Goal: Information Seeking & Learning: Learn about a topic

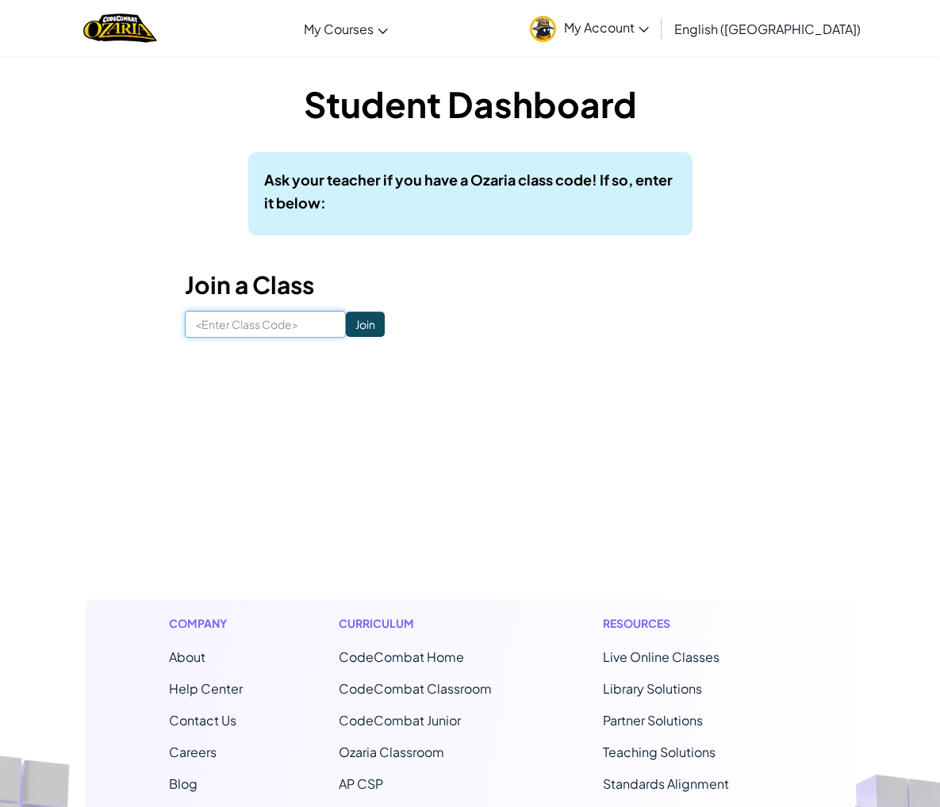
click at [286, 326] on input at bounding box center [265, 324] width 161 height 27
type input "ChairCornSmall"
click at [356, 328] on input "Join" at bounding box center [365, 324] width 39 height 25
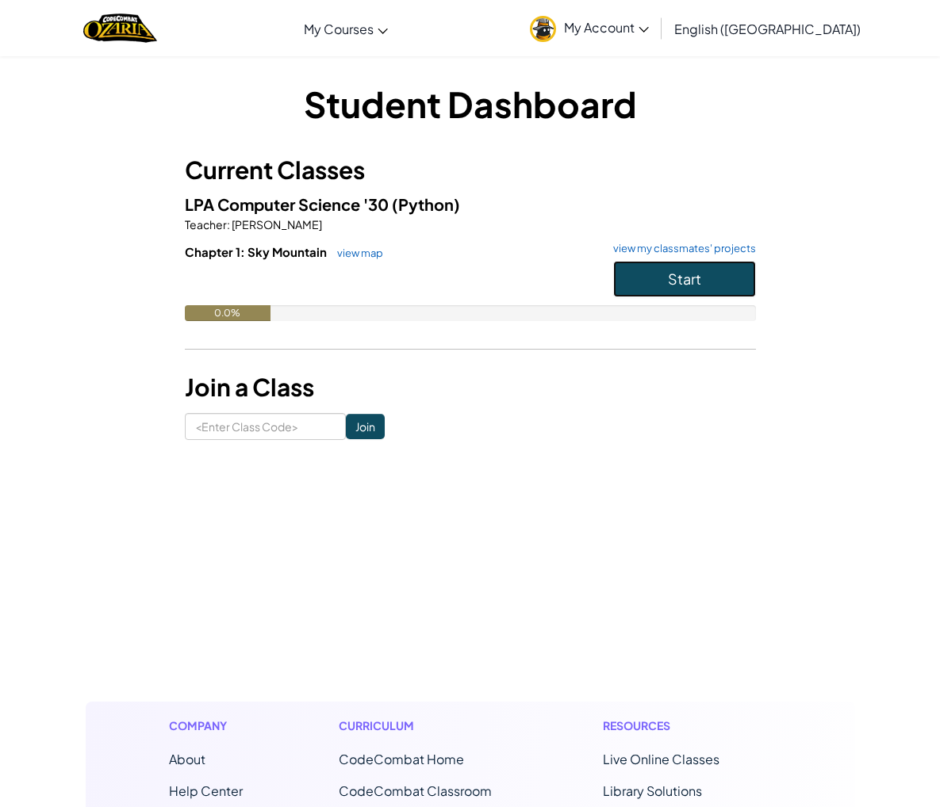
click at [640, 278] on button "Start" at bounding box center [684, 279] width 143 height 36
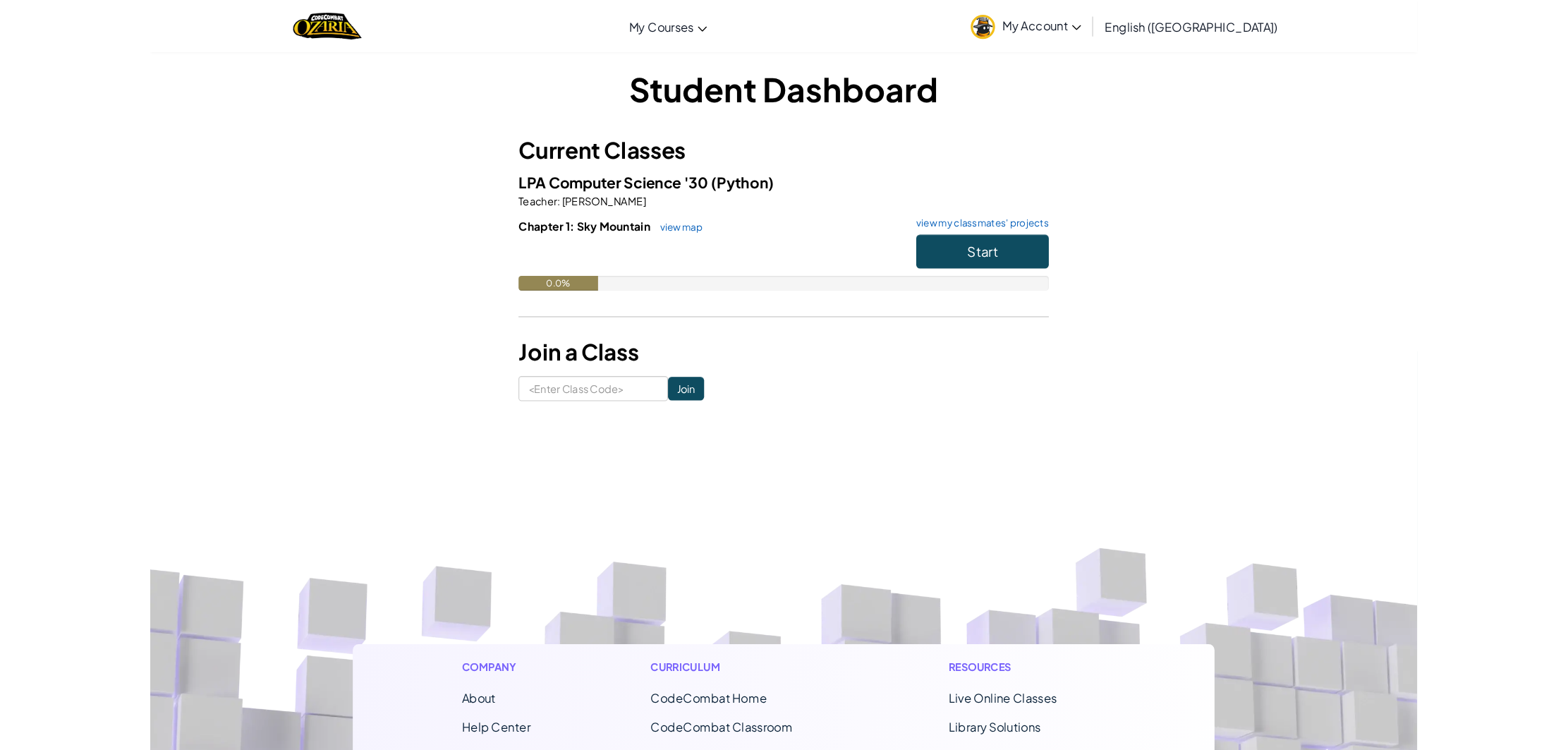
scroll to position [7, 0]
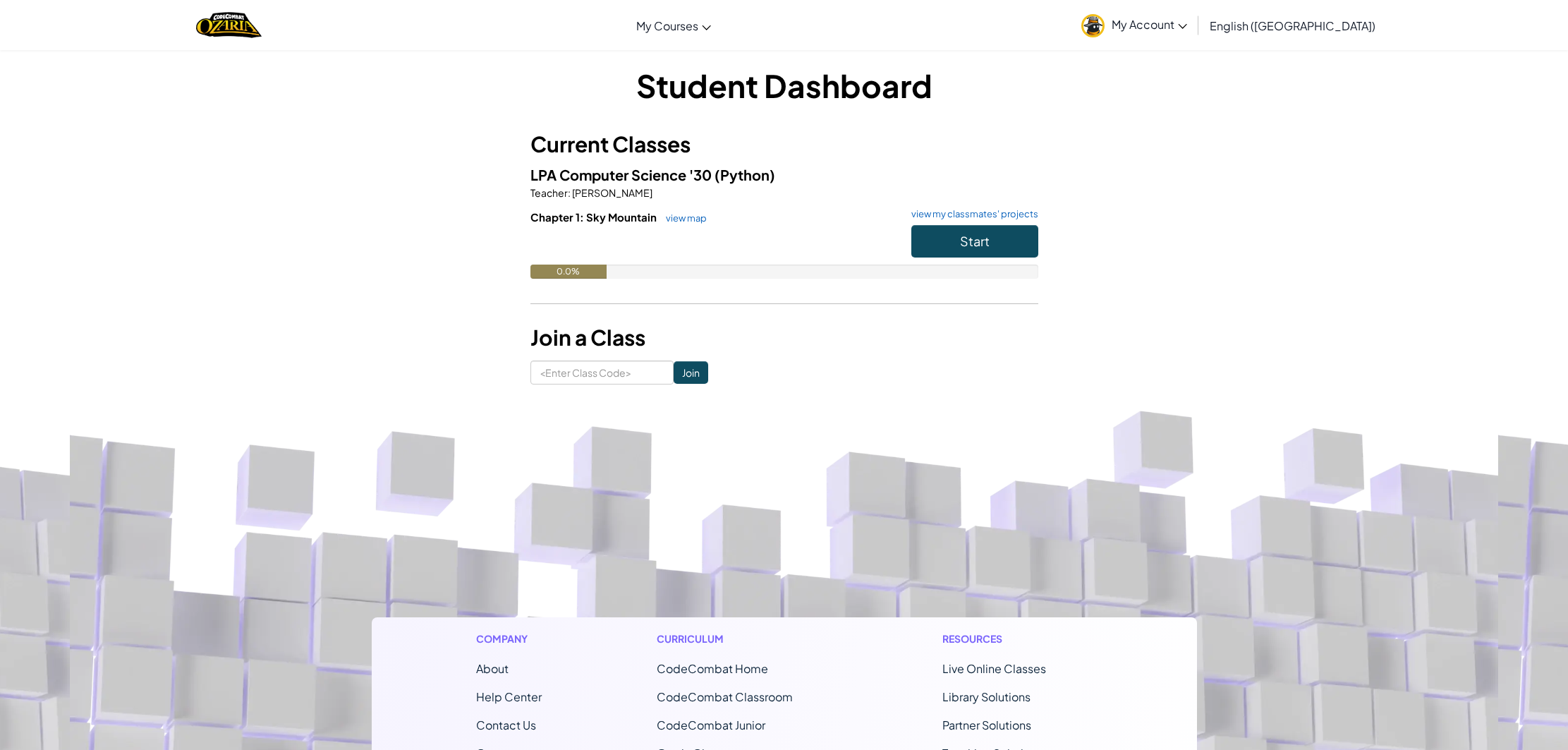
click at [835, 370] on div "Student Dashboard Current Classes LPA Computer Science '30 (Python) Teacher : […" at bounding box center [784, 224] width 1568 height 363
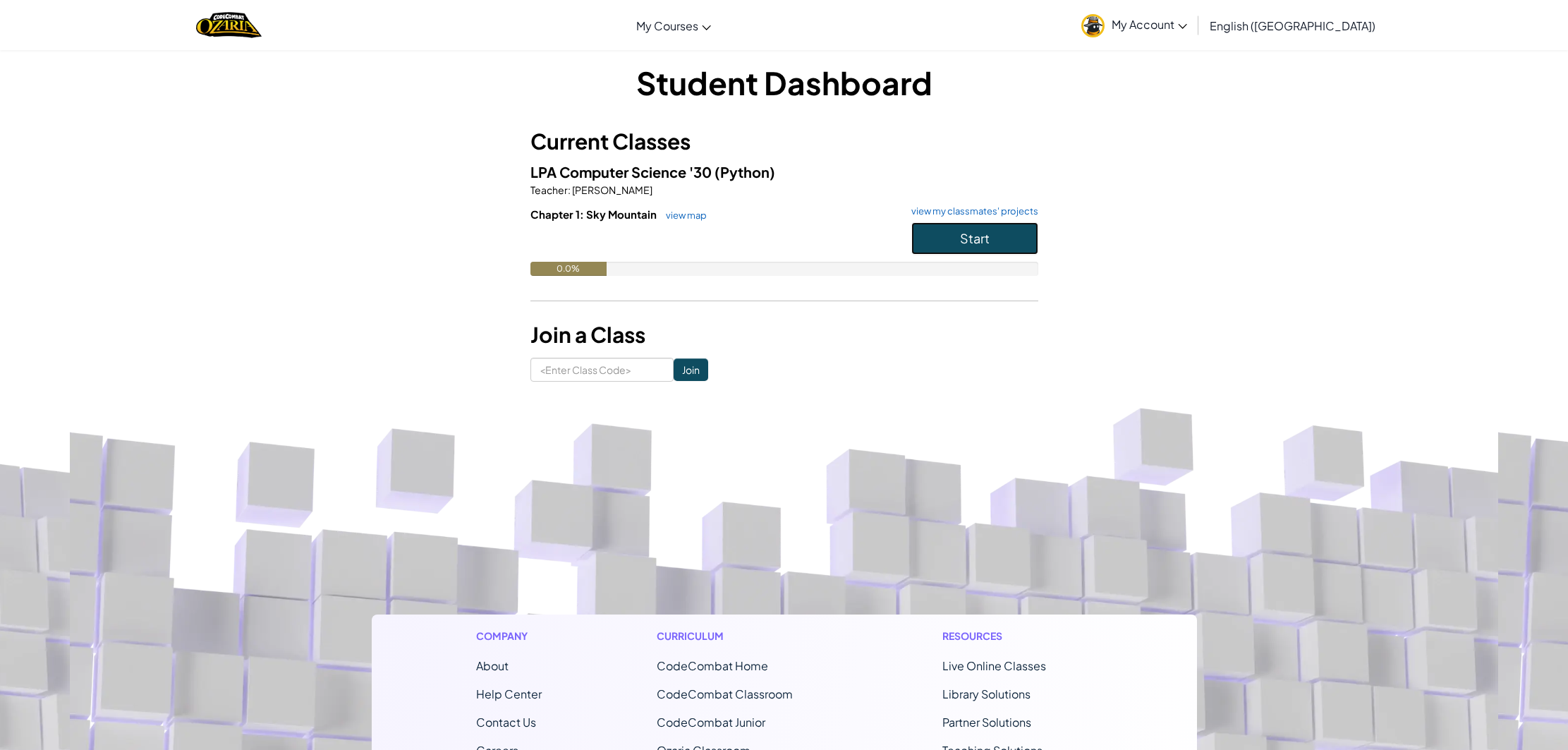
click at [835, 234] on span "Start" at bounding box center [974, 238] width 29 height 16
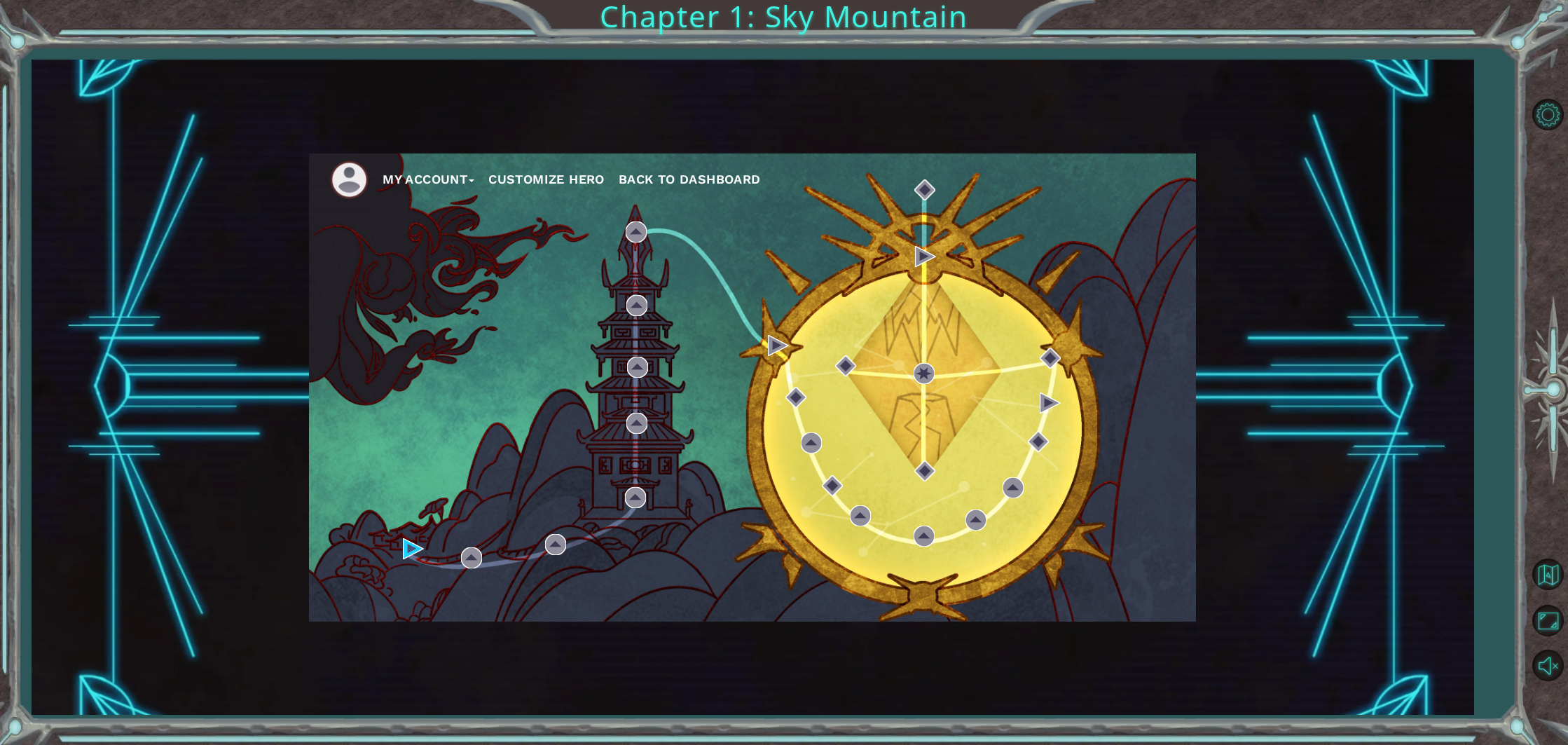
click at [530, 178] on button "Customize Hero" at bounding box center [547, 179] width 117 height 21
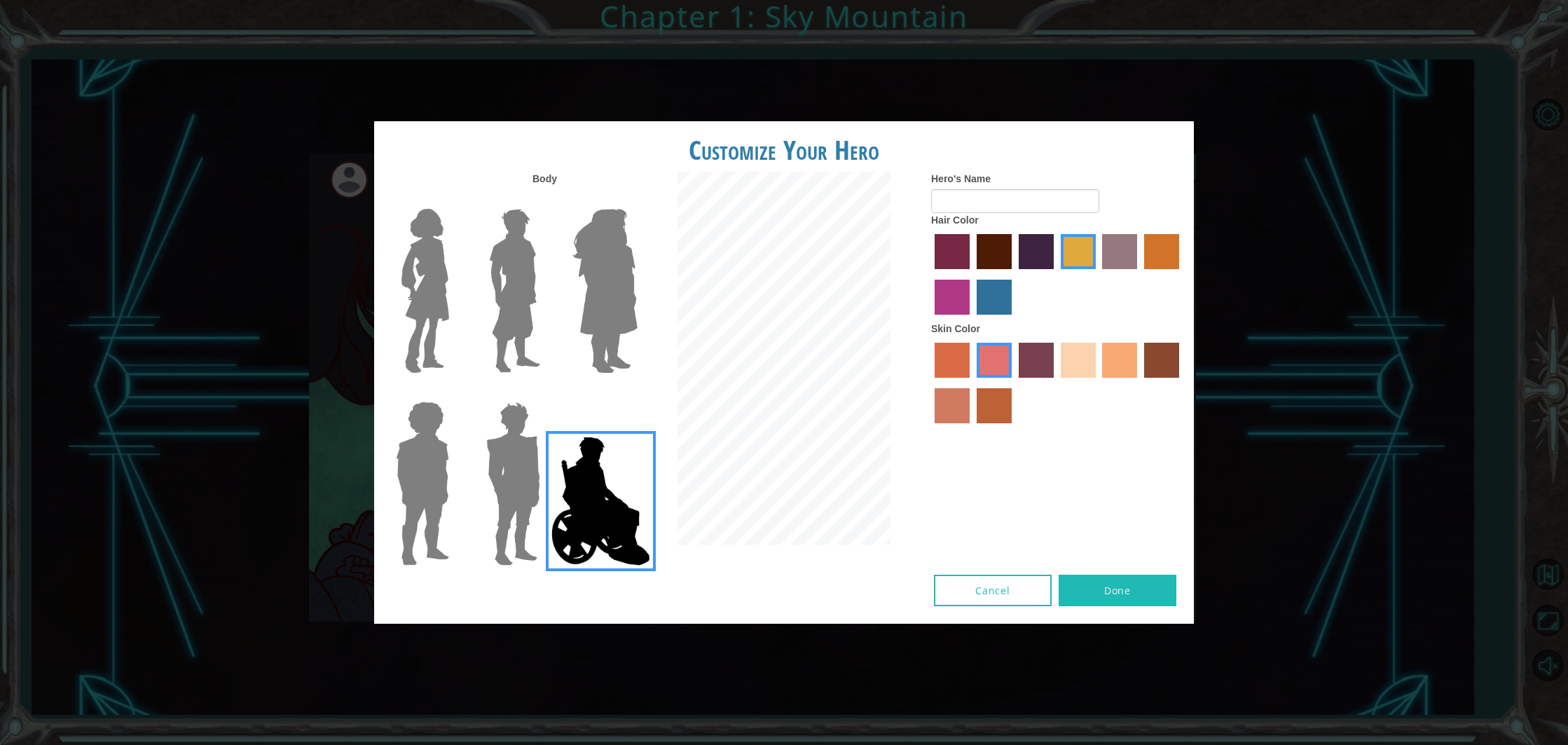
click at [616, 239] on img at bounding box center [605, 291] width 76 height 175
click at [637, 200] on input "Hero Amethyst" at bounding box center [637, 200] width 0 height 0
click at [616, 239] on img at bounding box center [605, 291] width 76 height 175
click at [637, 200] on input "Hero Amethyst" at bounding box center [637, 200] width 0 height 0
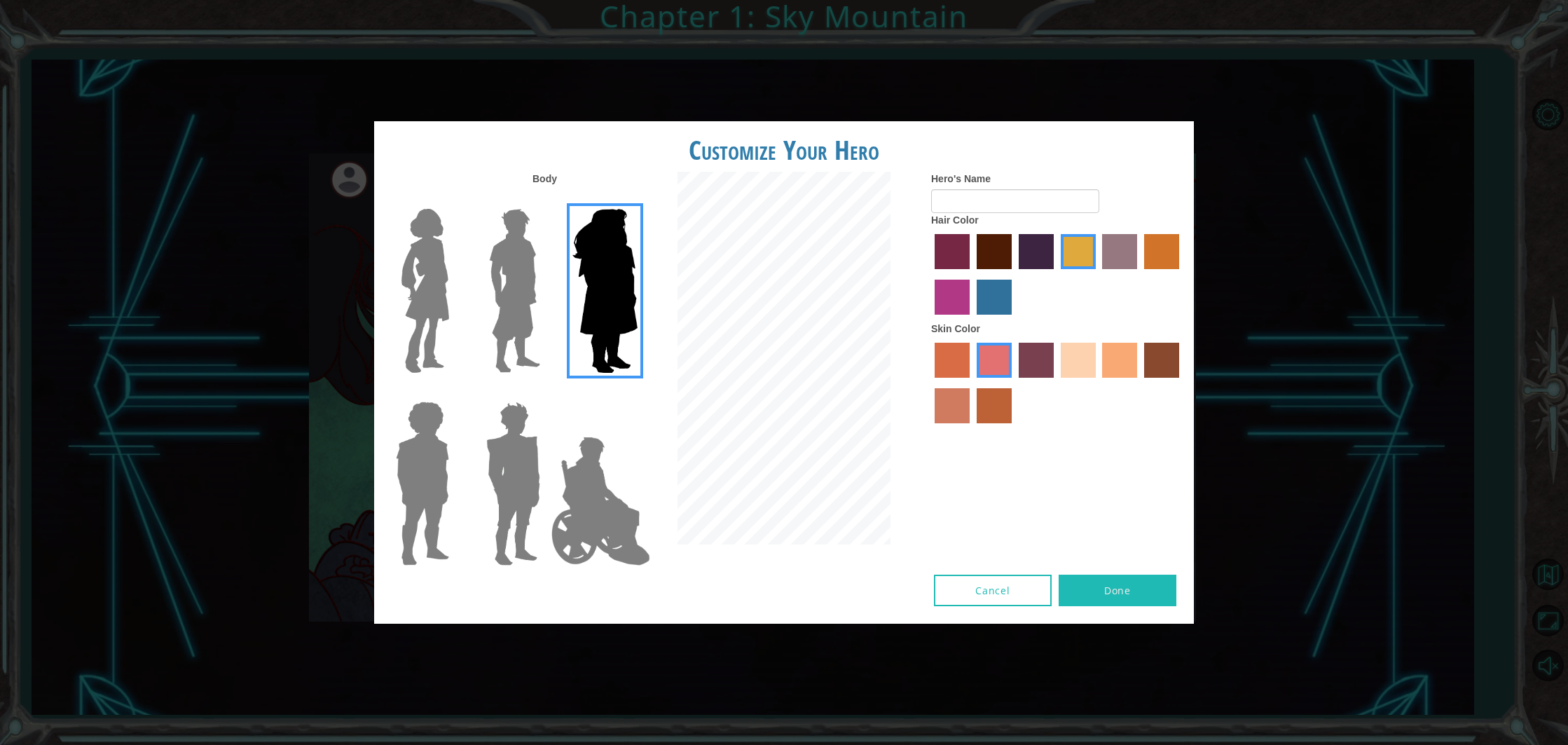
click at [419, 315] on img at bounding box center [425, 291] width 59 height 175
click at [455, 200] on input "Hero Connie" at bounding box center [455, 200] width 0 height 0
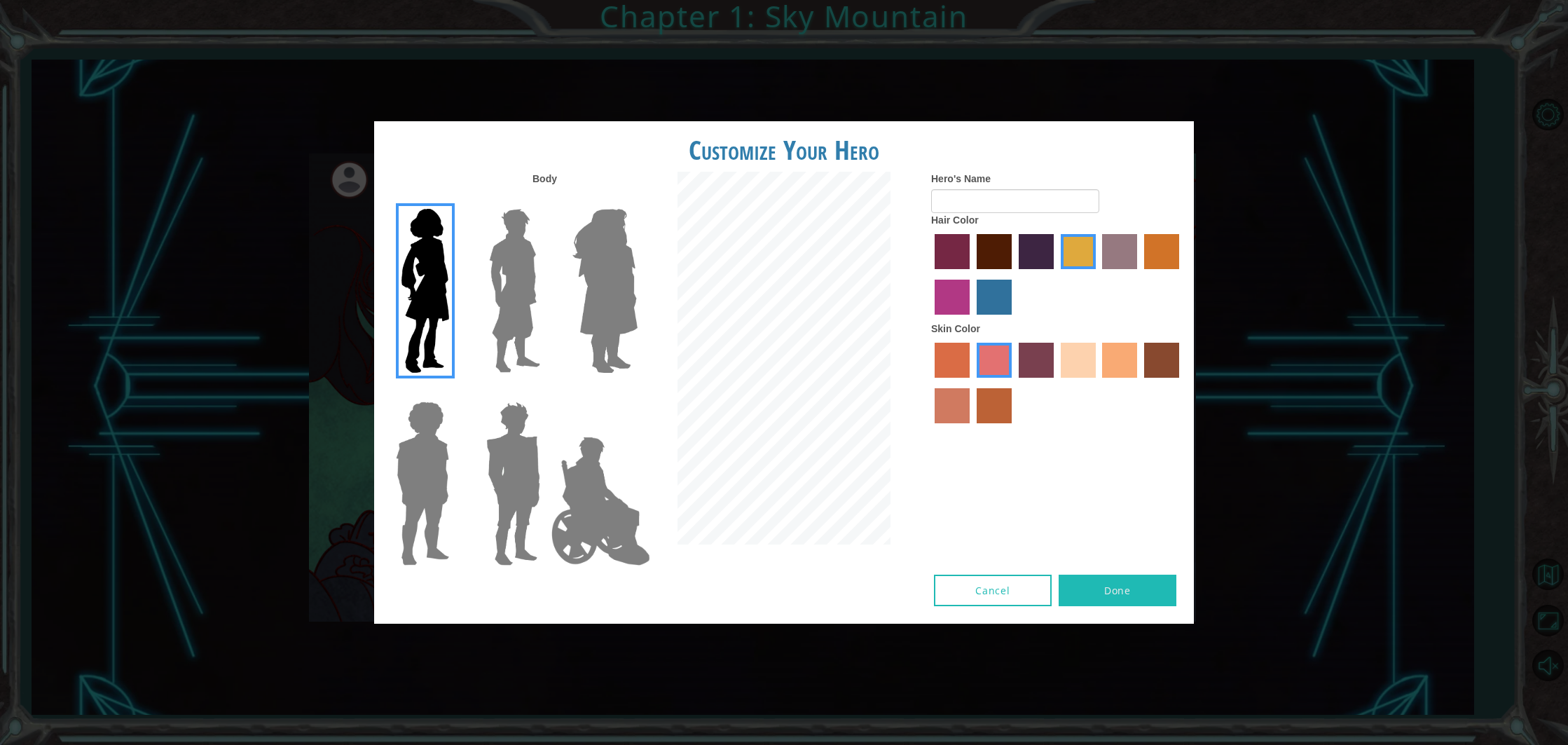
click at [829, 248] on label "maroon hair color" at bounding box center [995, 252] width 35 height 35
click at [829, 274] on input "maroon hair color" at bounding box center [972, 274] width 0 height 0
click at [829, 361] on label "sandy beach skin color" at bounding box center [1079, 361] width 35 height 35
click at [829, 383] on input "sandy beach skin color" at bounding box center [1056, 383] width 0 height 0
click at [625, 269] on img at bounding box center [605, 291] width 76 height 175
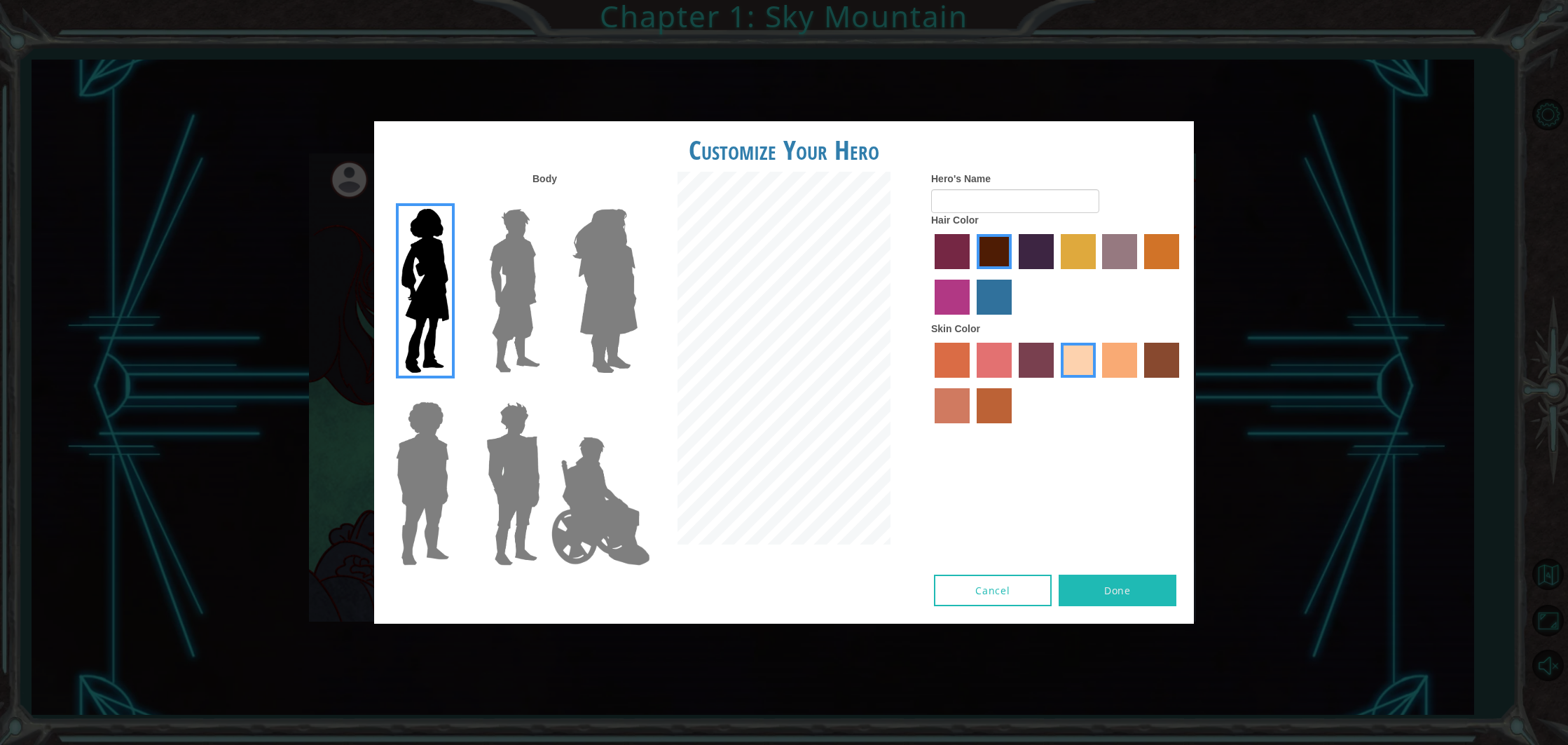
click at [637, 200] on input "Hero Amethyst" at bounding box center [637, 200] width 0 height 0
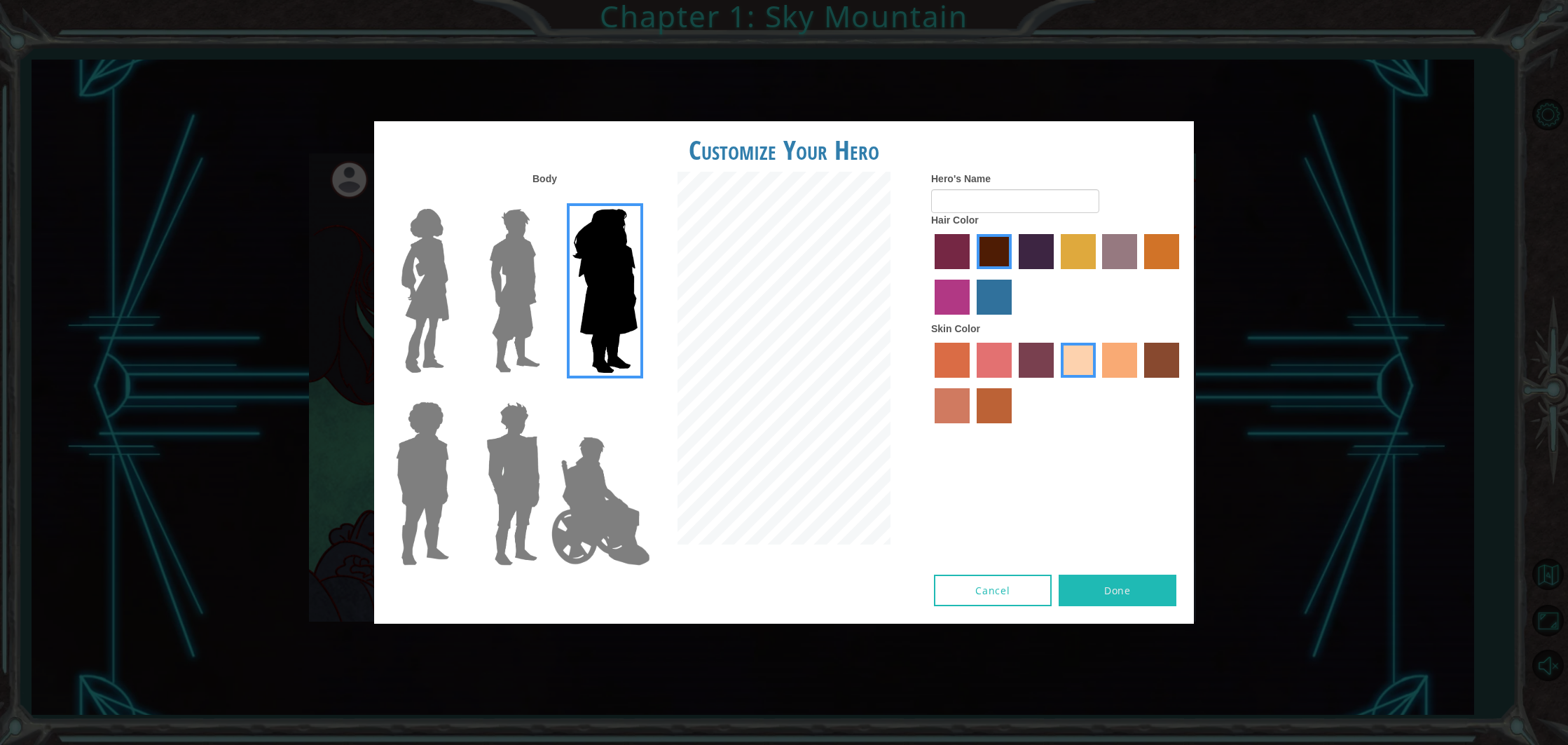
click at [509, 304] on img at bounding box center [514, 291] width 63 height 175
click at [546, 200] on input "Hero Lars" at bounding box center [546, 200] width 0 height 0
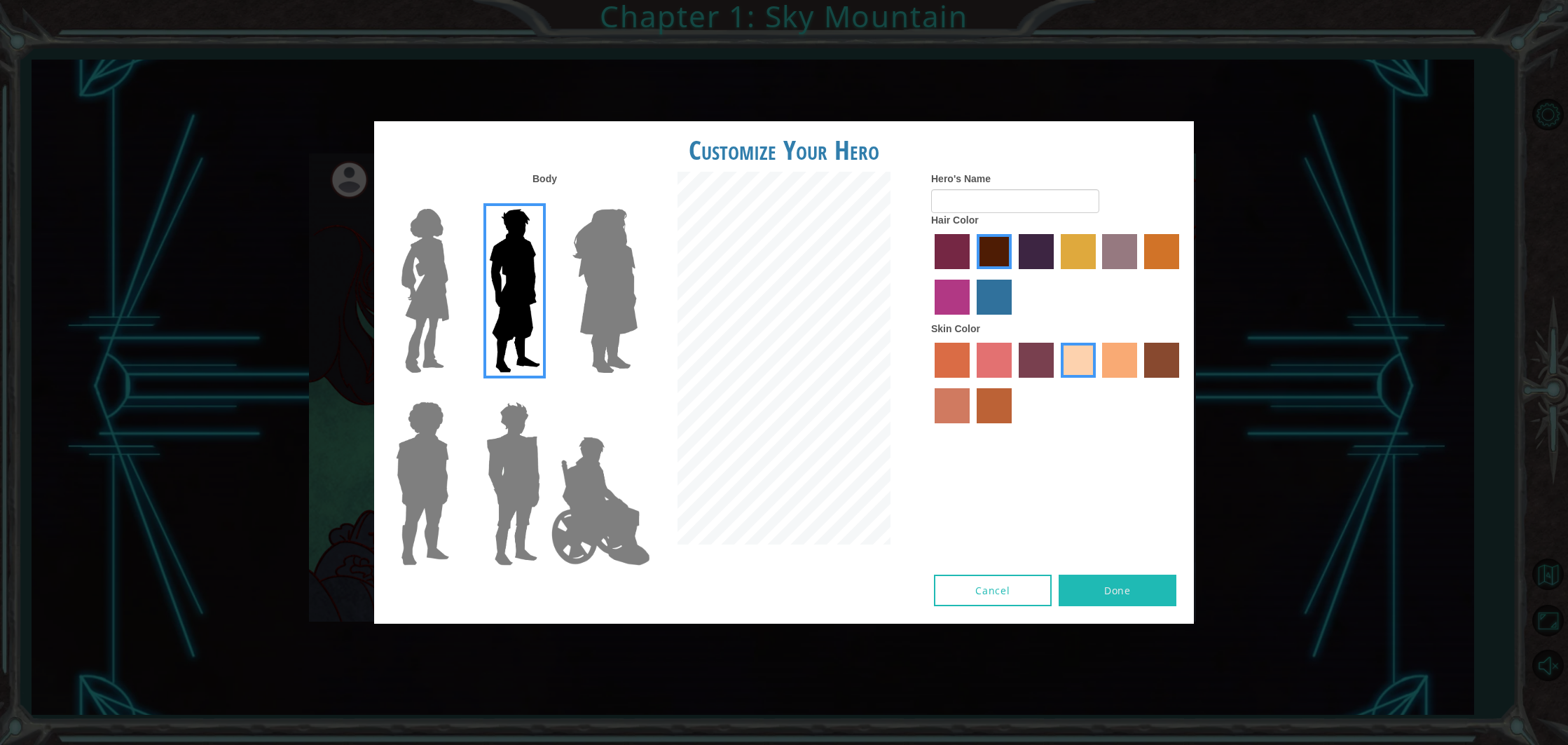
click at [534, 439] on img at bounding box center [513, 483] width 65 height 175
click at [546, 392] on input "Hero Garnet" at bounding box center [546, 392] width 0 height 0
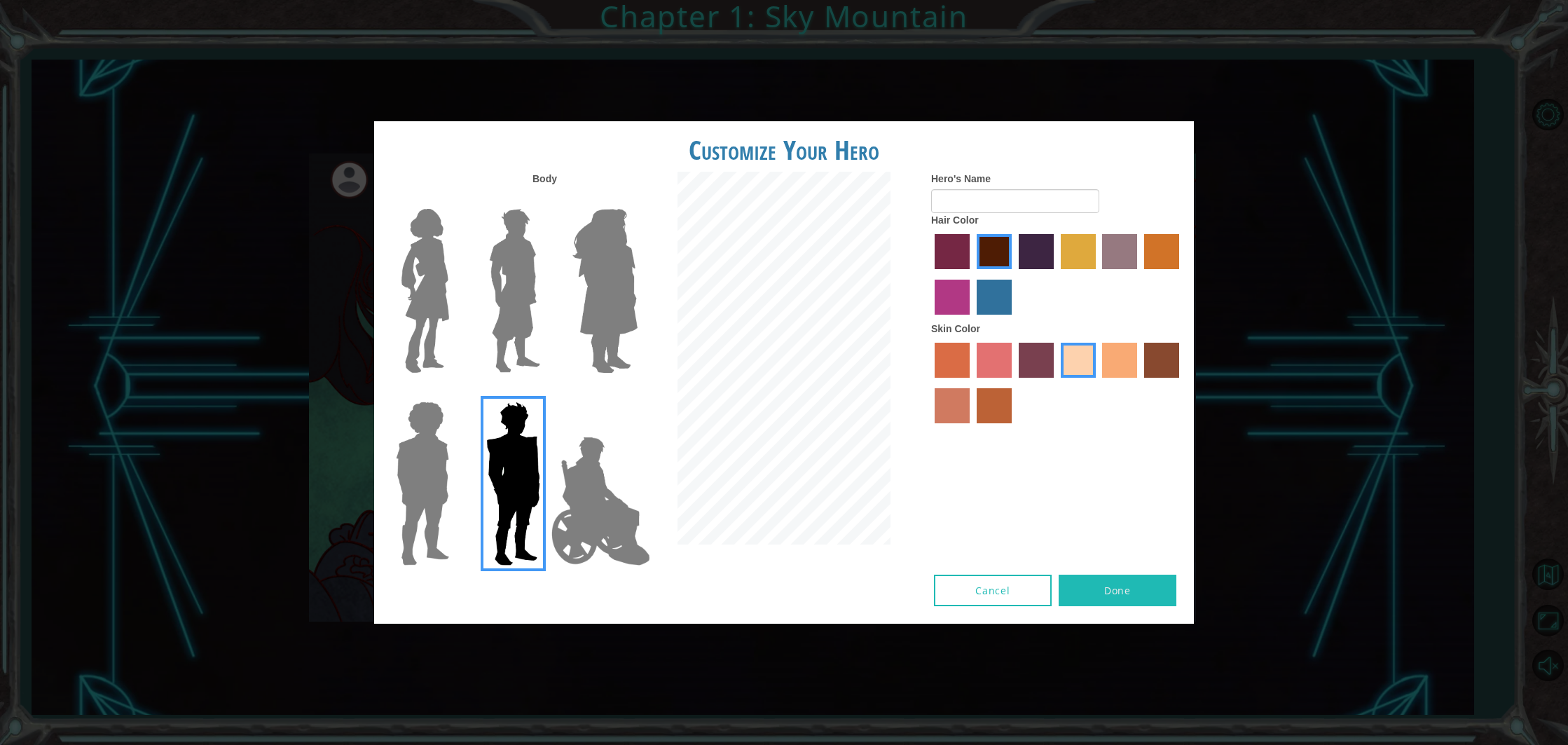
click at [439, 483] on img at bounding box center [422, 483] width 64 height 175
click at [455, 392] on input "Hero Steven" at bounding box center [455, 392] width 0 height 0
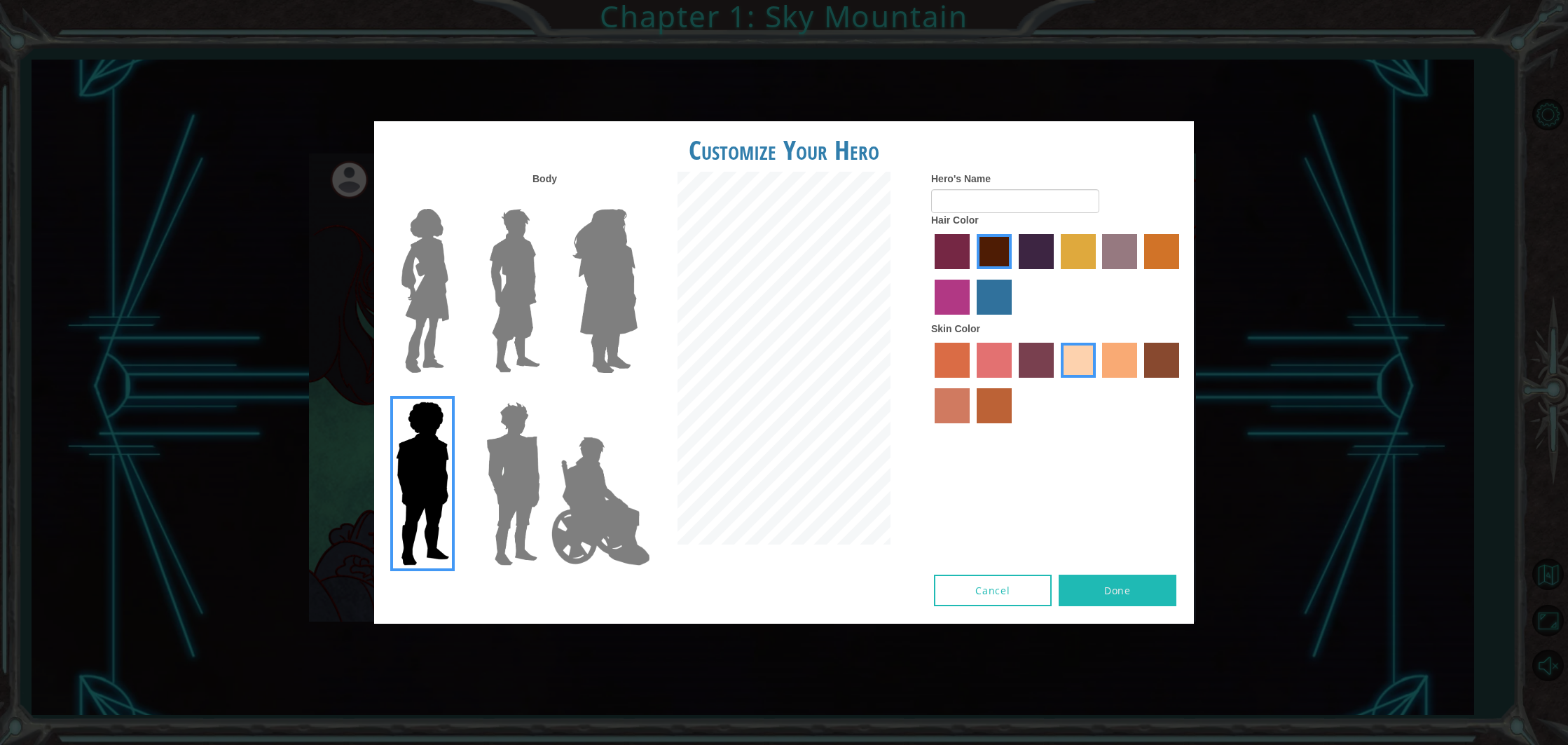
click at [436, 300] on img at bounding box center [425, 291] width 59 height 175
click at [455, 200] on input "Hero Connie" at bounding box center [455, 200] width 0 height 0
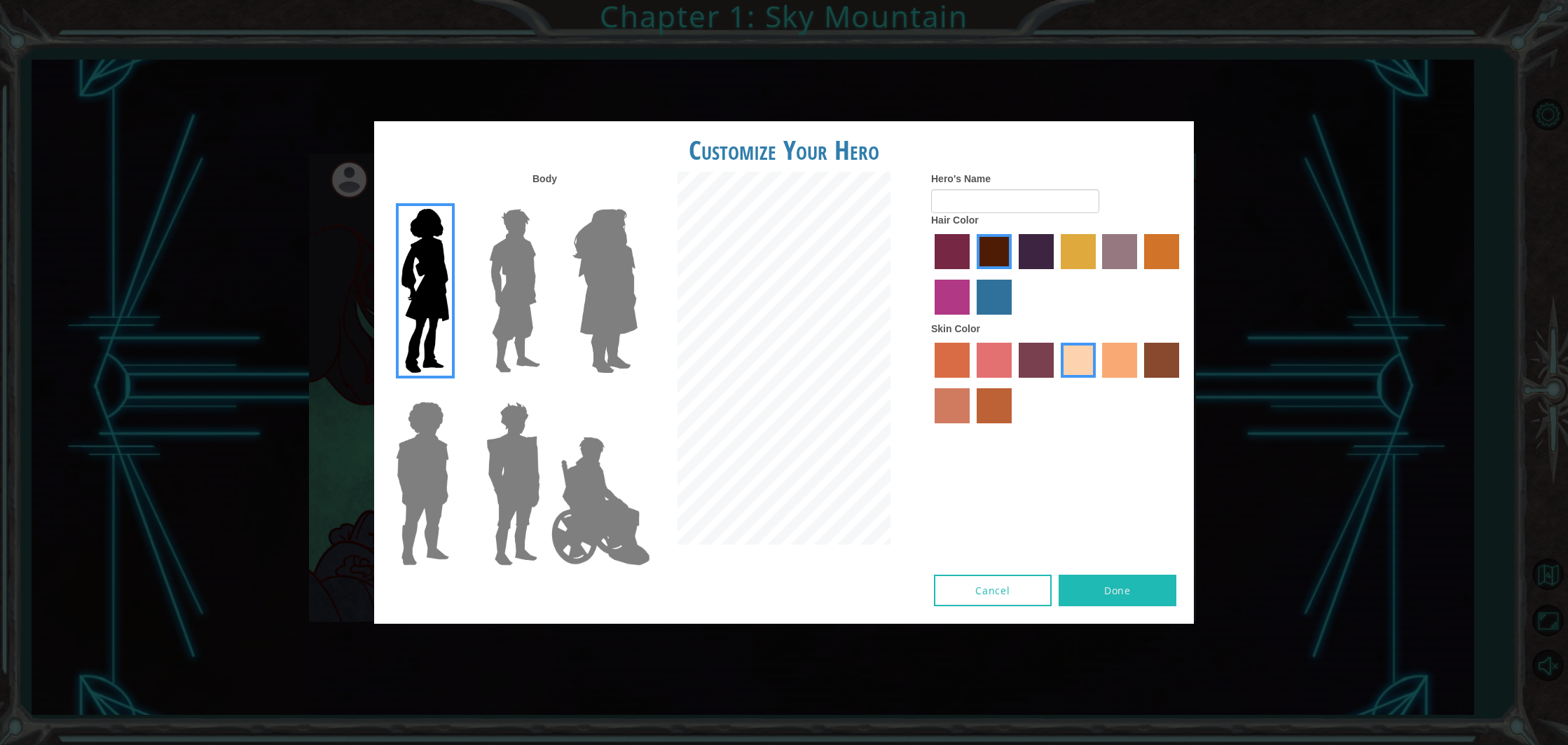
click at [829, 287] on div at bounding box center [1057, 276] width 253 height 91
click at [829, 293] on label "lachmara hair color" at bounding box center [995, 297] width 35 height 35
click at [829, 320] on input "lachmara hair color" at bounding box center [972, 320] width 0 height 0
click at [829, 252] on label "maroon hair color" at bounding box center [995, 252] width 35 height 35
click at [829, 274] on input "maroon hair color" at bounding box center [972, 274] width 0 height 0
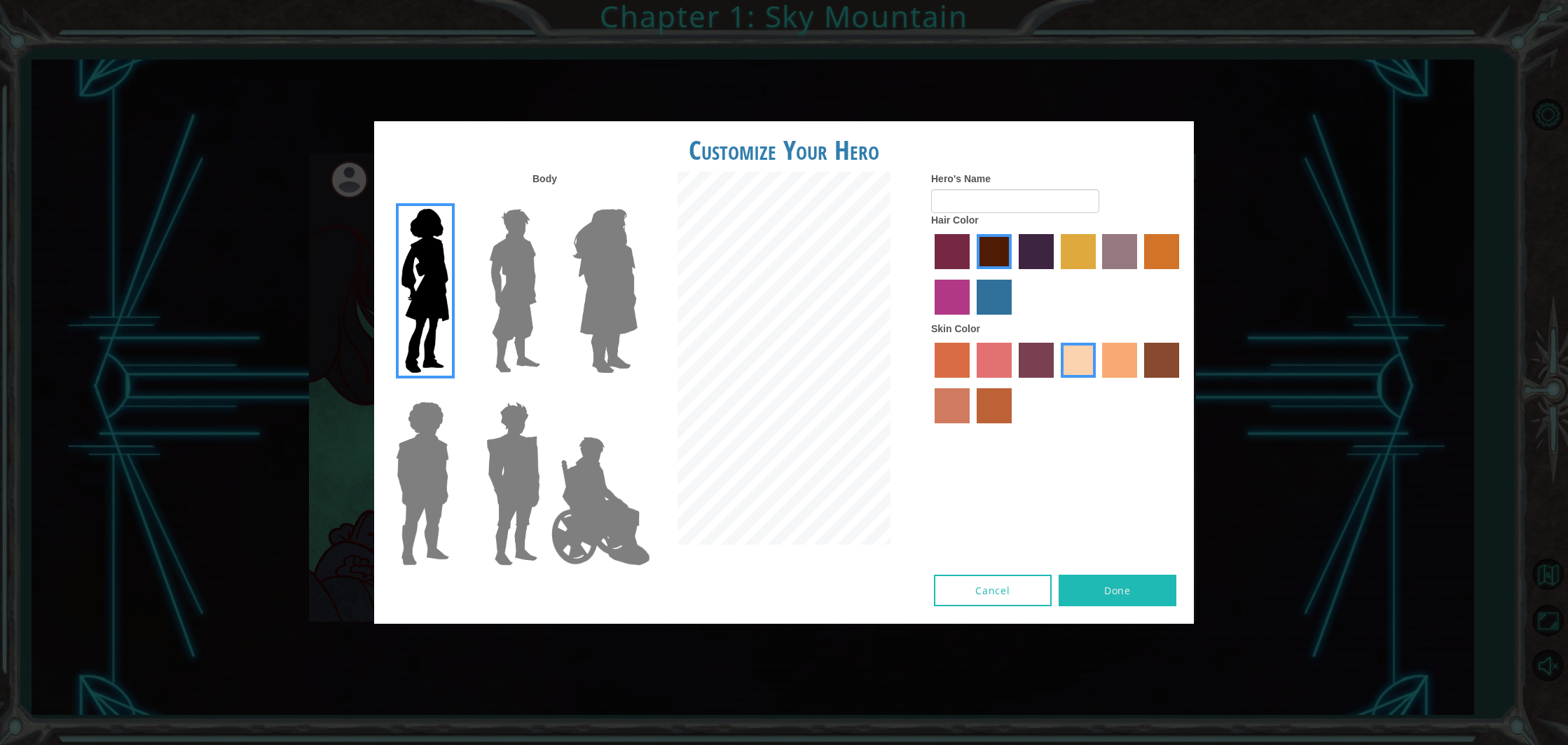
click at [829, 250] on label "paprika hair color" at bounding box center [952, 252] width 35 height 35
click at [829, 274] on input "paprika hair color" at bounding box center [930, 274] width 0 height 0
click at [829, 251] on label "maroon hair color" at bounding box center [995, 252] width 35 height 35
click at [829, 274] on input "maroon hair color" at bounding box center [972, 274] width 0 height 0
click at [829, 366] on label "tacao skin color" at bounding box center [1120, 361] width 35 height 35
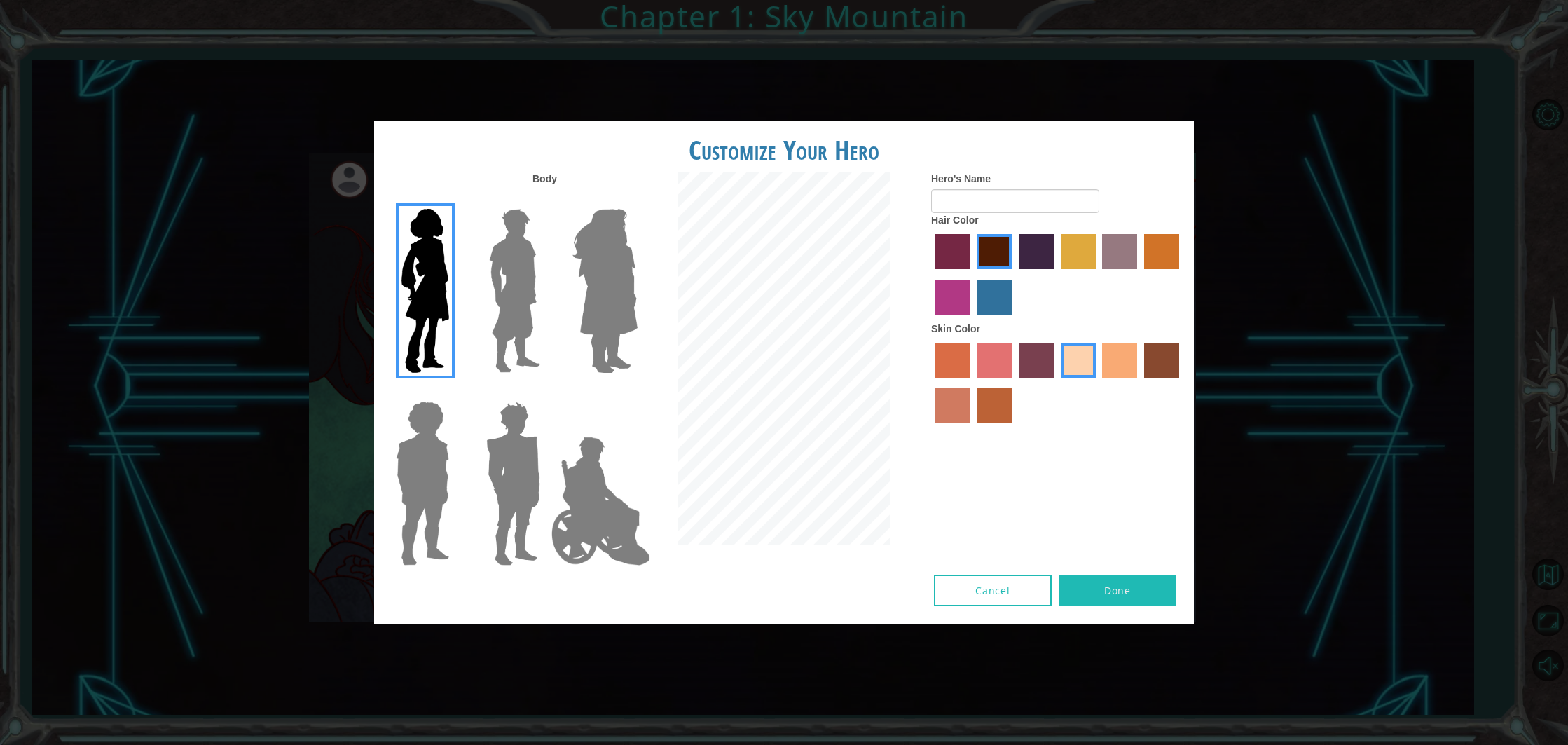
click at [829, 383] on input "tacao skin color" at bounding box center [1098, 383] width 0 height 0
click at [829, 359] on label "sandy beach skin color" at bounding box center [1079, 361] width 35 height 35
click at [829, 383] on input "sandy beach skin color" at bounding box center [1056, 383] width 0 height 0
click at [829, 202] on input "Hero's Name" at bounding box center [1015, 201] width 168 height 24
type input "sigmabegum"
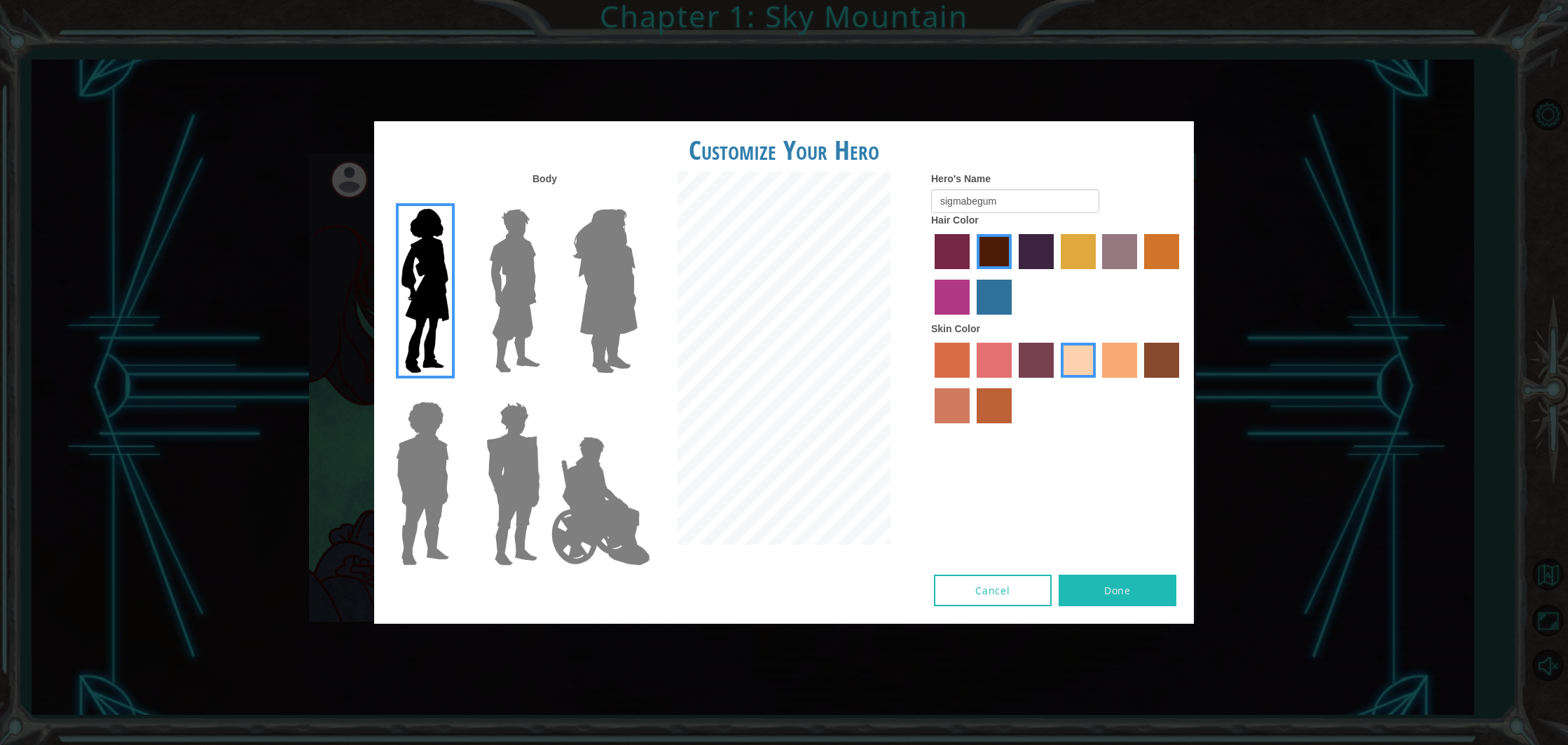
click at [829, 589] on button "Done" at bounding box center [1117, 590] width 117 height 32
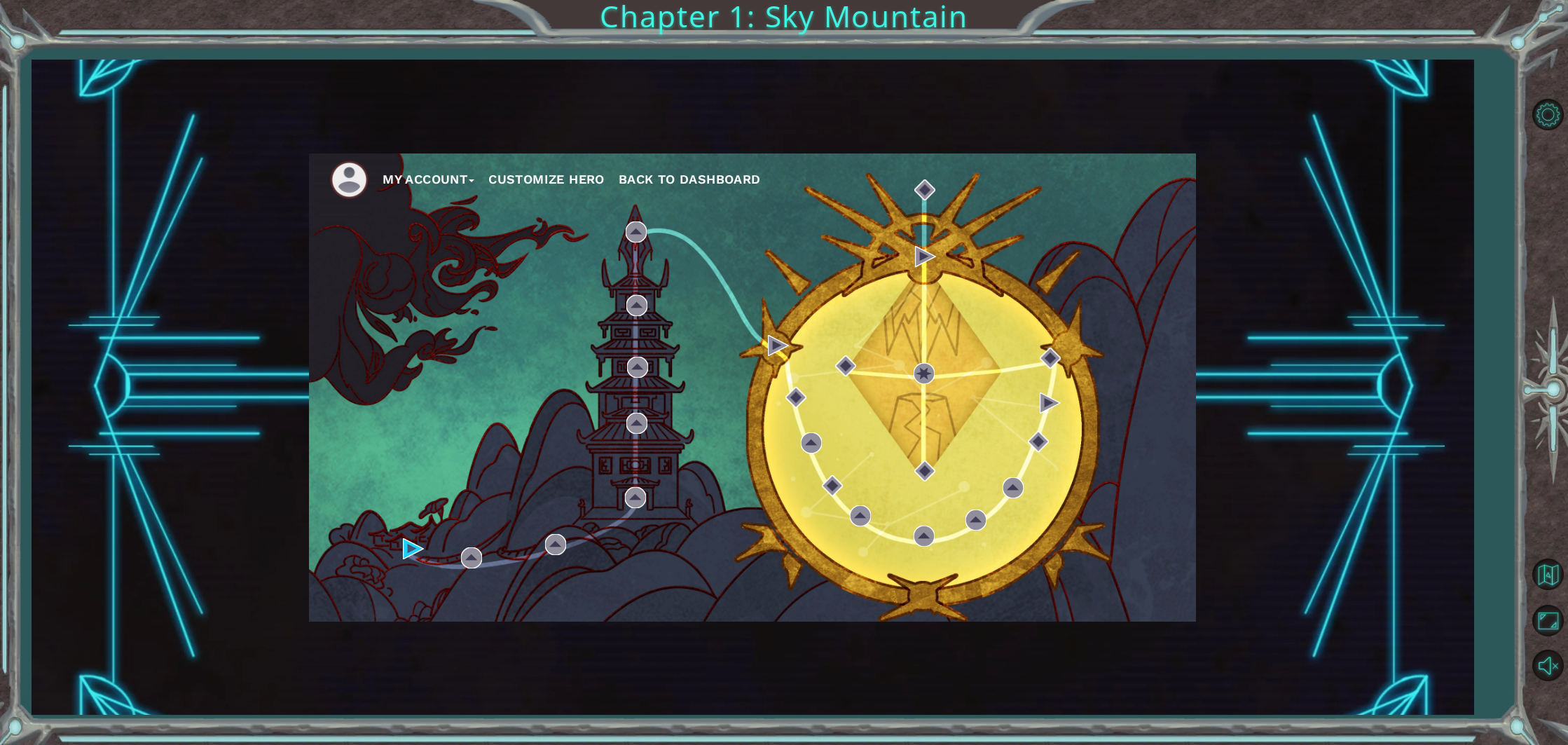
click at [591, 181] on button "Customize Hero" at bounding box center [547, 179] width 117 height 21
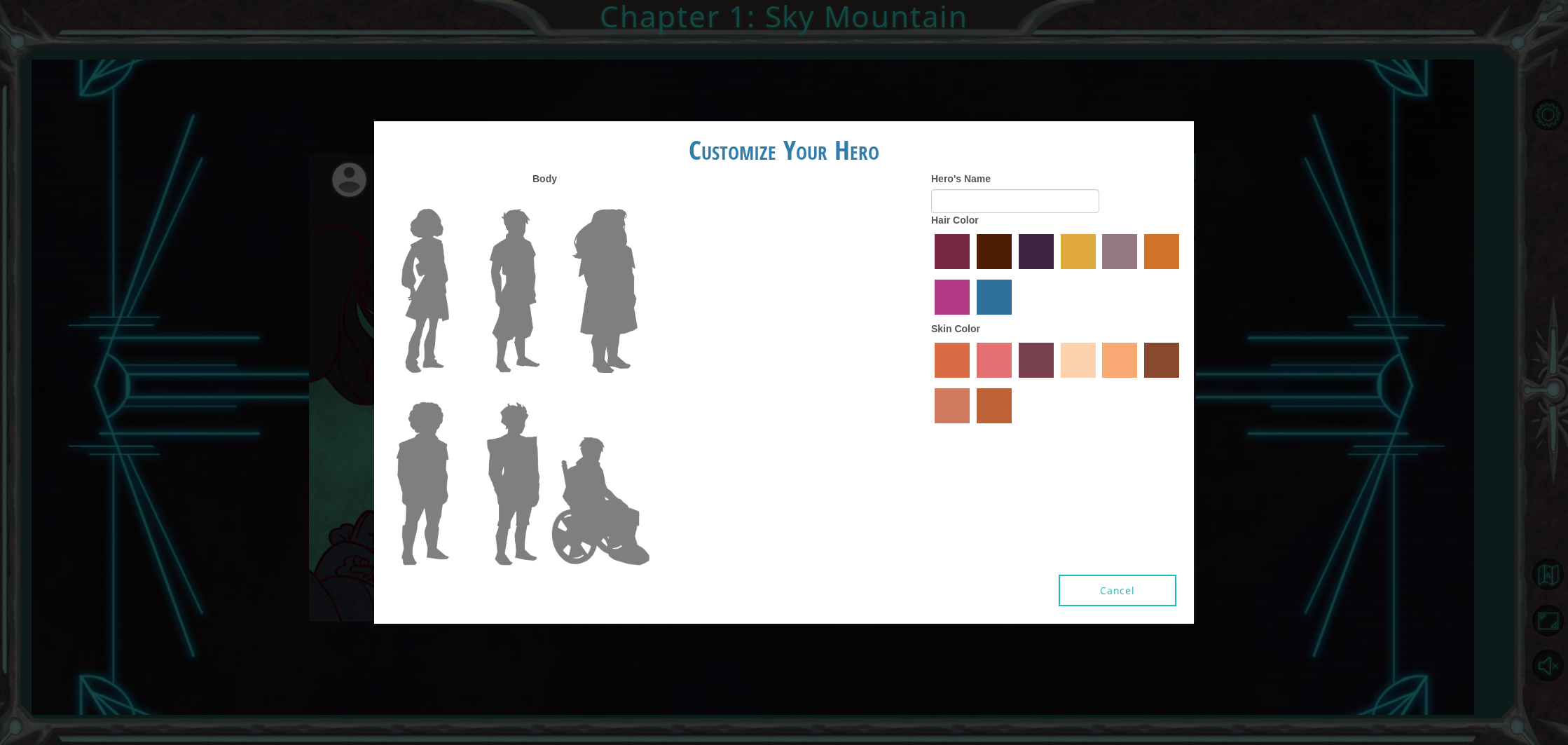
type input "sigmabegum"
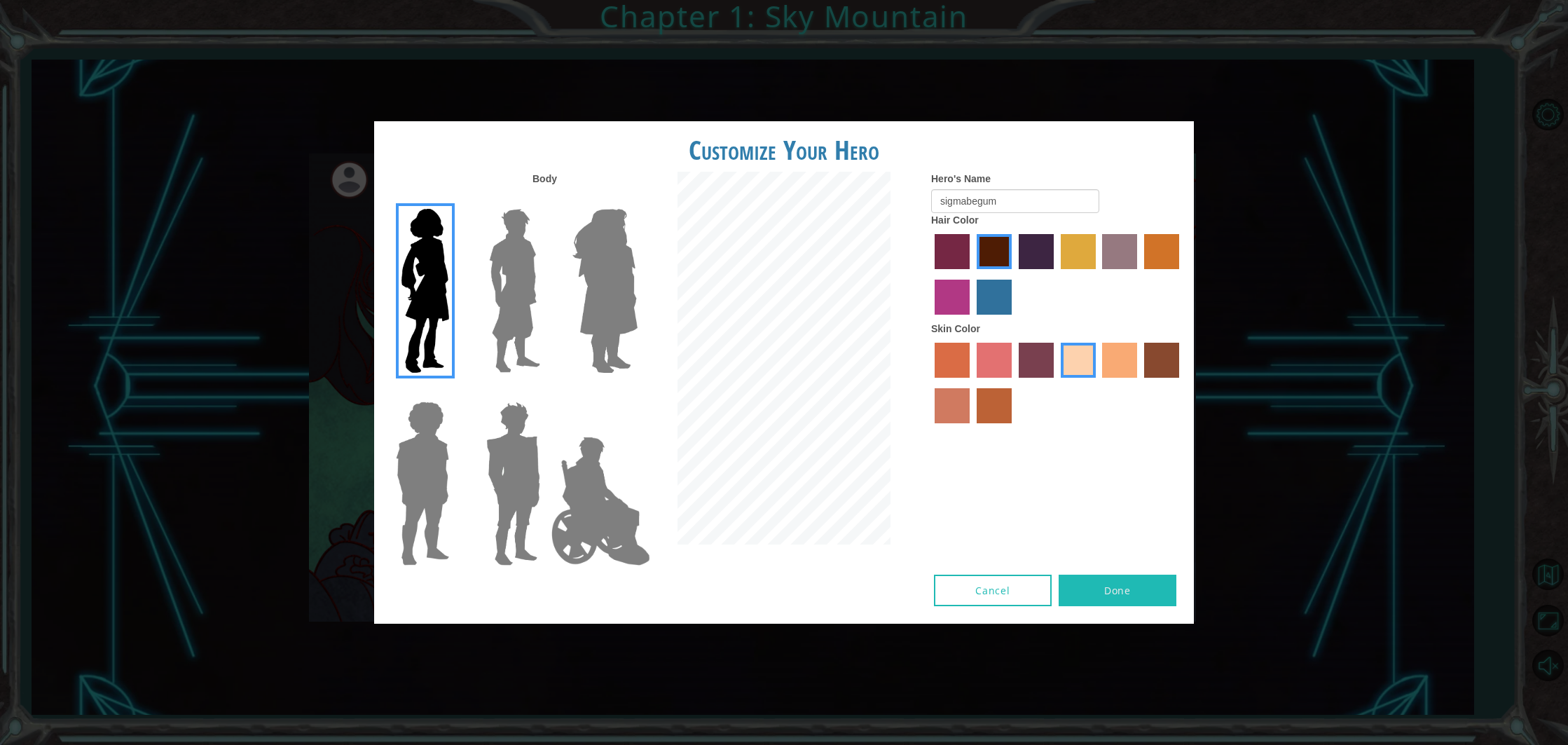
click at [829, 591] on button "Done" at bounding box center [1117, 590] width 117 height 32
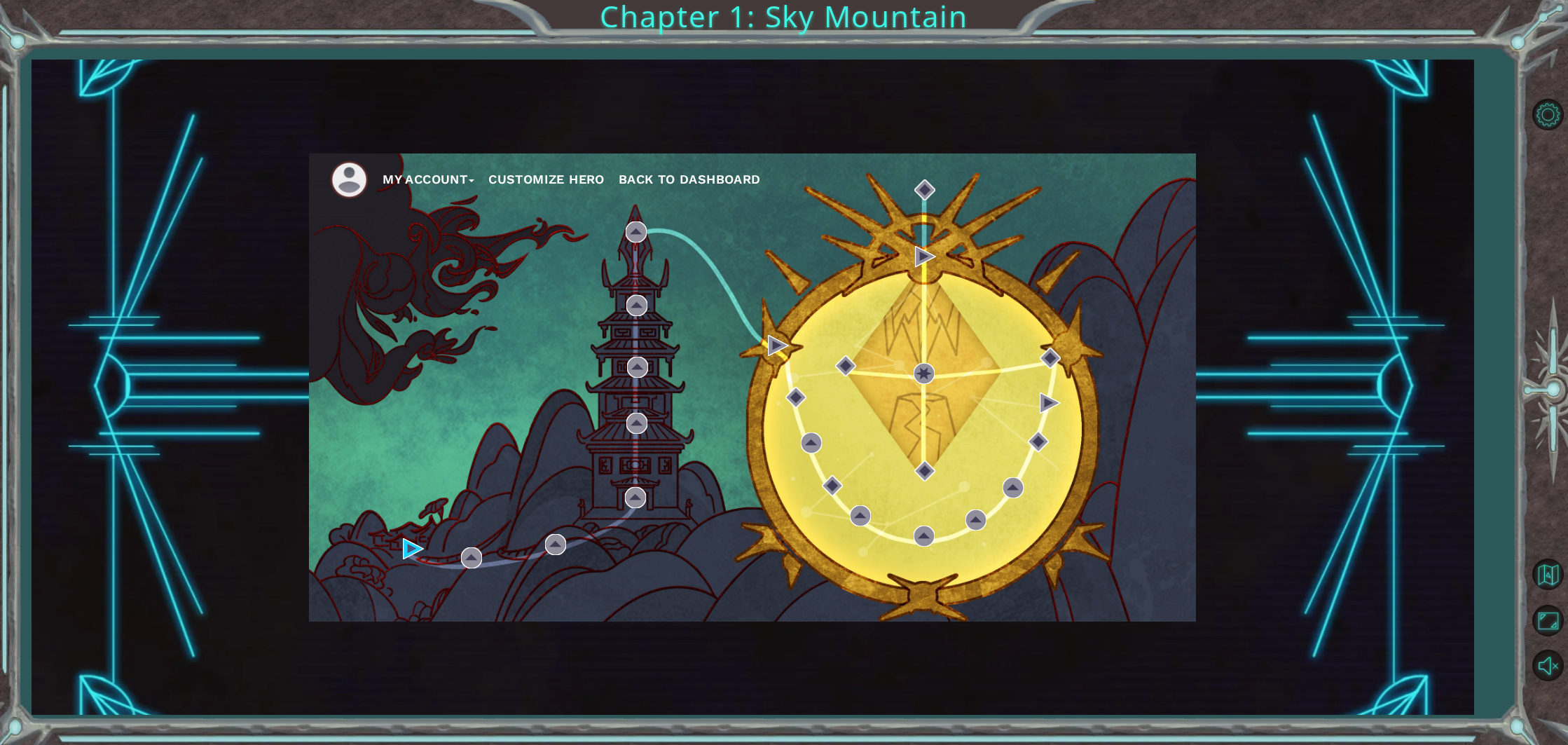
click at [399, 552] on div "My Account Customize Hero Back to Dashboard" at bounding box center [753, 388] width 887 height 468
click at [416, 554] on img at bounding box center [413, 549] width 21 height 21
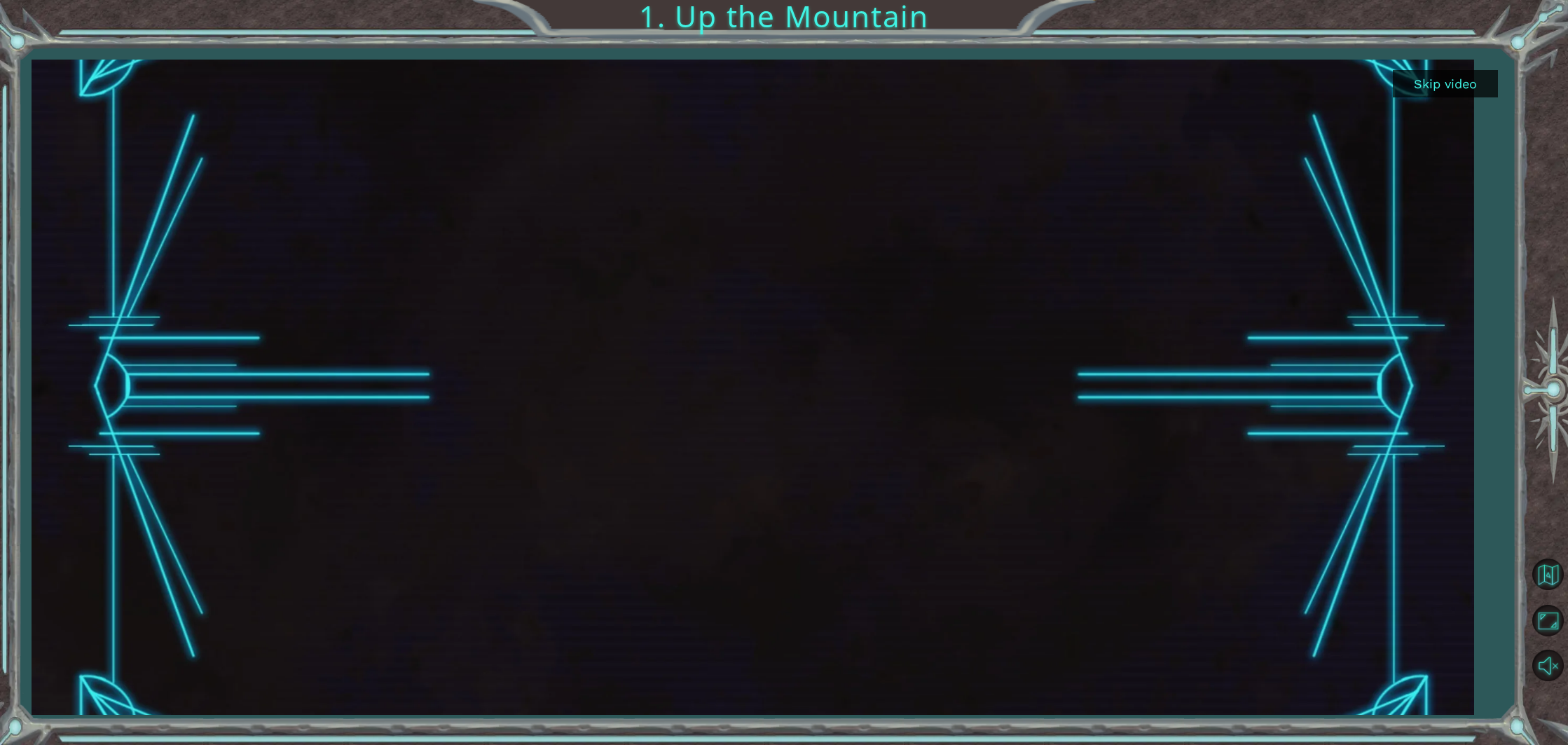
click at [829, 373] on div at bounding box center [753, 387] width 1165 height 656
click at [829, 87] on button "Skip video" at bounding box center [1445, 83] width 105 height 27
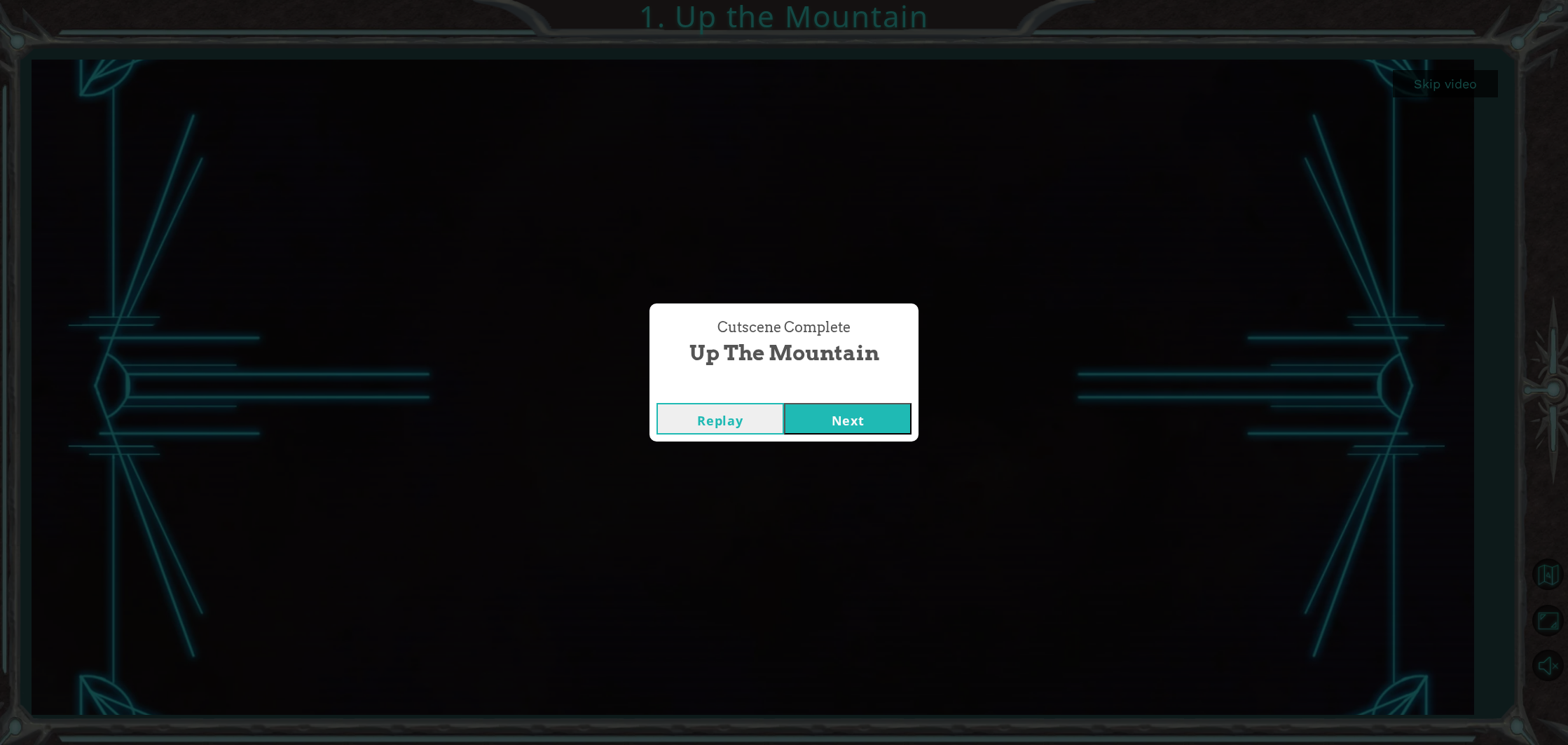
click at [829, 424] on button "Next" at bounding box center [848, 419] width 127 height 32
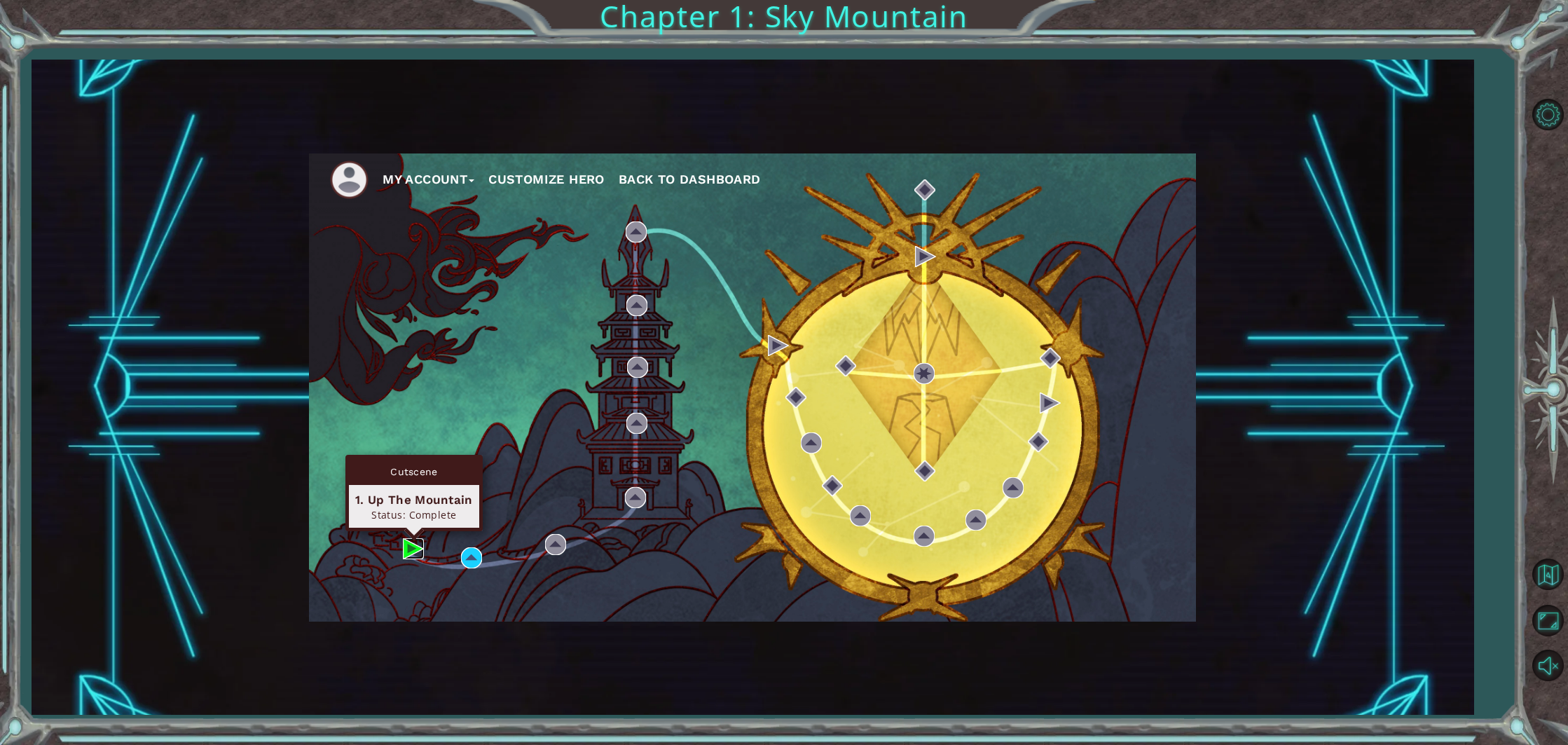
click at [405, 551] on img at bounding box center [413, 549] width 21 height 21
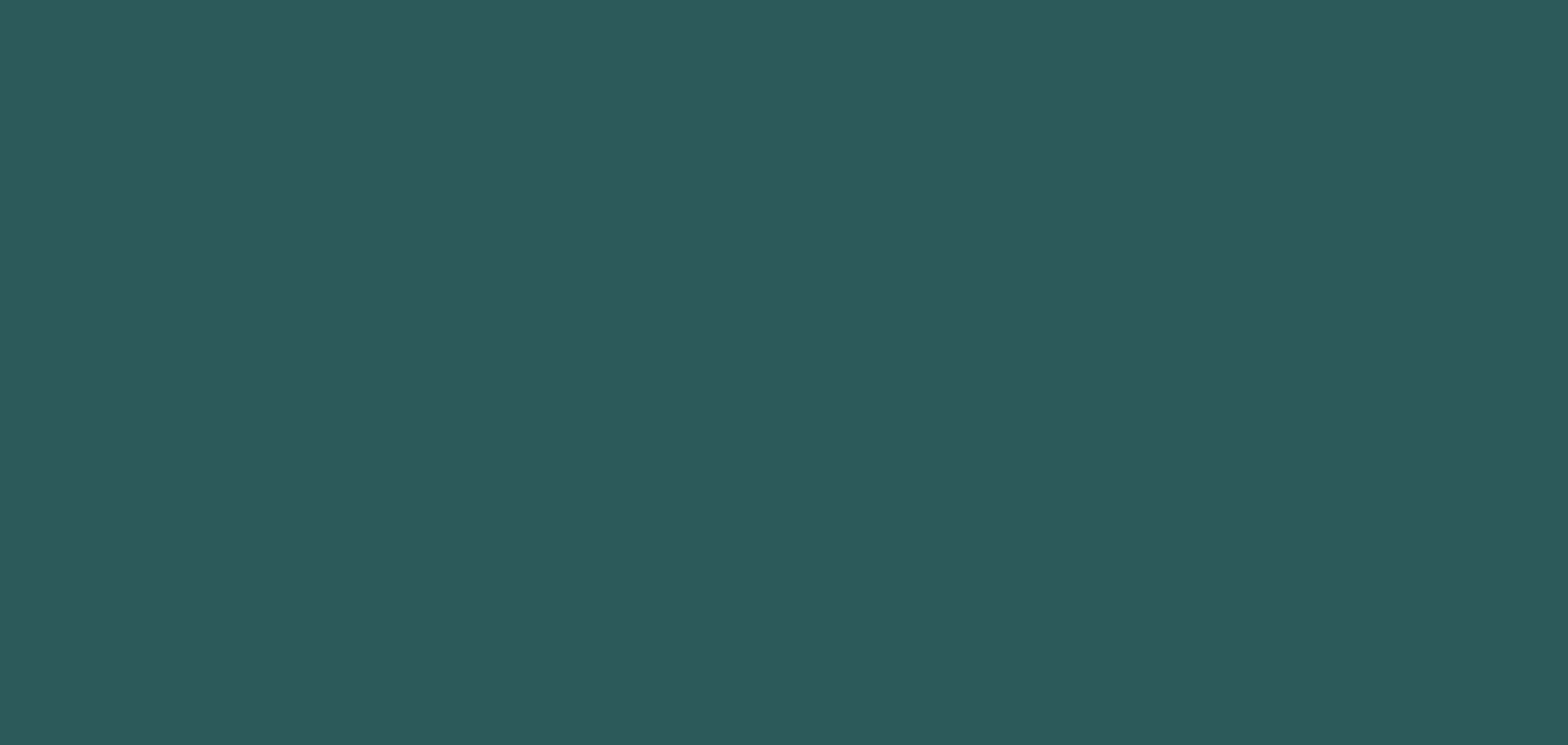
click at [405, 551] on body at bounding box center [784, 372] width 1568 height 745
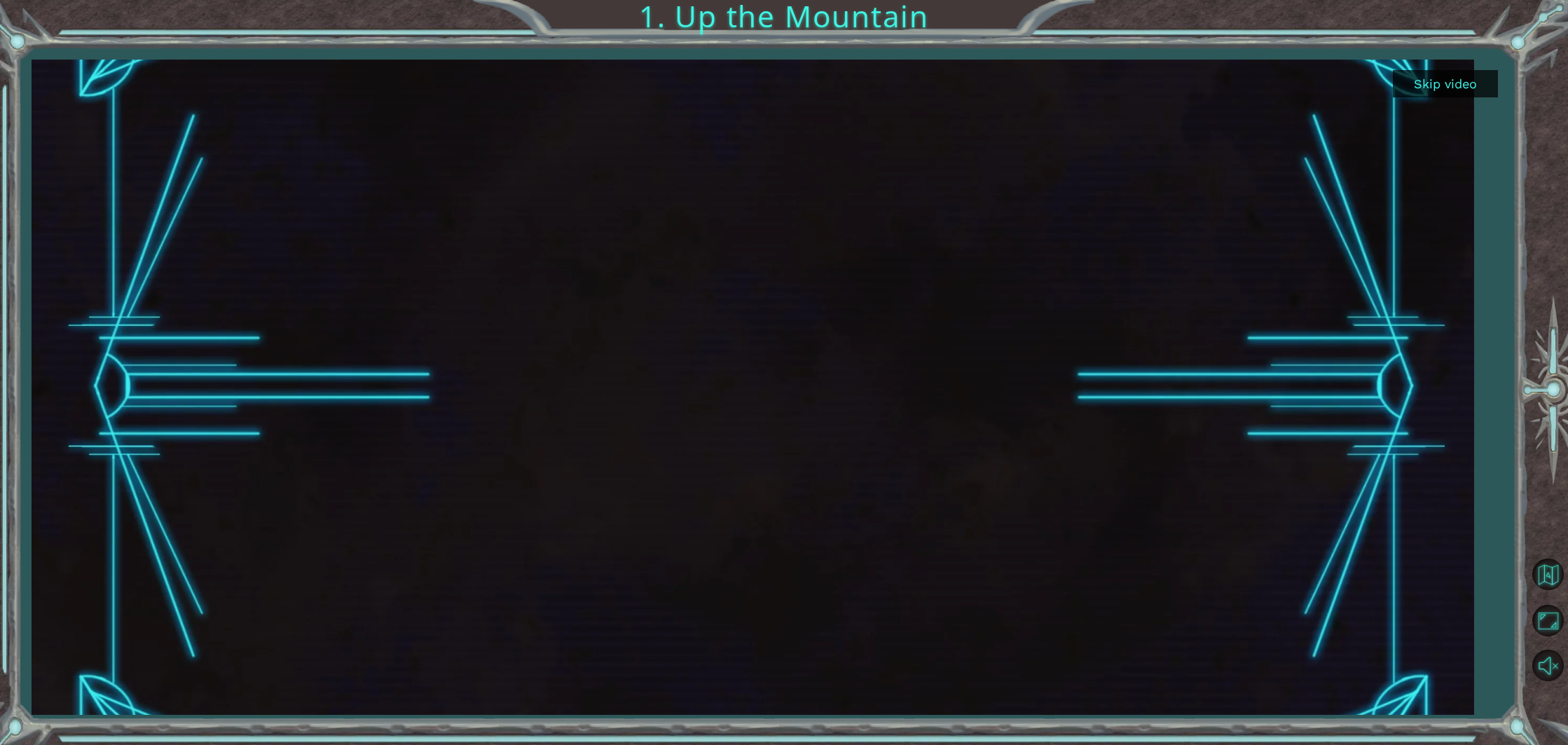
click at [829, 88] on button "Skip video" at bounding box center [1445, 83] width 105 height 27
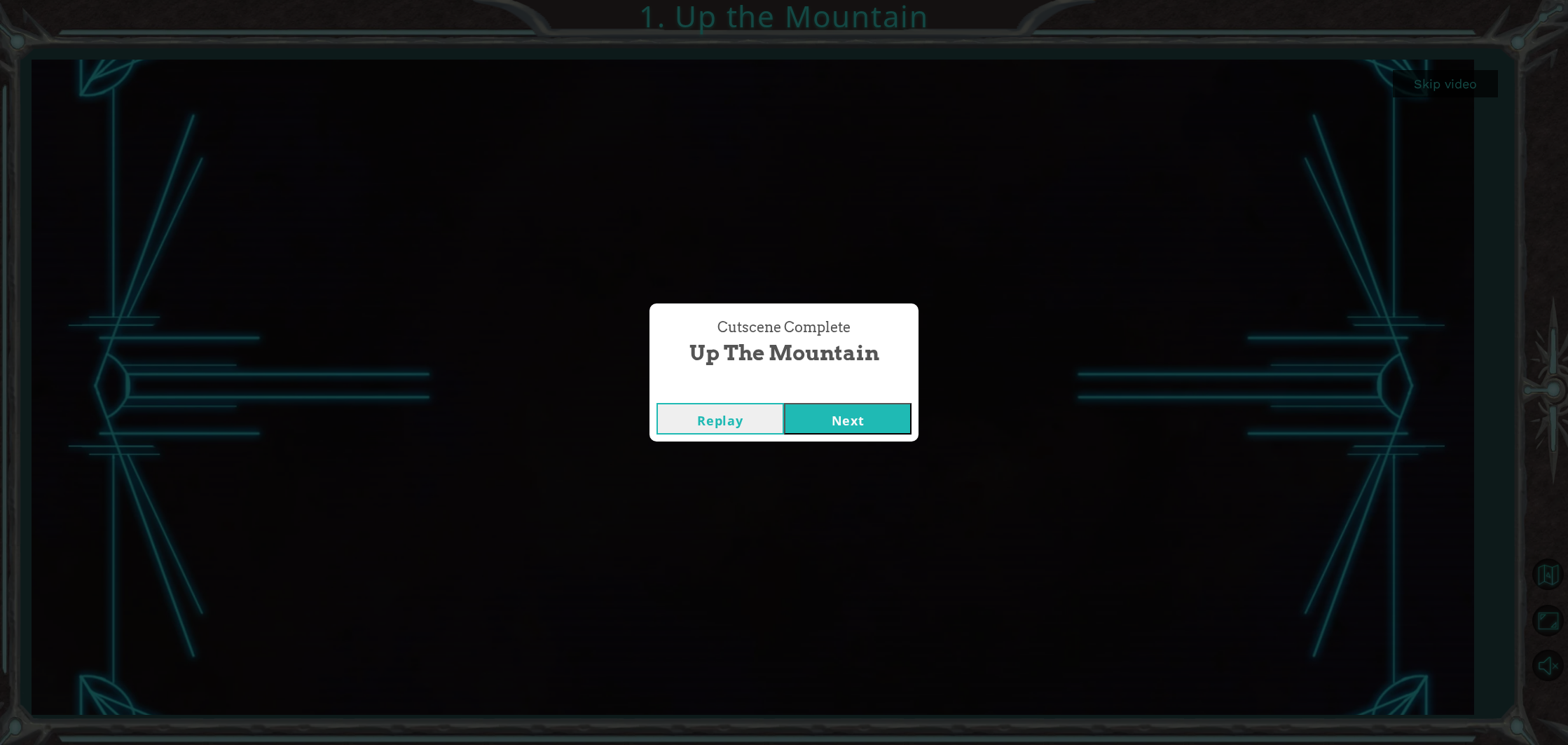
click at [829, 403] on button "Next" at bounding box center [848, 419] width 127 height 32
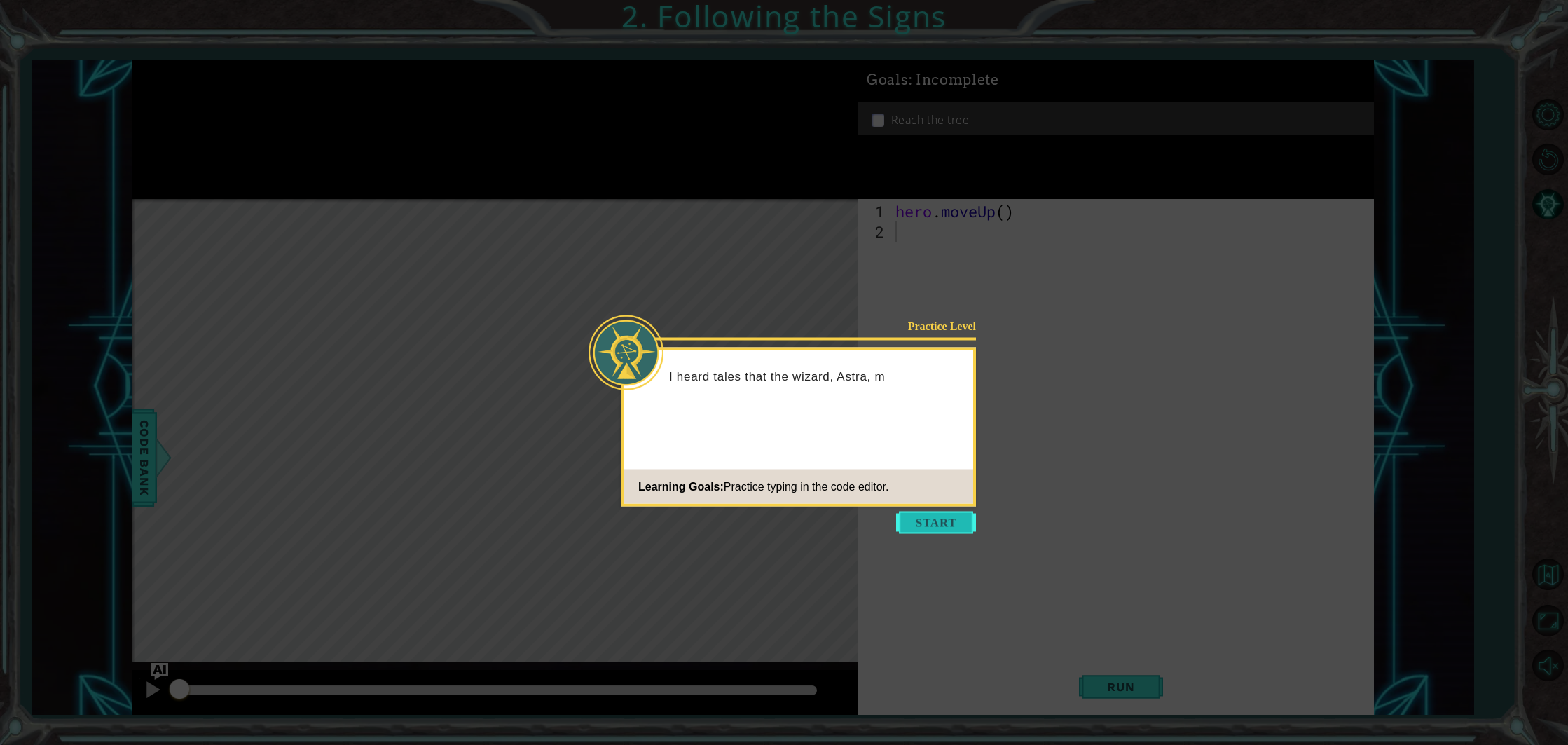
click at [829, 534] on button "Start" at bounding box center [935, 522] width 80 height 22
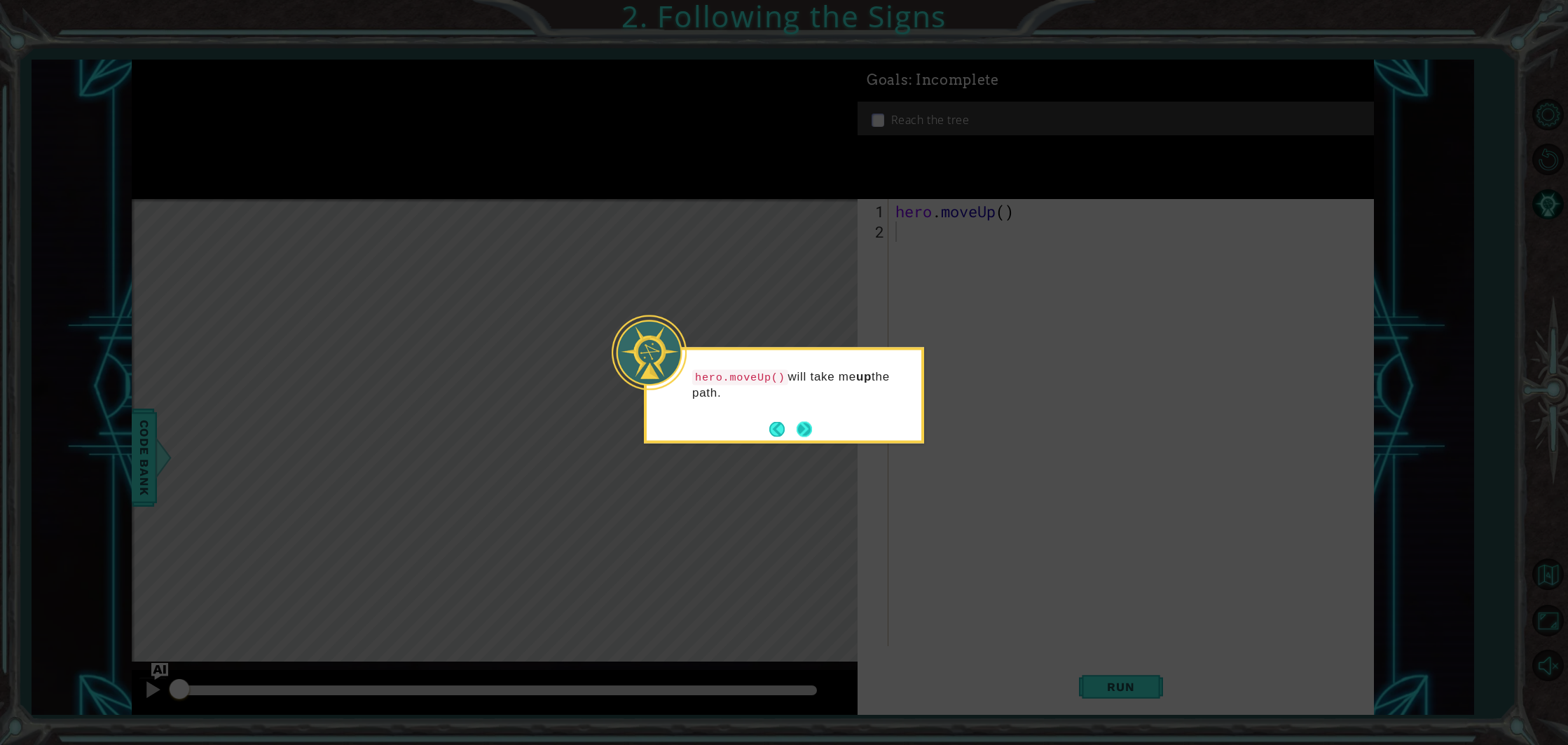
click at [800, 422] on button "Next" at bounding box center [804, 429] width 15 height 15
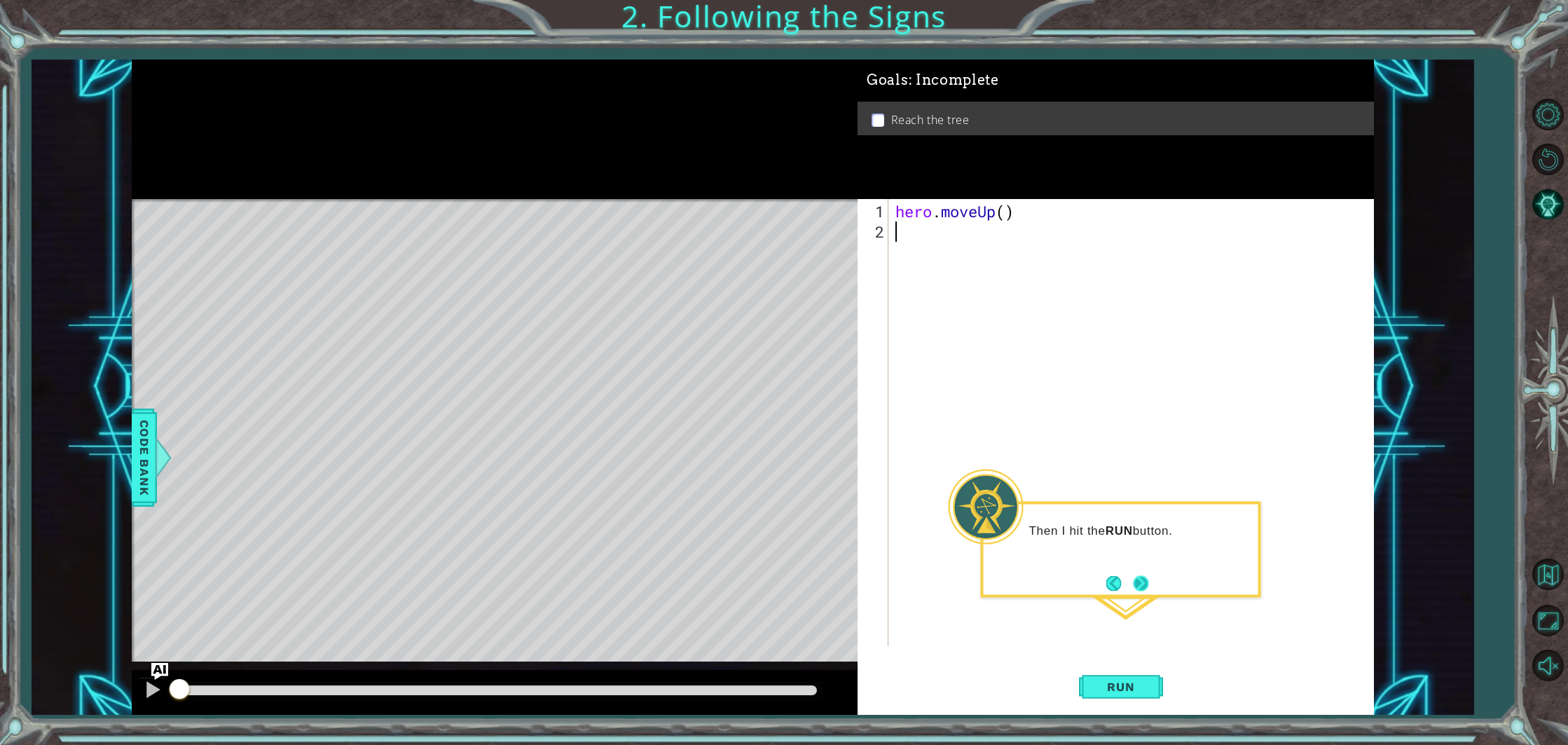
click at [829, 584] on button "Next" at bounding box center [1140, 583] width 19 height 19
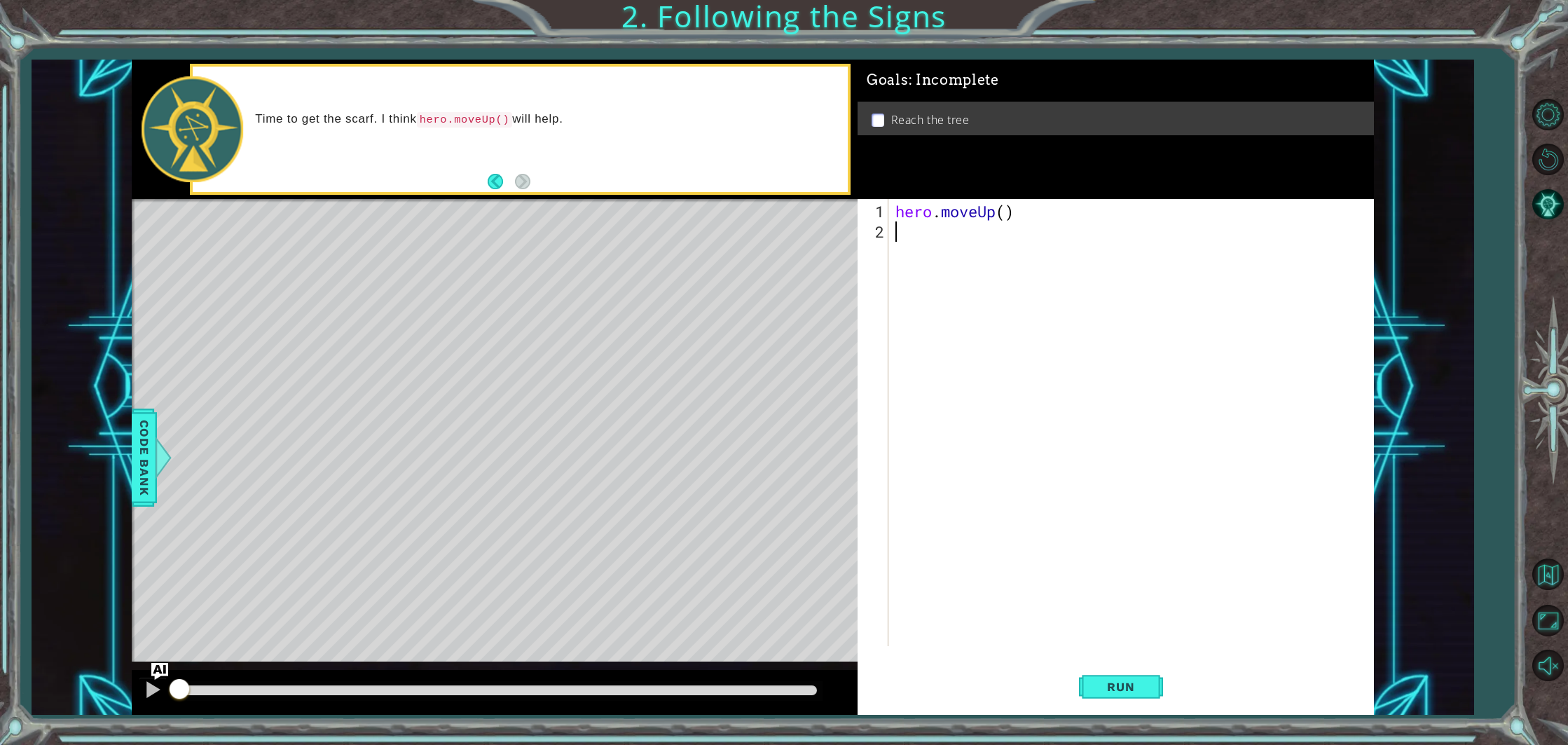
click at [496, 177] on button "Back" at bounding box center [501, 181] width 27 height 15
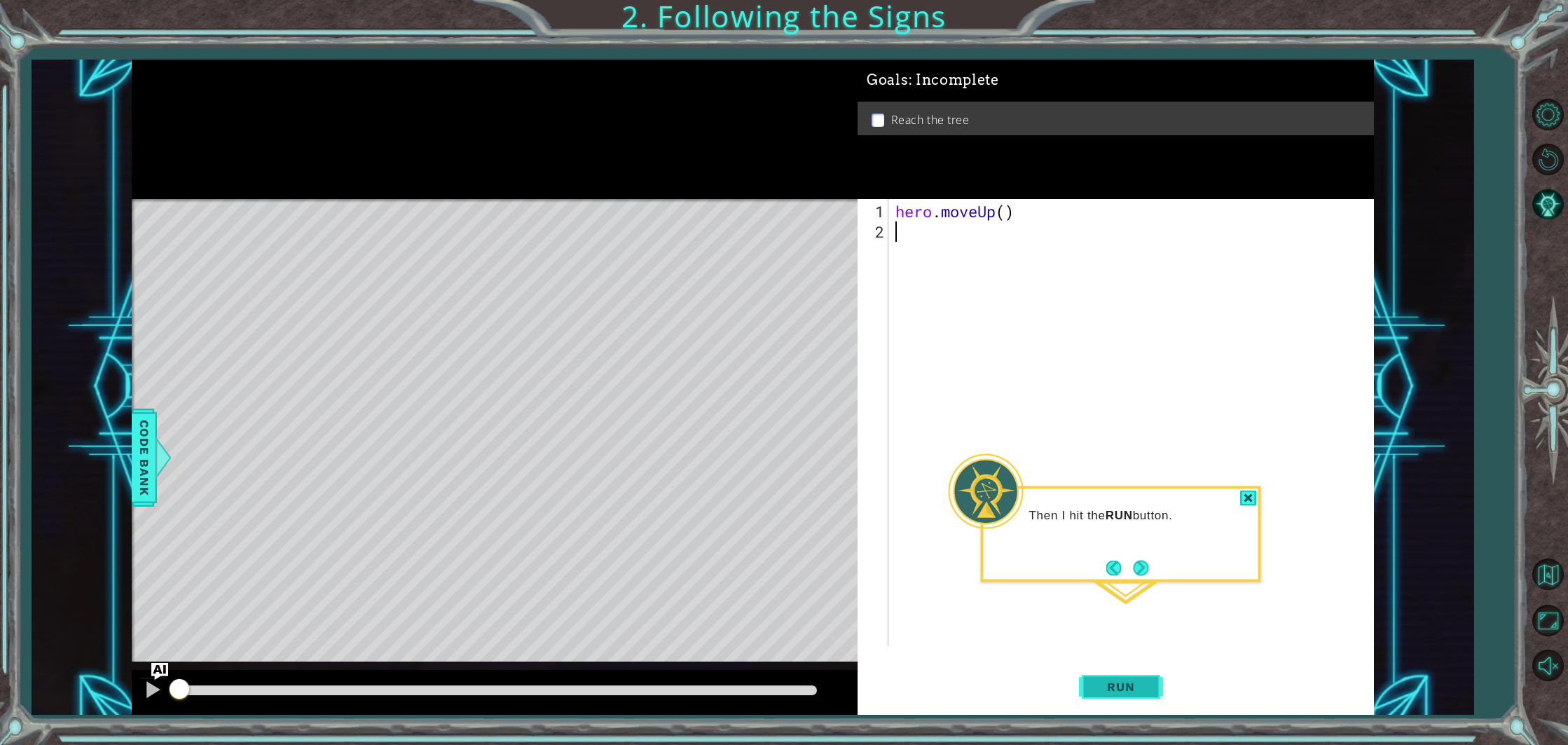
click at [829, 691] on span "Run" at bounding box center [1120, 687] width 56 height 14
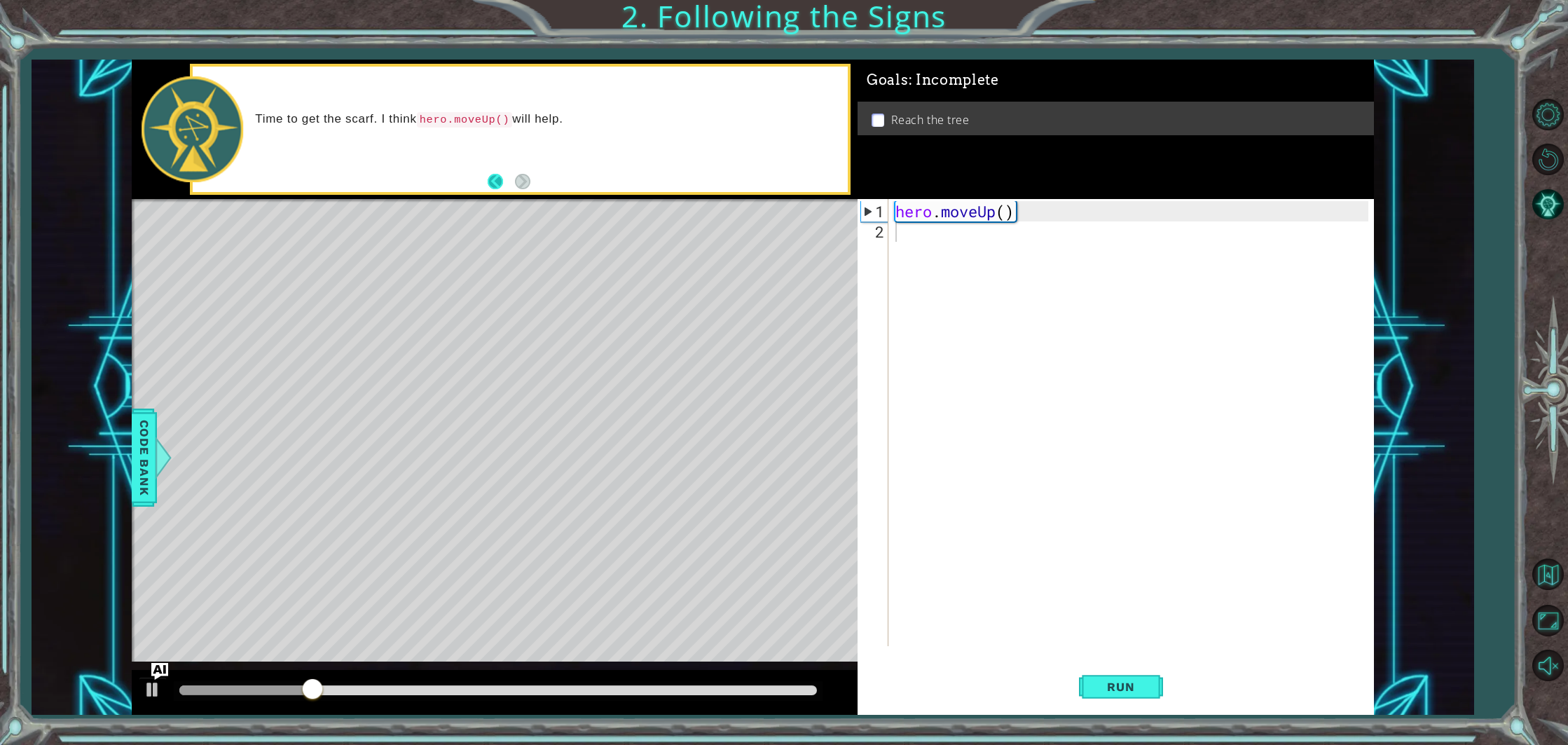
click at [489, 181] on button "Back" at bounding box center [501, 181] width 27 height 15
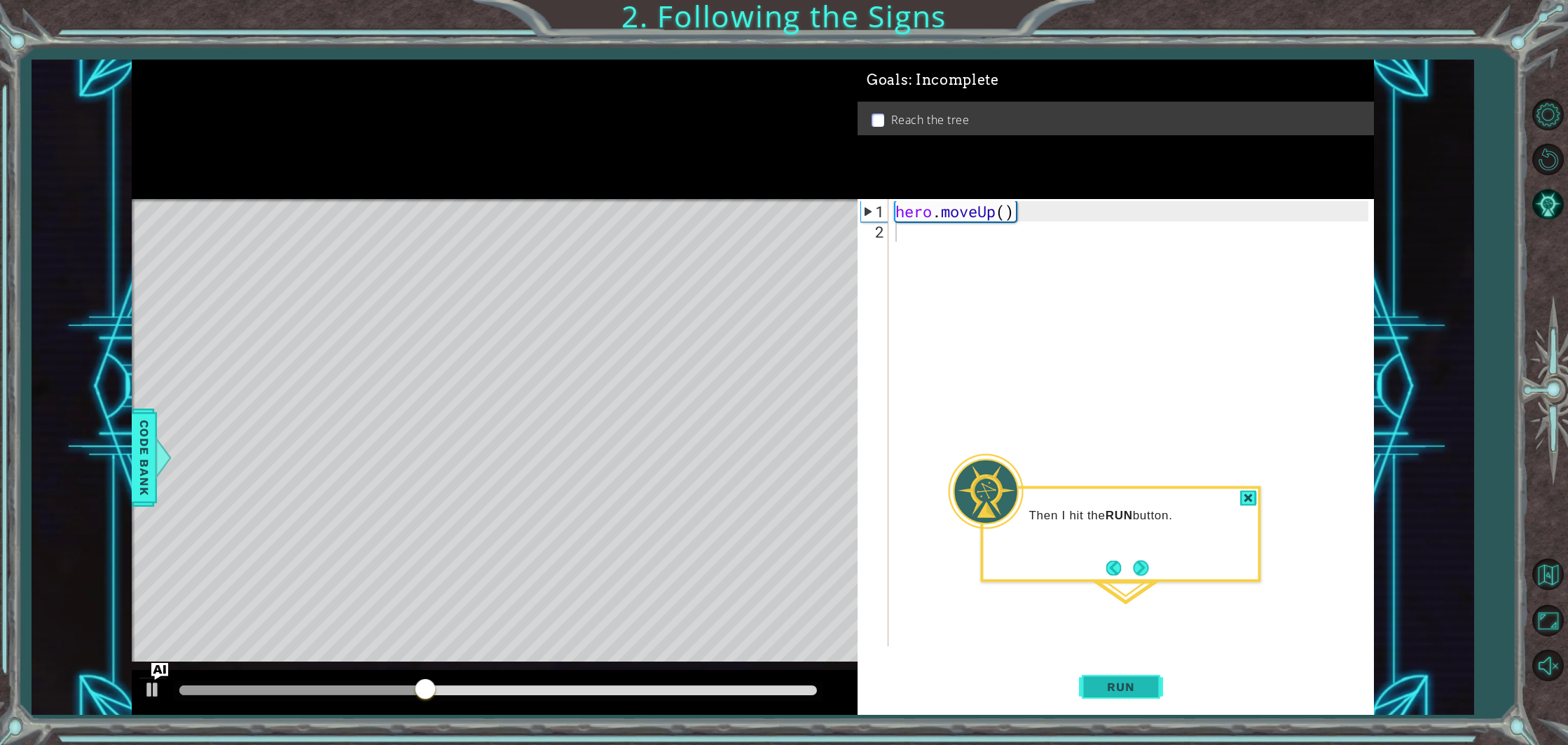
click at [829, 688] on span "Run" at bounding box center [1120, 687] width 56 height 14
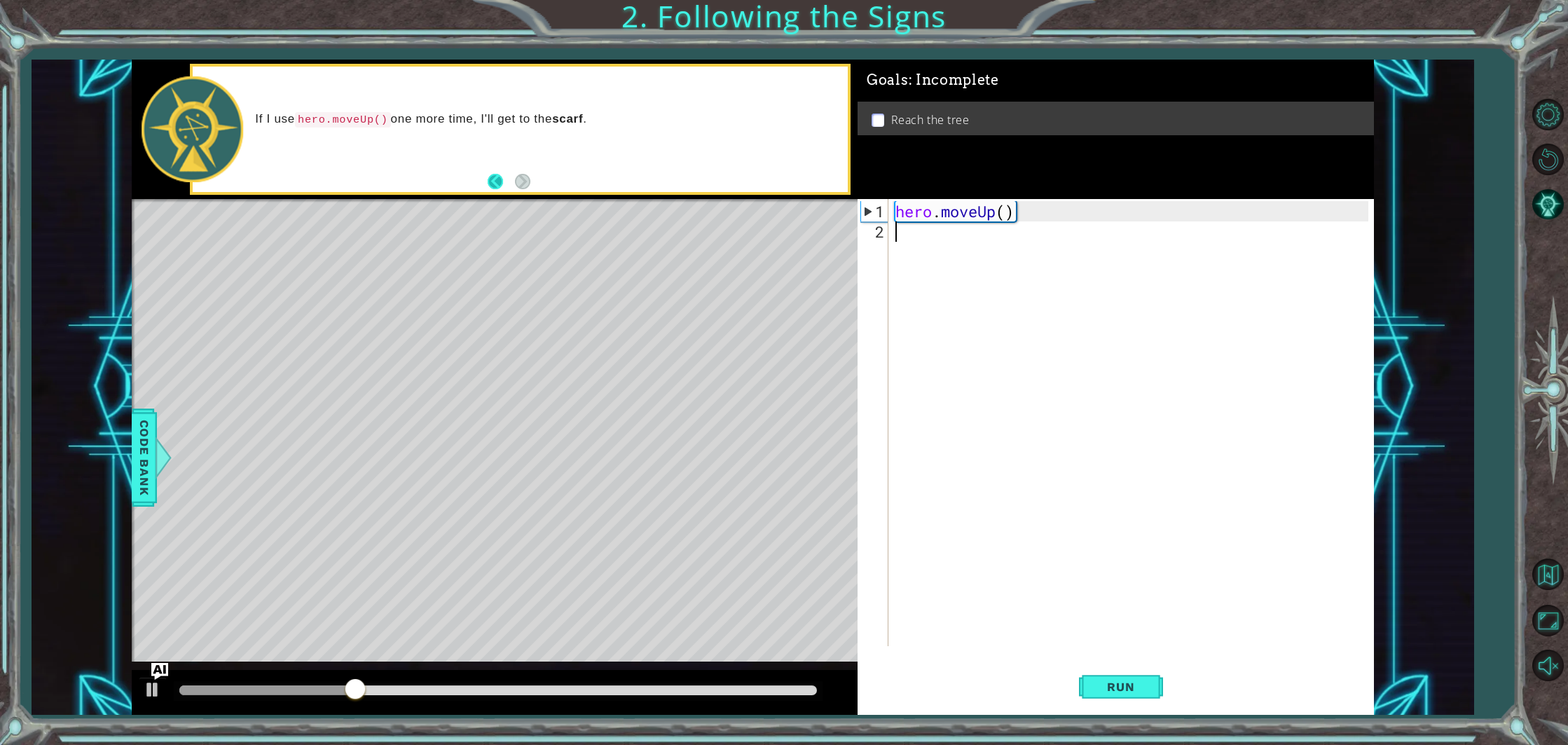
click at [501, 175] on button "Back" at bounding box center [501, 181] width 27 height 15
click at [829, 676] on button "Run" at bounding box center [1120, 687] width 84 height 52
type textarea "hero"
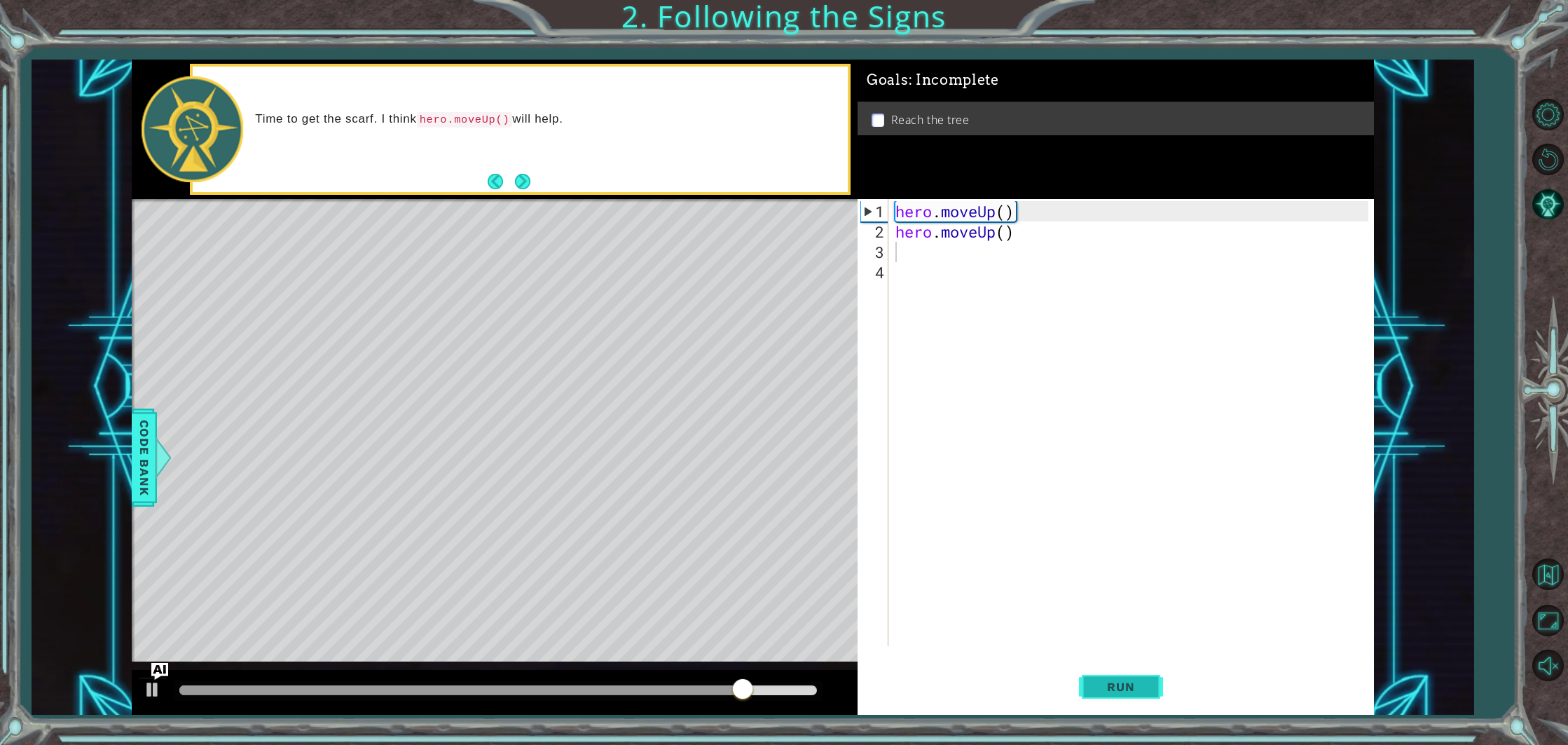
click at [829, 688] on span "Run" at bounding box center [1120, 687] width 56 height 14
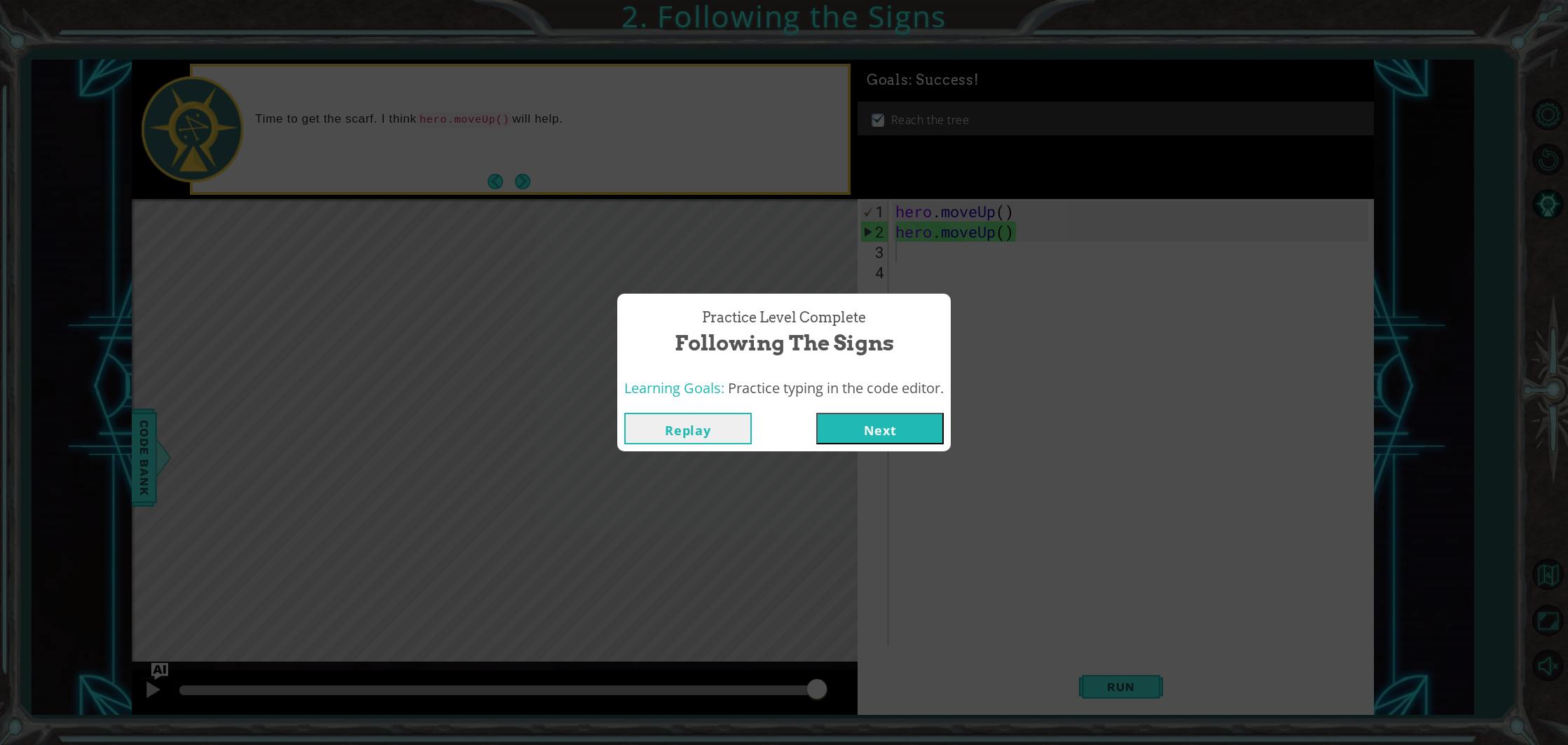
click at [829, 428] on button "Next" at bounding box center [880, 429] width 127 height 32
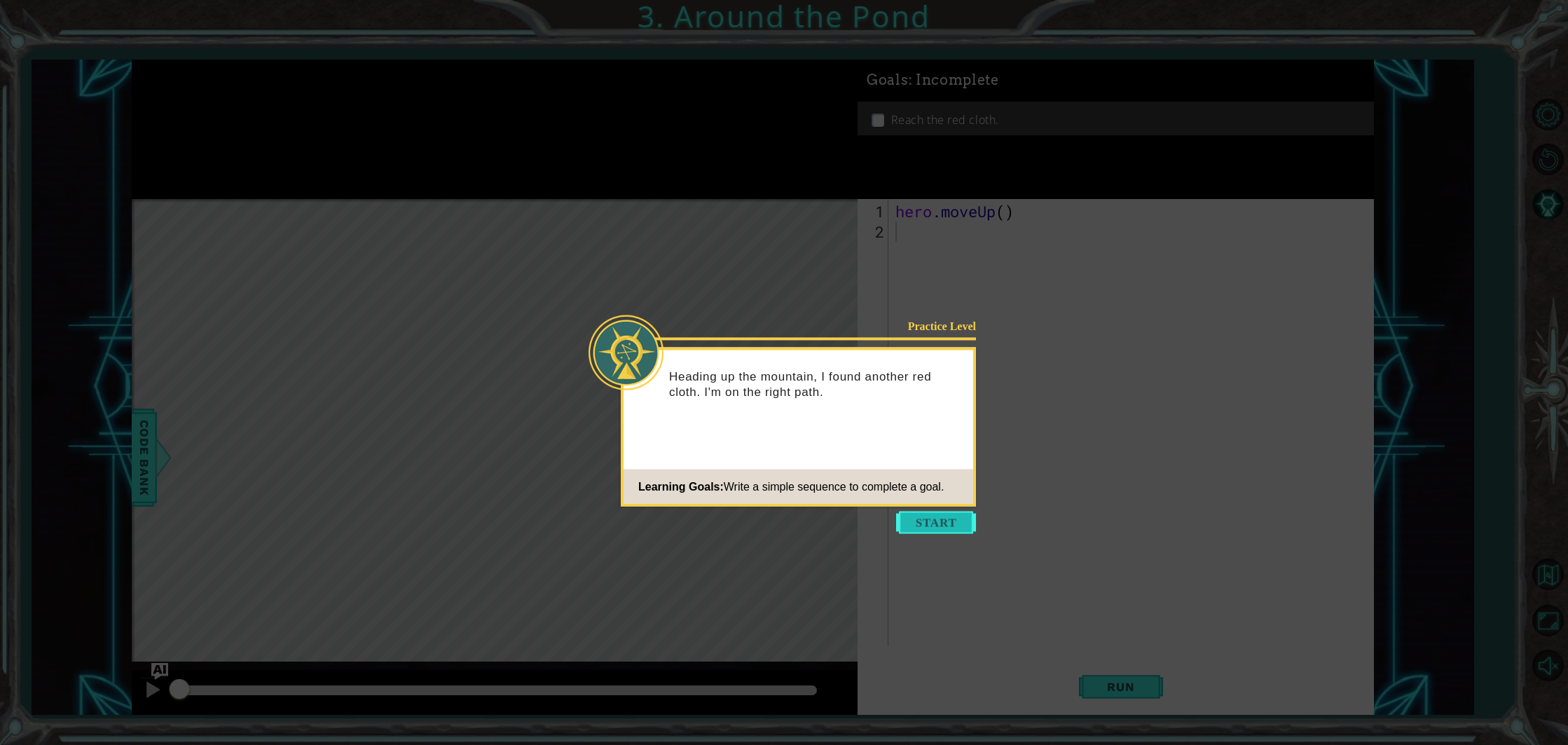
click at [829, 519] on button "Start" at bounding box center [935, 522] width 80 height 22
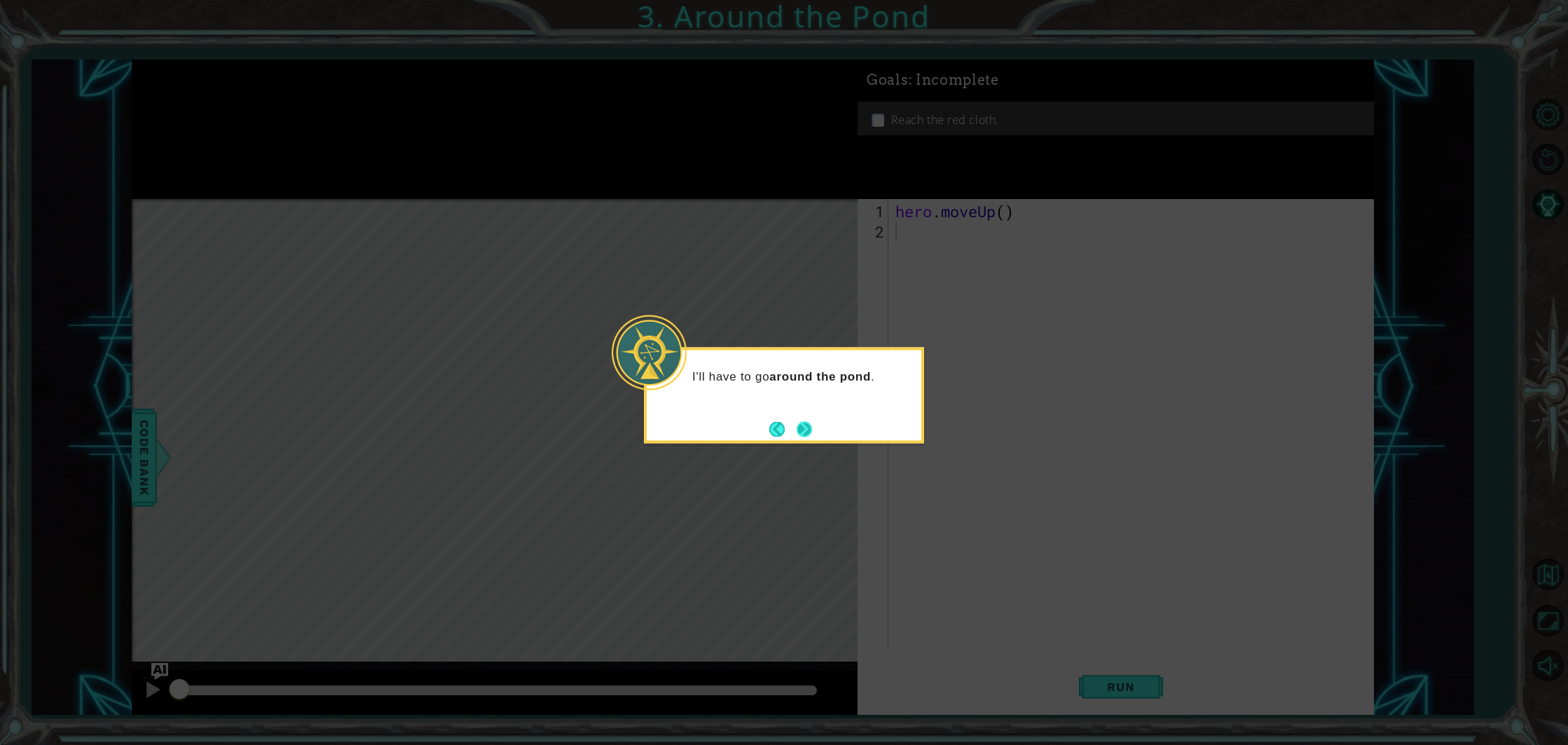
click at [805, 428] on button "Next" at bounding box center [804, 429] width 15 height 15
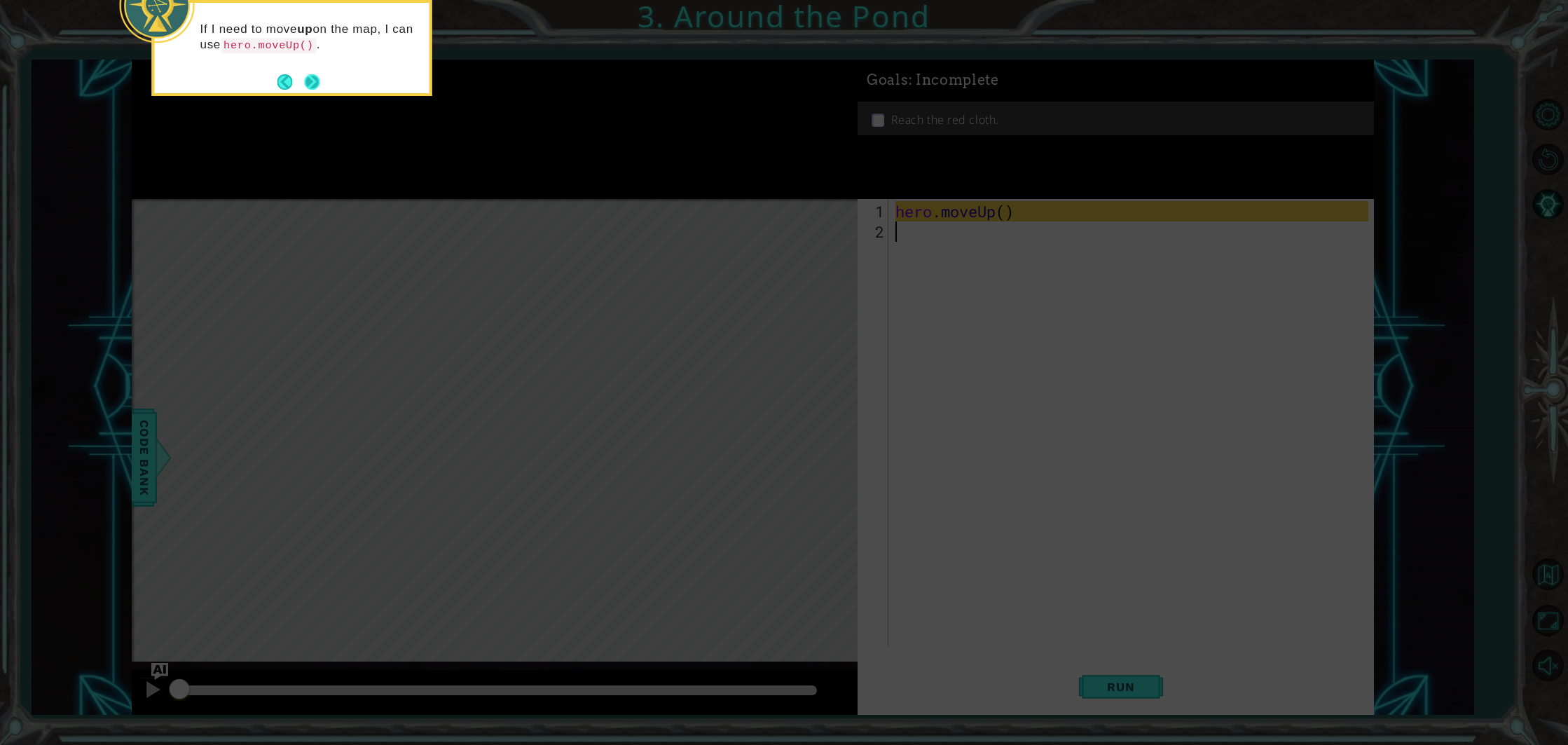
click at [308, 83] on button "Next" at bounding box center [313, 82] width 19 height 19
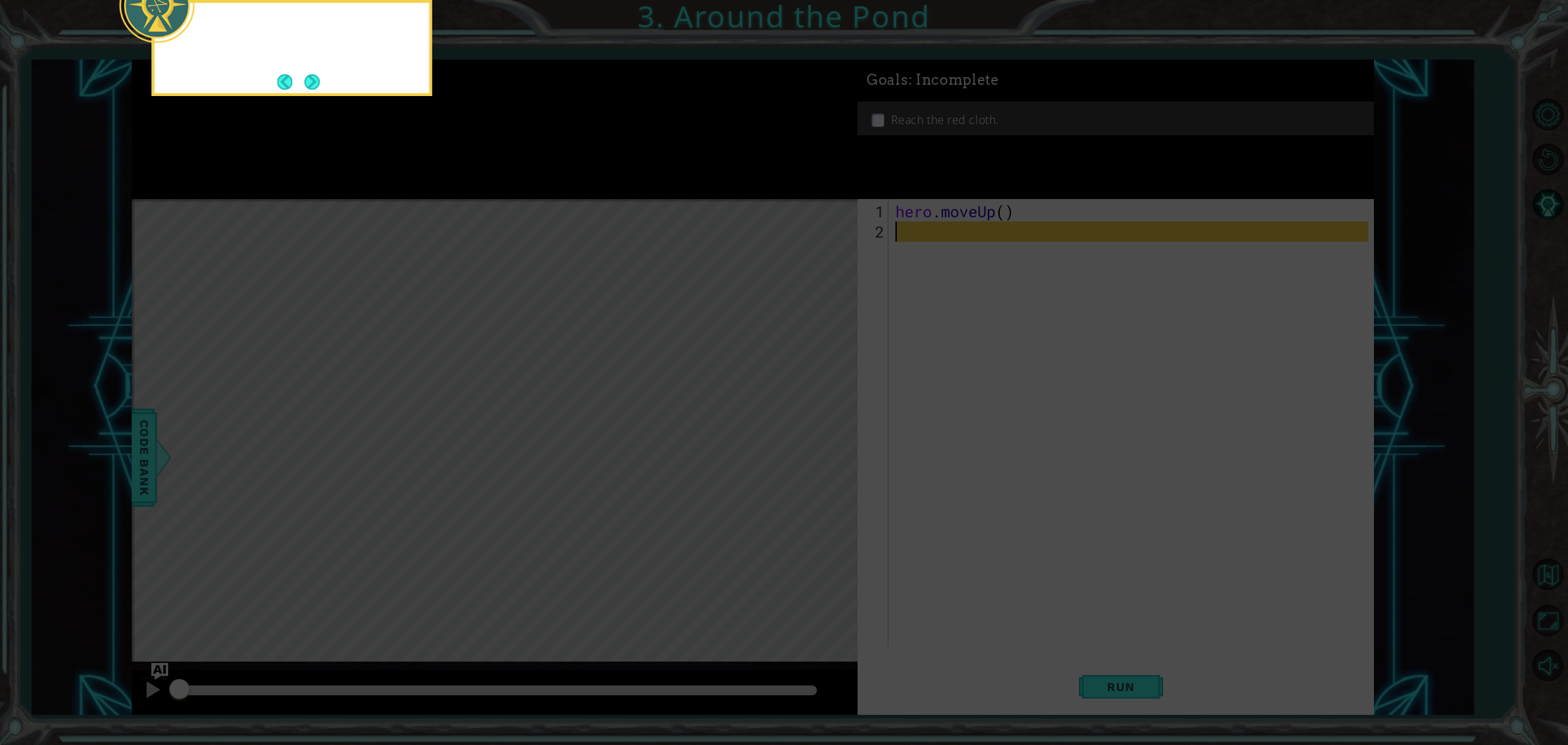
click at [308, 83] on button "Next" at bounding box center [312, 81] width 16 height 16
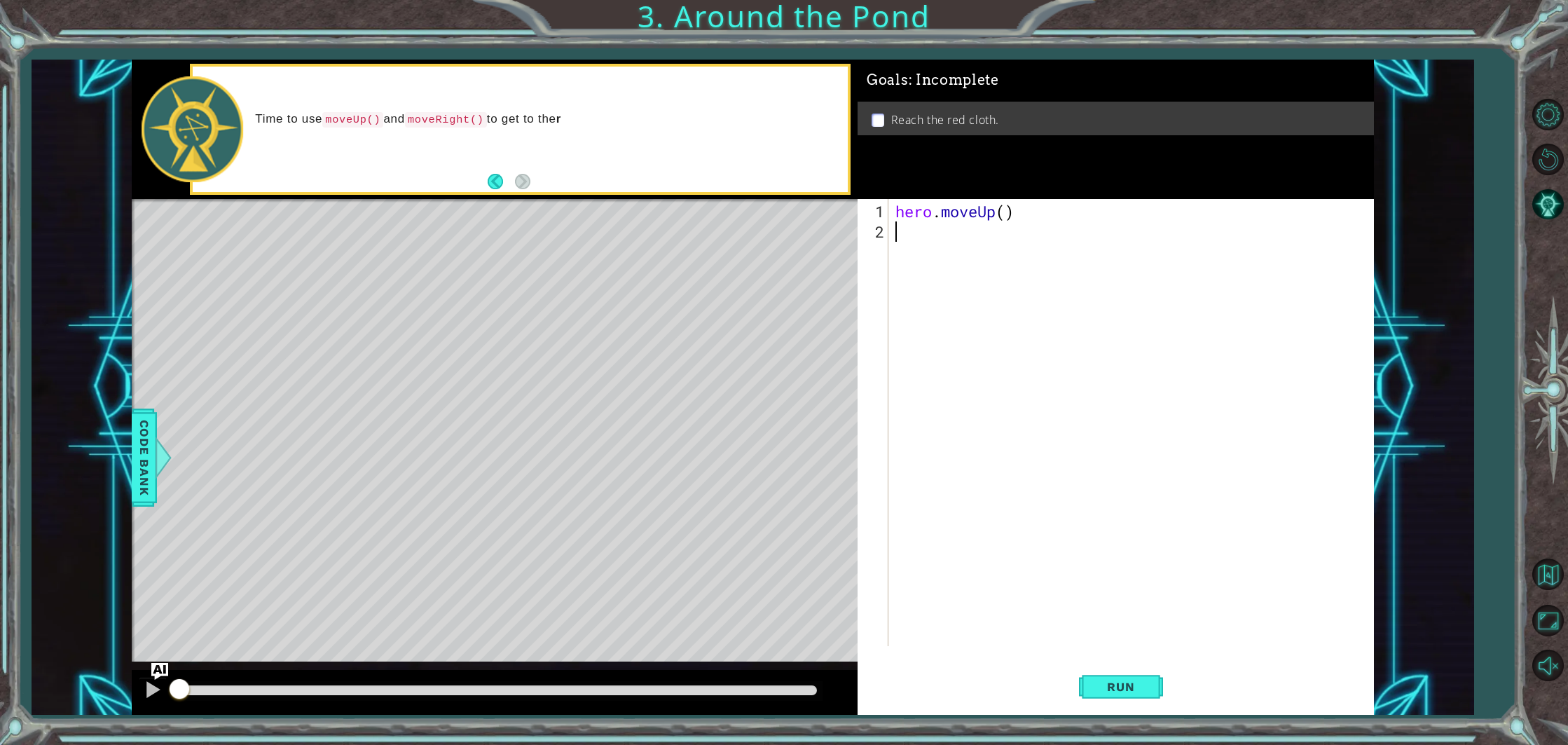
type textarea "h"
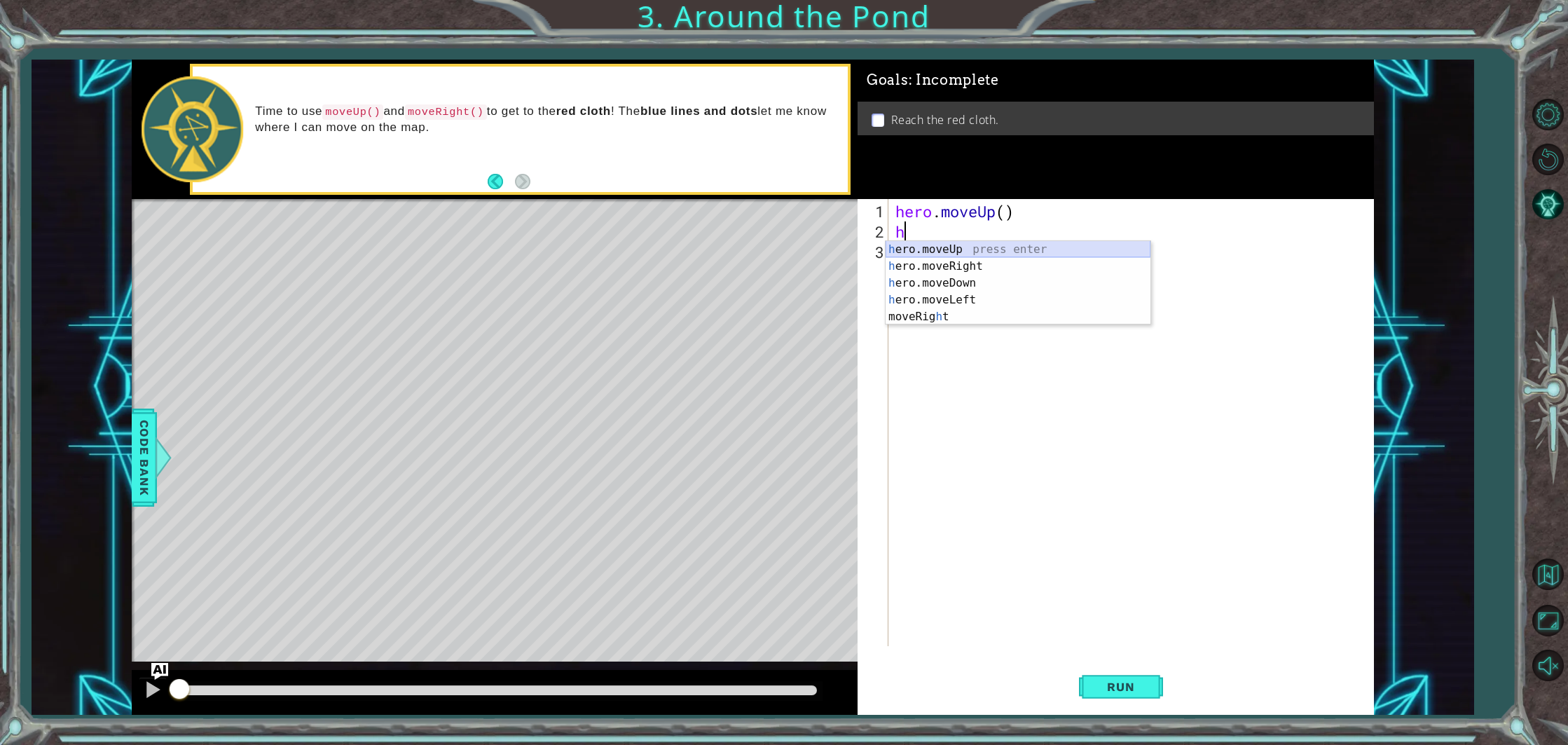
click at [829, 251] on div "h ero.moveUp press enter h ero.moveRight press enter h ero.moveDown press enter…" at bounding box center [1019, 300] width 265 height 118
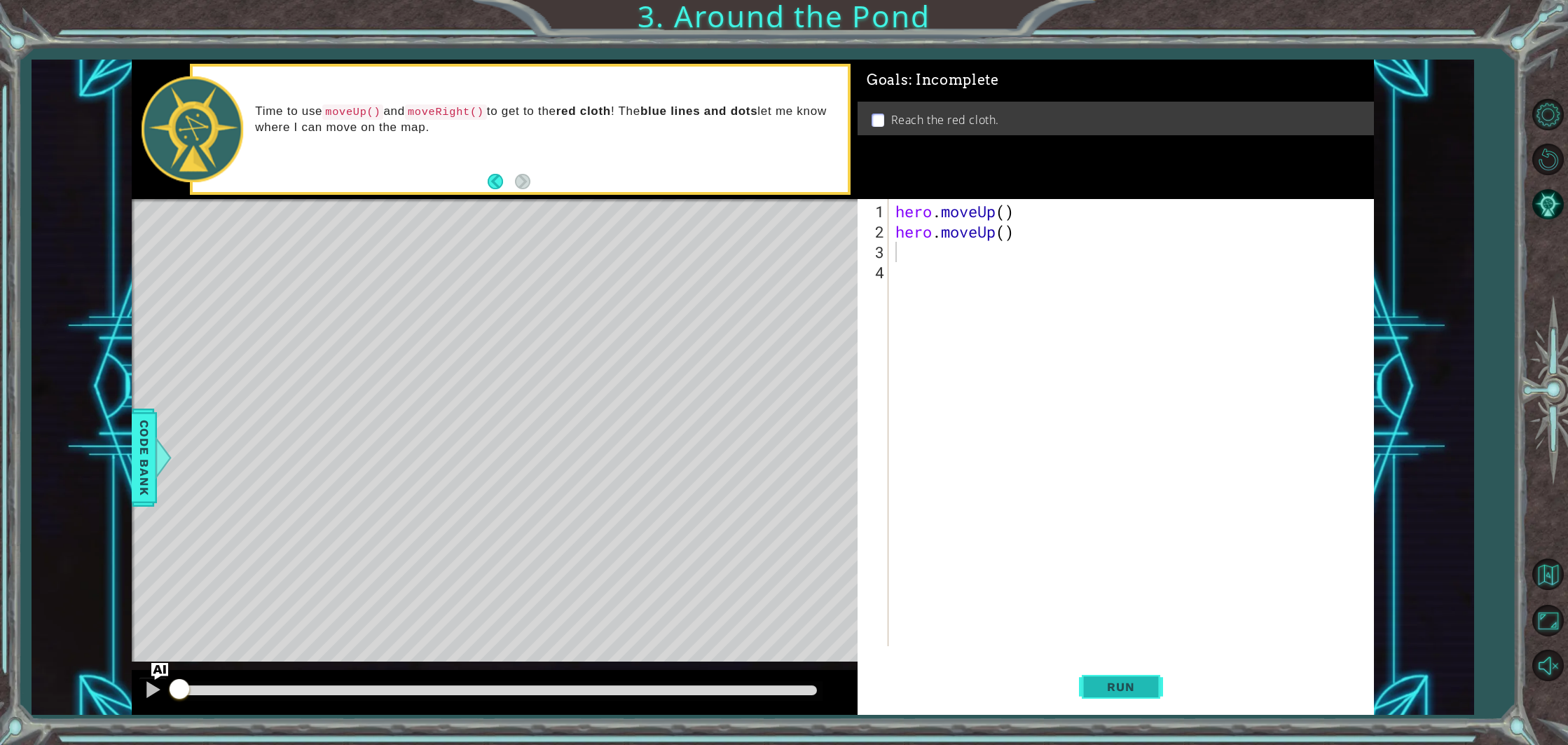
click at [829, 680] on span "Run" at bounding box center [1120, 687] width 56 height 14
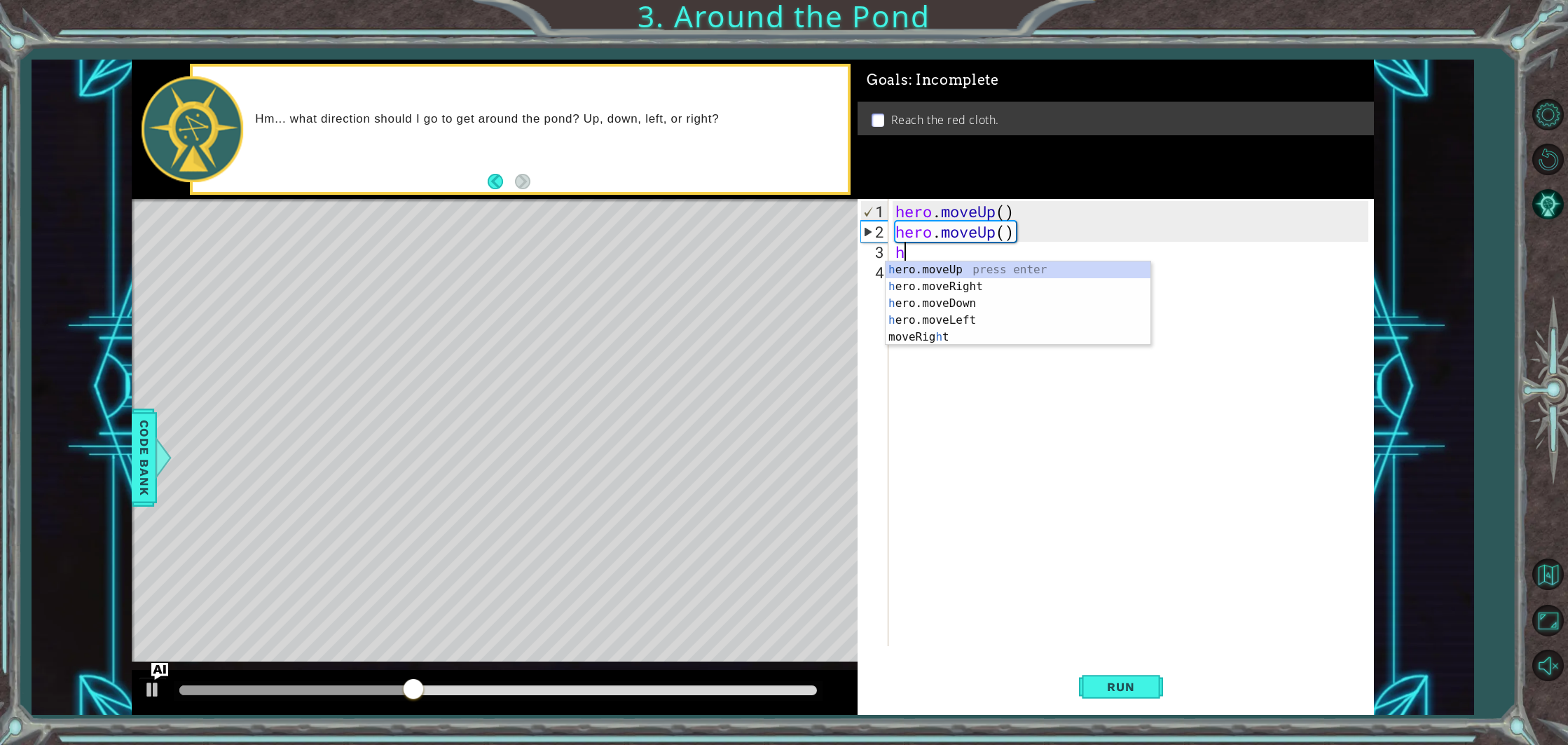
type textarea "he"
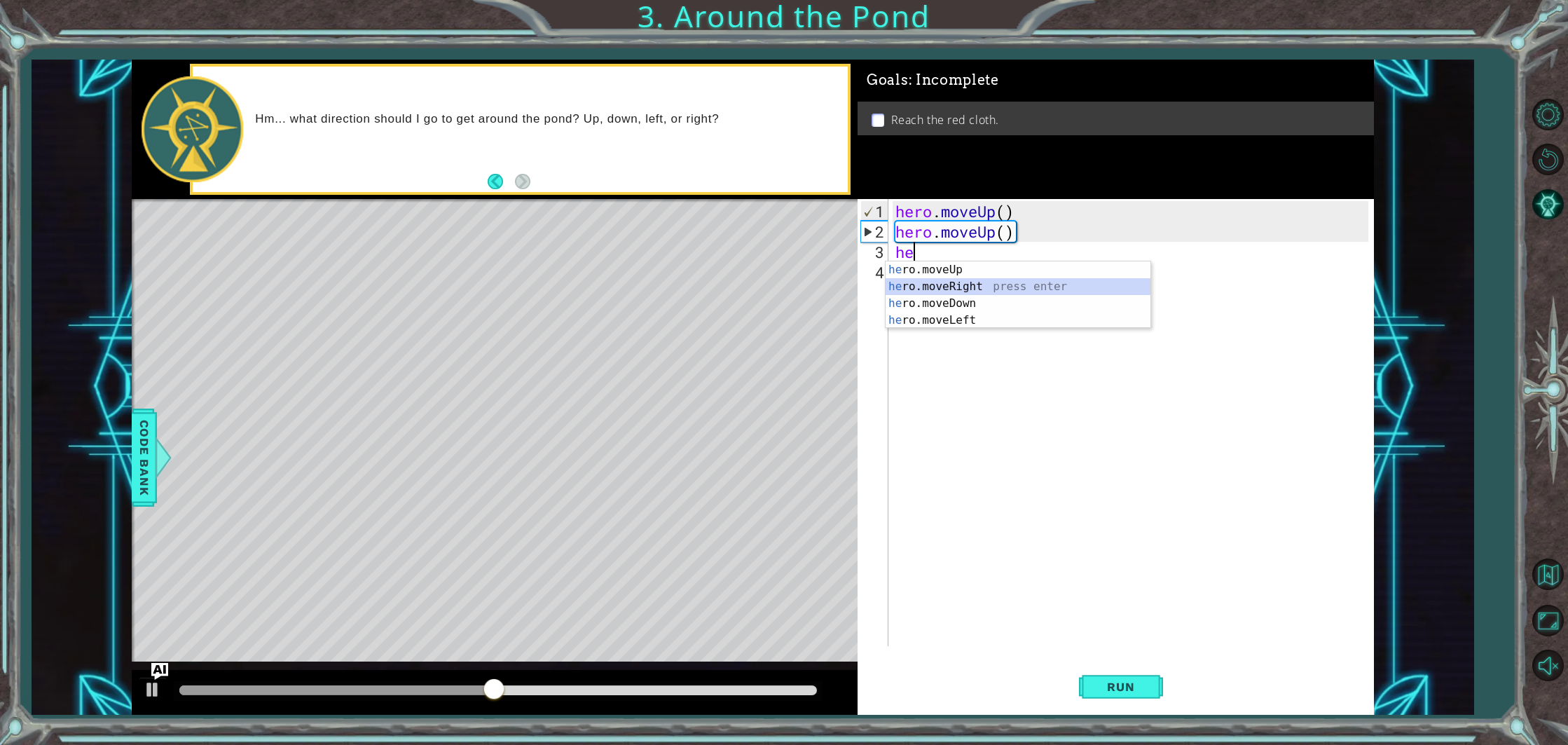
click at [829, 286] on div "he ro.moveUp press enter he ro.moveRight press enter he ro.moveDown press enter…" at bounding box center [1019, 312] width 265 height 101
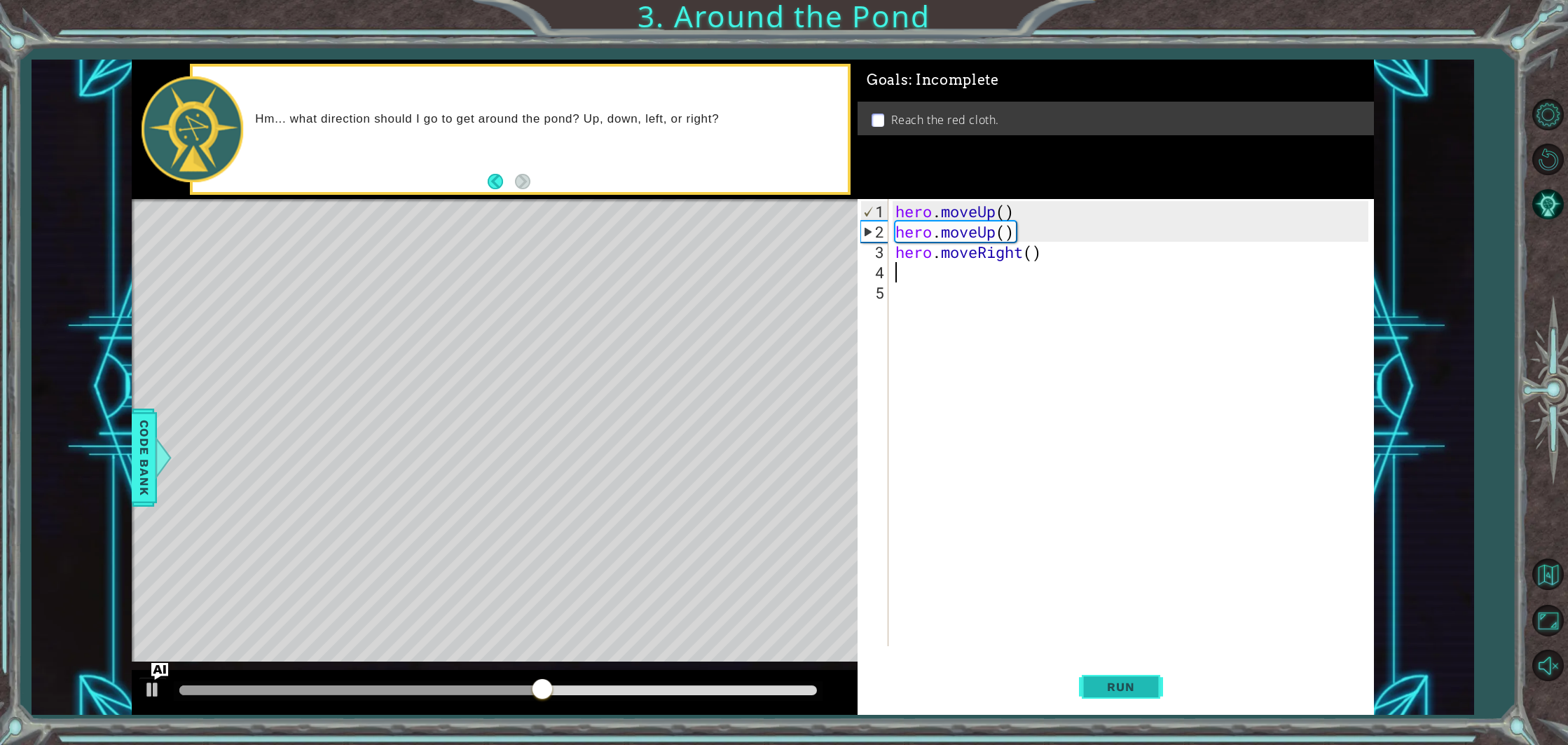
click at [829, 689] on span "Run" at bounding box center [1120, 687] width 56 height 14
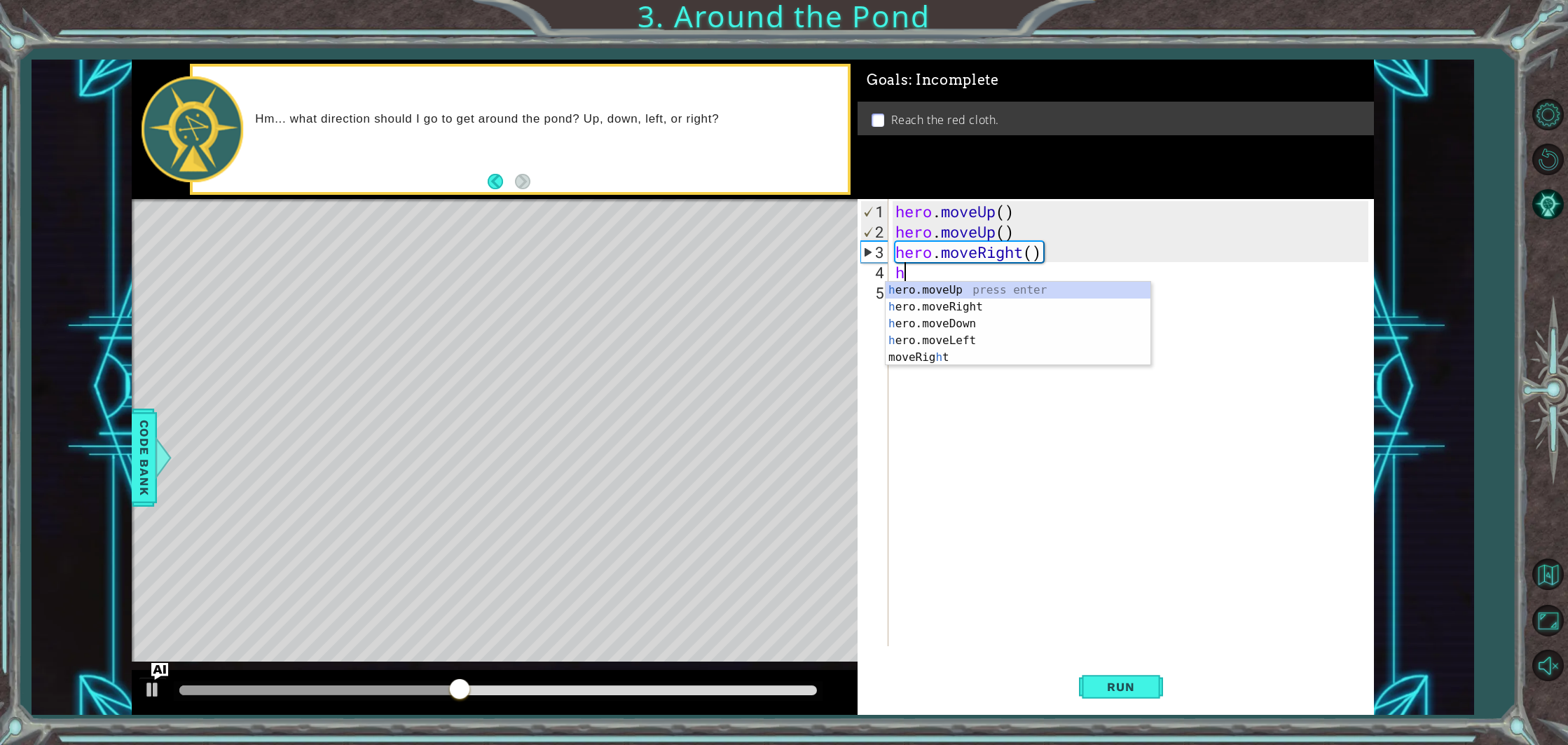
type textarea "hr"
click at [829, 295] on div "h e r o.moveUp press enter h e r o.moveDown press enter h e r o.moveLeft press …" at bounding box center [1019, 332] width 265 height 101
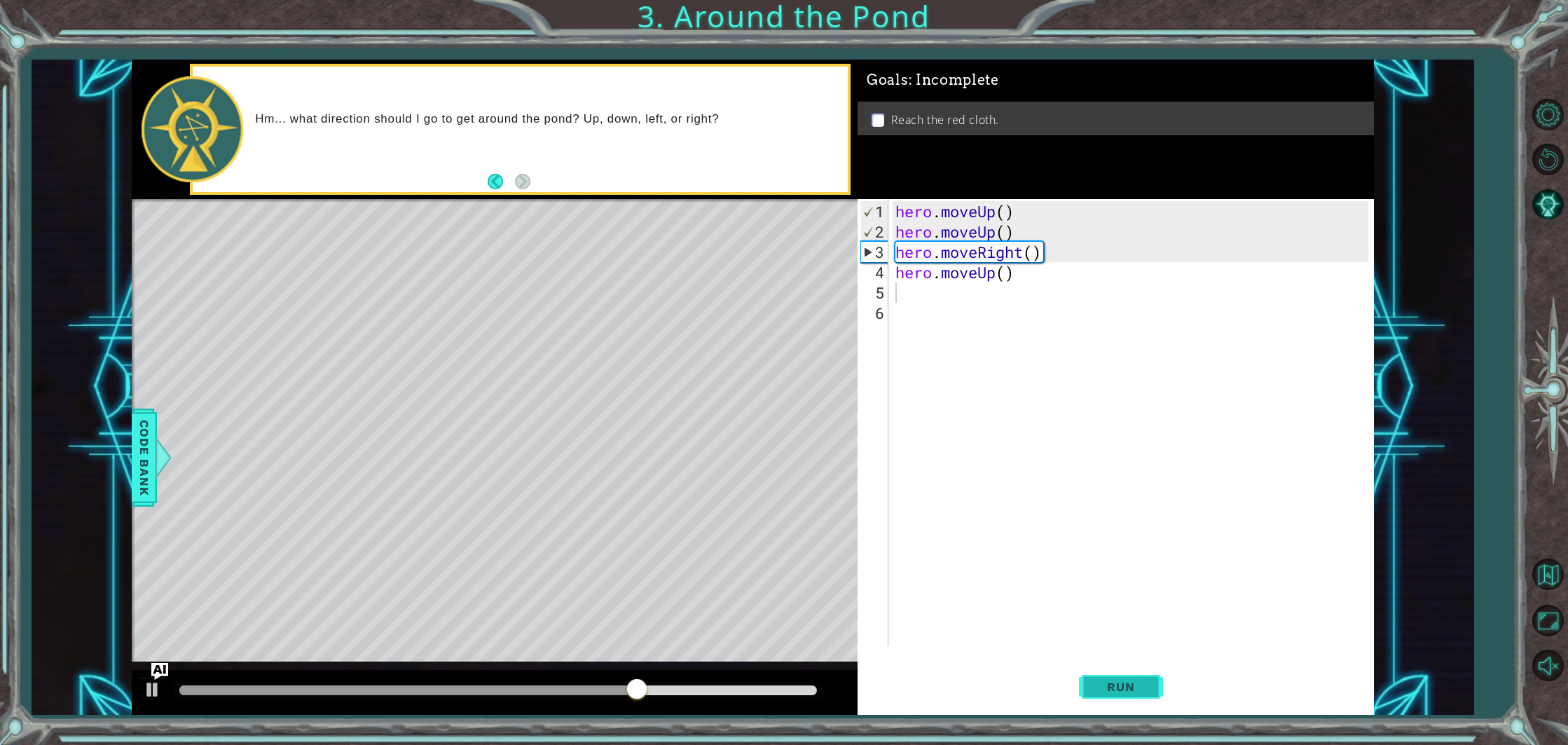
click at [829, 688] on span "Run" at bounding box center [1120, 687] width 56 height 14
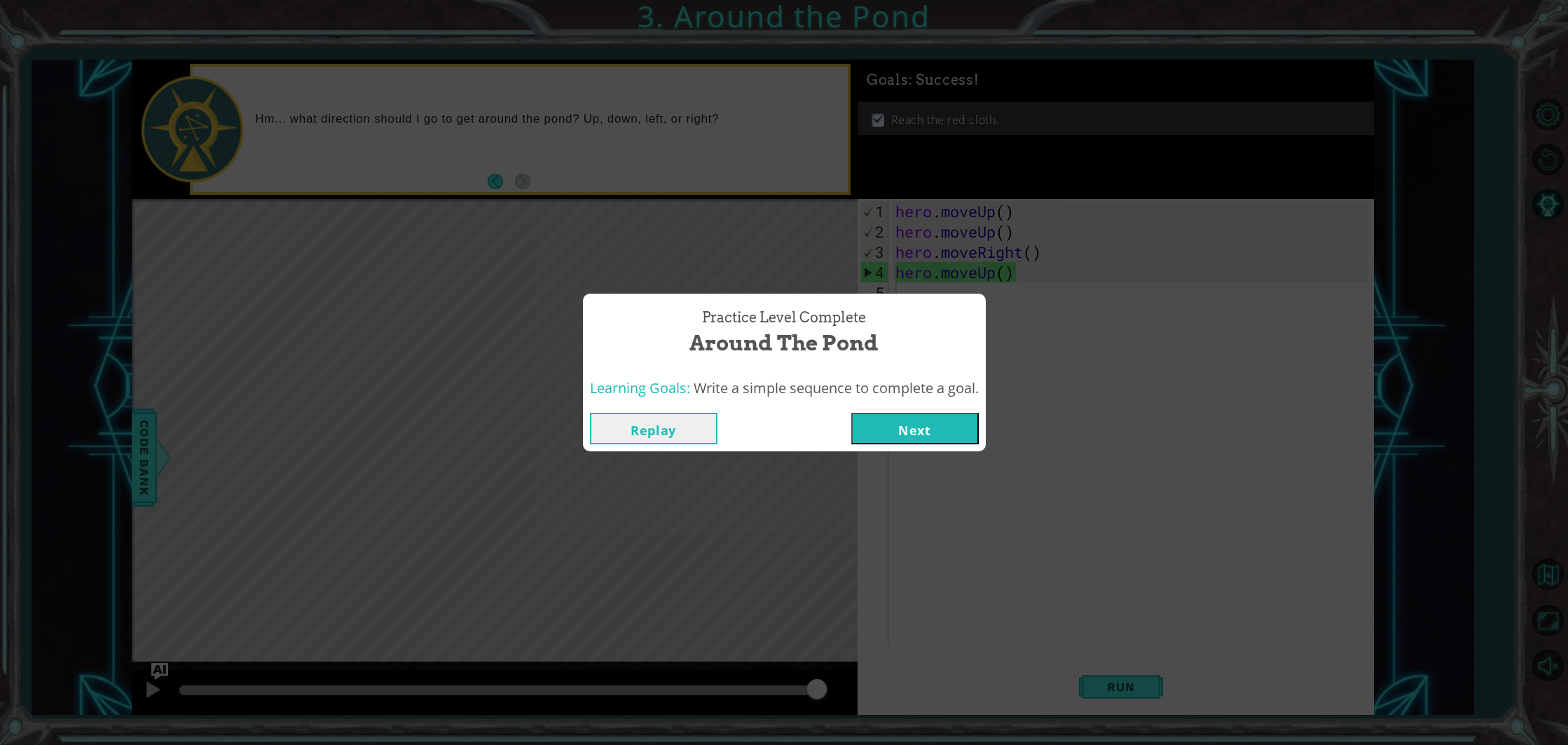
click at [829, 435] on button "Next" at bounding box center [915, 429] width 127 height 32
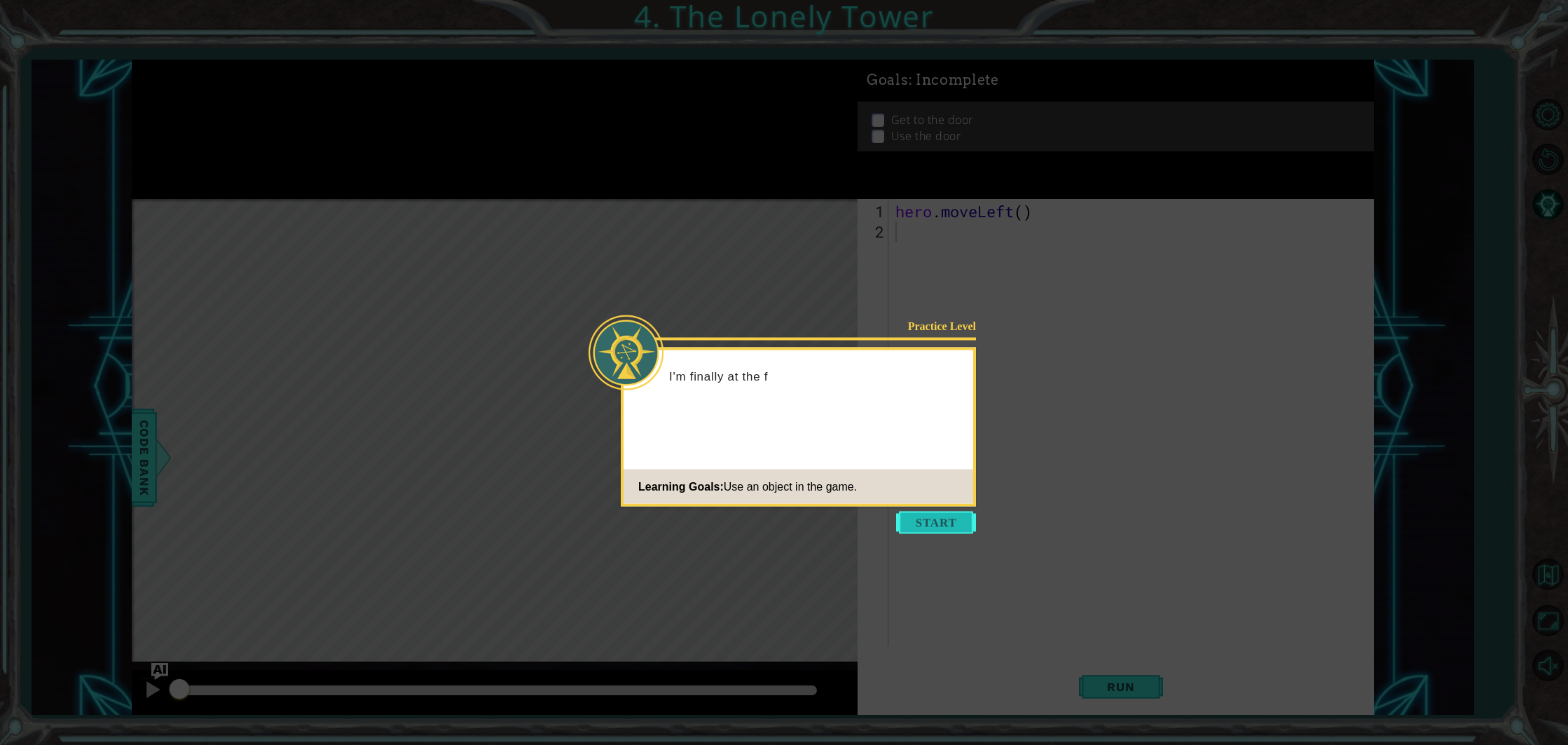
click at [829, 523] on button "Start" at bounding box center [935, 522] width 80 height 22
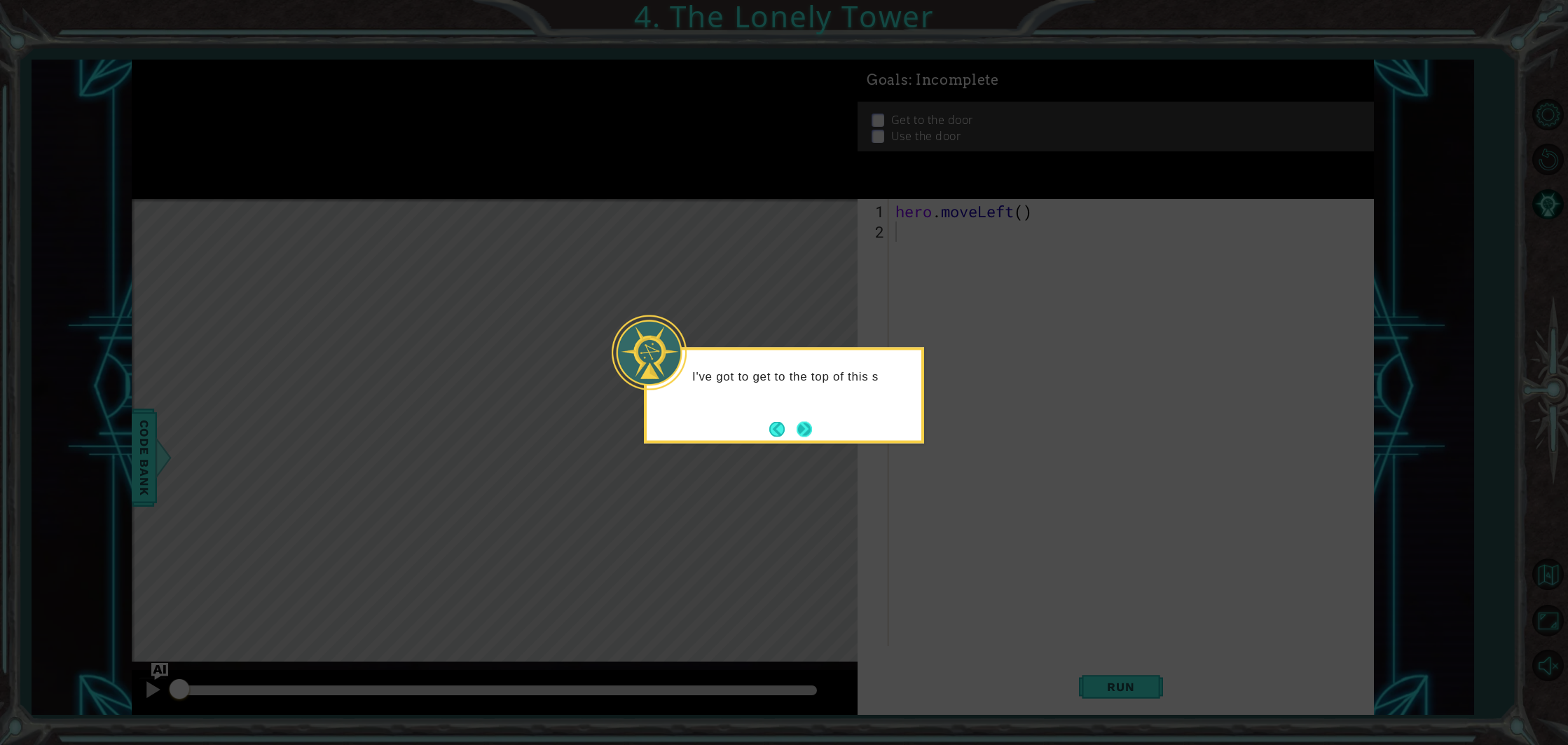
click at [800, 426] on button "Next" at bounding box center [804, 430] width 18 height 18
click at [800, 426] on button "Next" at bounding box center [805, 430] width 16 height 16
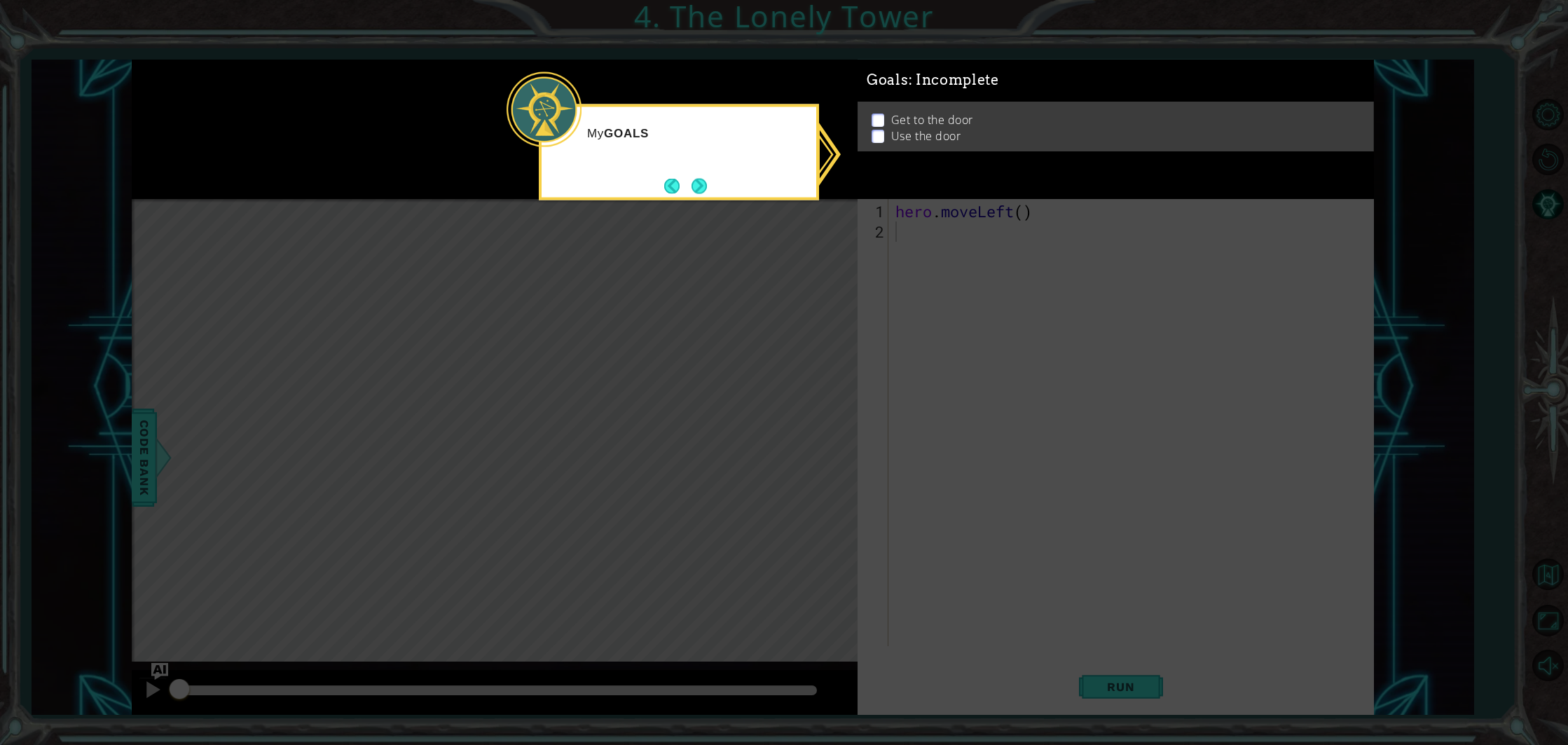
click at [806, 419] on icon at bounding box center [784, 372] width 1568 height 745
click at [829, 123] on p at bounding box center [878, 127] width 12 height 13
click at [829, 141] on p at bounding box center [878, 148] width 12 height 13
click at [696, 186] on button "Next" at bounding box center [699, 186] width 17 height 17
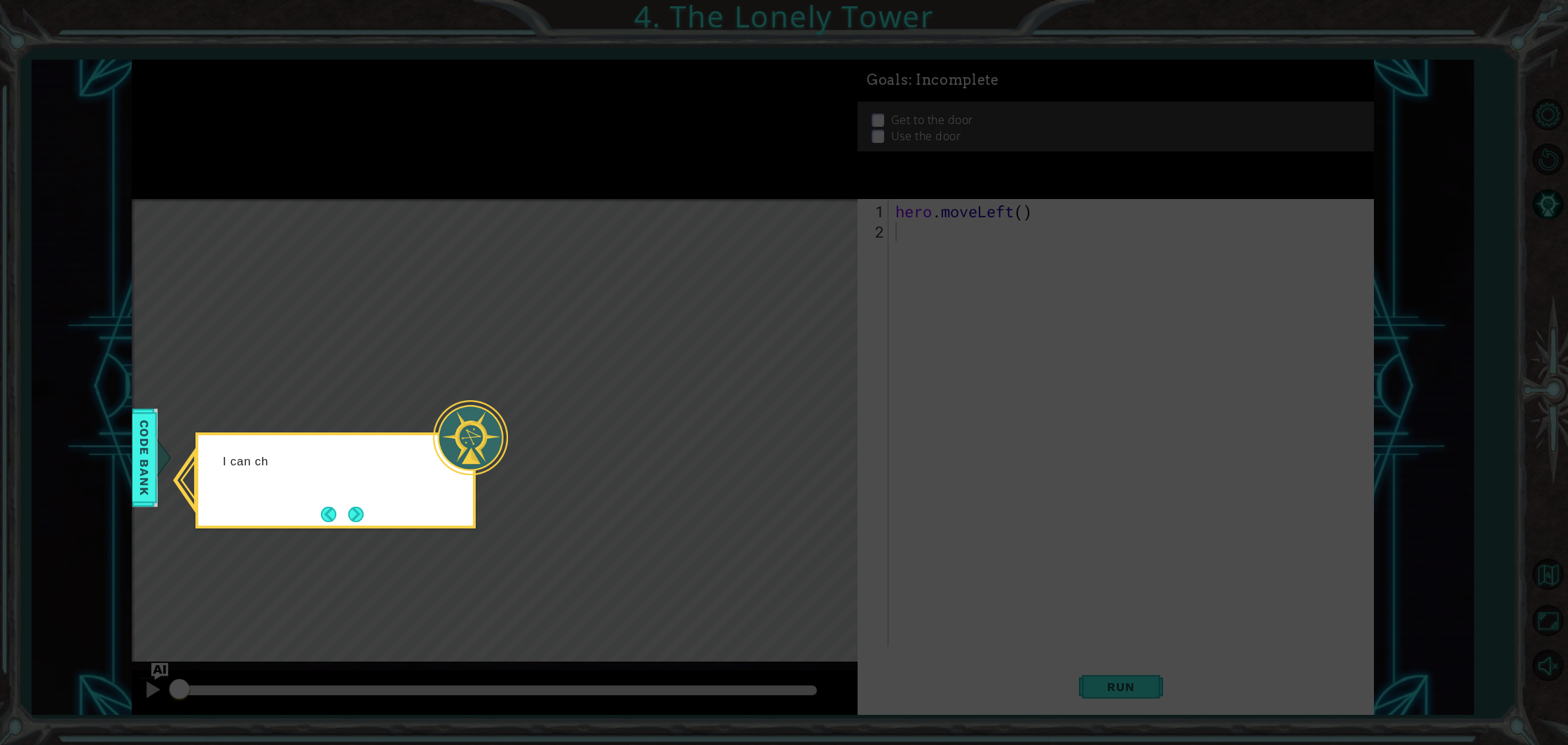
click at [537, 418] on icon at bounding box center [784, 372] width 1568 height 745
click at [361, 510] on button "Next" at bounding box center [355, 513] width 15 height 15
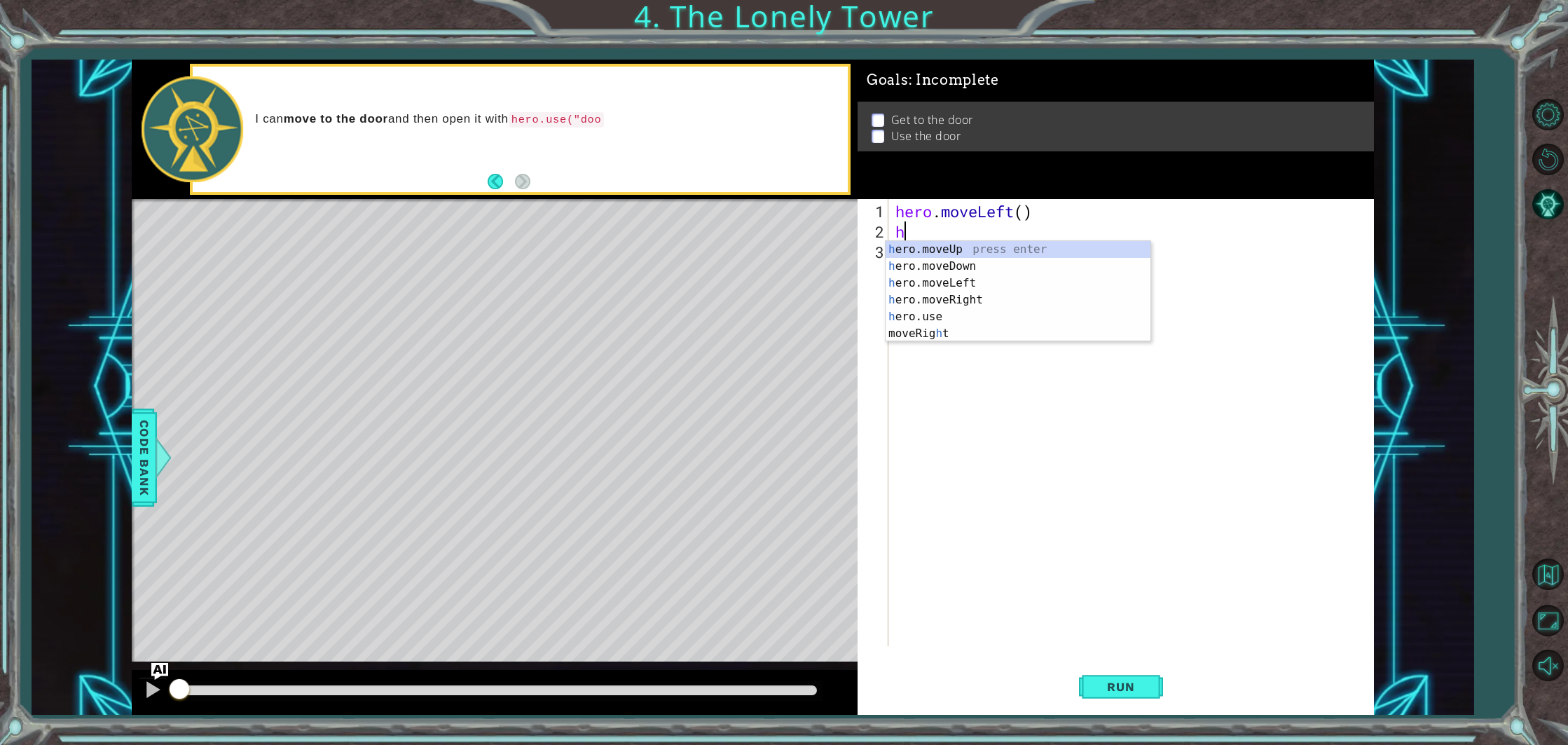
type textarea "hr"
click at [829, 253] on div "h e r o.moveUp press enter h e r o.moveDown press enter h e r o.moveLeft press …" at bounding box center [1019, 300] width 265 height 118
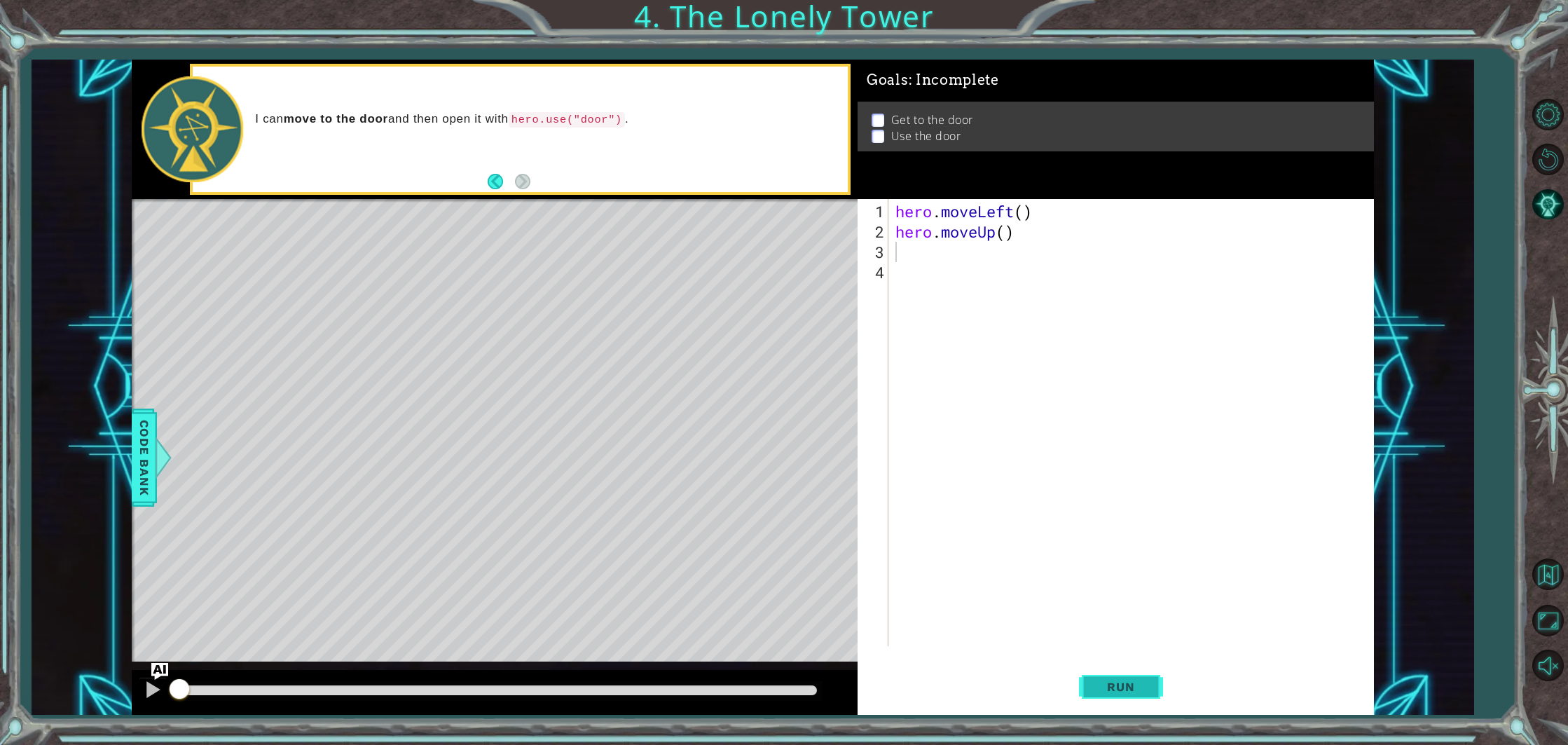
click at [829, 680] on button "Run" at bounding box center [1120, 687] width 84 height 52
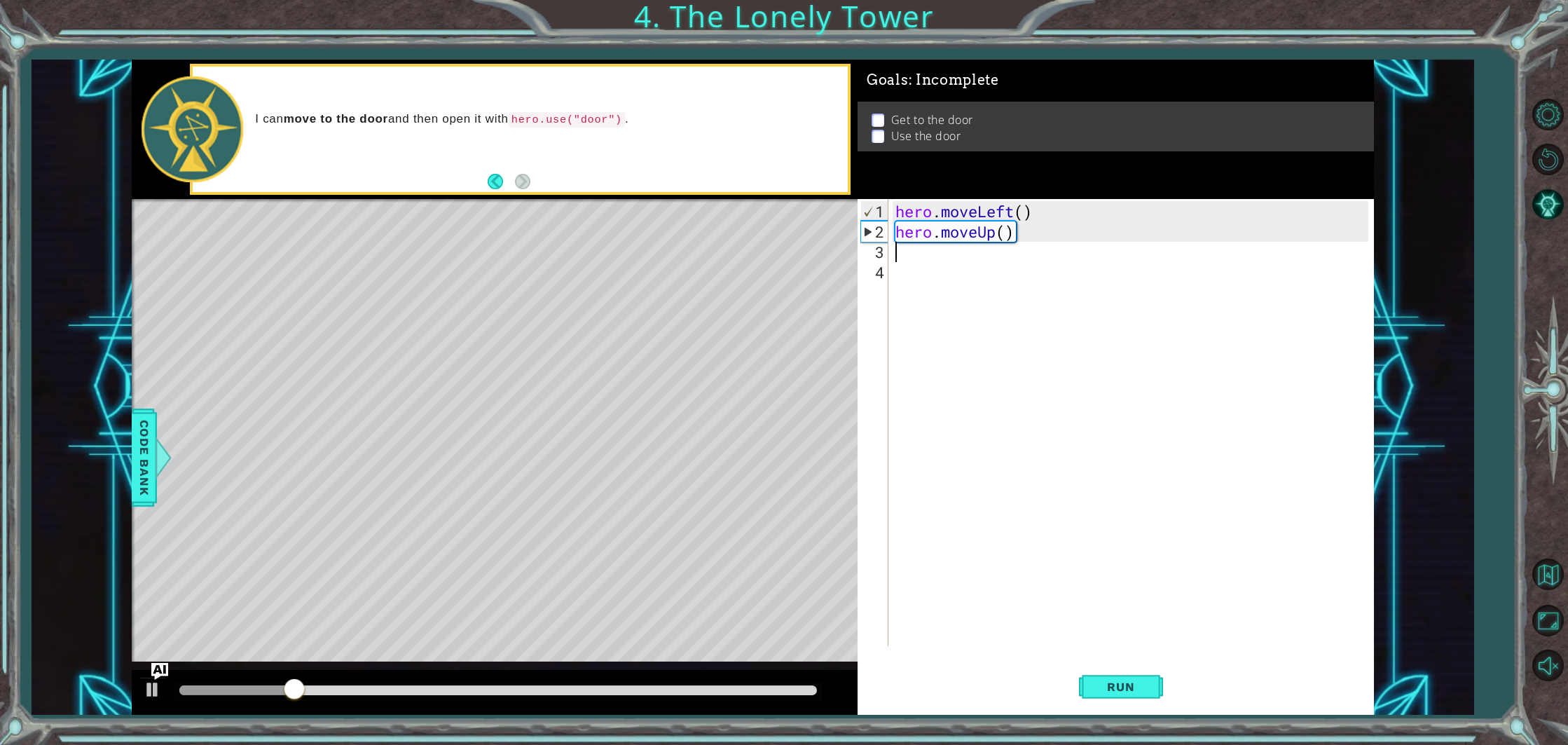
type textarea "h"
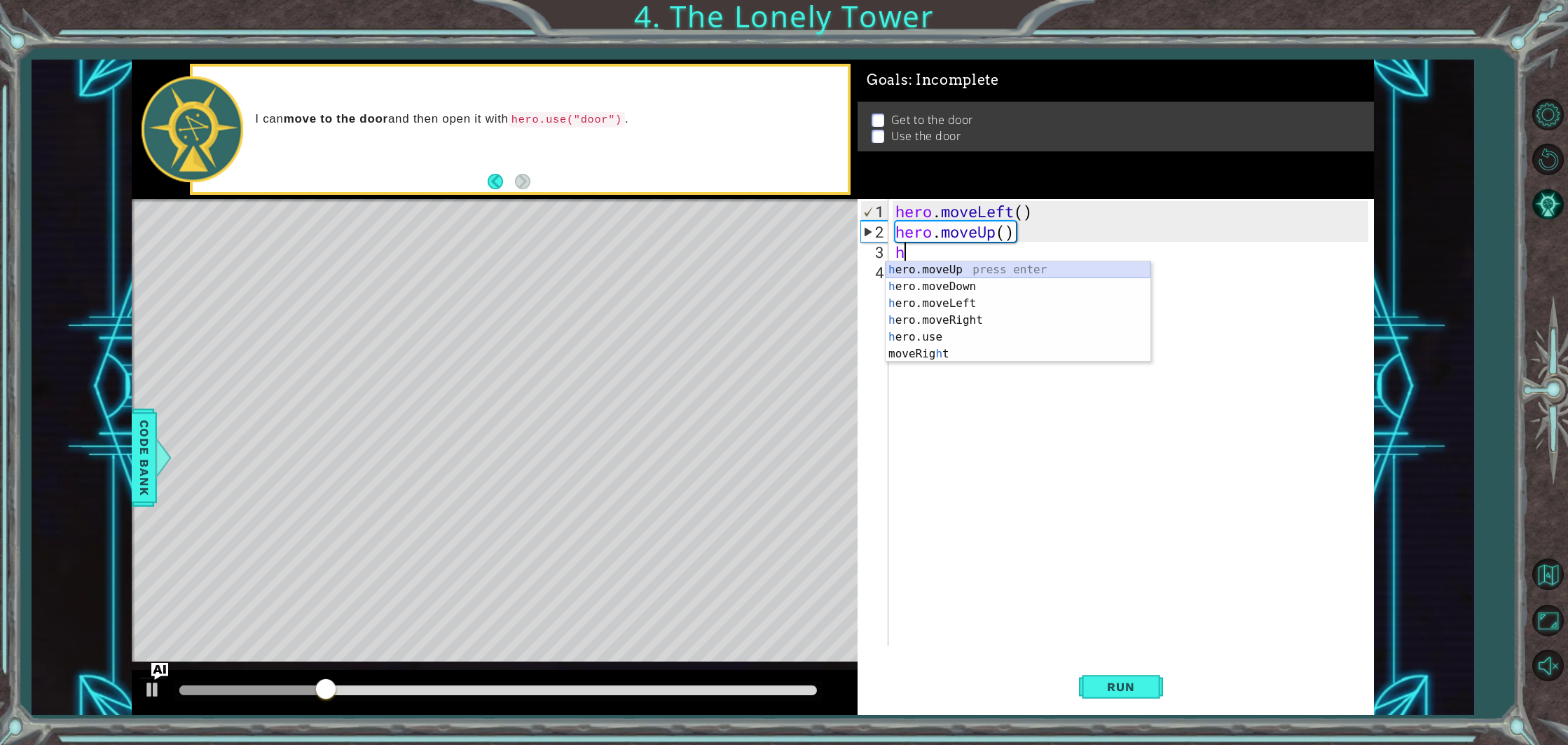
click at [829, 276] on div "h ero.moveUp press enter h ero.moveDown press enter h ero.moveLeft press enter …" at bounding box center [1019, 329] width 265 height 134
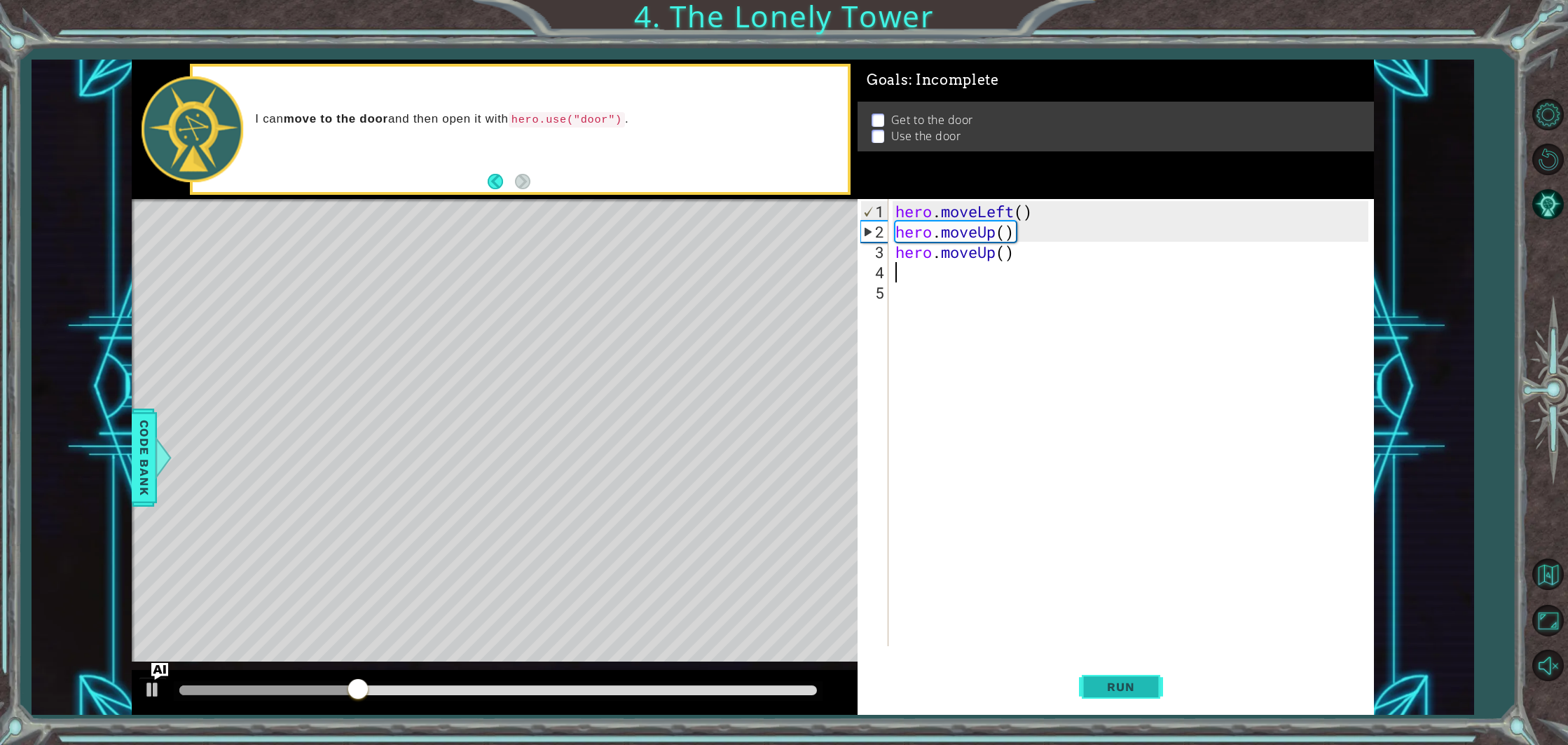
click at [829, 678] on button "Run" at bounding box center [1120, 687] width 84 height 52
click at [829, 679] on button "Run" at bounding box center [1120, 687] width 84 height 52
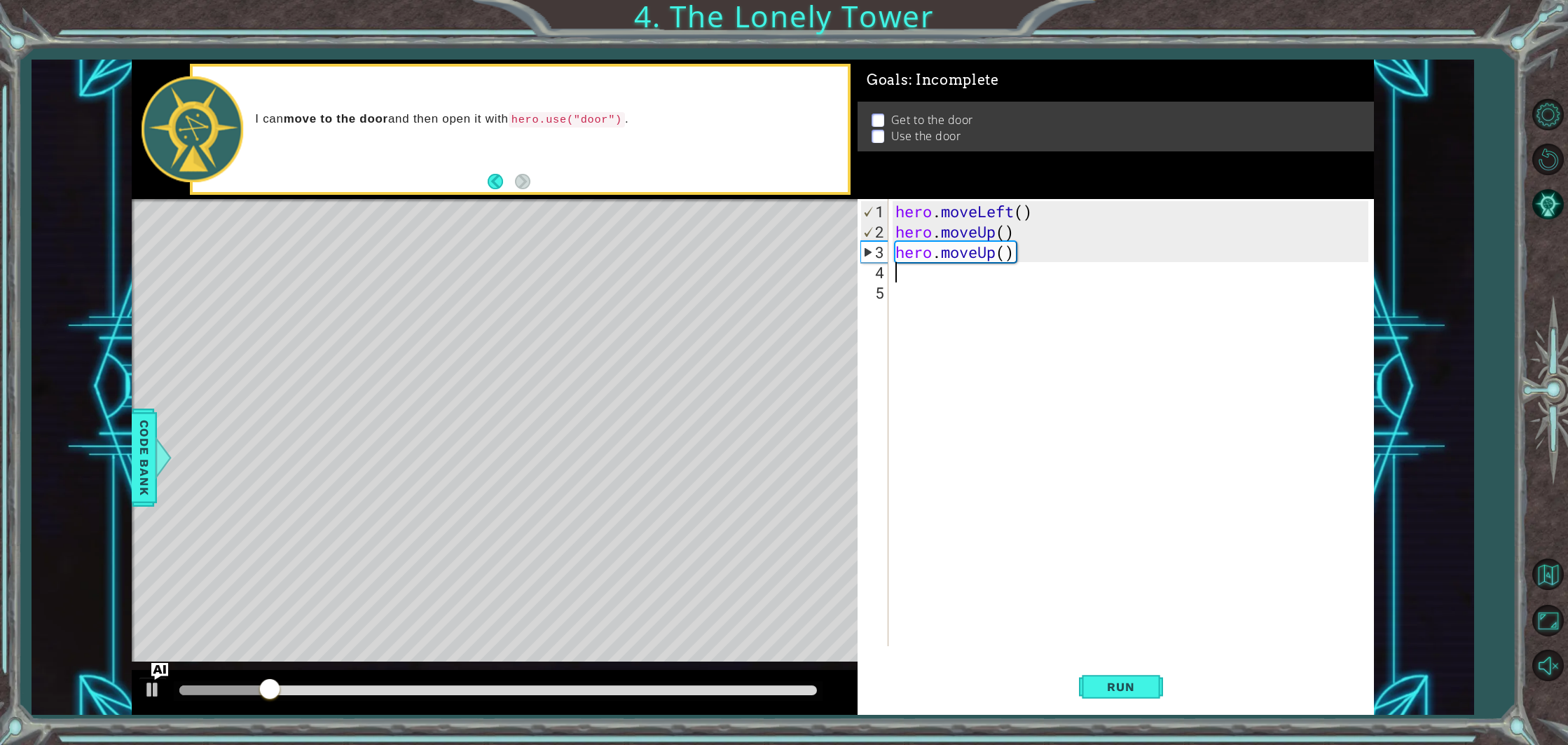
click at [622, 346] on div "Level Map" at bounding box center [455, 405] width 648 height 413
click at [829, 255] on div "hero . moveLeft ( ) hero . moveUp ( ) hero . moveUp ( )" at bounding box center [1133, 445] width 482 height 488
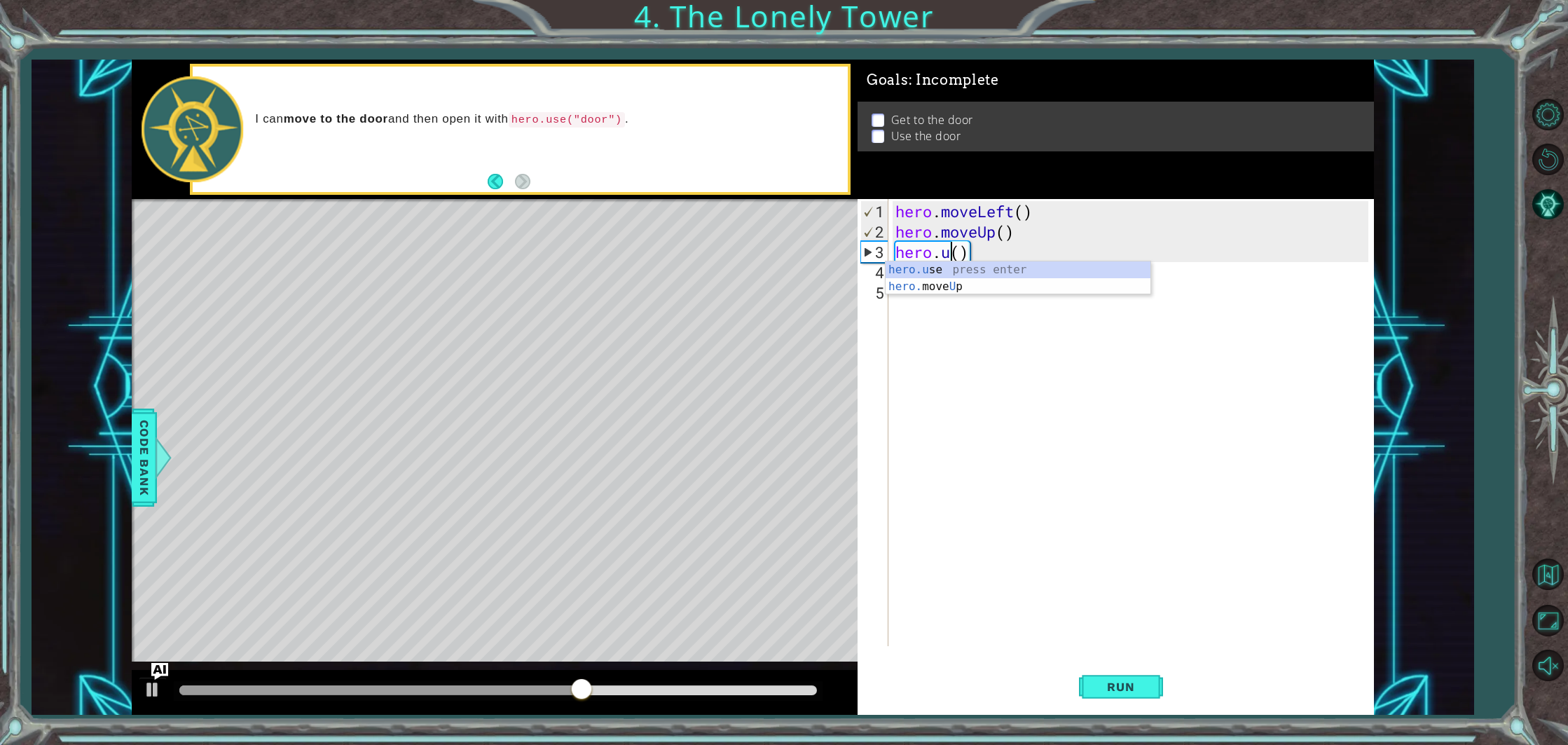
scroll to position [0, 2]
click at [829, 265] on div "hero.u se press enter hero. move U p press enter" at bounding box center [1019, 295] width 265 height 67
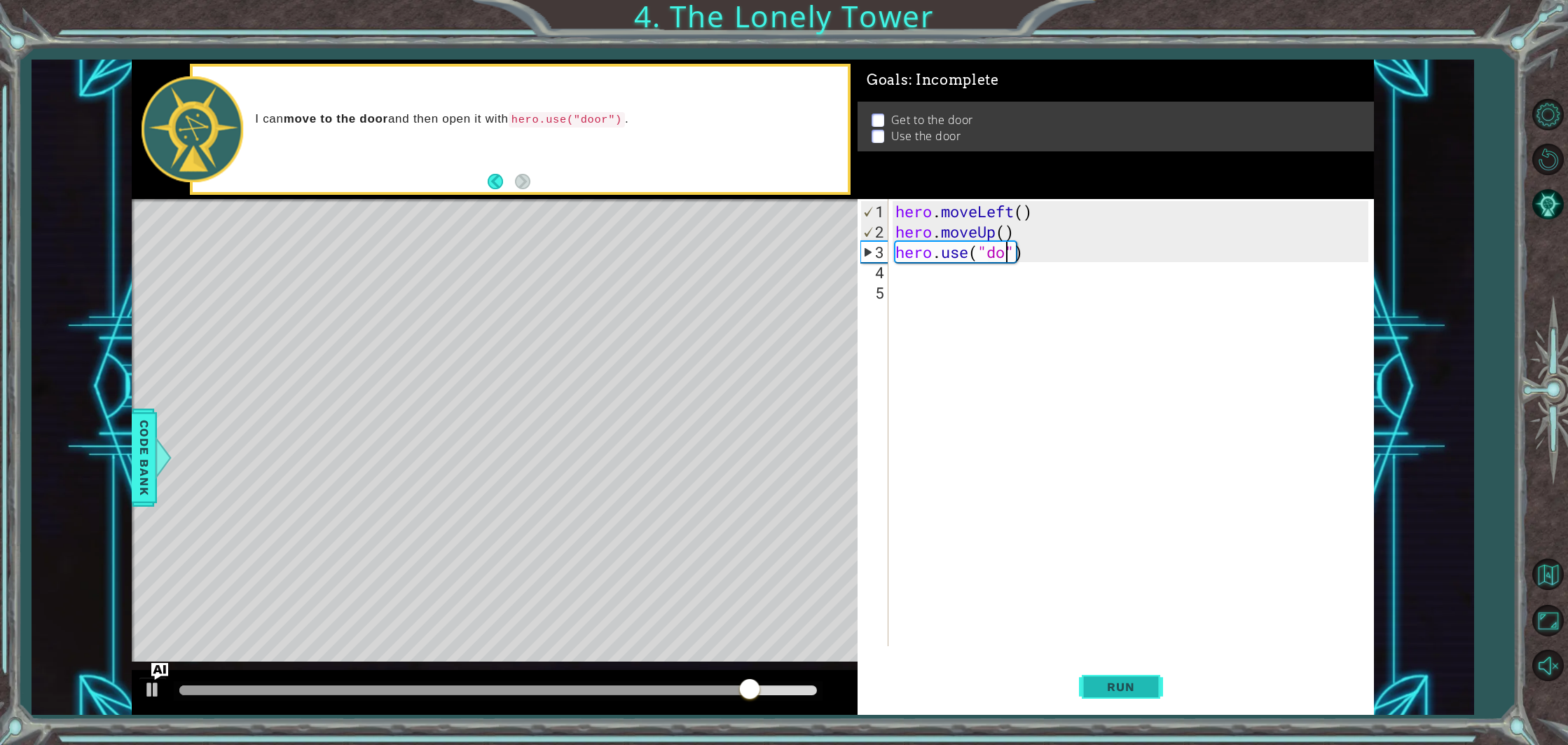
scroll to position [0, 5]
click at [829, 689] on span "Run" at bounding box center [1120, 687] width 56 height 14
click at [146, 467] on span "Code Bank" at bounding box center [134, 458] width 22 height 86
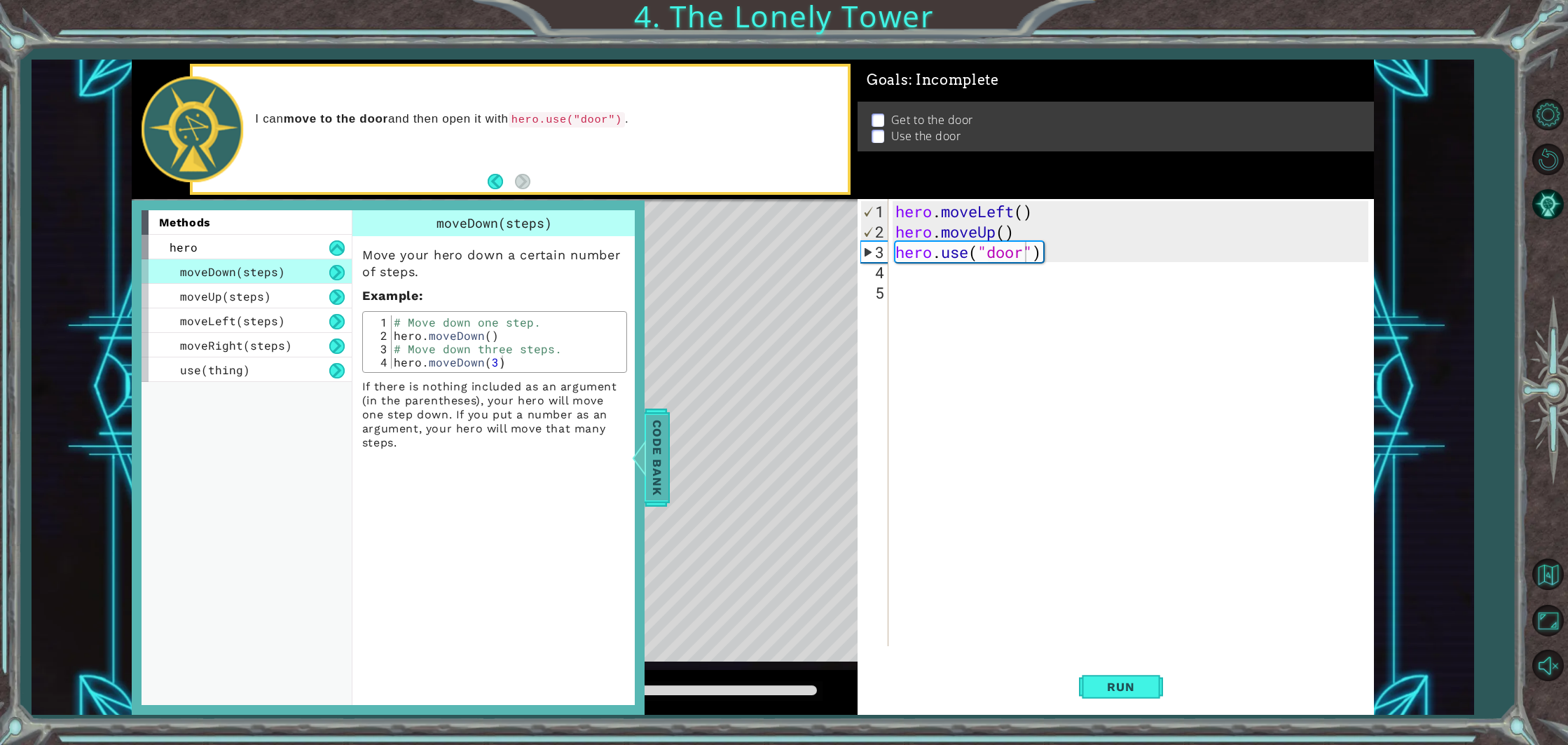
click at [655, 455] on span "Code Bank" at bounding box center [642, 458] width 22 height 86
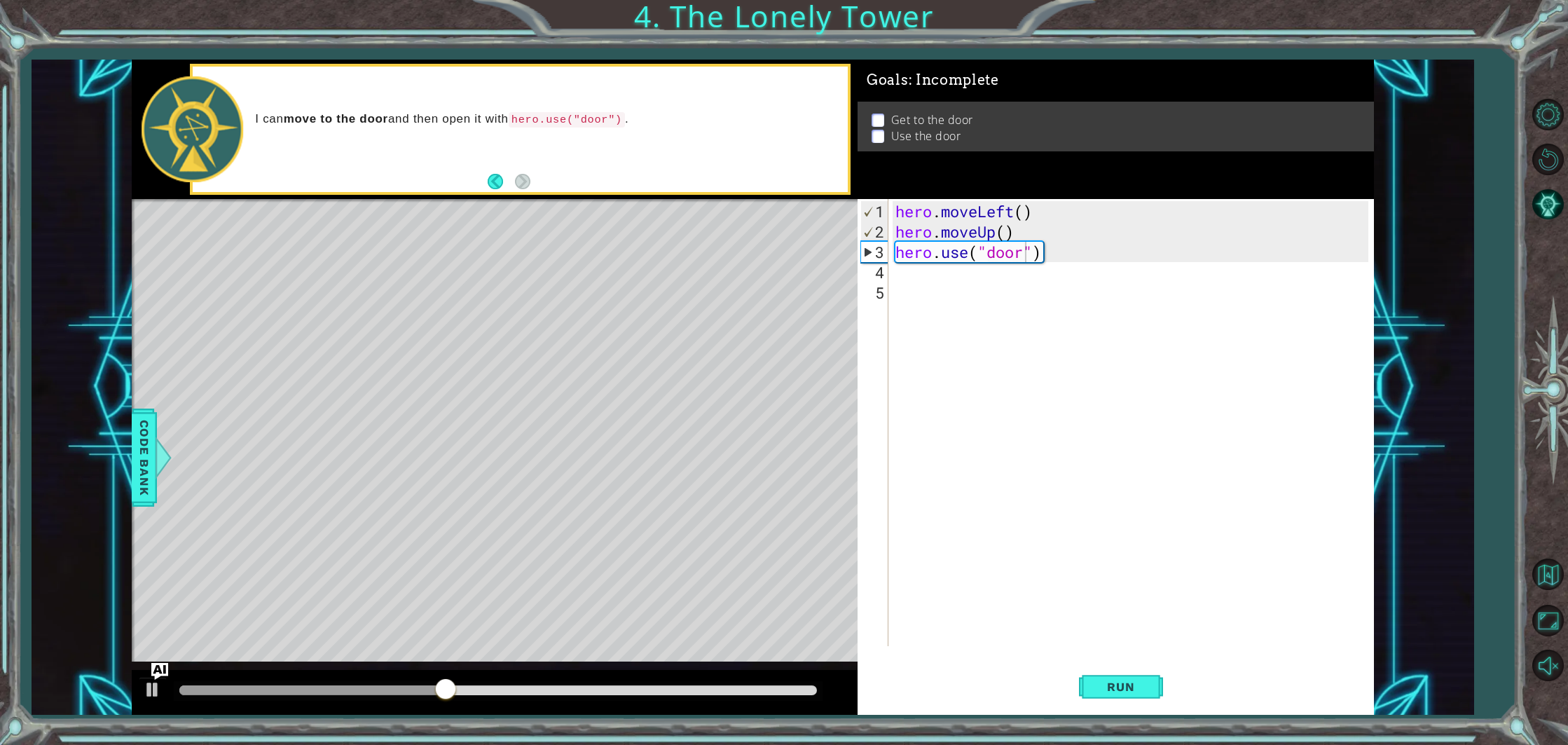
click at [829, 133] on p "Use the door" at bounding box center [926, 139] width 70 height 15
click at [619, 567] on div "Level Map" at bounding box center [455, 405] width 648 height 413
drag, startPoint x: 604, startPoint y: 575, endPoint x: 592, endPoint y: 574, distance: 12.0
click at [600, 575] on div "Level Map" at bounding box center [455, 405] width 648 height 413
drag, startPoint x: 1040, startPoint y: 254, endPoint x: 903, endPoint y: 243, distance: 137.4
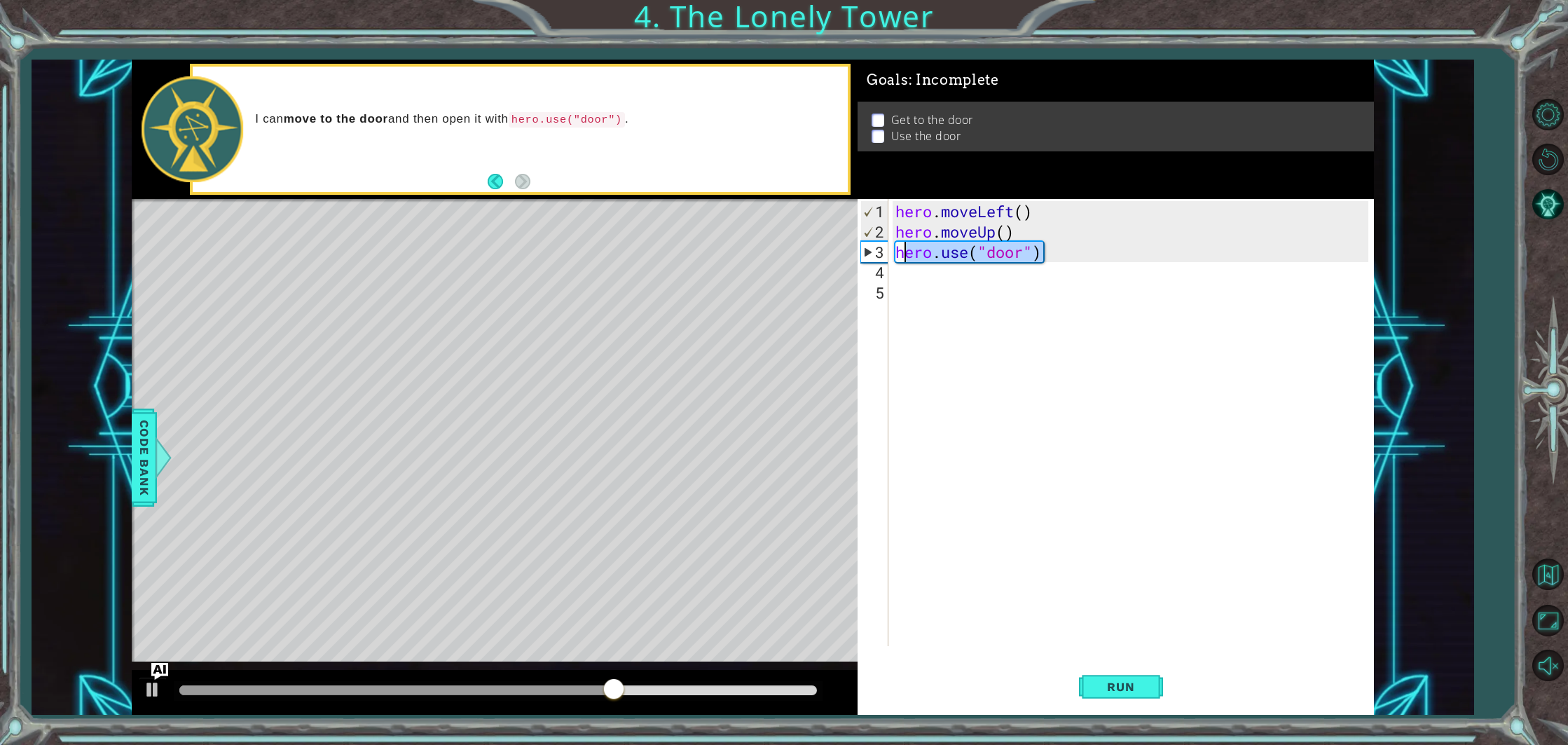
click at [829, 243] on div "hero . moveLeft ( ) hero . moveUp ( ) hero . use ( "door" )" at bounding box center [1133, 445] width 482 height 488
type textarea "h"
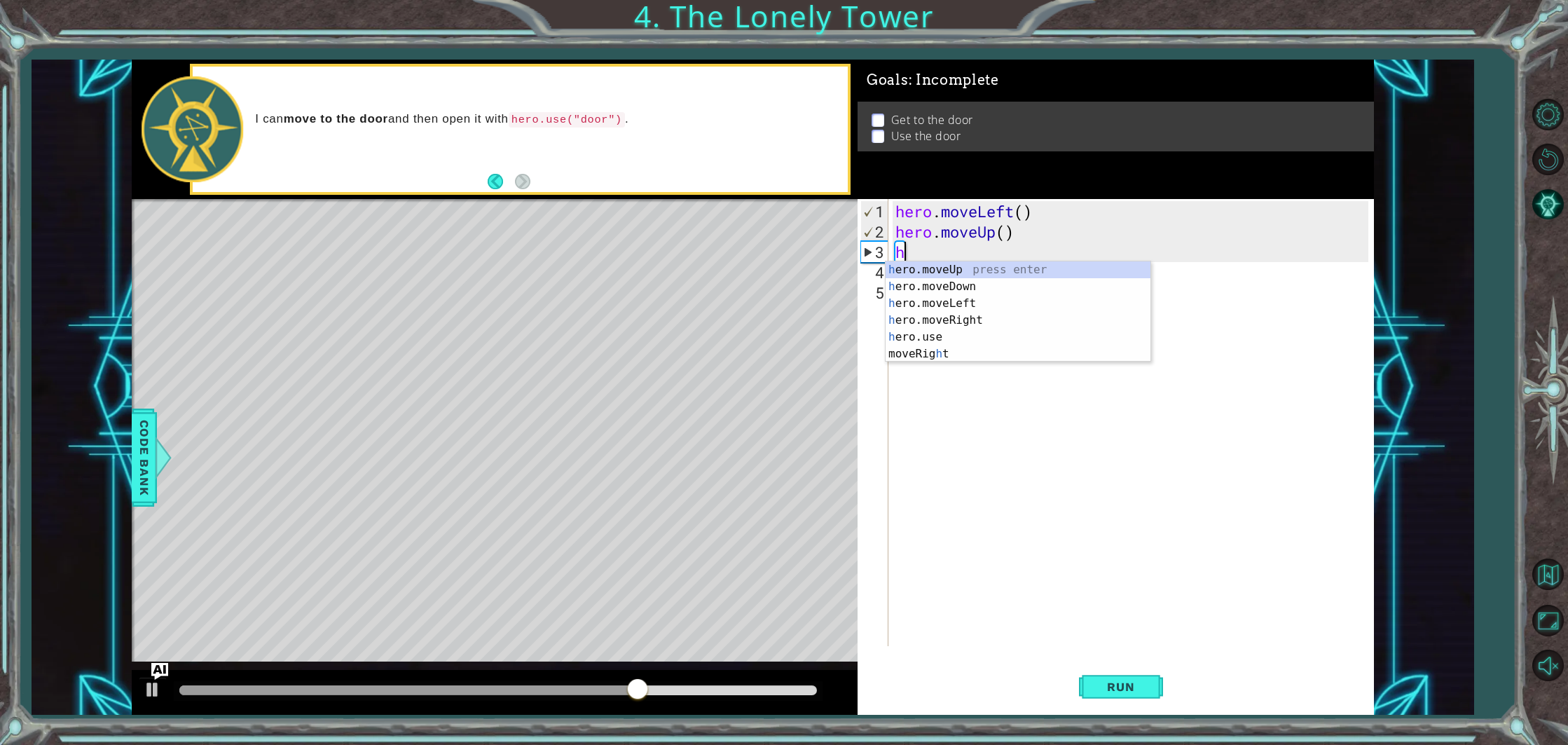
type textarea "hero.moveUp()"
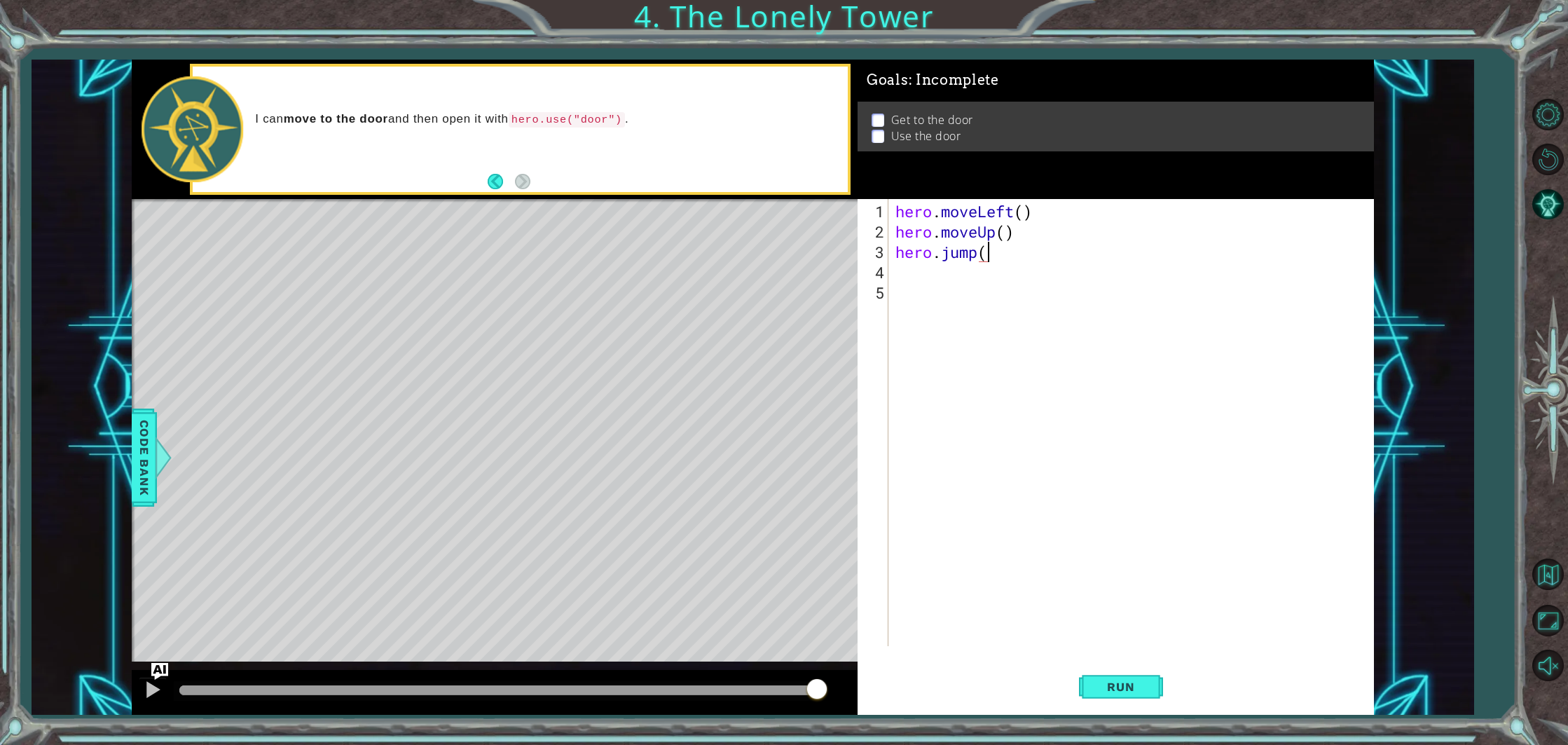
scroll to position [0, 4]
type textarea "hero.jump()"
click at [829, 686] on span "Run" at bounding box center [1120, 687] width 56 height 14
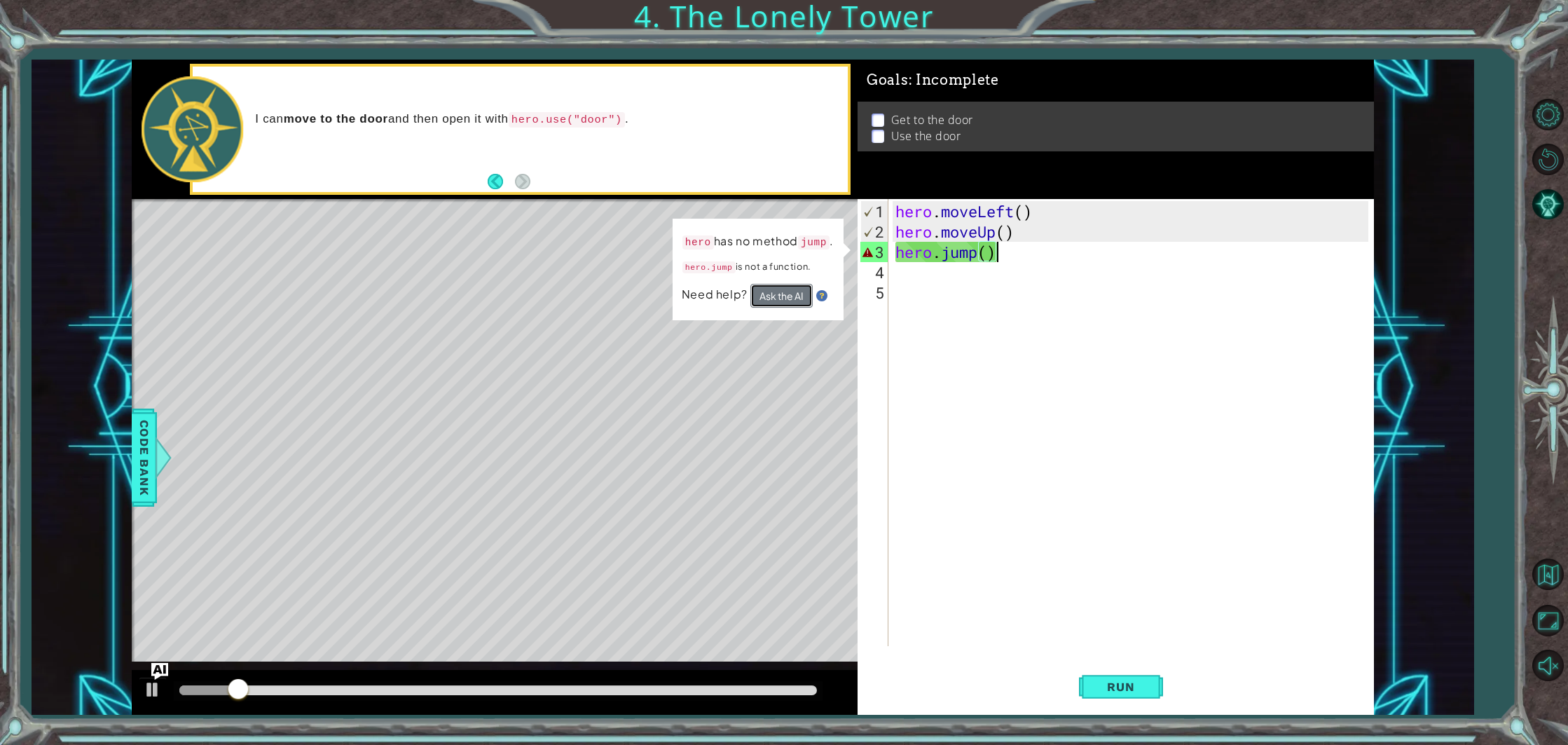
click at [792, 293] on button "Ask the AI" at bounding box center [781, 295] width 63 height 24
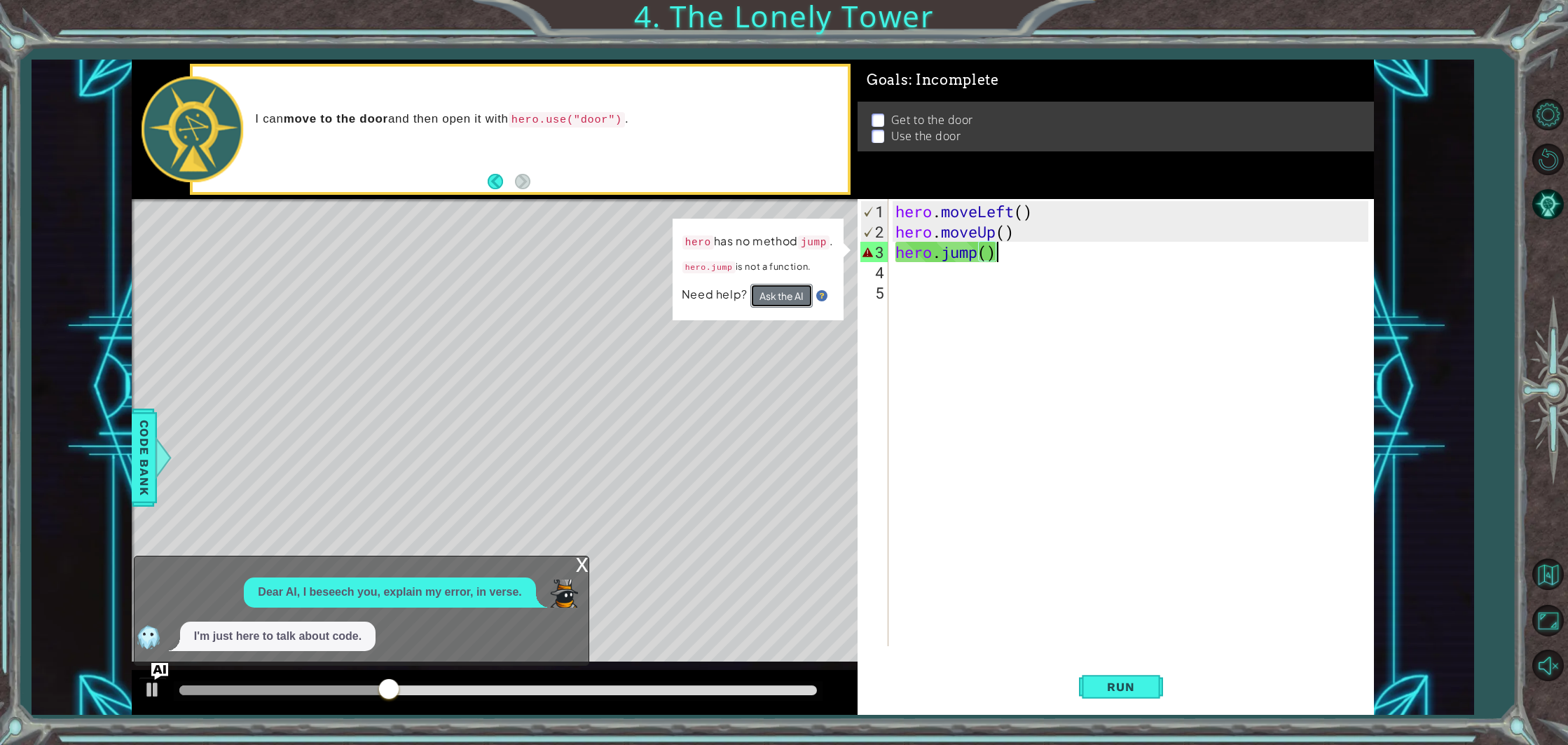
click at [792, 293] on button "Ask the AI" at bounding box center [781, 295] width 63 height 24
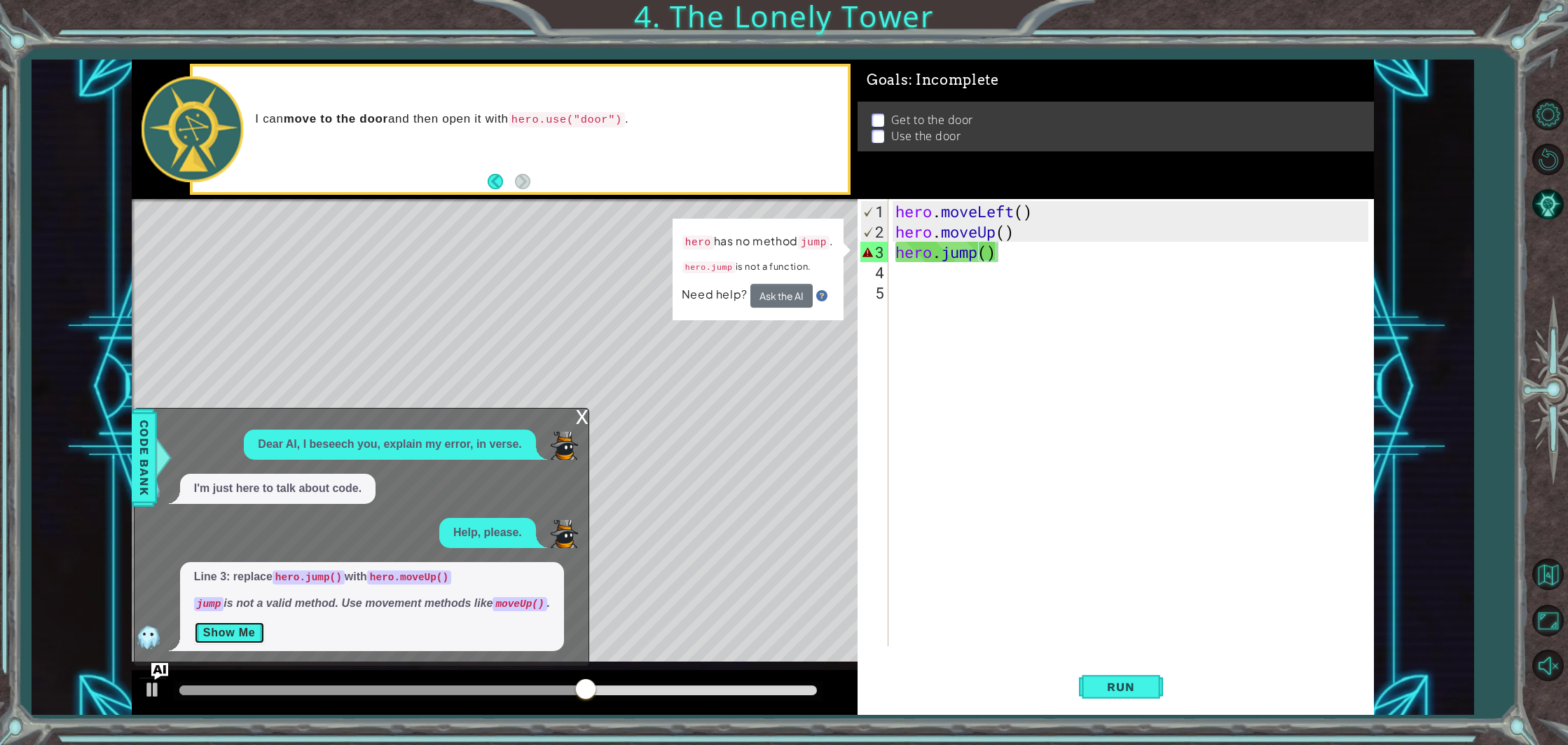
click at [242, 632] on button "Show Me" at bounding box center [230, 633] width 71 height 22
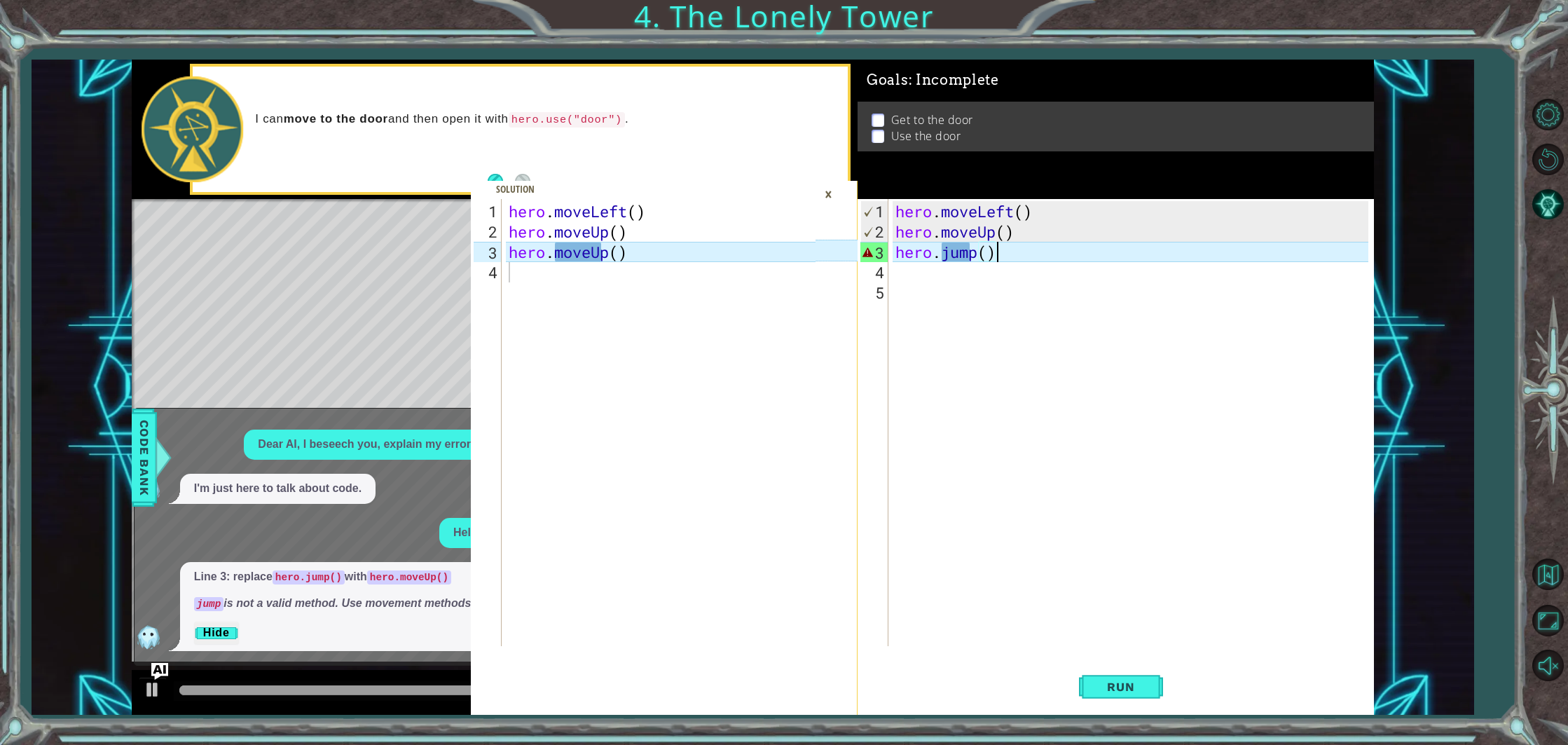
type textarea "hero.moveUp()"
click at [585, 258] on div "hero . moveLeft ( ) hero . moveUp ( ) hero . moveUp ( )" at bounding box center [664, 445] width 317 height 488
click at [829, 256] on div "hero . moveLeft ( ) hero . moveUp ( ) hero . jump ( )" at bounding box center [1133, 445] width 482 height 488
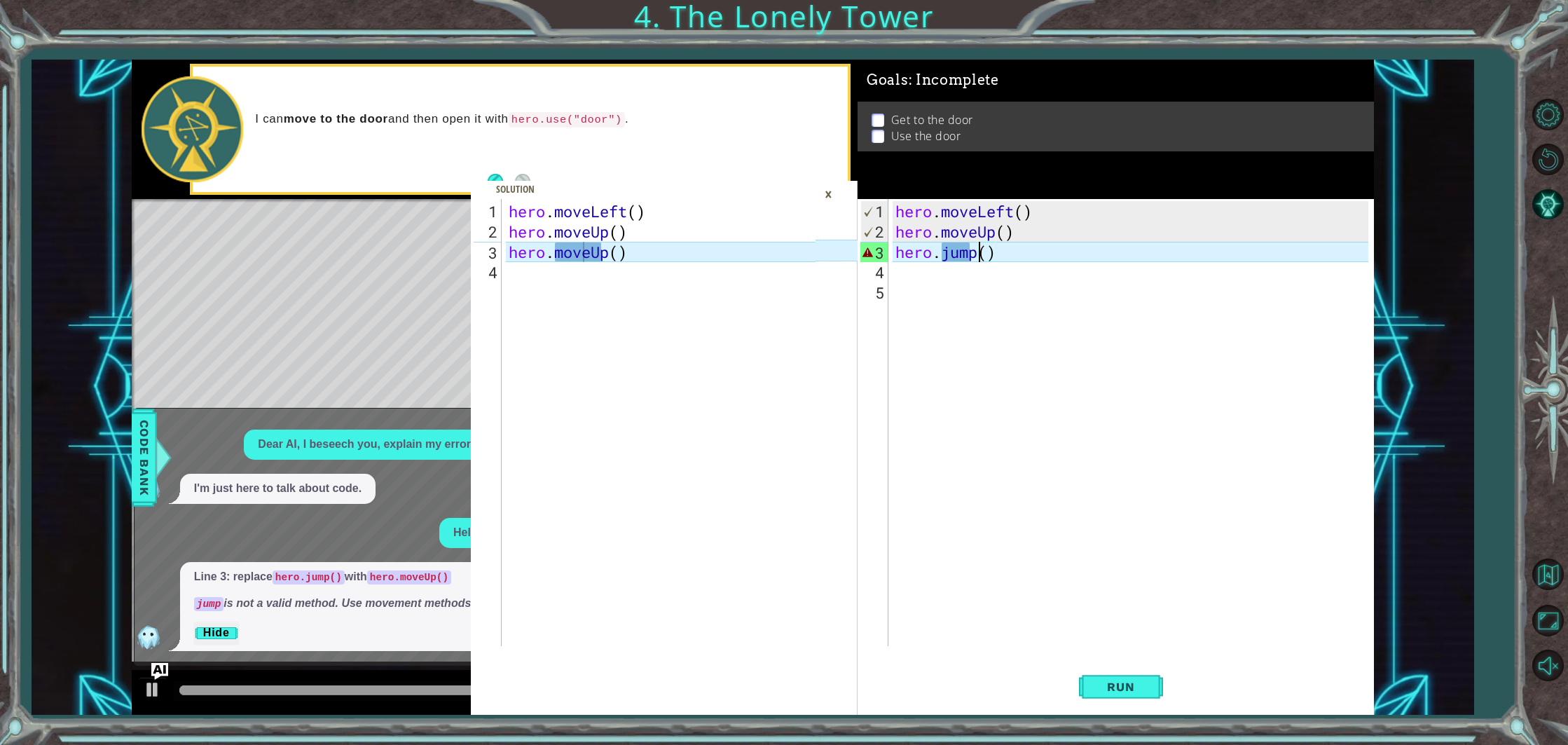
click at [829, 257] on div "hero . moveLeft ( ) hero . moveUp ( ) hero . jump ( )" at bounding box center [1133, 445] width 482 height 488
drag, startPoint x: 1014, startPoint y: 262, endPoint x: 962, endPoint y: 262, distance: 52.0
click at [829, 262] on div "hero . moveLeft ( ) hero . moveUp ( ) hero . jump ( )" at bounding box center [1133, 445] width 482 height 488
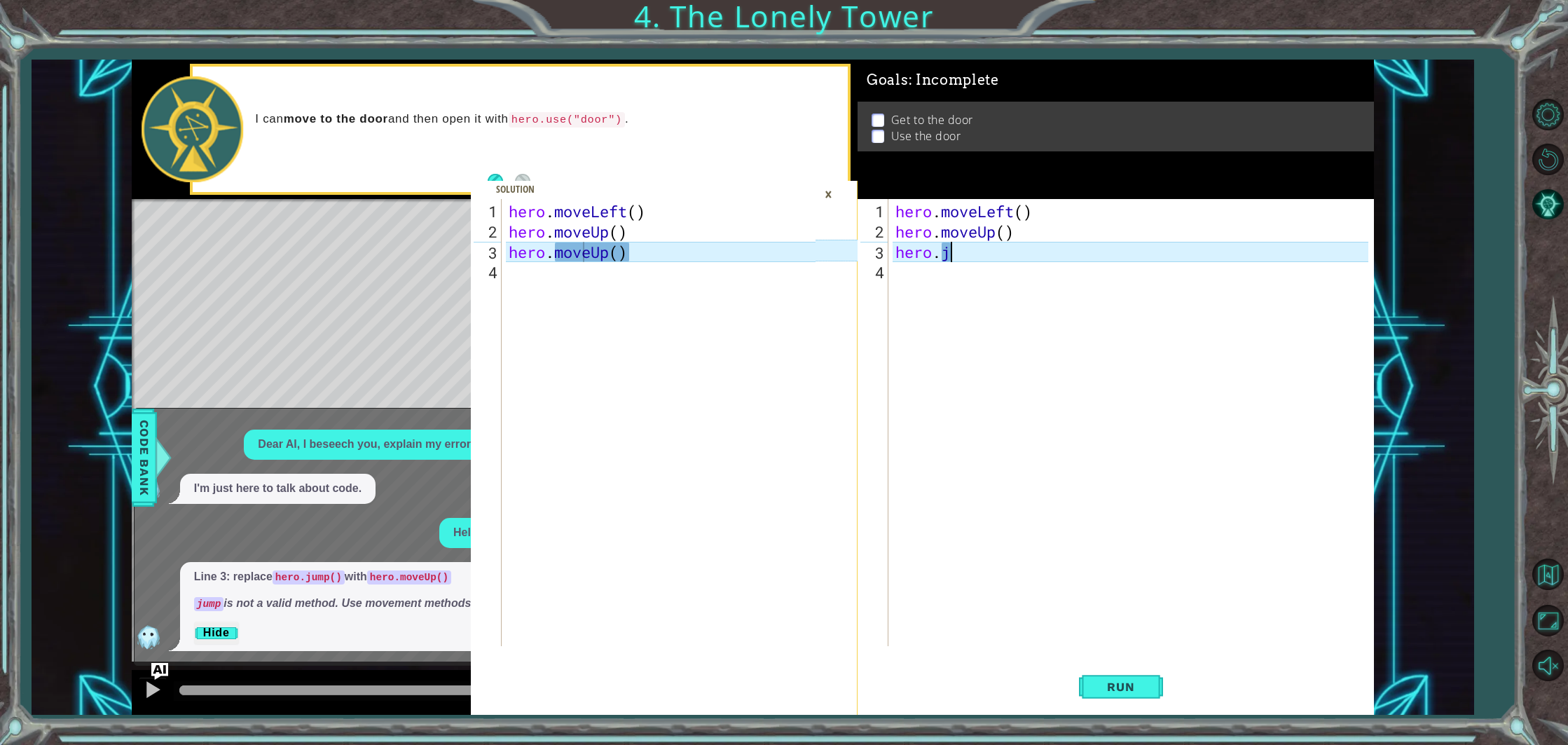
type textarea "hero."
click at [829, 267] on div "hero. moveUp press enter hero. moveDown press enter hero. moveLeft press enter …" at bounding box center [1019, 320] width 265 height 118
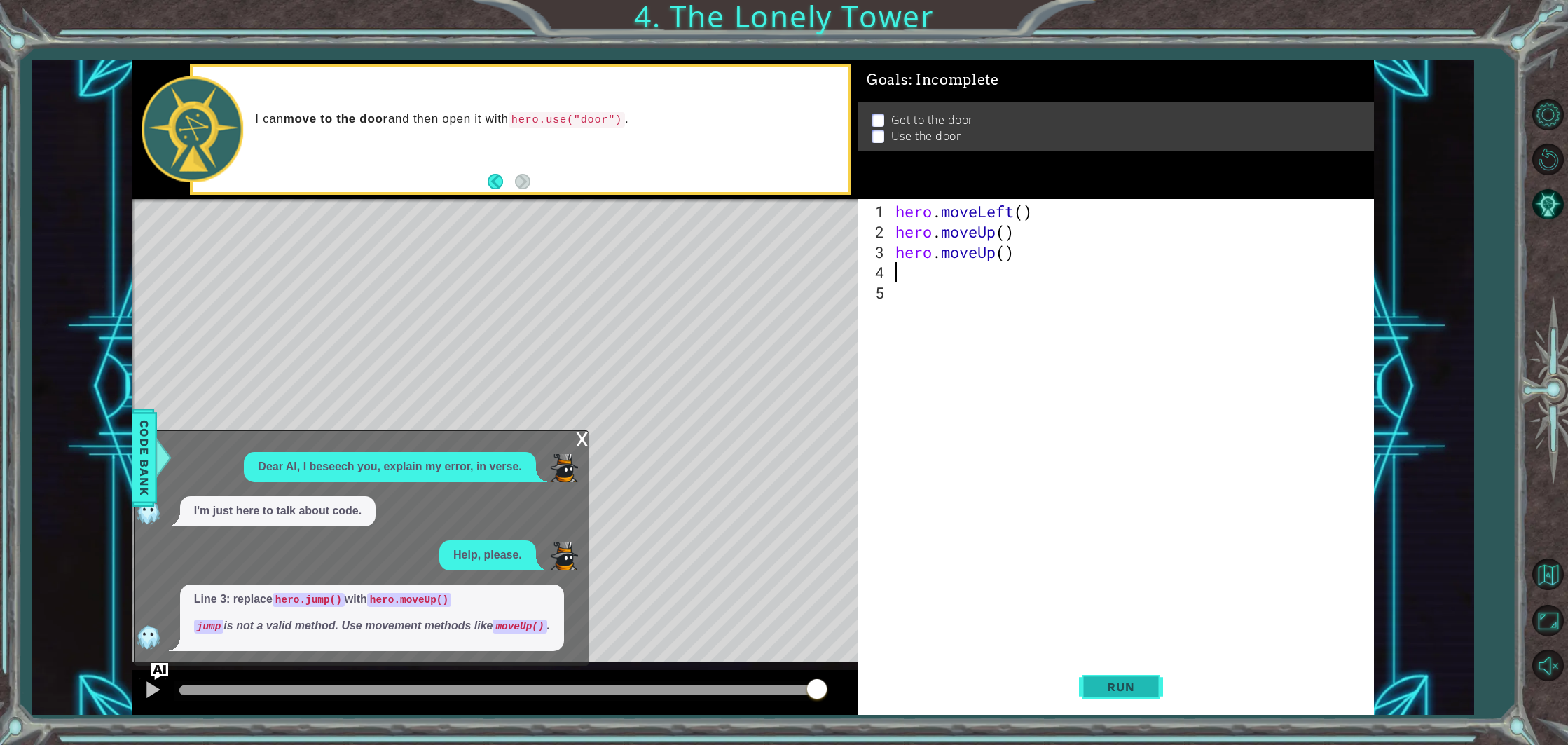
click at [829, 676] on button "Run" at bounding box center [1120, 687] width 84 height 52
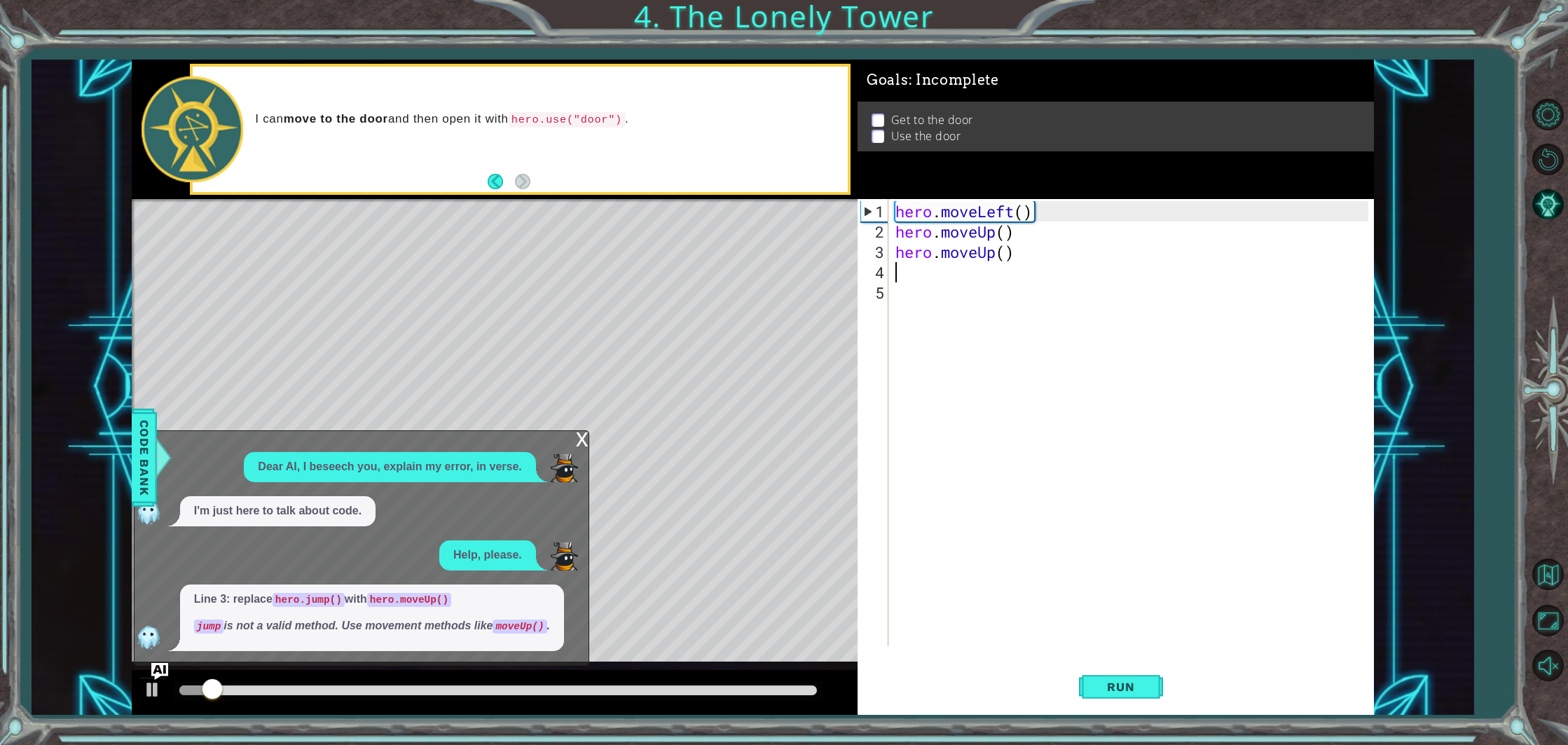
click at [572, 442] on div "x Dear AI, I beseech you, explain my error, in verse. I'm just here to talk abo…" at bounding box center [361, 548] width 456 height 235
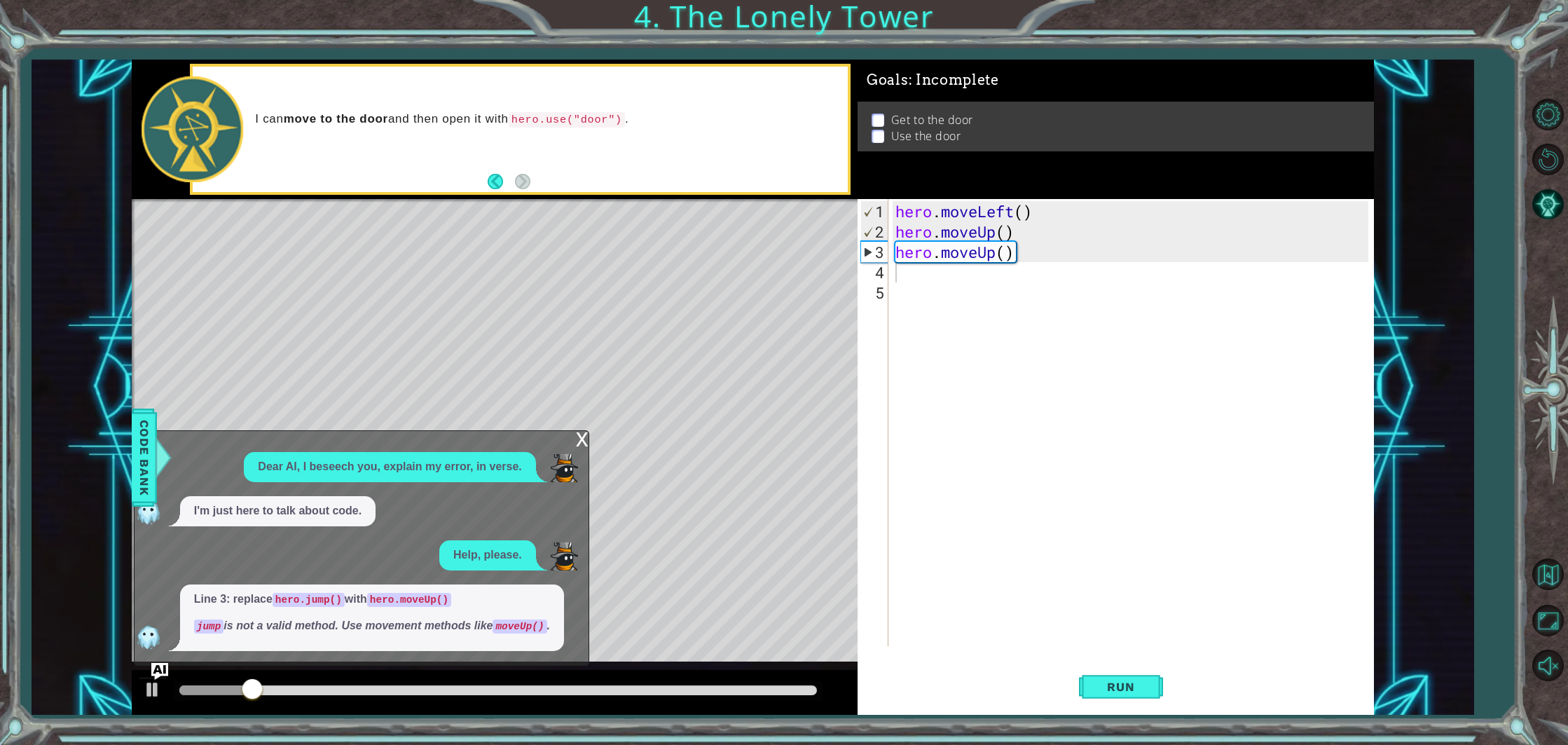
click at [580, 438] on div "x" at bounding box center [582, 438] width 12 height 14
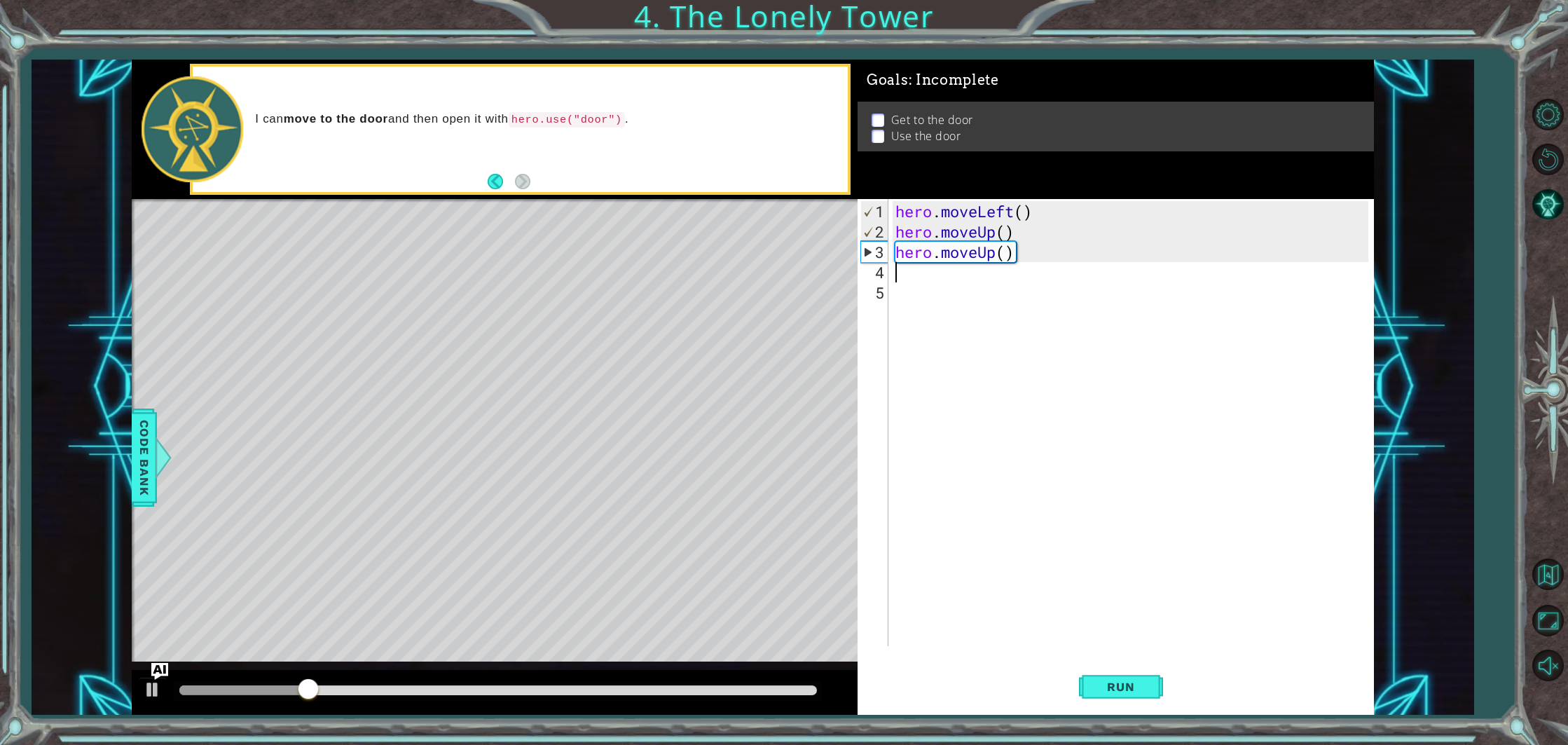
click at [829, 279] on div "hero . moveLeft ( ) hero . moveUp ( ) hero . moveUp ( )" at bounding box center [1133, 445] width 482 height 488
click at [829, 253] on div "3" at bounding box center [875, 252] width 27 height 20
click at [829, 252] on div "3" at bounding box center [875, 252] width 27 height 20
click at [829, 256] on div "hero . moveLeft ( ) hero . moveUp ( ) hero . moveUp ( )" at bounding box center [1133, 445] width 482 height 488
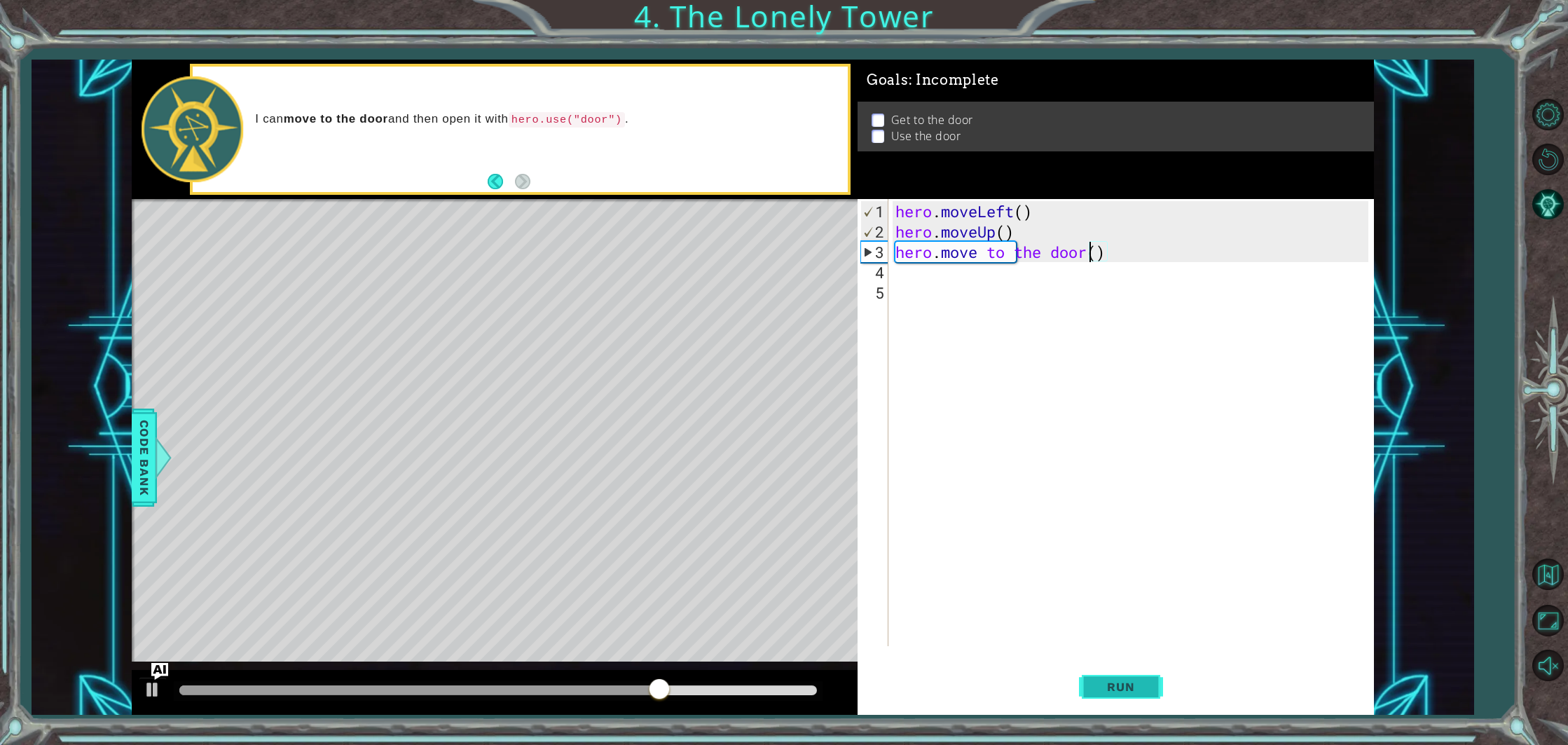
click at [829, 692] on span "Run" at bounding box center [1120, 687] width 56 height 14
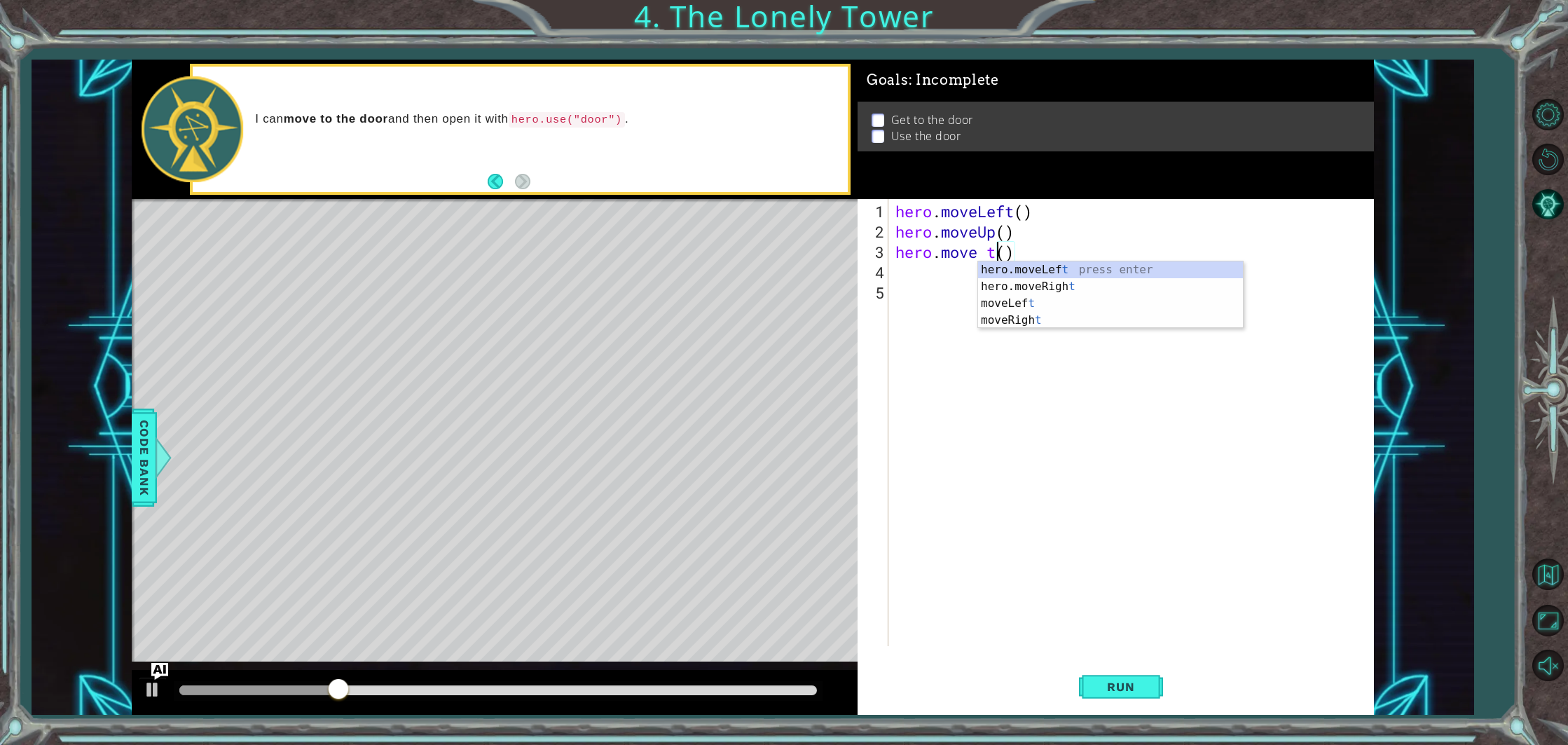
type textarea "hero.move ()"
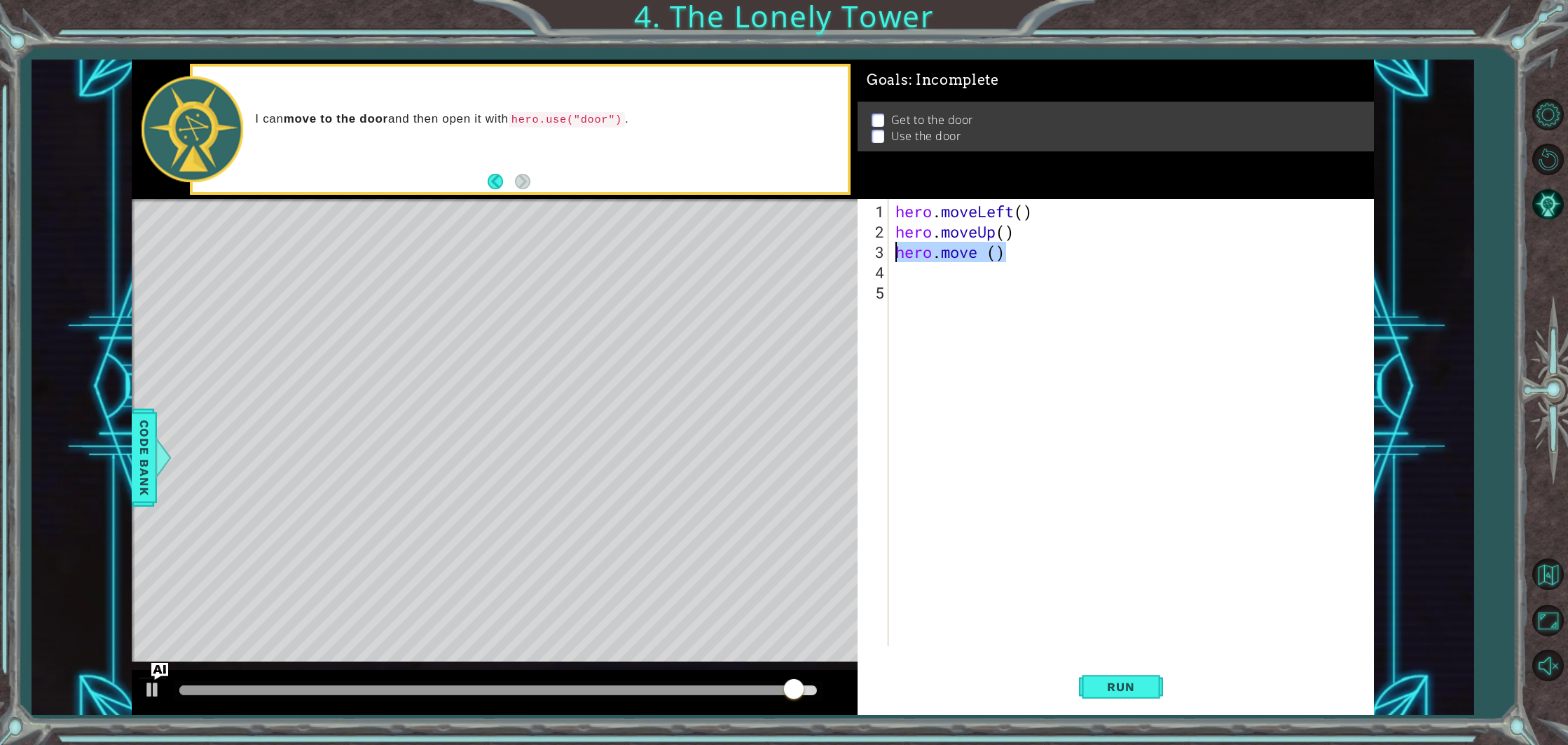
click at [829, 257] on div "hero.moveUp() 1 2 3 4 hero . moveLeft ( ) hero . moveUp ( ) hero . moveUp ( ) ה…" at bounding box center [753, 387] width 1242 height 656
click at [829, 687] on span "Run" at bounding box center [1120, 687] width 56 height 14
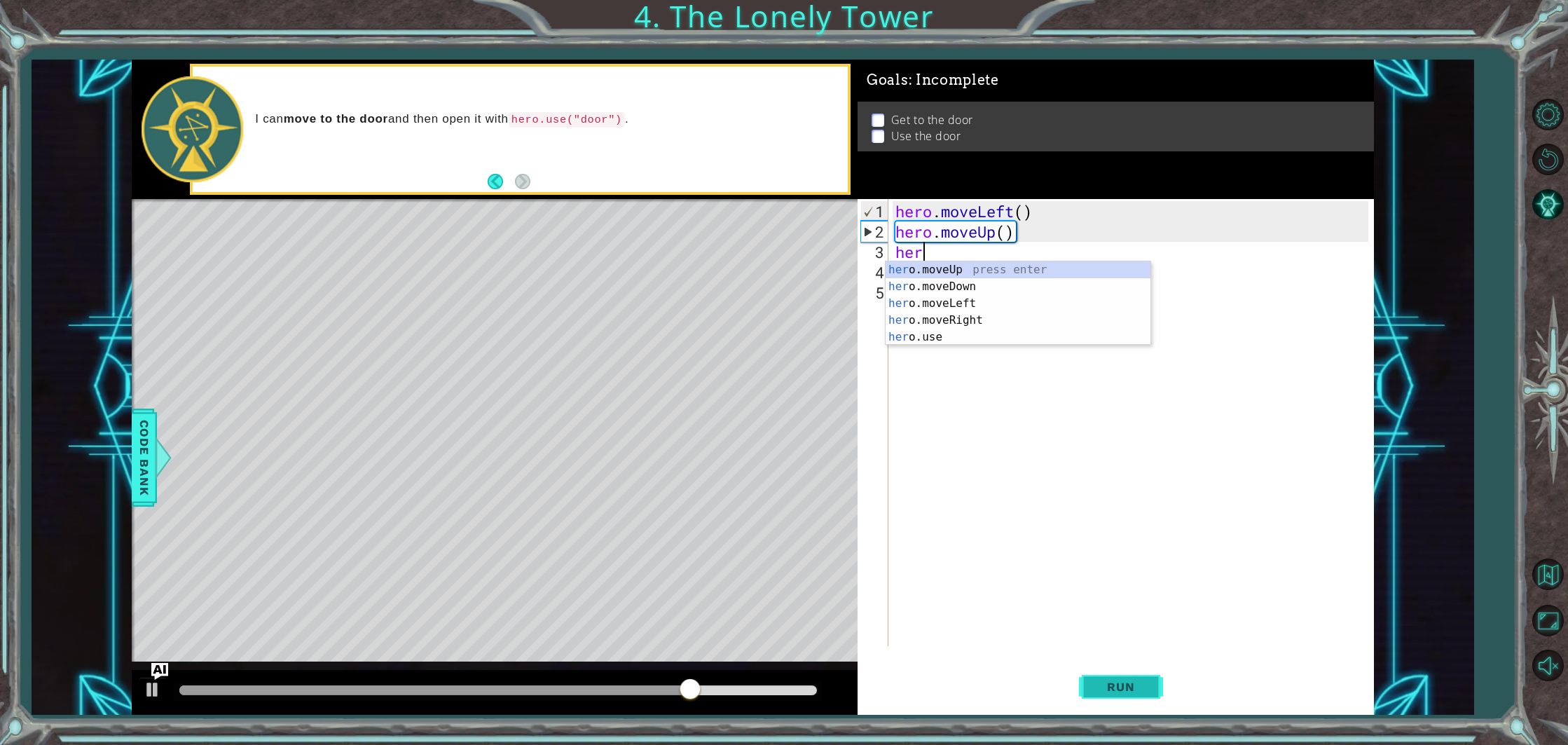
type textarea "hero"
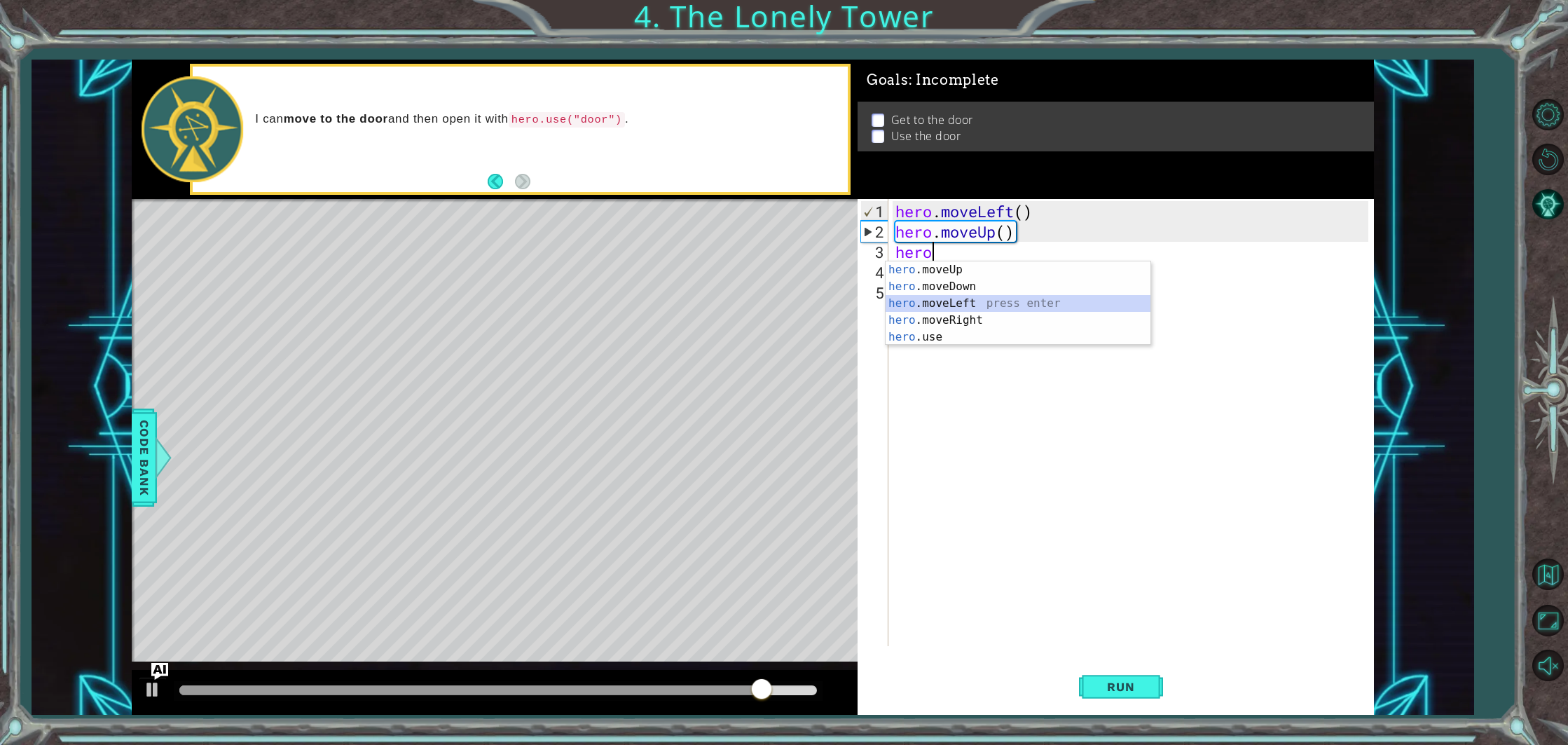
click at [829, 306] on div "hero .moveUp press enter hero .moveDown press enter hero .moveLeft press enter …" at bounding box center [1019, 320] width 265 height 118
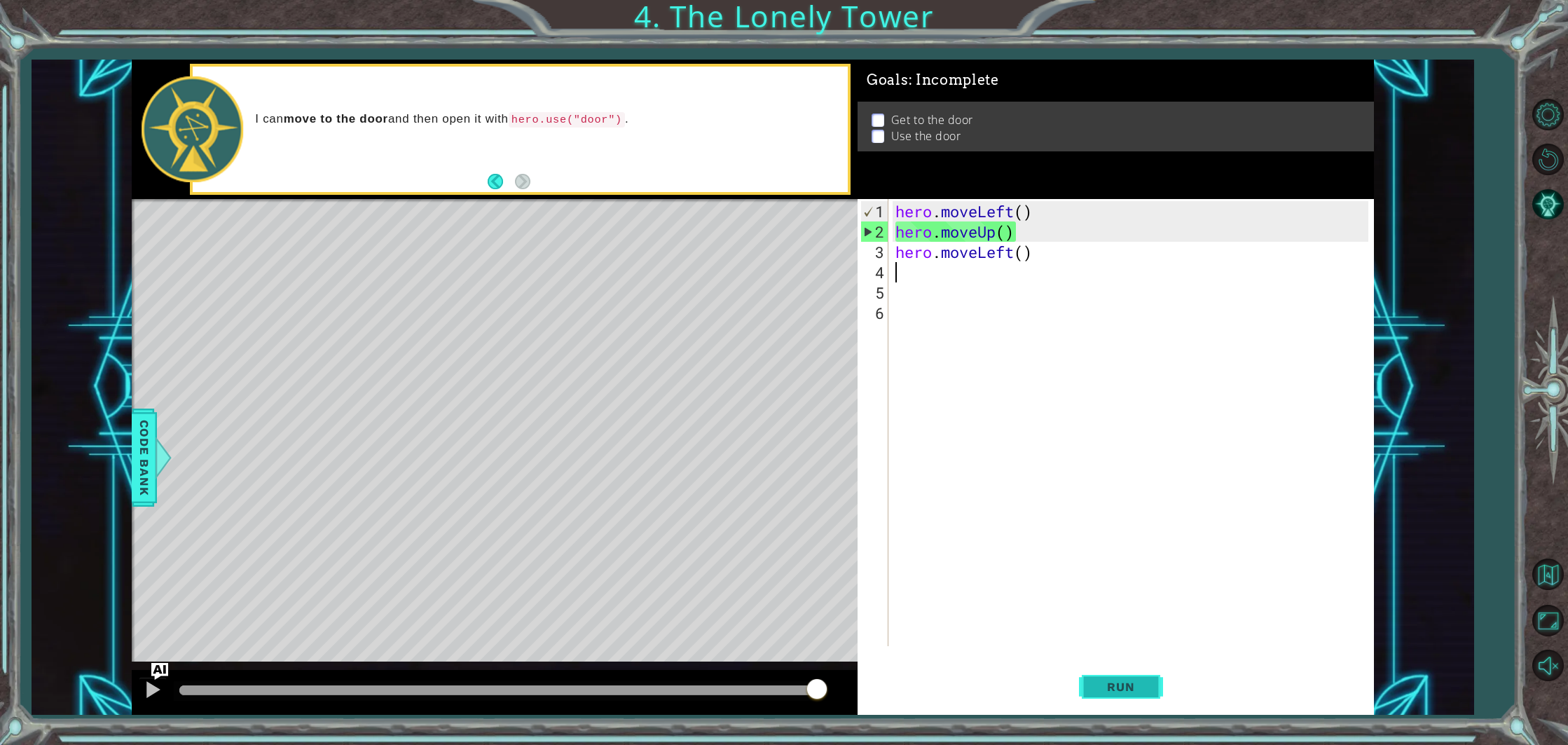
click at [829, 696] on button "Run" at bounding box center [1120, 687] width 84 height 52
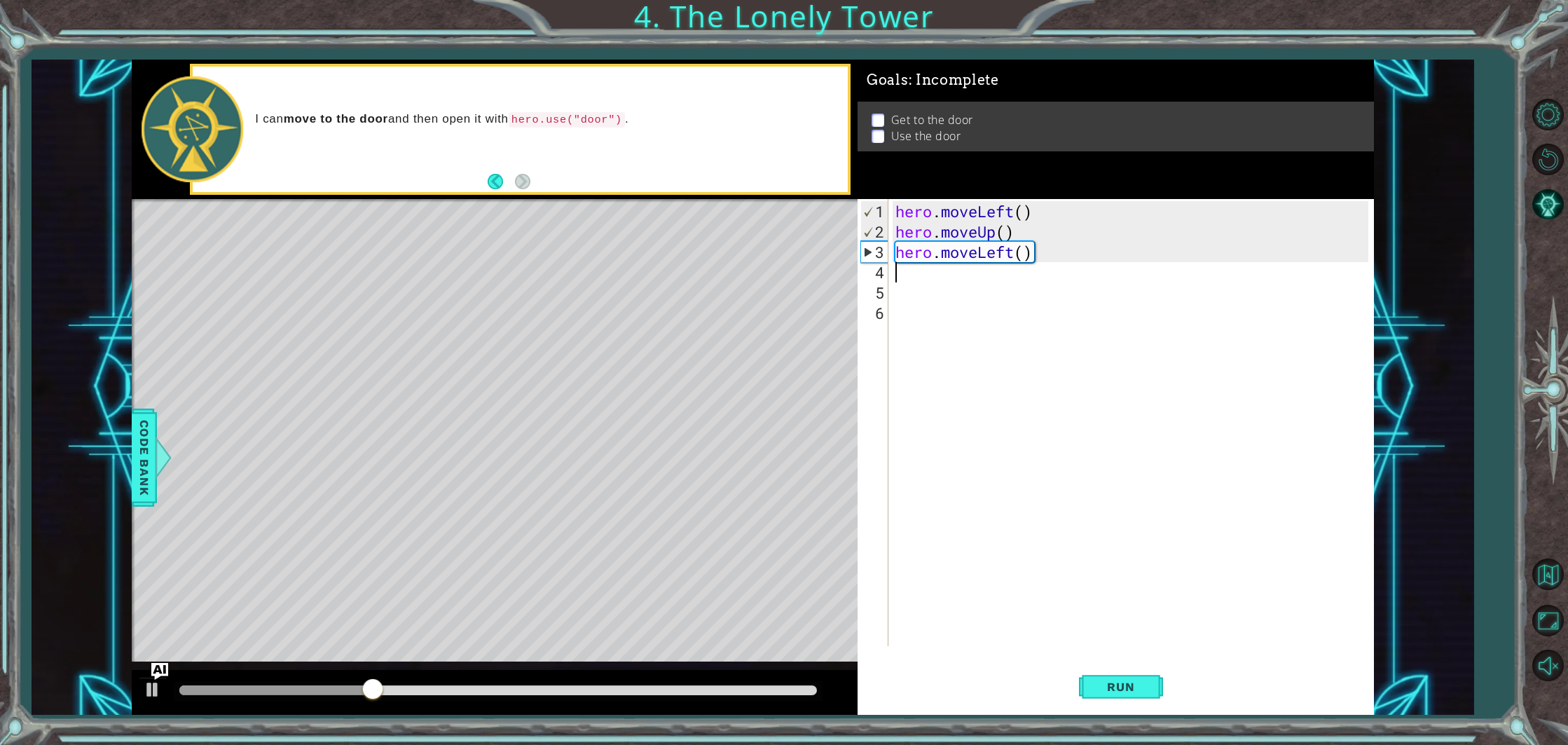
click at [829, 233] on div "hero . moveLeft ( ) hero . moveUp ( ) hero . moveLeft ( )" at bounding box center [1133, 445] width 482 height 488
click at [829, 253] on div "hero.moveLeft press enter" at bounding box center [1019, 266] width 265 height 50
click at [829, 690] on span "Run" at bounding box center [1120, 687] width 56 height 14
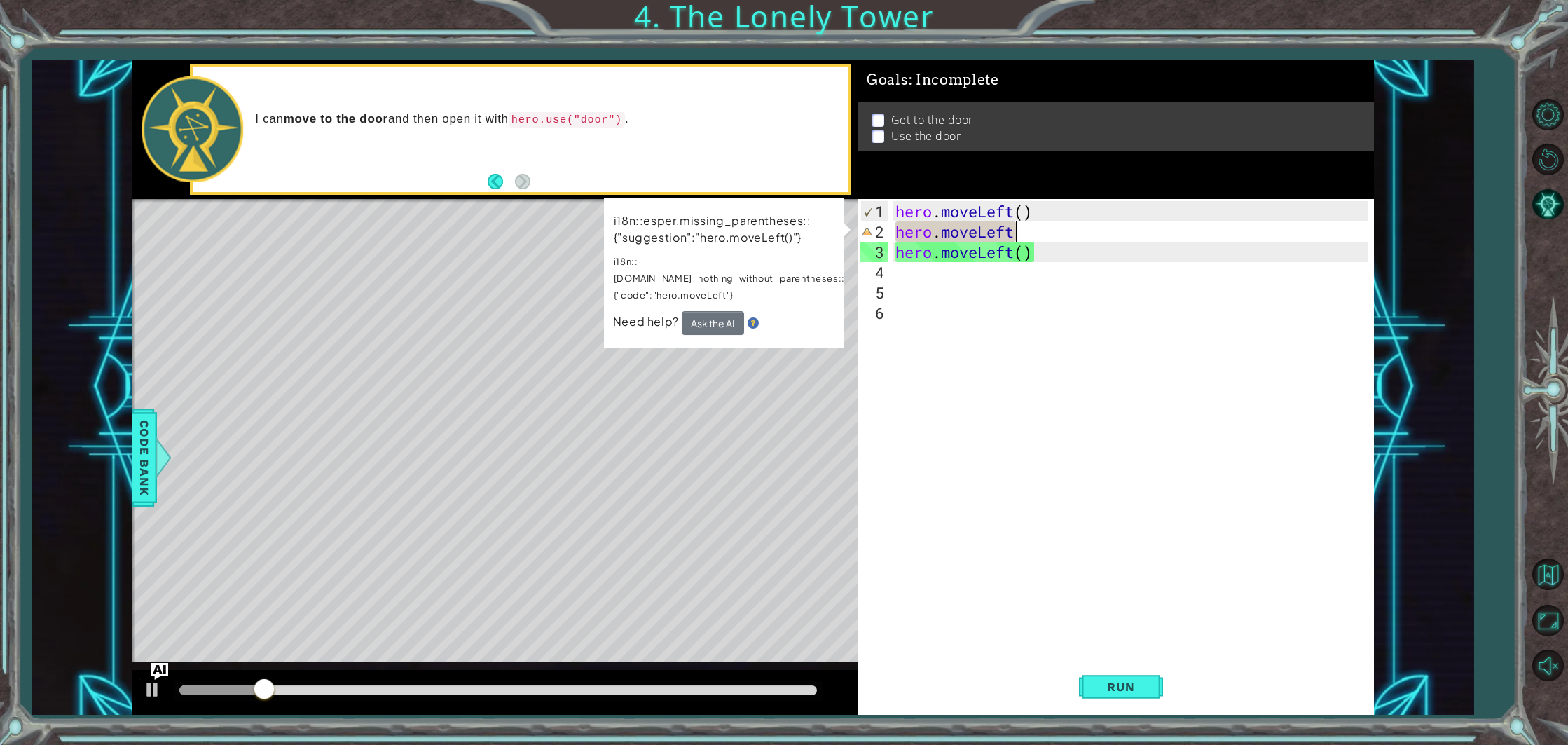
click at [829, 239] on div "hero . moveLeft ( ) hero . moveLeft hero . moveLeft ( )" at bounding box center [1133, 445] width 482 height 488
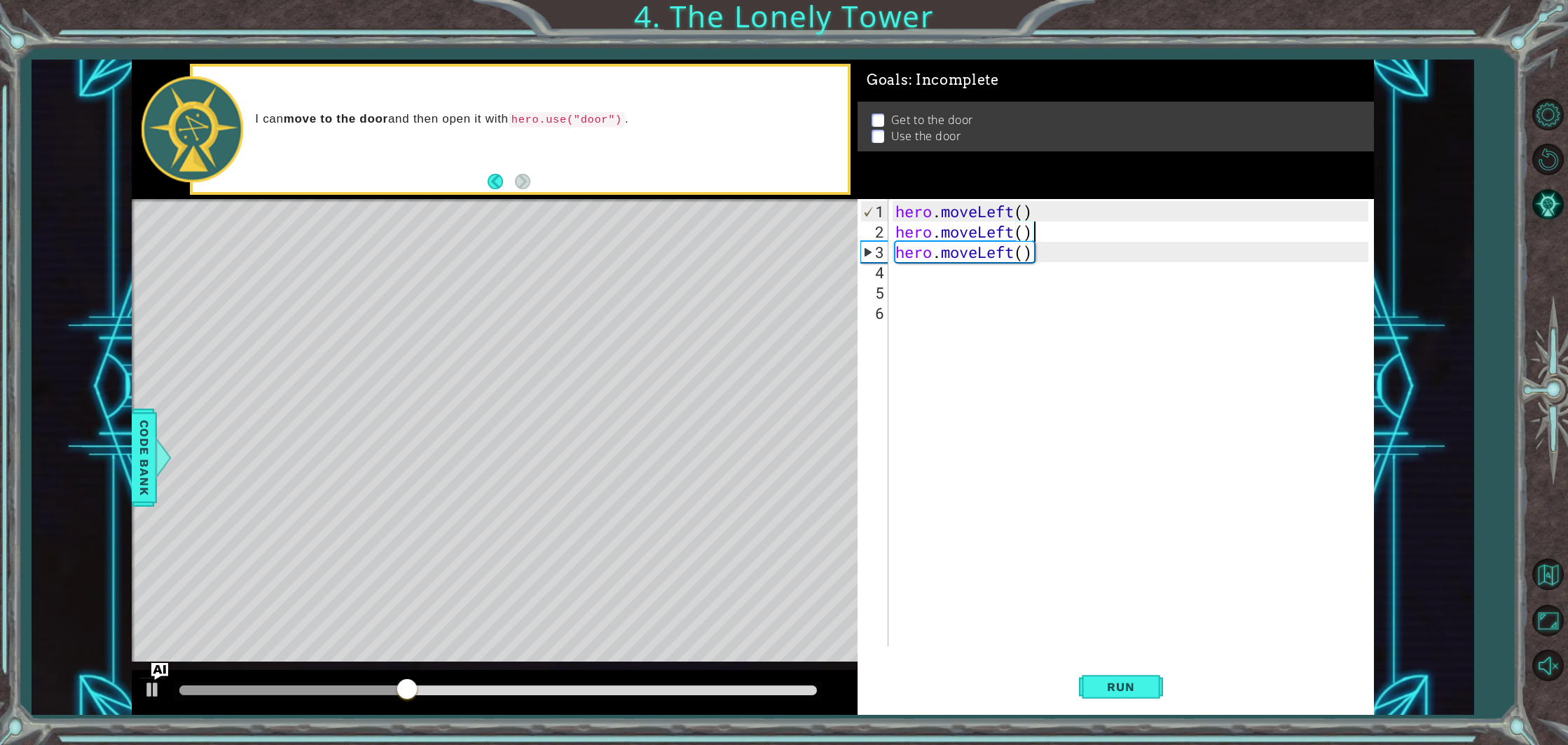
scroll to position [0, 5]
click at [829, 690] on span "Run" at bounding box center [1120, 687] width 56 height 14
click at [829, 258] on div "hero . moveLeft ( ) hero . moveLeft ( ) hero . moveLeft ( )" at bounding box center [1133, 445] width 482 height 488
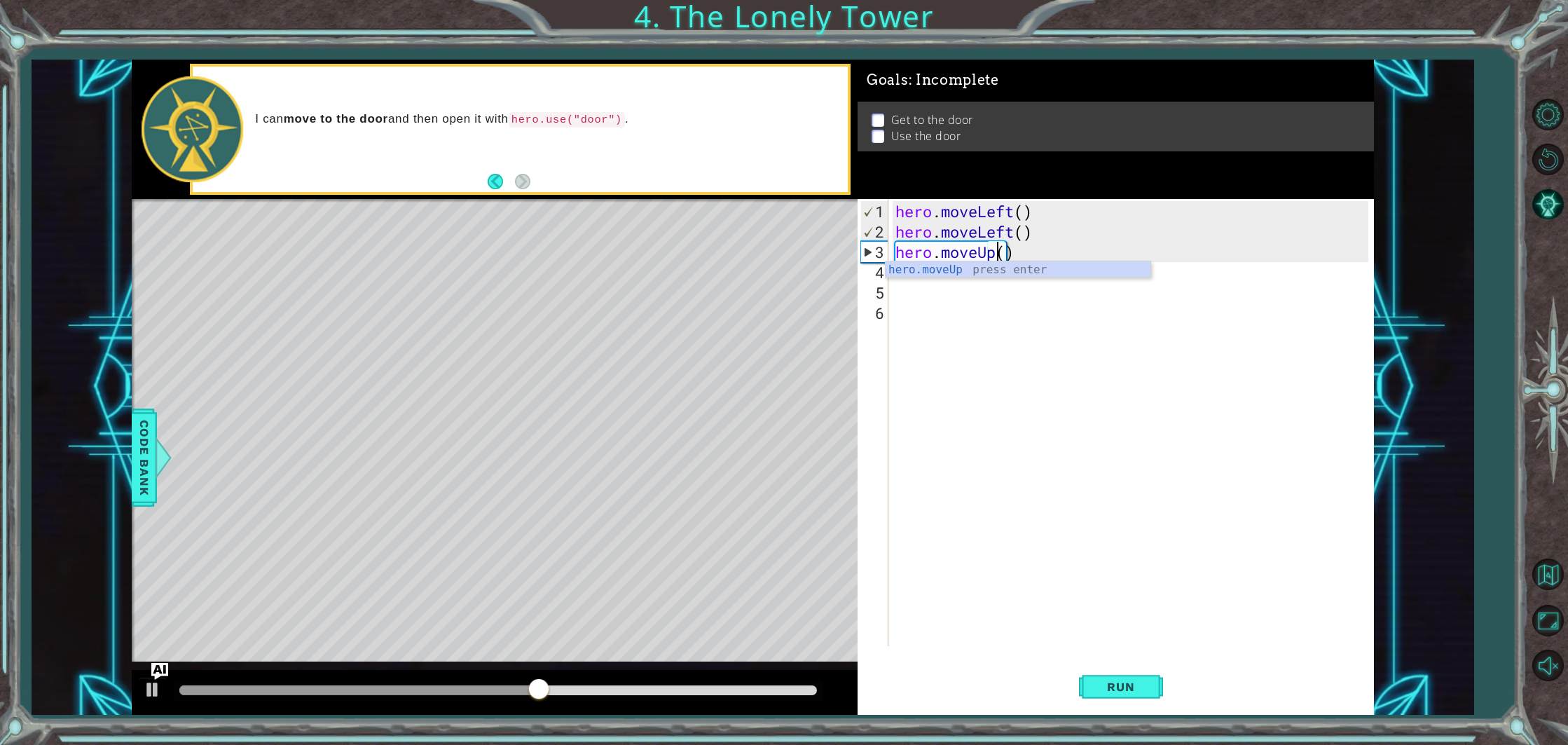
scroll to position [0, 4]
type textarea "hero.moveUp()"
click at [829, 694] on button "Run" at bounding box center [1120, 687] width 84 height 52
click at [829, 270] on div "hero . moveLeft ( ) hero . moveLeft ( ) hero . moveUp ( )" at bounding box center [1133, 445] width 482 height 488
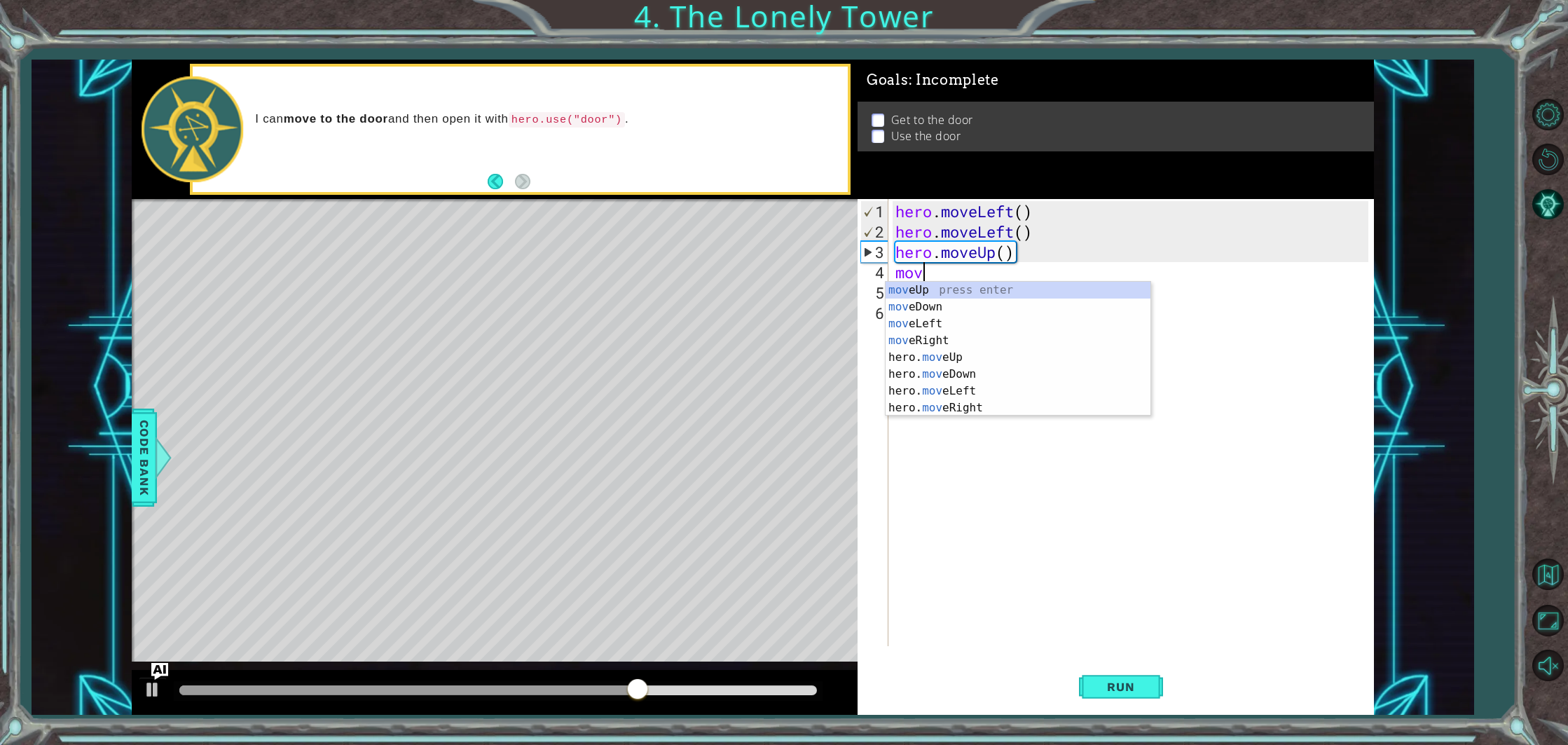
type textarea "move"
click at [829, 289] on div "move Up press enter move Down press enter move Left press enter move Right pres…" at bounding box center [1019, 366] width 265 height 168
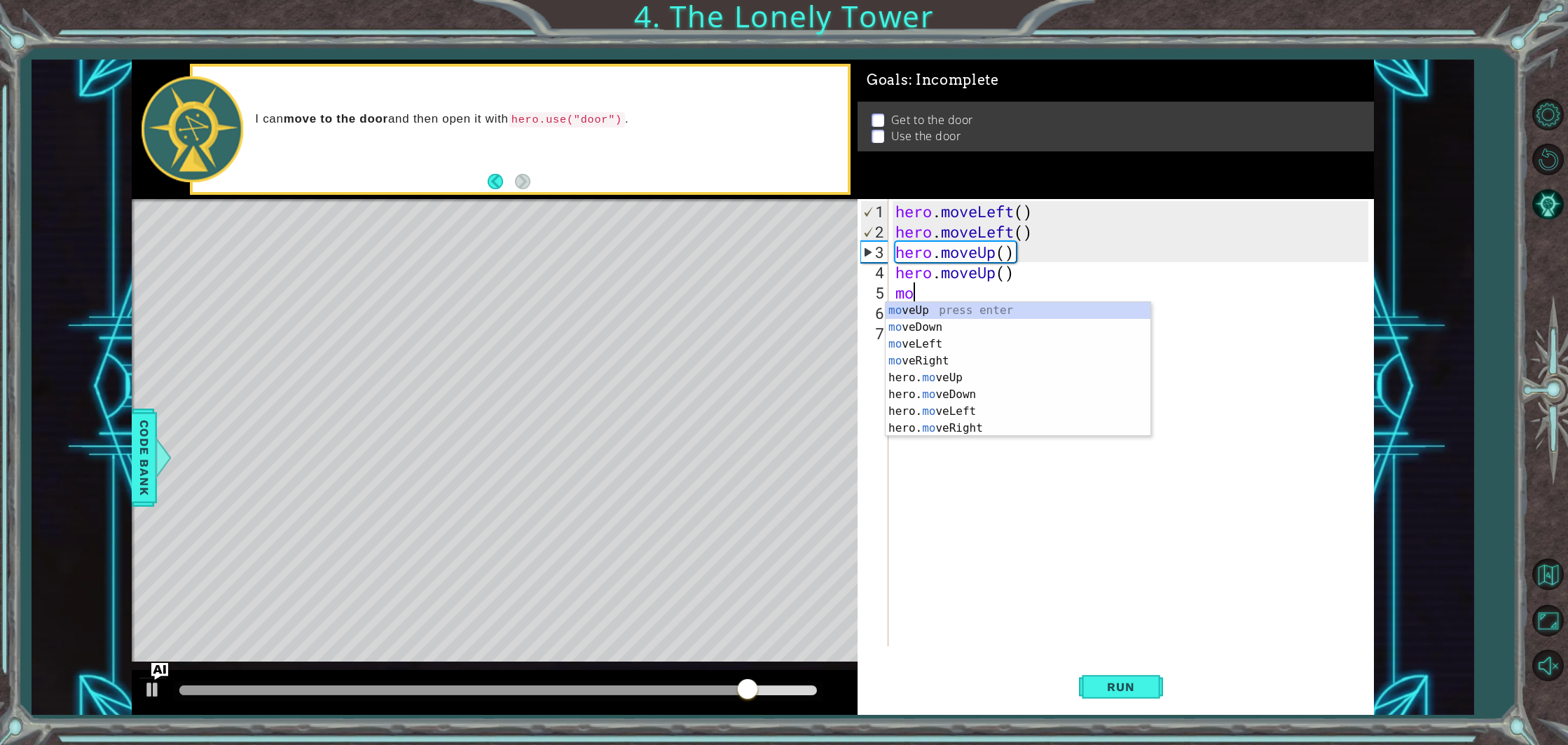
type textarea "mov"
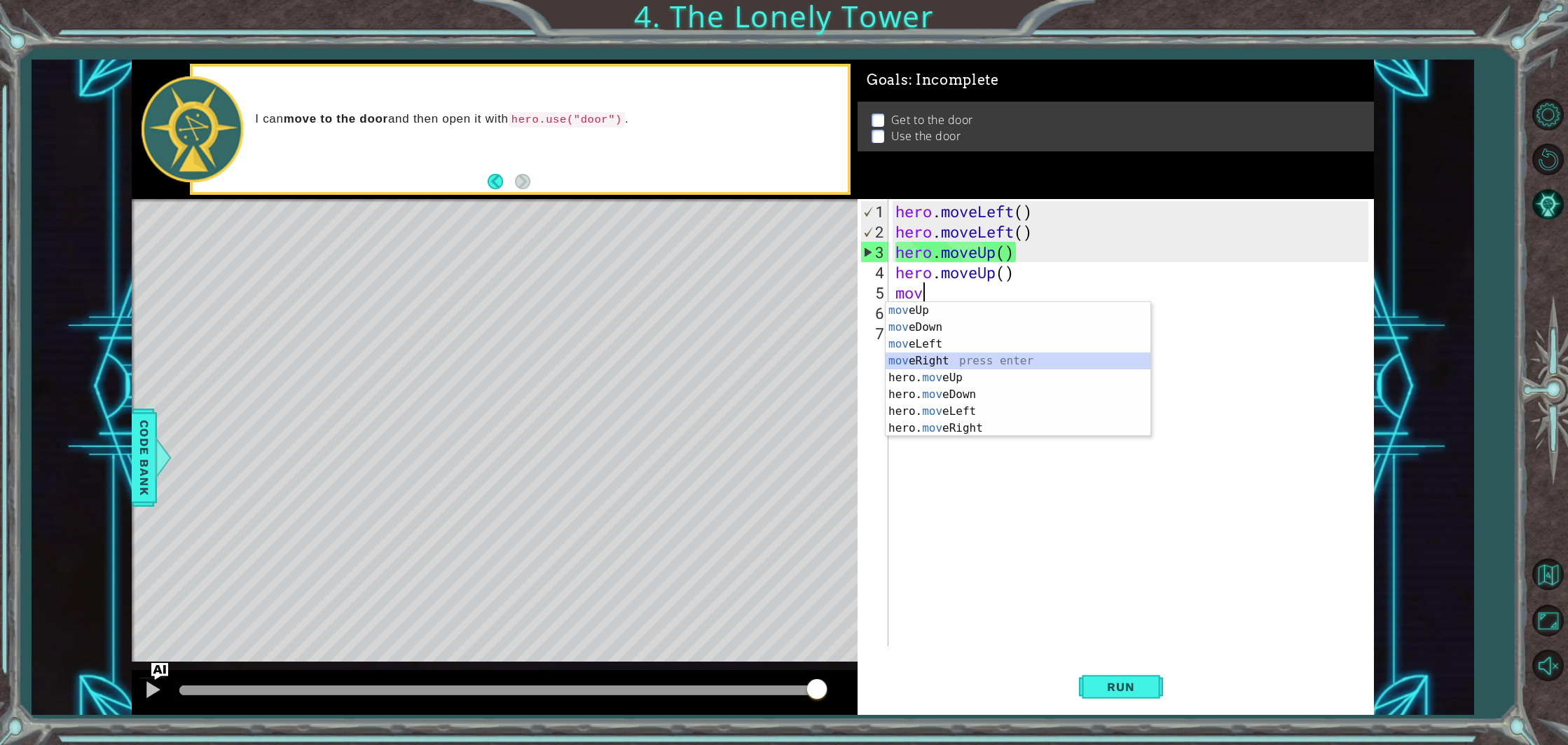
click at [829, 361] on div "mov eUp press enter mov eDown press enter mov eLeft press enter mov eRight pres…" at bounding box center [1019, 386] width 265 height 168
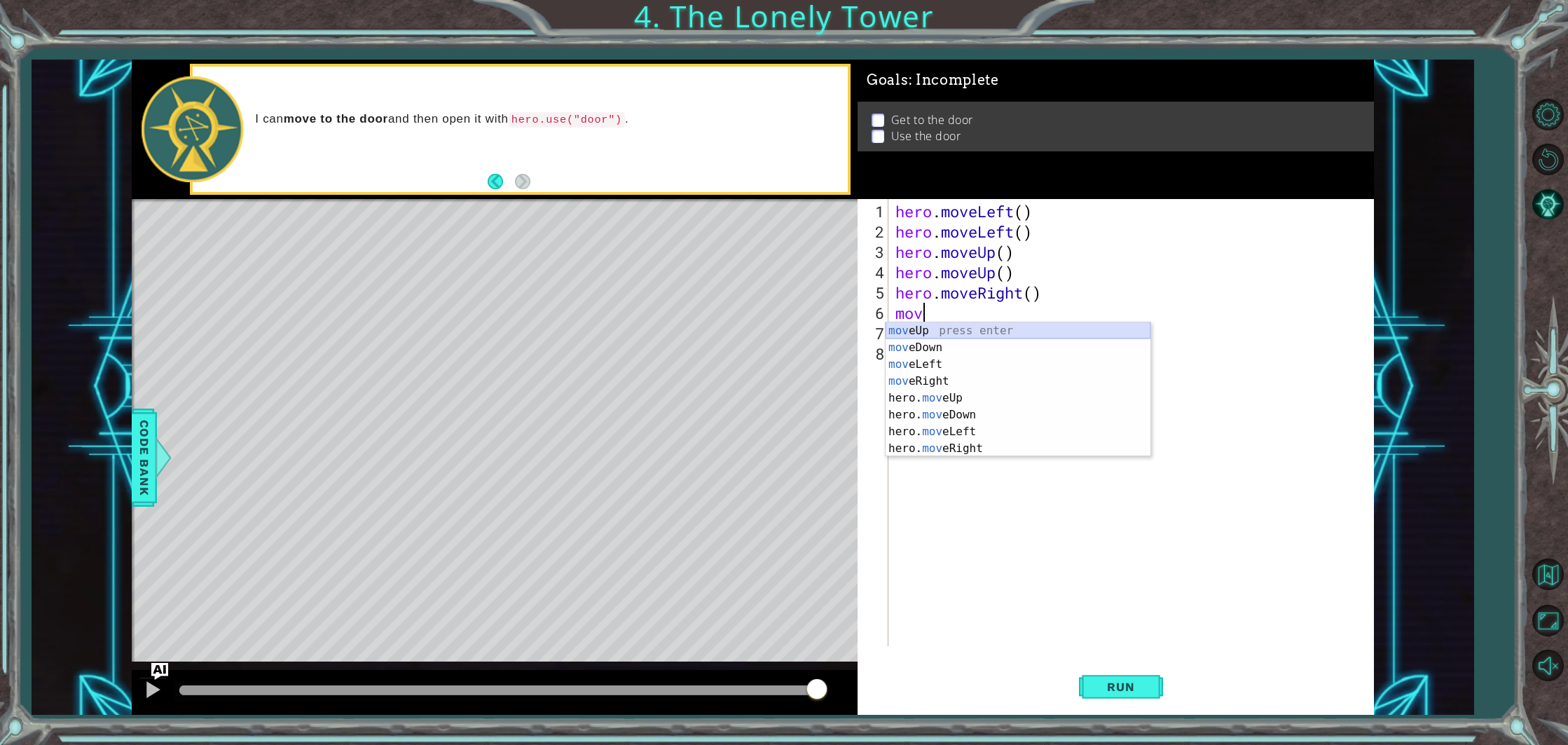
type textarea "move"
click at [829, 380] on div "move Up press enter move Down press enter move Left press enter move Right pres…" at bounding box center [1019, 407] width 265 height 168
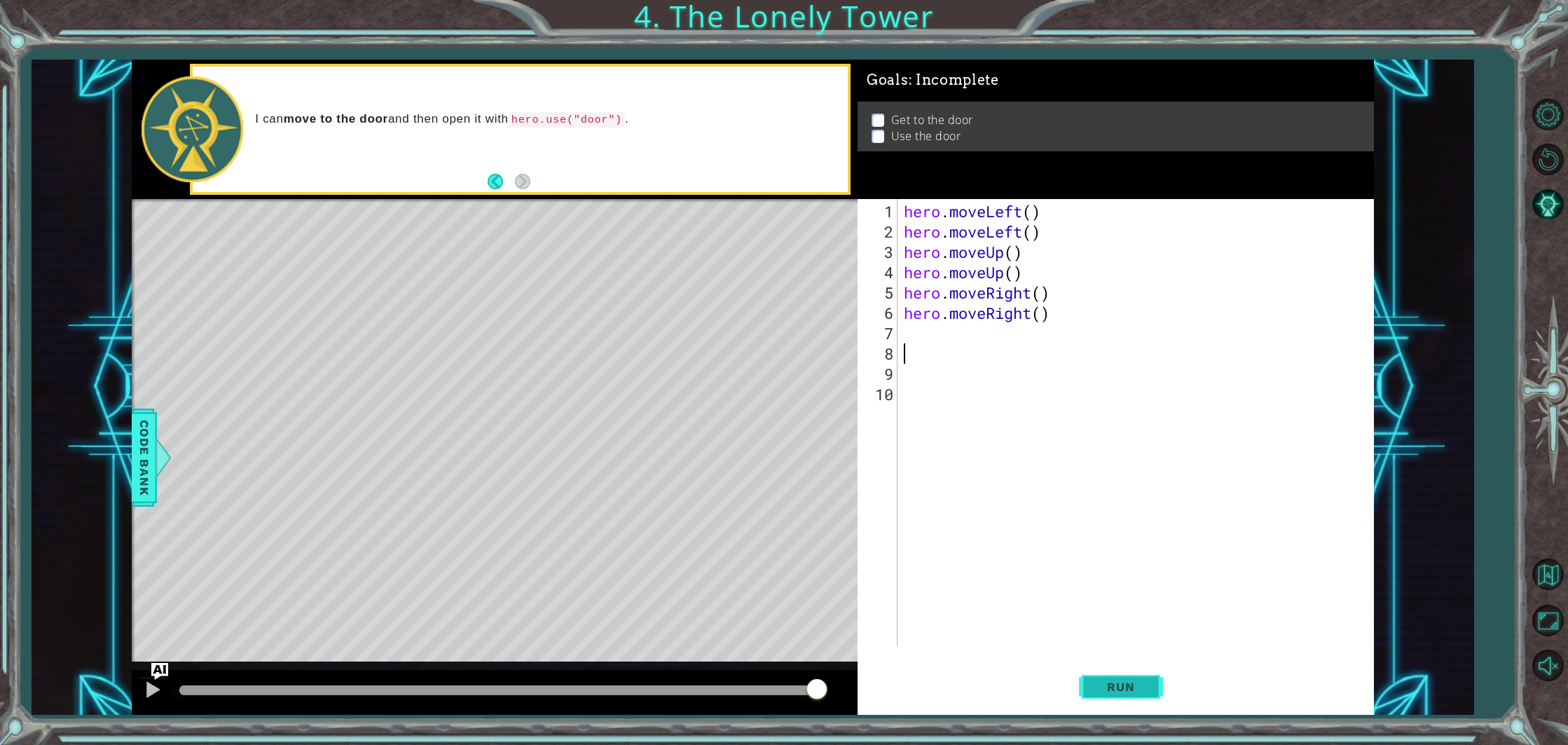
click at [829, 678] on button "Run" at bounding box center [1120, 687] width 84 height 52
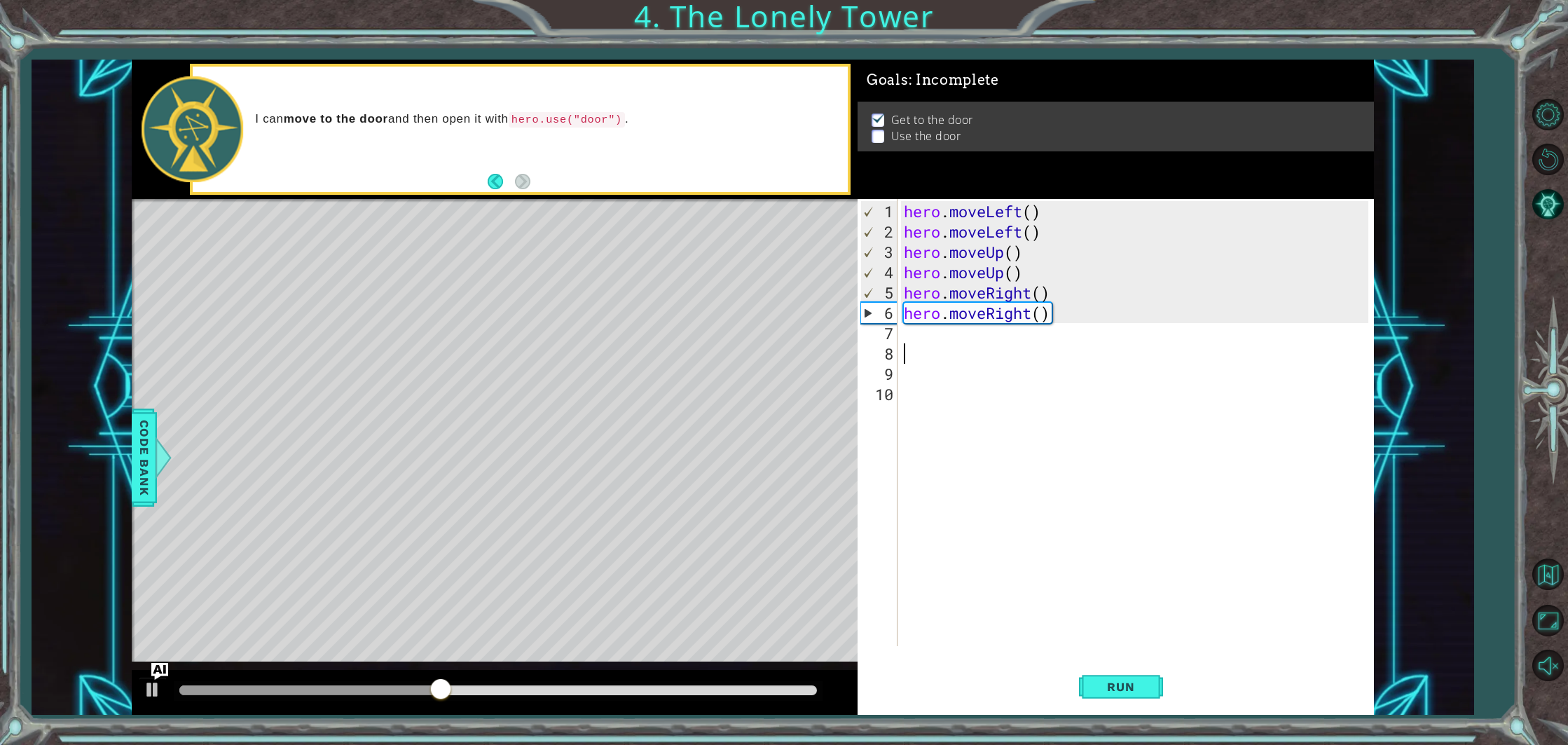
click at [829, 347] on div "hero . moveLeft ( ) hero . moveLeft ( ) hero . moveUp ( ) hero . moveUp ( ) her…" at bounding box center [1138, 445] width 474 height 488
click at [829, 338] on div "hero . moveLeft ( ) hero . moveLeft ( ) hero . moveUp ( ) hero . moveUp ( ) her…" at bounding box center [1138, 445] width 474 height 488
type textarea "h"
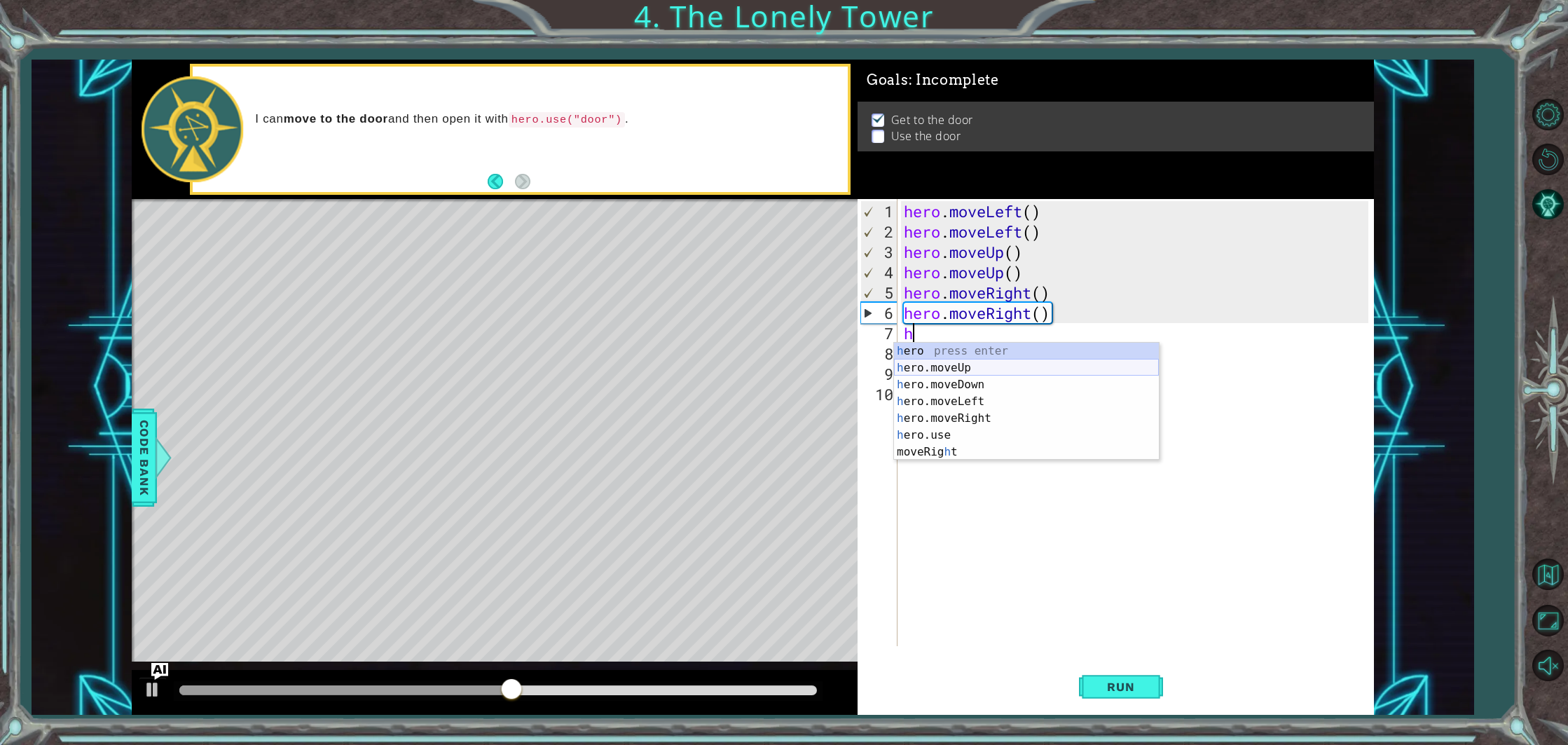
click at [829, 368] on div "h ero press enter h ero.moveUp press enter h ero.moveDown press enter h ero.mov…" at bounding box center [1026, 418] width 265 height 151
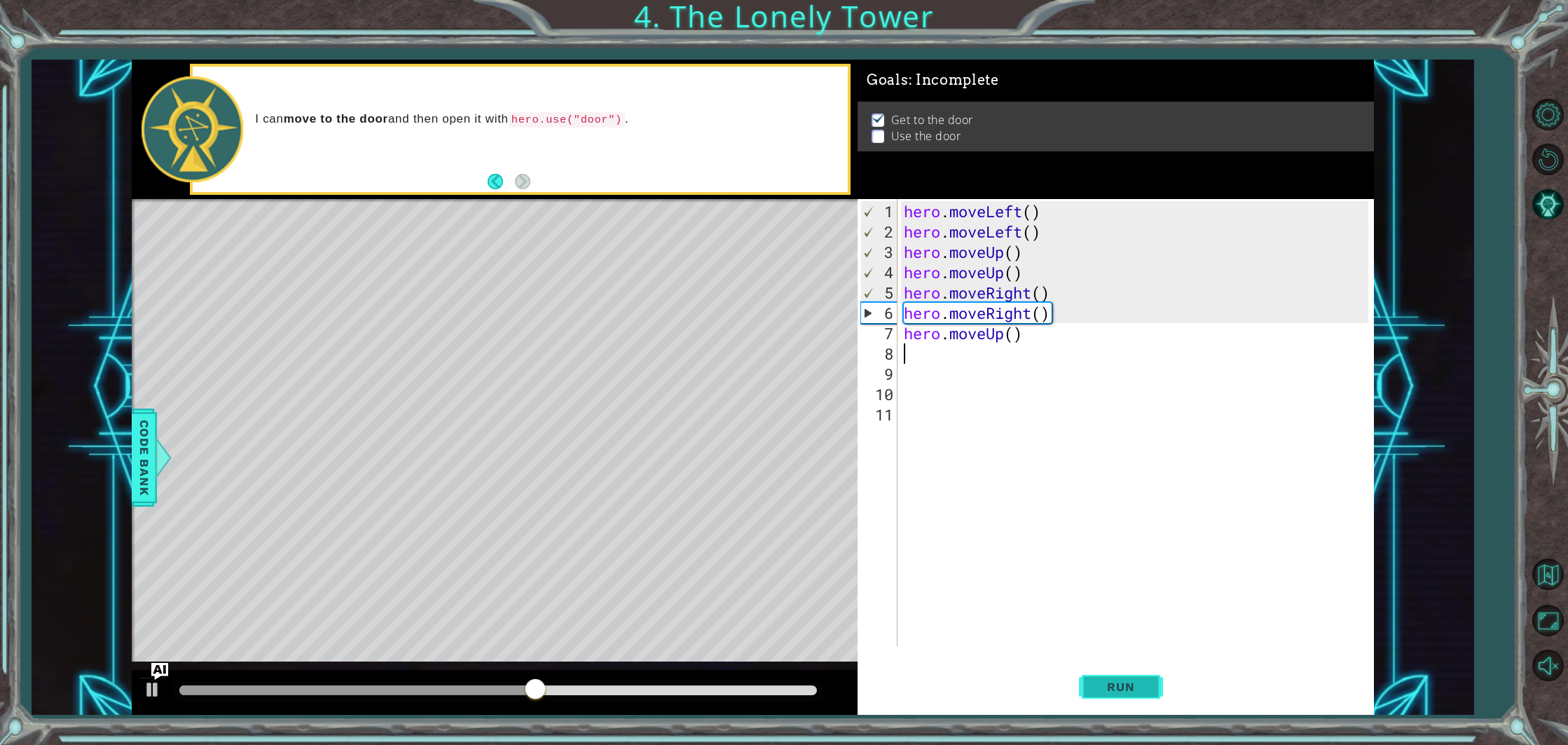
click at [829, 683] on span "Run" at bounding box center [1120, 687] width 56 height 14
click at [829, 680] on span "Run" at bounding box center [1120, 687] width 56 height 14
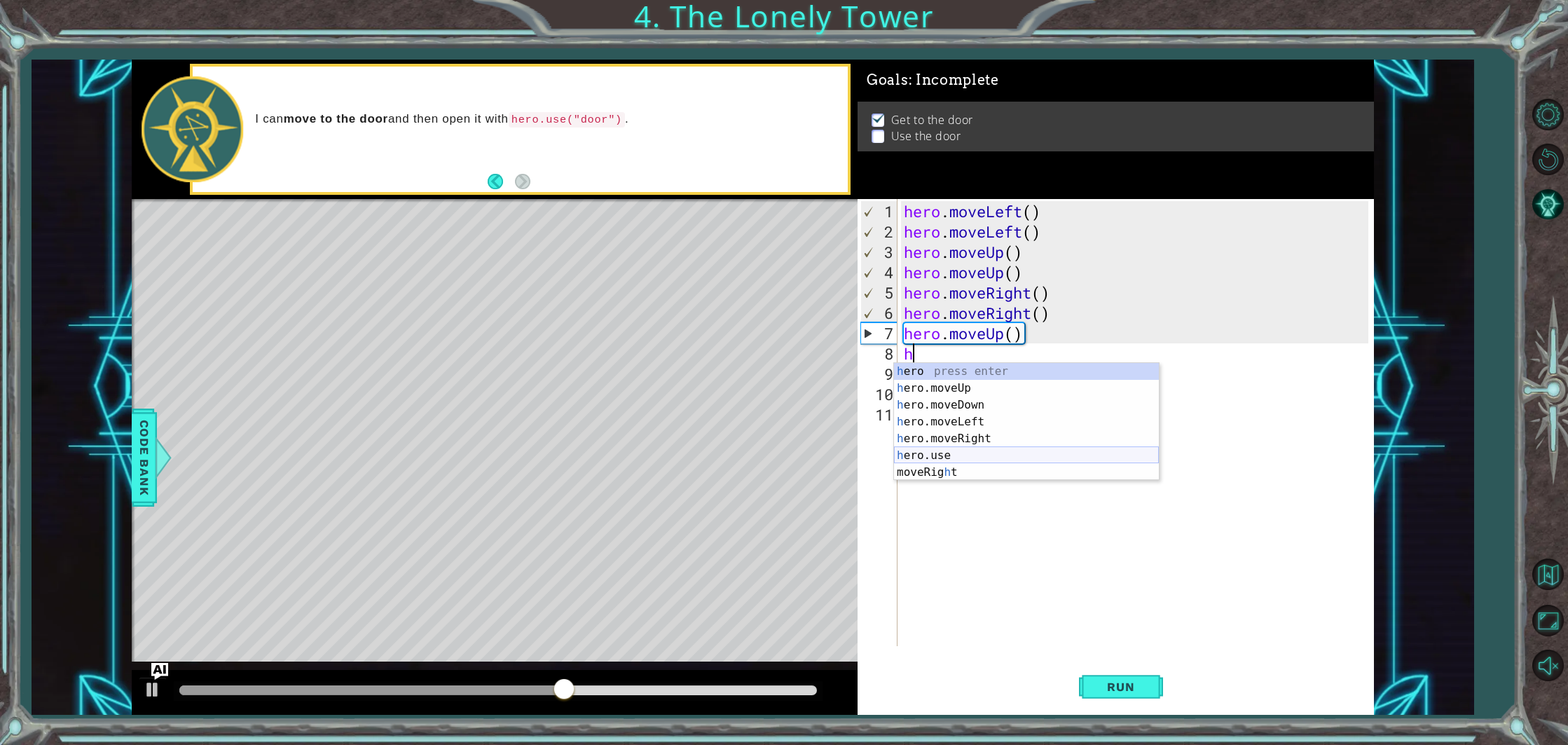
click at [829, 455] on div "h ero press enter h ero.moveUp press enter h ero.moveDown press enter h ero.mov…" at bounding box center [1026, 438] width 265 height 151
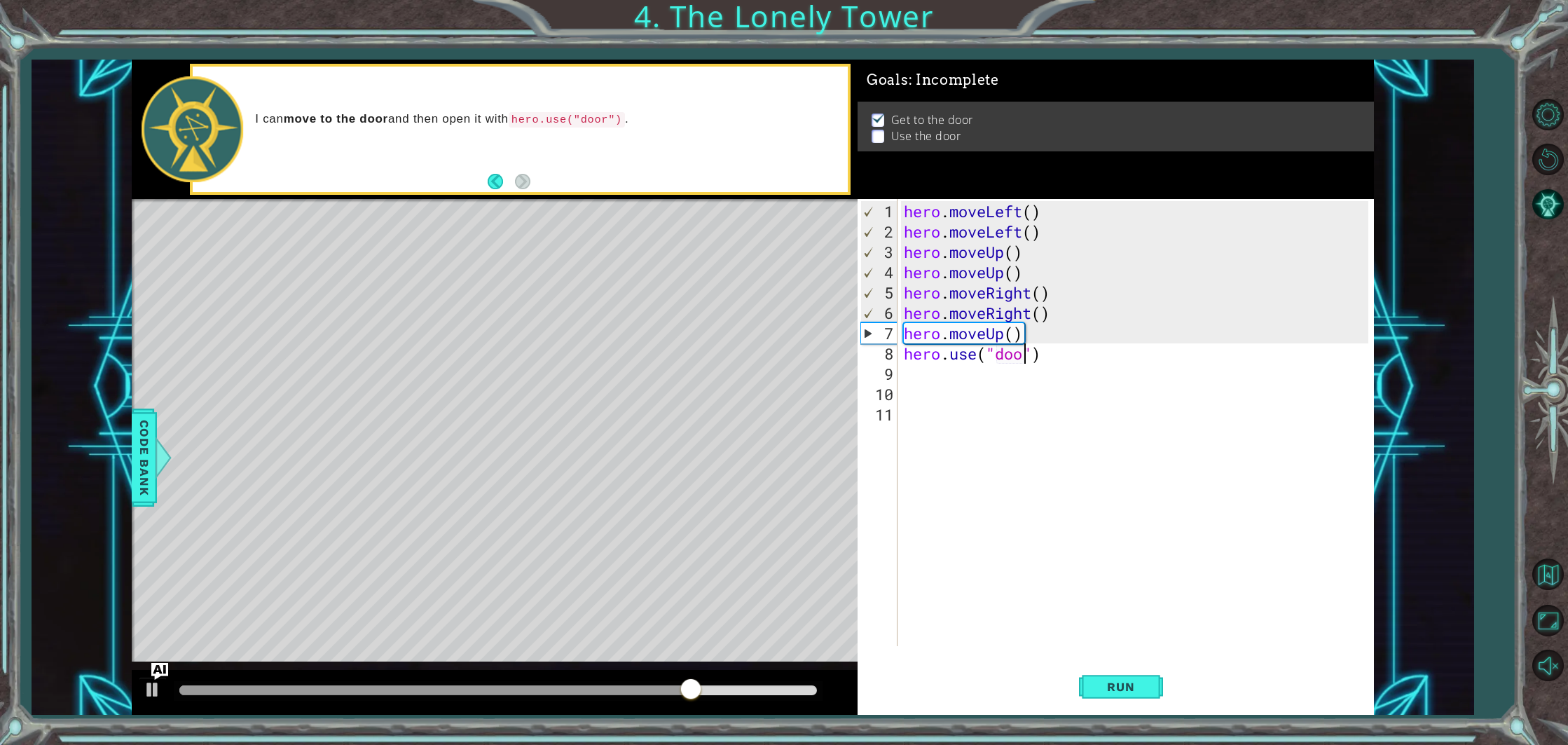
scroll to position [0, 5]
click at [829, 680] on button "Run" at bounding box center [1120, 687] width 84 height 52
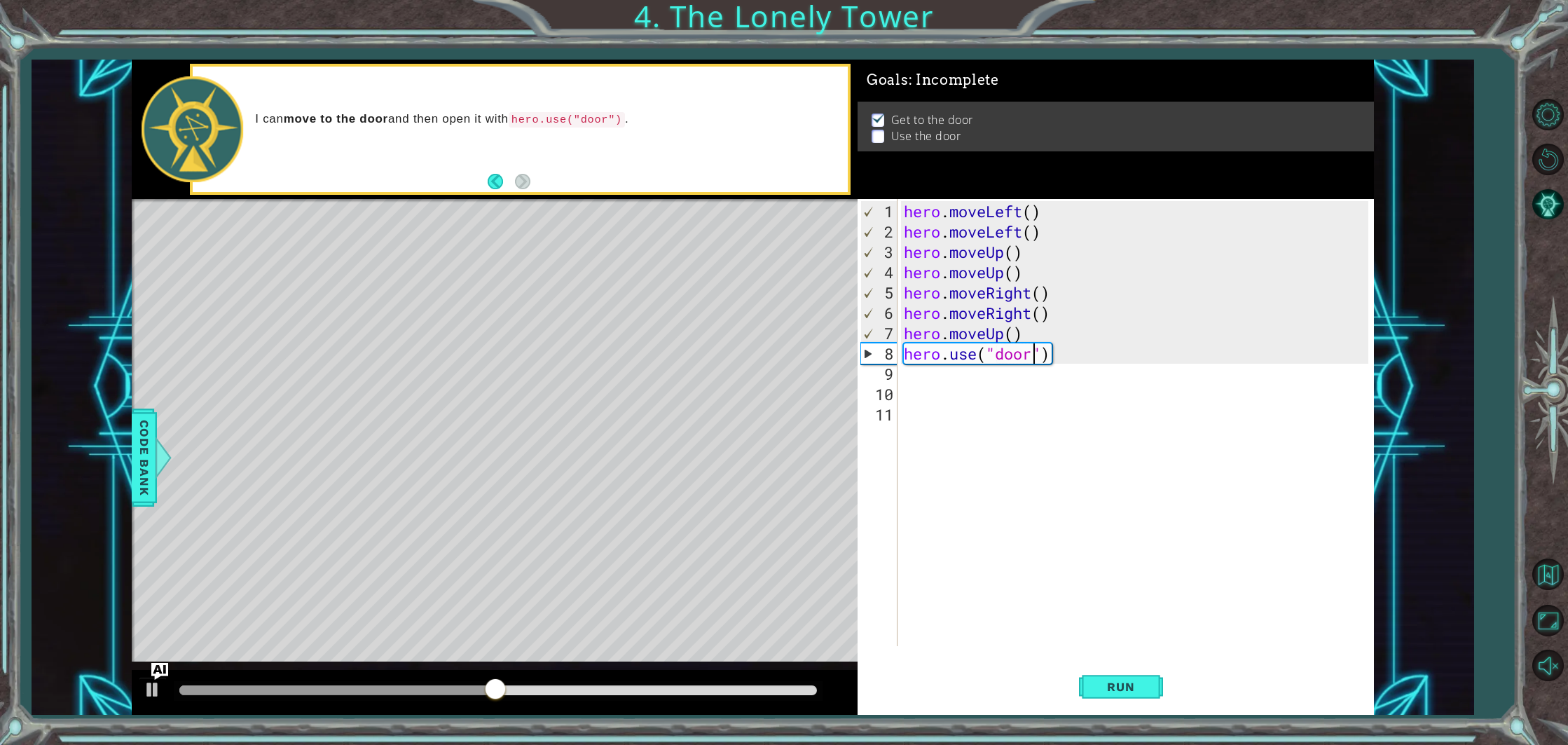
click at [829, 335] on div "hero . moveLeft ( ) hero . moveLeft ( ) hero . moveUp ( ) hero . moveUp ( ) her…" at bounding box center [1138, 445] width 474 height 488
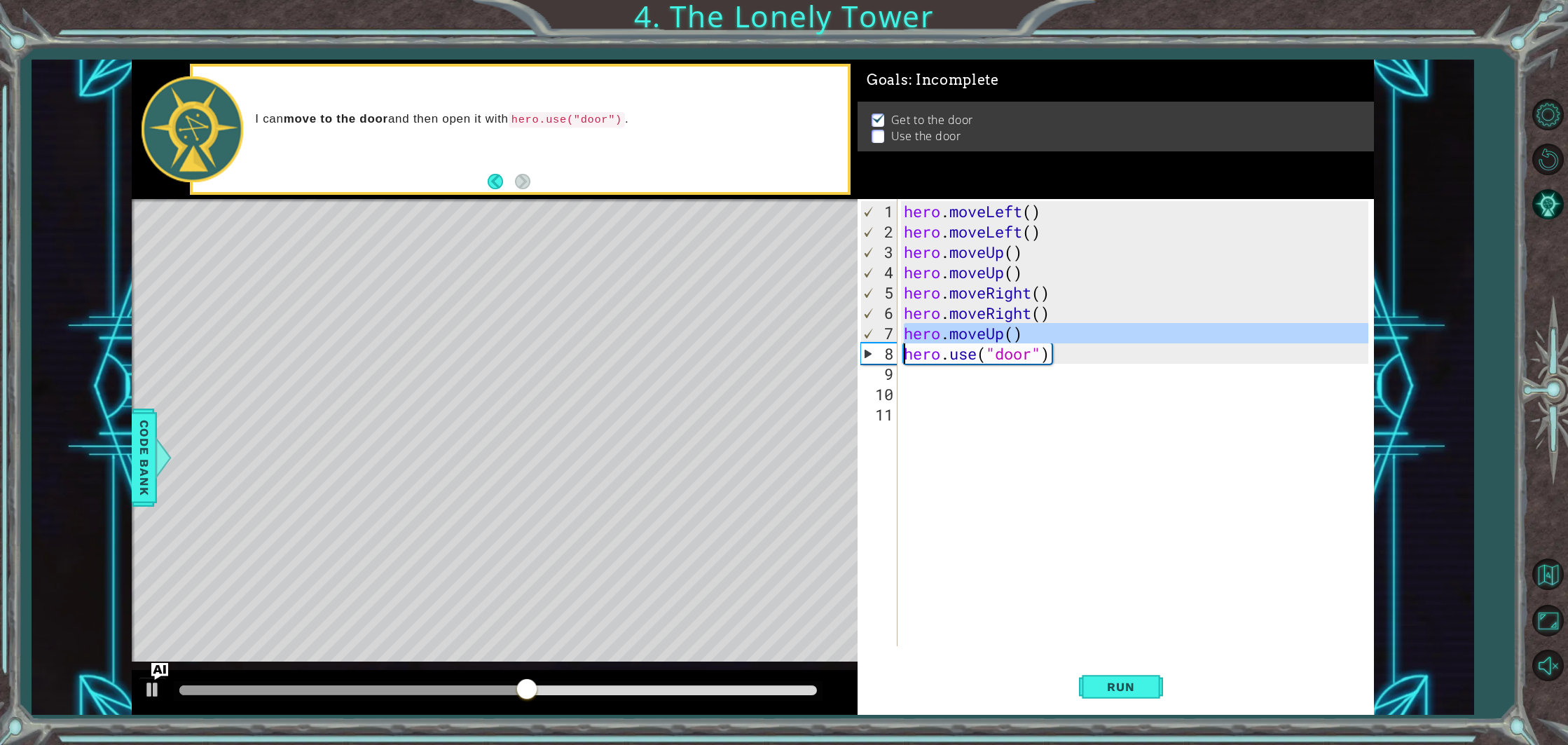
drag, startPoint x: 1015, startPoint y: 334, endPoint x: 968, endPoint y: 334, distance: 47.0
click at [829, 334] on div "hero . moveLeft ( ) hero . moveLeft ( ) hero . moveUp ( ) hero . moveUp ( ) her…" at bounding box center [1138, 445] width 474 height 488
type textarea "hero.use("door")"
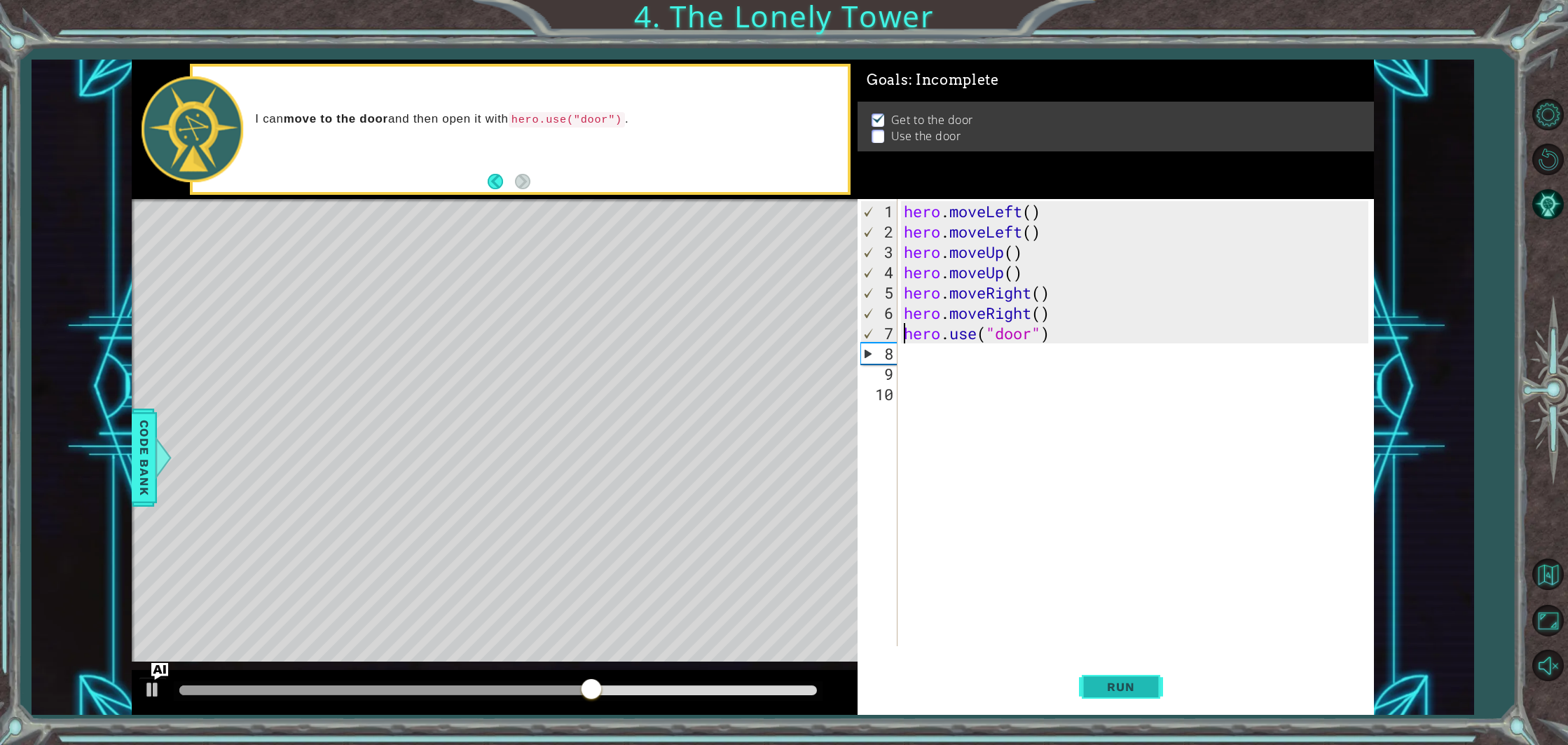
click at [829, 683] on span "Run" at bounding box center [1120, 687] width 56 height 14
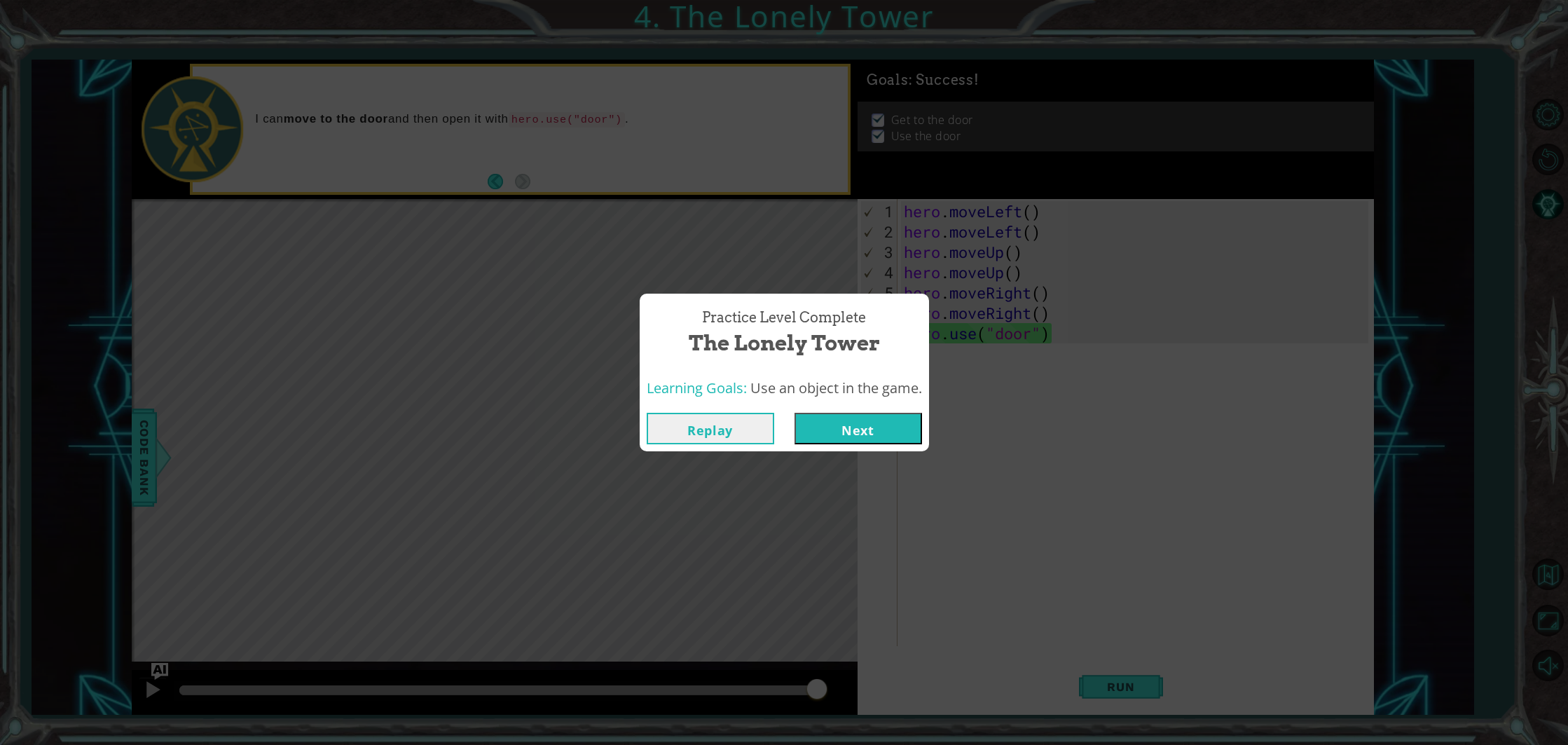
click at [829, 429] on button "Next" at bounding box center [858, 429] width 127 height 32
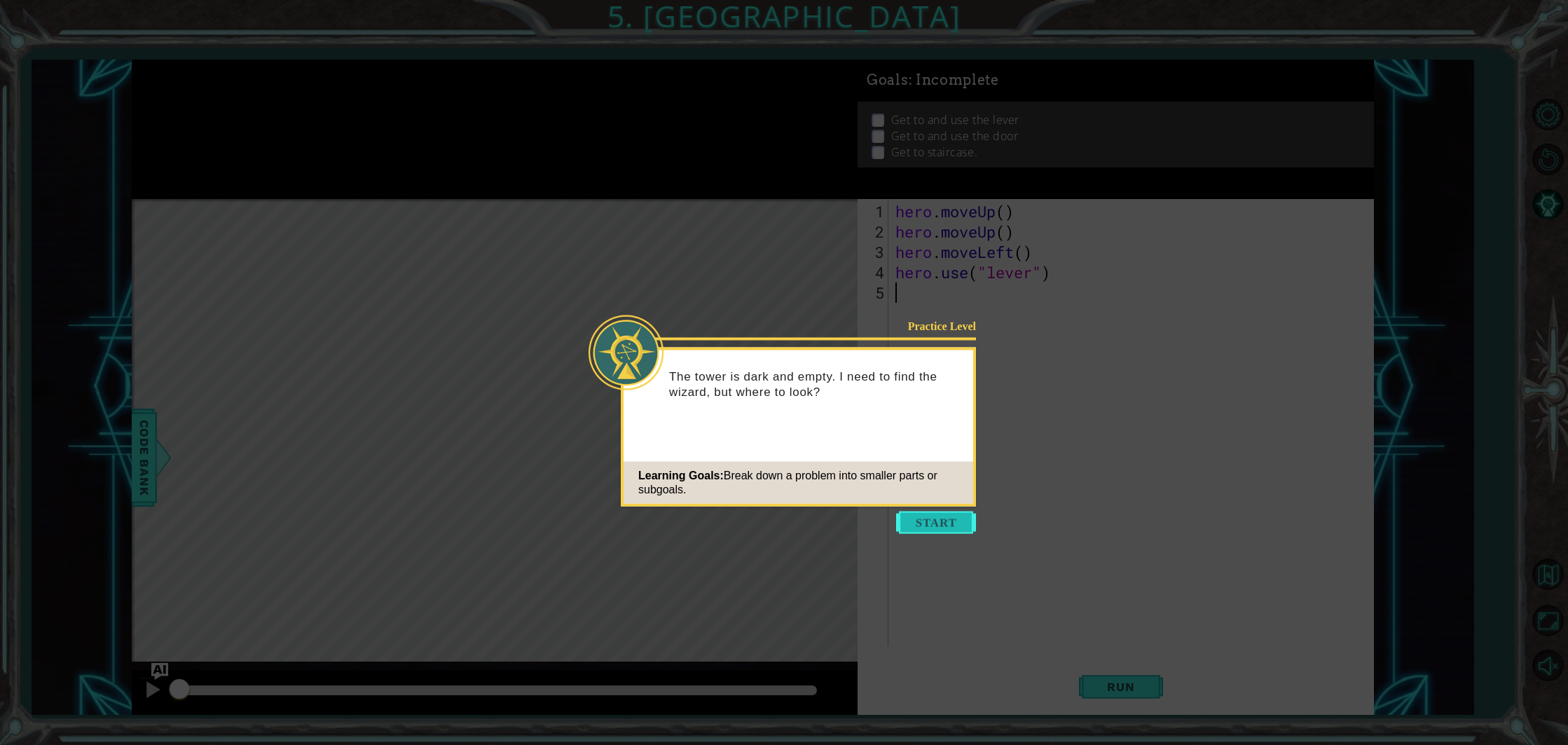
click at [829, 517] on button "Start" at bounding box center [935, 522] width 80 height 22
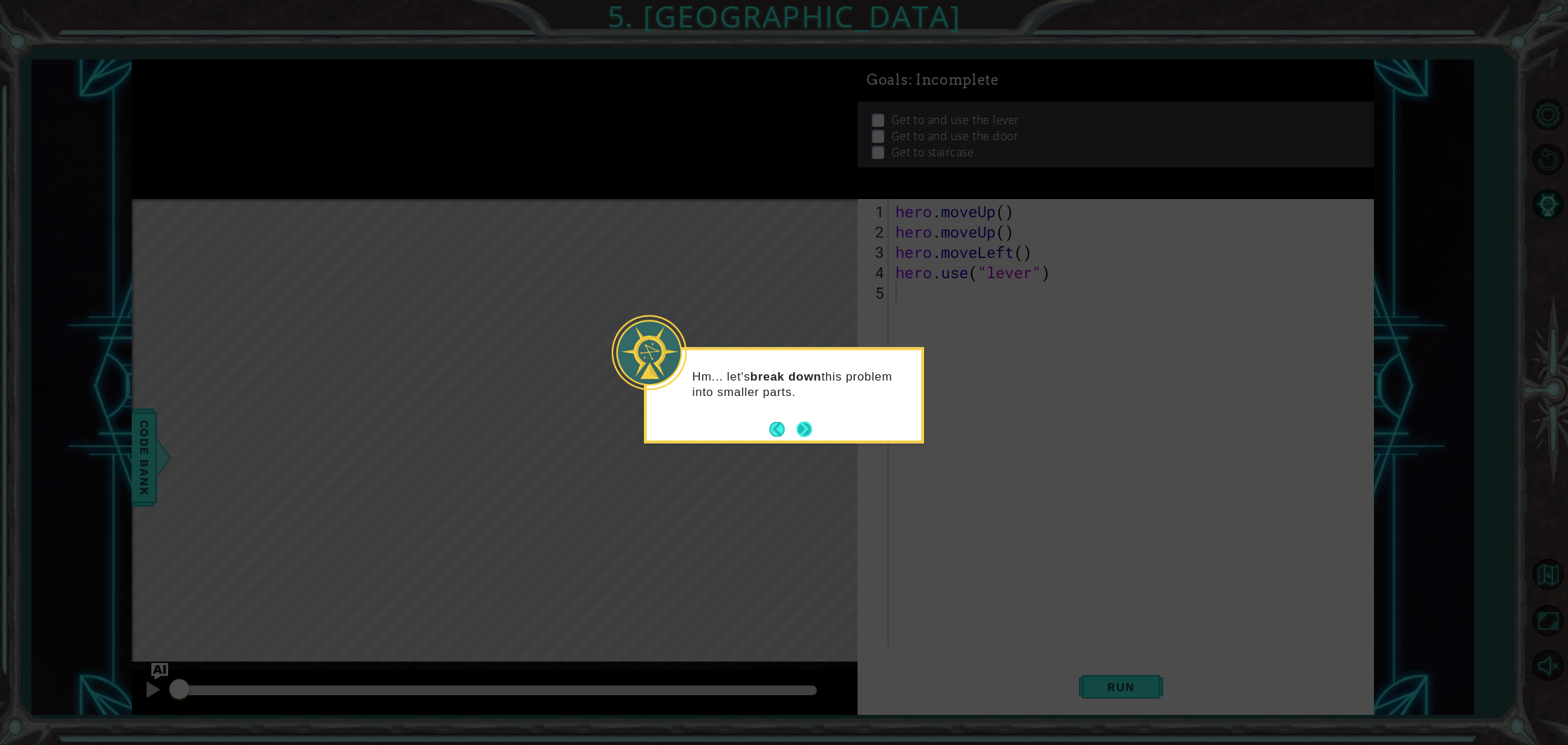
click at [803, 425] on button "Next" at bounding box center [805, 430] width 16 height 16
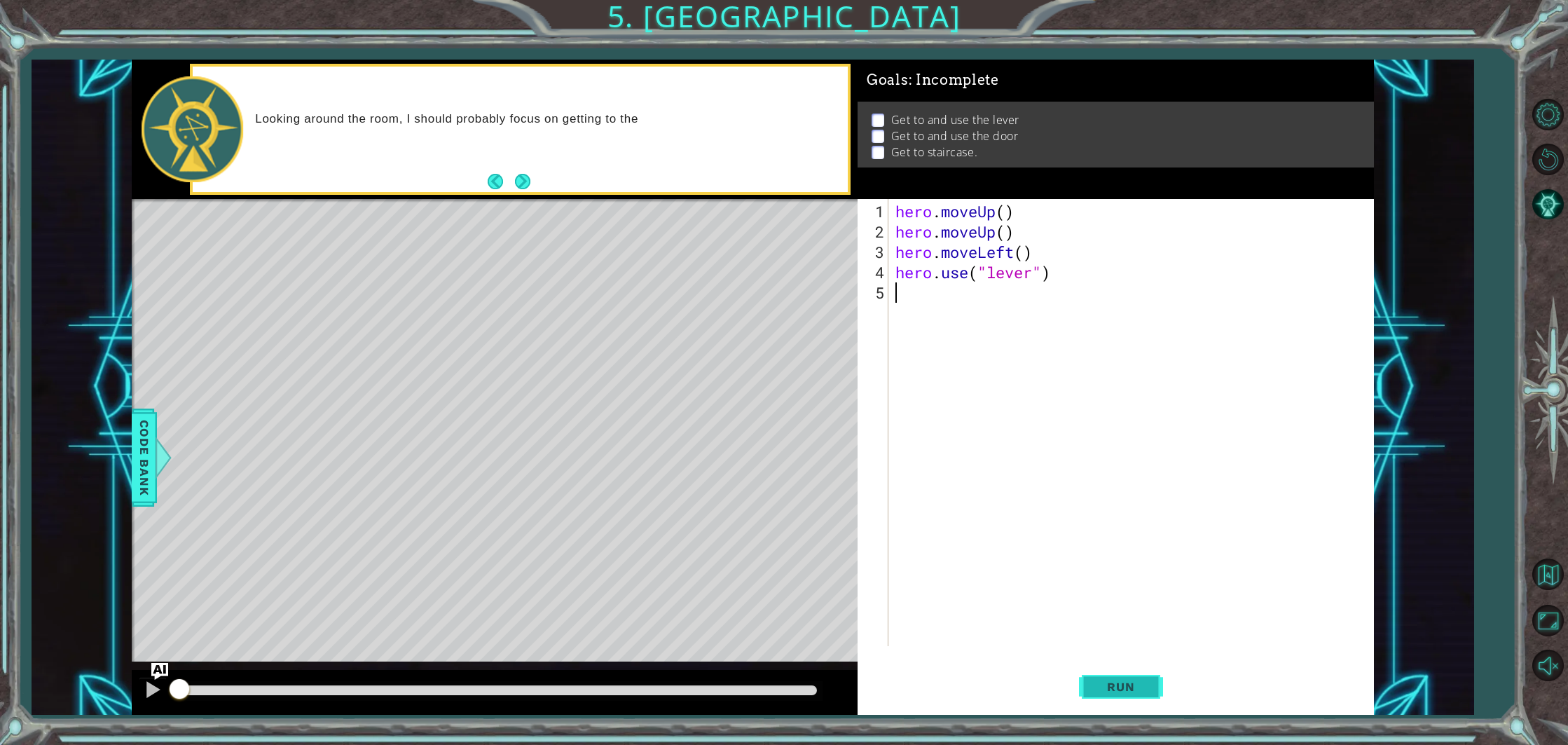
click at [829, 680] on span "Run" at bounding box center [1120, 687] width 56 height 14
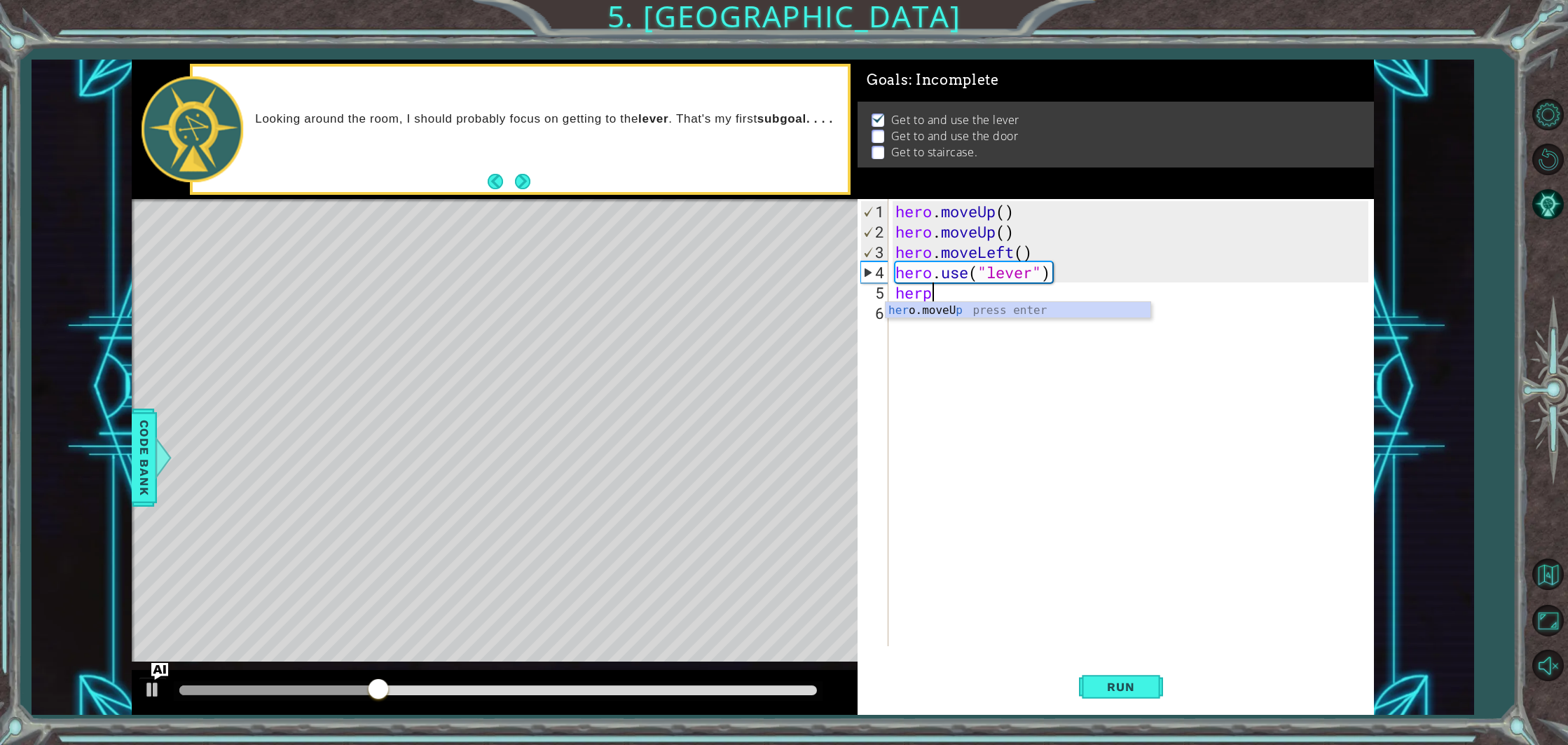
scroll to position [0, 1]
type textarea "hero"
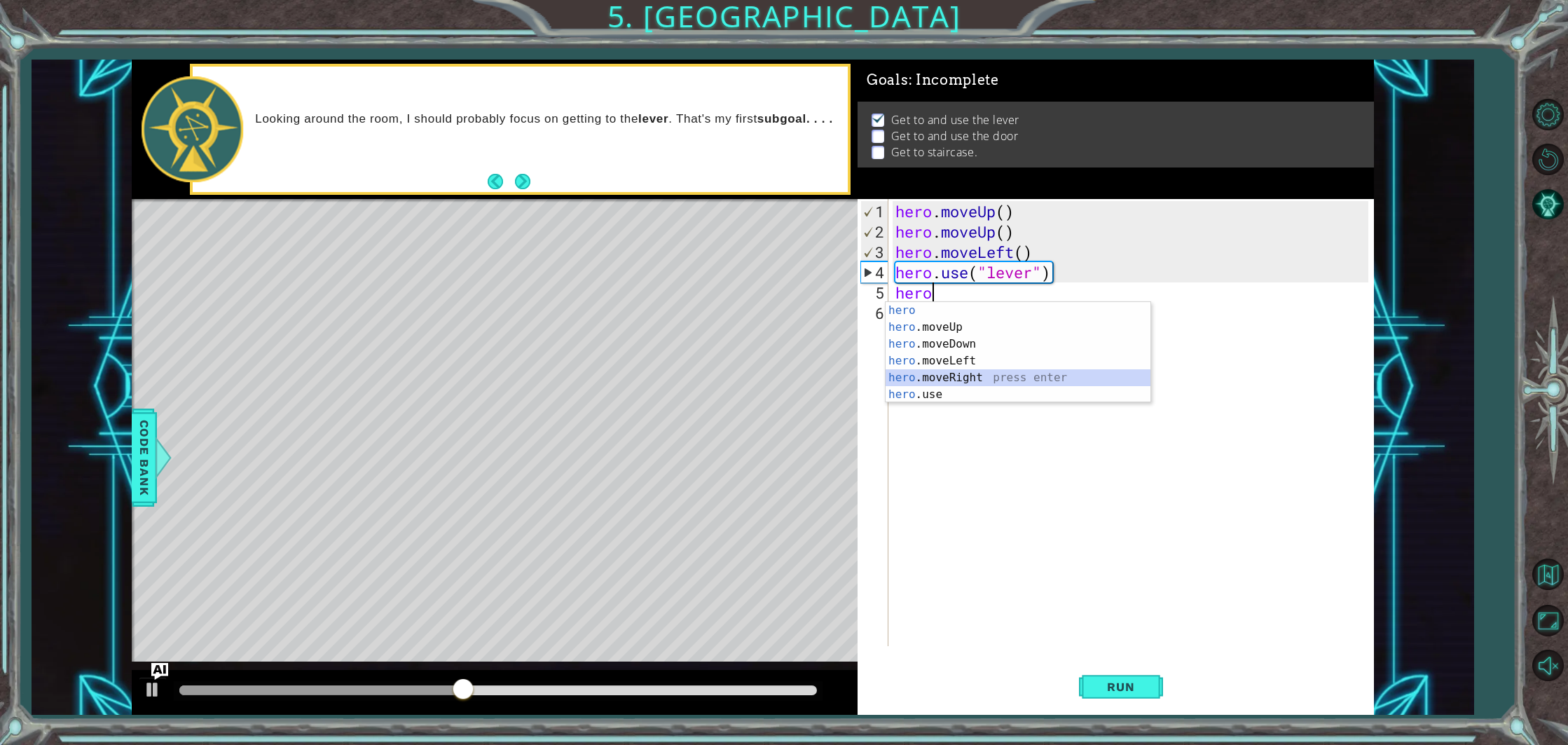
click at [829, 378] on div "hero press enter hero .moveUp press enter hero .moveDown press enter hero .move…" at bounding box center [1019, 369] width 265 height 134
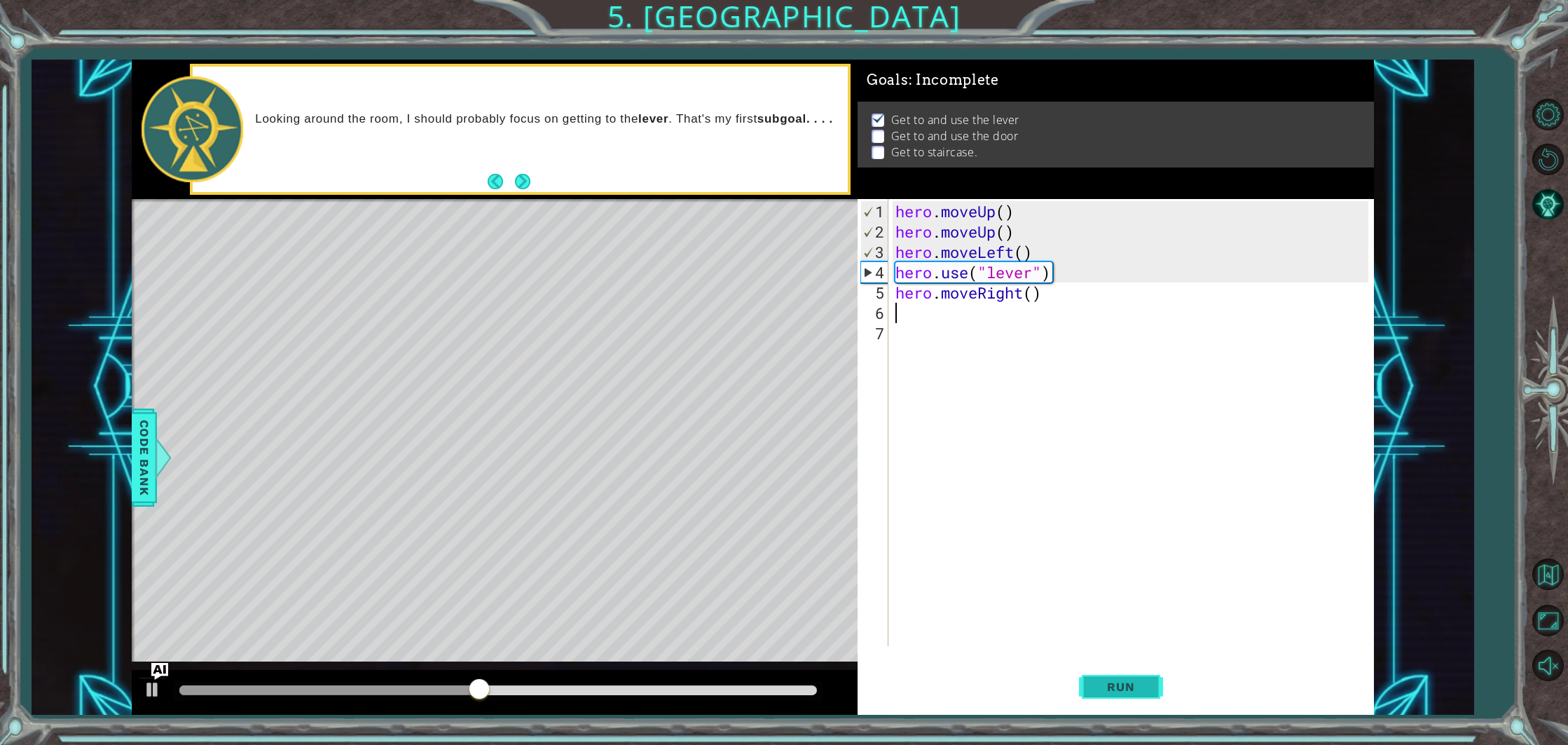
click at [829, 676] on button "Run" at bounding box center [1120, 687] width 84 height 52
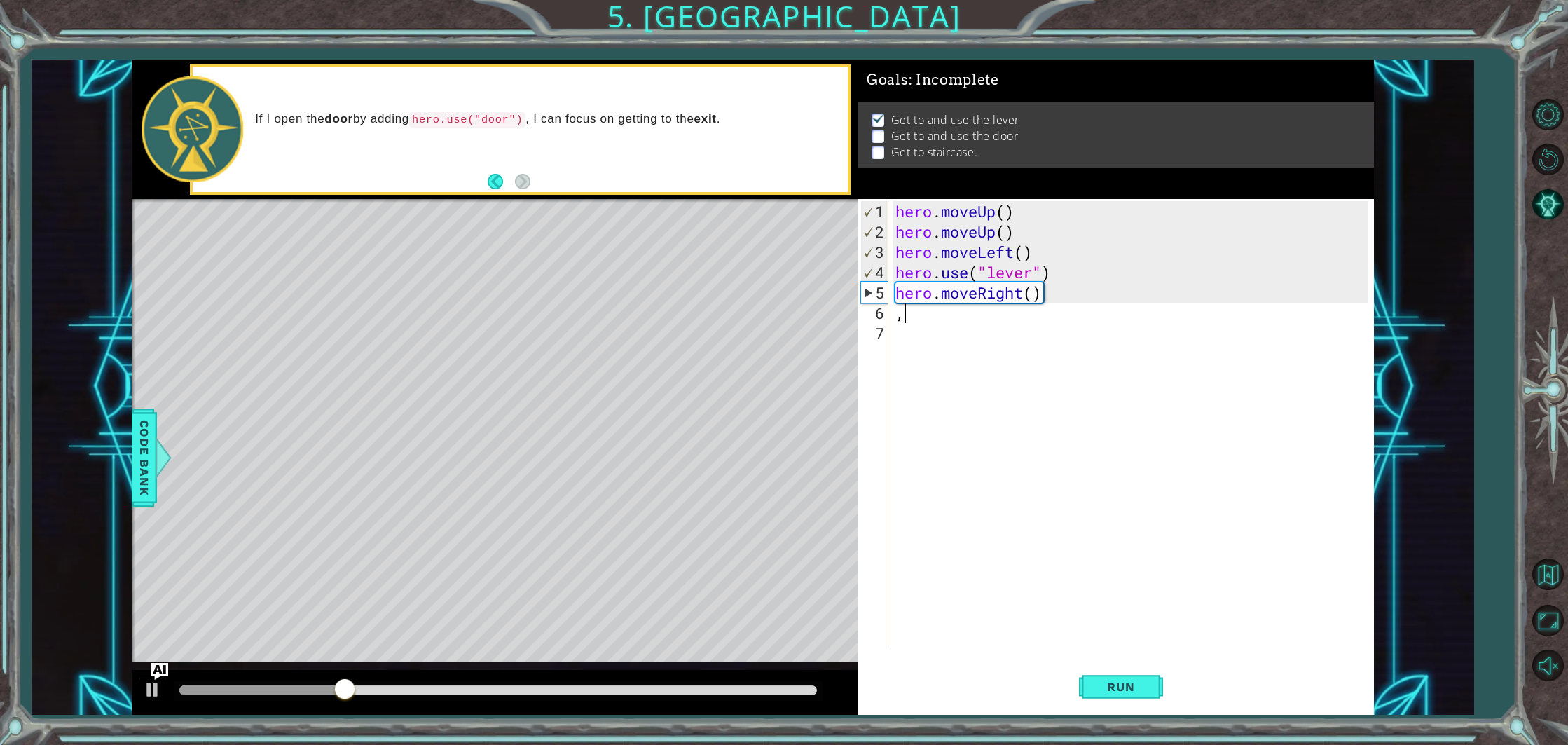
type textarea ",o"
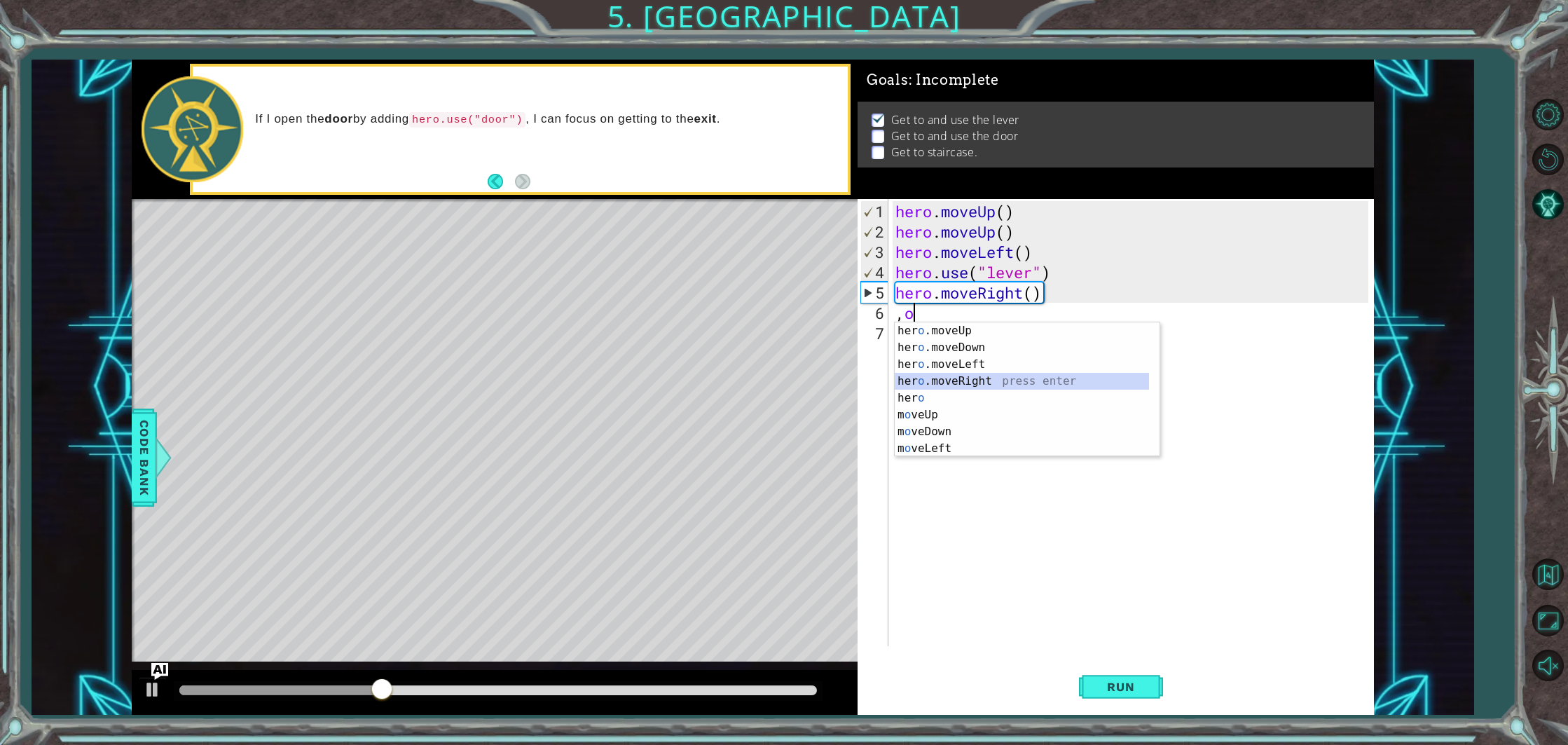
click at [829, 387] on div "her o .moveUp press enter her o .moveDown press enter her o .moveLeft press ent…" at bounding box center [1022, 407] width 254 height 168
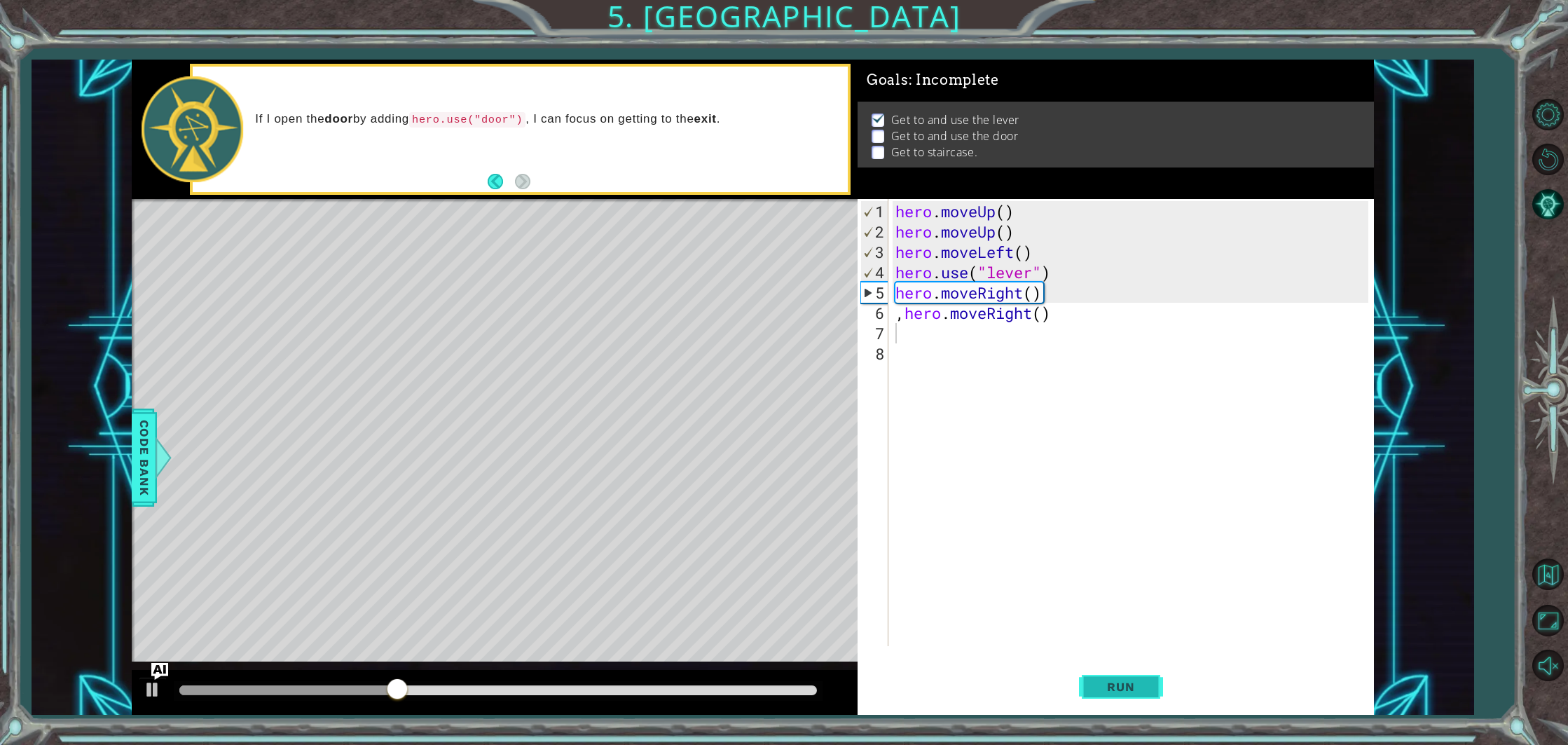
click at [829, 687] on span "Run" at bounding box center [1120, 687] width 56 height 14
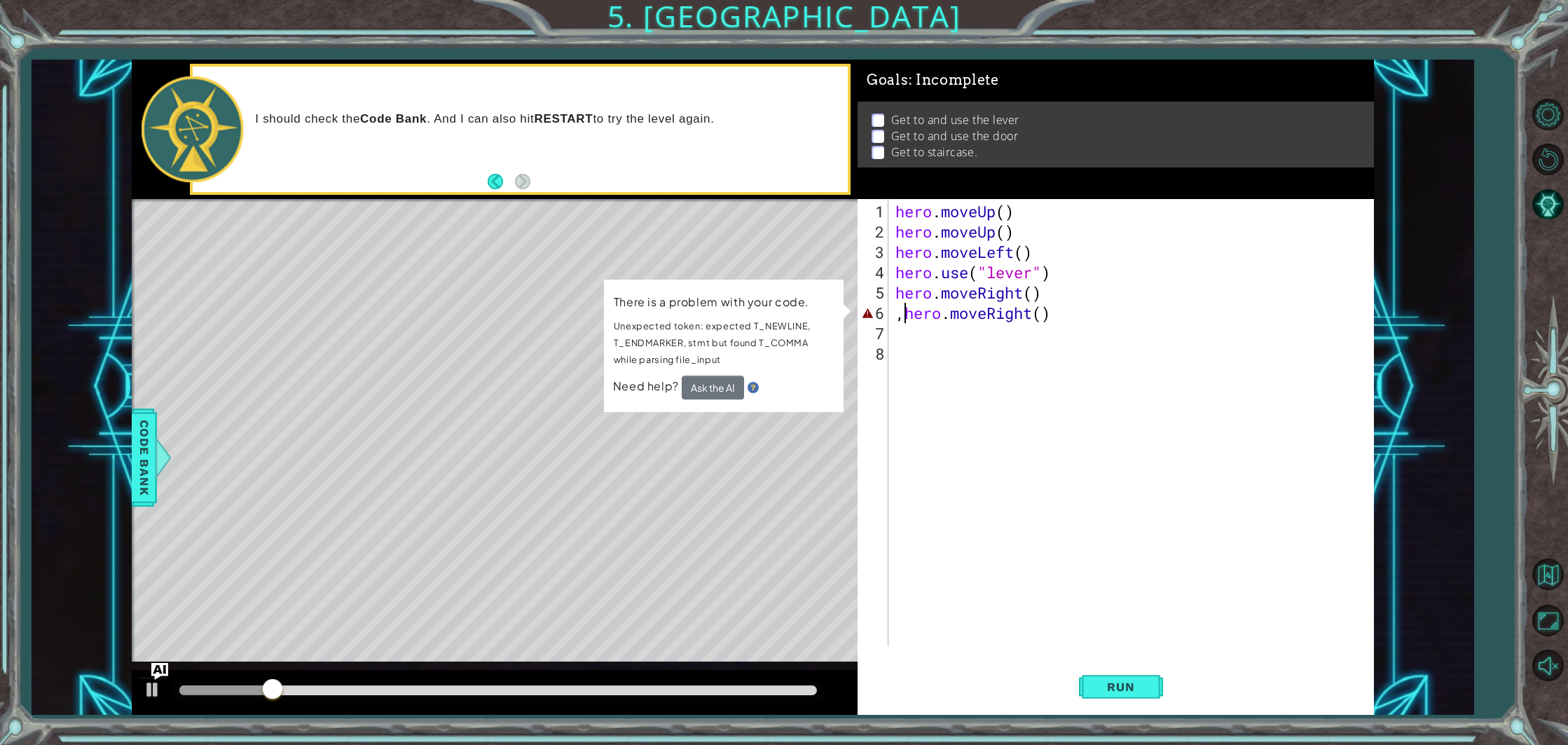
click at [829, 317] on div "hero . moveUp ( ) hero . moveUp ( ) hero . moveLeft ( ) hero . use ( "lever" ) …" at bounding box center [1133, 445] width 482 height 488
type textarea "hero.moveRight()"
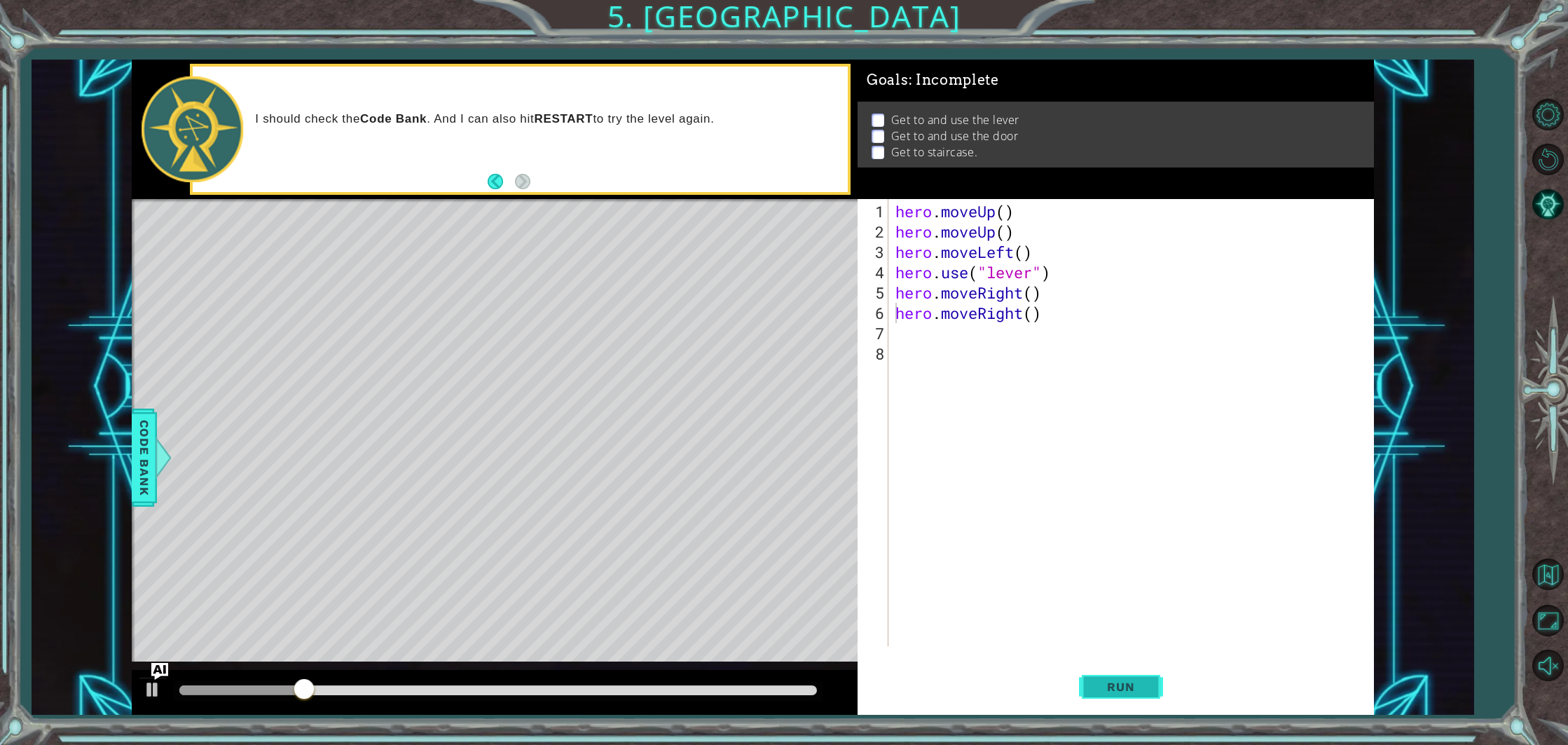
click at [829, 676] on button "Run" at bounding box center [1120, 687] width 84 height 52
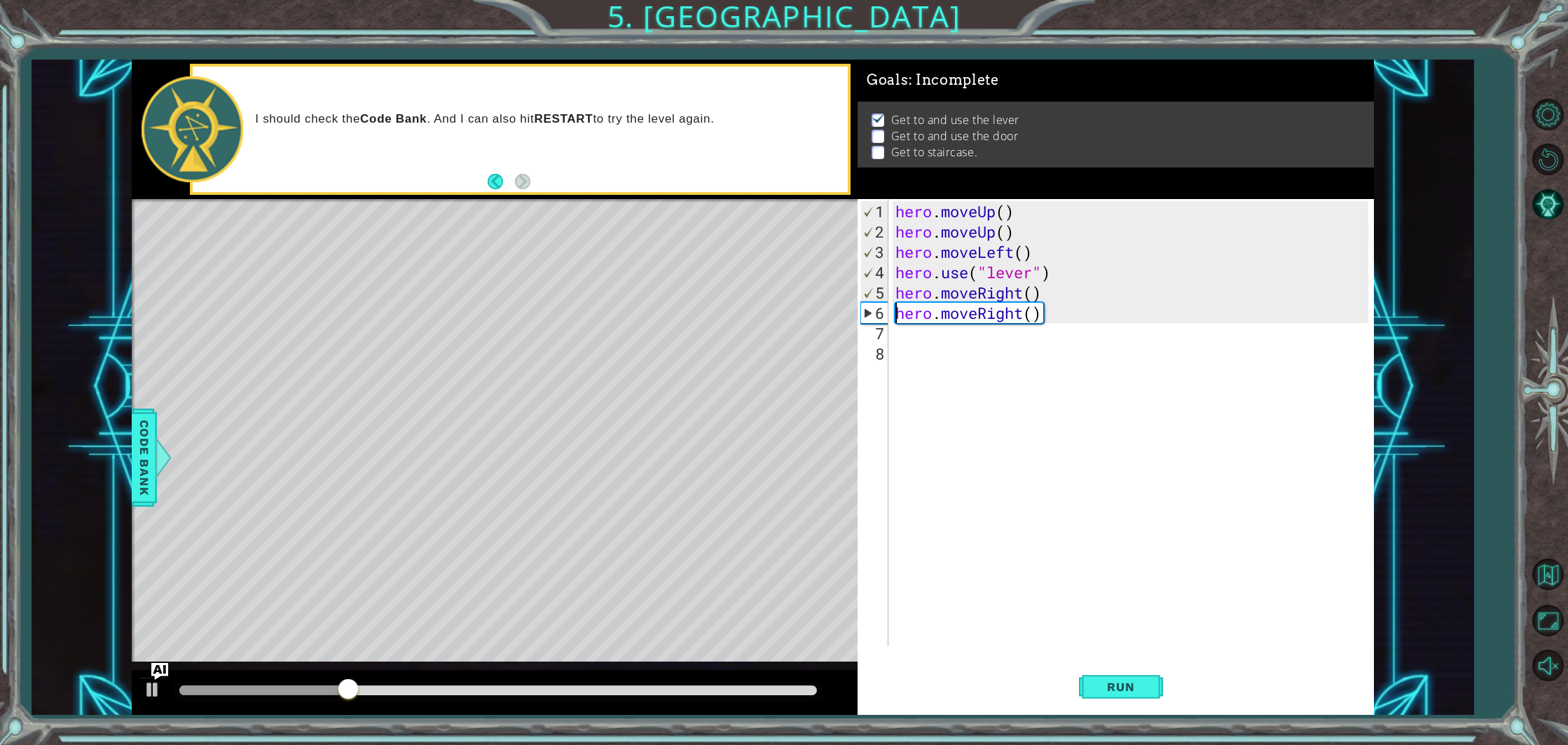
click at [829, 342] on div "hero . moveUp ( ) hero . moveUp ( ) hero . moveLeft ( ) hero . use ( "lever" ) …" at bounding box center [1133, 445] width 482 height 488
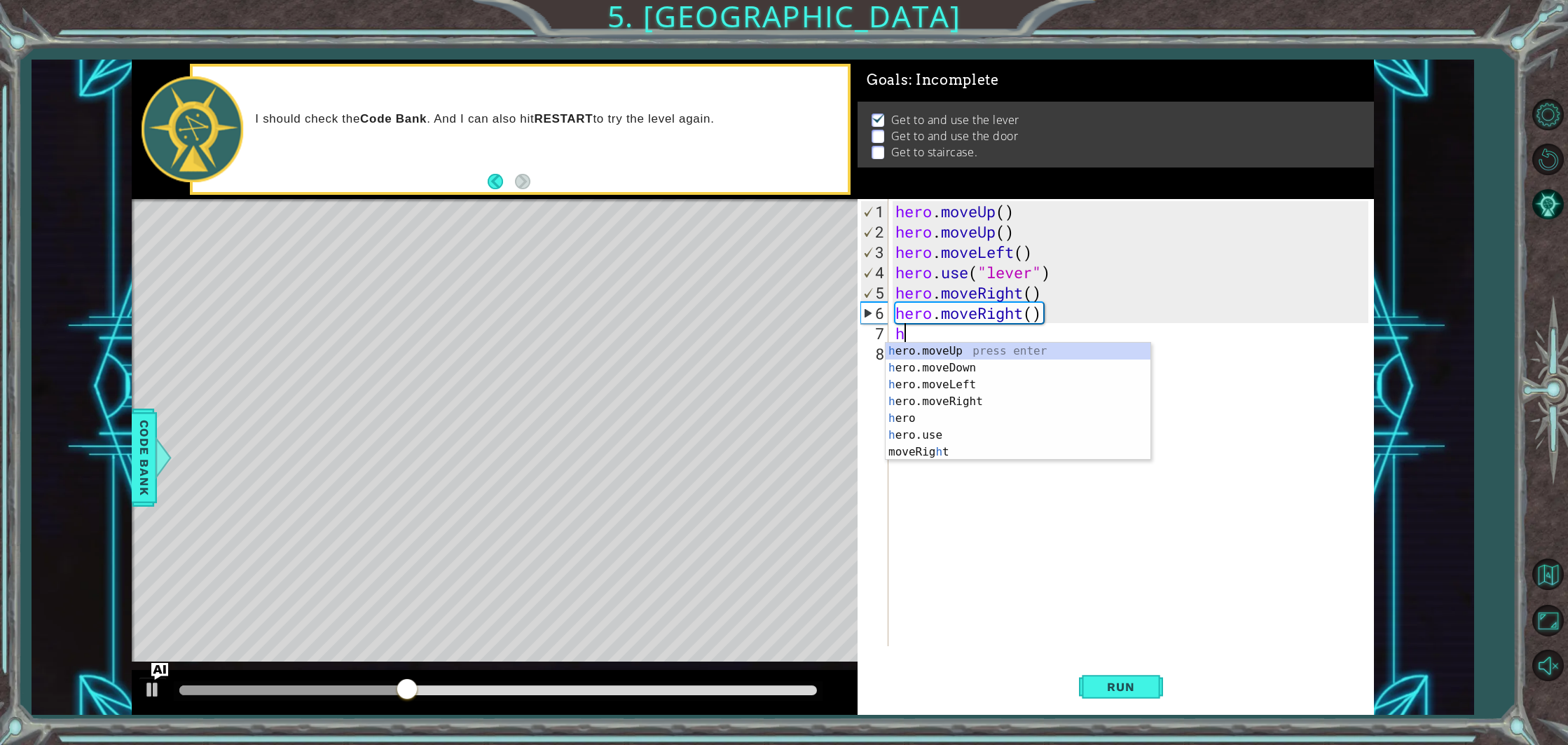
type textarea "he"
click at [829, 402] on div "he ro.moveUp press enter he ro.moveDown press enter he ro.moveLeft press enter …" at bounding box center [1019, 410] width 265 height 134
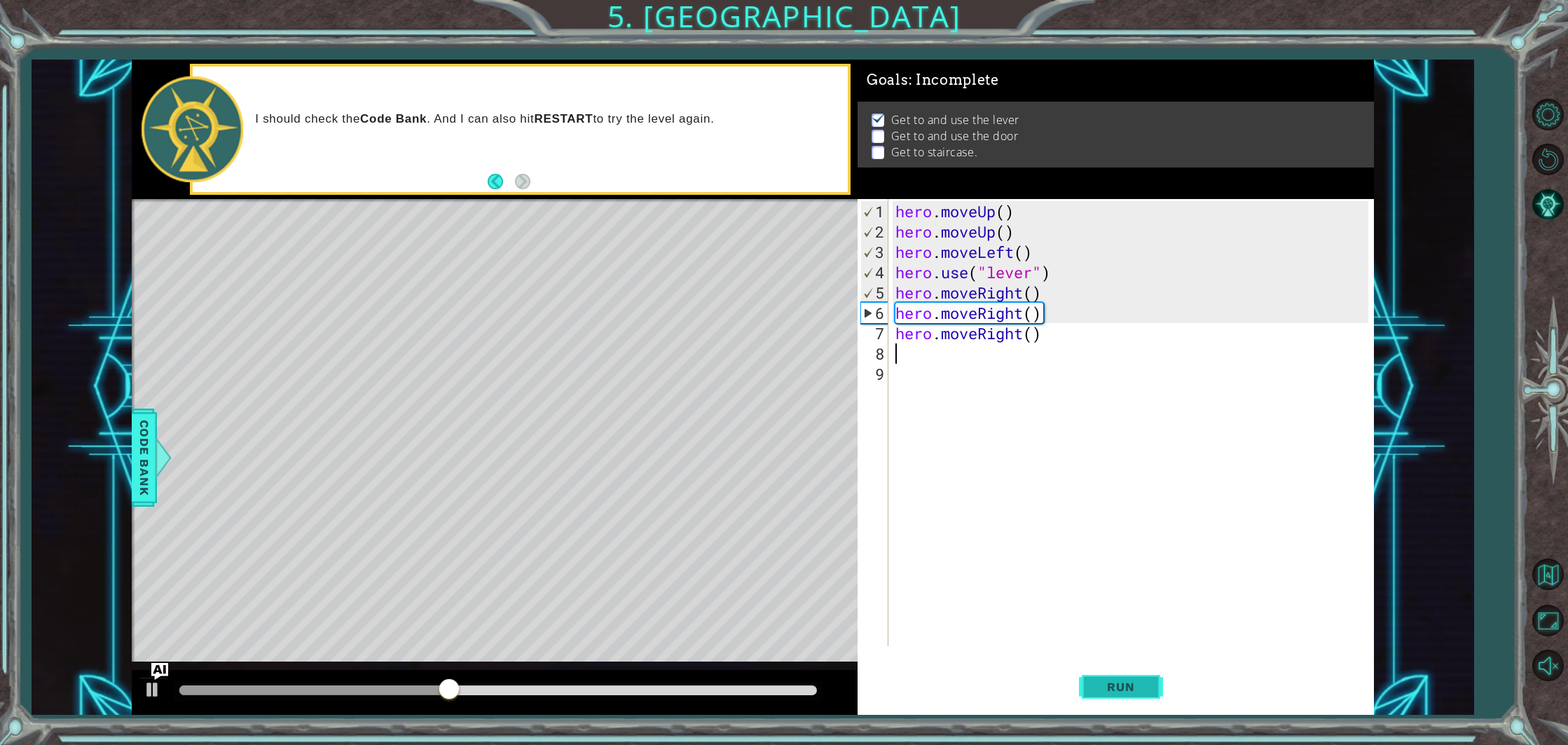
click at [829, 679] on button "Run" at bounding box center [1120, 687] width 84 height 52
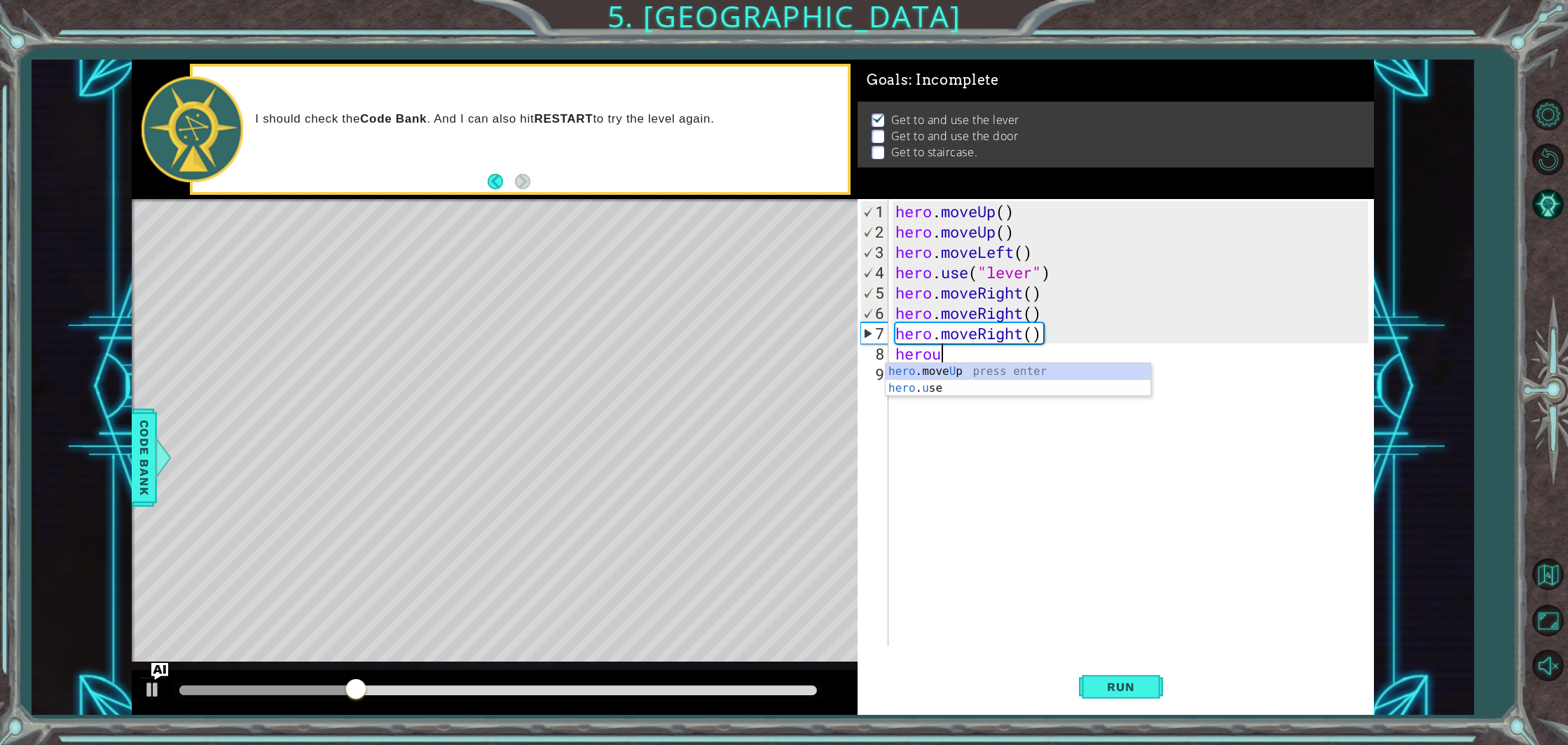
scroll to position [0, 2]
click at [829, 387] on div "hero .move U p press enter hero . u se press enter" at bounding box center [1019, 397] width 265 height 67
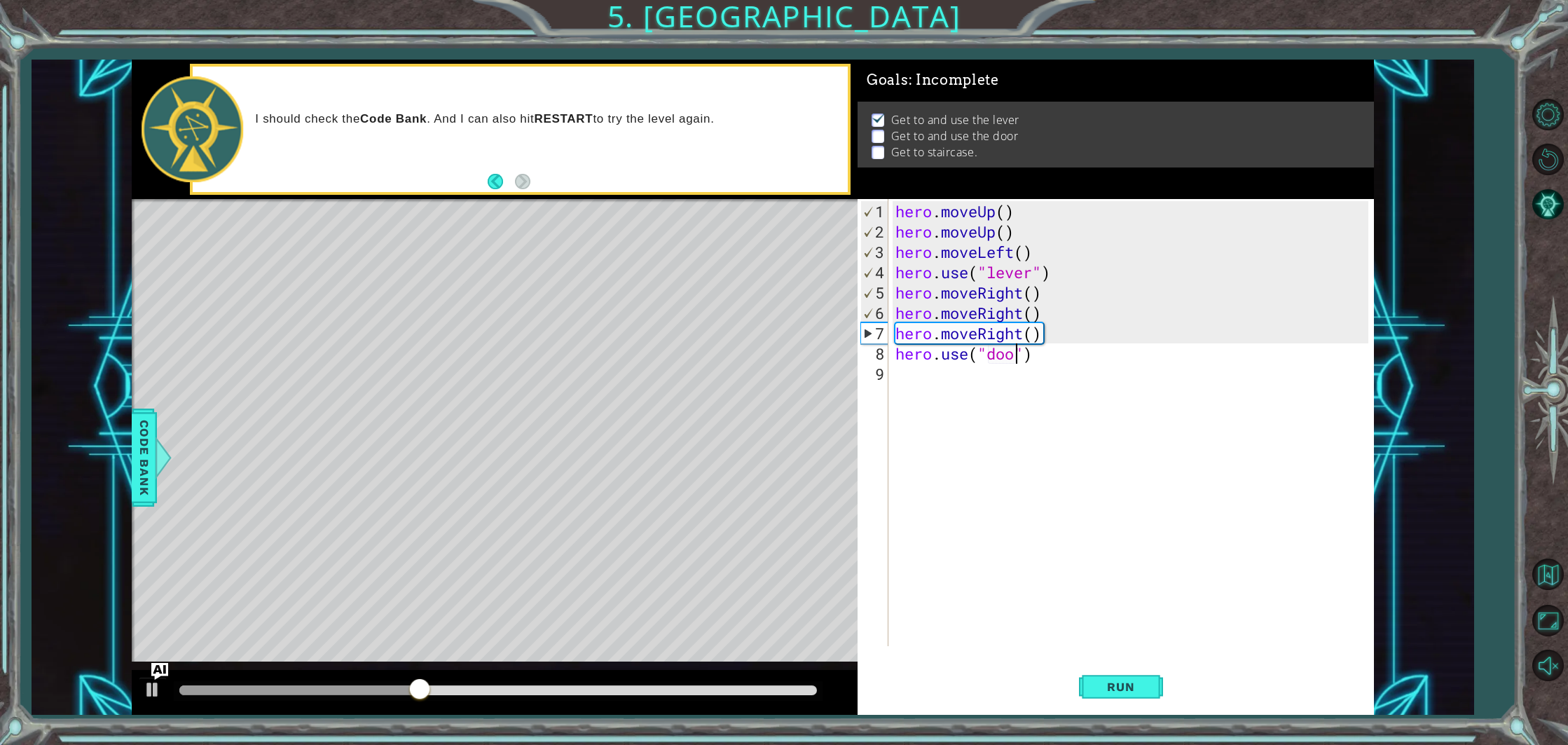
scroll to position [0, 5]
type textarea "hero.use("door")"
click at [829, 683] on span "Run" at bounding box center [1120, 687] width 56 height 14
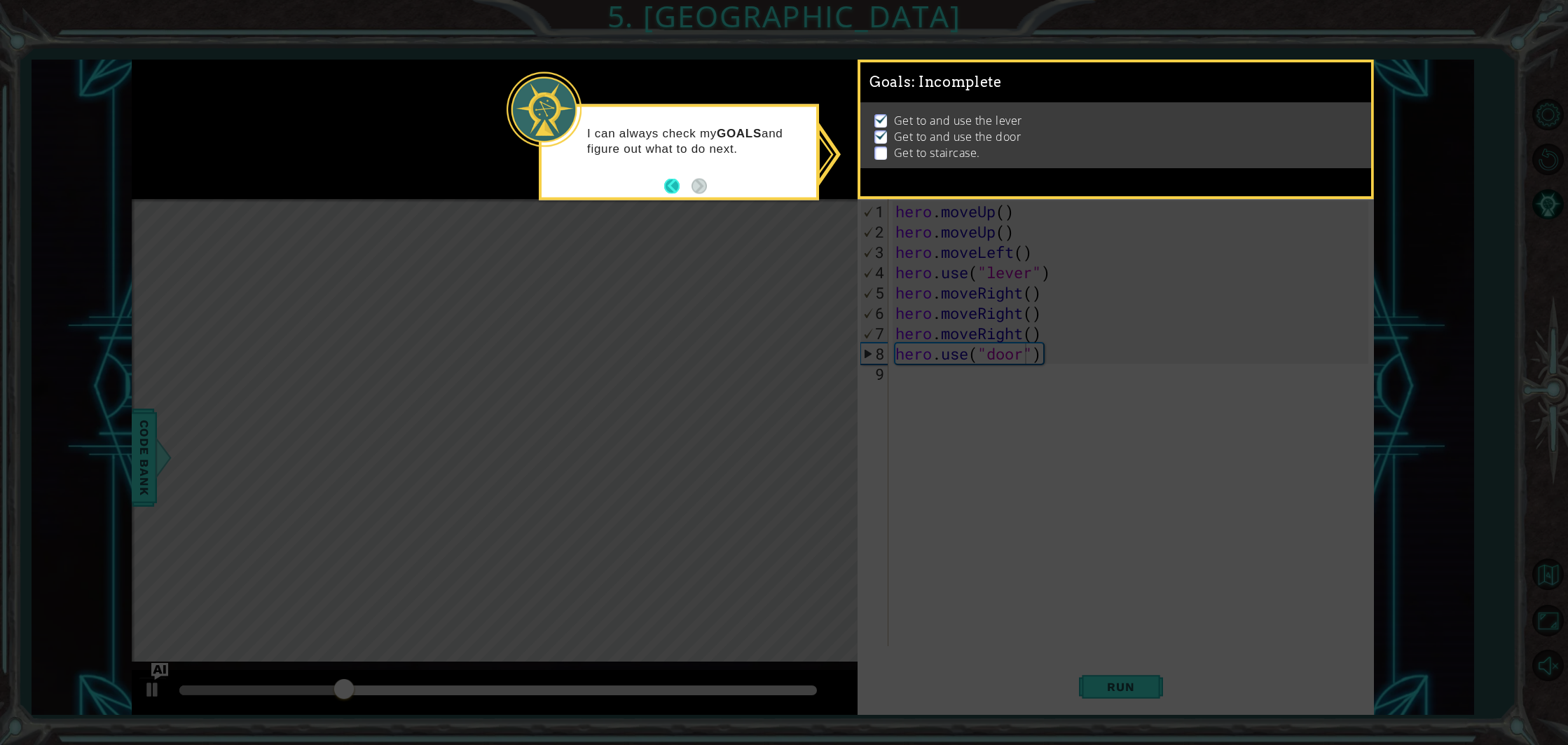
click at [669, 185] on button "Back" at bounding box center [678, 185] width 27 height 15
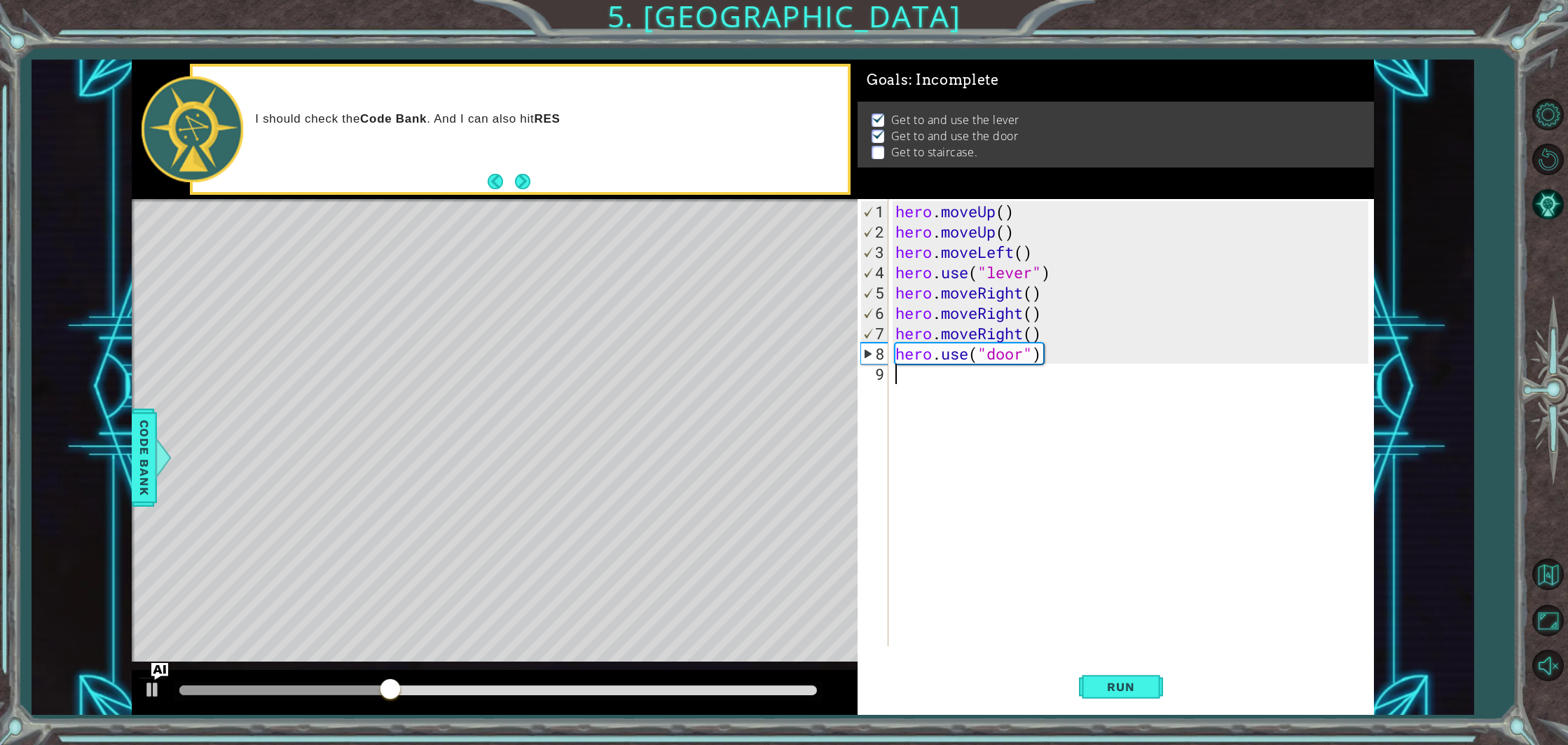
click at [829, 376] on div "hero . moveUp ( ) hero . moveUp ( ) hero . moveLeft ( ) hero . use ( "lever" ) …" at bounding box center [1133, 445] width 482 height 488
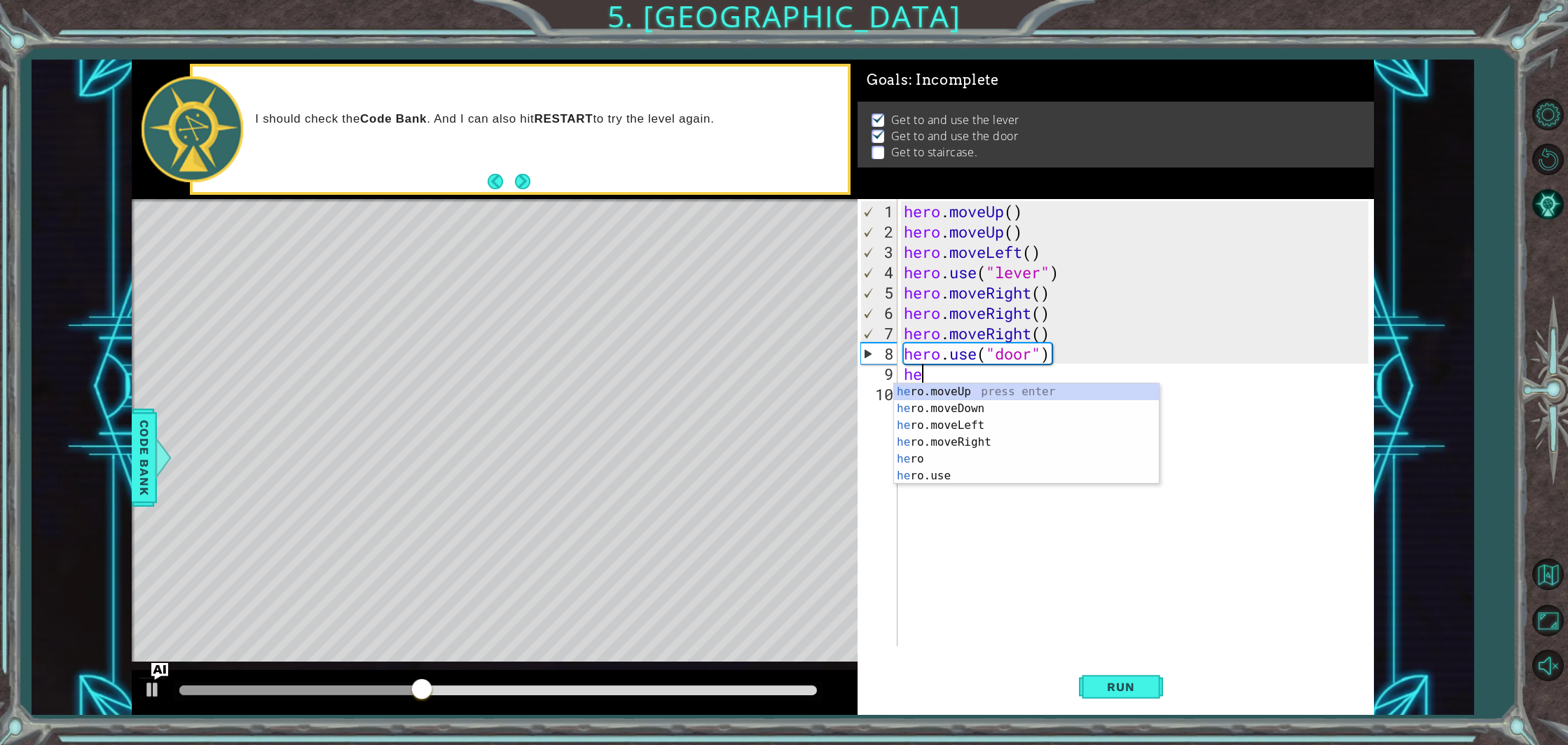
scroll to position [0, 1]
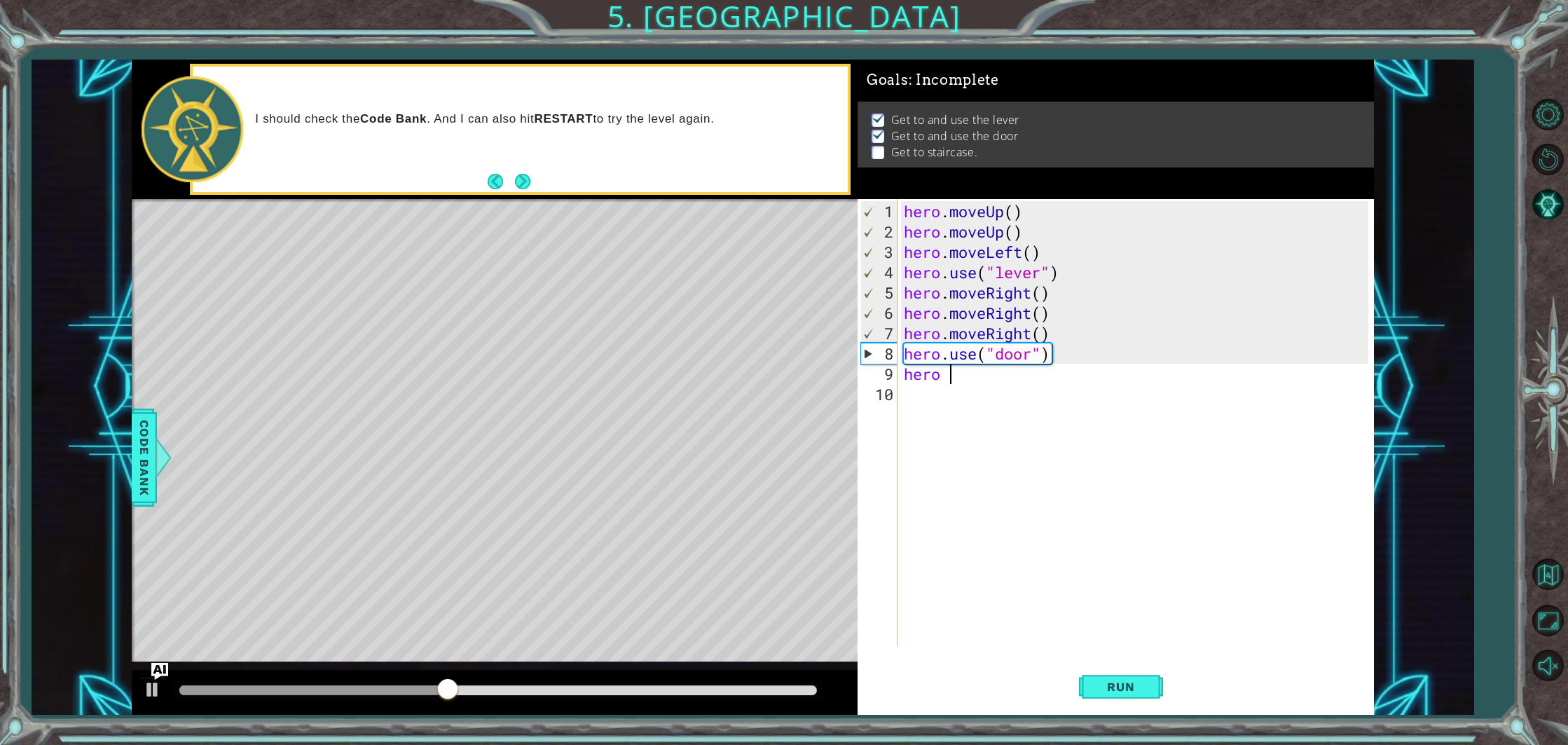
type textarea "hero"
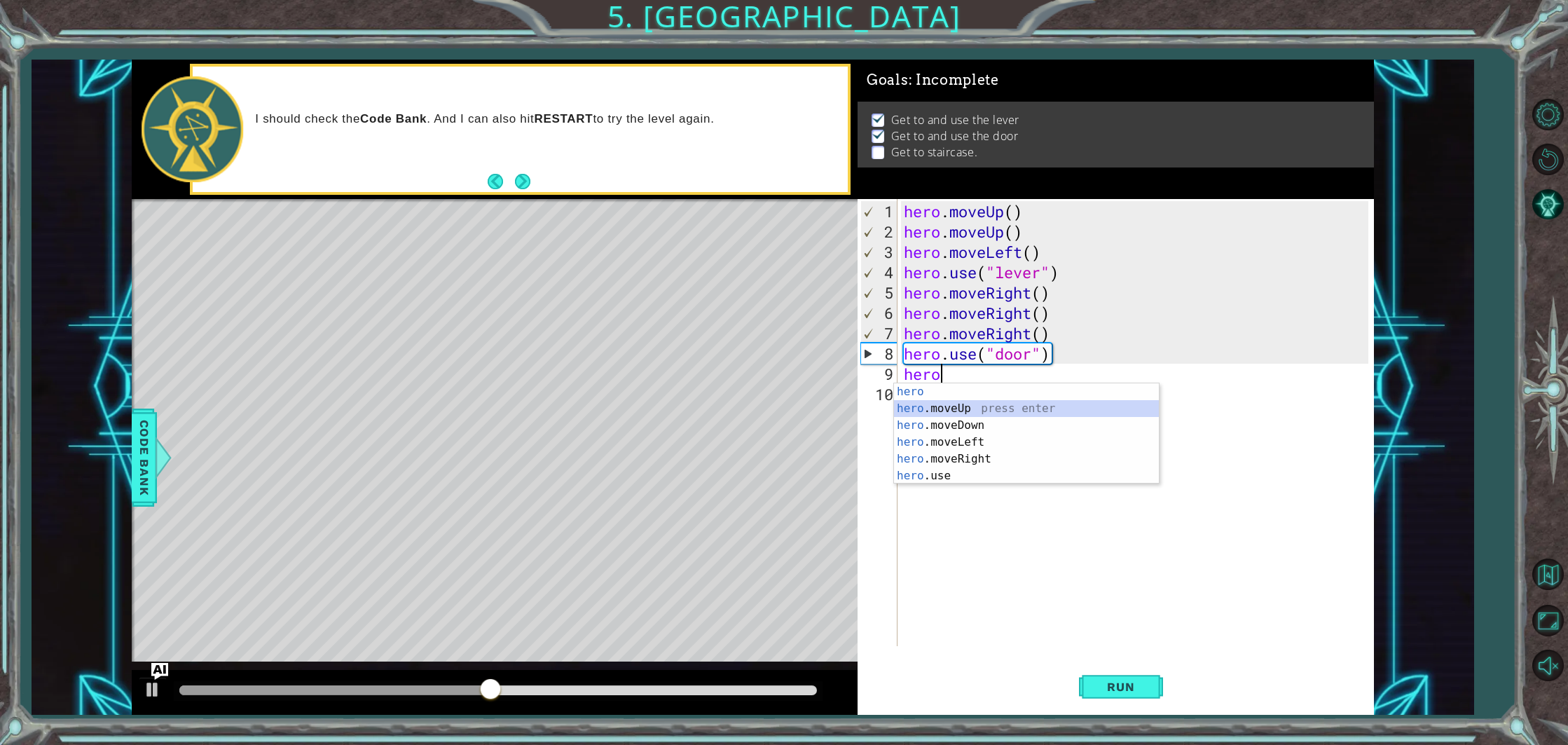
click at [829, 405] on div "hero press enter hero .moveUp press enter hero .moveDown press enter hero .move…" at bounding box center [1026, 451] width 265 height 134
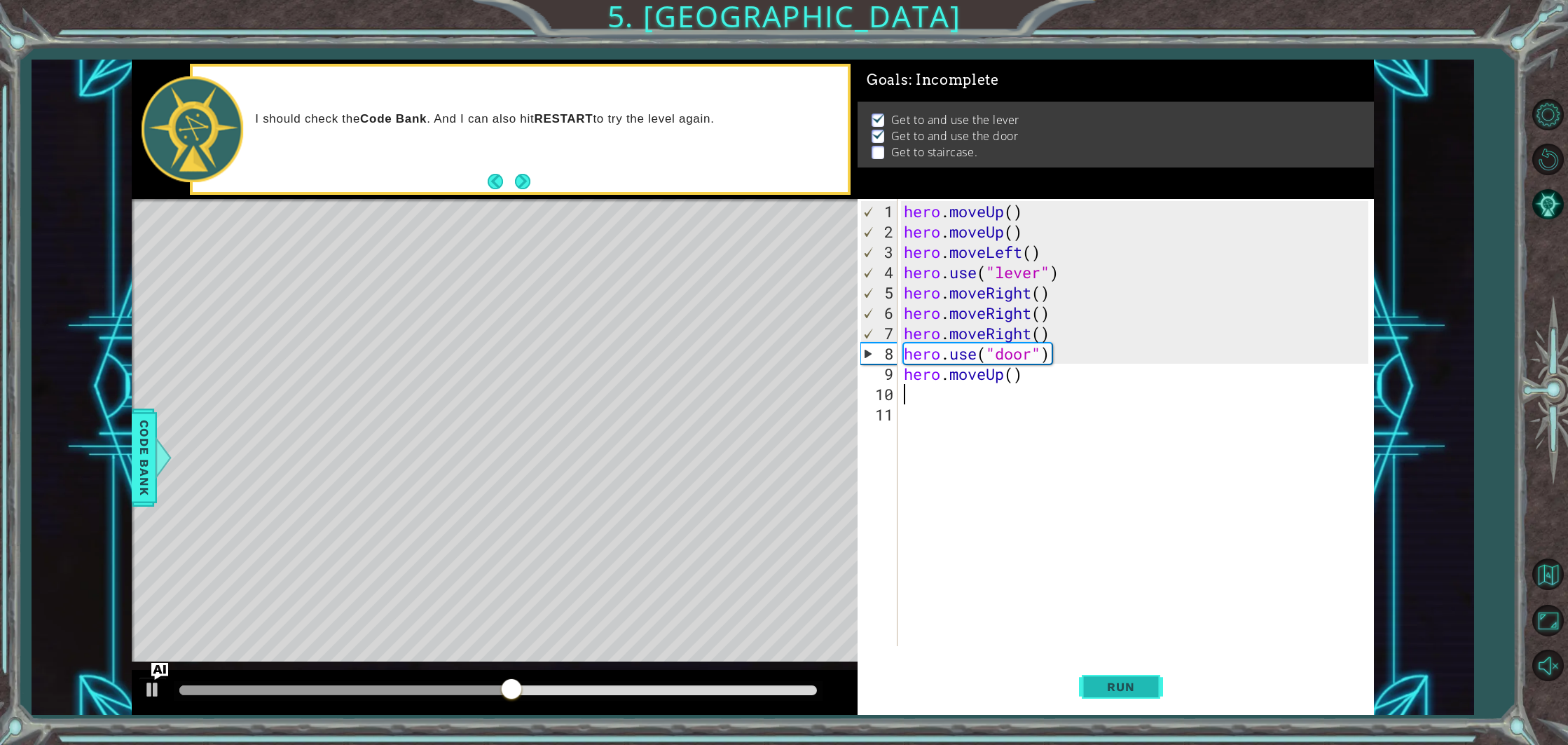
click at [829, 685] on span "Run" at bounding box center [1120, 687] width 56 height 14
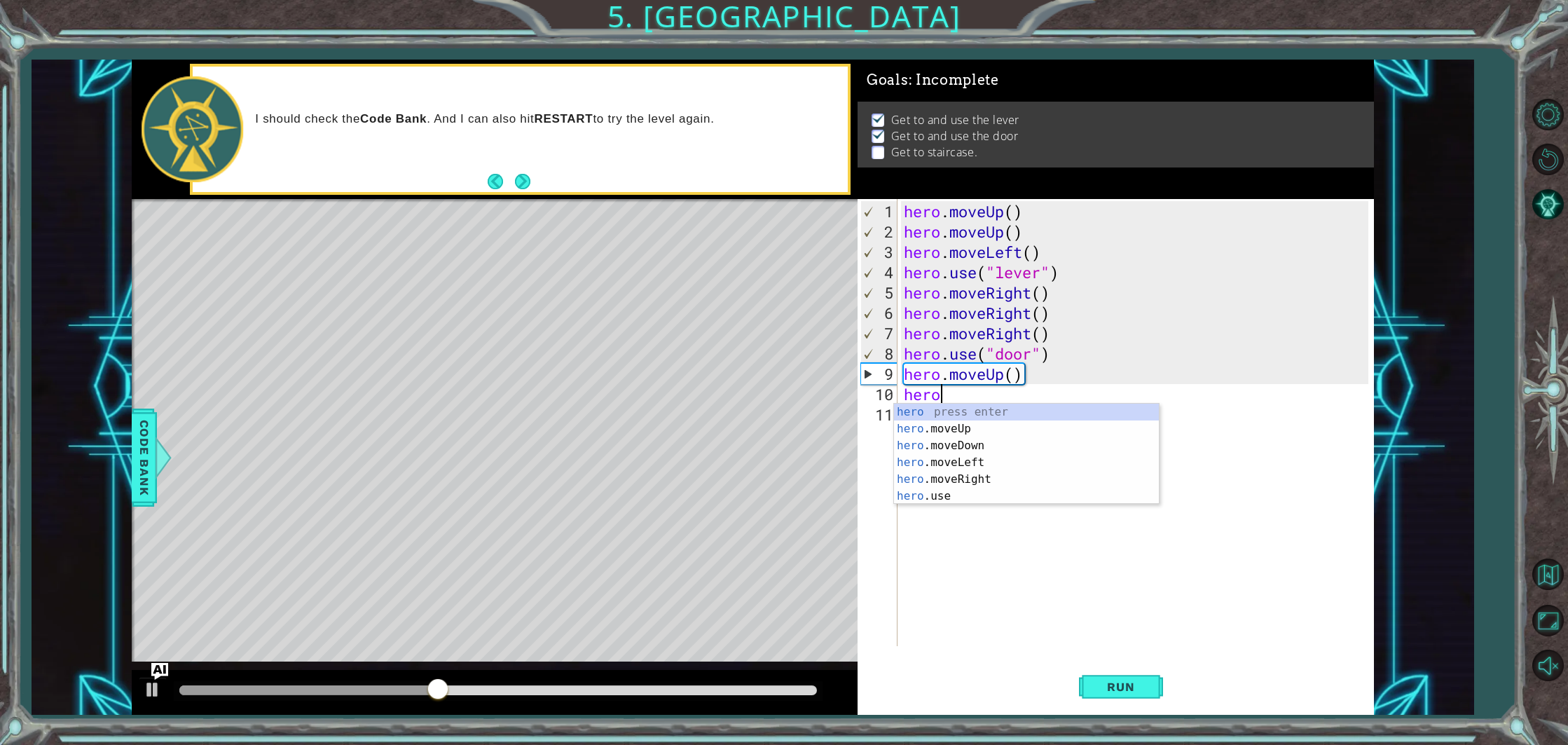
type textarea "herom"
click at [829, 410] on div "hero . m oveUp press enter hero . m oveDown press enter hero . m oveLeft press …" at bounding box center [1026, 454] width 265 height 101
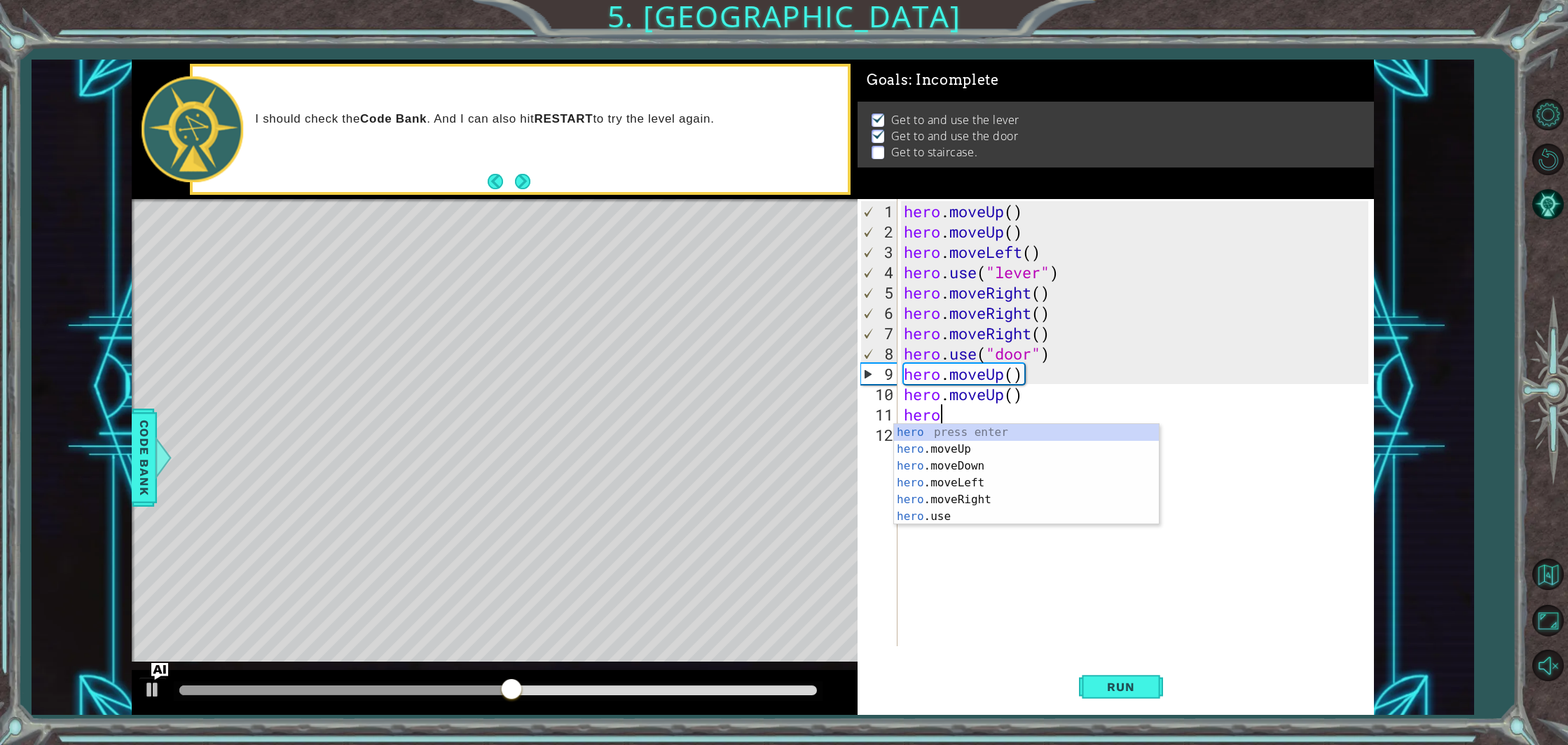
type textarea "herom"
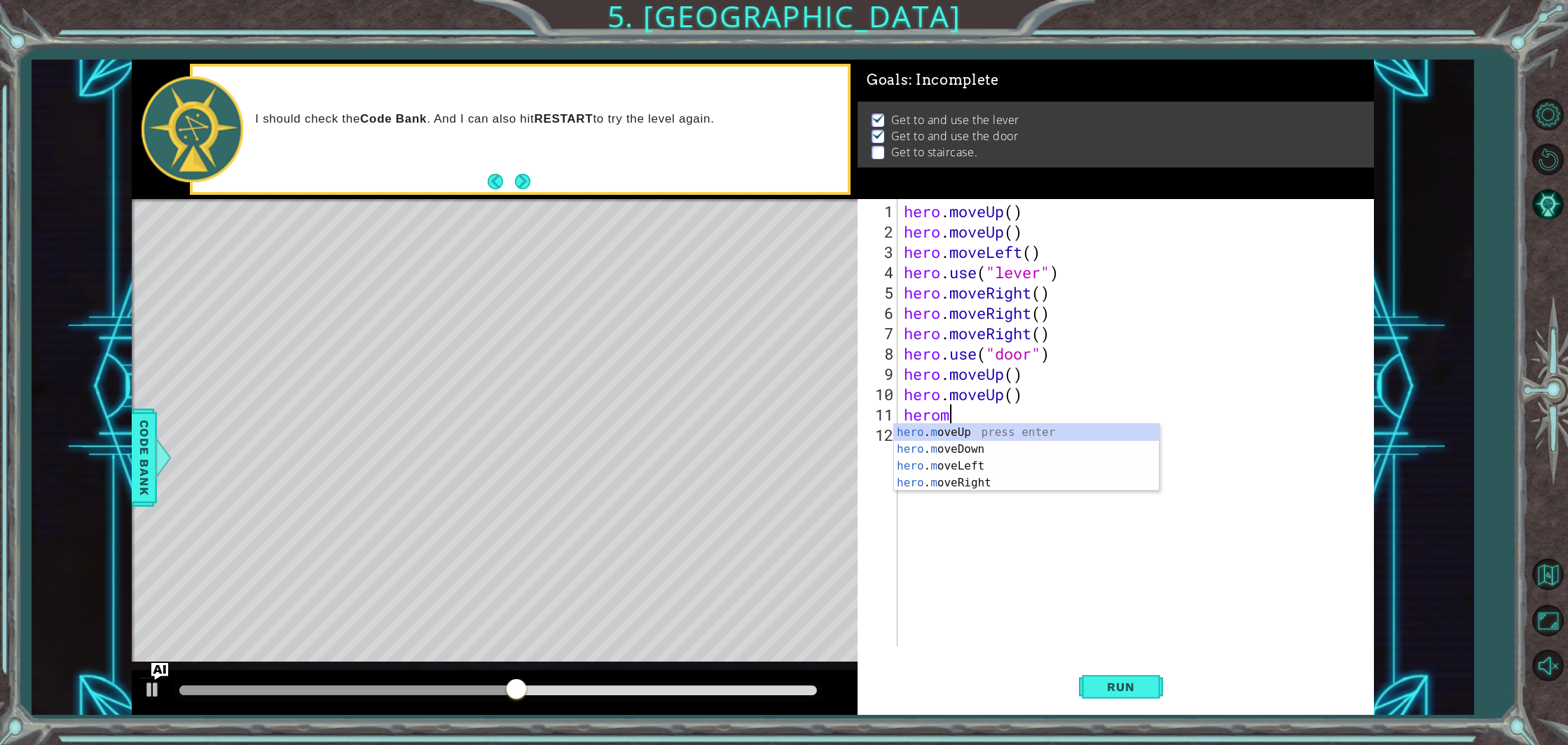
scroll to position [0, 2]
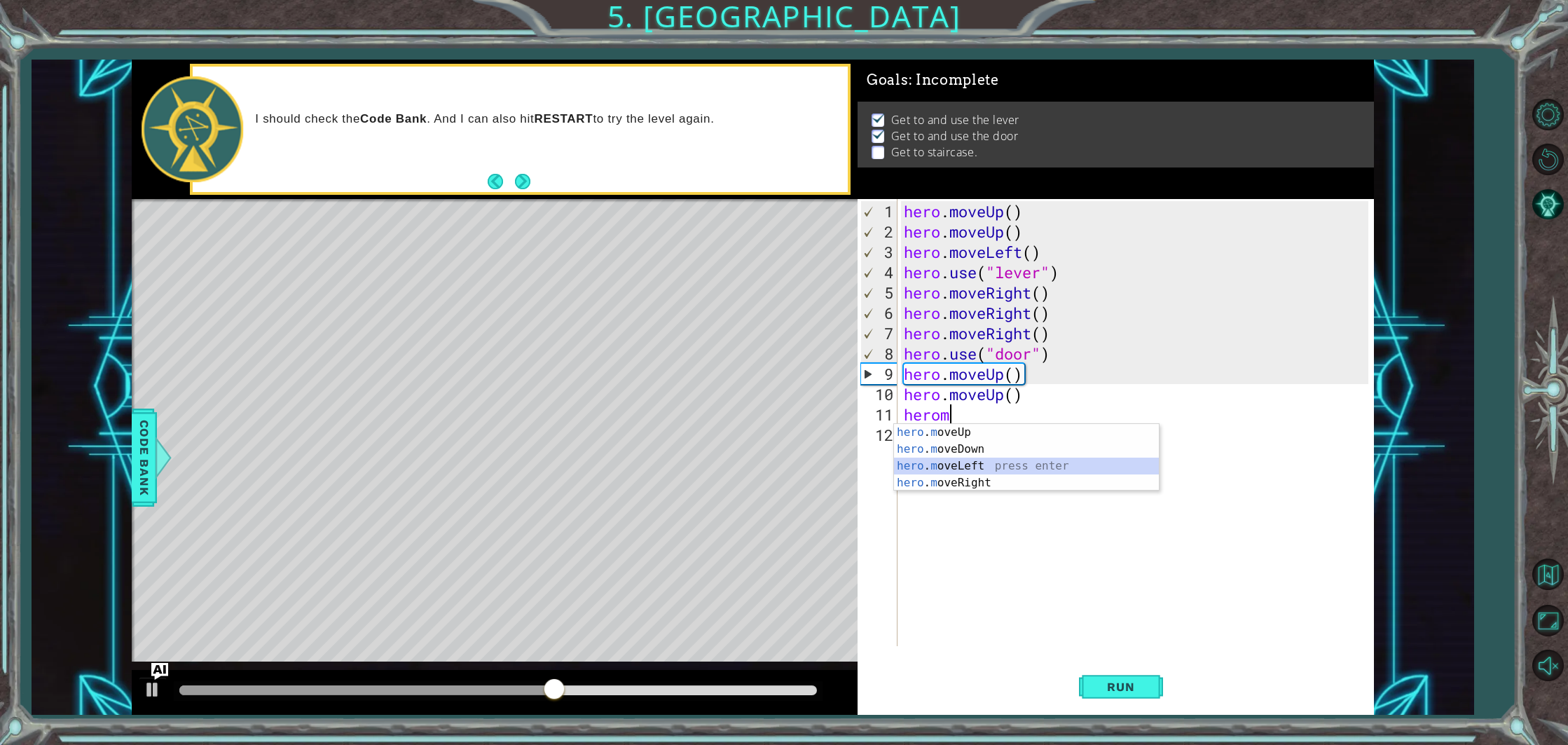
click at [829, 464] on div "hero . m oveUp press enter hero . m oveDown press enter hero . m oveLeft press …" at bounding box center [1026, 475] width 265 height 101
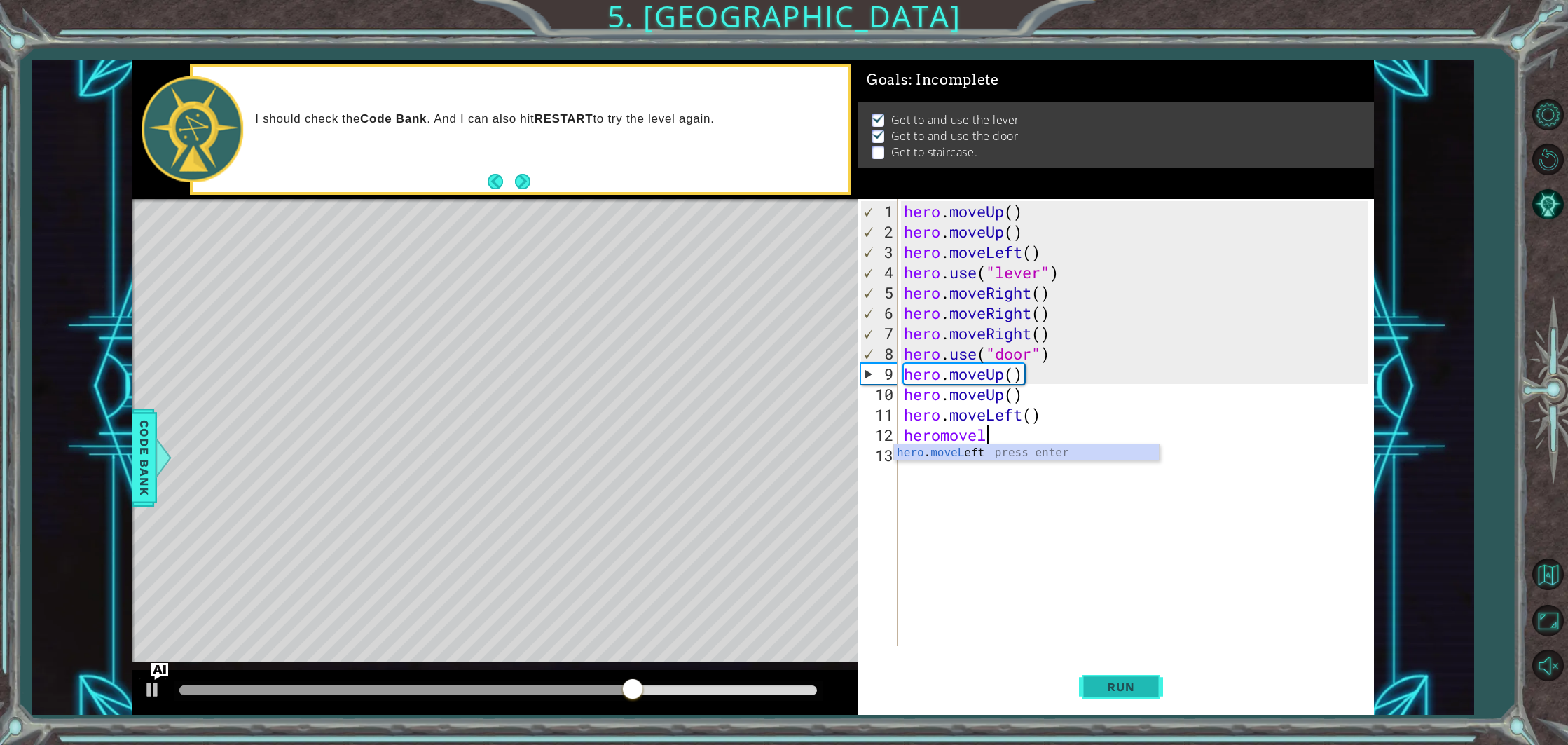
type textarea "heromovele"
click at [829, 446] on div "hero . moveLe ft press enter" at bounding box center [1026, 469] width 265 height 50
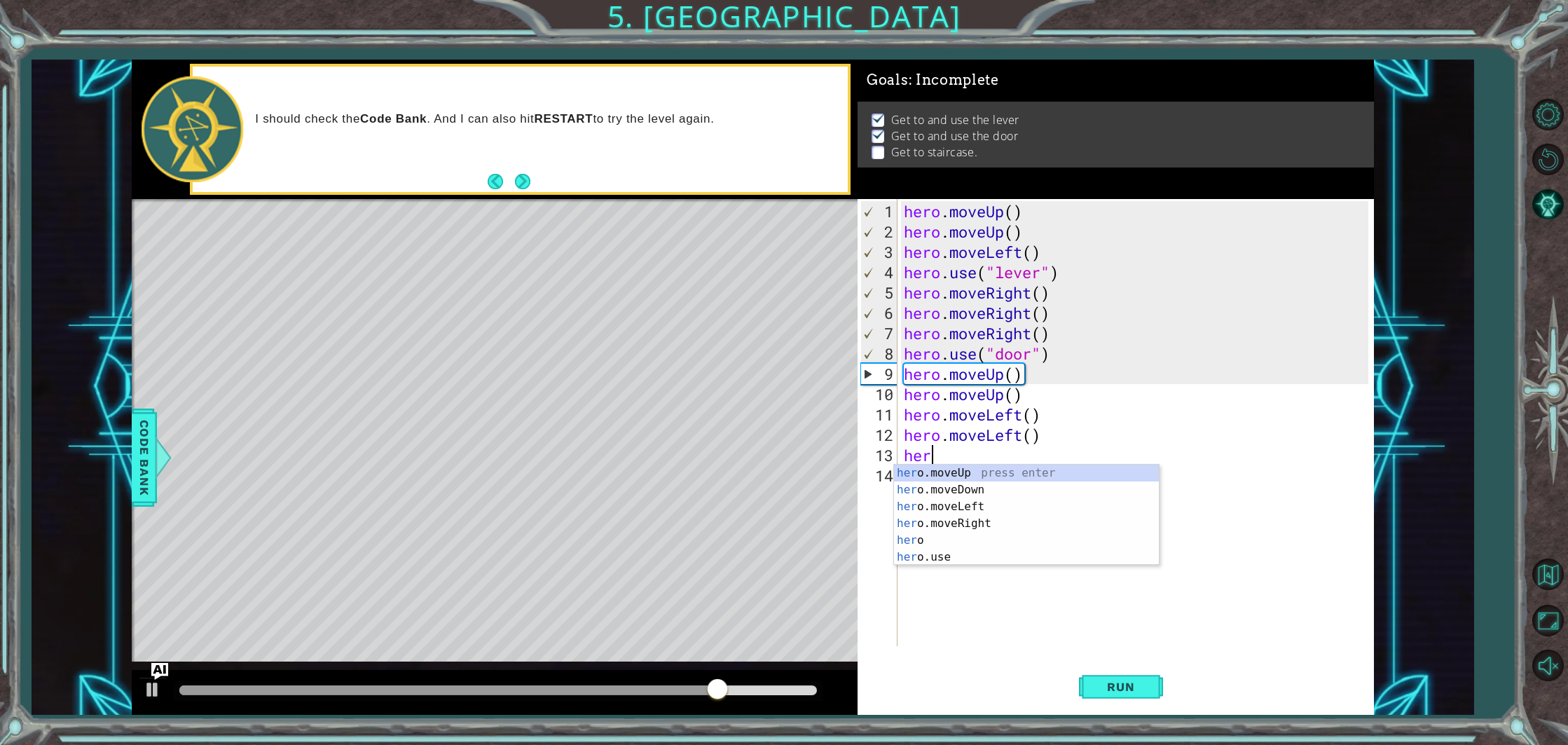
type textarea "herom"
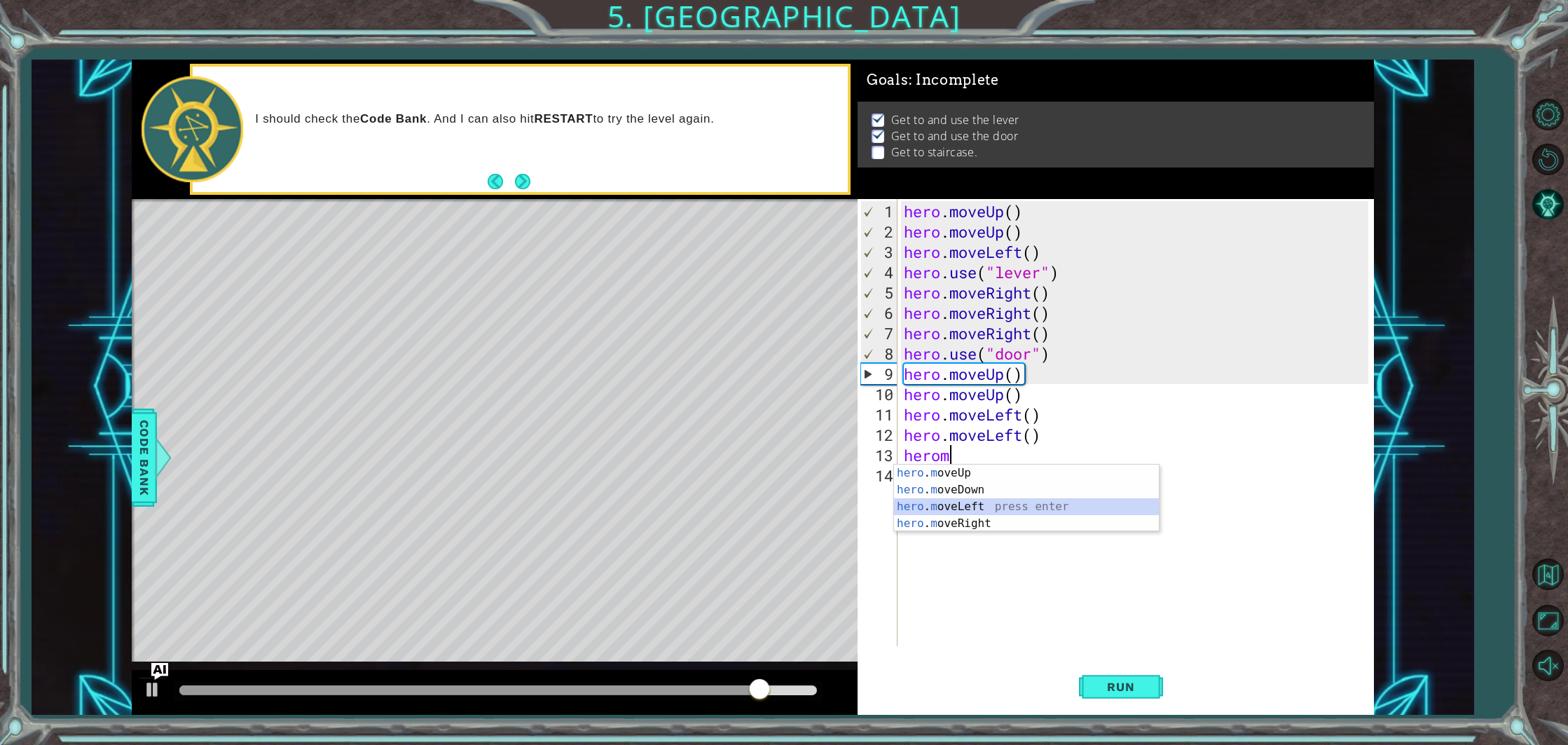
click at [829, 505] on div "hero . m oveUp press enter hero . m oveDown press enter hero . m oveLeft press …" at bounding box center [1026, 515] width 265 height 101
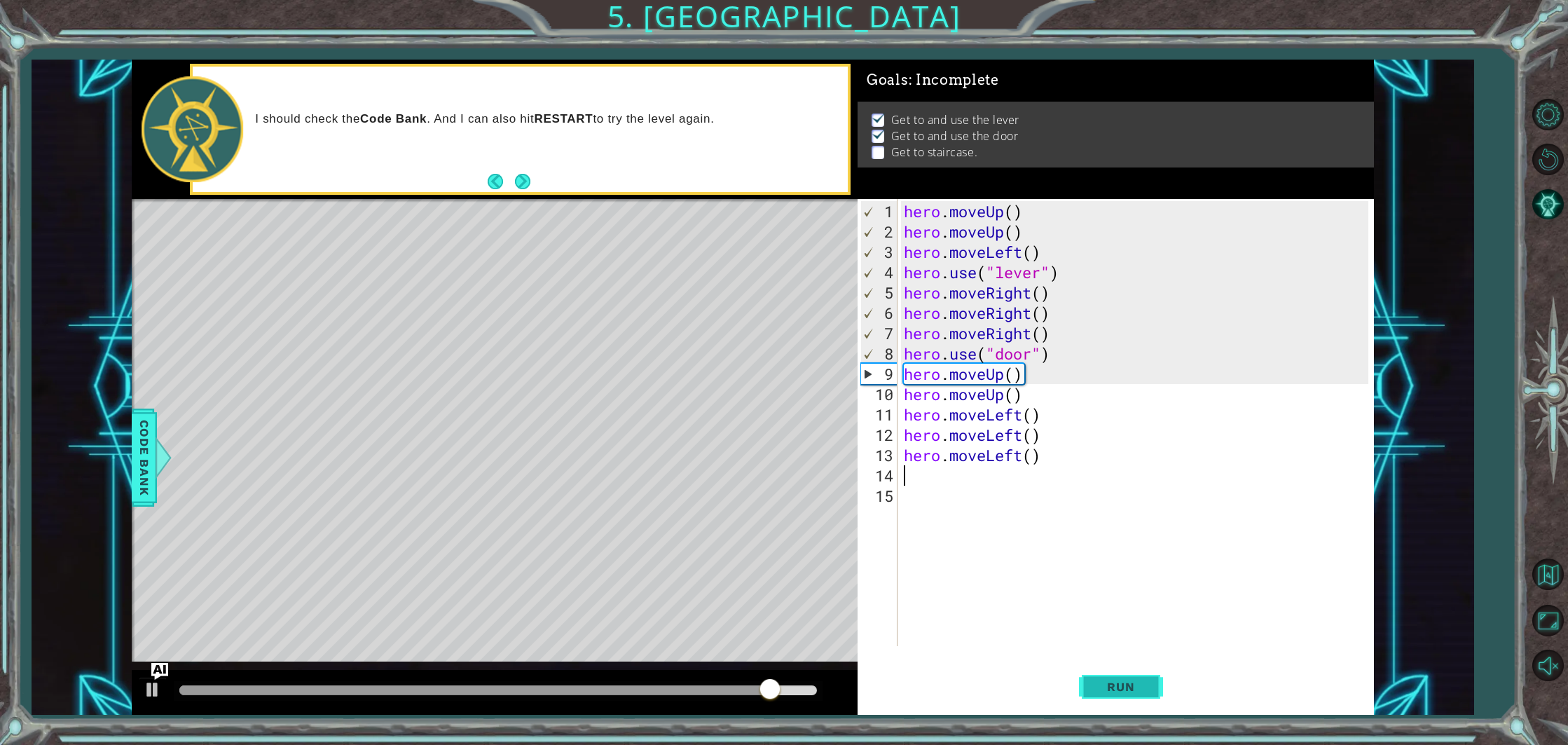
click at [829, 701] on button "Run" at bounding box center [1120, 687] width 84 height 52
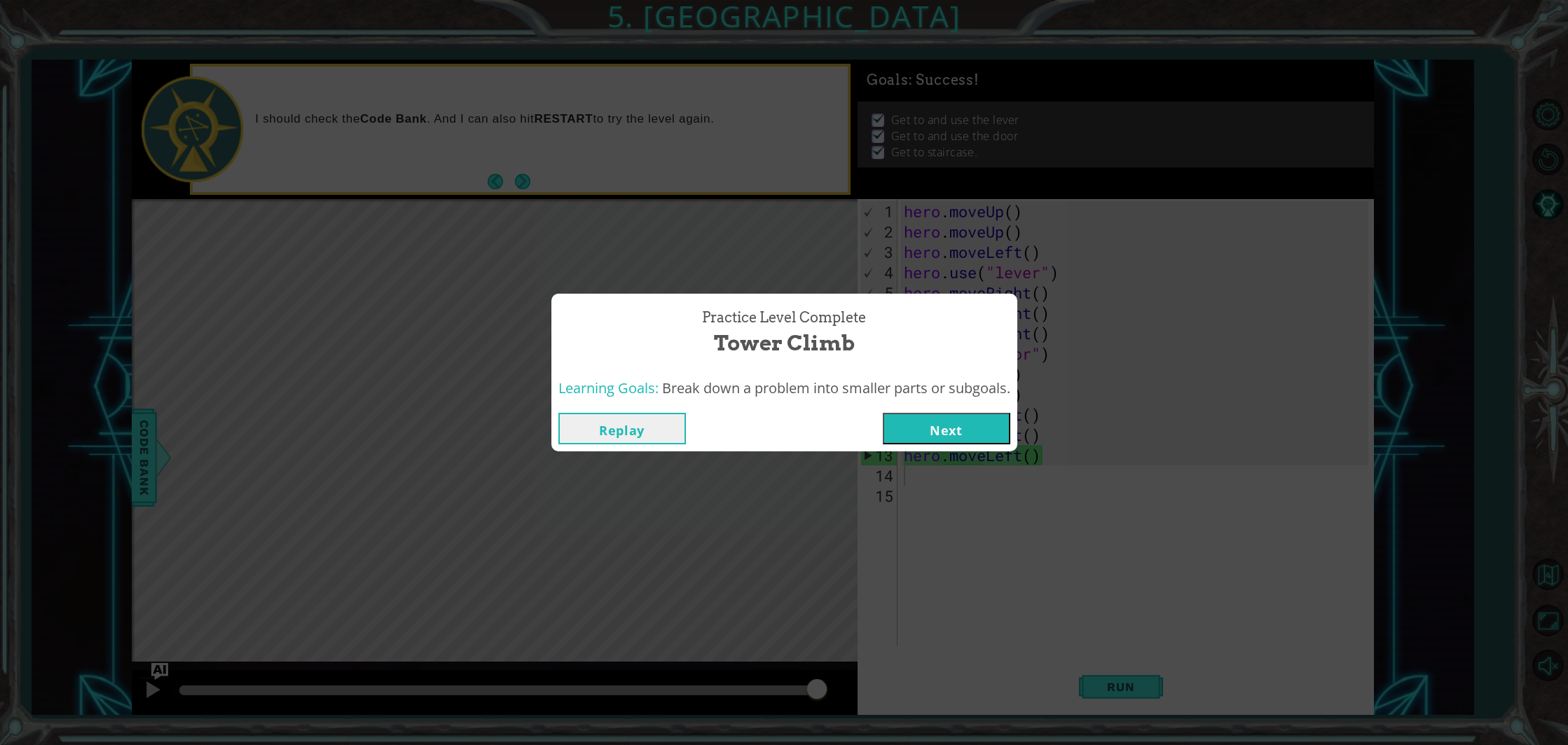
click at [829, 428] on button "Next" at bounding box center [946, 429] width 127 height 32
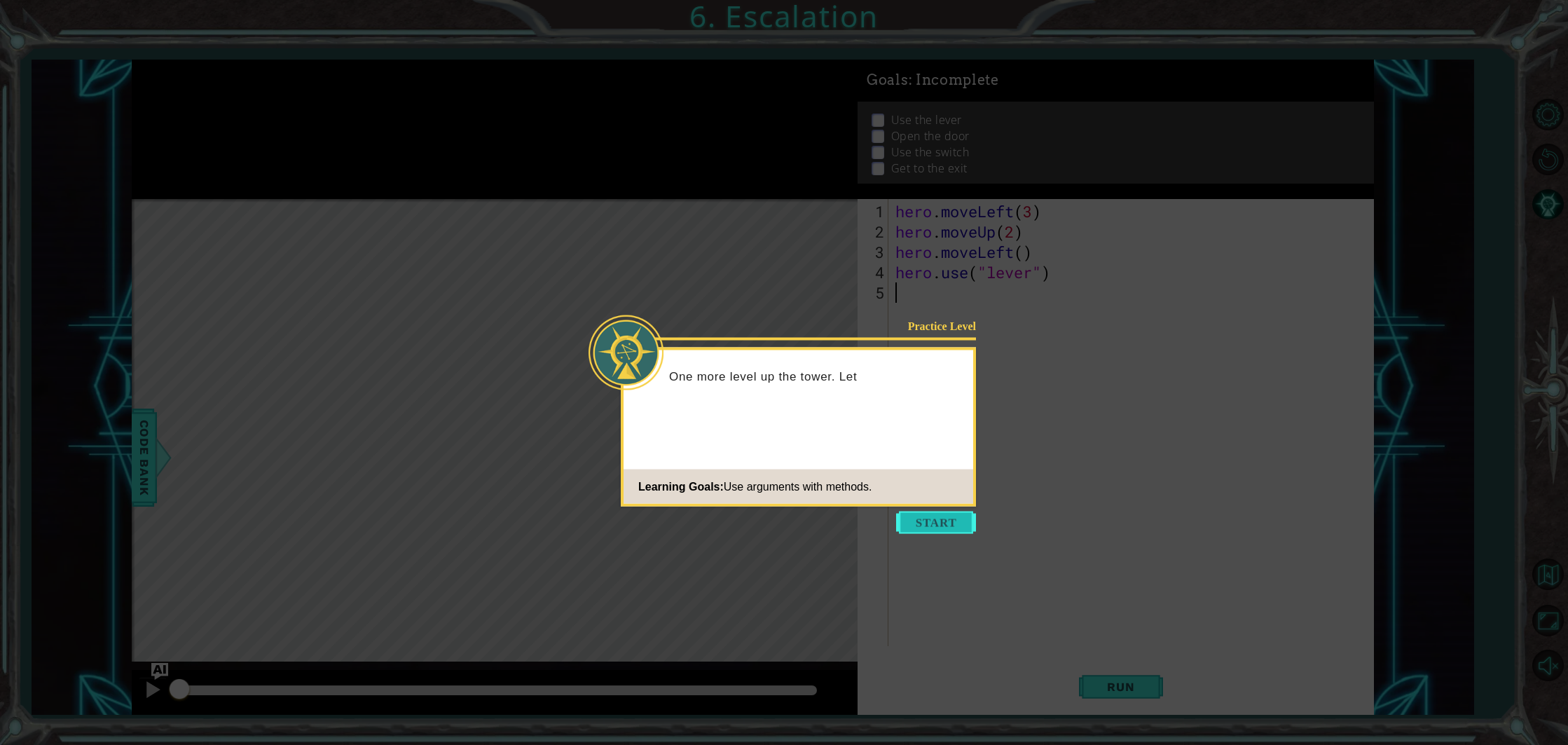
click at [829, 514] on button "Start" at bounding box center [935, 522] width 80 height 22
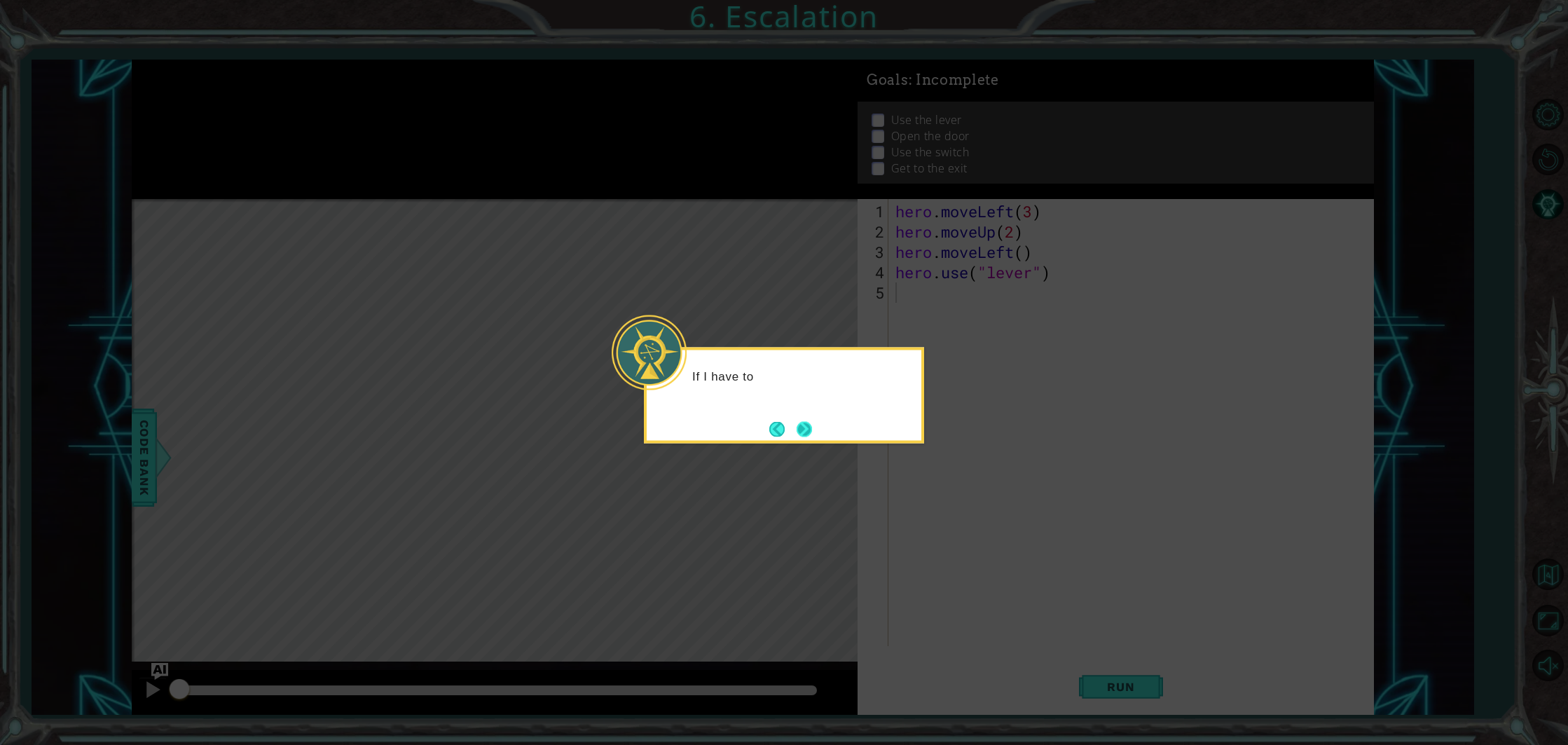
click at [811, 430] on button "Next" at bounding box center [804, 429] width 15 height 15
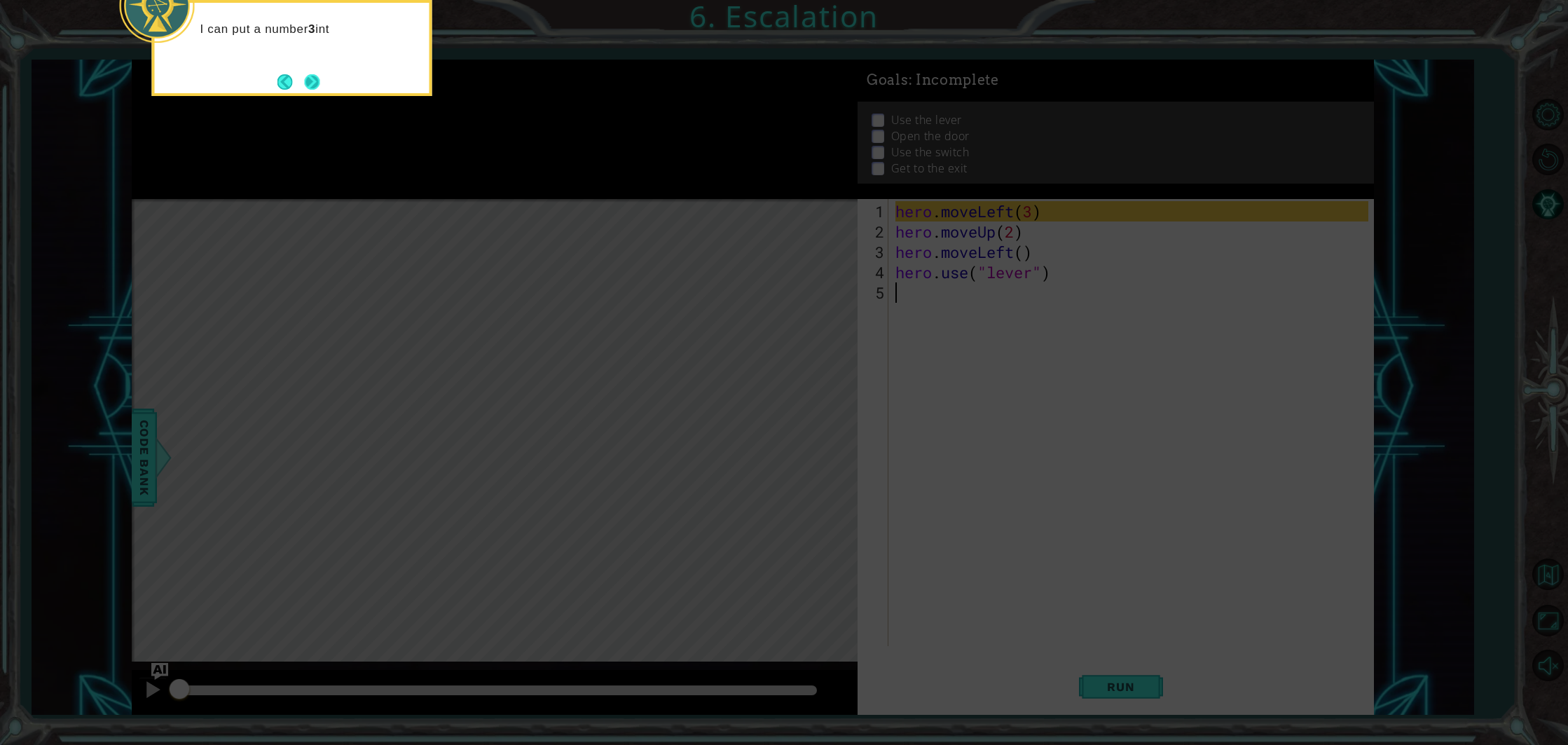
click at [312, 83] on button "Next" at bounding box center [311, 81] width 15 height 15
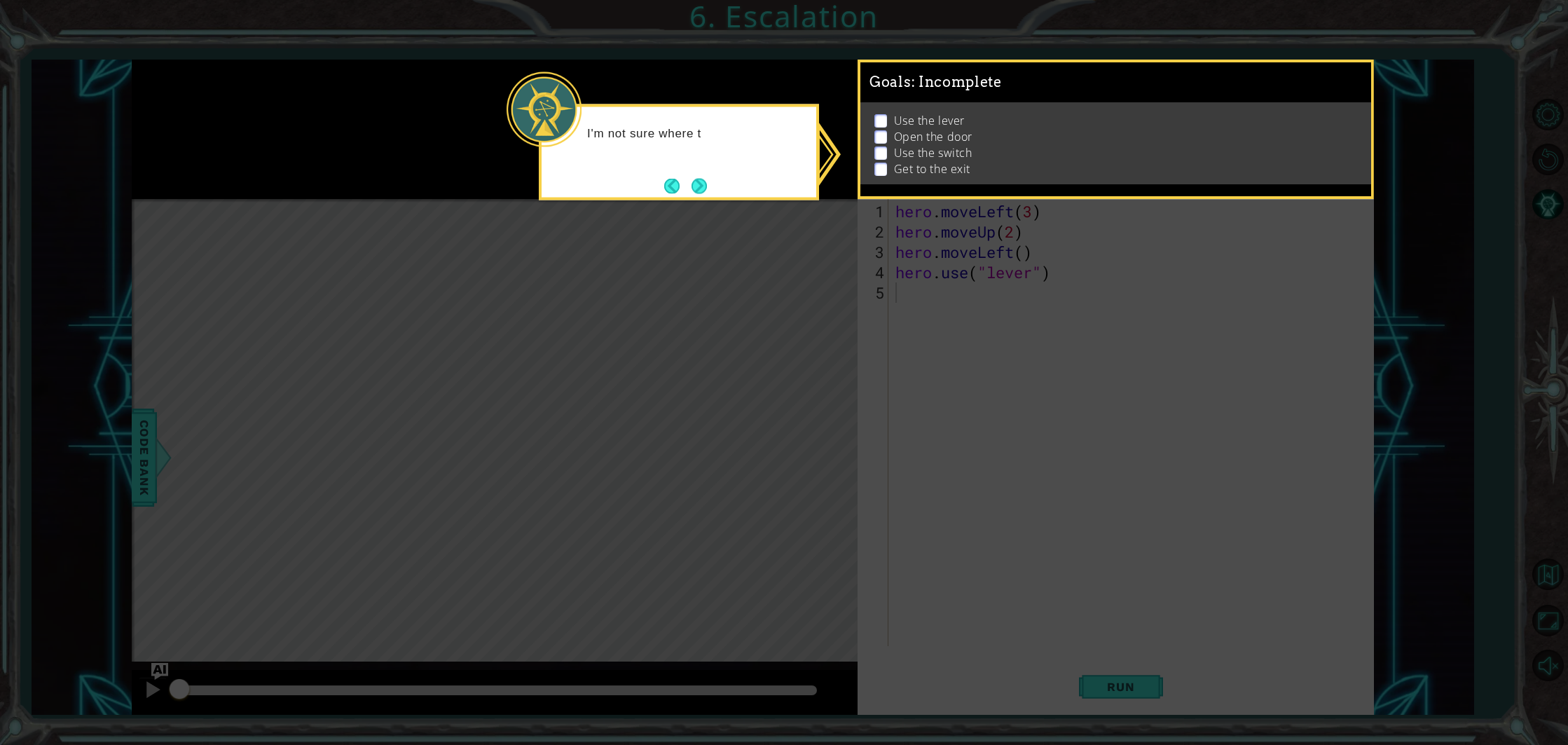
click at [701, 186] on button "Next" at bounding box center [699, 185] width 15 height 15
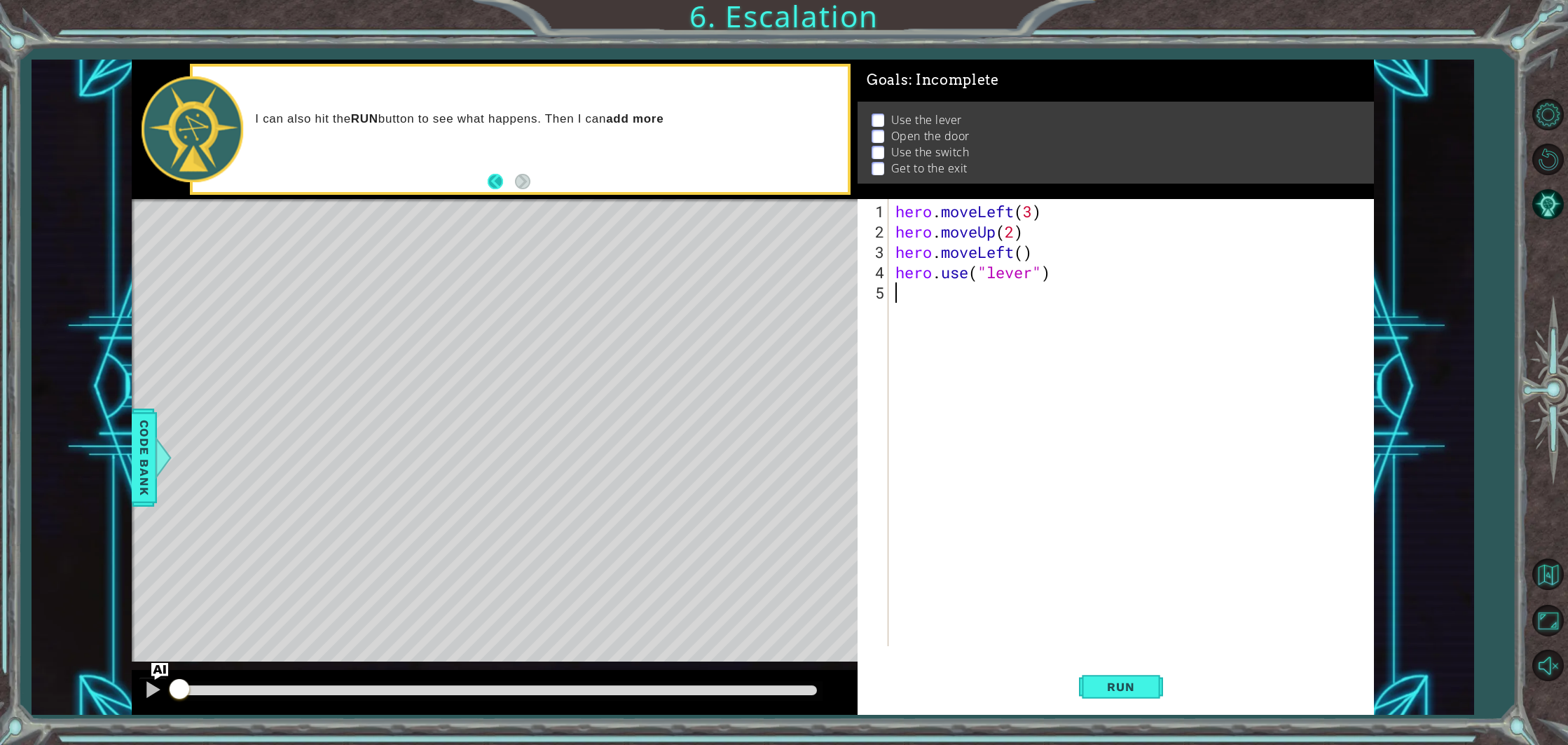
click at [505, 177] on button "Back" at bounding box center [501, 181] width 27 height 15
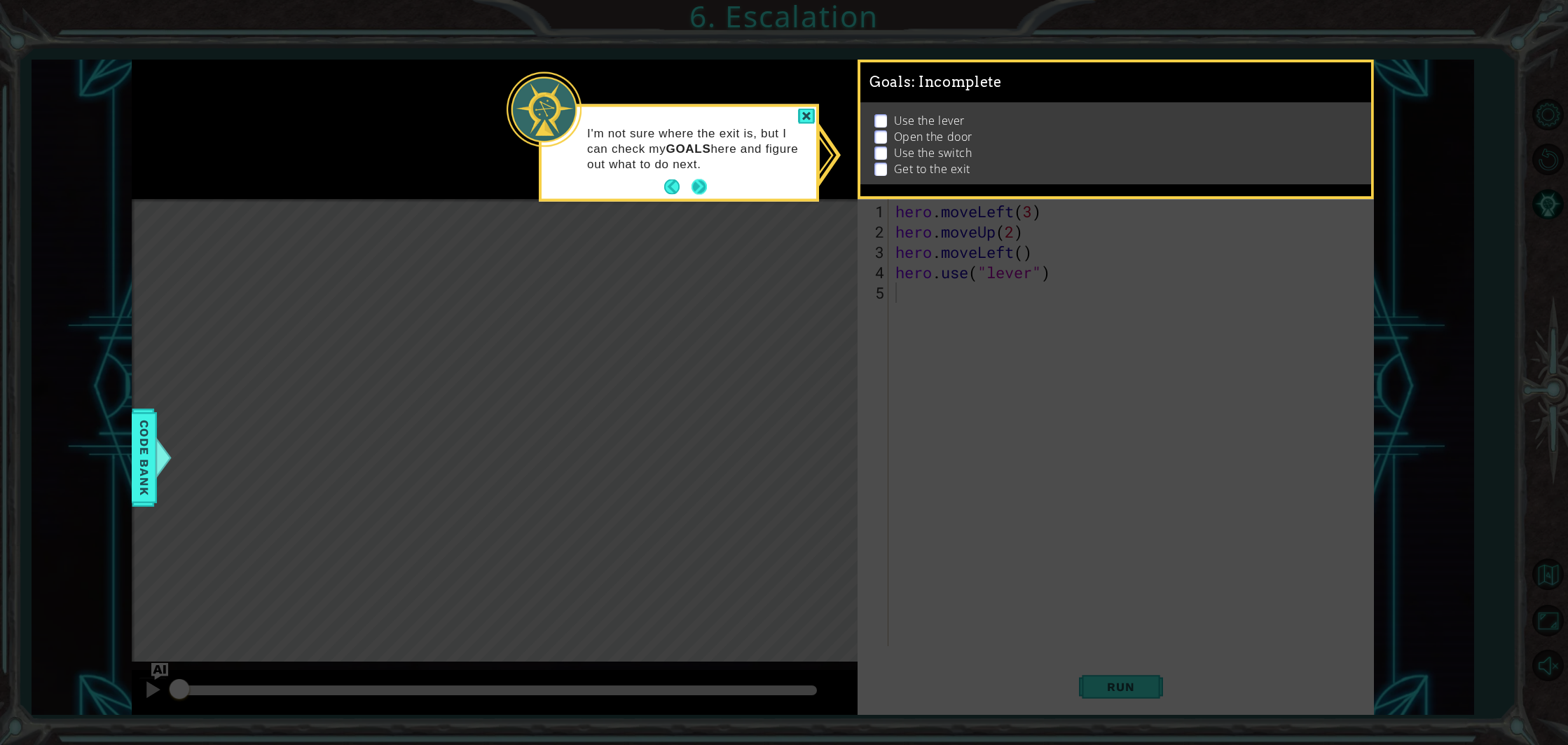
click at [694, 189] on button "Next" at bounding box center [700, 187] width 16 height 16
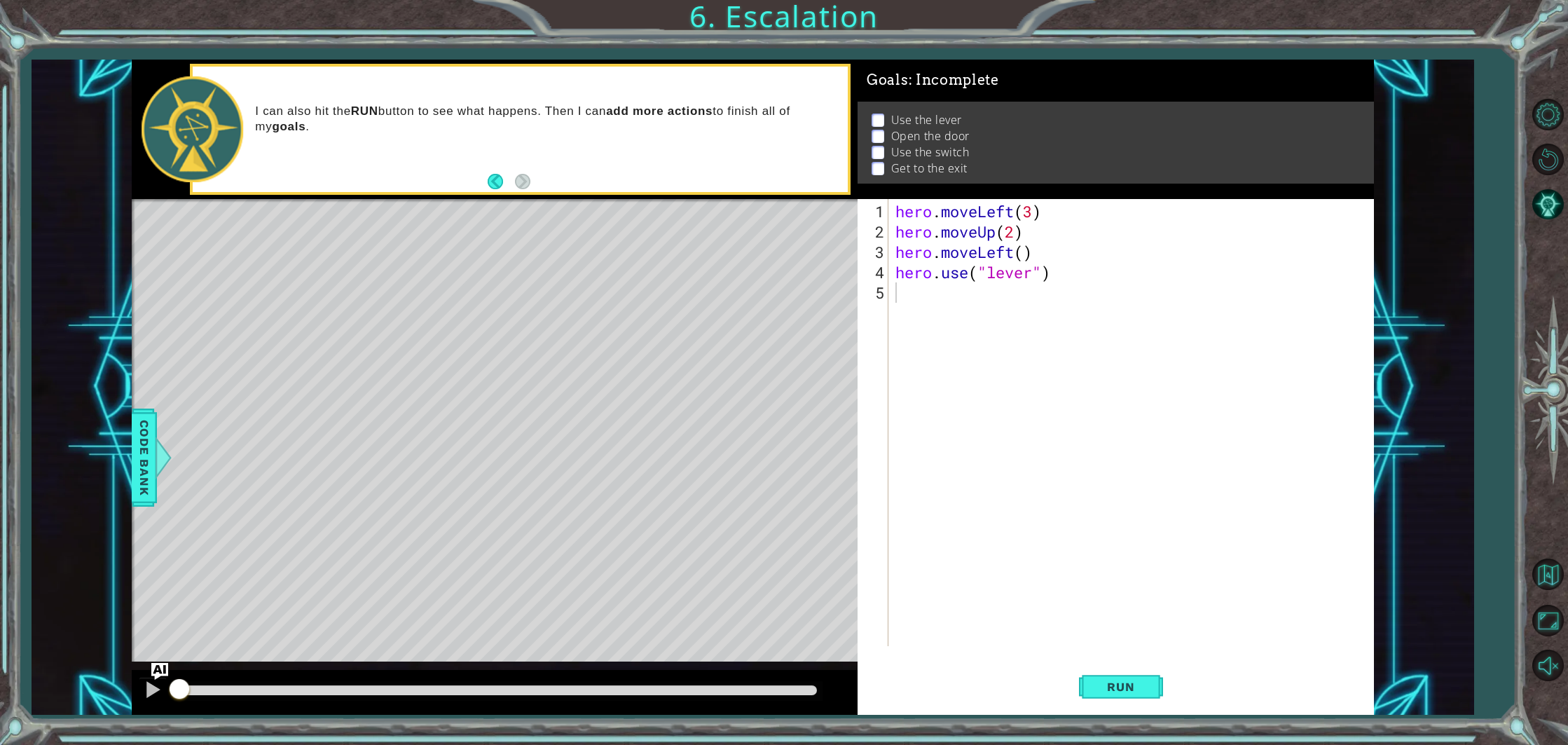
click at [694, 189] on div "I can also hit the RUN button to see what happens. Then I can add more actions …" at bounding box center [520, 129] width 655 height 125
click at [829, 683] on span "Run" at bounding box center [1120, 687] width 56 height 14
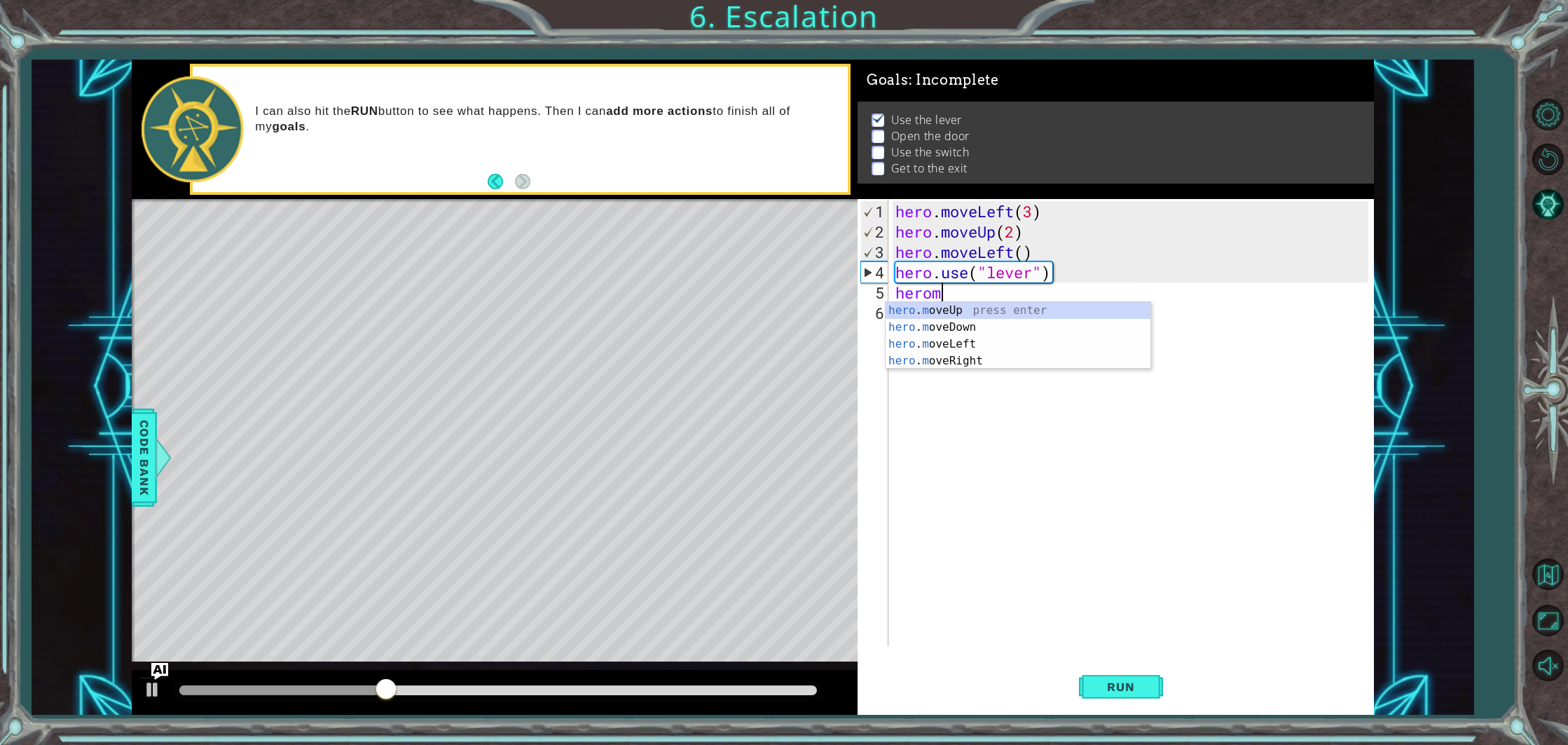
scroll to position [0, 2]
click at [829, 346] on div "hero . m oveUp press enter hero . m oveDown press enter hero . m oveLeft press …" at bounding box center [1019, 353] width 265 height 101
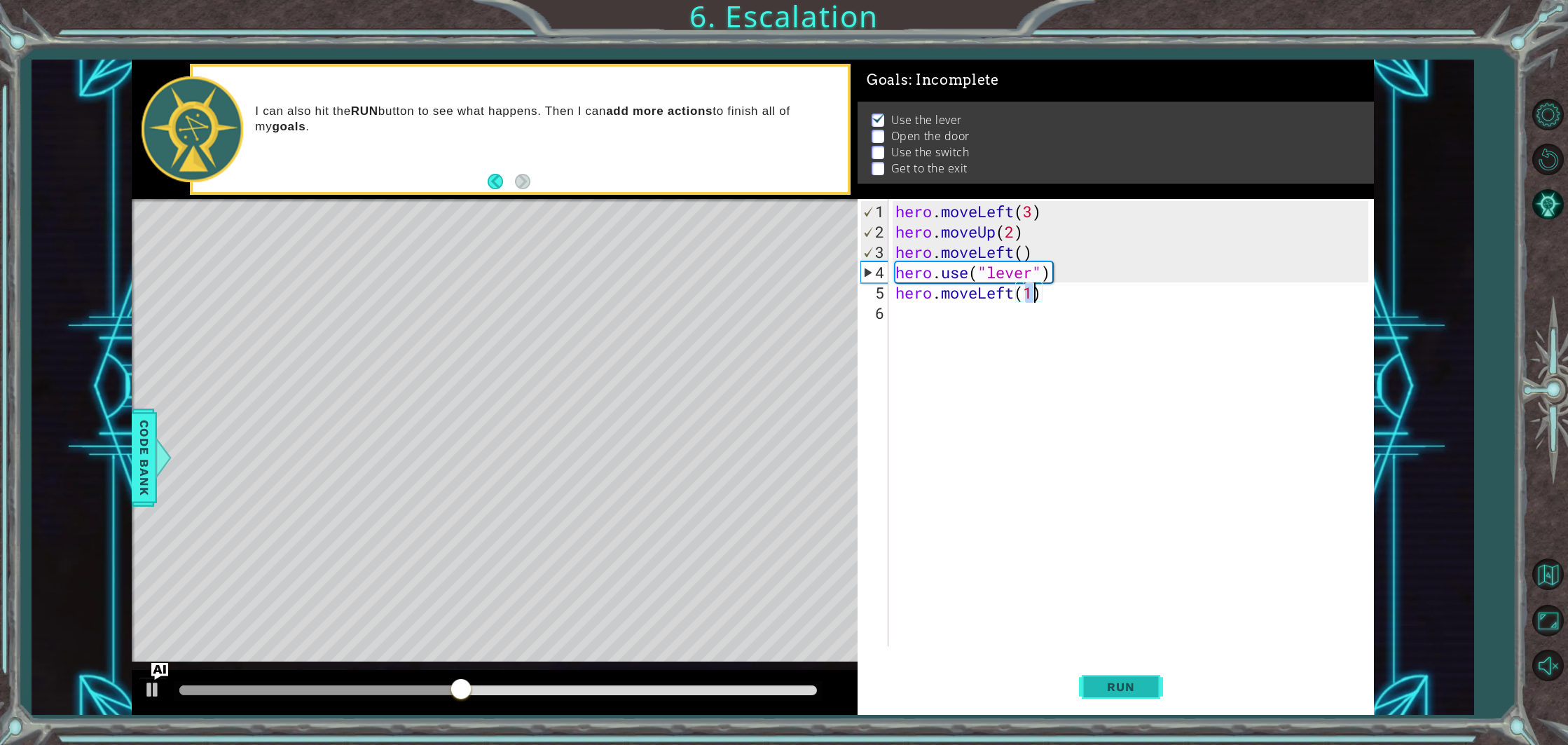
type textarea "hero.moveLeft(1)"
click at [829, 679] on button "Run" at bounding box center [1120, 687] width 84 height 52
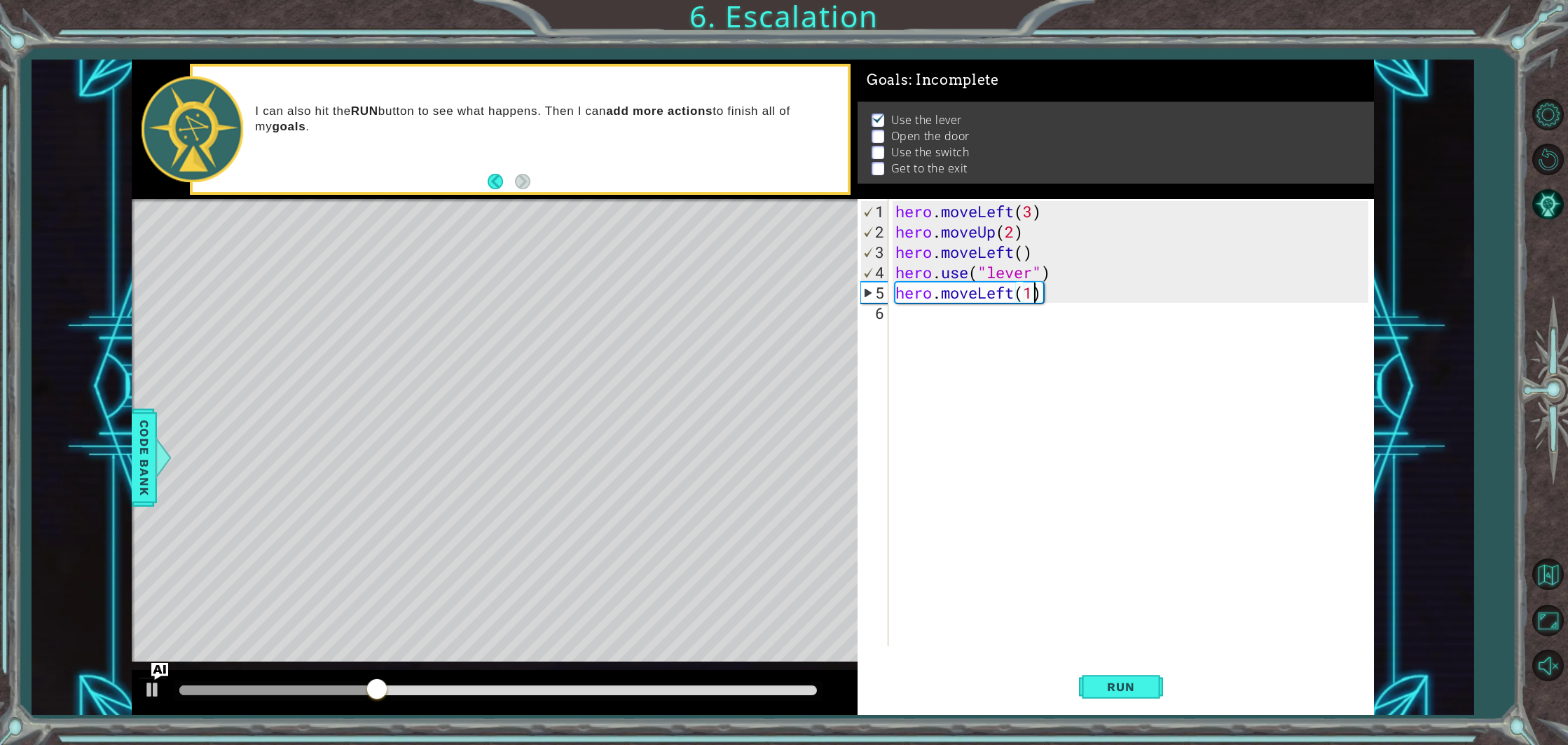
click at [829, 322] on div "hero . moveLeft ( 3 ) hero . moveUp ( 2 ) hero . moveLeft ( ) hero . use ( "lev…" at bounding box center [1133, 445] width 482 height 488
click at [829, 331] on div "hero .u s e press enter" at bounding box center [1019, 347] width 265 height 50
type textarea "hero.use("door")"
click at [829, 686] on span "Run" at bounding box center [1120, 687] width 56 height 14
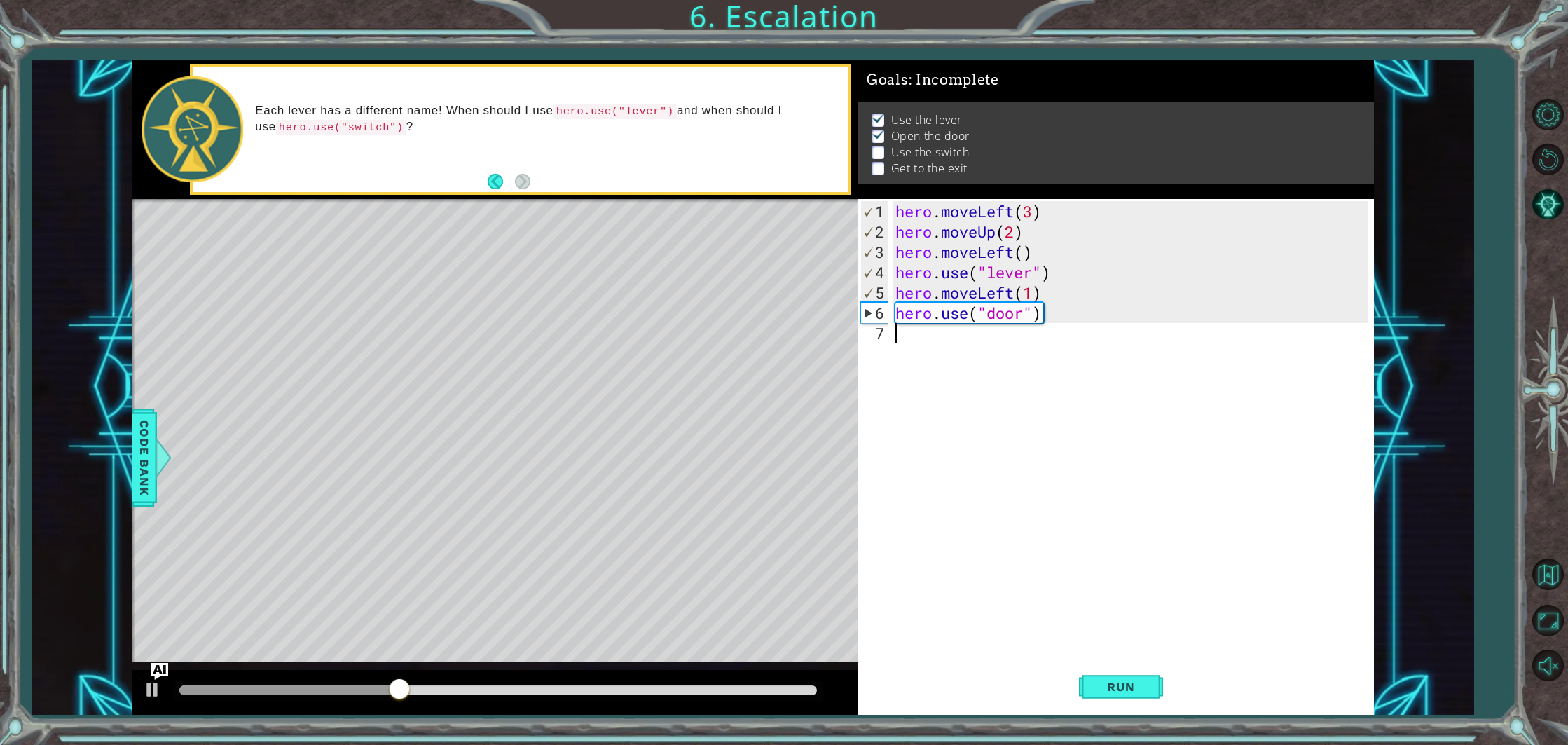
click at [829, 344] on div "hero . moveLeft ( 3 ) hero . moveUp ( 2 ) hero . moveLeft ( ) hero . use ( "lev…" at bounding box center [1133, 445] width 482 height 488
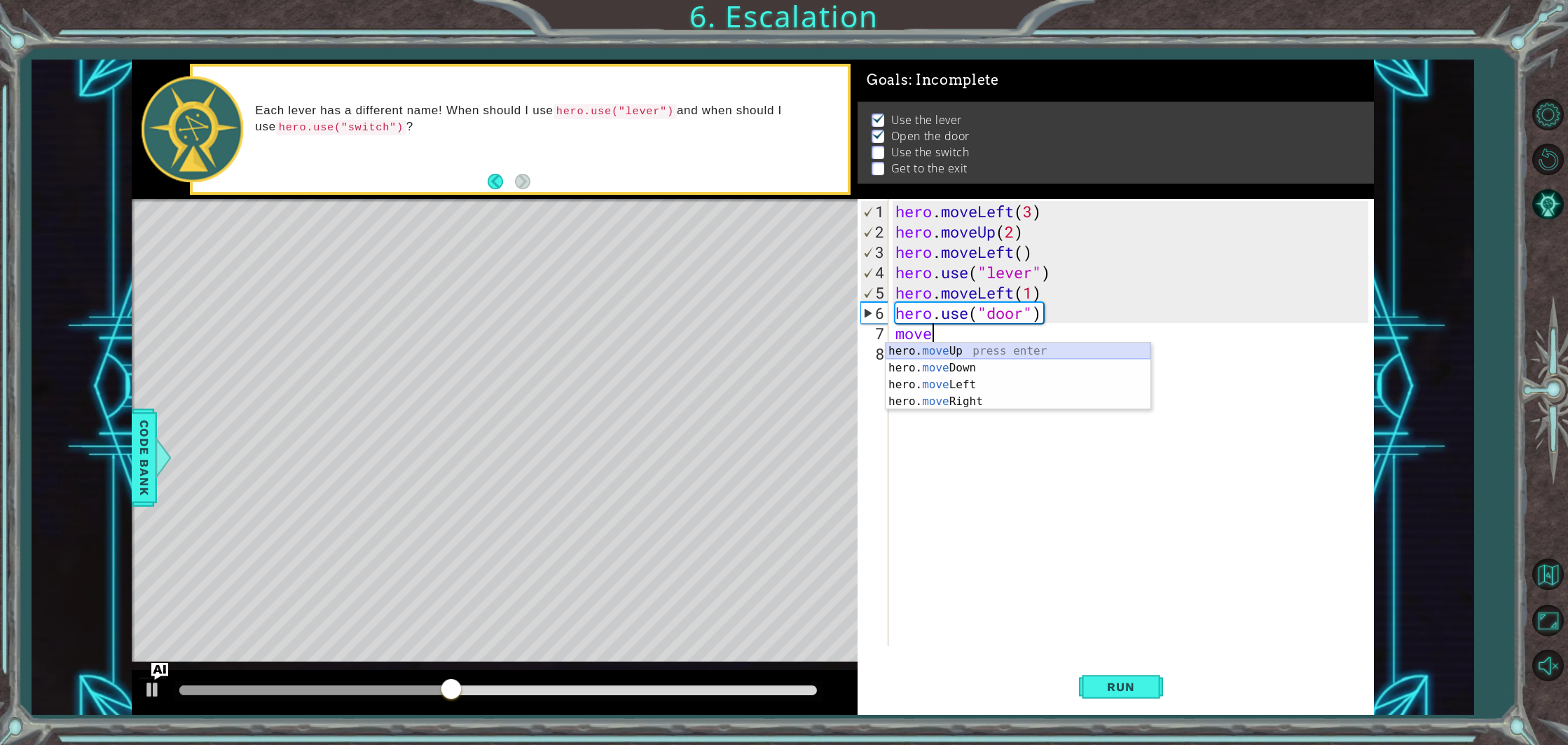
click at [829, 349] on div "hero. move Up press enter hero. move Down press enter hero. move Left press ent…" at bounding box center [1019, 393] width 265 height 101
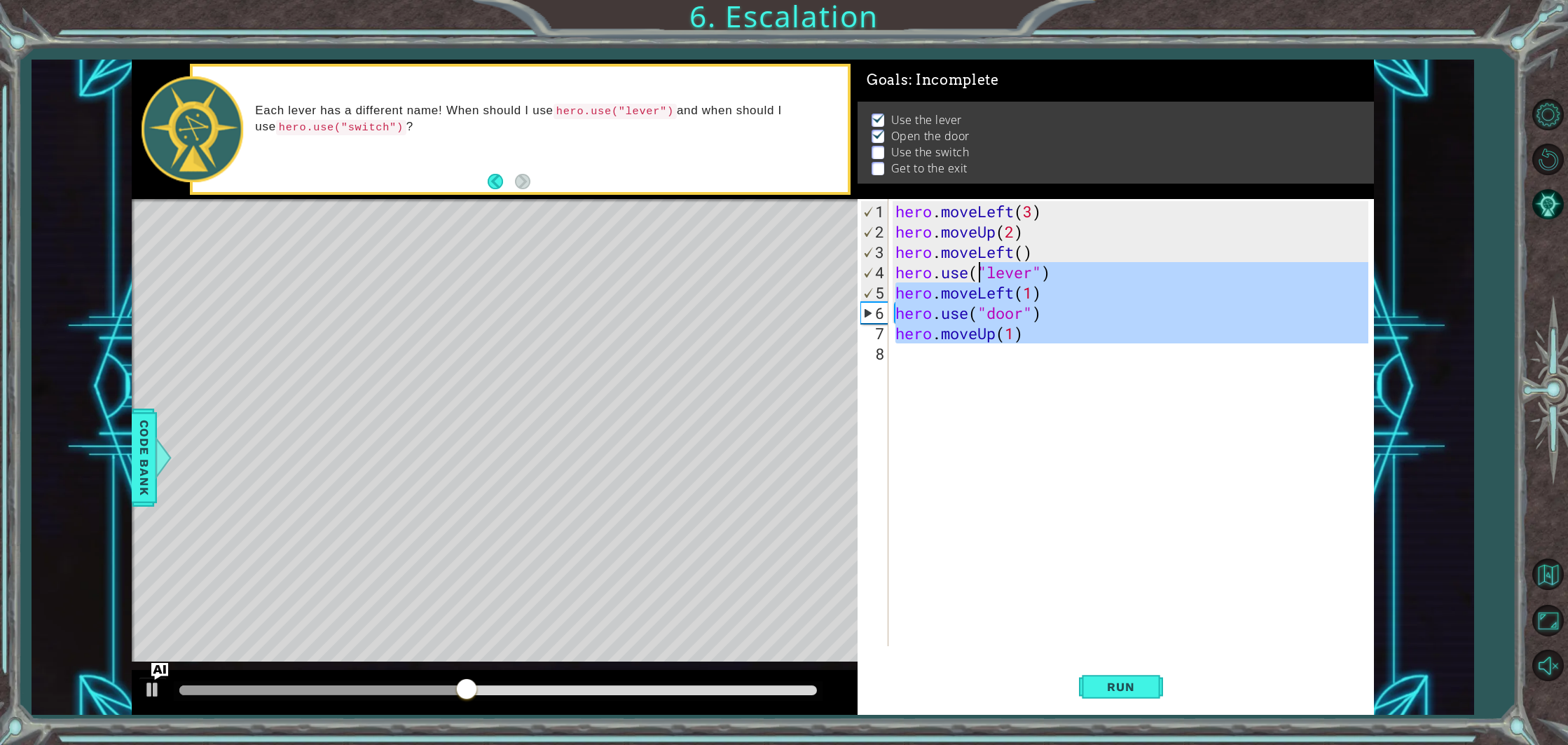
click at [829, 355] on div "hero . moveLeft ( 3 ) hero . moveUp ( 2 ) hero . moveLeft ( ) hero . use ( "lev…" at bounding box center [1133, 445] width 482 height 488
type textarea "hero.use("lever") hero.moveLeft(1)"
click at [829, 347] on div "hero . moveLeft ( 3 ) hero . moveUp ( 2 ) hero . moveLeft ( ) hero . use ( "lev…" at bounding box center [1133, 445] width 482 height 488
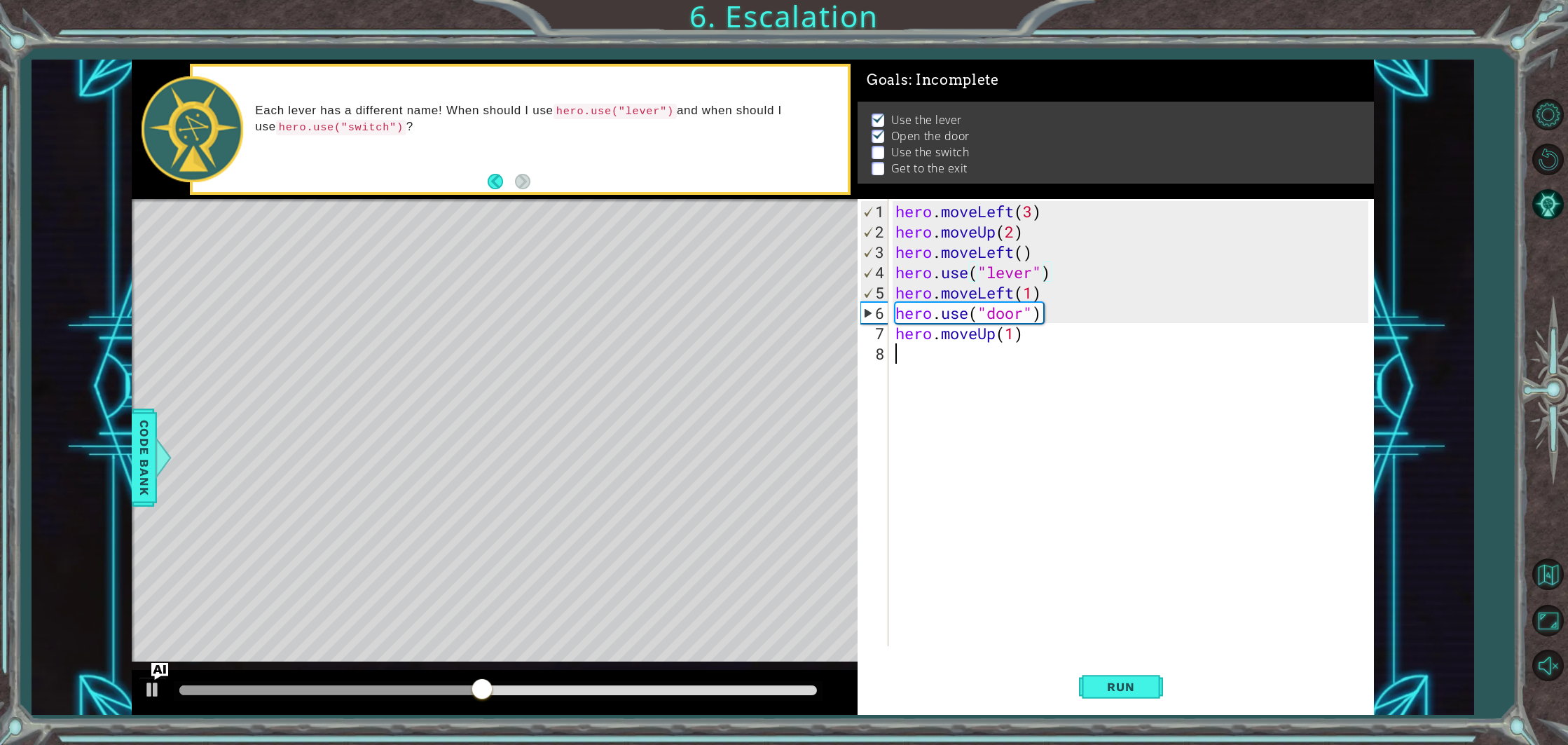
scroll to position [0, 0]
click at [829, 341] on div "hero . moveLeft ( 3 ) hero . moveUp ( 2 ) hero . moveLeft ( ) hero . use ( "lev…" at bounding box center [1133, 445] width 482 height 488
type textarea "hero.moveUp(1)"
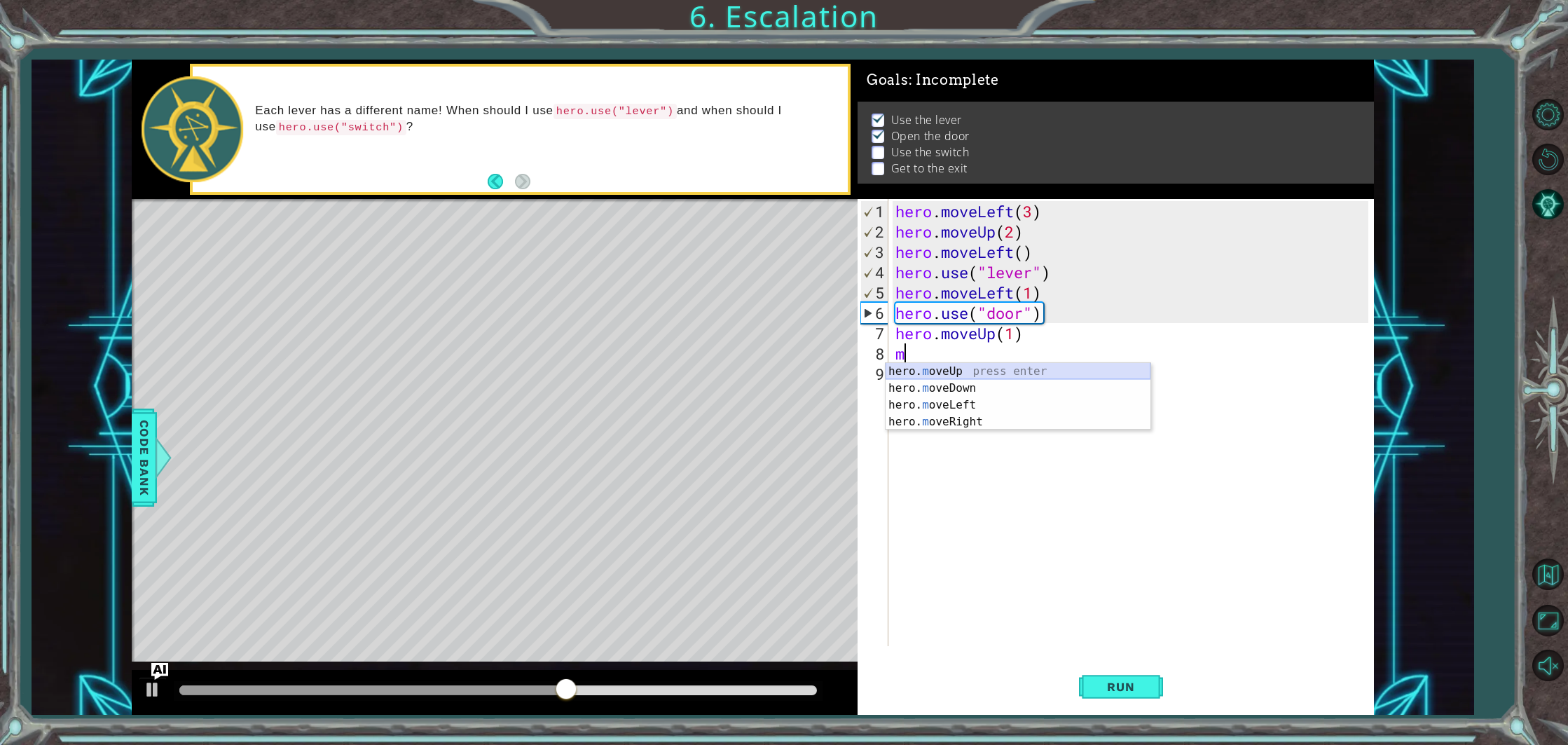
click at [829, 375] on div "hero. m oveUp press enter hero. m oveDown press enter hero. m oveLeft press ent…" at bounding box center [1019, 414] width 265 height 101
type textarea "hero.moveUp(1)"
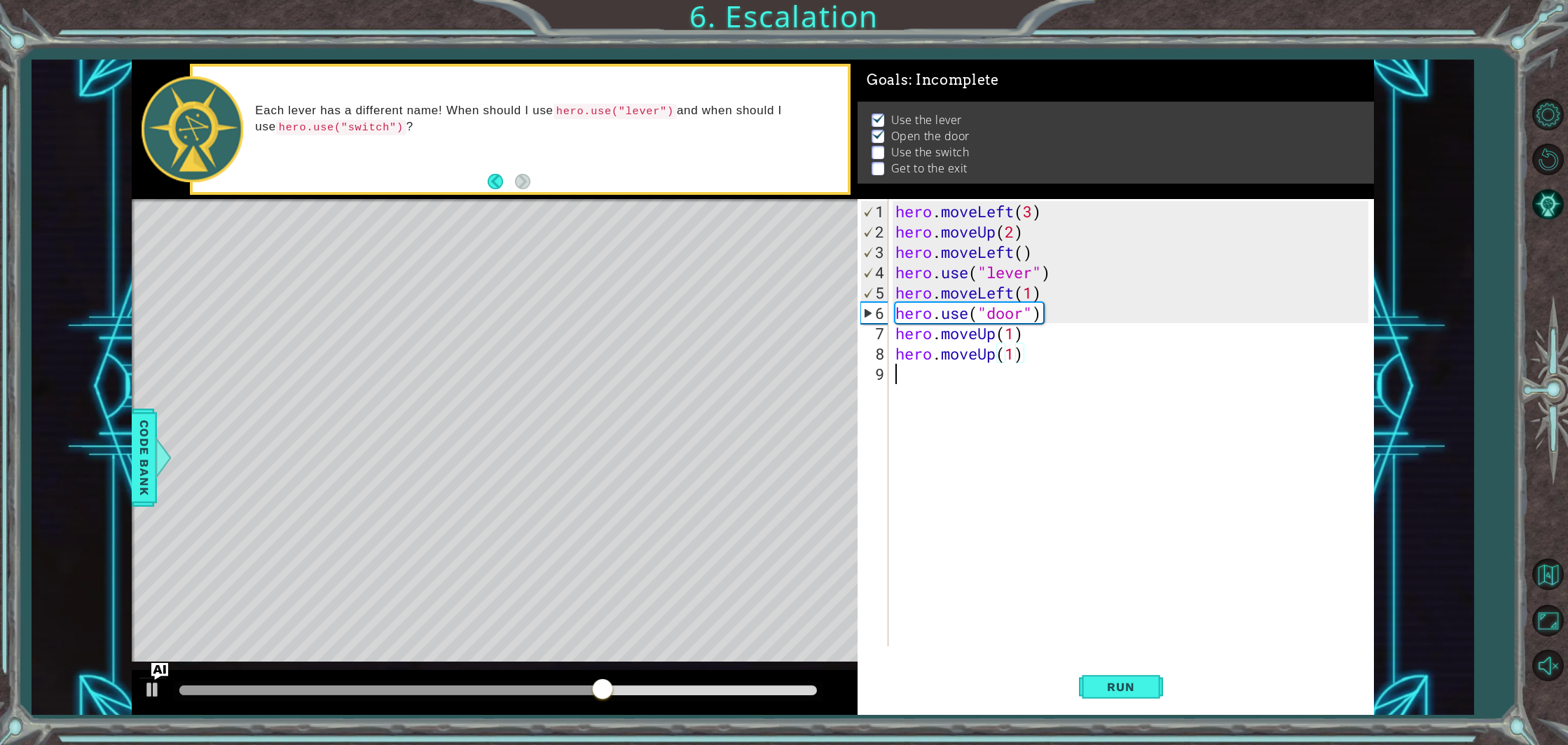
click at [829, 370] on div "hero . moveLeft ( 3 ) hero . moveUp ( 2 ) hero . moveLeft ( ) hero . use ( "lev…" at bounding box center [1133, 445] width 482 height 488
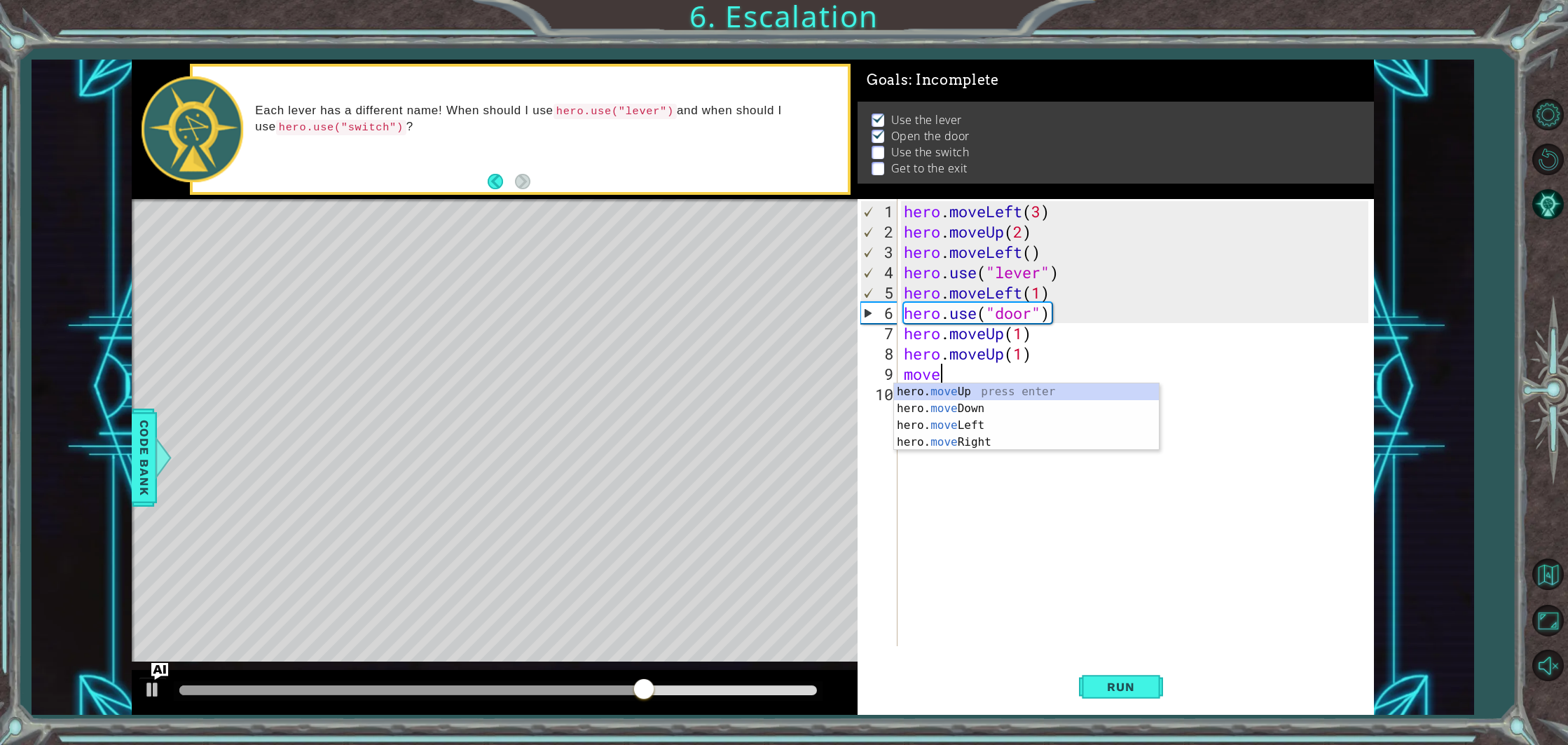
scroll to position [0, 2]
click at [829, 398] on div "hero. moveL eft press enter" at bounding box center [1026, 408] width 265 height 50
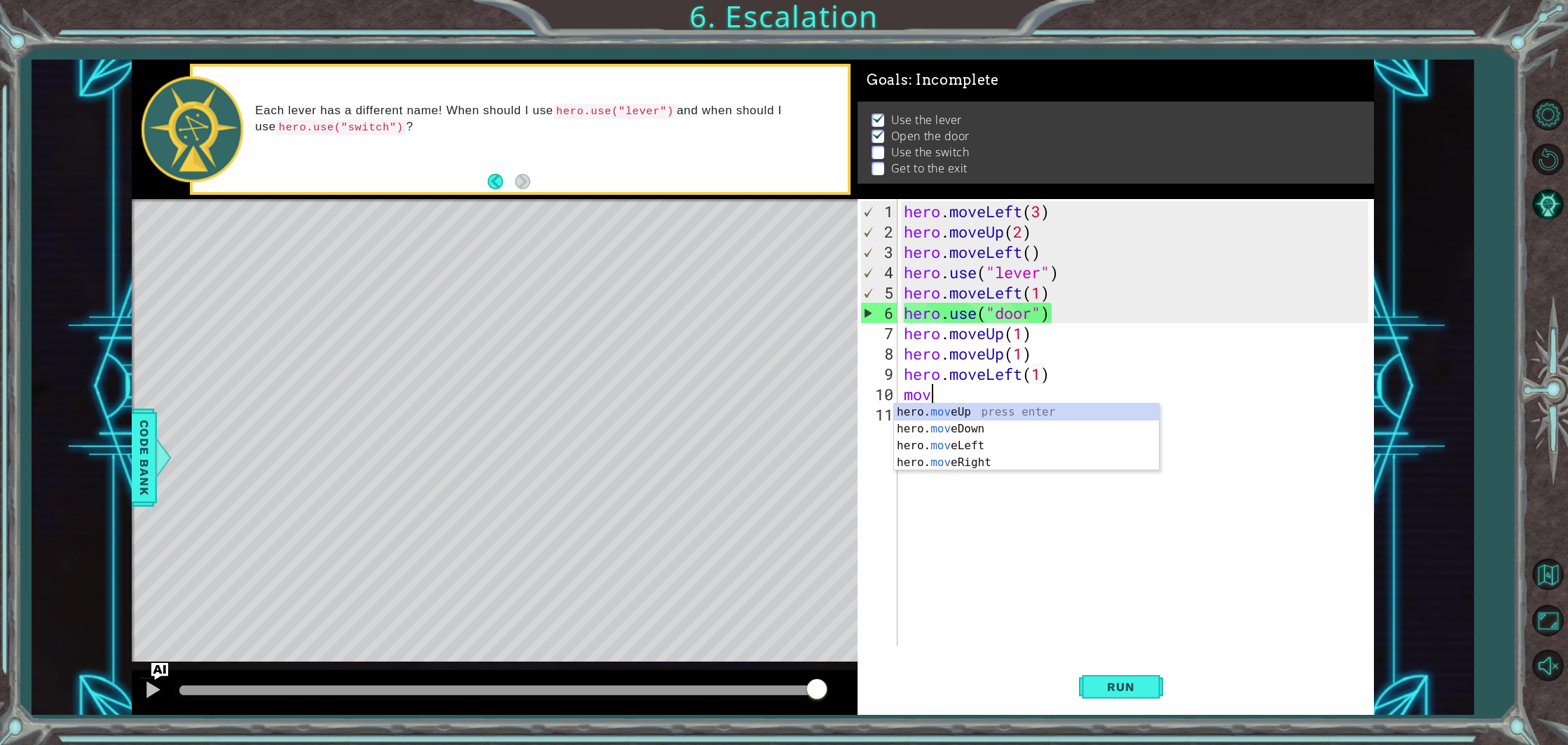
scroll to position [0, 0]
type textarea "m"
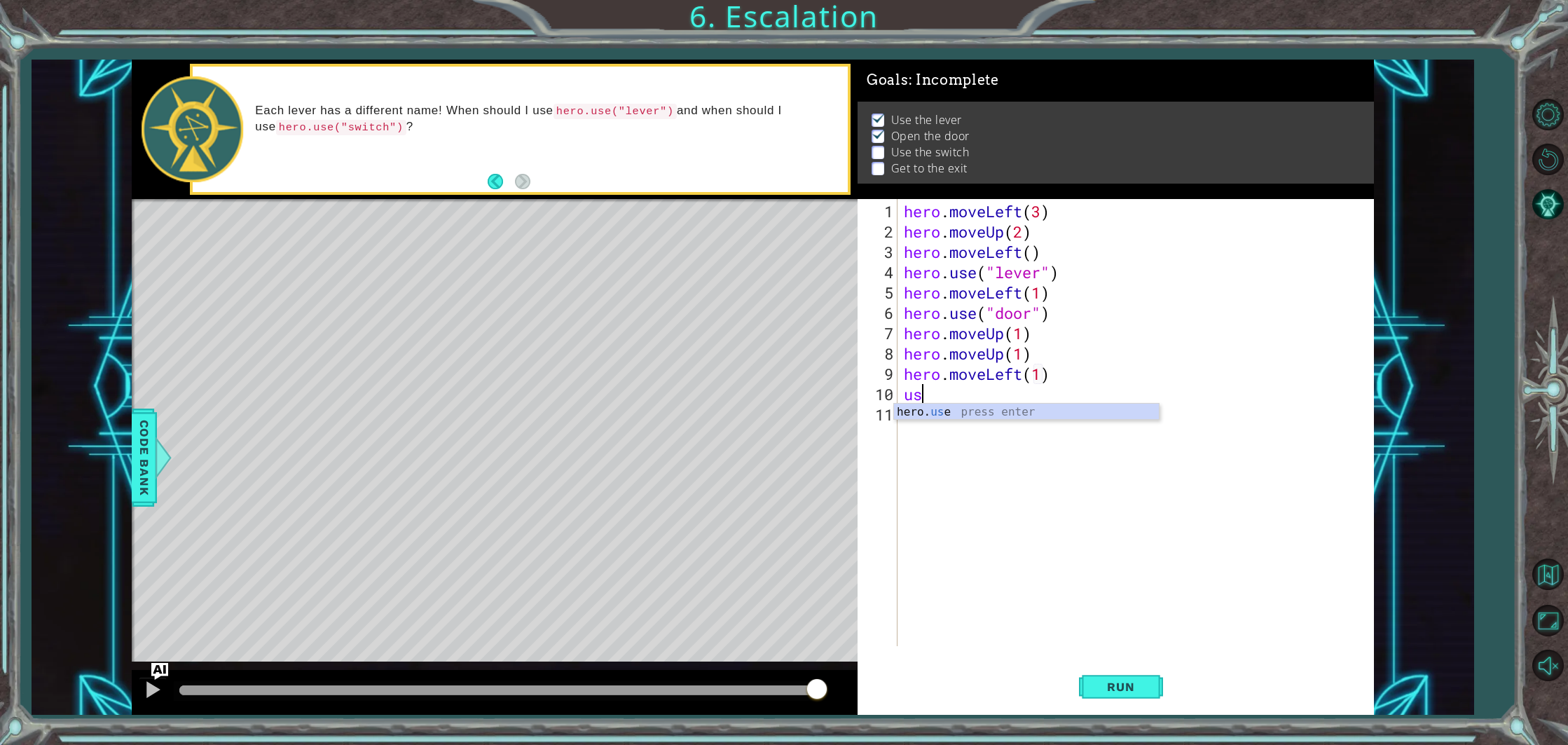
scroll to position [0, 1]
click at [829, 404] on div "hero. use press enter" at bounding box center [1026, 411] width 265 height 15
click at [829, 671] on button "Run" at bounding box center [1120, 687] width 84 height 52
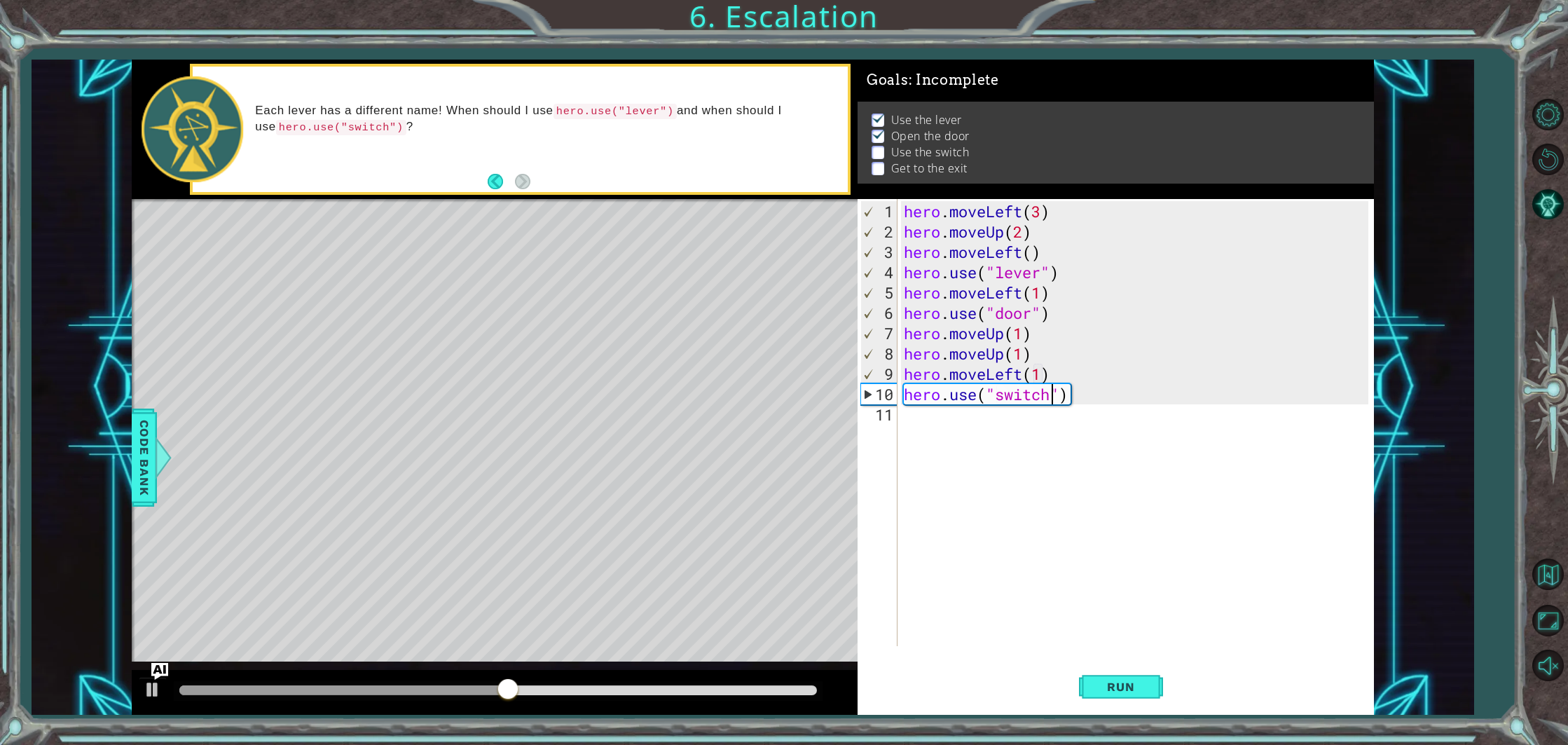
click at [829, 369] on div "hero . moveLeft ( 3 ) hero . moveUp ( 2 ) hero . moveLeft ( ) hero . use ( "lev…" at bounding box center [1138, 445] width 474 height 488
click at [829, 374] on div "hero . moveLeft ( 3 ) hero . moveUp ( 2 ) hero . moveLeft ( ) hero . use ( "lev…" at bounding box center [1138, 445] width 474 height 488
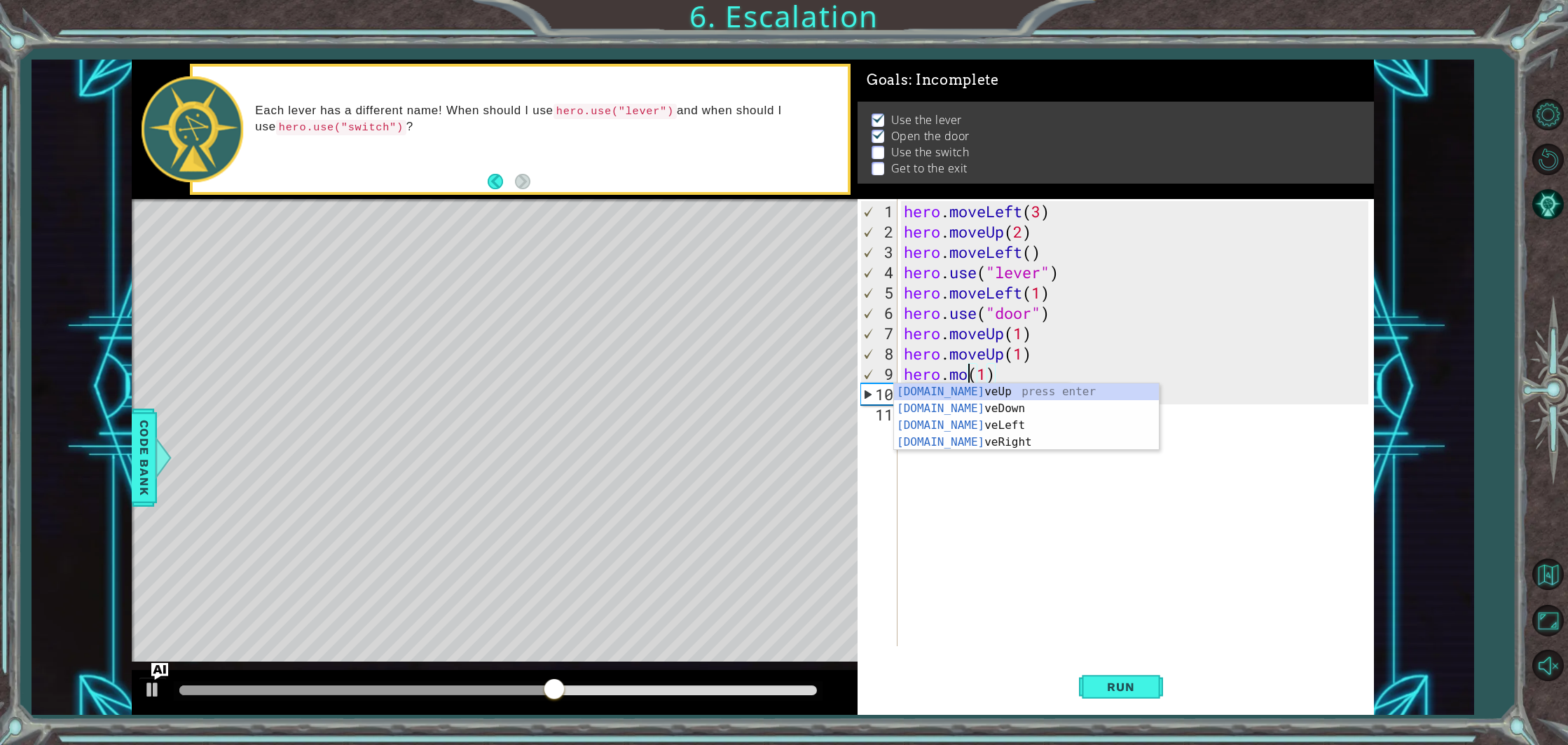
scroll to position [0, 4]
click at [829, 439] on div "[DOMAIN_NAME] veUp press enter [DOMAIN_NAME] veDown press enter [DOMAIN_NAME] v…" at bounding box center [1026, 434] width 265 height 101
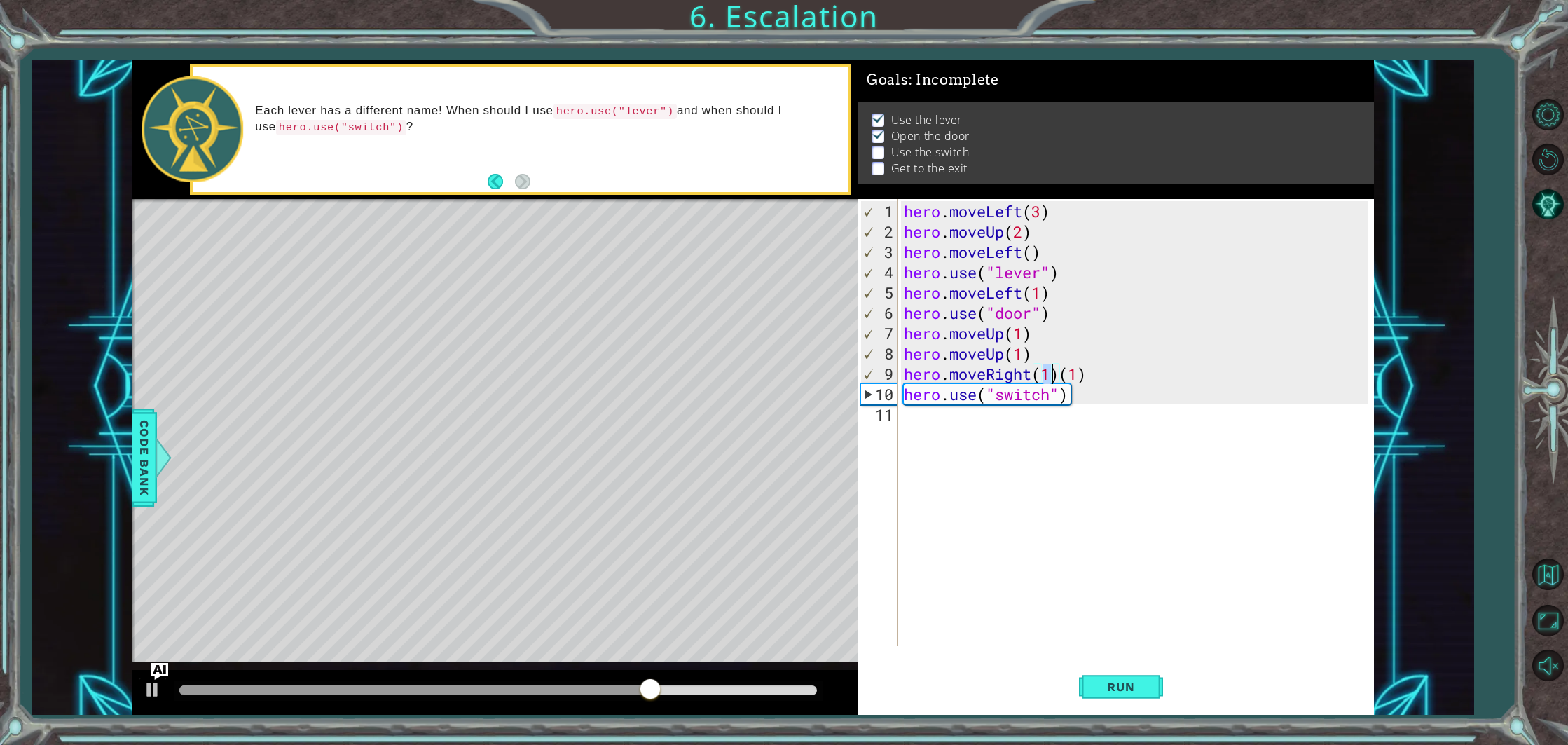
click at [829, 370] on div "hero . moveLeft ( 3 ) hero . moveUp ( 2 ) hero . moveLeft ( ) hero . use ( "lev…" at bounding box center [1138, 445] width 474 height 488
type textarea "hero.moveRight(1)("
click at [829, 395] on div "hero . moveLeft ( 3 ) hero . moveUp ( 2 ) hero . moveLeft ( ) hero . use ( "lev…" at bounding box center [1138, 445] width 474 height 488
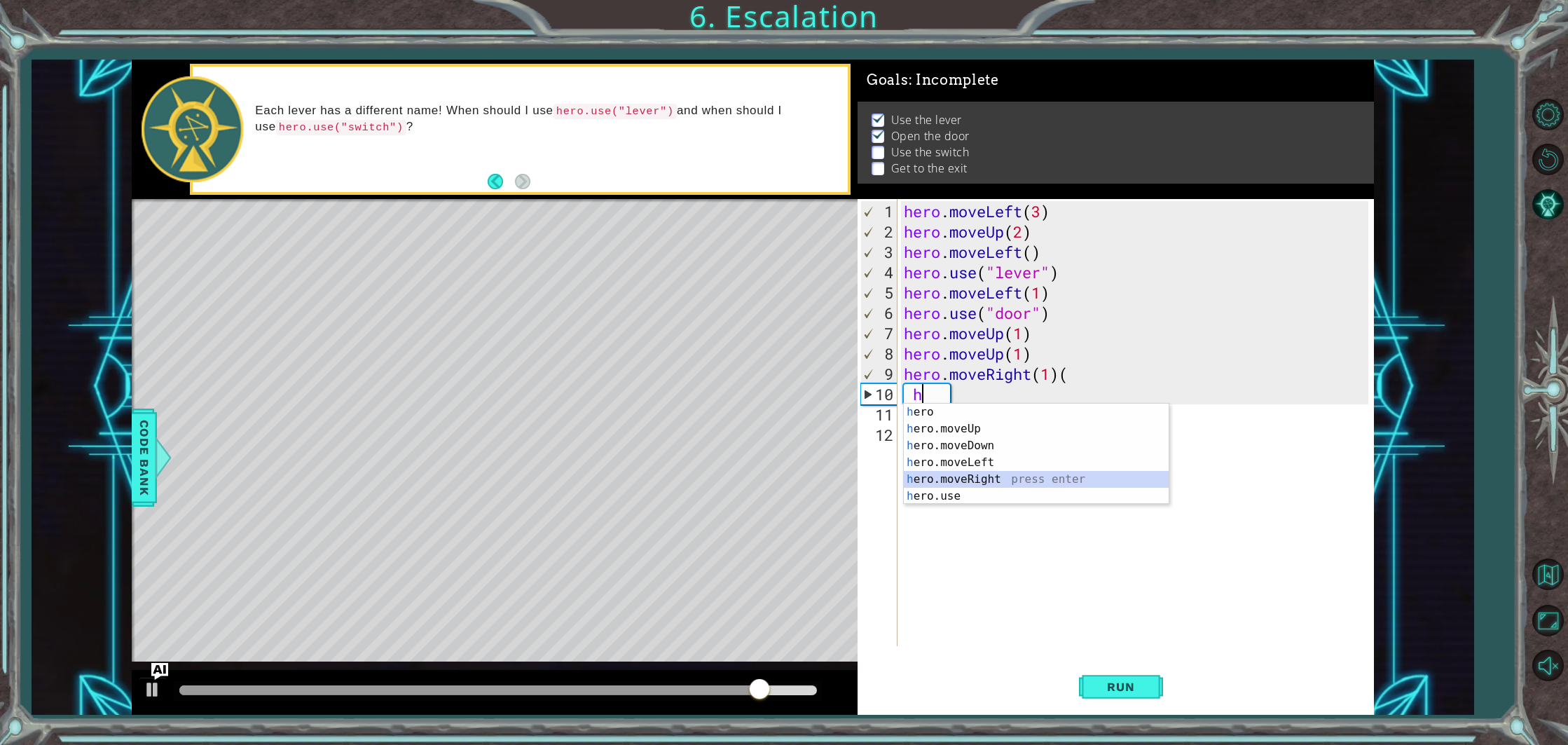
click at [829, 476] on div "h ero press enter h ero.moveUp press enter h ero.moveDown press enter h ero.mov…" at bounding box center [1036, 471] width 265 height 134
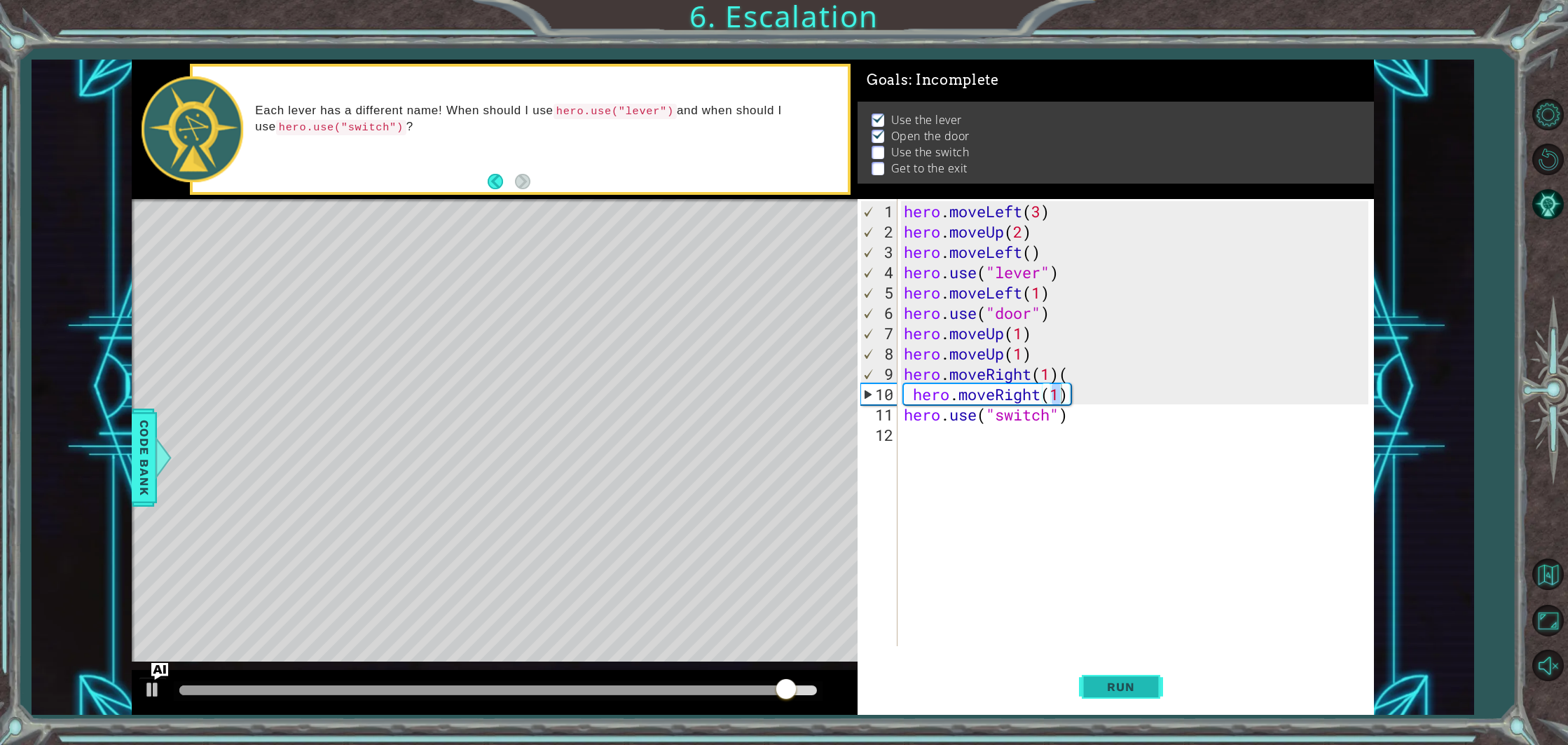
click at [829, 676] on button "Run" at bounding box center [1120, 687] width 84 height 52
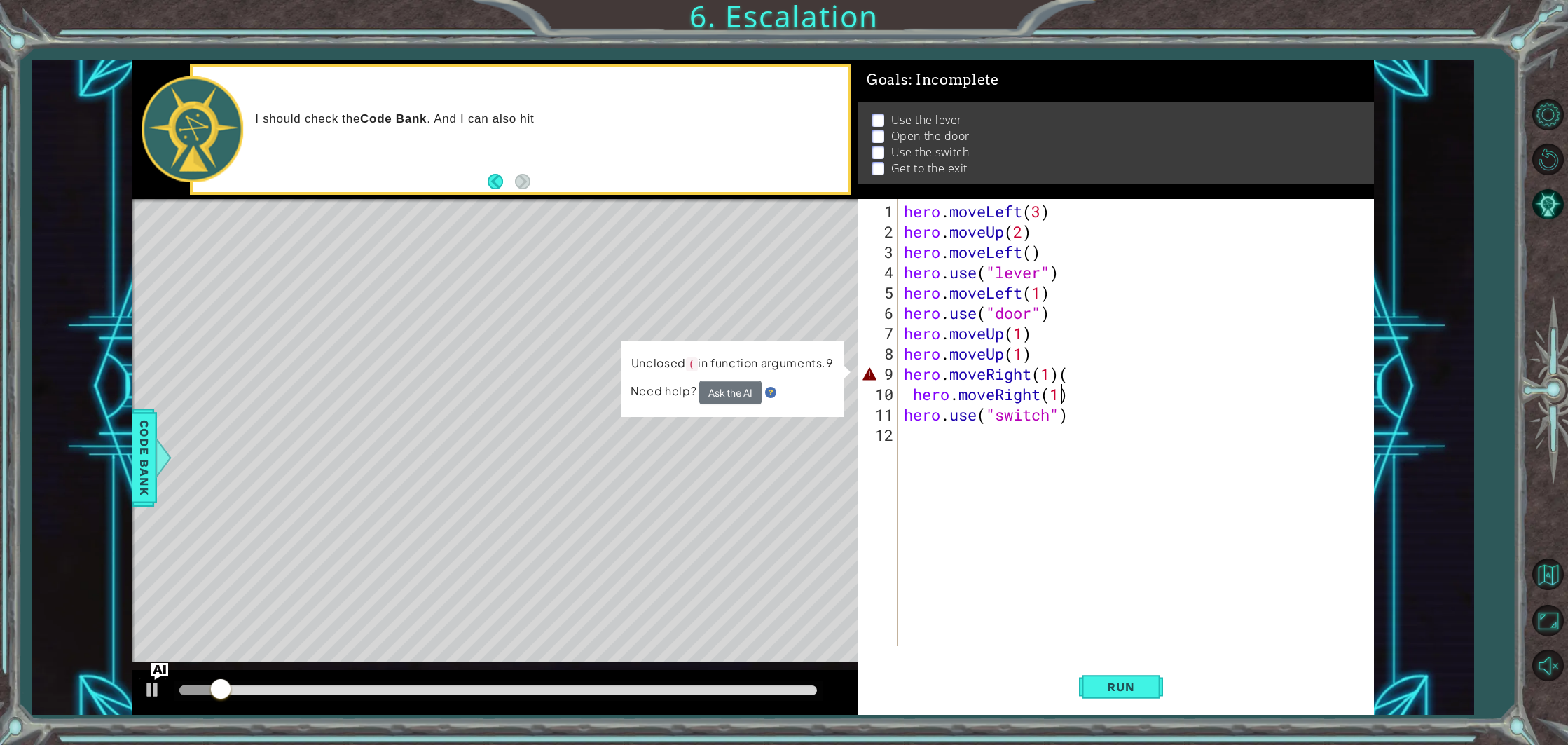
click at [829, 374] on div "hero . moveLeft ( 3 ) hero . moveUp ( 2 ) hero . moveLeft ( ) hero . use ( "lev…" at bounding box center [1138, 445] width 474 height 488
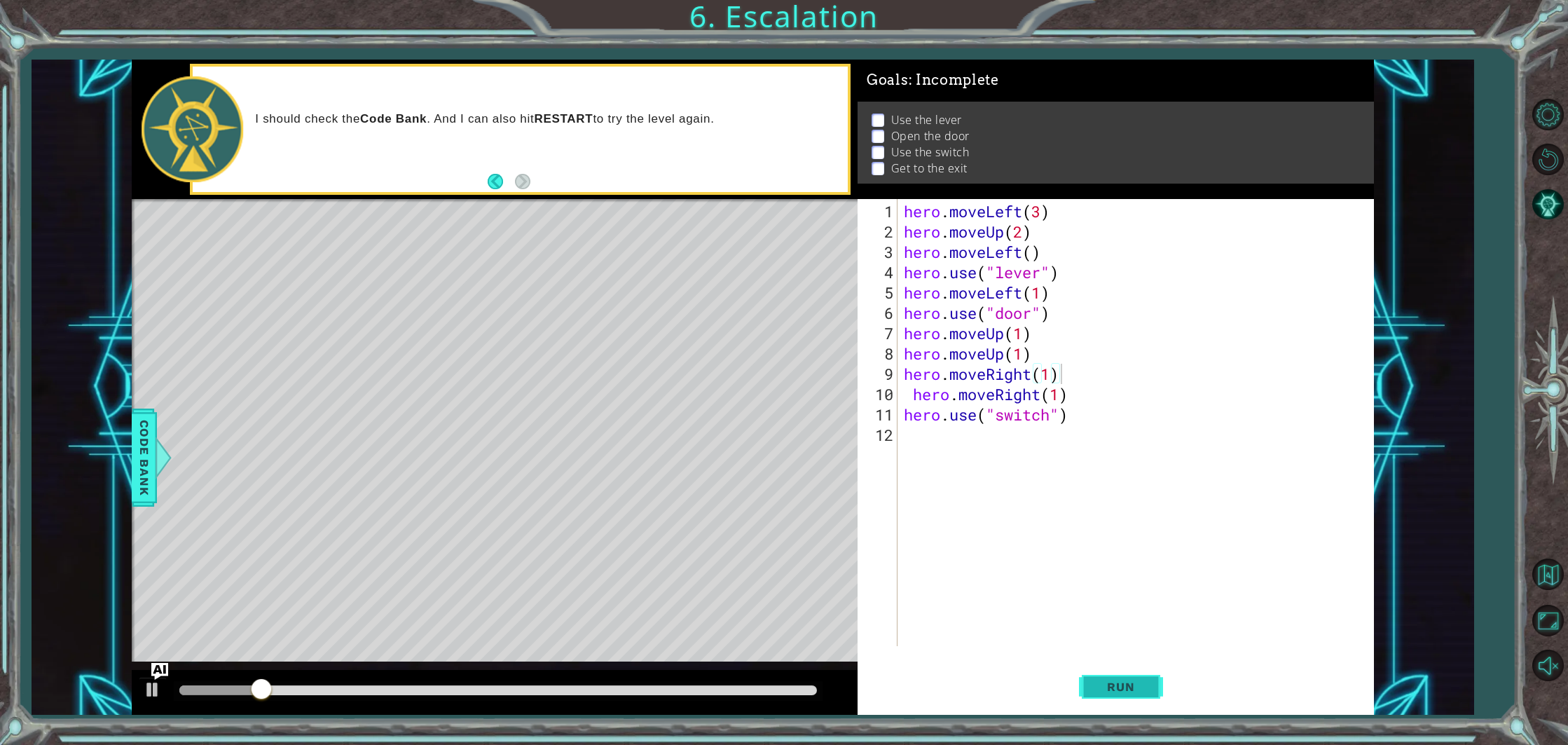
click at [829, 688] on span "Run" at bounding box center [1120, 687] width 56 height 14
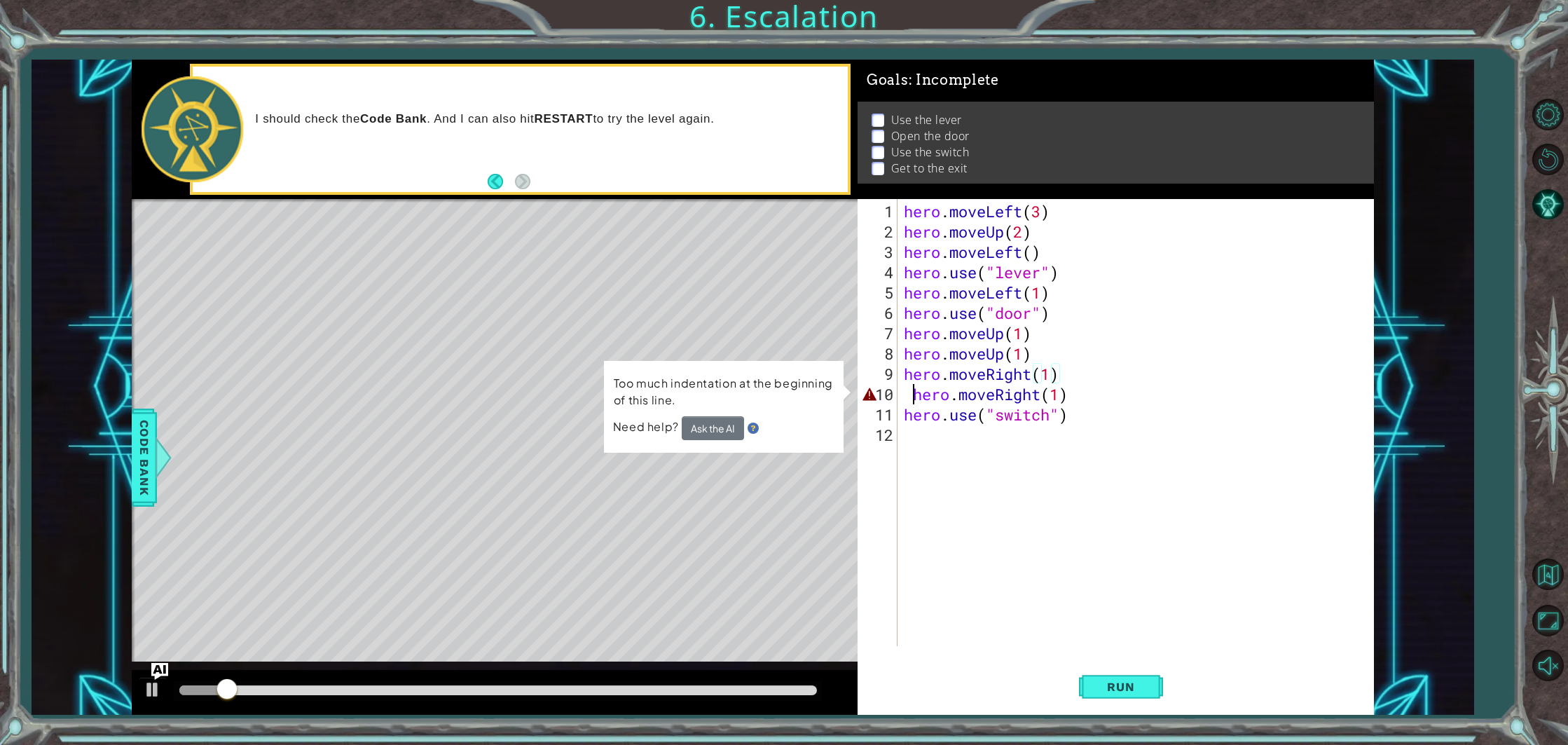
click at [829, 395] on div "hero . moveLeft ( 3 ) hero . moveUp ( 2 ) hero . moveLeft ( ) hero . use ( "lev…" at bounding box center [1138, 445] width 474 height 488
type textarea "hero.moveRight(1)"
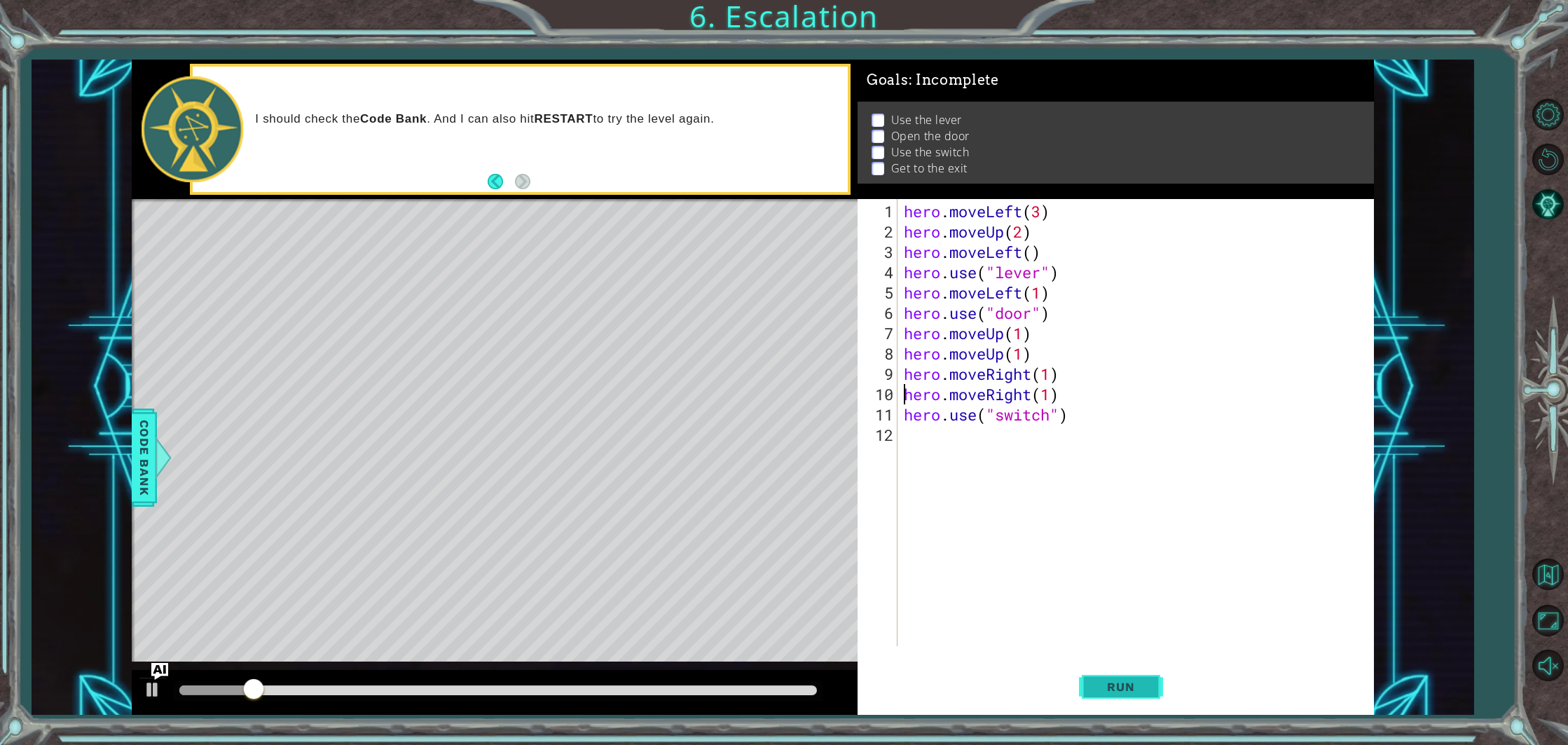
click at [829, 689] on span "Run" at bounding box center [1120, 687] width 56 height 14
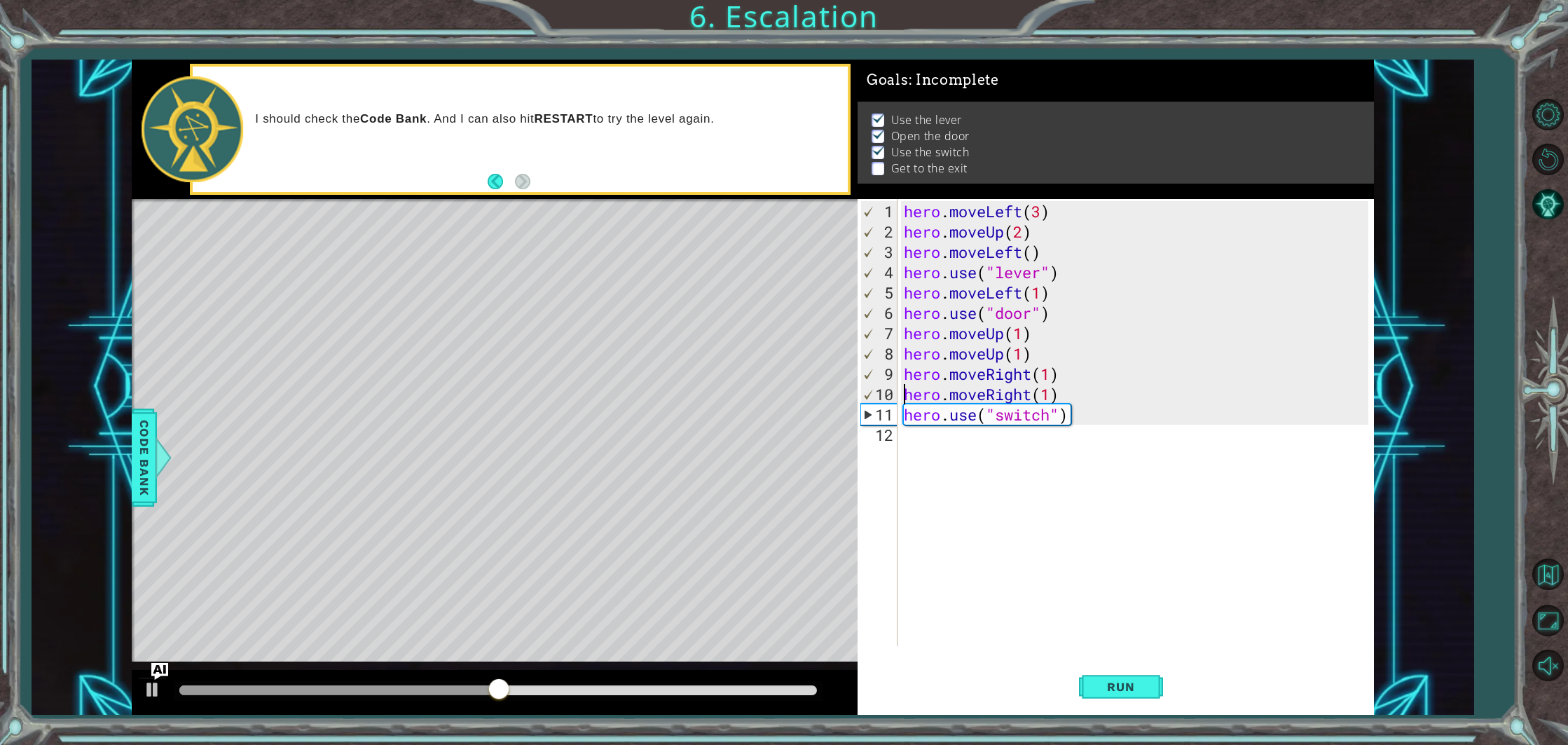
click at [829, 433] on div "hero . moveLeft ( 3 ) hero . moveUp ( 2 ) hero . moveLeft ( ) hero . use ( "lev…" at bounding box center [1138, 445] width 474 height 488
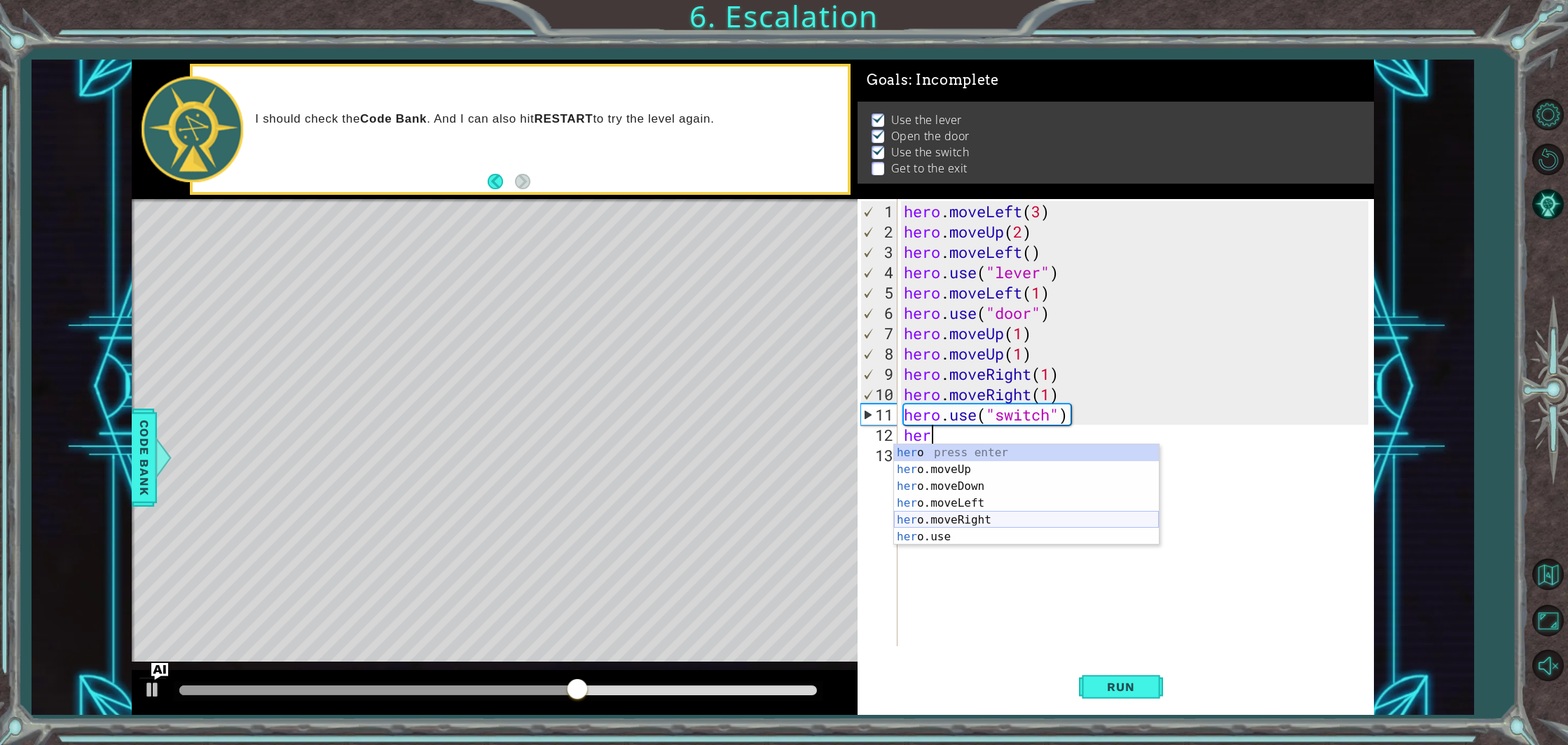
click at [829, 516] on div "her o press enter her o.moveUp press enter her o.moveDown press enter her o.mov…" at bounding box center [1026, 512] width 265 height 134
type textarea "hero.moveRight(1)"
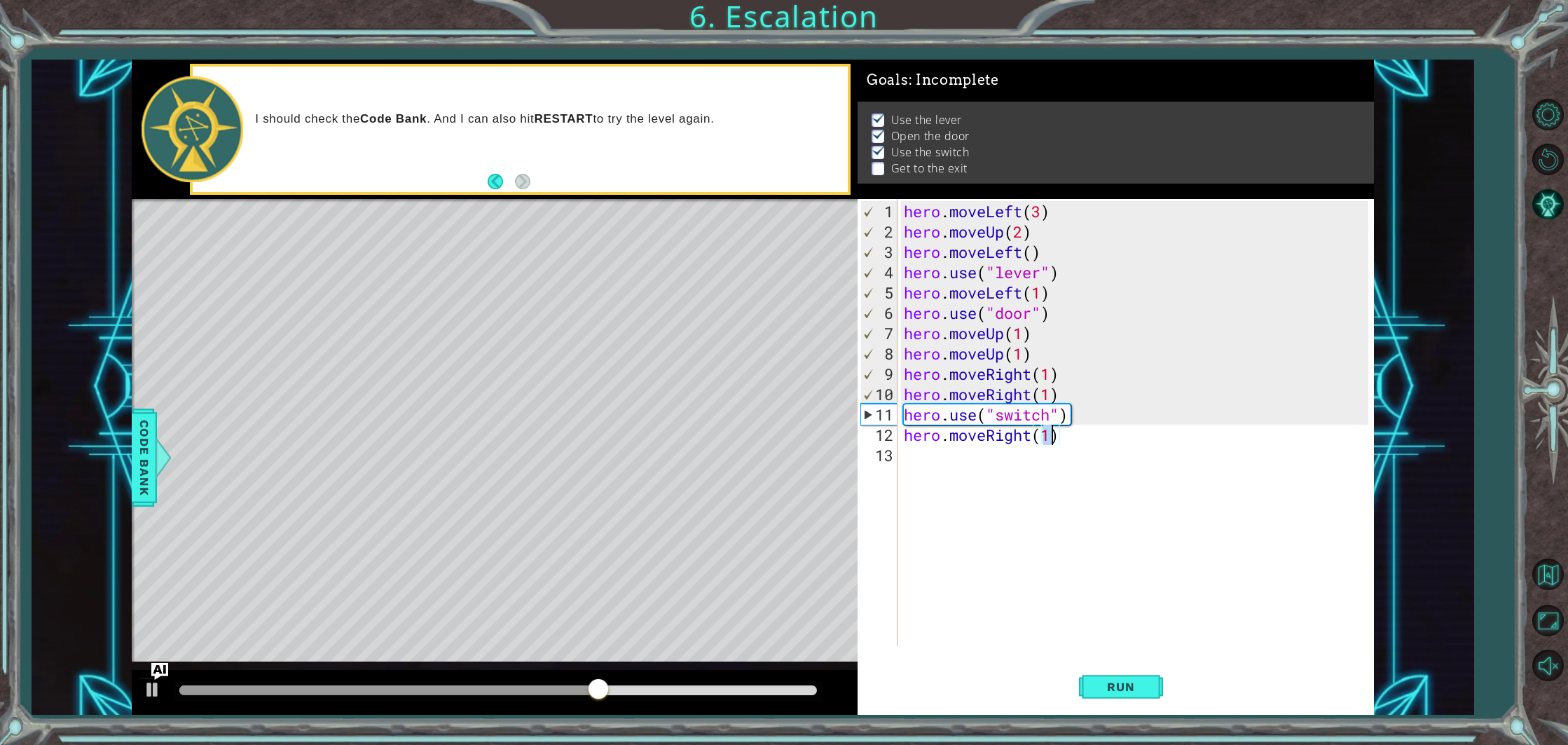
click at [829, 459] on div "hero . moveLeft ( 3 ) hero . moveUp ( 2 ) hero . moveLeft ( ) hero . use ( "lev…" at bounding box center [1138, 445] width 474 height 488
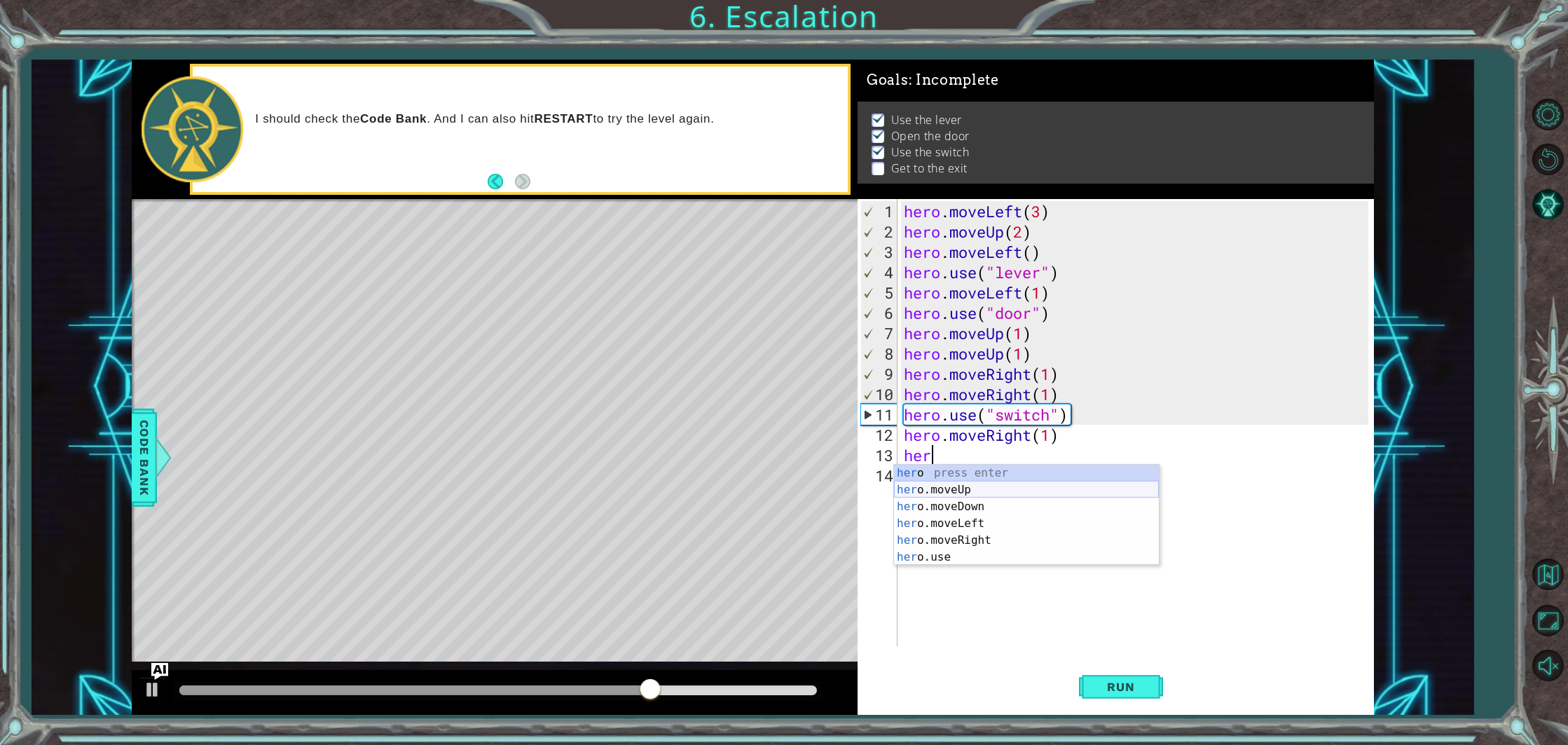
click at [829, 491] on div "her o press enter her o.moveUp press enter her o.moveDown press enter her o.mov…" at bounding box center [1026, 532] width 265 height 134
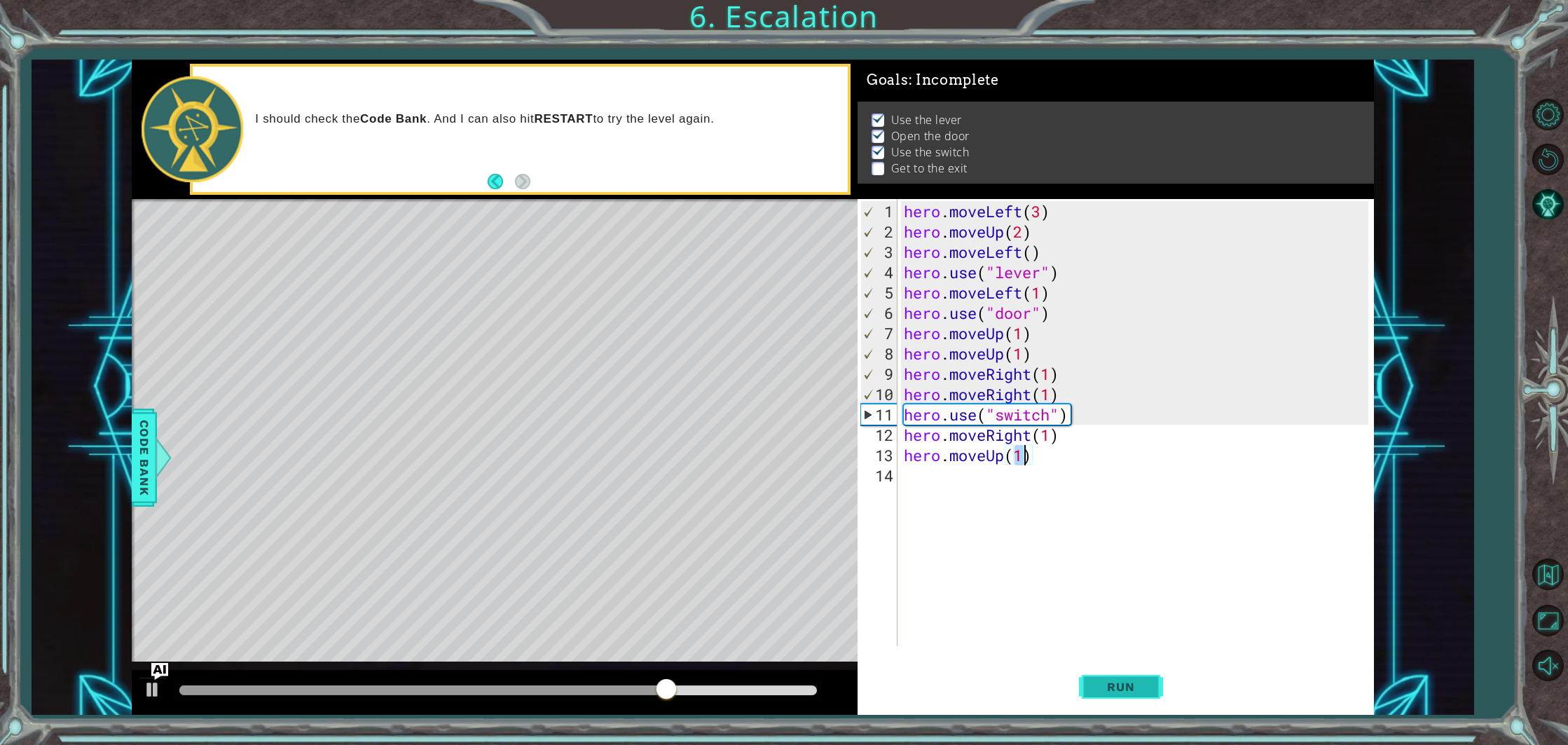
type textarea "hero.moveUp(1)"
click at [829, 688] on span "Run" at bounding box center [1120, 687] width 56 height 14
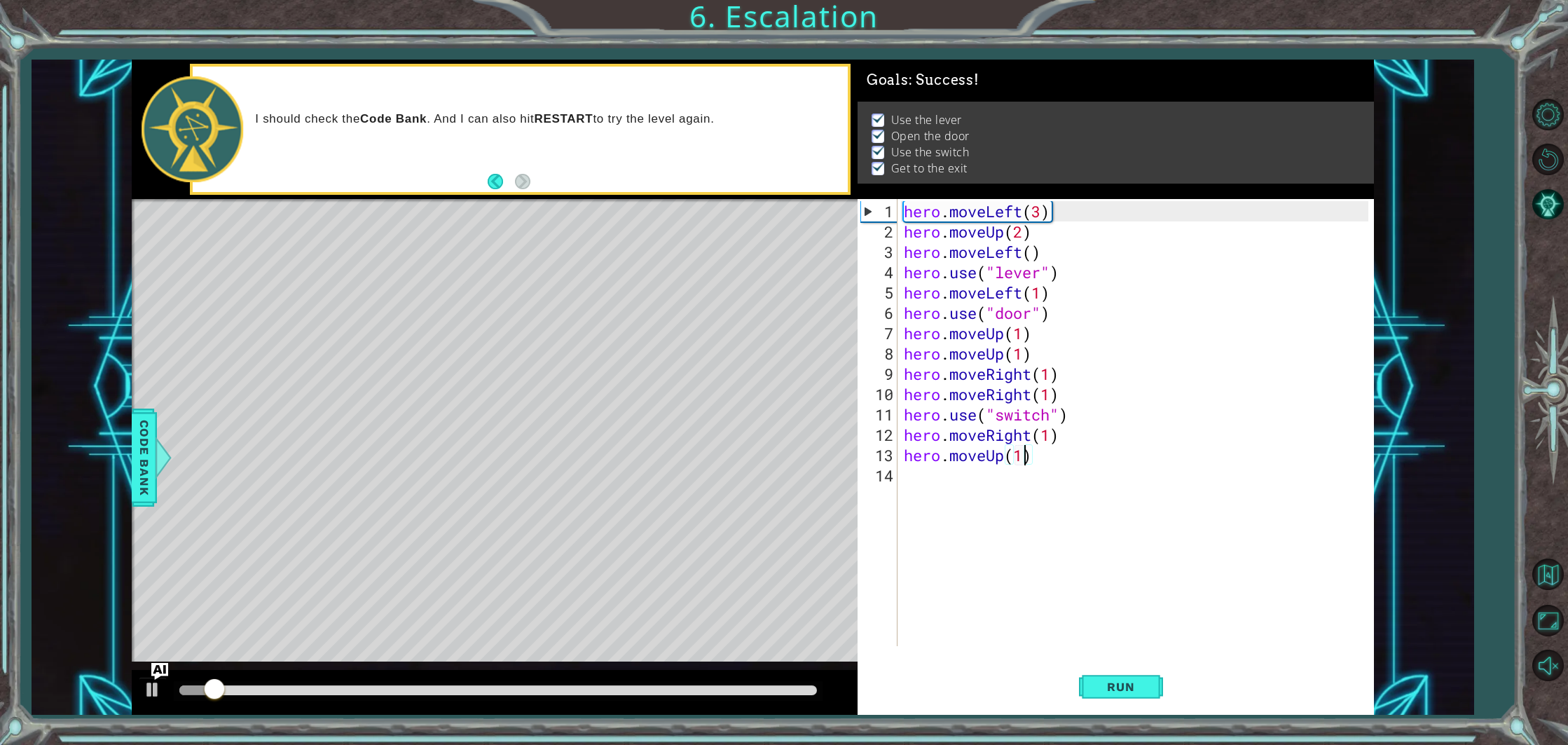
click at [805, 690] on div at bounding box center [498, 690] width 638 height 10
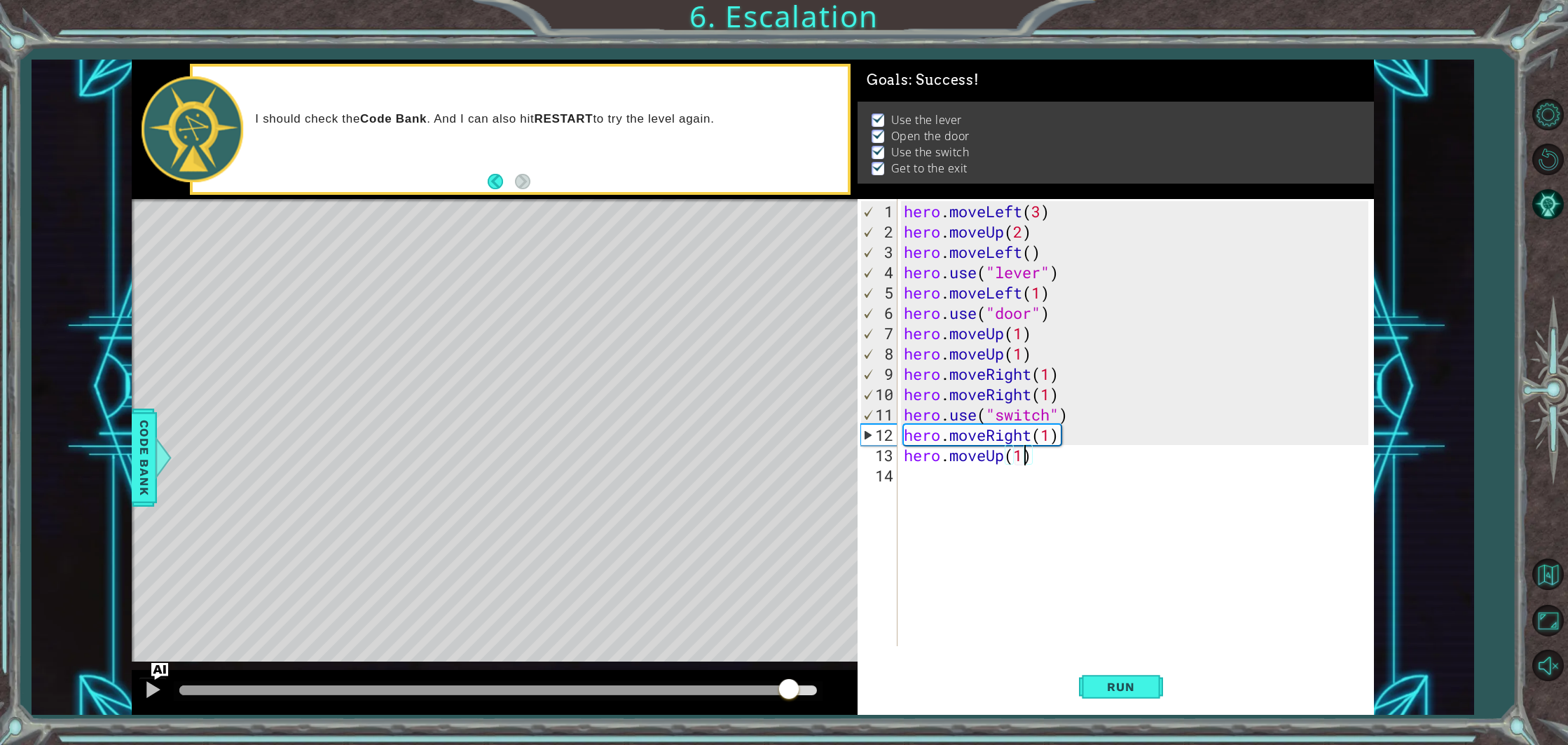
click at [791, 690] on div at bounding box center [498, 690] width 638 height 10
click at [771, 690] on div at bounding box center [475, 690] width 592 height 10
drag, startPoint x: 810, startPoint y: 694, endPoint x: 851, endPoint y: 697, distance: 41.1
click at [829, 697] on body "1 ההההההההההההההההההההההההההההההההההההההההההההההההההההההההההההההההההההההההההההה…" at bounding box center [784, 372] width 1568 height 745
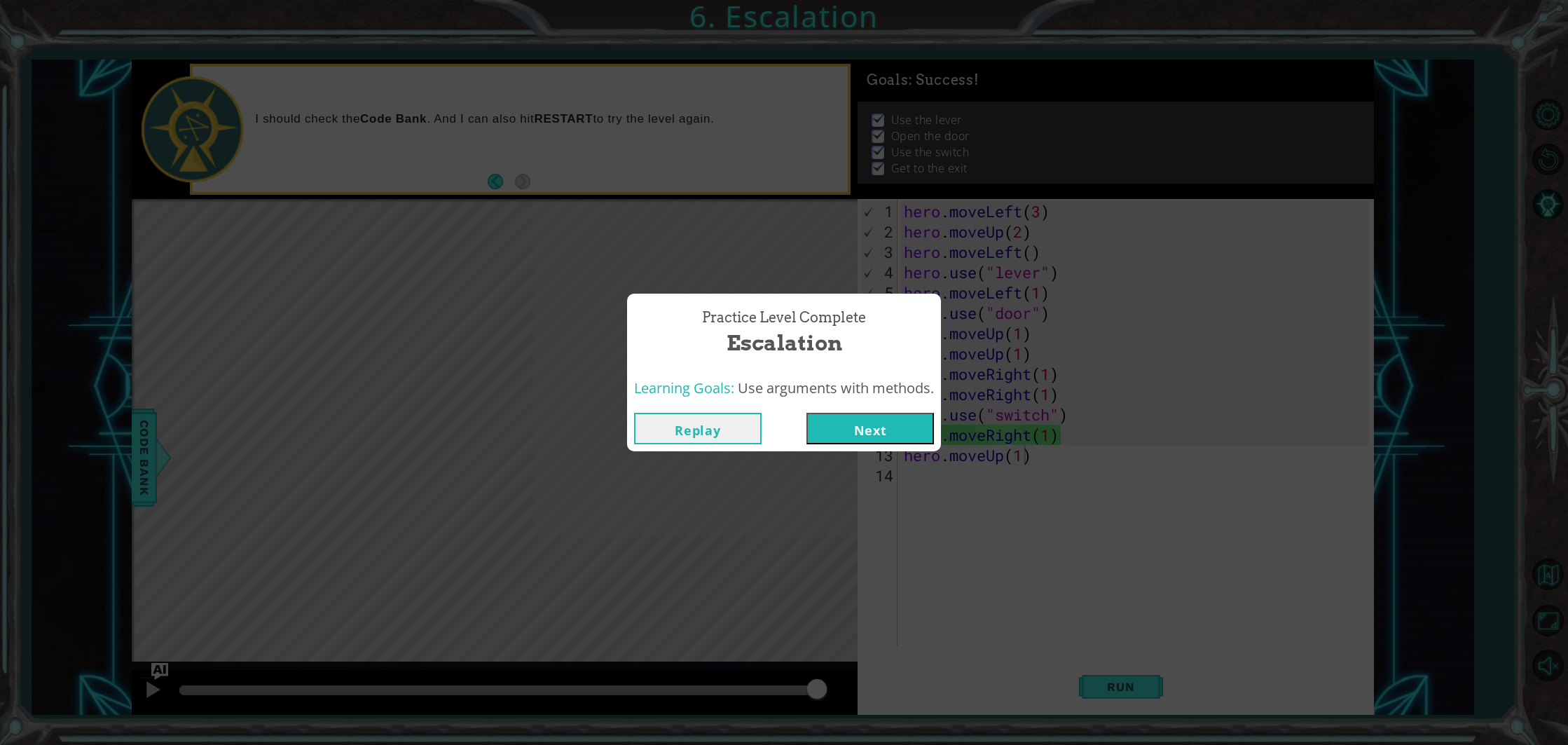
click at [829, 422] on button "Next" at bounding box center [870, 429] width 127 height 32
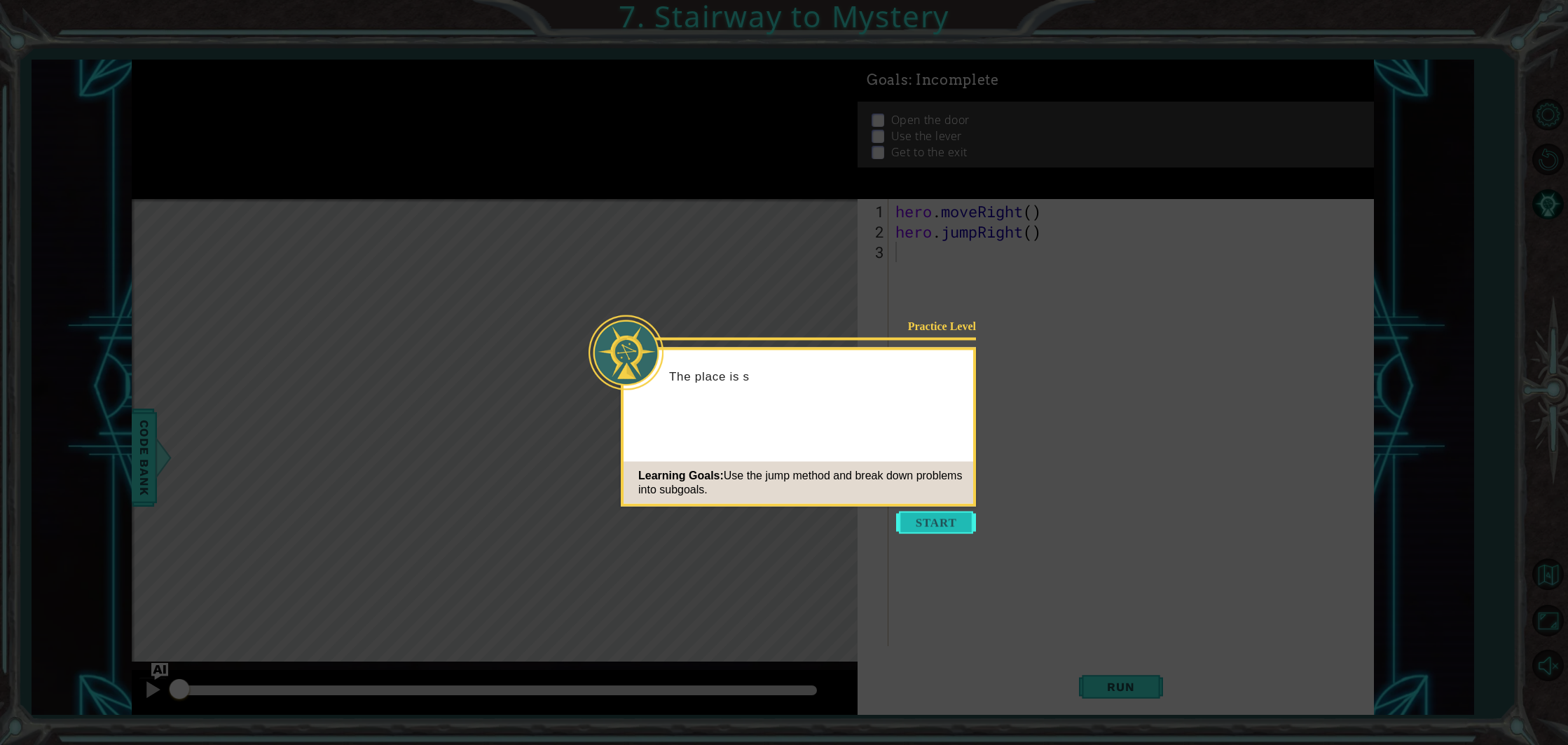
click at [829, 518] on button "Start" at bounding box center [935, 522] width 80 height 22
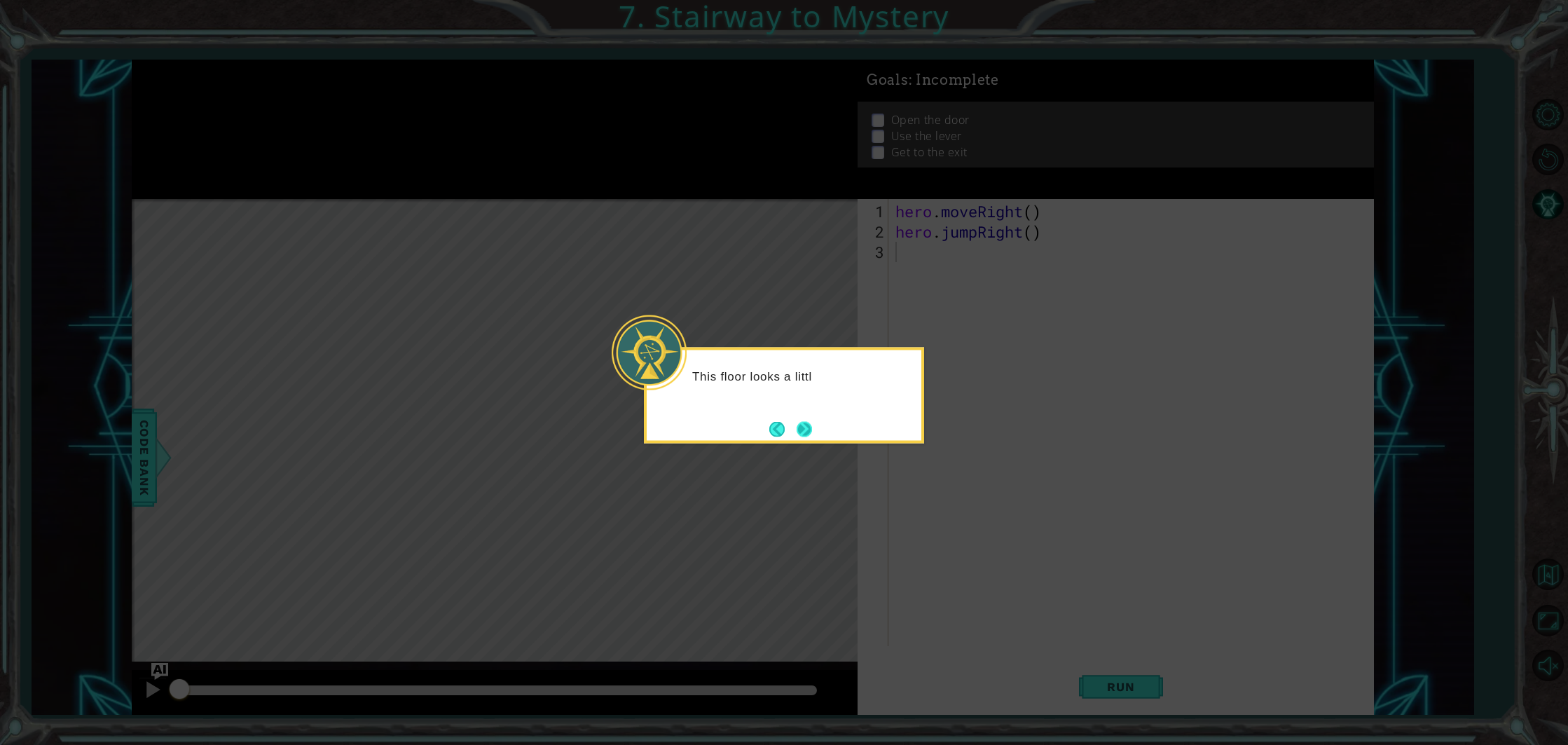
click at [815, 429] on button "Next" at bounding box center [804, 430] width 23 height 23
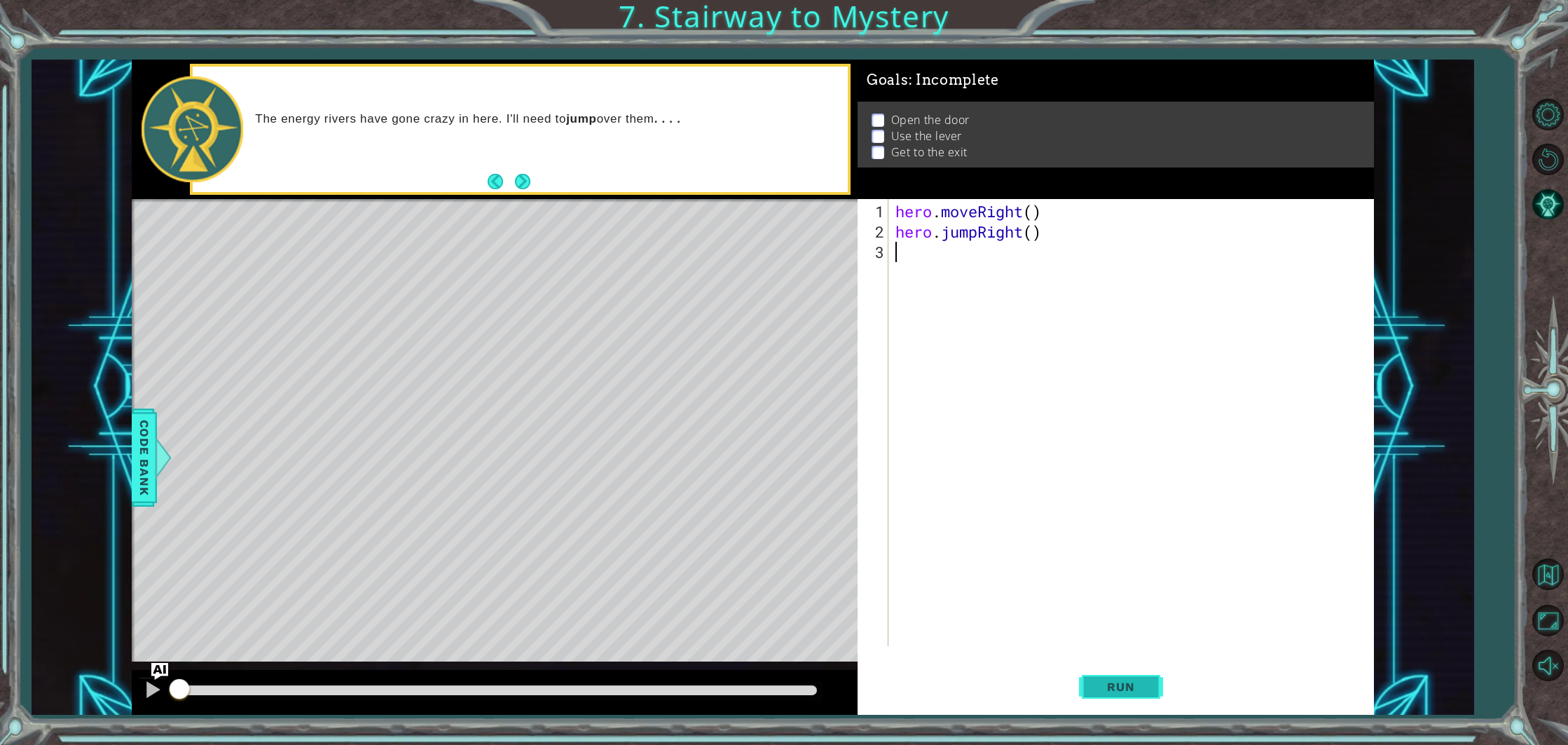
click at [829, 689] on span "Run" at bounding box center [1120, 687] width 56 height 14
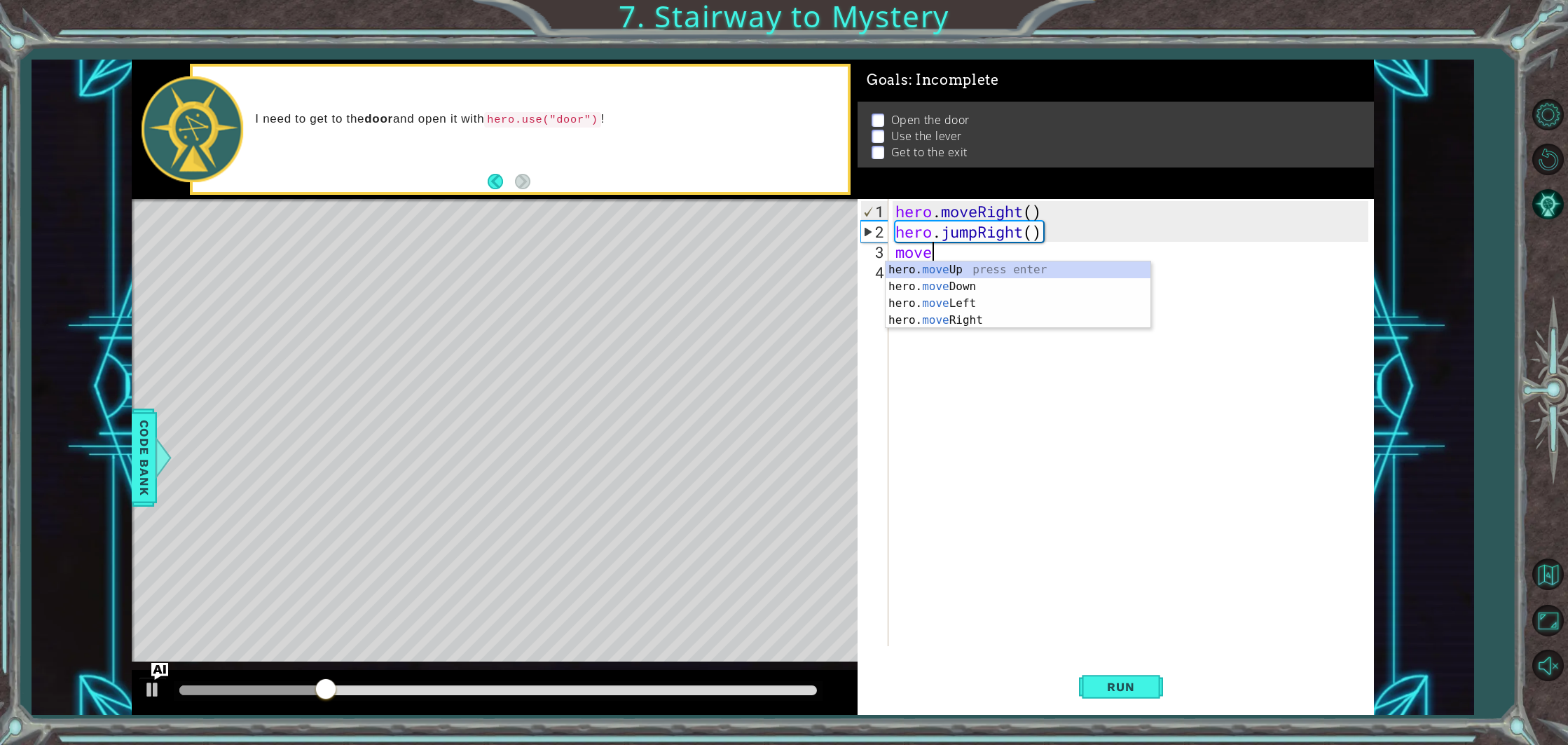
scroll to position [0, 2]
click at [829, 270] on div "hero. moveU p press enter" at bounding box center [1019, 286] width 265 height 50
type textarea "hero.moveUp(1)"
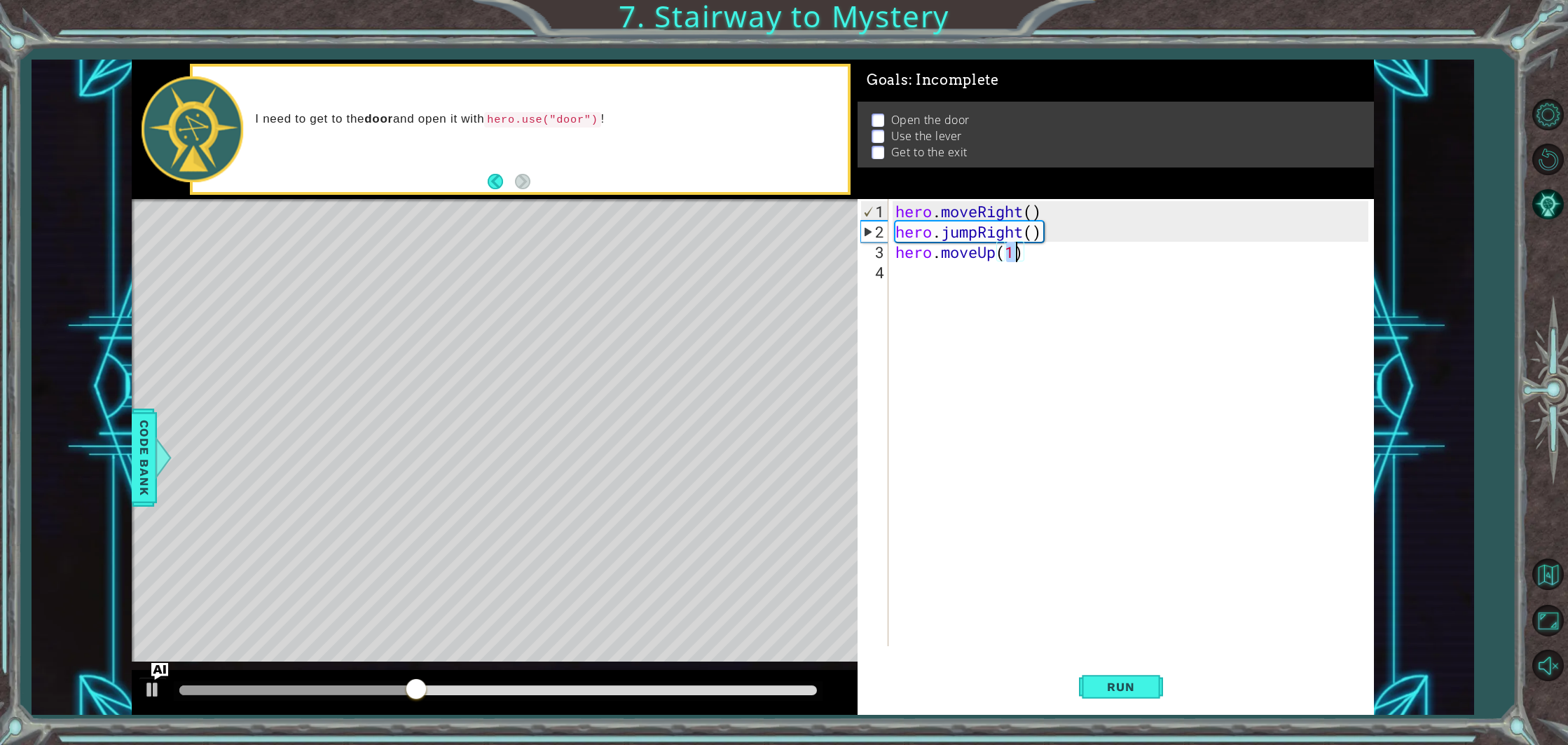
click at [829, 258] on div "hero . moveRight ( ) hero . jumpRight ( ) hero . moveUp ( 1 )" at bounding box center [1133, 445] width 482 height 488
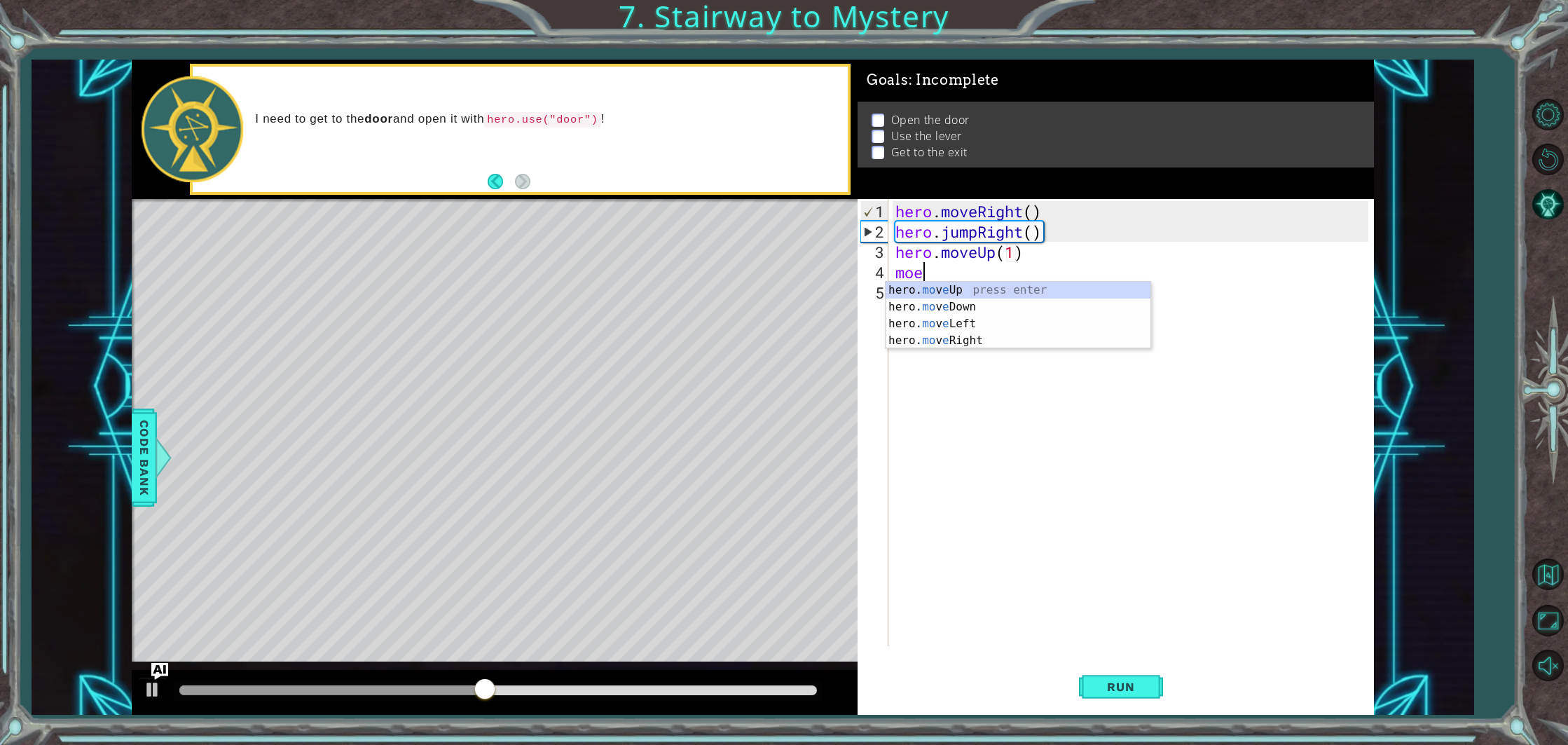
scroll to position [0, 1]
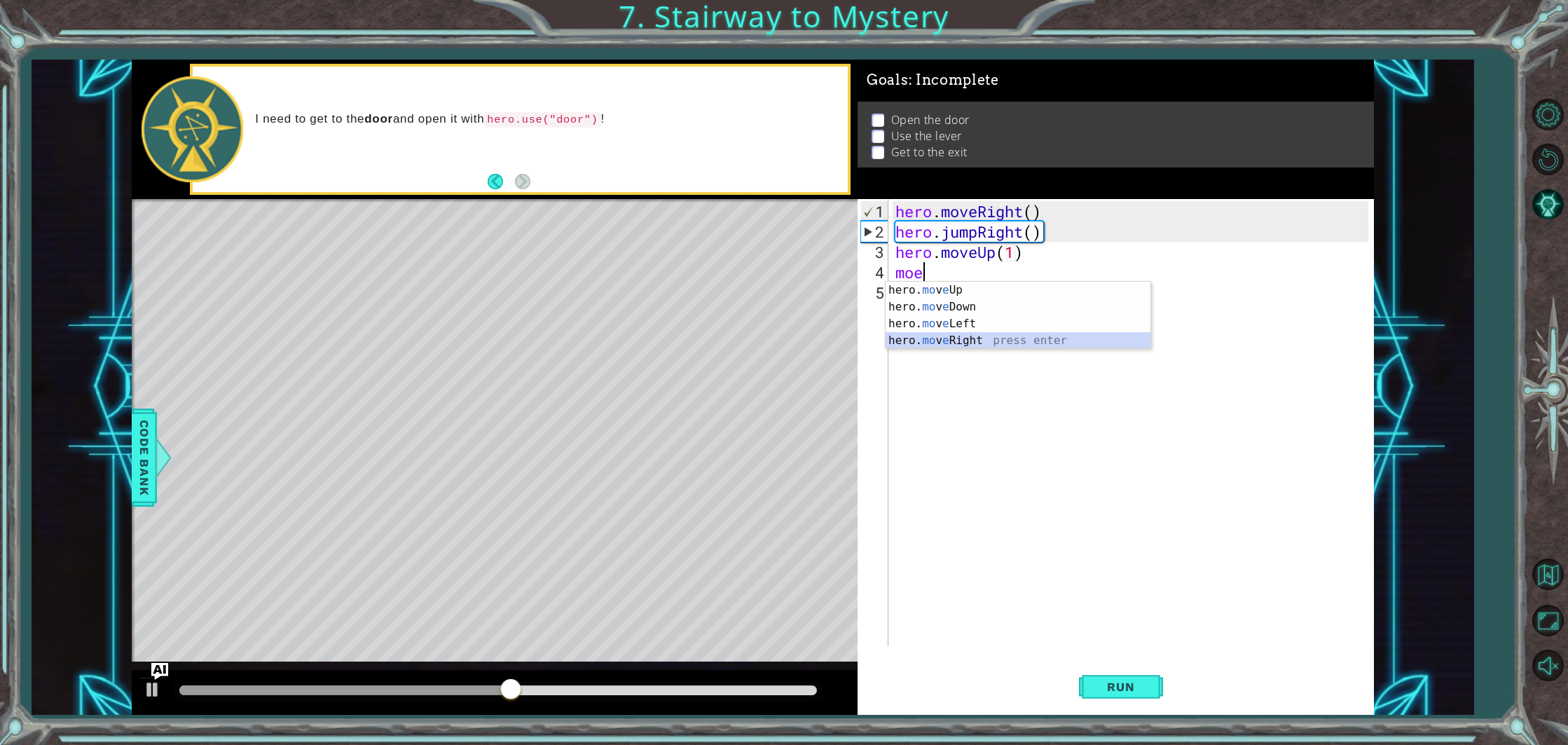
click at [829, 334] on div "hero. mo v e Up press enter hero. mo v e Down press enter hero. mo v e Left pre…" at bounding box center [1019, 332] width 265 height 101
type textarea "hero.moveRight(1)"
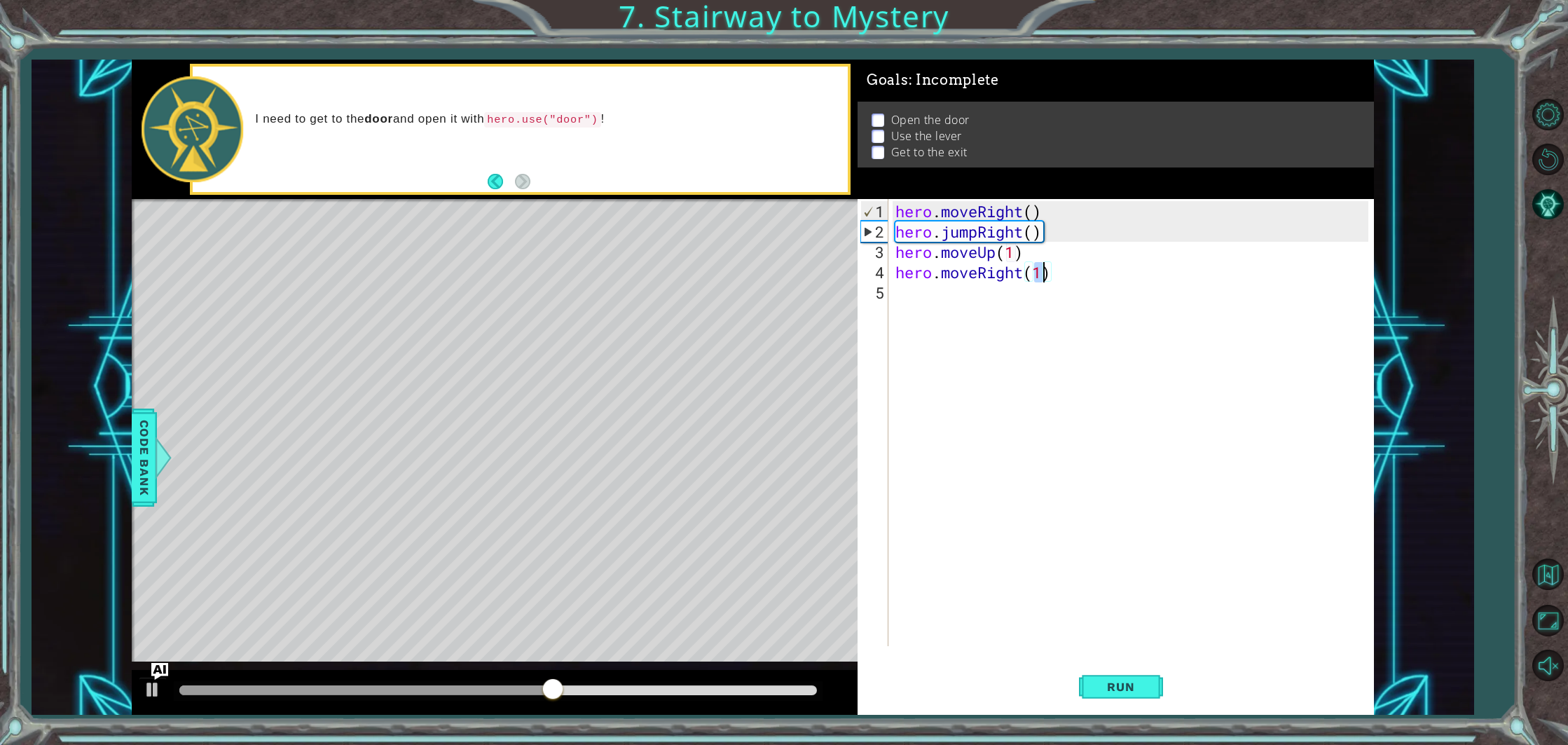
click at [829, 312] on div "hero . moveRight ( ) hero . jumpRight ( ) hero . moveUp ( 1 ) hero . moveRight …" at bounding box center [1133, 445] width 482 height 488
click at [829, 307] on div "hero. use press enter" at bounding box center [1019, 327] width 265 height 50
type textarea "hero.use("door")"
click at [829, 285] on div "hero . moveRight ( ) hero . jumpRight ( ) hero . moveUp ( 1 ) hero . moveRight …" at bounding box center [1133, 445] width 482 height 488
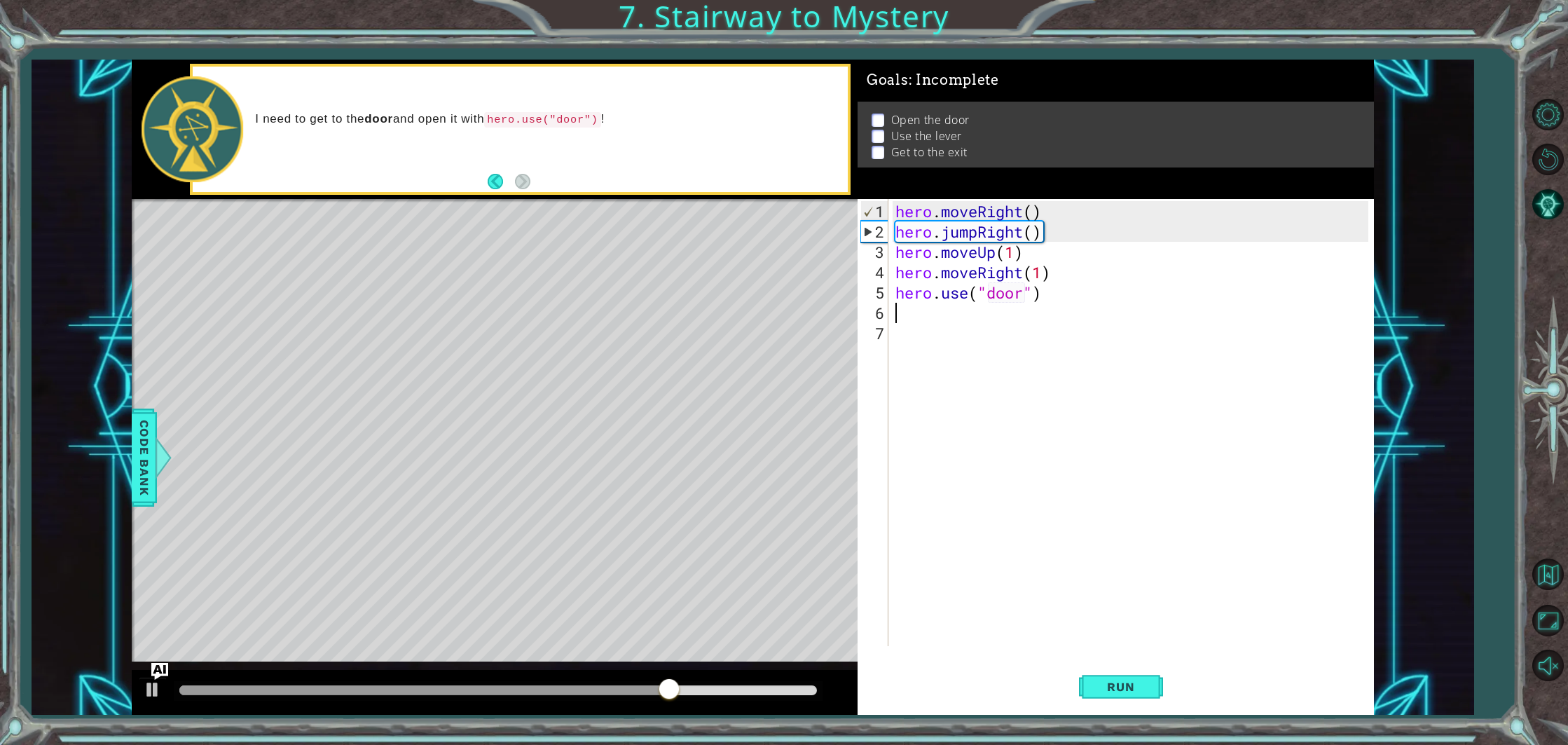
scroll to position [0, 0]
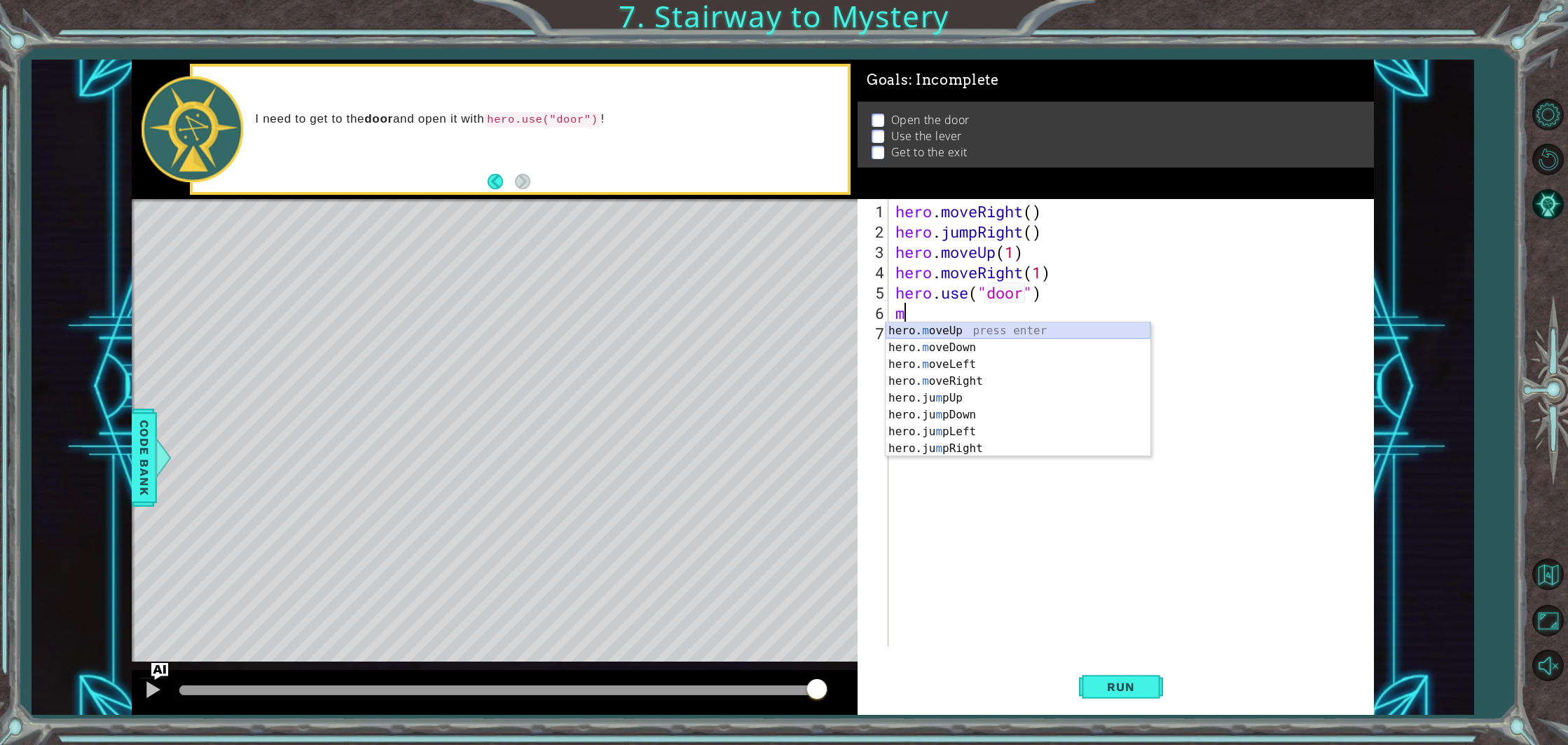
click at [829, 323] on div "hero. m oveUp press enter hero. m oveDown press enter hero. m oveLeft press ent…" at bounding box center [1019, 407] width 265 height 168
type textarea "hero.moveUp(1)"
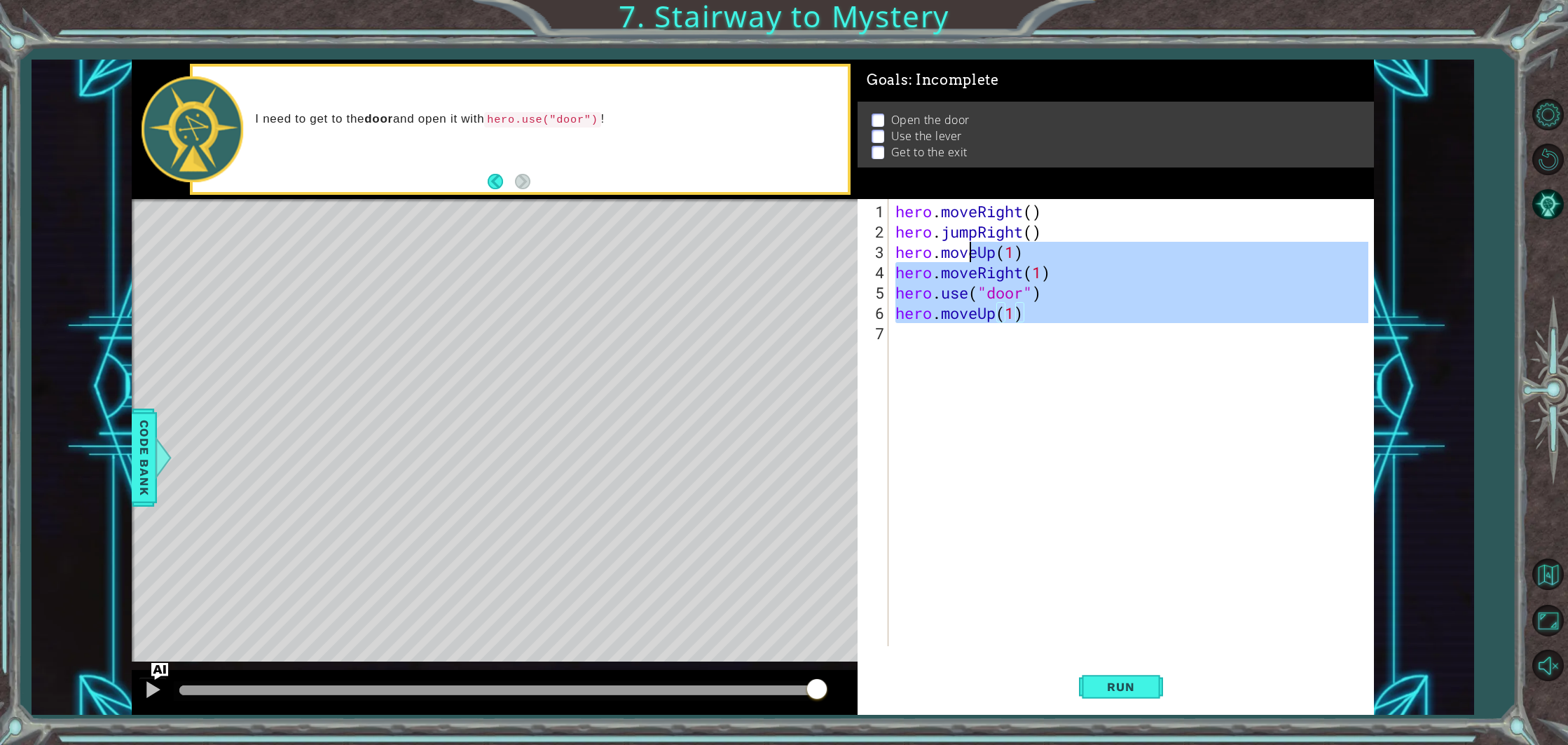
click at [829, 333] on div "hero . moveRight ( ) hero . jumpRight ( ) hero . moveUp ( 1 ) hero . moveRight …" at bounding box center [1133, 445] width 482 height 488
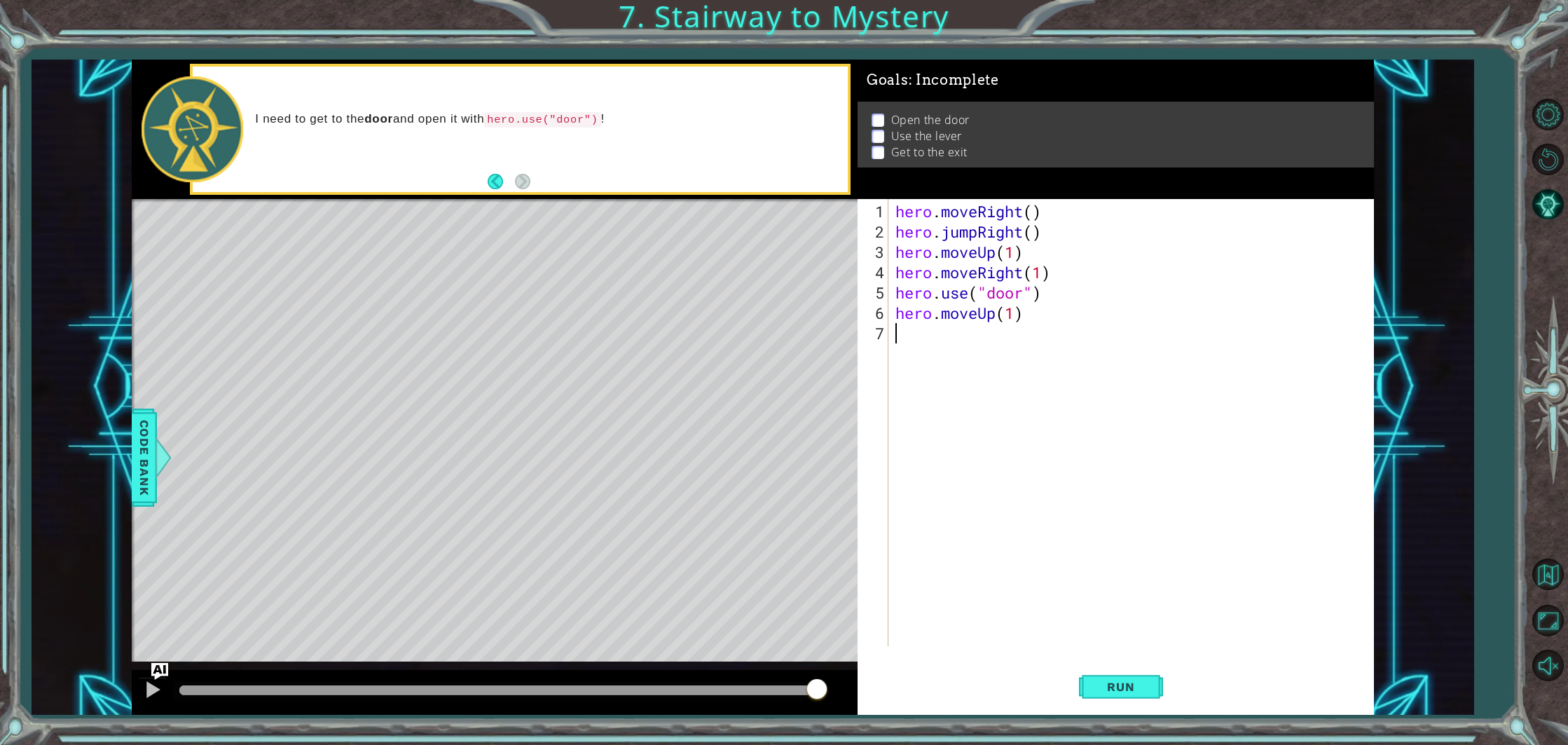
type textarea "g"
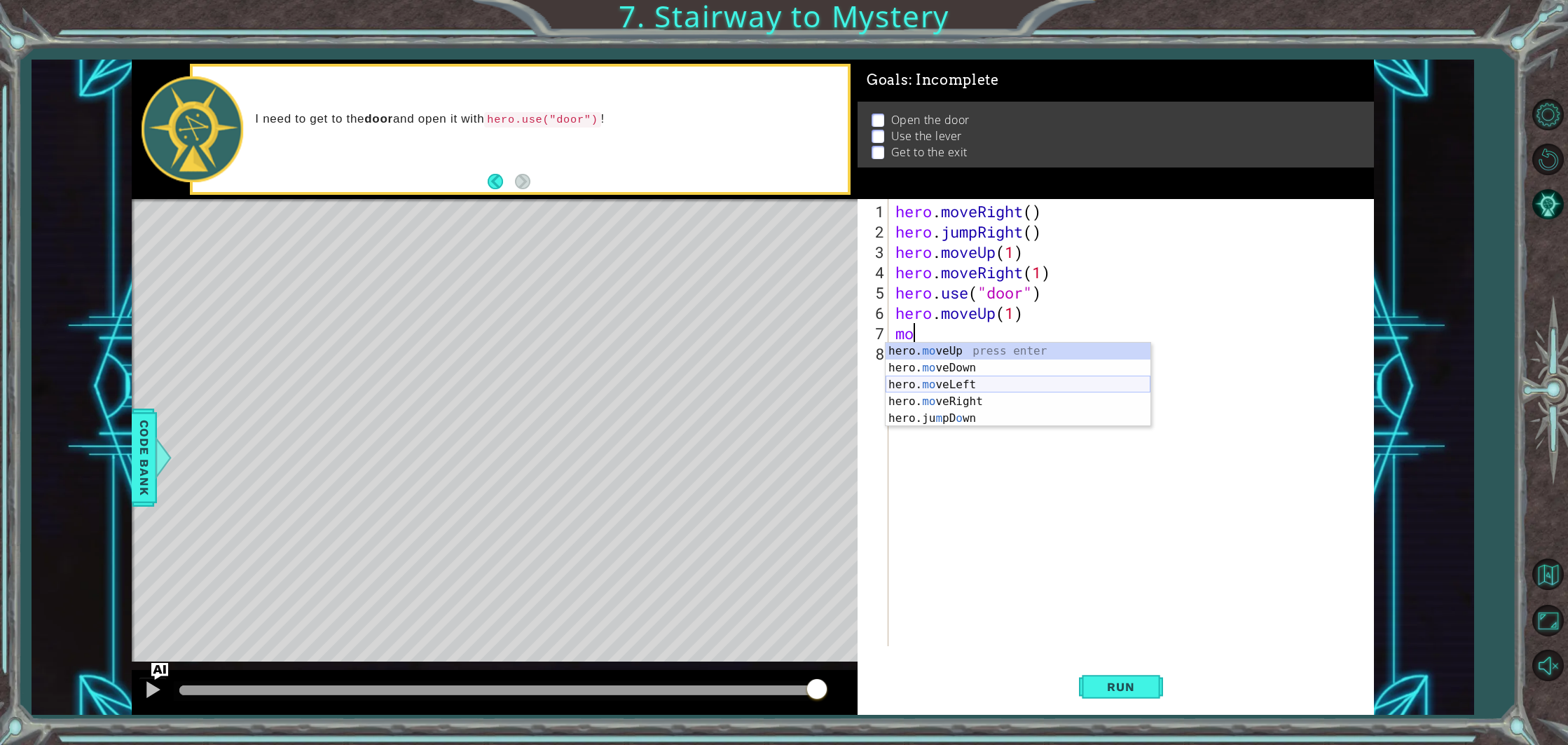
click at [829, 388] on div "hero. mo veUp press enter hero. mo veDown press enter hero. mo veLeft press ent…" at bounding box center [1019, 401] width 265 height 118
type textarea "hero.moveLeft(1)"
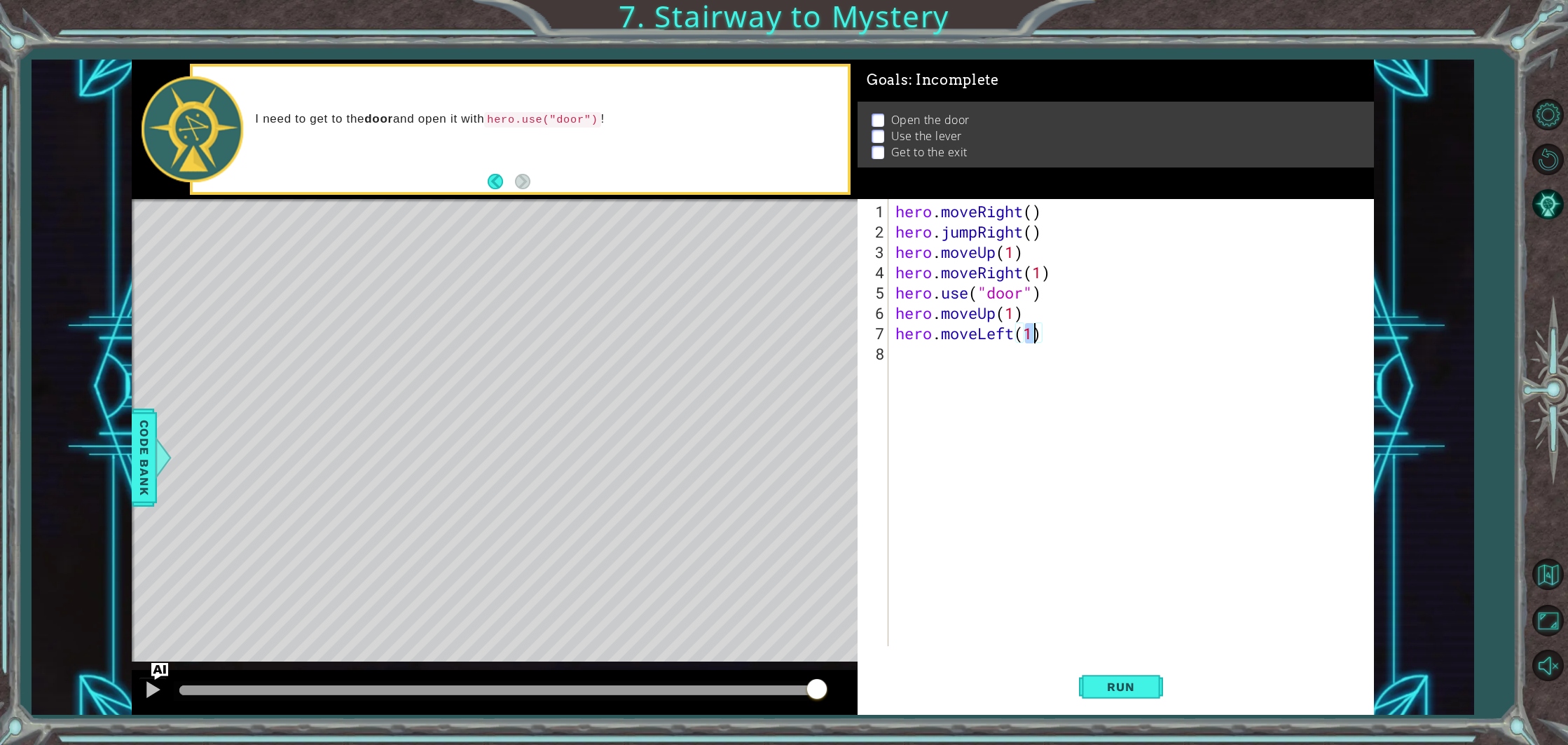
click at [829, 353] on div "hero . moveRight ( ) hero . jumpRight ( ) hero . moveUp ( 1 ) hero . moveRight …" at bounding box center [1133, 445] width 482 height 488
click at [829, 371] on div "hero. us e press enter" at bounding box center [1019, 388] width 265 height 50
type textarea "hero.use("lever")"
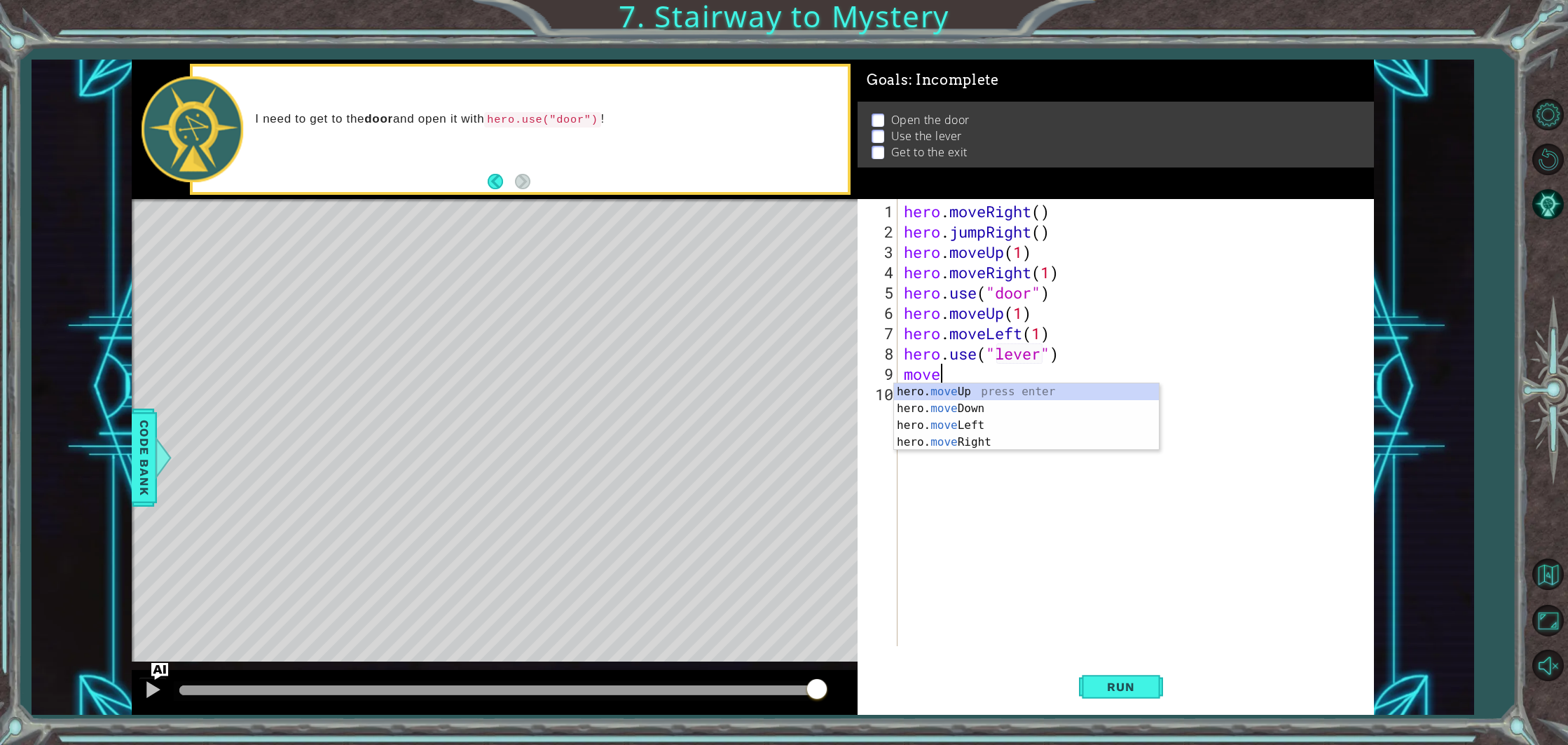
scroll to position [0, 1]
click at [829, 425] on div "hero. move Up press enter hero. move Down press enter hero. move Left press ent…" at bounding box center [1026, 434] width 265 height 101
type textarea "hero.moveLeft(1)"
click at [829, 384] on div "hero . moveRight ( ) hero . jumpRight ( ) hero . moveUp ( 1 ) hero . moveRight …" at bounding box center [1138, 445] width 474 height 488
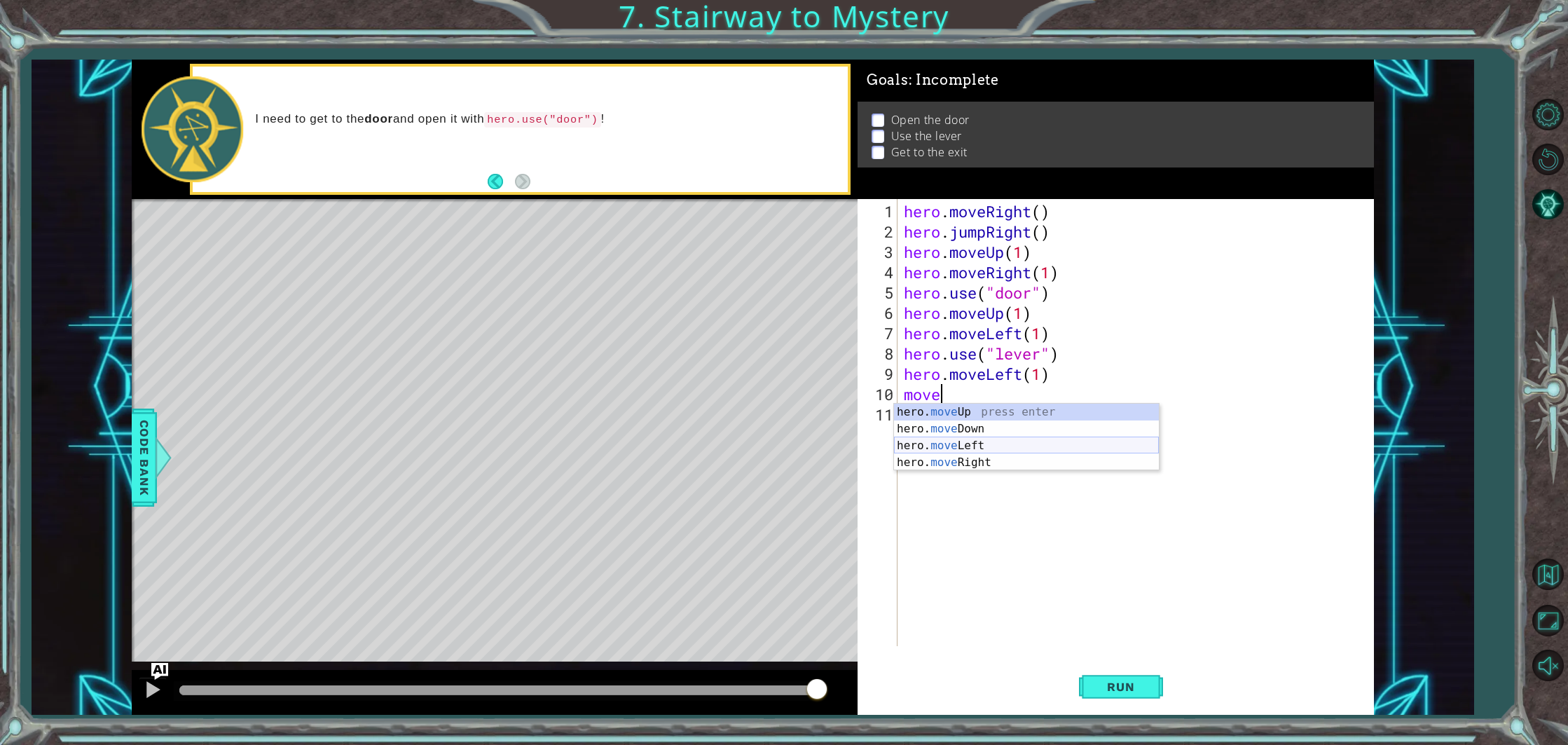
click at [829, 443] on div "hero. move Up press enter hero. move Down press enter hero. move Left press ent…" at bounding box center [1026, 454] width 265 height 101
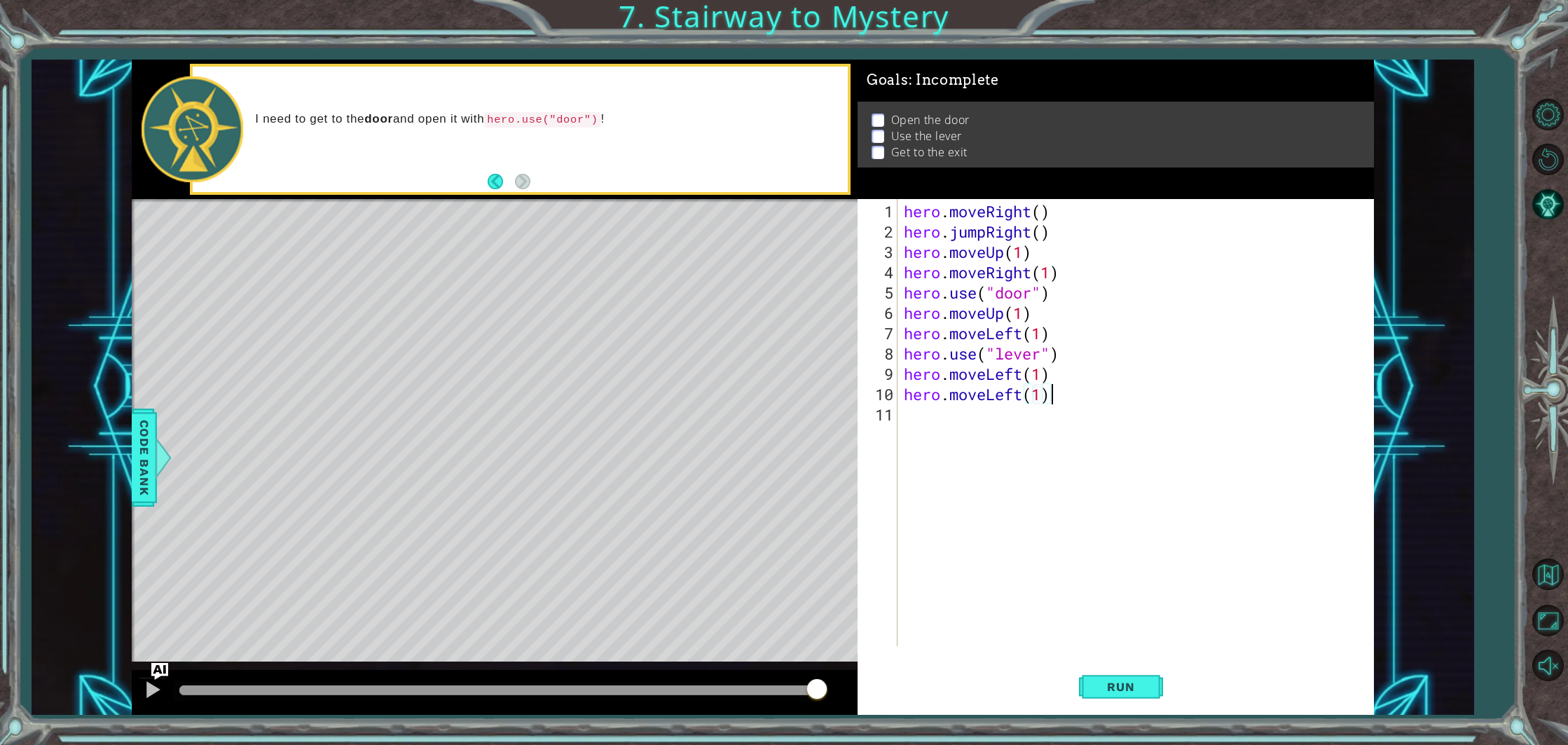
click at [829, 399] on div "hero . moveRight ( ) hero . jumpRight ( ) hero . moveUp ( 1 ) hero . moveRight …" at bounding box center [1138, 445] width 474 height 488
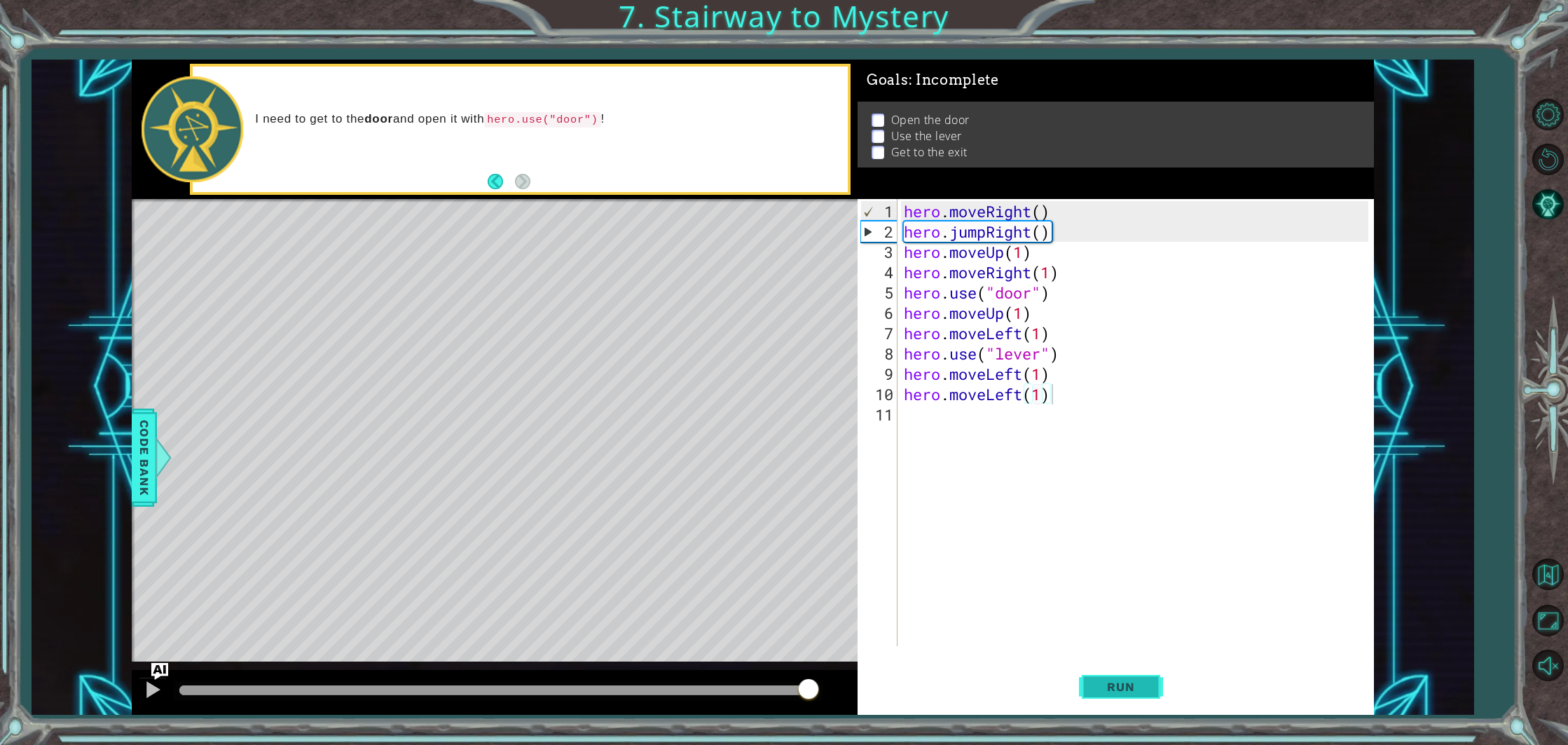
click at [829, 685] on span "Run" at bounding box center [1120, 687] width 56 height 14
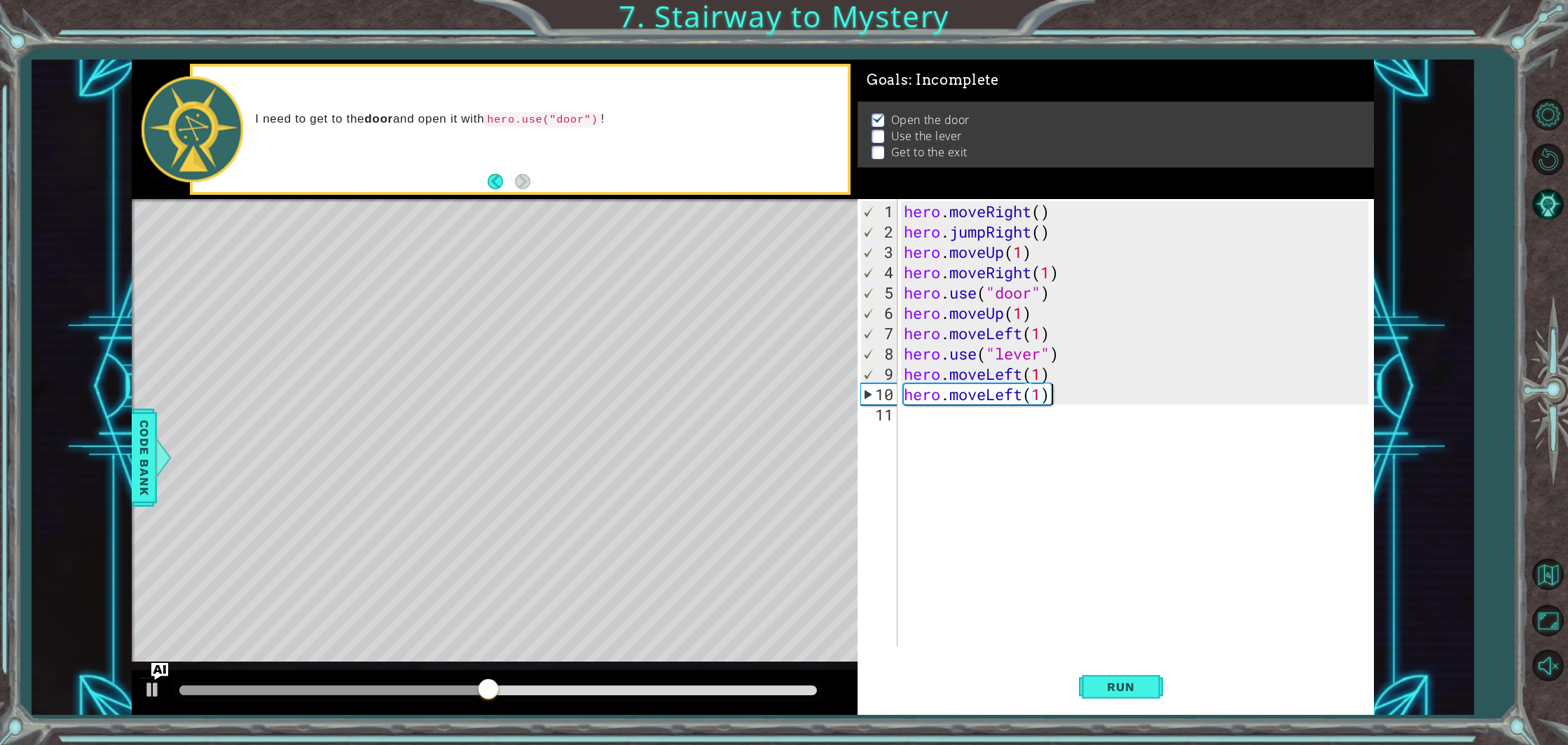
click at [829, 346] on div "hero . moveRight ( ) hero . jumpRight ( ) hero . moveUp ( 1 ) hero . moveRight …" at bounding box center [1138, 445] width 474 height 488
click at [829, 688] on span "Run" at bounding box center [1120, 687] width 56 height 14
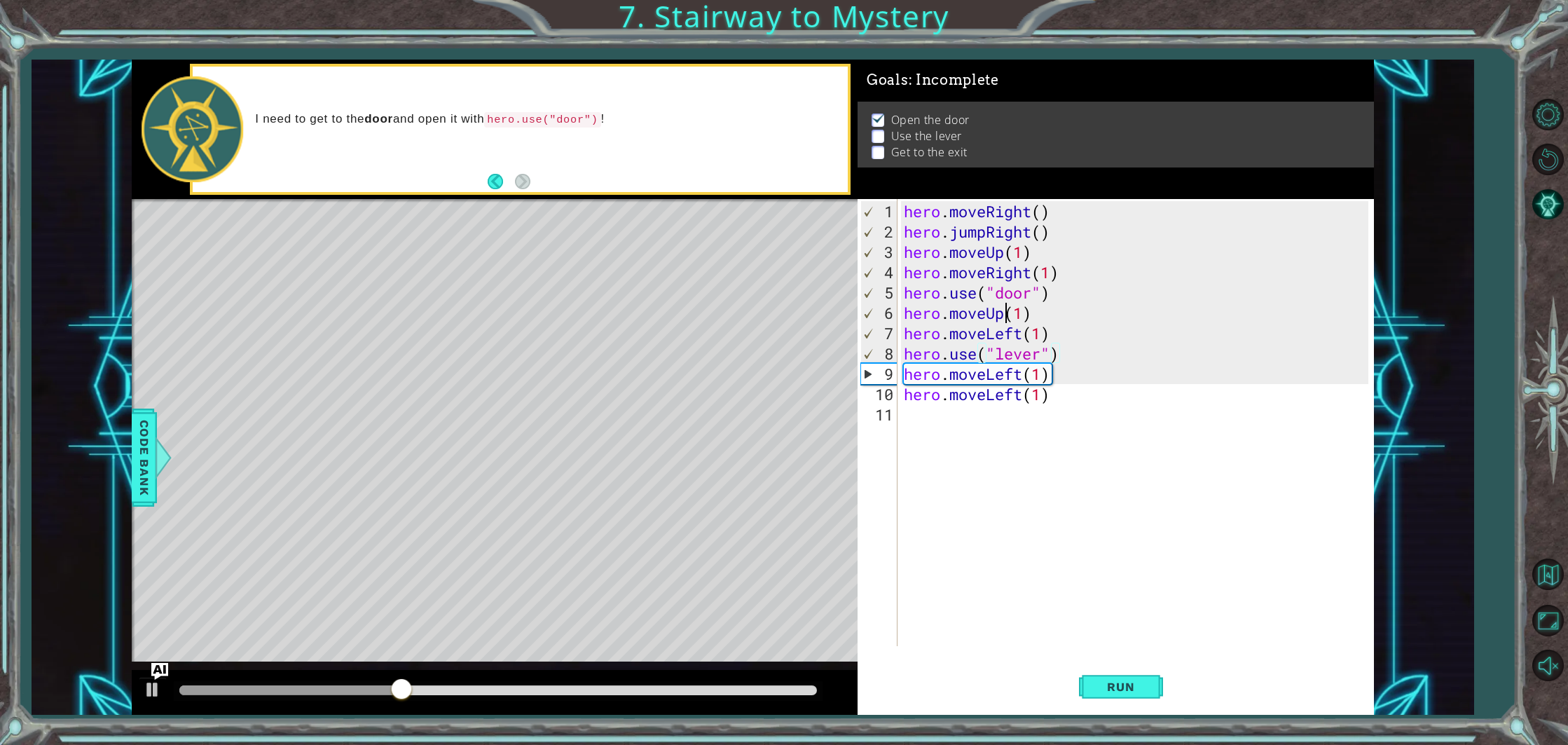
click at [829, 309] on div "hero . moveRight ( ) hero . jumpRight ( ) hero . moveUp ( 1 ) hero . moveRight …" at bounding box center [1138, 445] width 474 height 488
type textarea "hero.moveUp(1)"
click at [829, 316] on div "hero . moveRight ( ) hero . jumpRight ( ) hero . moveUp ( 1 ) hero . moveRight …" at bounding box center [1138, 445] width 474 height 488
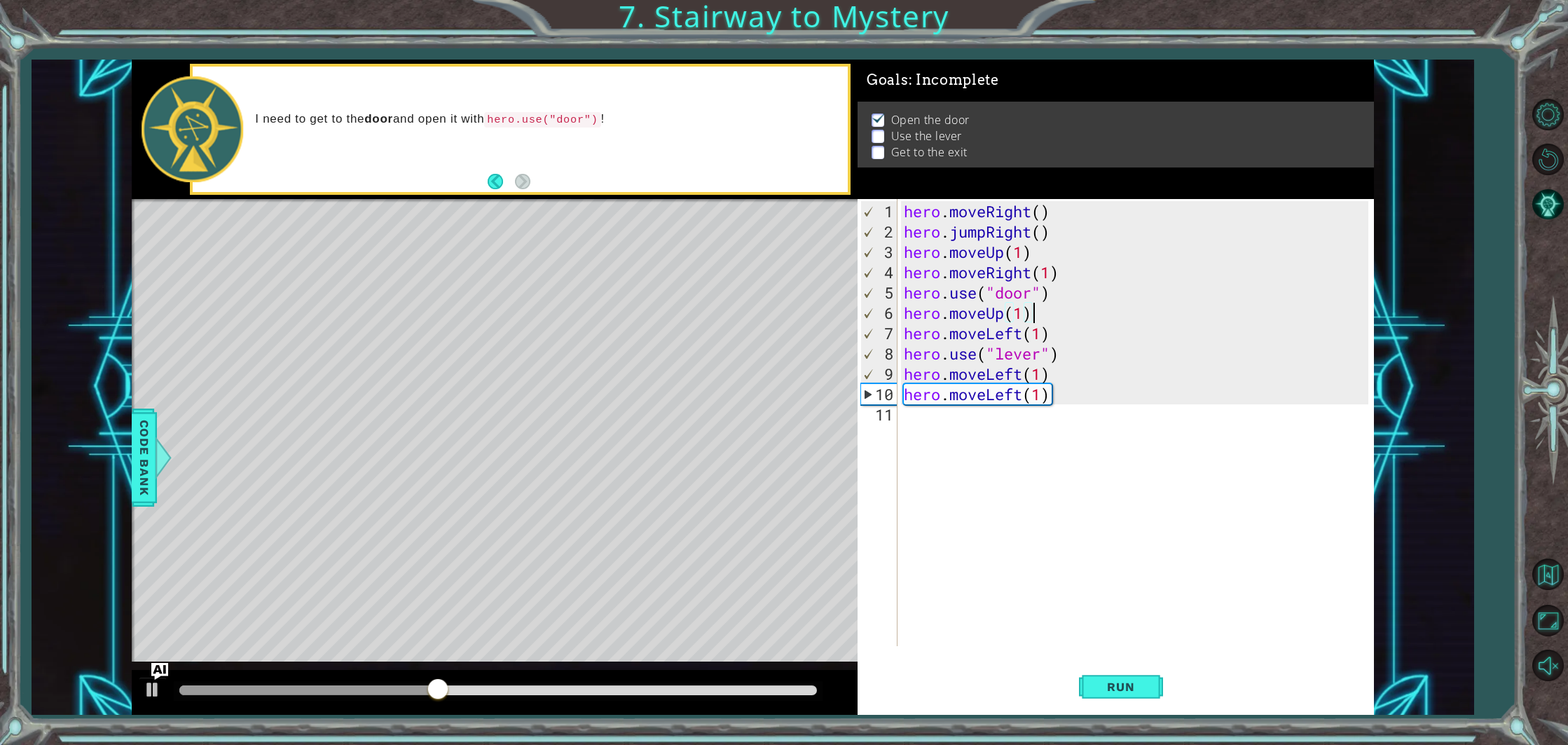
scroll to position [0, 0]
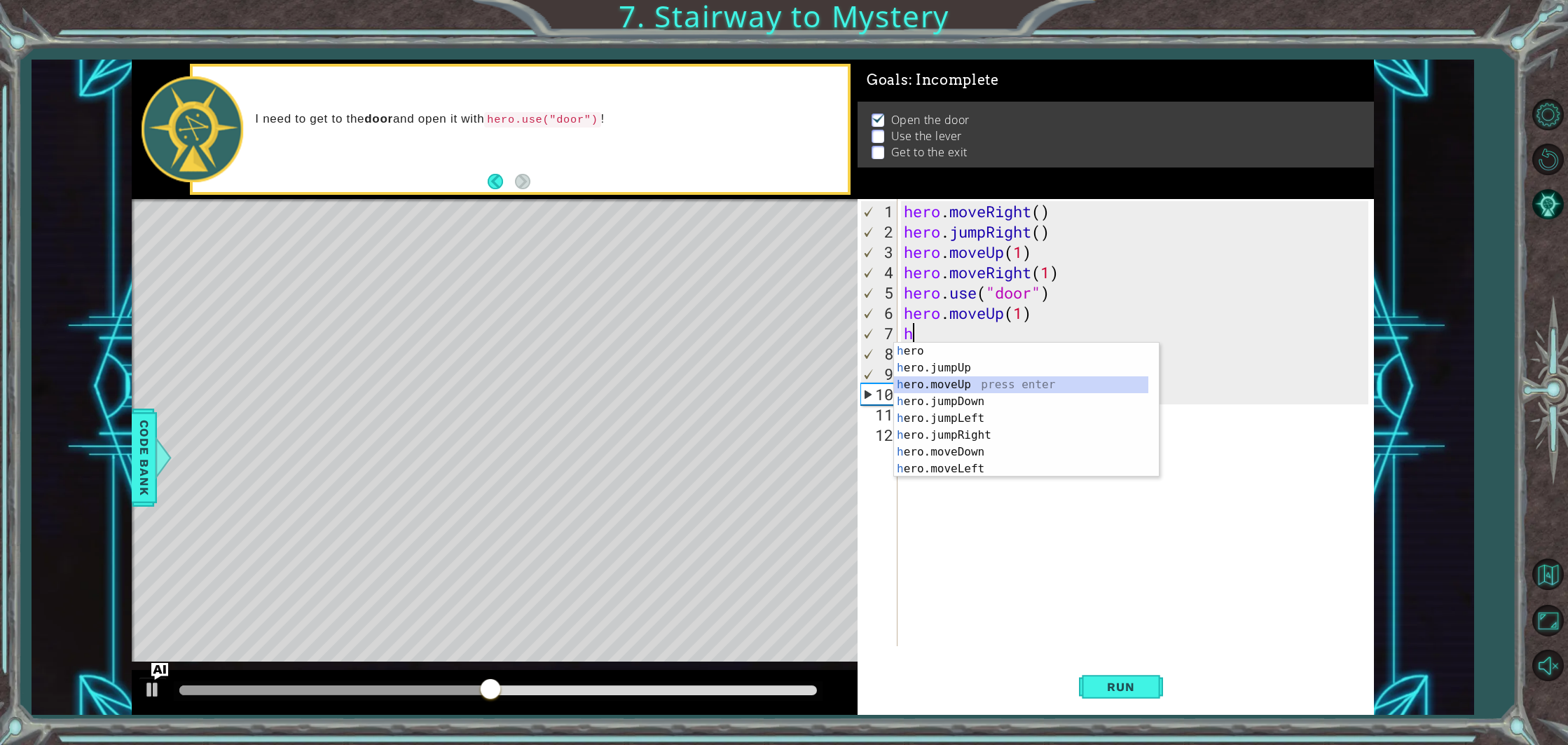
click at [829, 381] on div "h ero press enter h ero.jumpUp press enter h ero.moveUp press enter h ero.jumpD…" at bounding box center [1021, 427] width 254 height 168
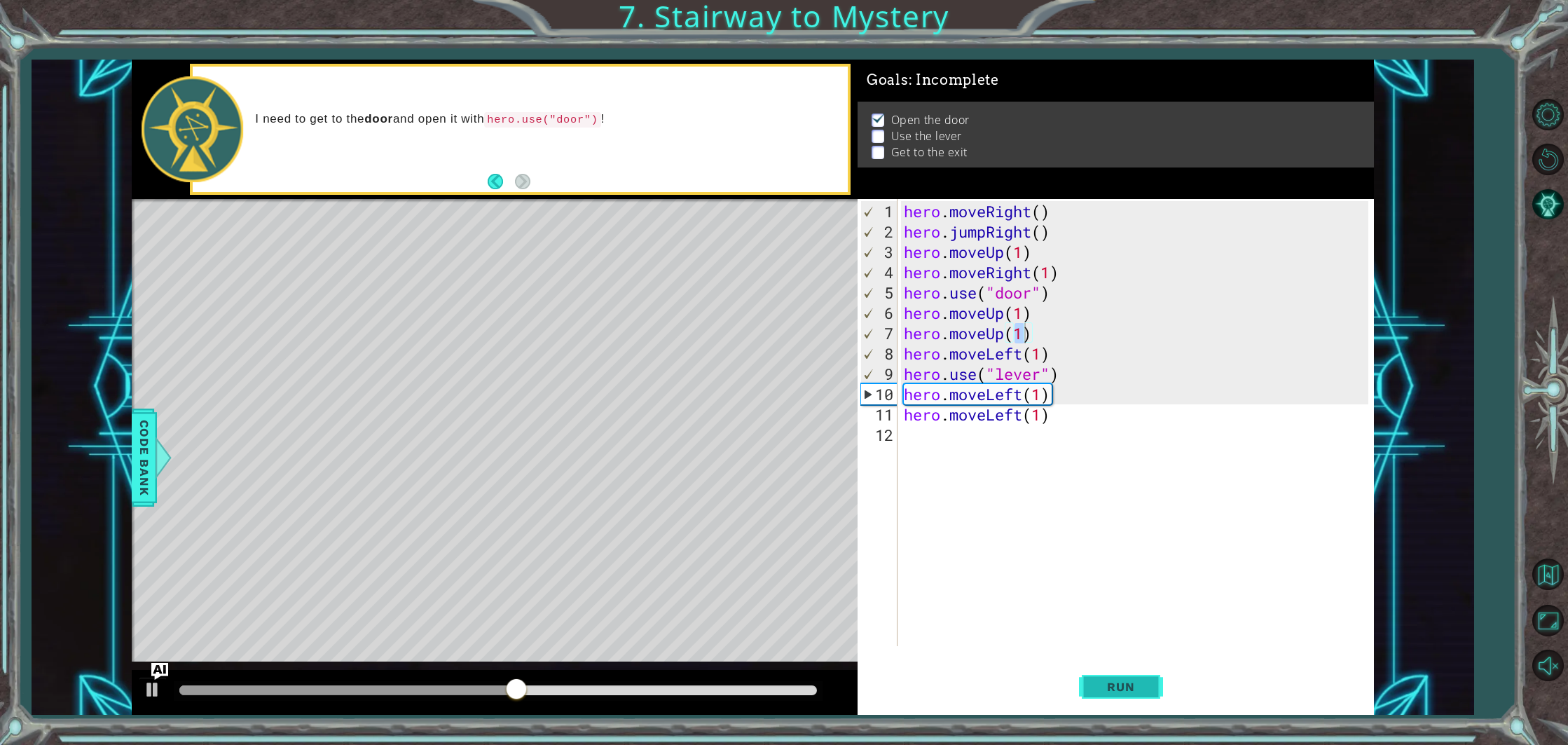
click at [829, 684] on span "Run" at bounding box center [1120, 687] width 56 height 14
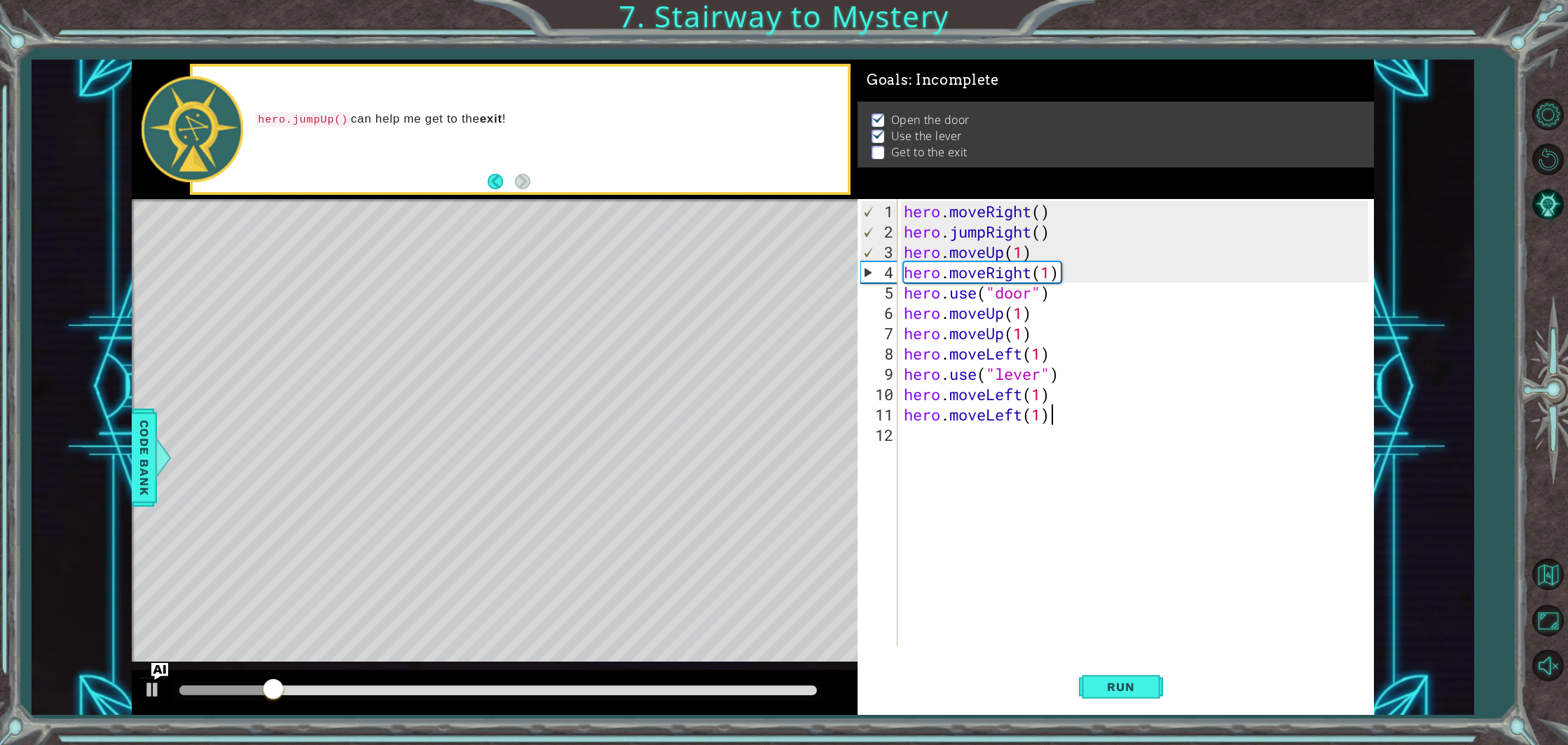
click at [829, 420] on div "hero . moveRight ( ) hero . jumpRight ( ) hero . moveUp ( 1 ) hero . moveRight …" at bounding box center [1138, 445] width 474 height 488
type textarea "hero.moveLeft(1)"
click at [829, 432] on div "hero . moveRight ( ) hero . jumpRight ( ) hero . moveUp ( 1 ) hero . moveRight …" at bounding box center [1138, 445] width 474 height 488
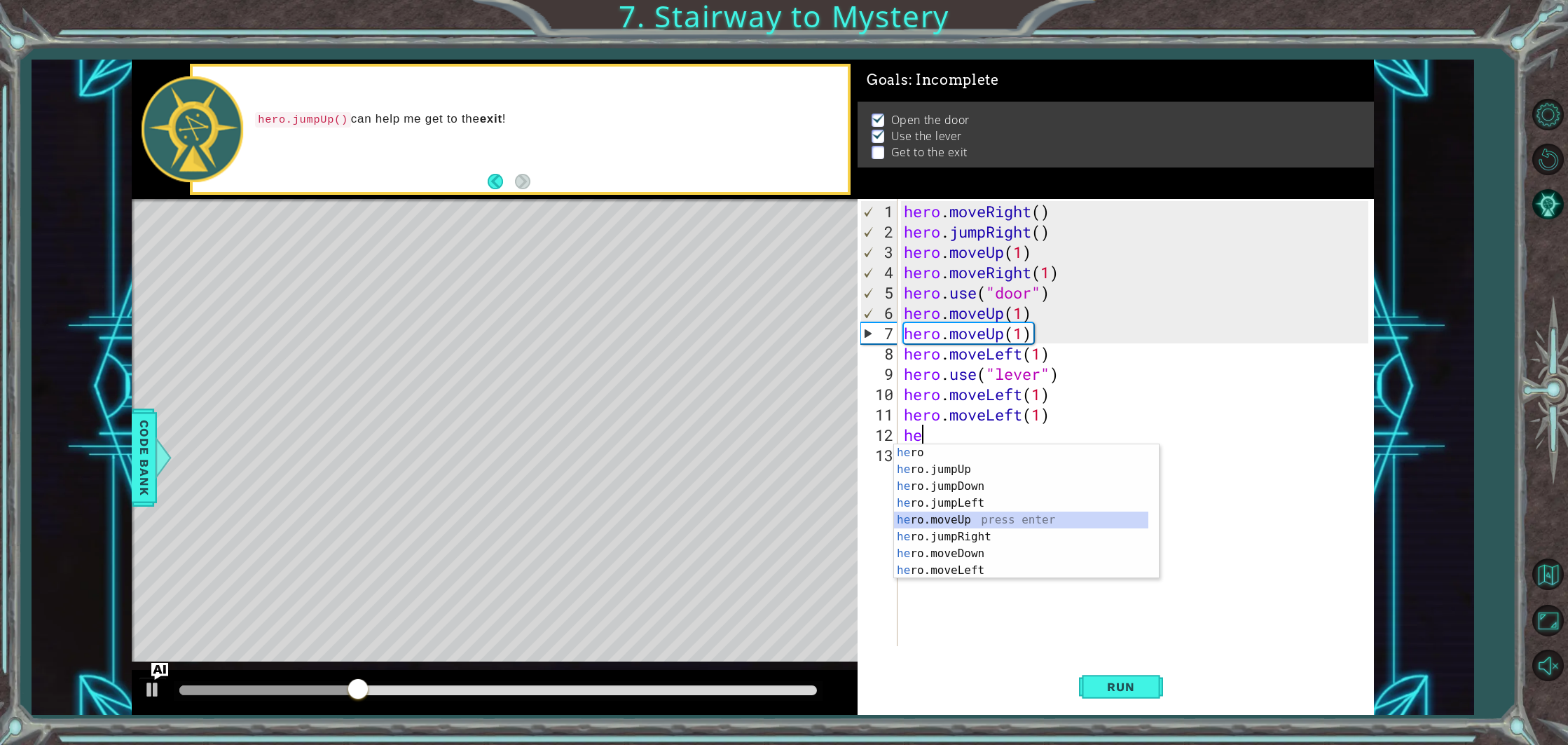
click at [829, 525] on div "he ro press enter he ro.jumpUp press enter he ro.jumpDown press enter he ro.jum…" at bounding box center [1021, 528] width 254 height 168
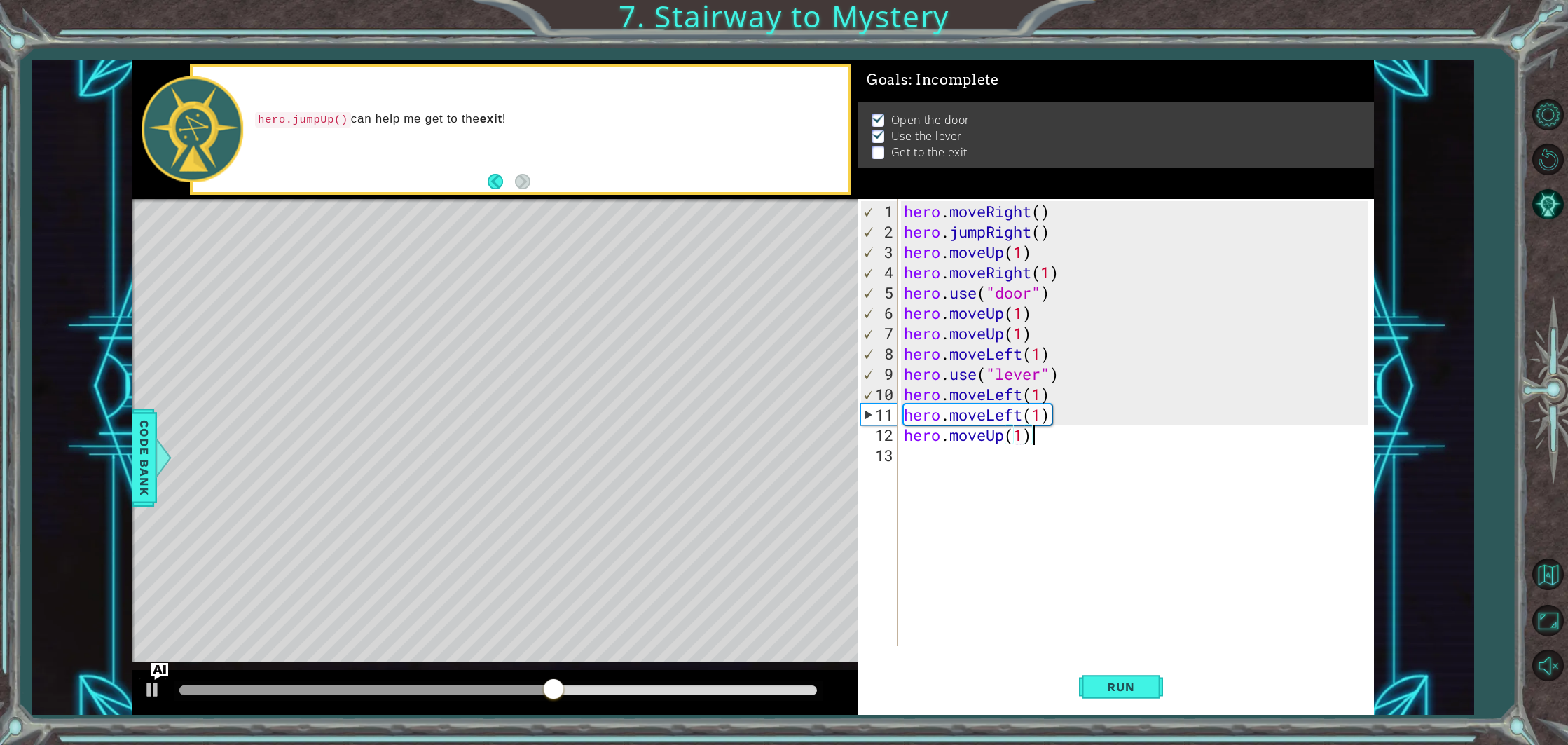
click at [829, 442] on div "hero . moveRight ( ) hero . jumpRight ( ) hero . moveUp ( 1 ) hero . moveRight …" at bounding box center [1138, 445] width 474 height 488
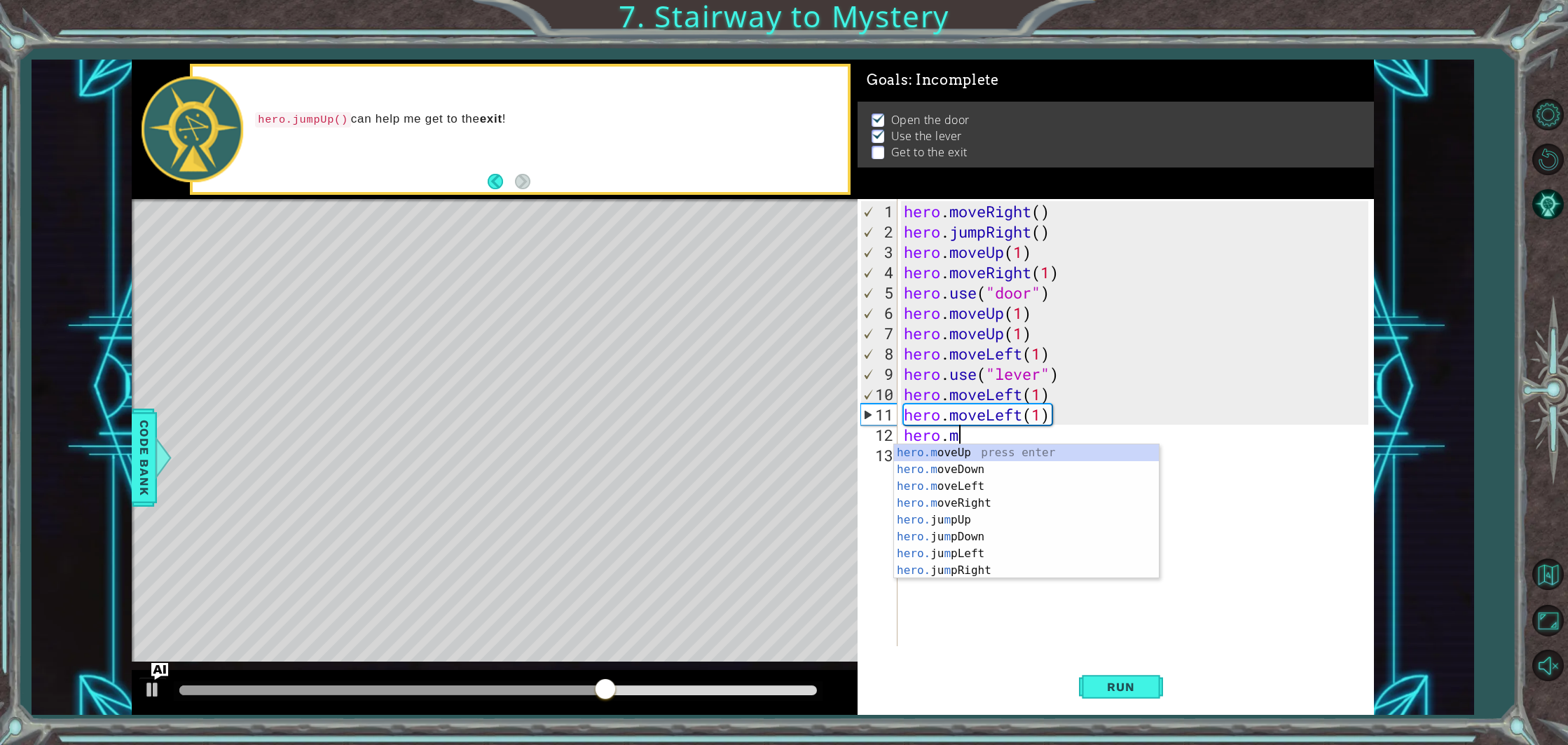
type textarea "hero."
click at [829, 452] on div "hero. jumpUp press enter hero. jumpDown press enter hero. jumpLeft press enter …" at bounding box center [1021, 528] width 254 height 168
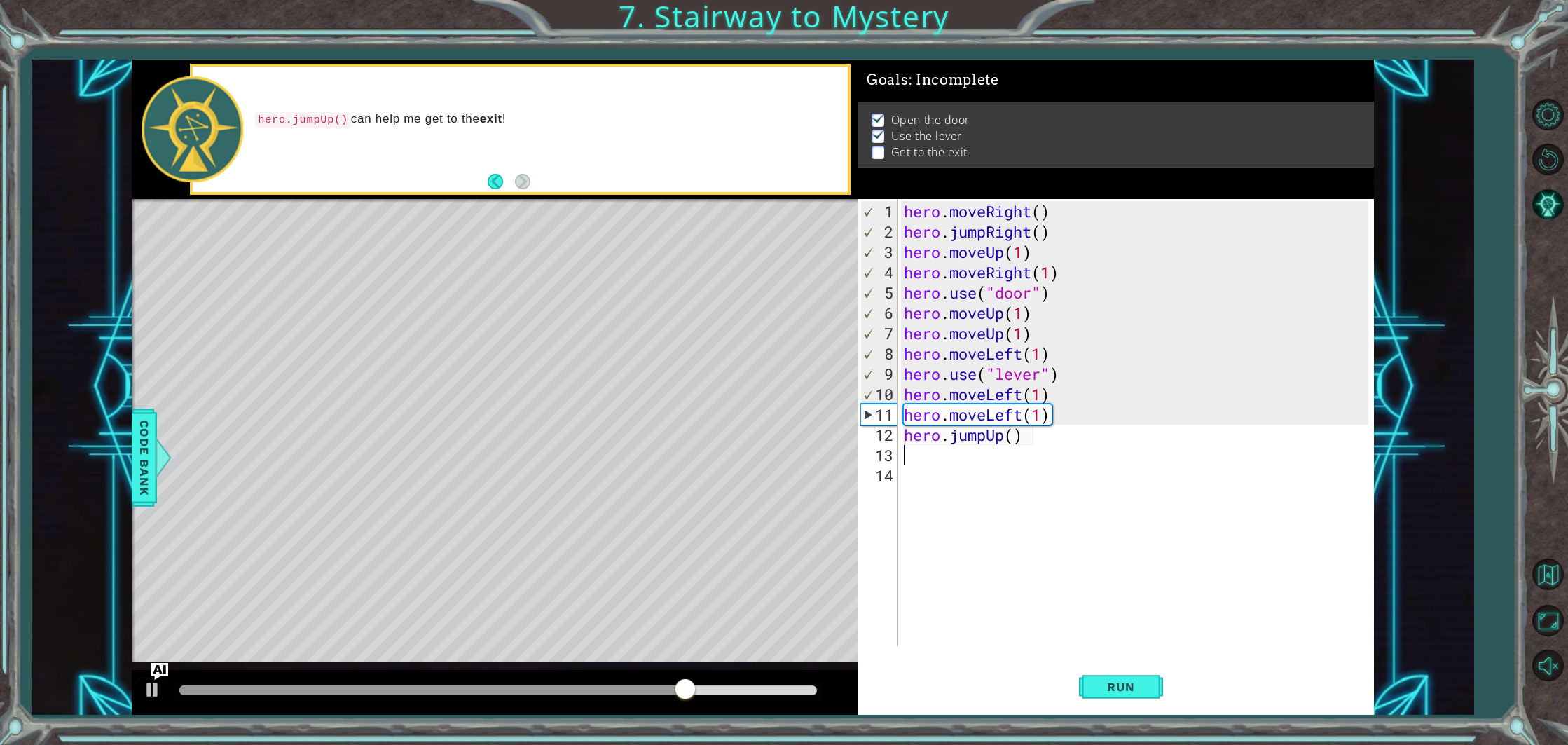
click at [829, 468] on div "hero . moveRight ( ) hero . jumpRight ( ) hero . moveUp ( 1 ) hero . moveRight …" at bounding box center [1138, 445] width 474 height 488
click at [829, 459] on div "hero . moveRight ( ) hero . jumpRight ( ) hero . moveUp ( 1 ) hero . moveRight …" at bounding box center [1138, 445] width 474 height 488
click at [829, 686] on span "Run" at bounding box center [1120, 687] width 56 height 14
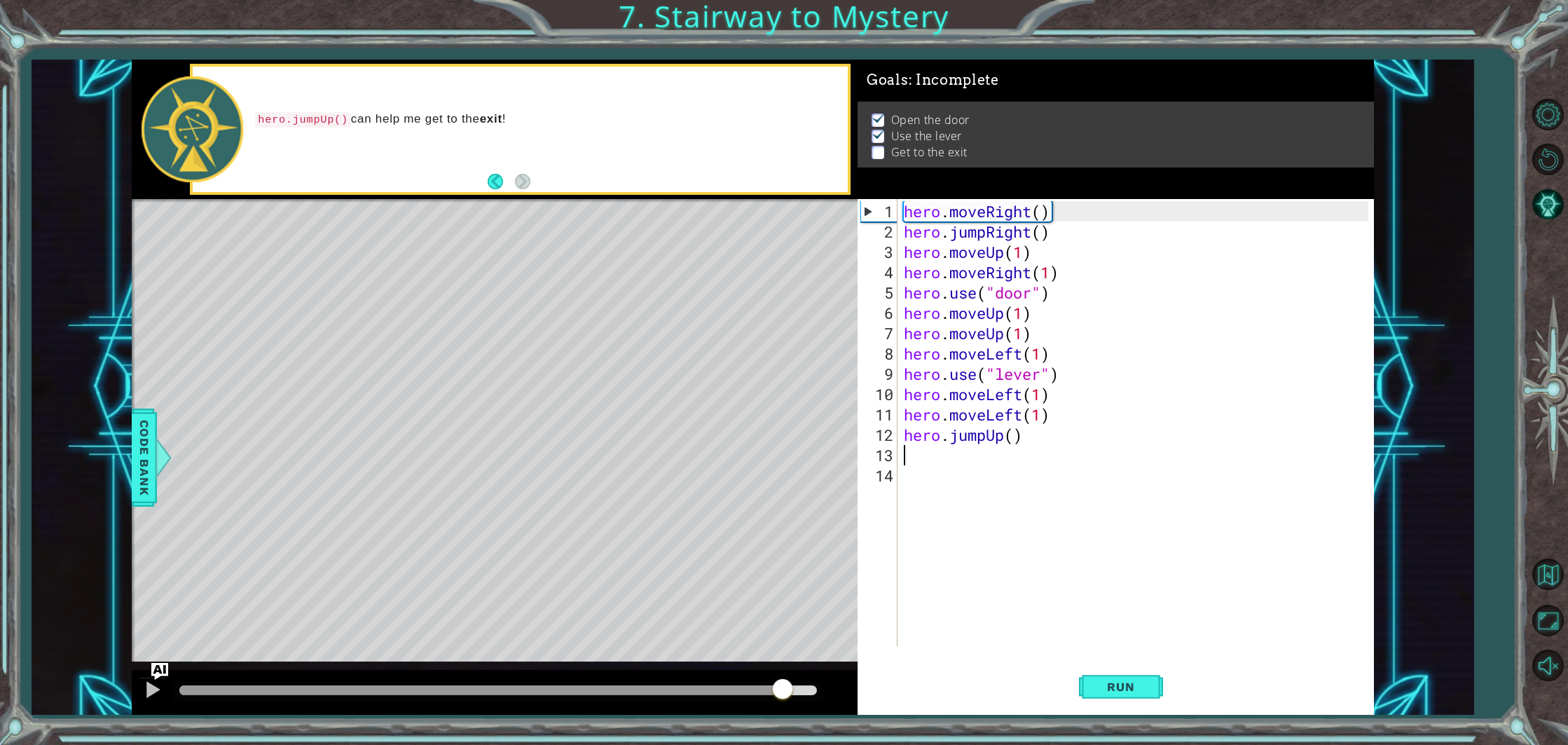
click at [785, 689] on div at bounding box center [498, 690] width 638 height 10
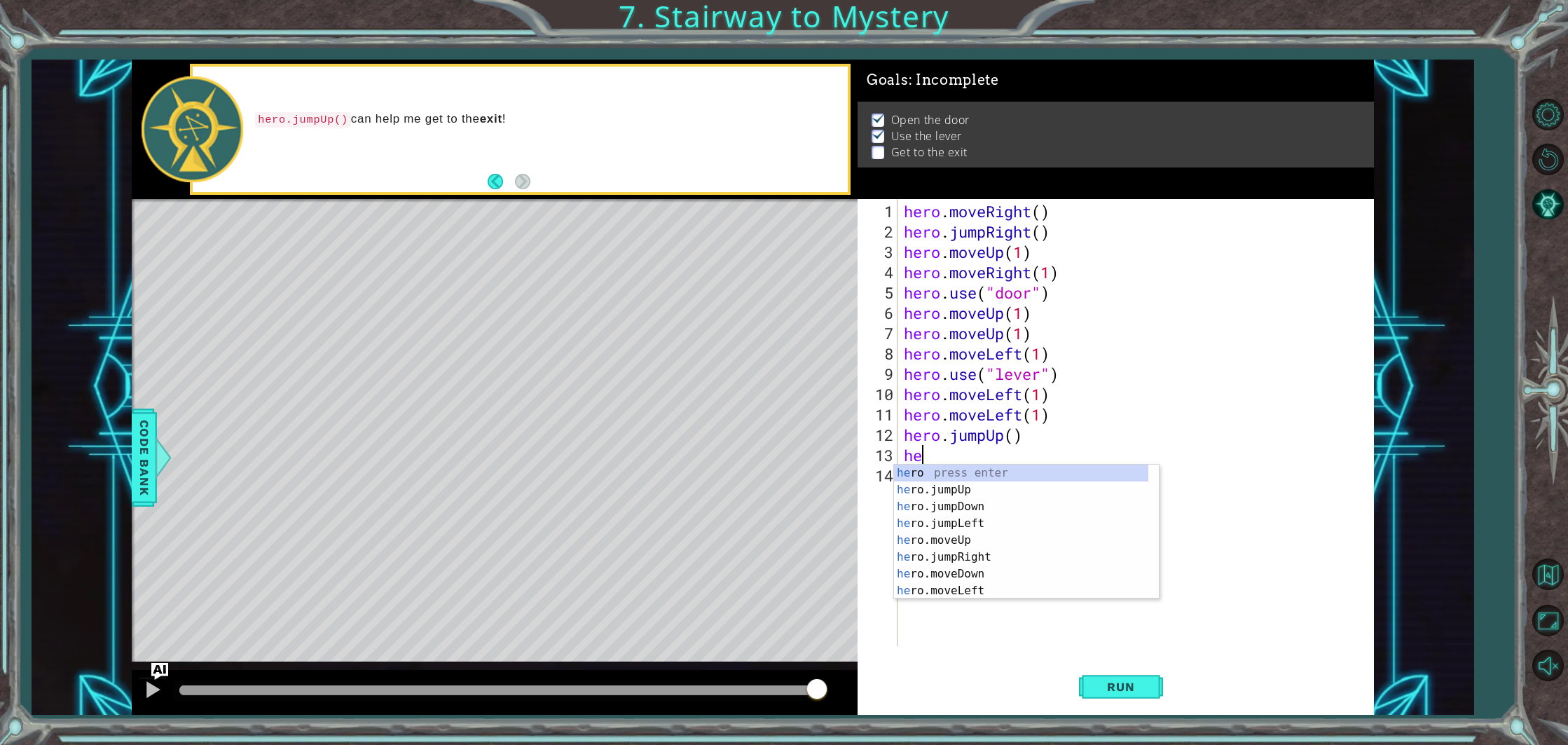
scroll to position [0, 1]
type textarea "hero"
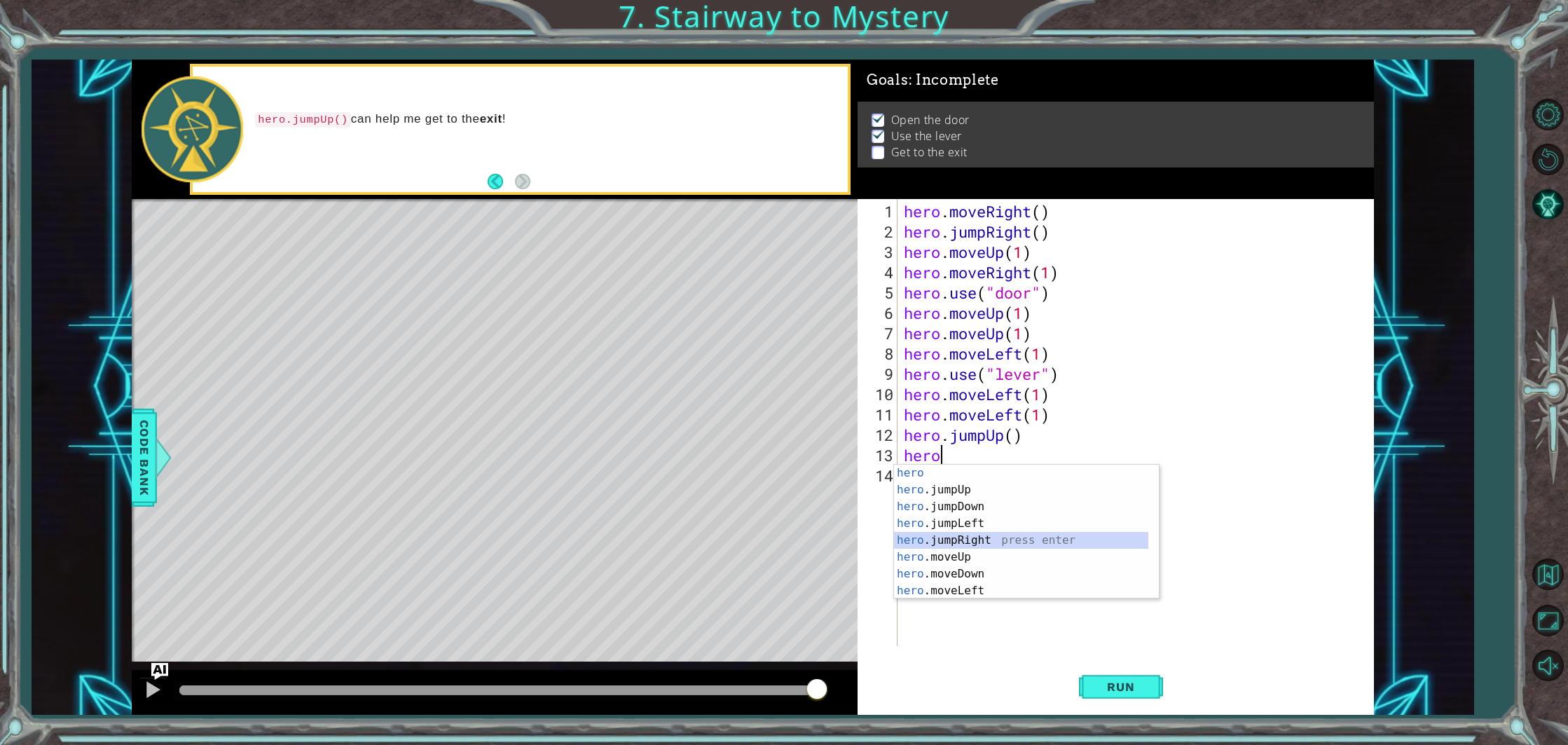
click at [829, 541] on div "hero press enter hero .jumpUp press enter hero .jumpDown press enter hero .jump…" at bounding box center [1021, 549] width 254 height 168
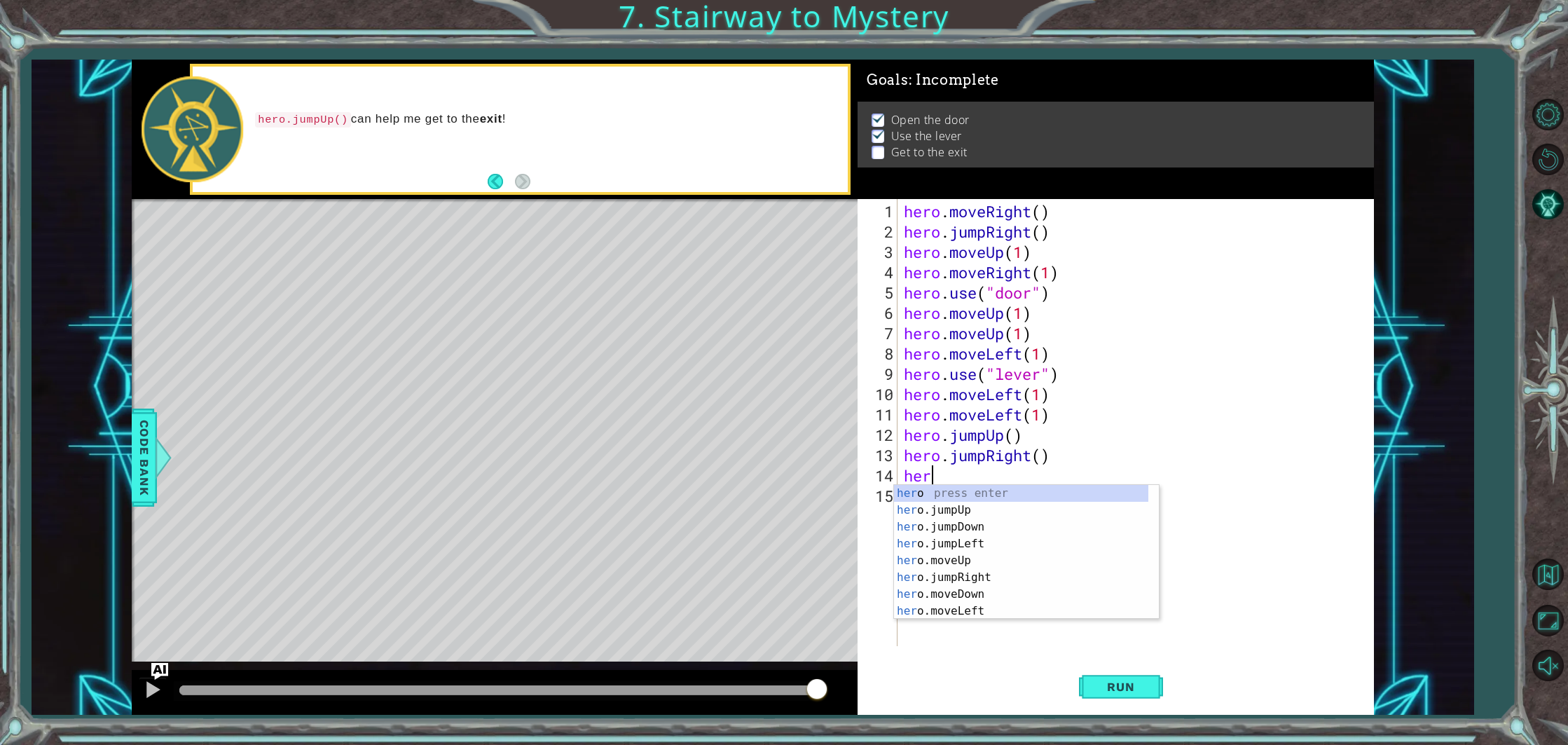
type textarea "hero"
click at [829, 562] on div "hero press enter hero .jumpUp press enter hero .jumpDown press enter hero .jump…" at bounding box center [1021, 569] width 254 height 168
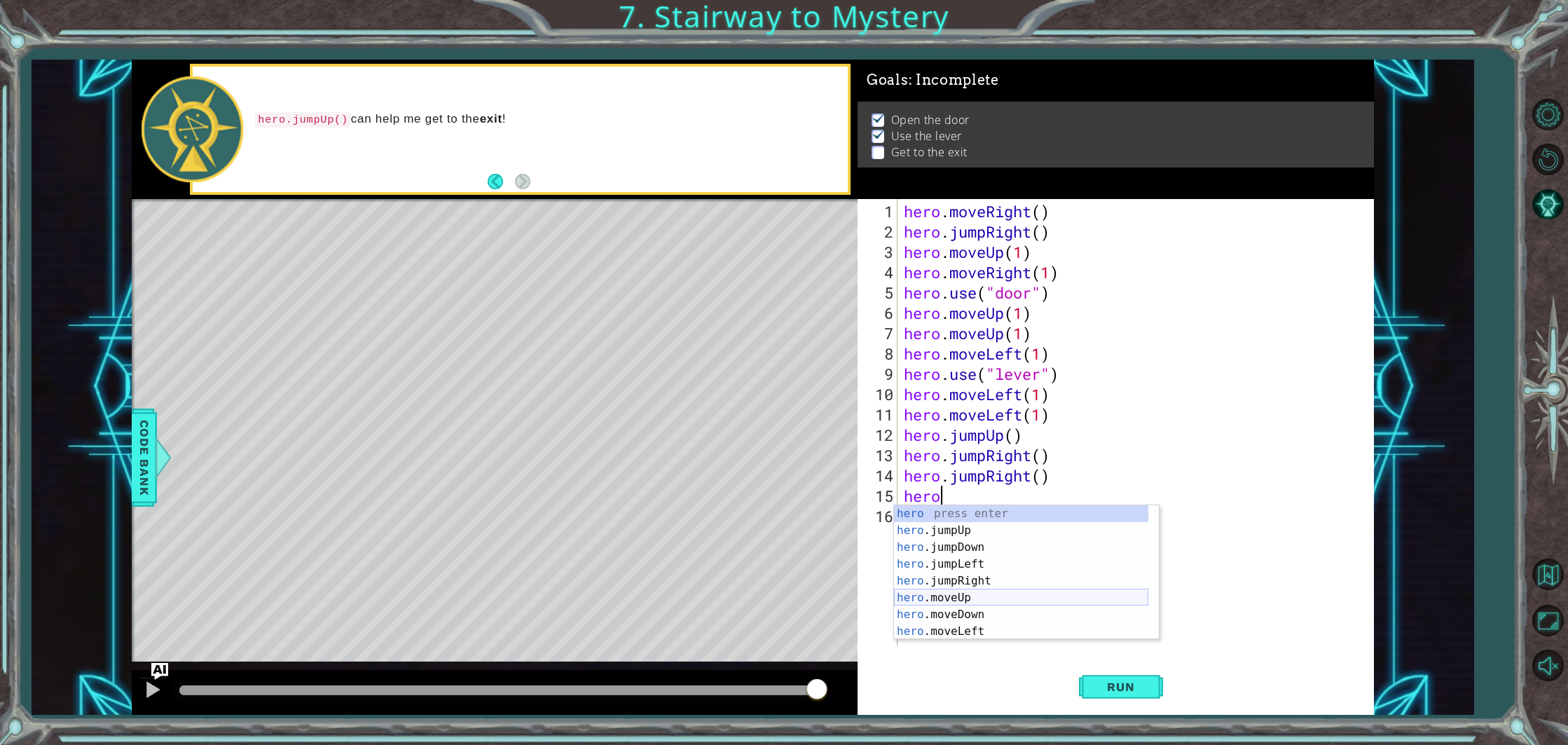
click at [829, 601] on div "hero press enter hero .jumpUp press enter hero .jumpDown press enter hero .jump…" at bounding box center [1021, 589] width 254 height 168
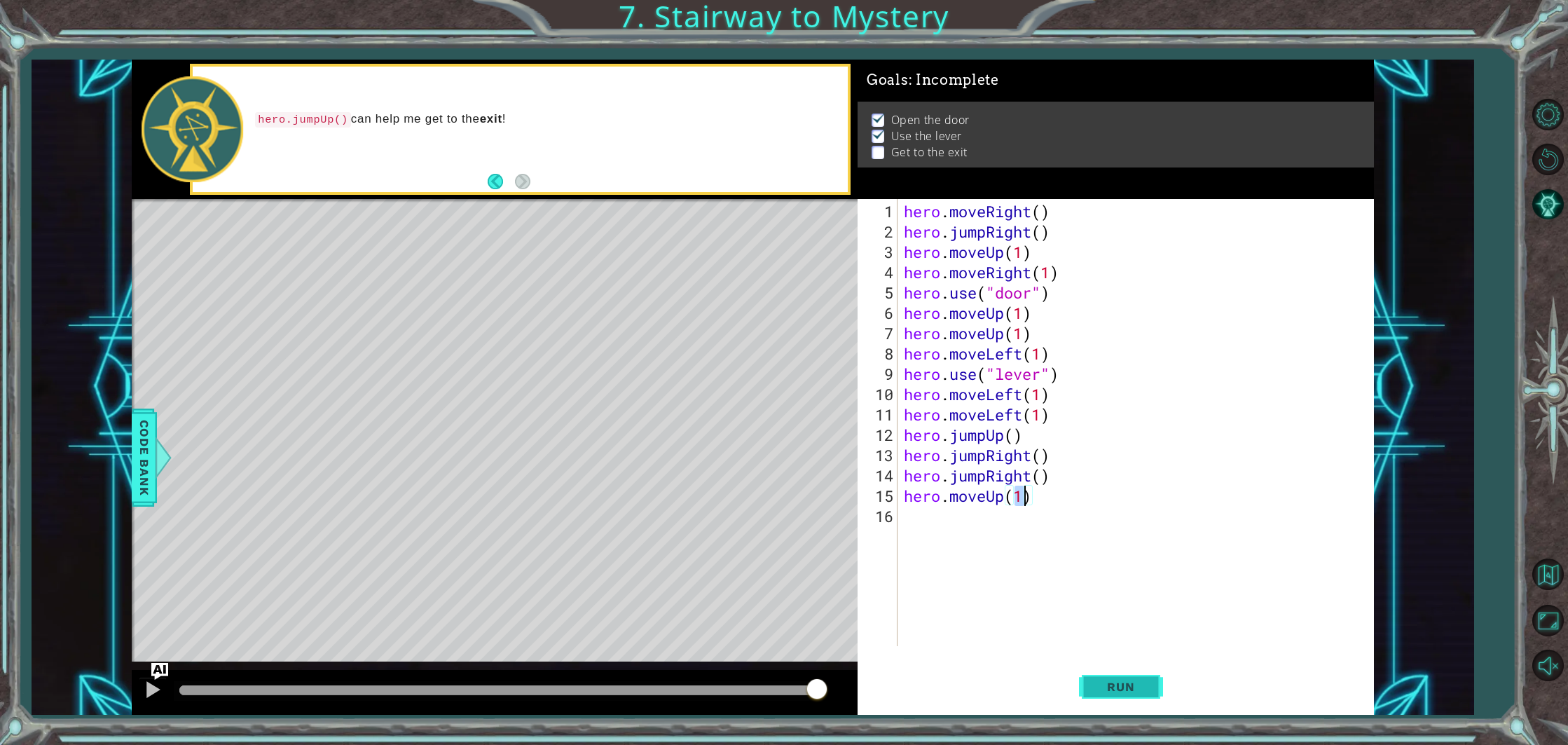
type textarea "hero.moveUp(1)"
click at [829, 676] on button "Run" at bounding box center [1120, 687] width 84 height 52
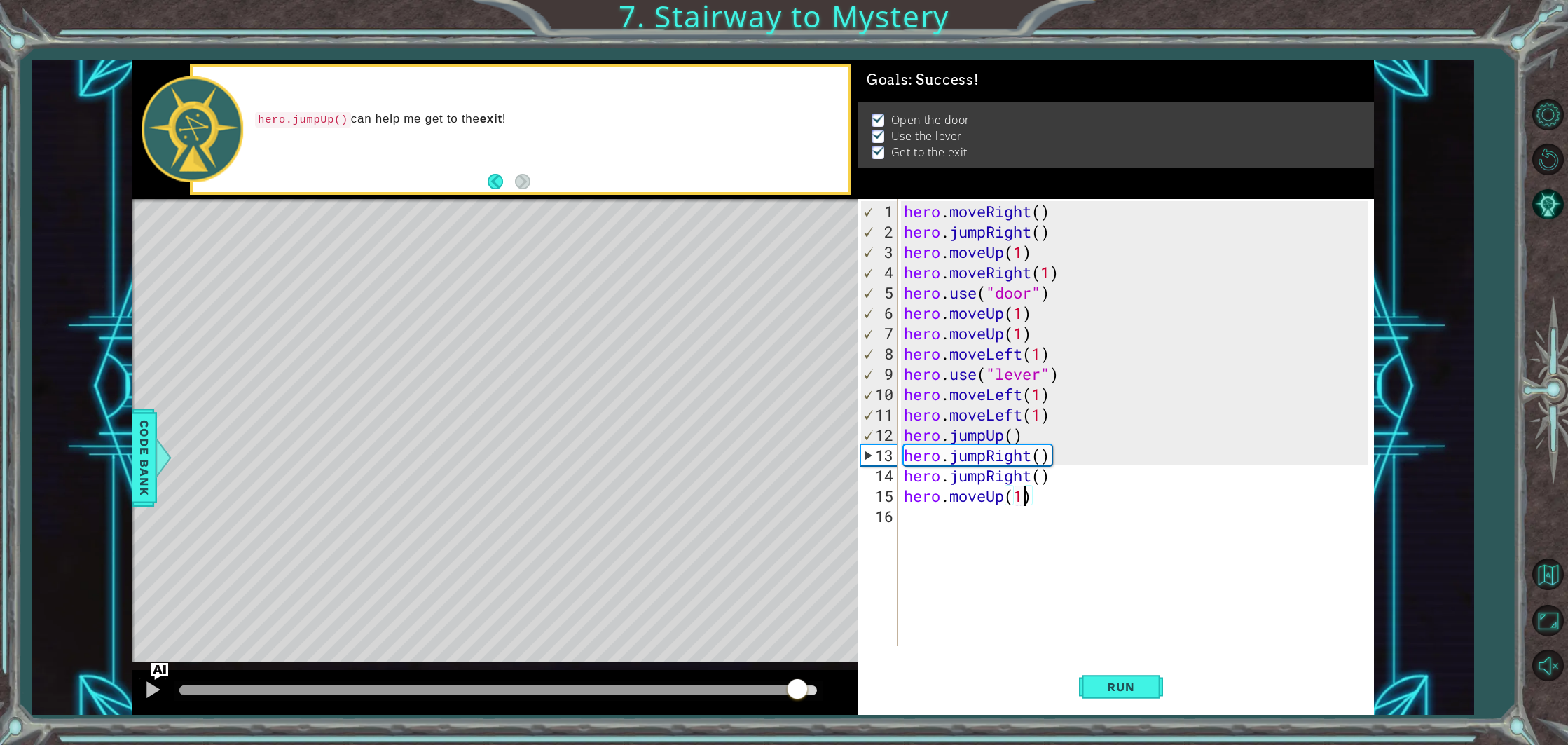
click at [798, 688] on div at bounding box center [498, 690] width 638 height 10
click at [812, 690] on div at bounding box center [498, 690] width 638 height 10
click at [792, 688] on div at bounding box center [487, 690] width 615 height 10
click at [829, 697] on button "Run" at bounding box center [1120, 687] width 84 height 52
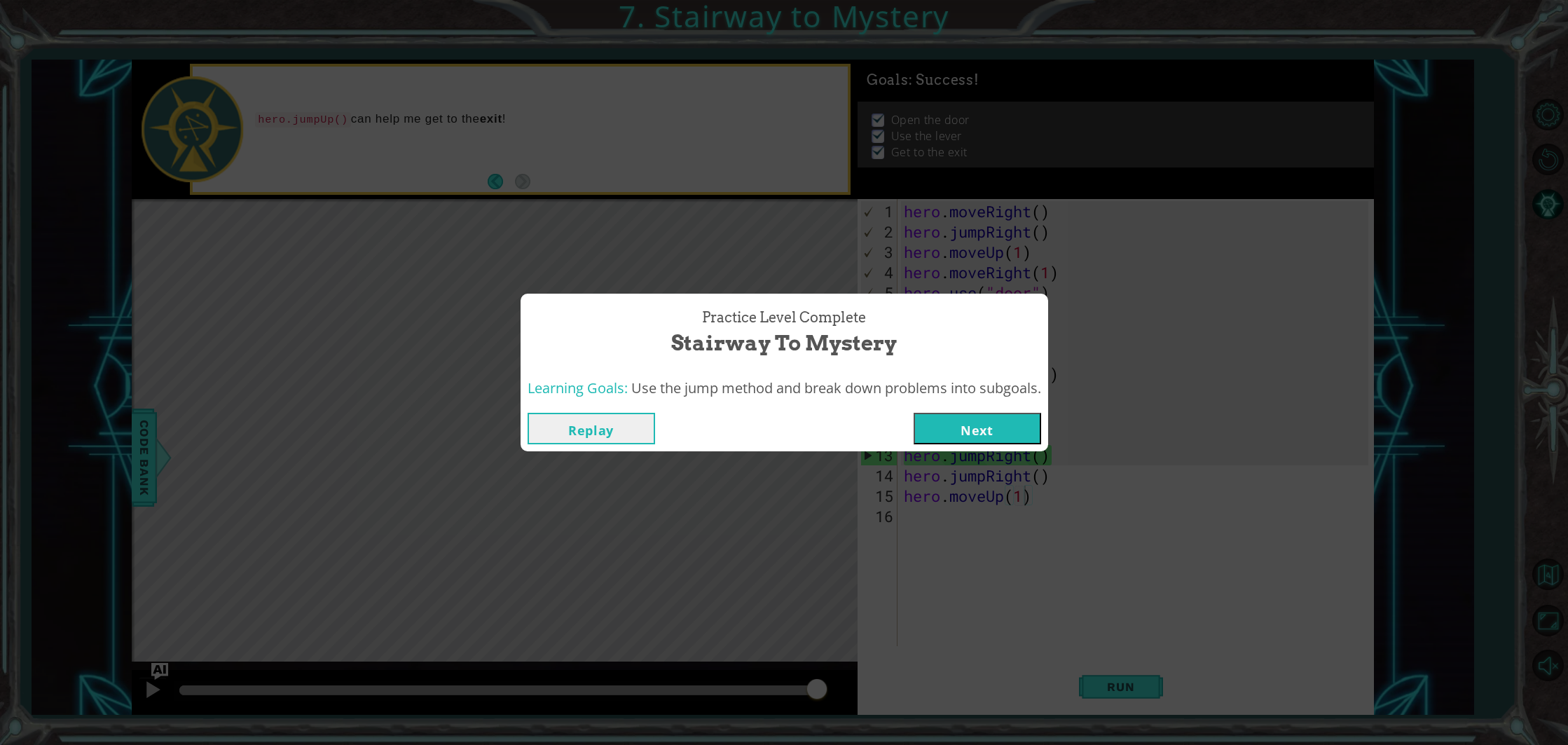
click at [829, 425] on button "Next" at bounding box center [977, 429] width 127 height 32
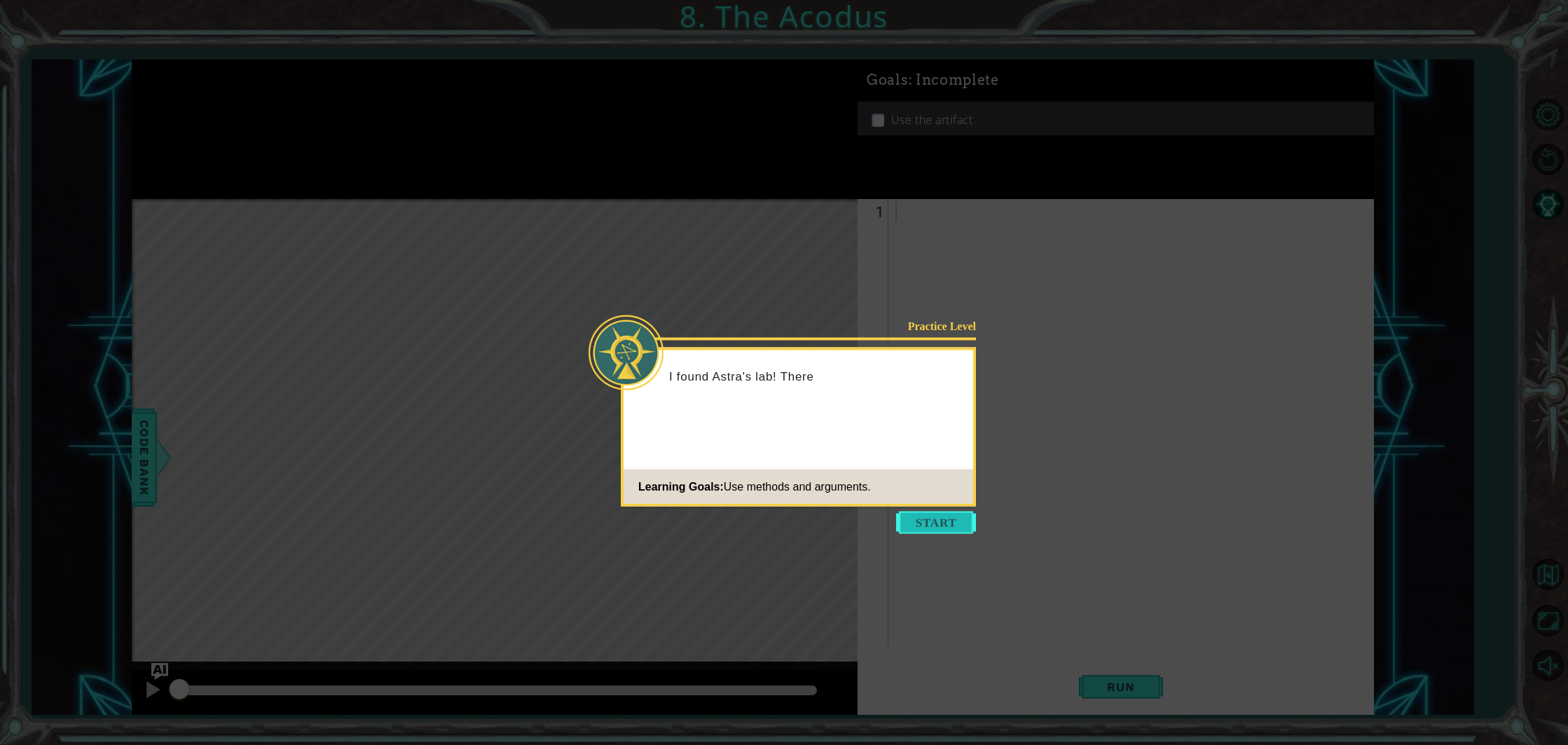
click at [829, 523] on button "Start" at bounding box center [935, 522] width 80 height 22
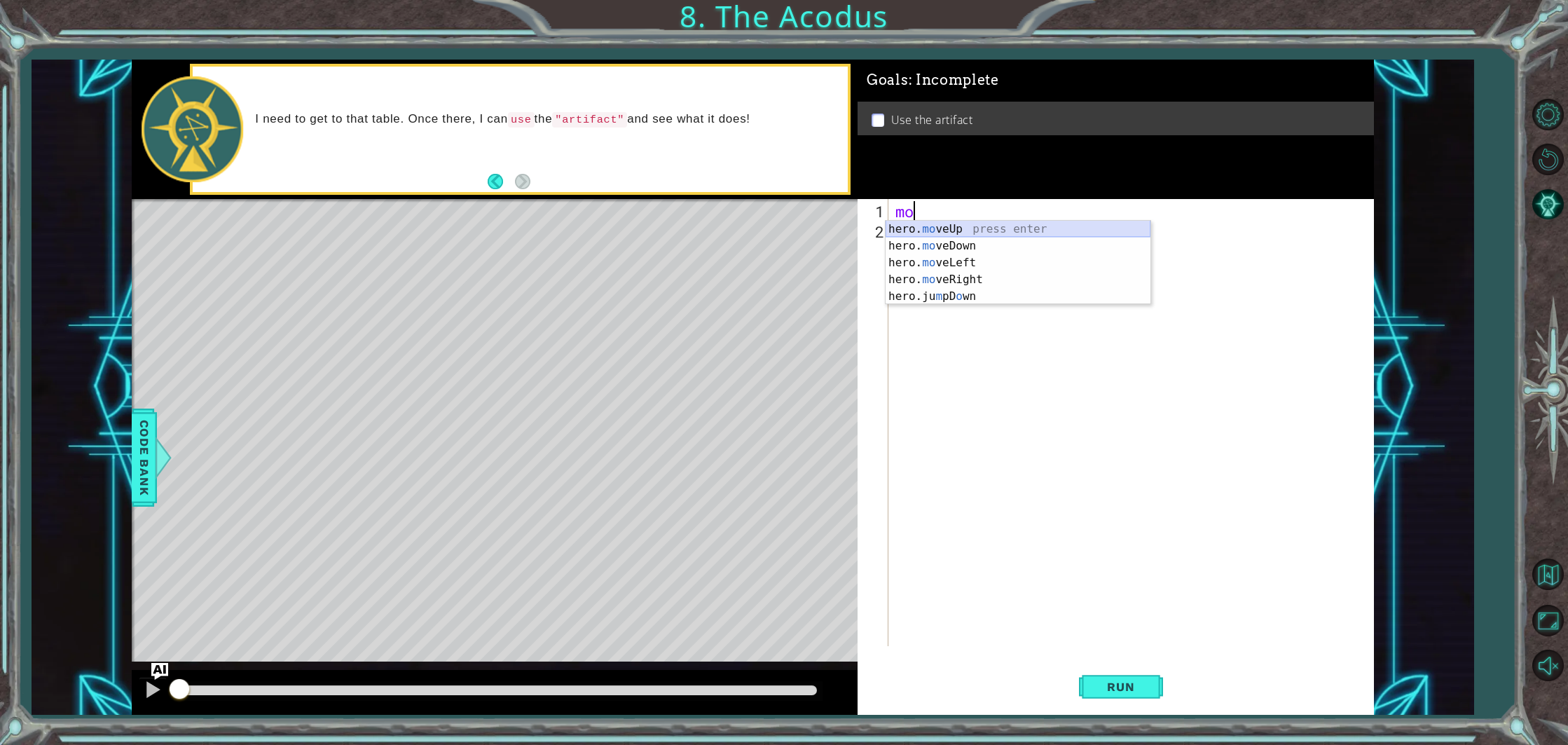
click at [829, 229] on div "hero. mo veUp press enter hero. mo veDown press enter hero. mo veLeft press ent…" at bounding box center [1019, 279] width 265 height 118
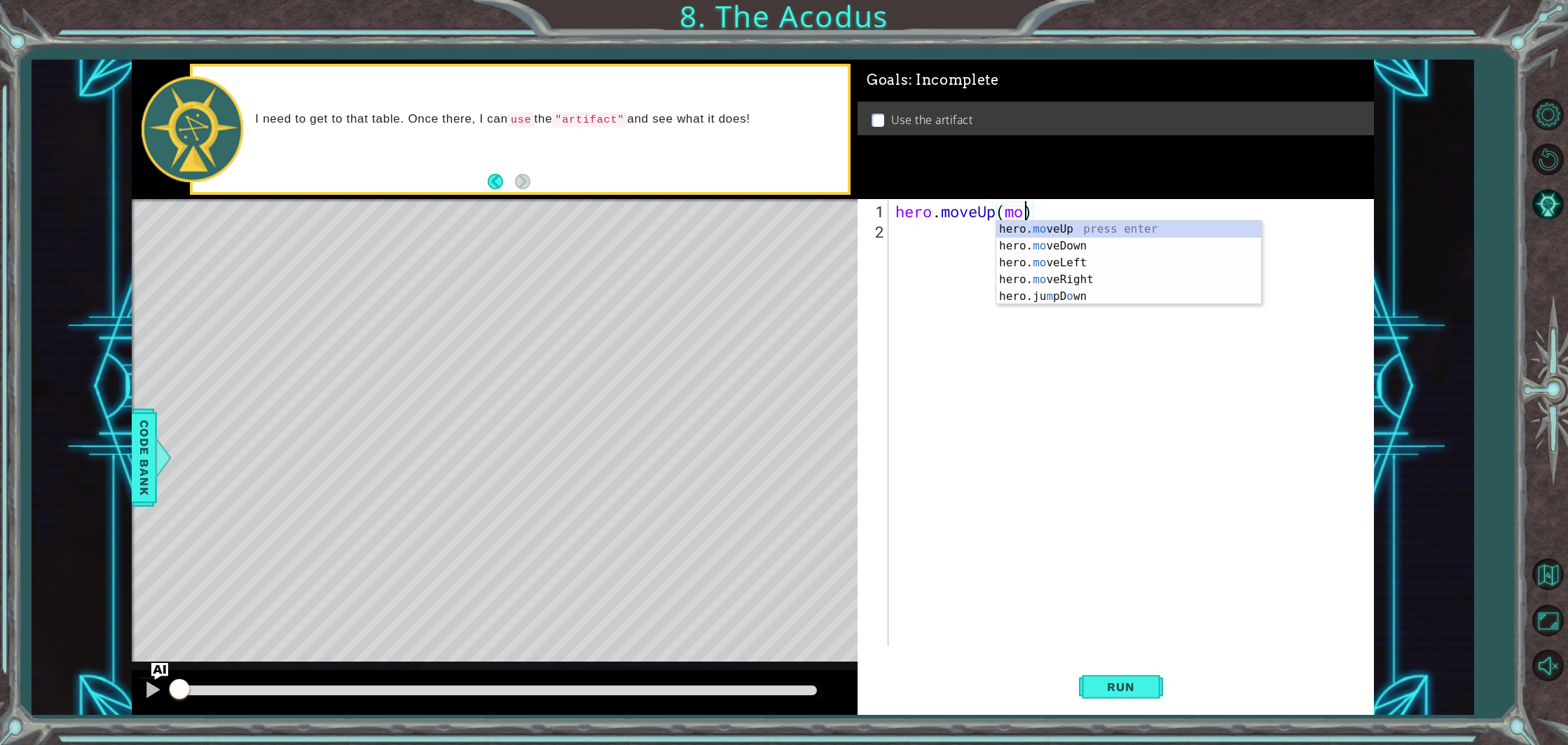
scroll to position [0, 5]
type textarea "hero.moveUp()"
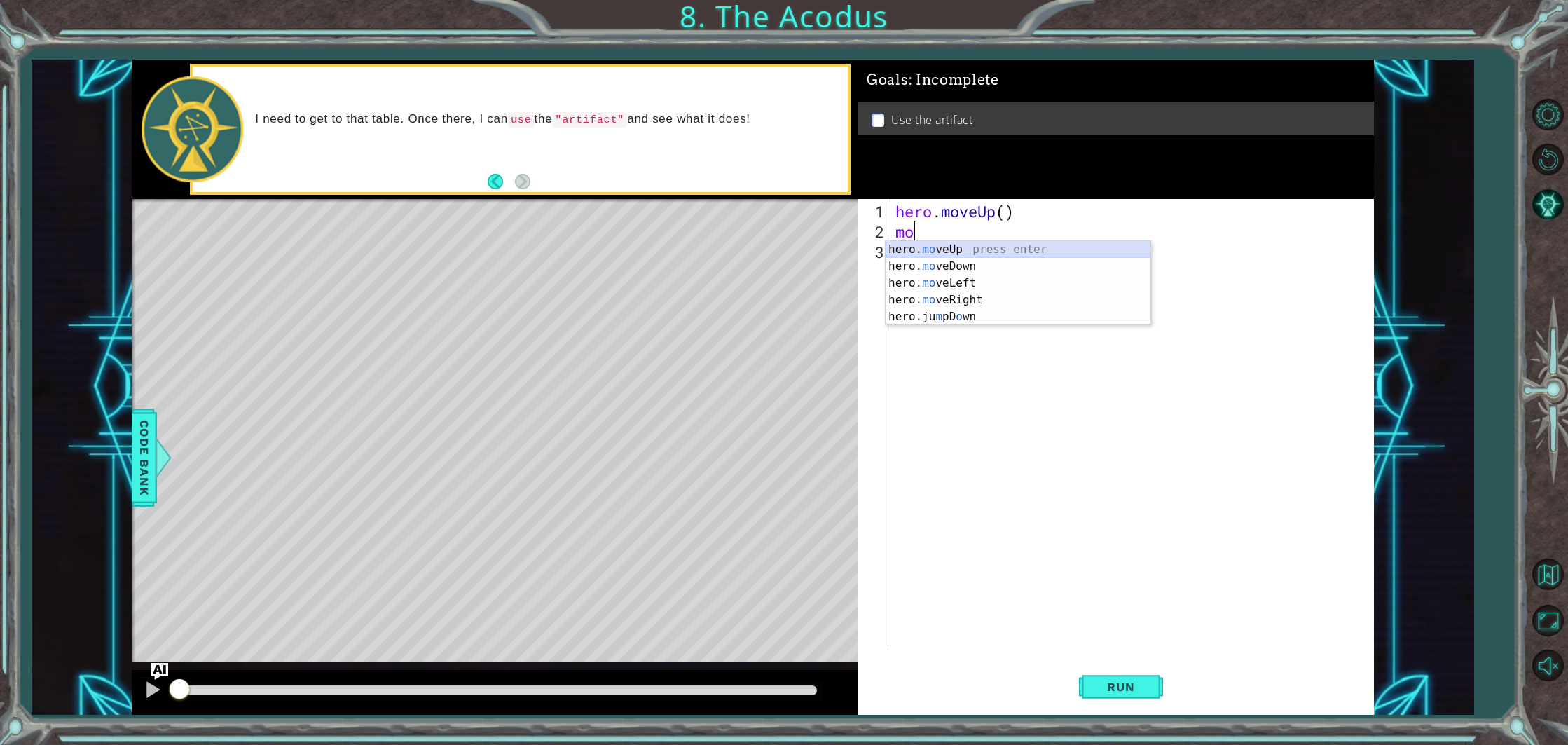
click at [829, 246] on div "hero. mo veUp press enter hero. mo veDown press enter hero. mo veLeft press ent…" at bounding box center [1019, 300] width 265 height 118
type textarea "hero.moveUp(1)he"
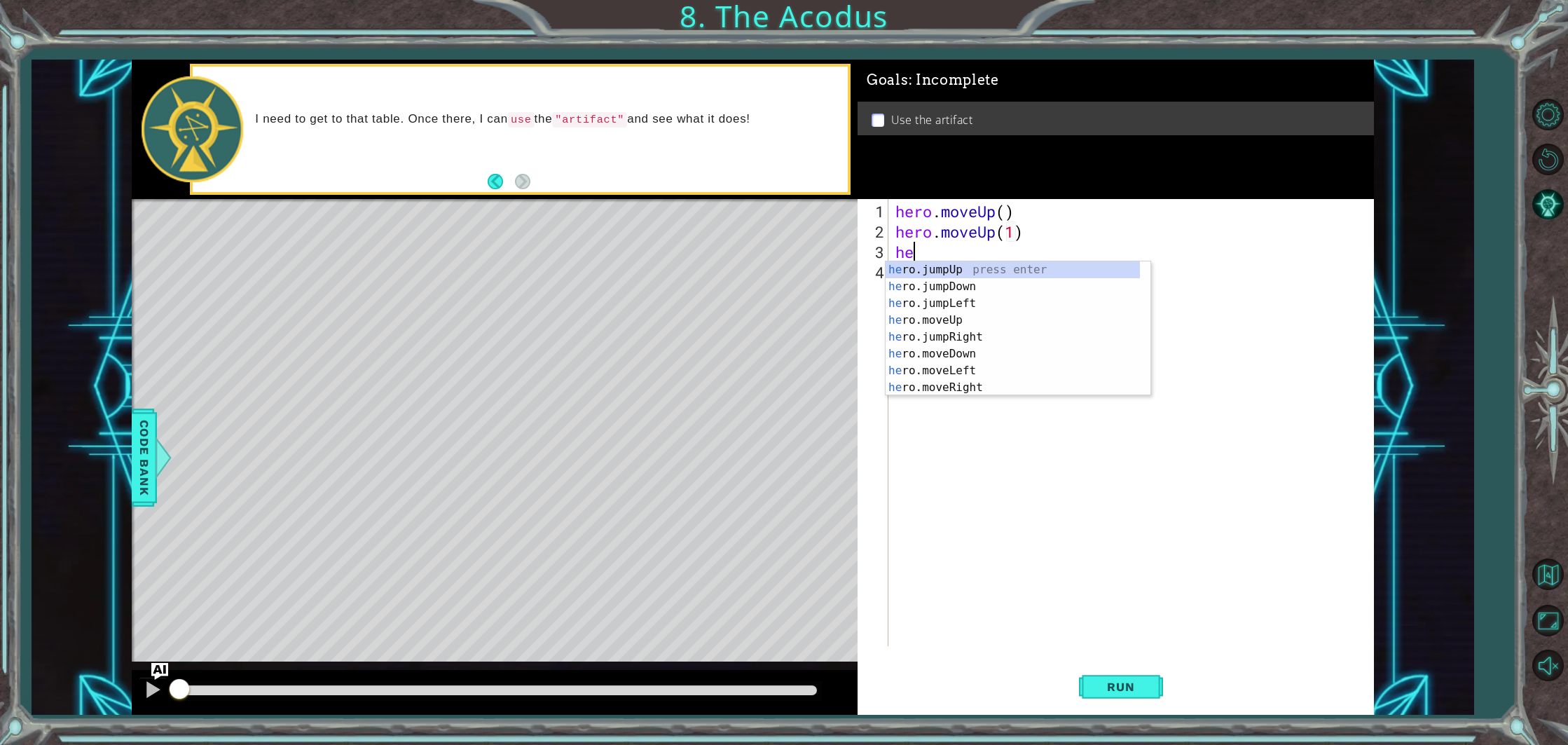
scroll to position [0, 5]
click at [829, 300] on div "he ro.jumpUp press enter he ro.jumpDown press enter he ro.jumpLeft press enter …" at bounding box center [1013, 346] width 254 height 168
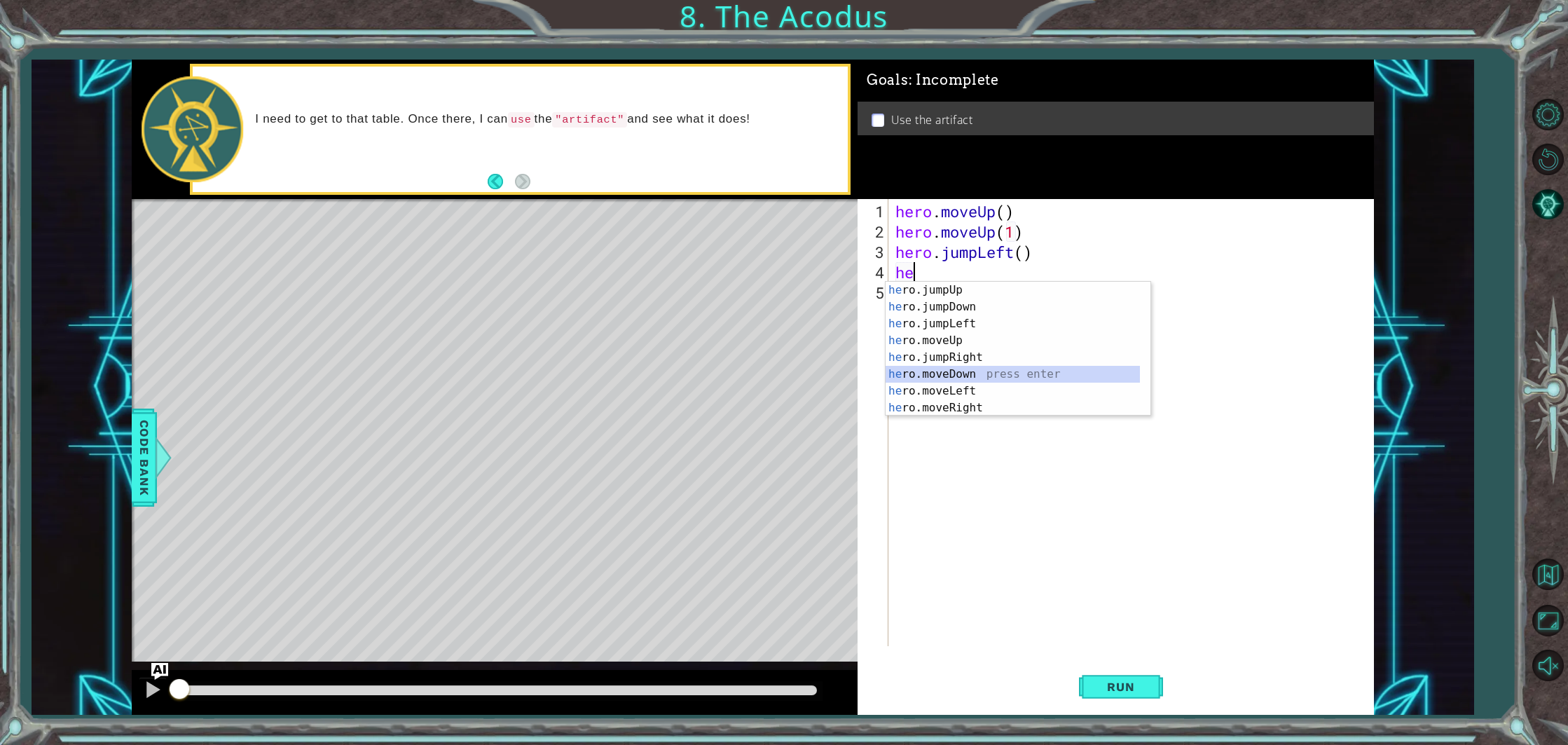
click at [829, 371] on div "he ro.jumpUp press enter he ro.jumpDown press enter he ro.jumpLeft press enter …" at bounding box center [1013, 366] width 254 height 168
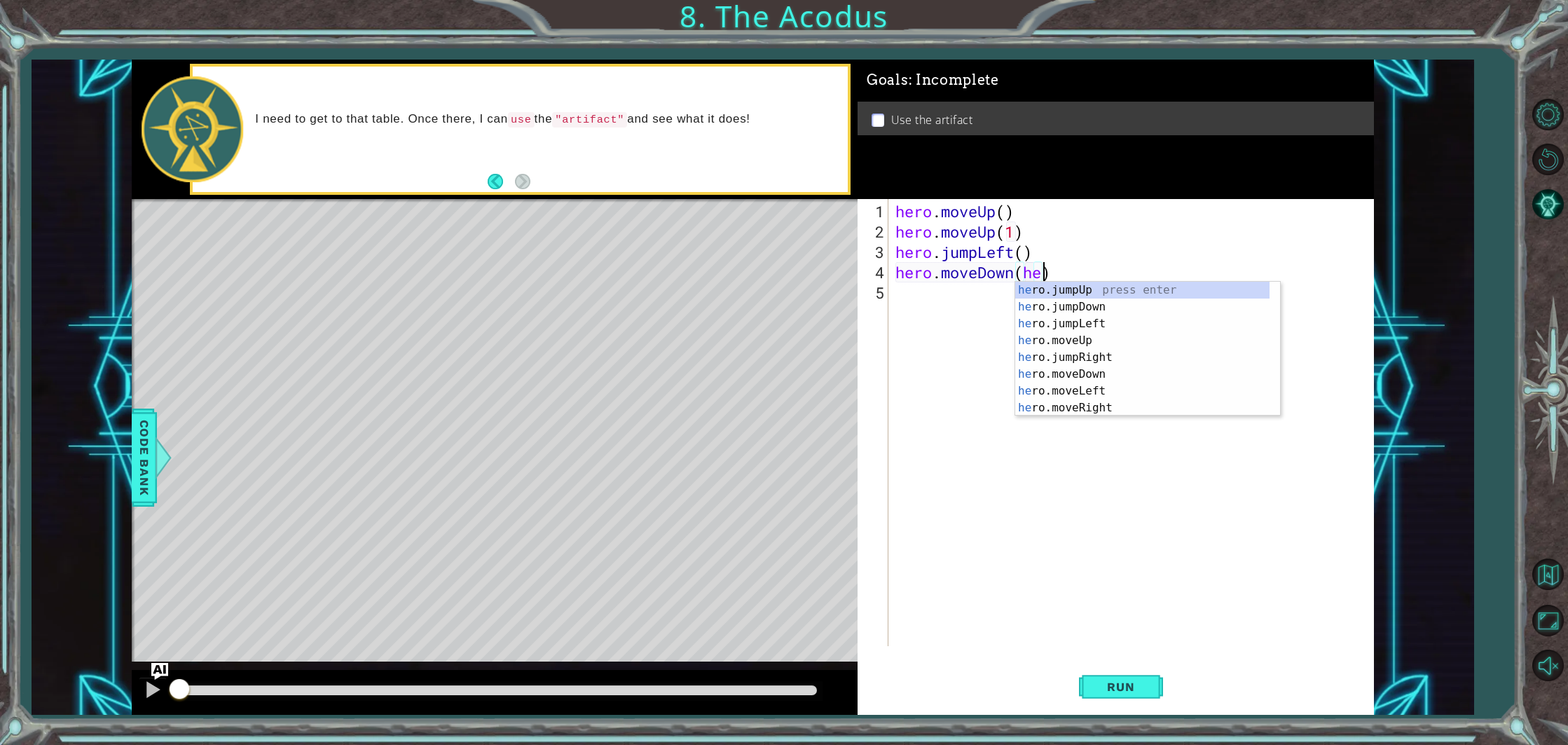
scroll to position [0, 7]
type textarea "hero.moveDown()"
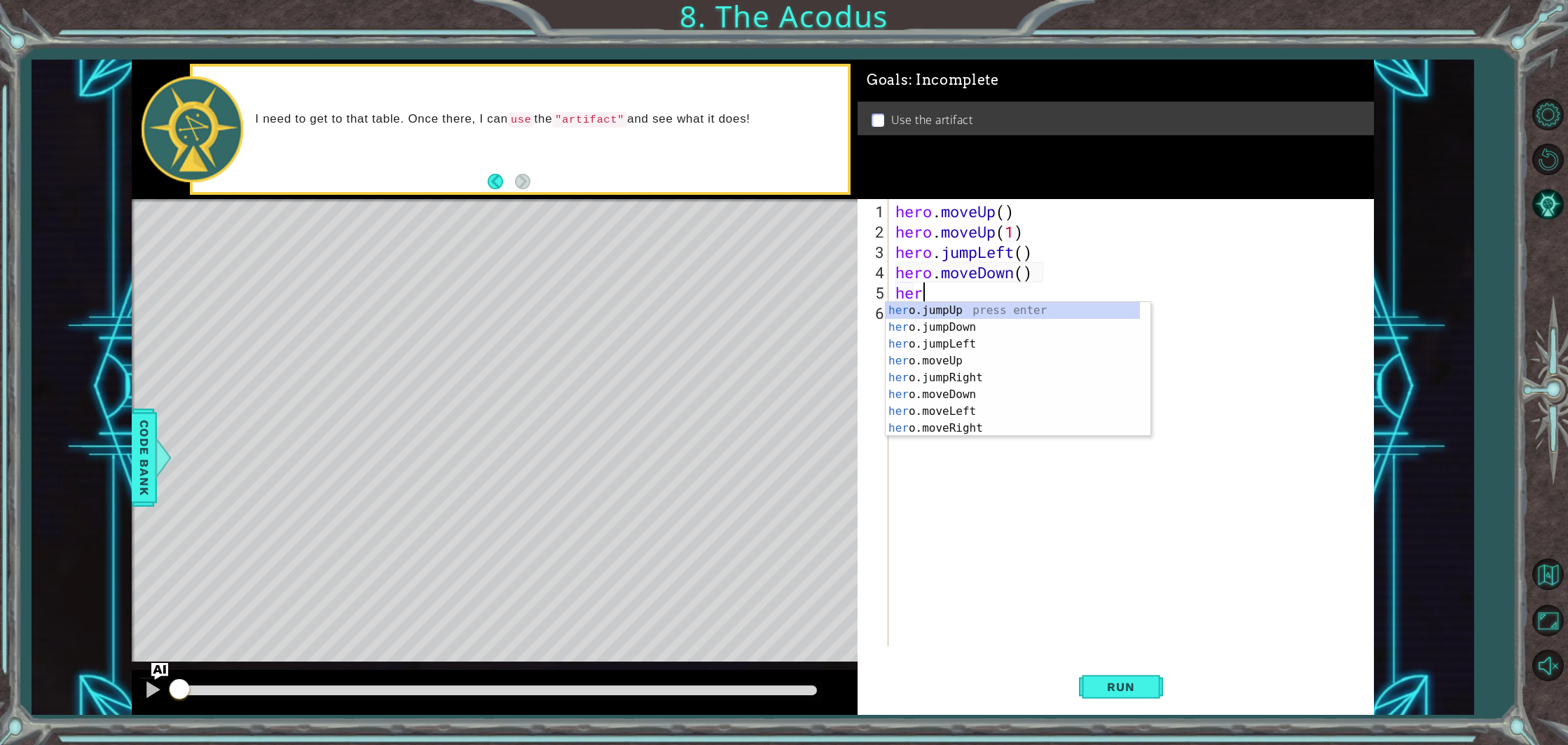
scroll to position [0, 1]
click at [829, 408] on div "hero press enter hero .jumpUp press enter hero .jumpDown press enter hero .jump…" at bounding box center [1013, 386] width 254 height 168
type textarea "hero.moveDown(1)"
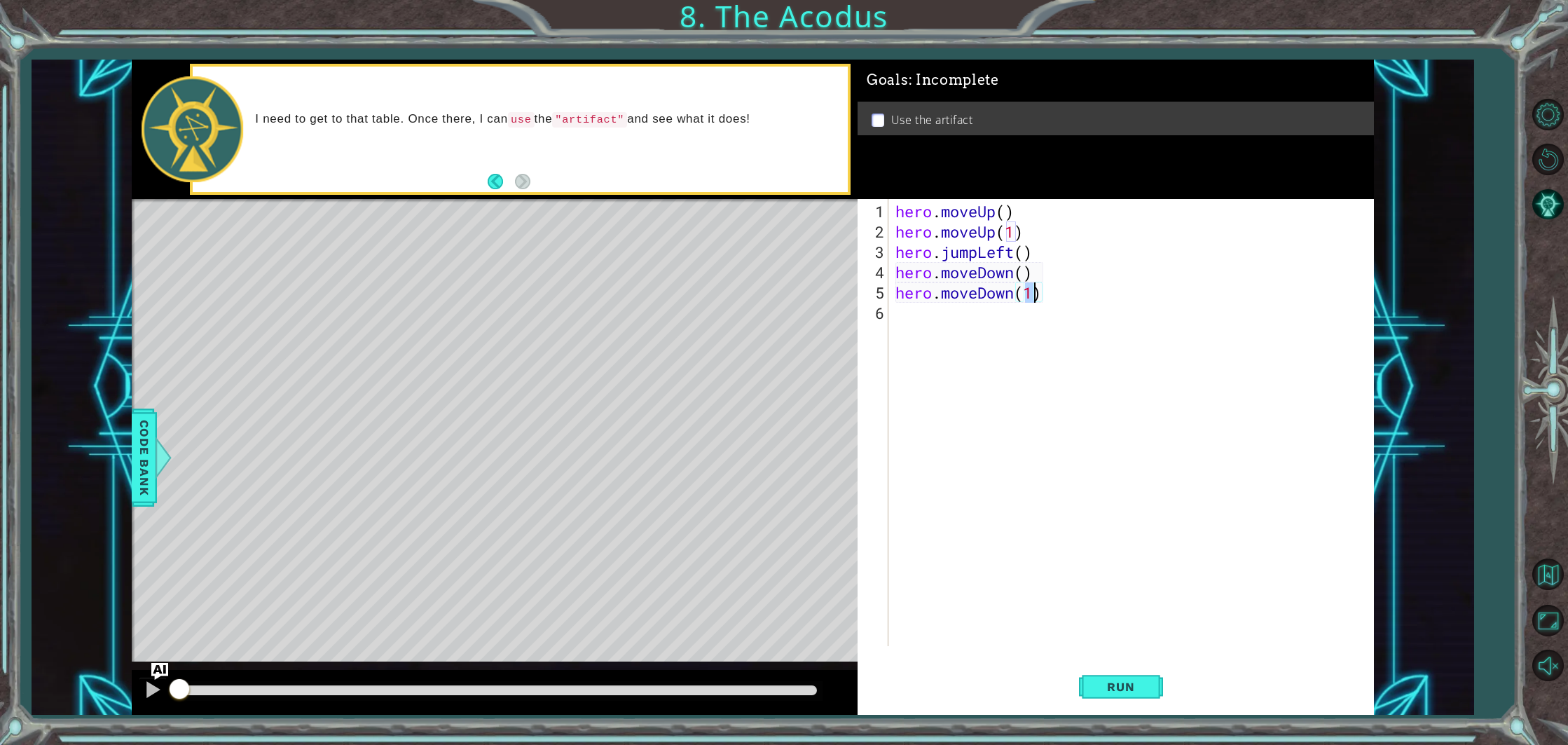
click at [829, 330] on div "hero . moveUp ( ) hero . moveUp ( 1 ) hero . jumpLeft ( ) hero . moveDown ( ) h…" at bounding box center [1133, 445] width 482 height 488
type textarea "jum"
click at [829, 331] on div "hero. jum pUp press enter hero. jum pDown press enter hero. jum pLeft press ent…" at bounding box center [1019, 373] width 265 height 101
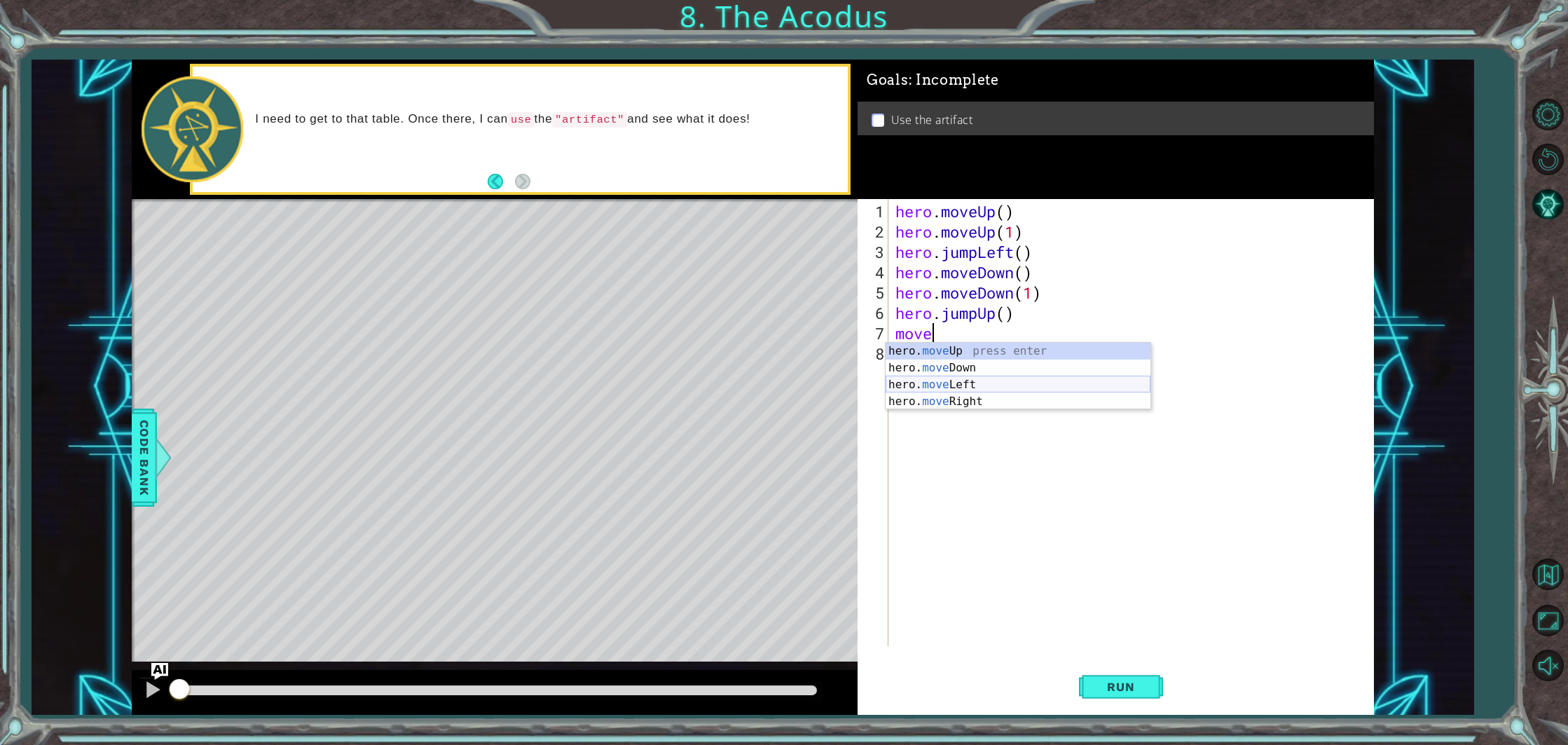
click at [829, 382] on div "hero. move Up press enter hero. move Down press enter hero. move Left press ent…" at bounding box center [1019, 393] width 265 height 101
type textarea "hero.moveLeft(1)"
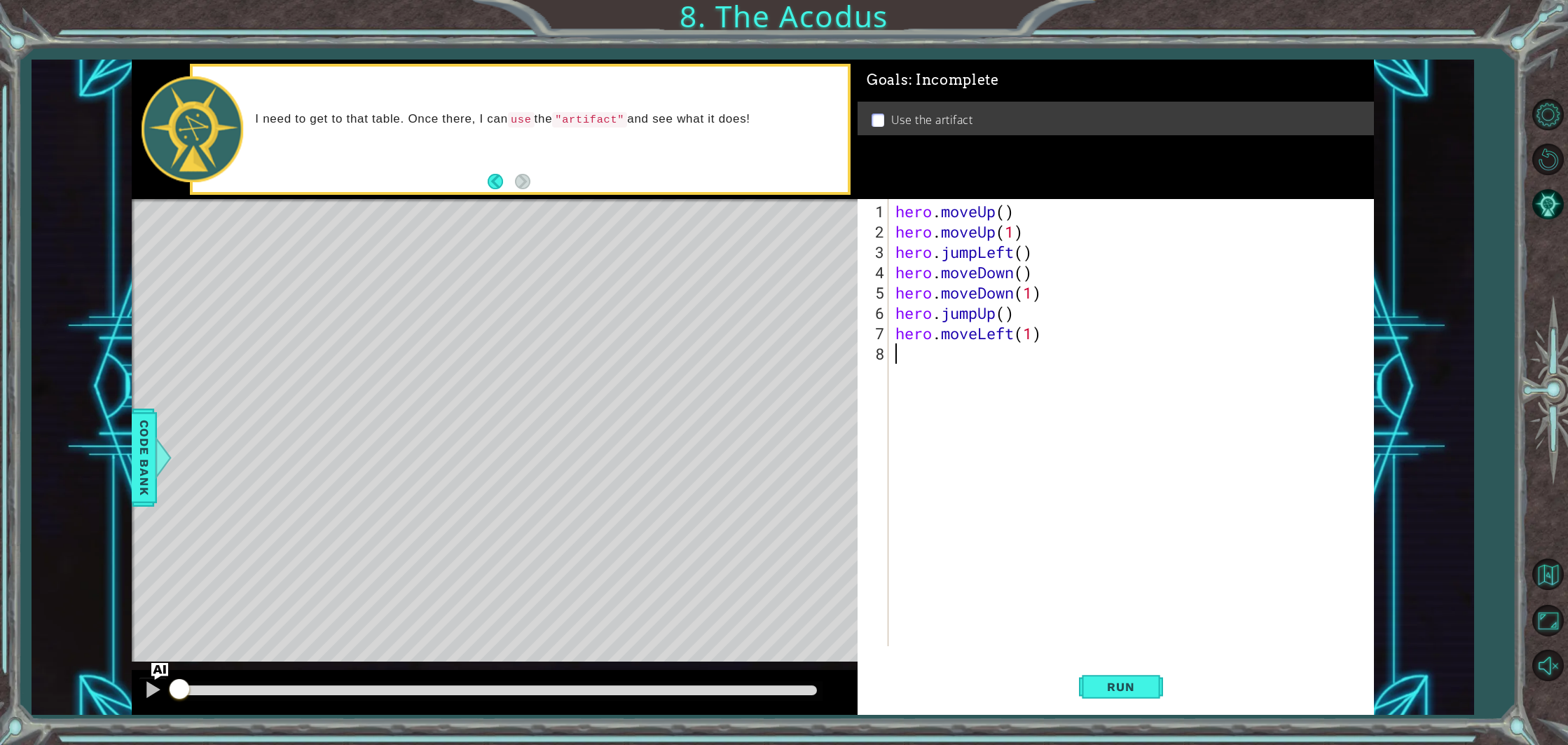
click at [829, 361] on div "hero . moveUp ( ) hero . moveUp ( 1 ) hero . jumpLeft ( ) hero . moveDown ( ) h…" at bounding box center [1133, 445] width 482 height 488
click at [829, 373] on div "hero. mov eUp press enter hero. mov eDown press enter hero. mov eLeft press ent…" at bounding box center [1019, 414] width 265 height 101
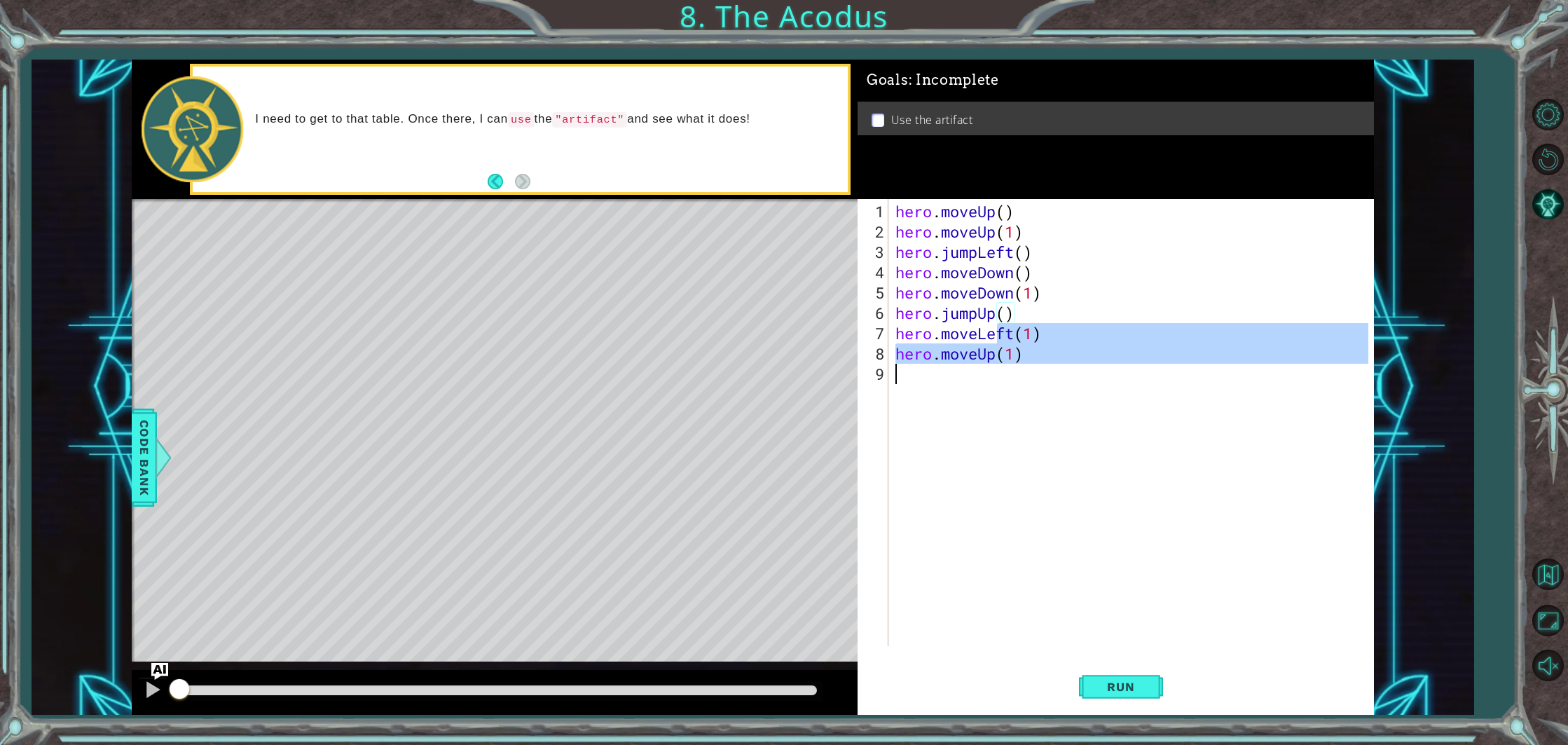
click at [829, 375] on div "hero . moveUp ( ) hero . moveUp ( 1 ) hero . jumpLeft ( ) hero . moveDown ( ) h…" at bounding box center [1133, 445] width 482 height 488
type textarea "hero.moveUp(1)"
click at [829, 380] on div "hero . moveUp ( ) hero . moveUp ( 1 ) hero . jumpLeft ( ) hero . moveDown ( ) h…" at bounding box center [1133, 445] width 482 height 488
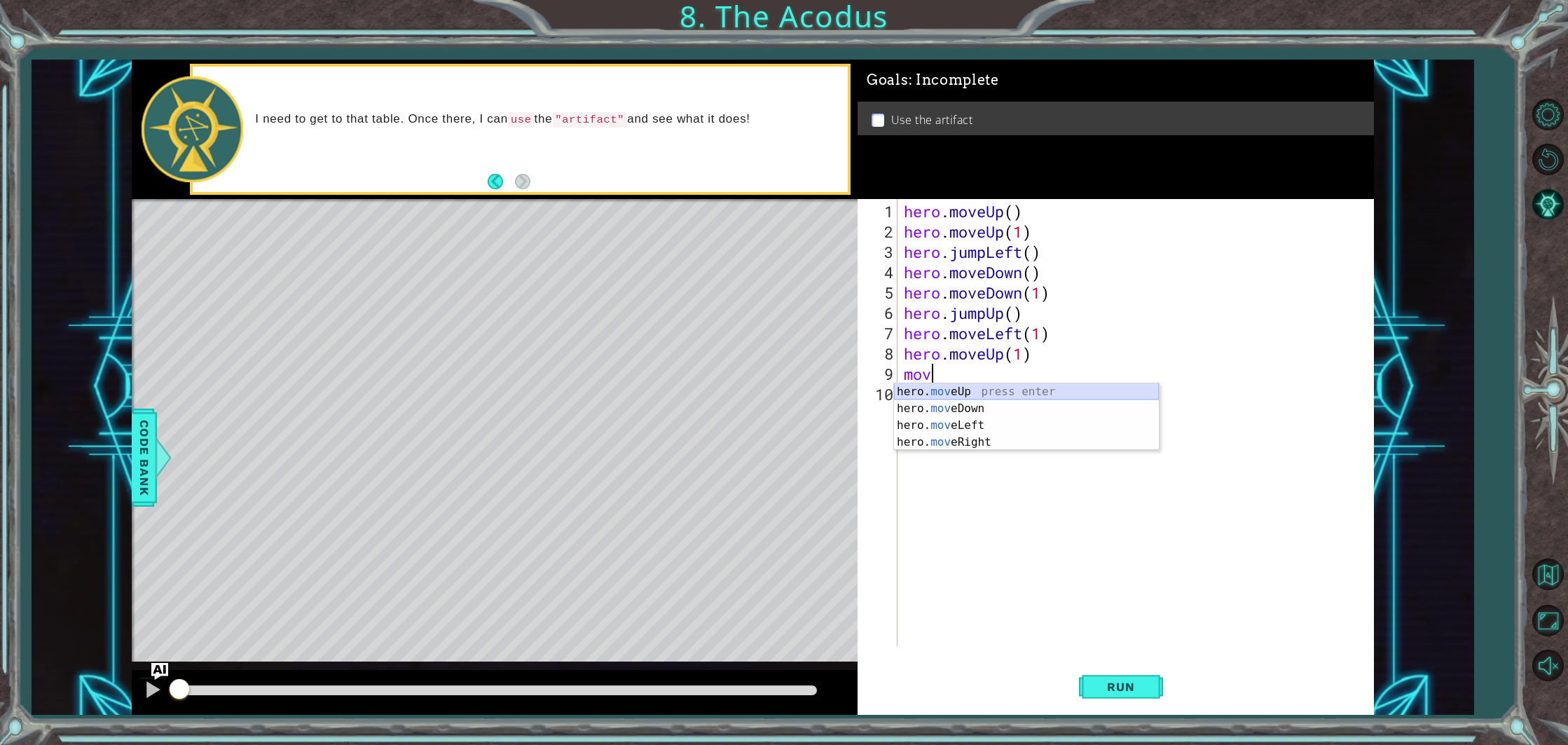
click at [829, 392] on div "hero. mov eUp press enter hero. mov eDown press enter hero. mov eLeft press ent…" at bounding box center [1026, 434] width 265 height 101
type textarea "hero.moveUp(1)"
click at [829, 404] on div "hero . moveUp ( ) hero . moveUp ( 1 ) hero . jumpLeft ( ) hero . moveDown ( ) h…" at bounding box center [1138, 445] width 474 height 488
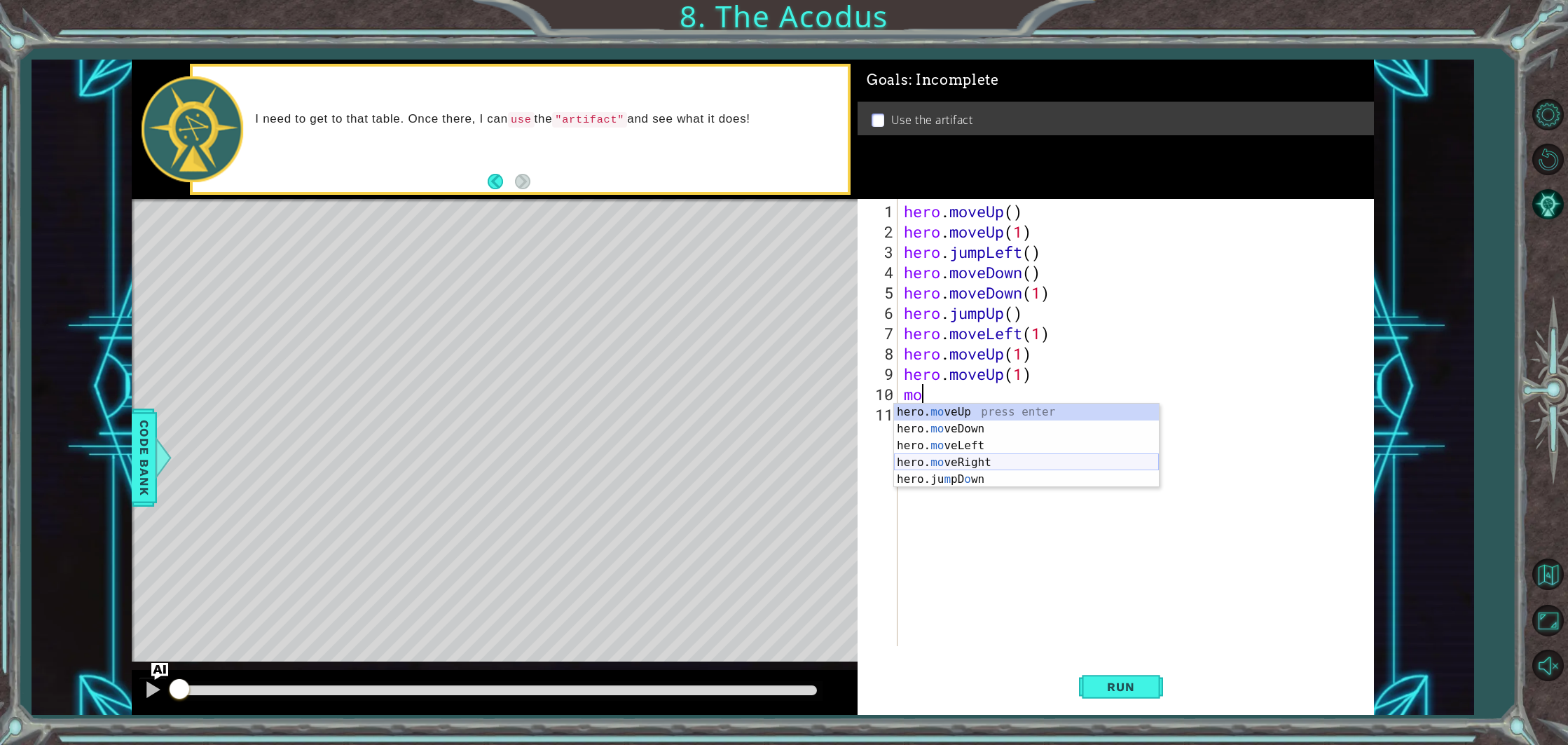
click at [829, 457] on div "hero. mo veUp press enter hero. mo veDown press enter hero. mo veLeft press ent…" at bounding box center [1026, 462] width 265 height 118
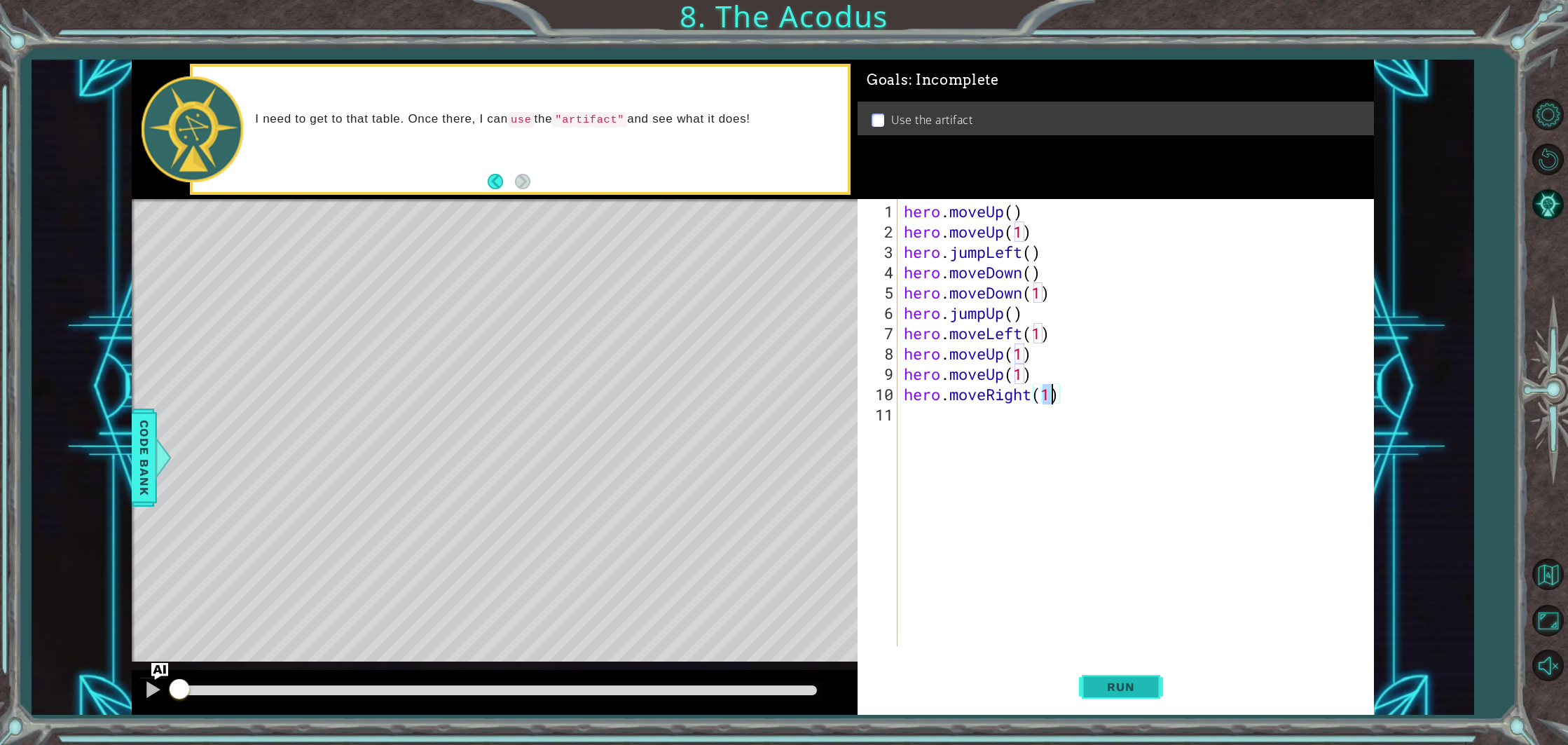
click at [829, 685] on span "Run" at bounding box center [1120, 687] width 56 height 14
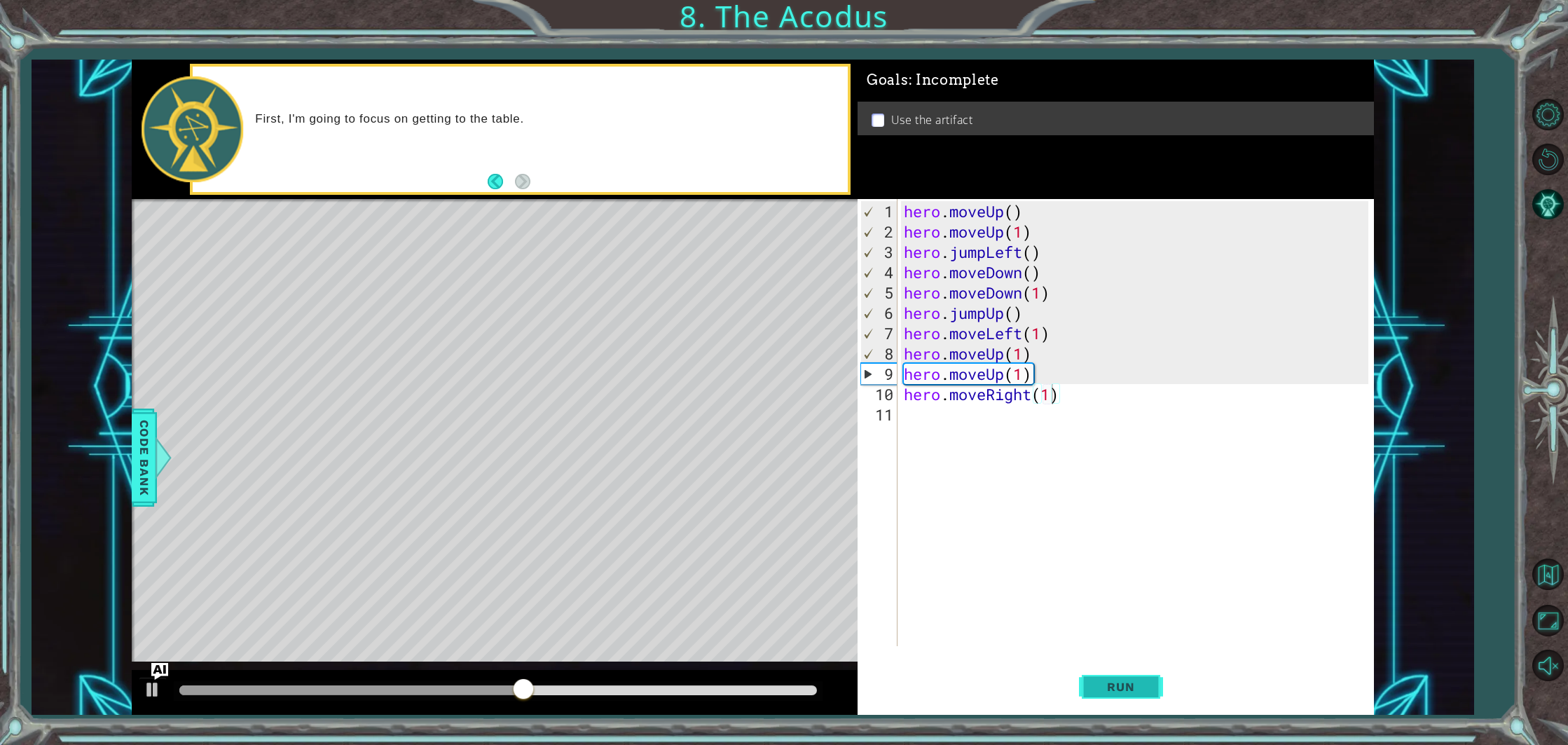
click at [829, 683] on span "Run" at bounding box center [1120, 687] width 56 height 14
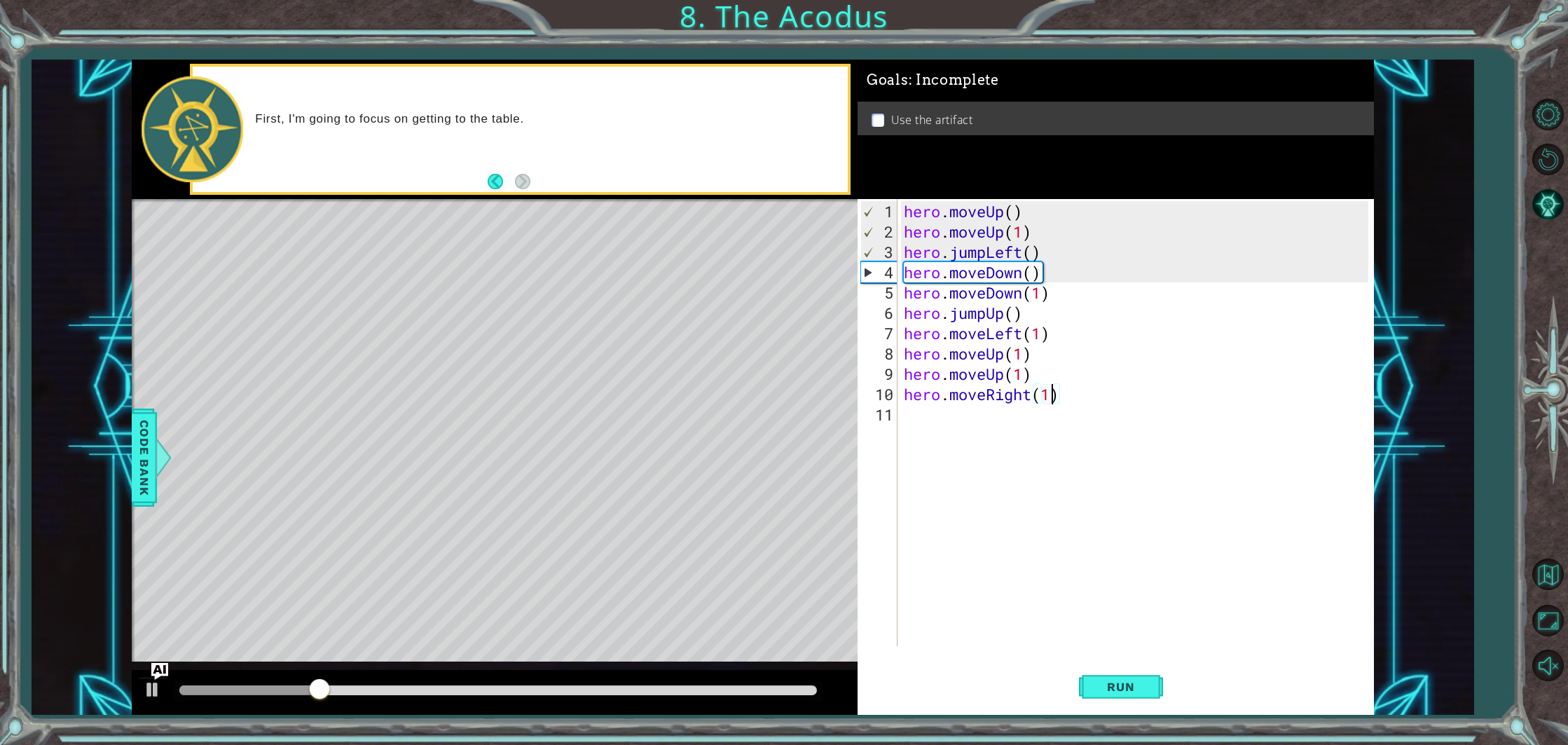
click at [829, 253] on div "hero . moveUp ( ) hero . moveUp ( 1 ) hero . jumpLeft ( ) hero . moveDown ( ) h…" at bounding box center [1138, 445] width 474 height 488
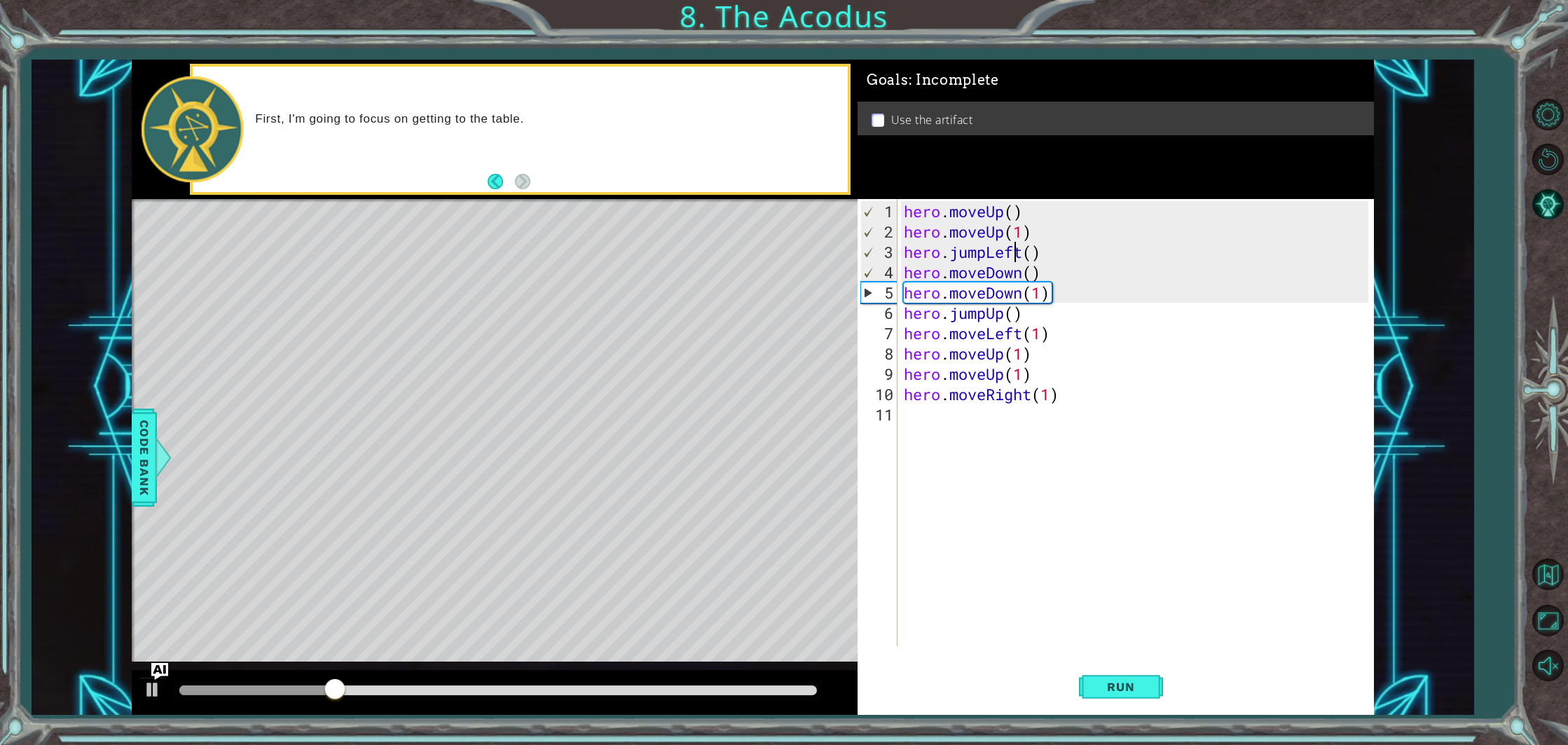
click at [829, 250] on div "hero . moveUp ( ) hero . moveUp ( 1 ) hero . jumpLeft ( ) hero . moveDown ( ) h…" at bounding box center [1138, 445] width 474 height 488
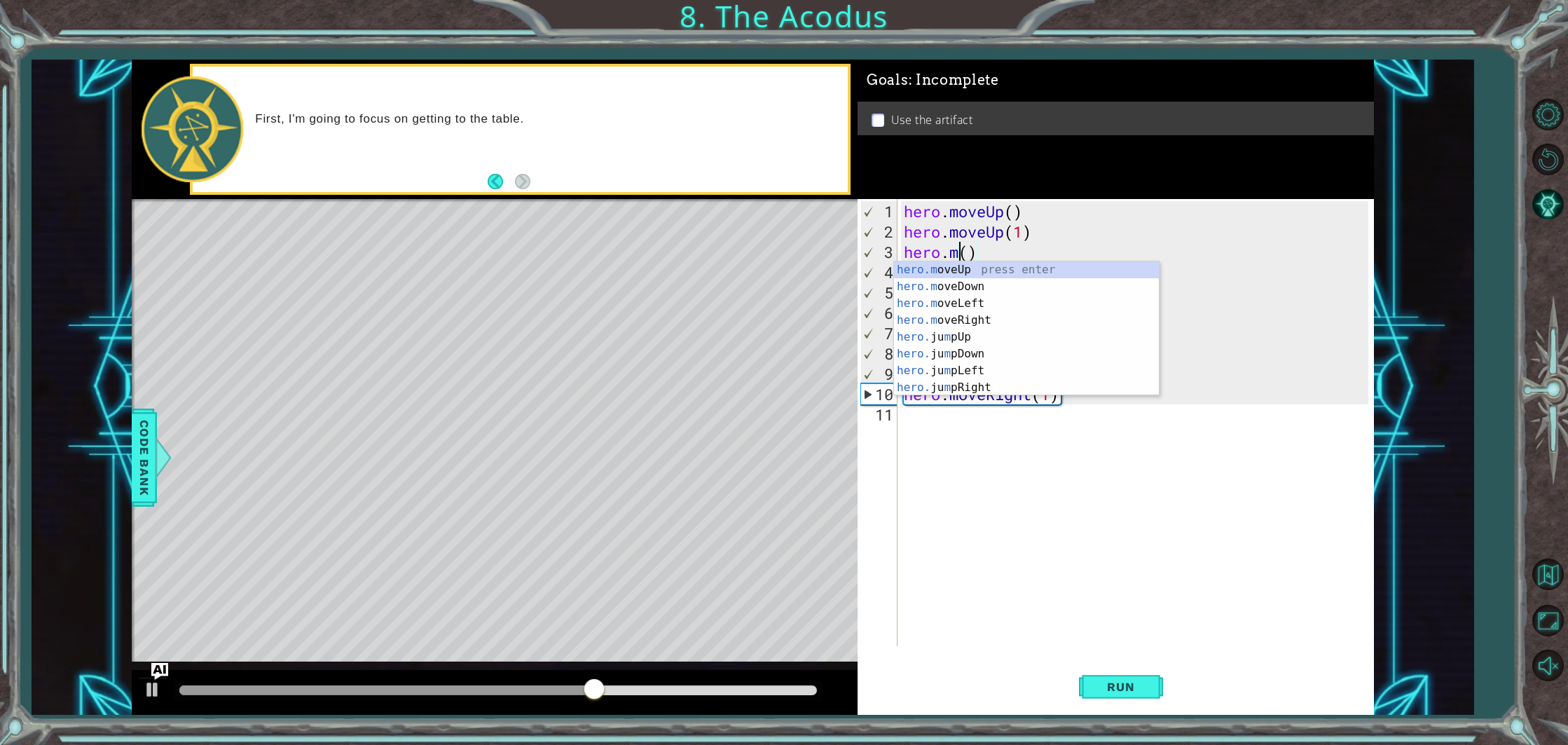
scroll to position [0, 4]
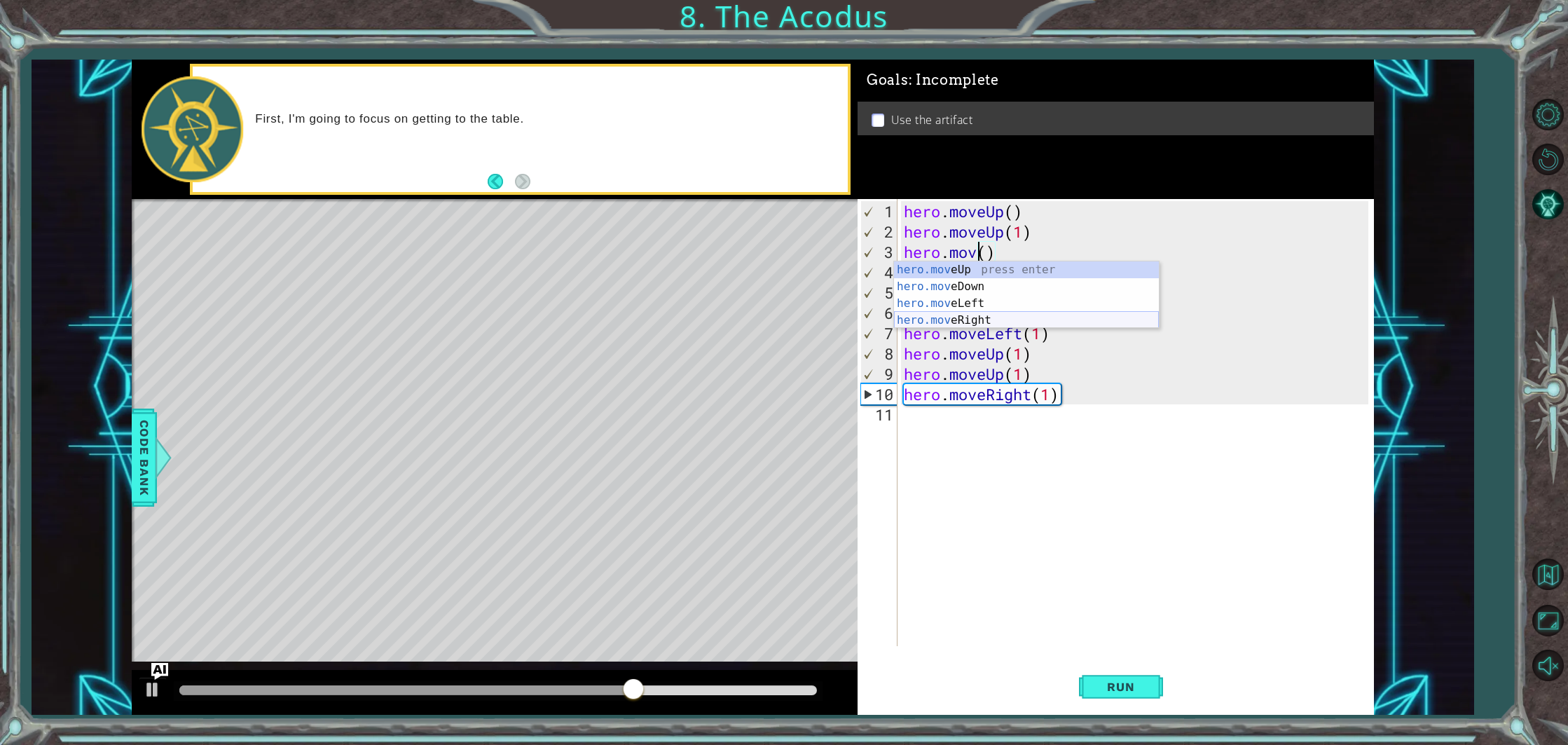
click at [829, 323] on div "hero.mov eUp press enter hero.mov eDown press enter hero.mov eLeft press enter …" at bounding box center [1026, 312] width 265 height 101
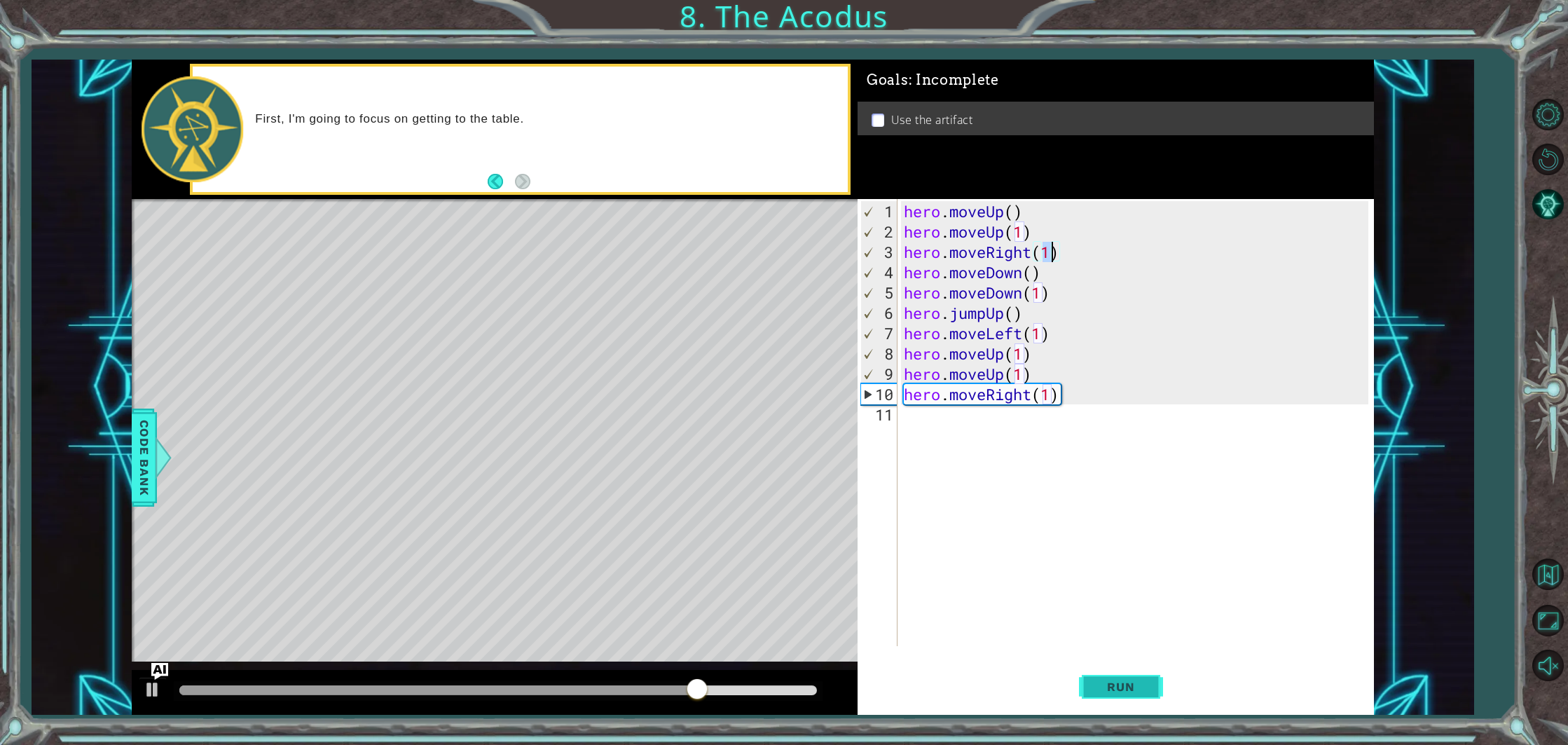
click at [829, 695] on button "Run" at bounding box center [1120, 687] width 84 height 52
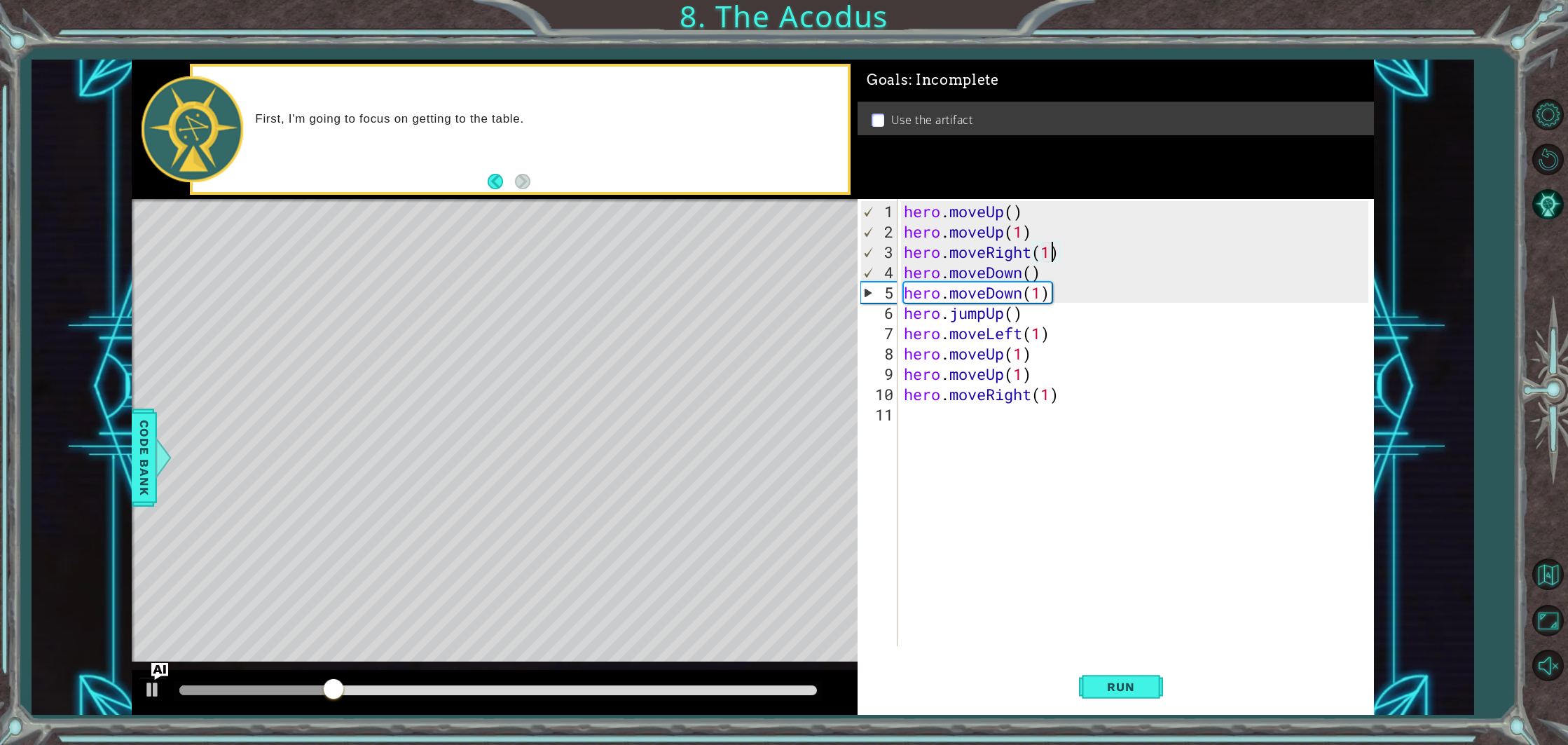
click at [829, 250] on div "hero . moveUp ( ) hero . moveUp ( 1 ) hero . moveRight ( 1 ) hero . moveDown ( …" at bounding box center [1138, 445] width 474 height 488
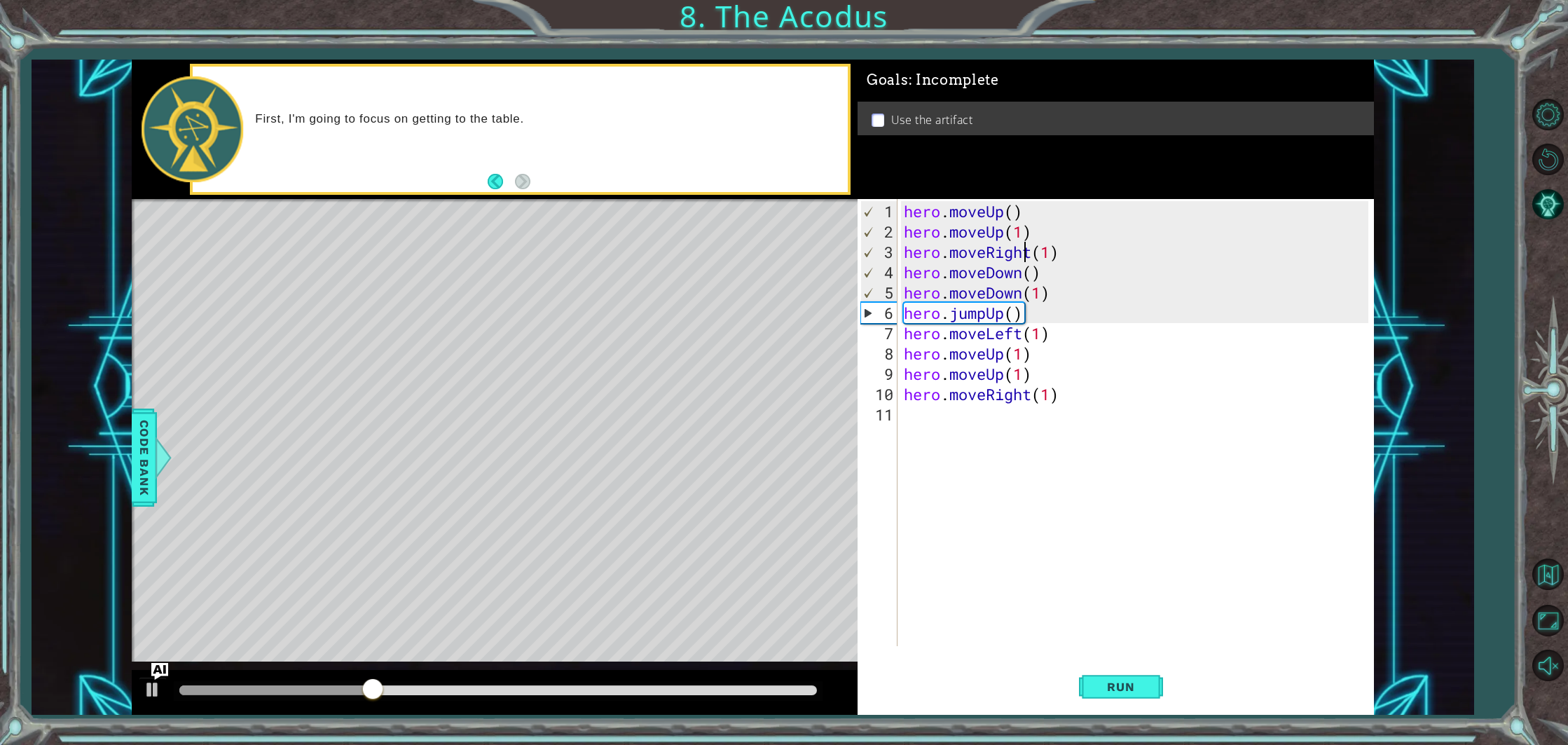
click at [829, 251] on div "hero . moveUp ( ) hero . moveUp ( 1 ) hero . moveRight ( 1 ) hero . moveDown ( …" at bounding box center [1138, 445] width 474 height 488
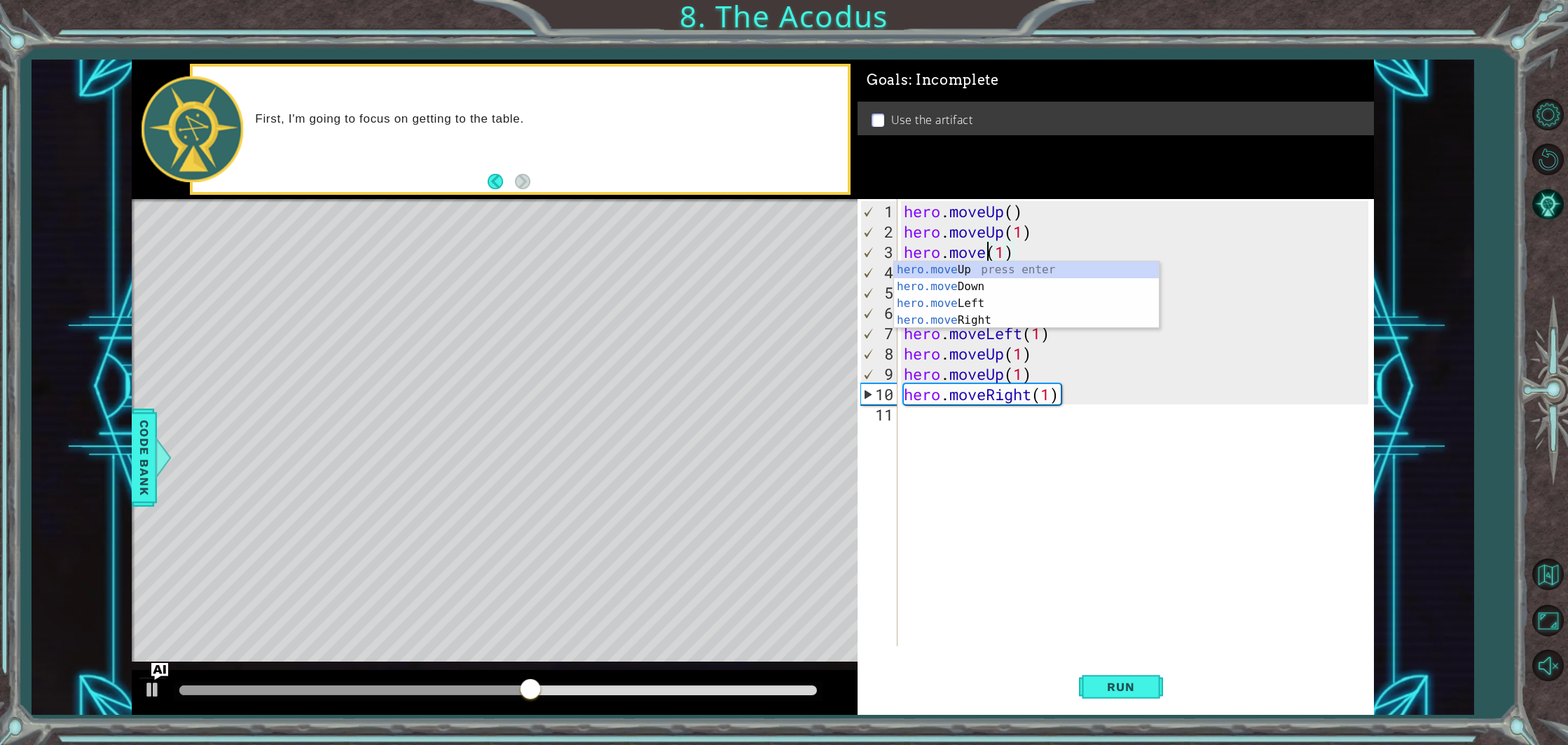
scroll to position [0, 4]
click at [829, 270] on div "hero.moveL eft press enter" at bounding box center [1026, 286] width 265 height 50
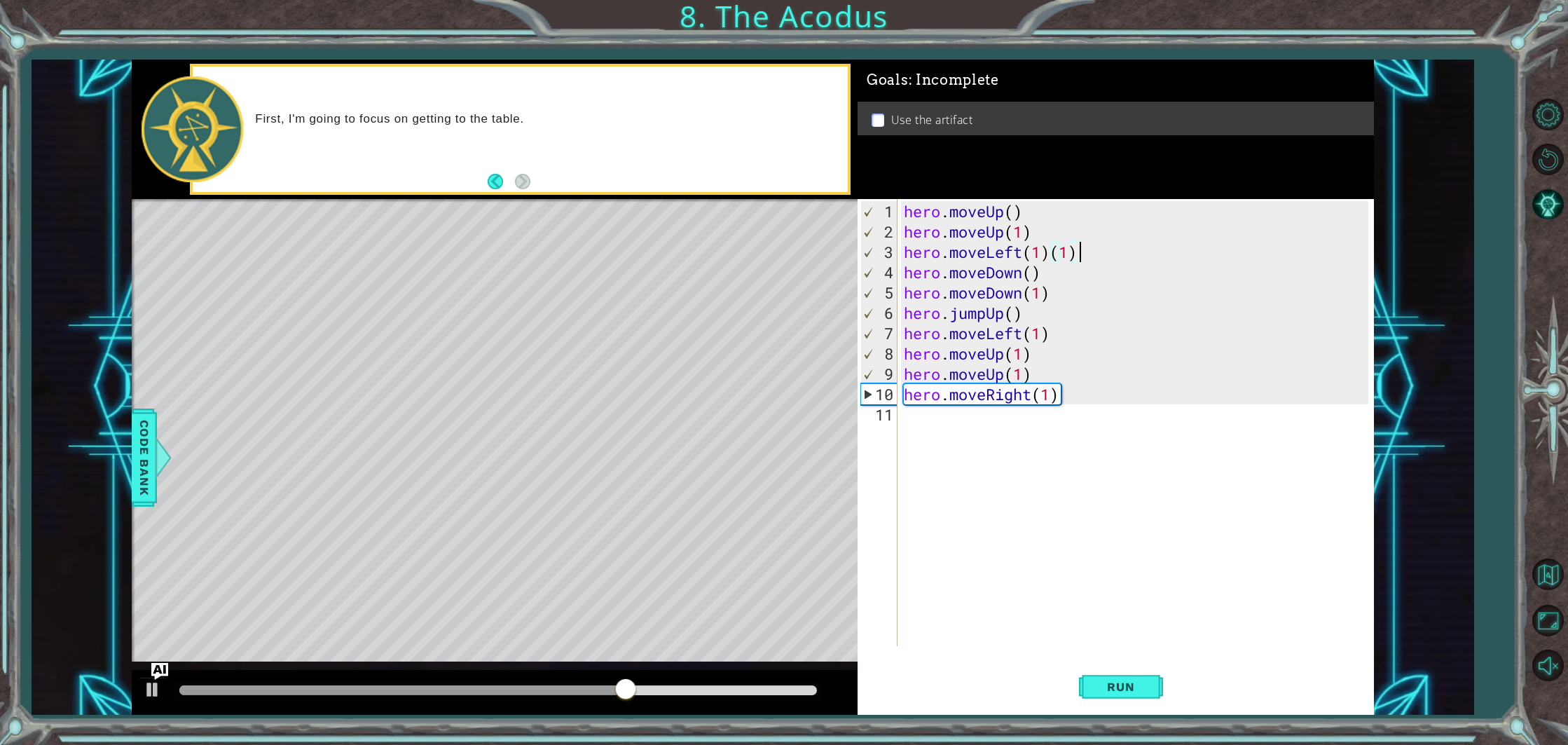
click at [829, 253] on div "hero . moveUp ( ) hero . moveUp ( 1 ) hero . moveLeft ( 1 ) ( 1 ) hero . moveDo…" at bounding box center [1138, 445] width 474 height 488
drag, startPoint x: 1114, startPoint y: 730, endPoint x: 1110, endPoint y: 698, distance: 32.2
click at [829, 713] on div "1 ההההההההההההההההההההההההההההההההההההההההההההההההההההההההההההההההההההההההההההה…" at bounding box center [784, 372] width 1568 height 745
click at [829, 698] on button "Run" at bounding box center [1120, 687] width 84 height 52
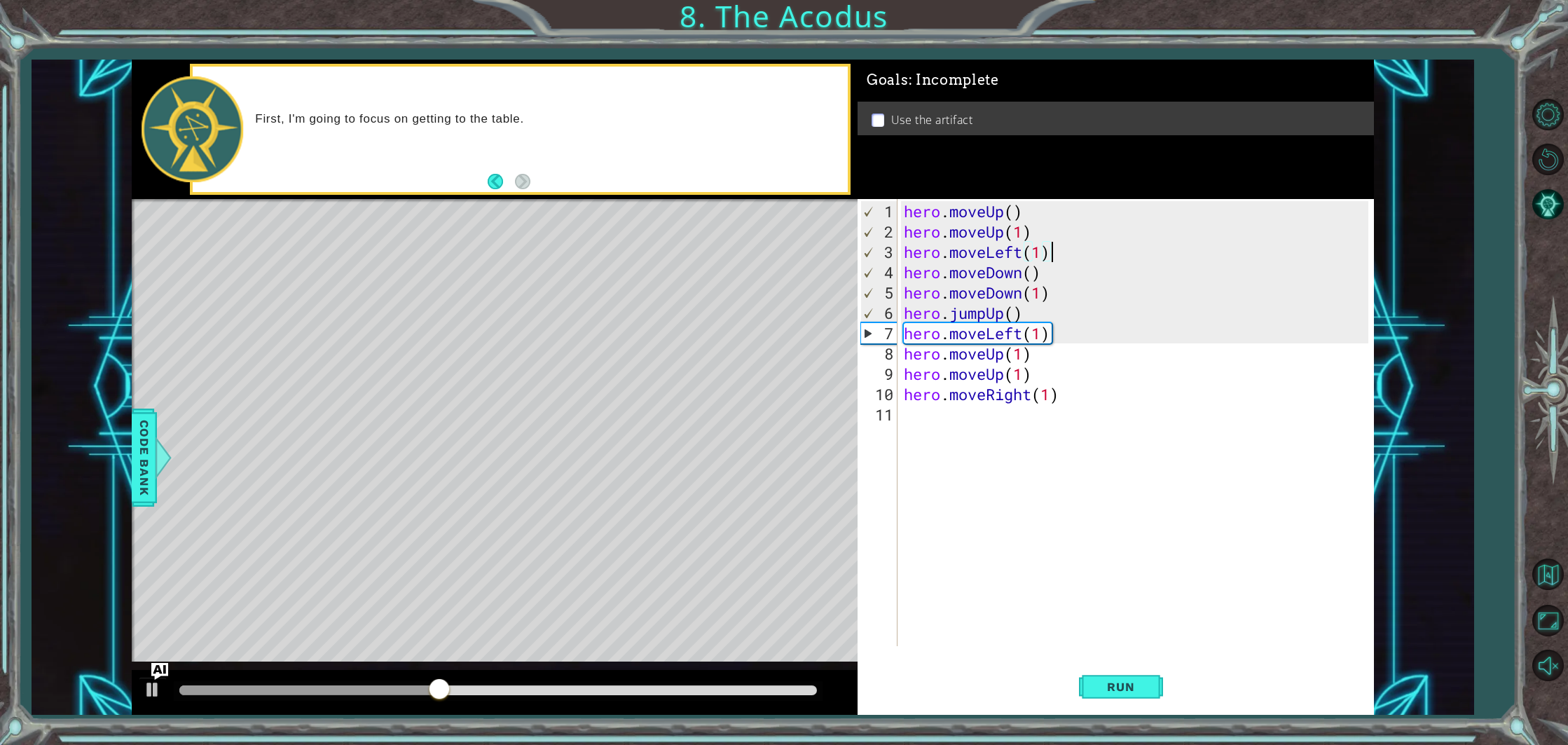
click at [829, 309] on div "hero . moveUp ( ) hero . moveUp ( 1 ) hero . moveLeft ( 1 ) hero . moveDown ( )…" at bounding box center [1138, 445] width 474 height 488
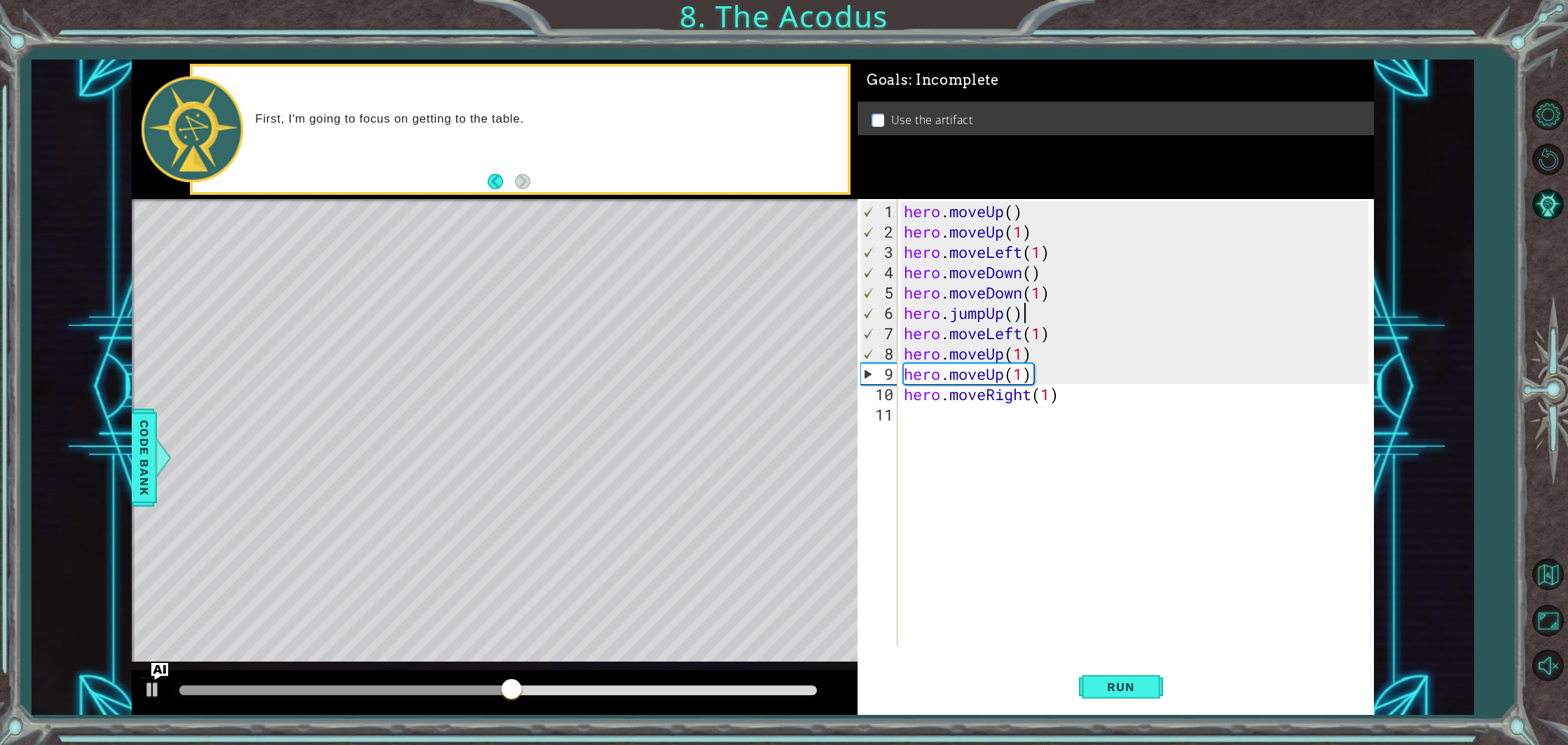
click at [829, 315] on div "hero . moveUp ( ) hero . moveUp ( 1 ) hero . moveLeft ( 1 ) hero . moveDown ( )…" at bounding box center [1138, 445] width 474 height 488
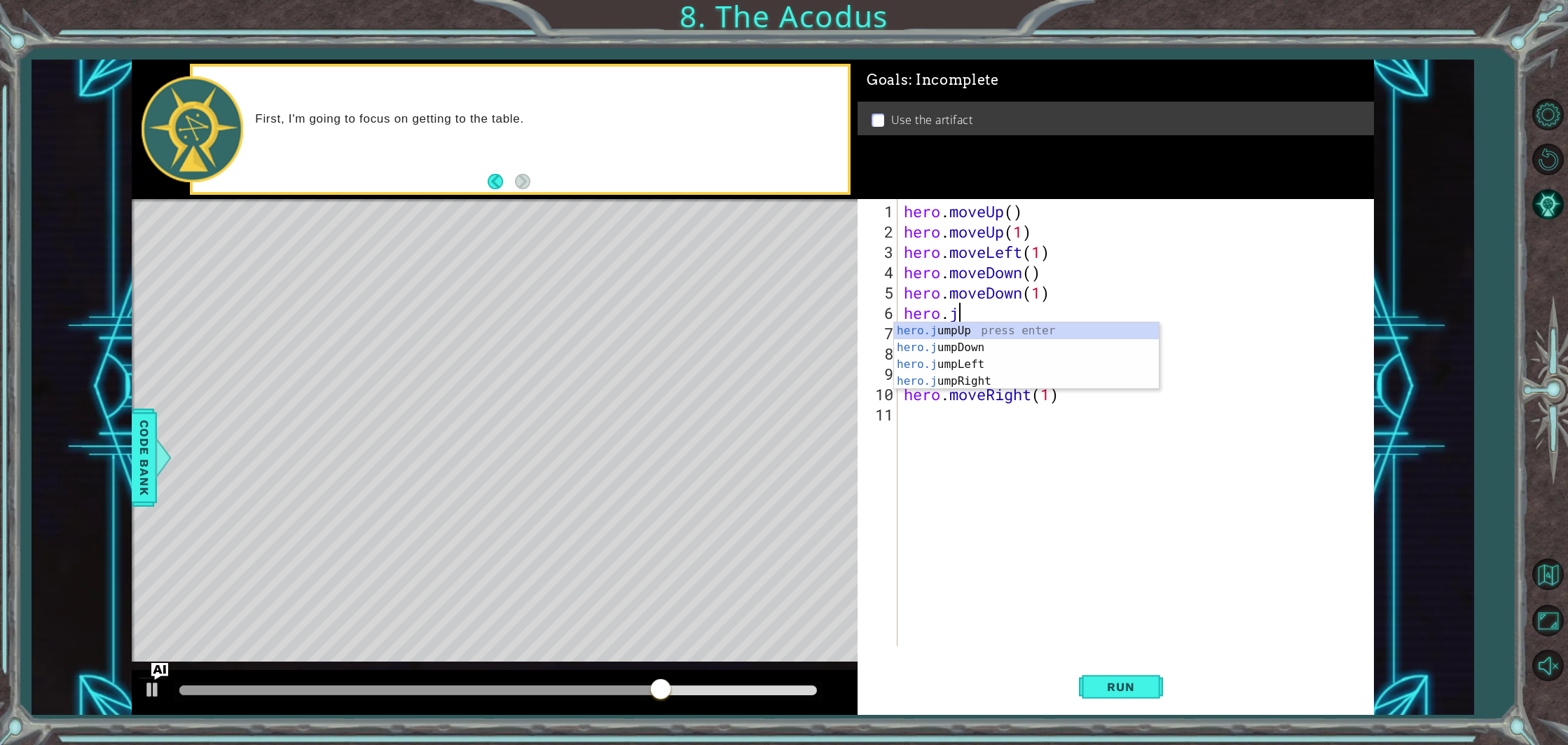
scroll to position [0, 2]
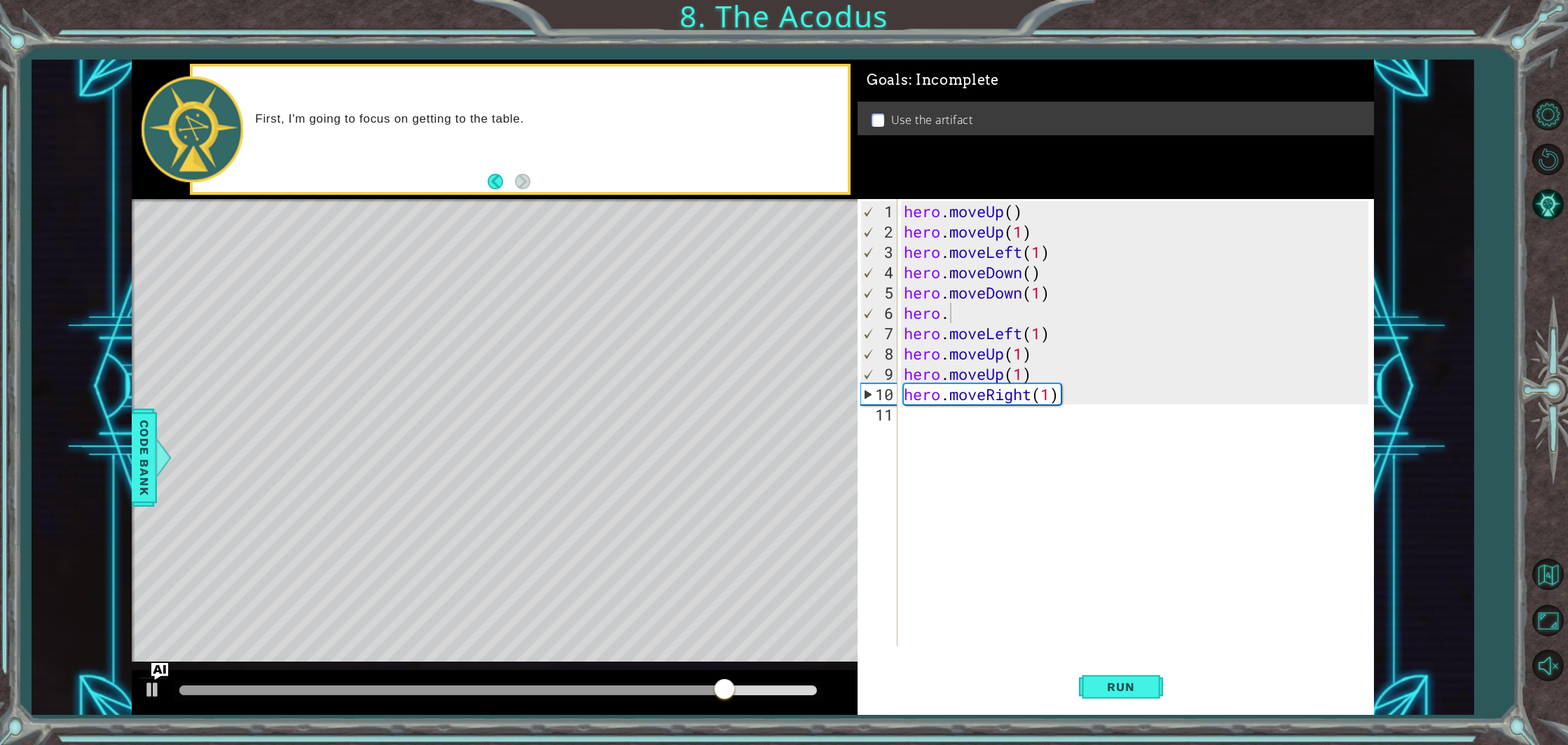
drag, startPoint x: 640, startPoint y: 696, endPoint x: 654, endPoint y: 689, distance: 15.7
click at [640, 696] on div at bounding box center [498, 691] width 648 height 19
click at [654, 689] on div at bounding box center [416, 690] width 474 height 10
drag, startPoint x: 614, startPoint y: 688, endPoint x: 598, endPoint y: 689, distance: 16.0
click at [598, 689] on div at bounding box center [390, 690] width 423 height 10
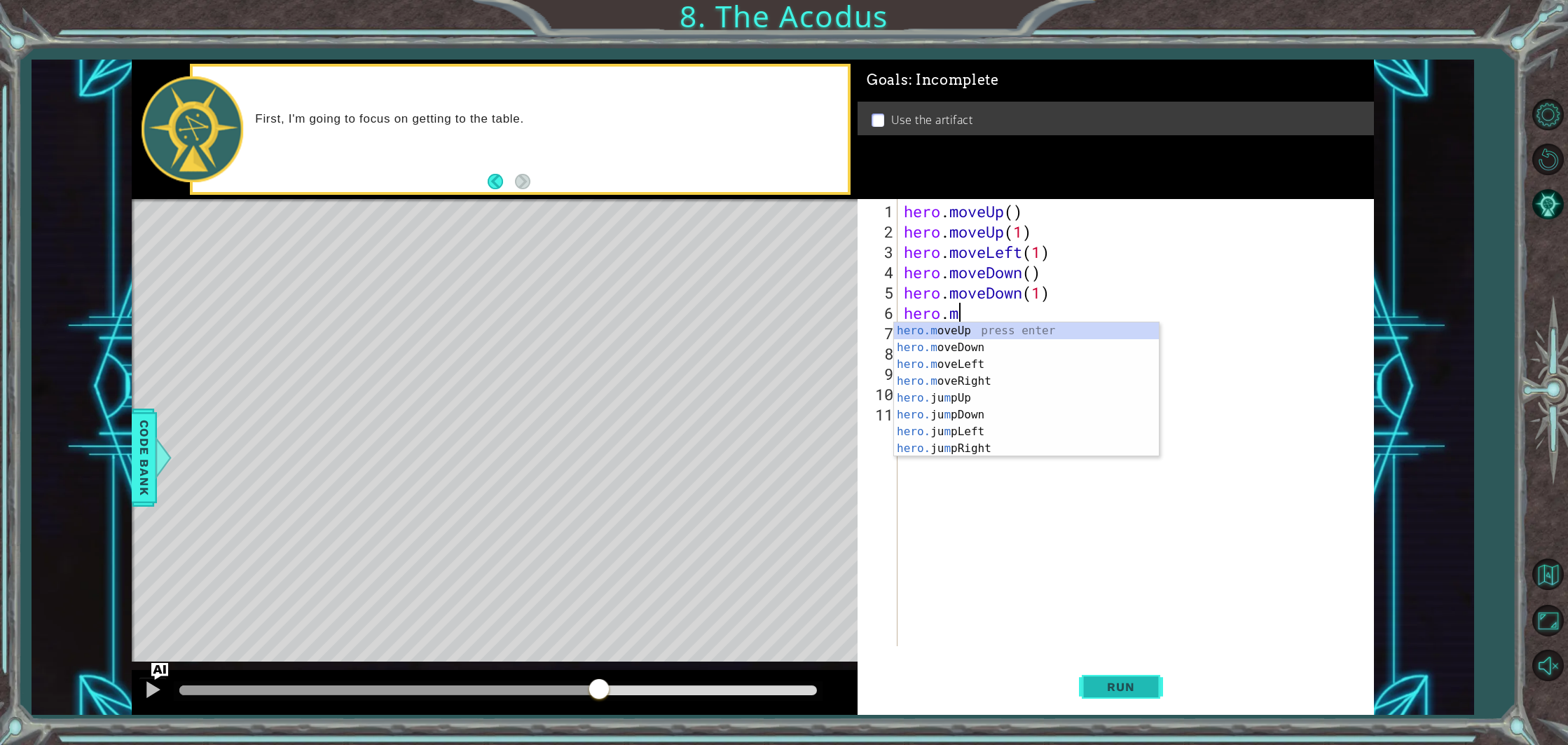
scroll to position [0, 2]
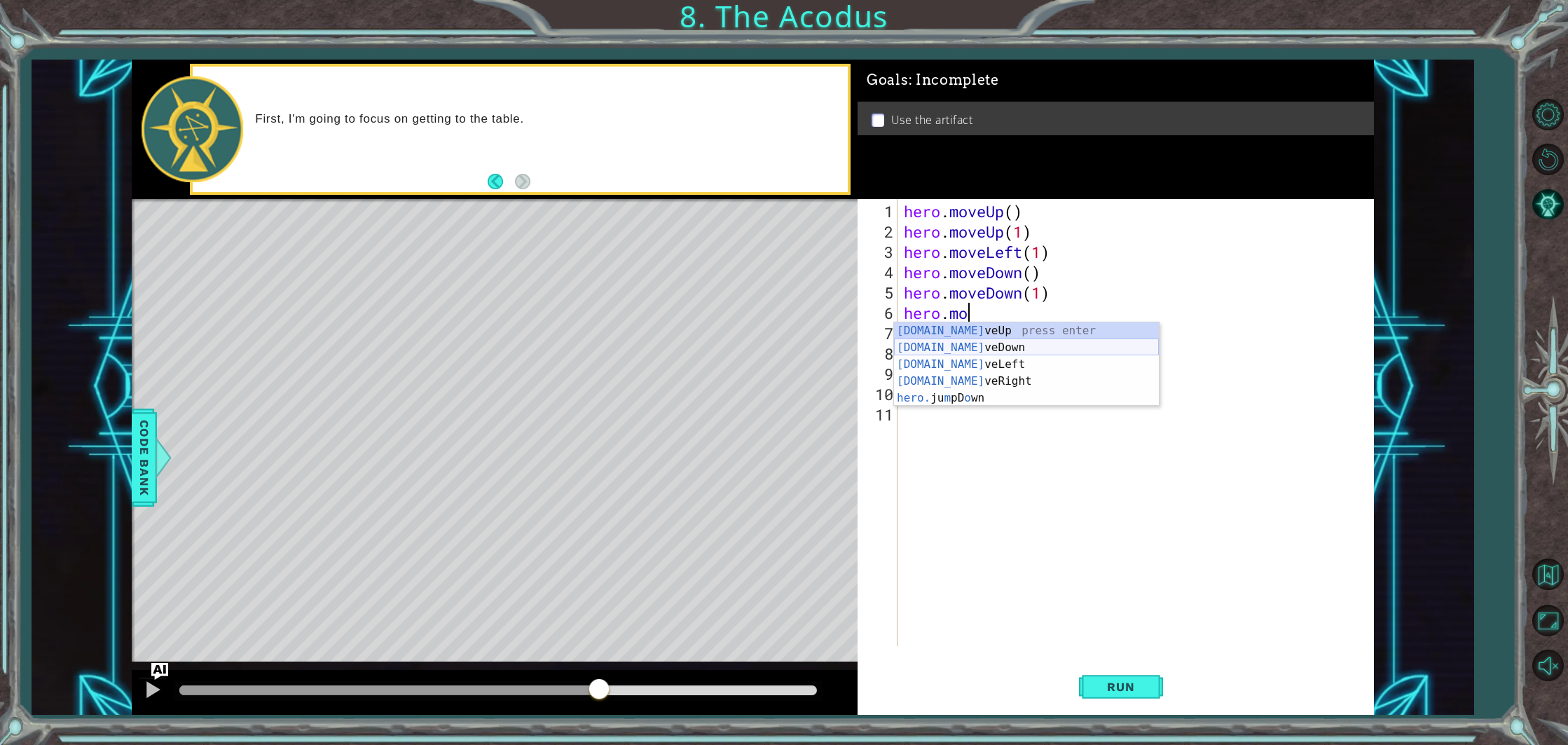
click at [829, 347] on div "[DOMAIN_NAME] veUp press enter [DOMAIN_NAME] veDown press enter [DOMAIN_NAME] v…" at bounding box center [1026, 381] width 265 height 118
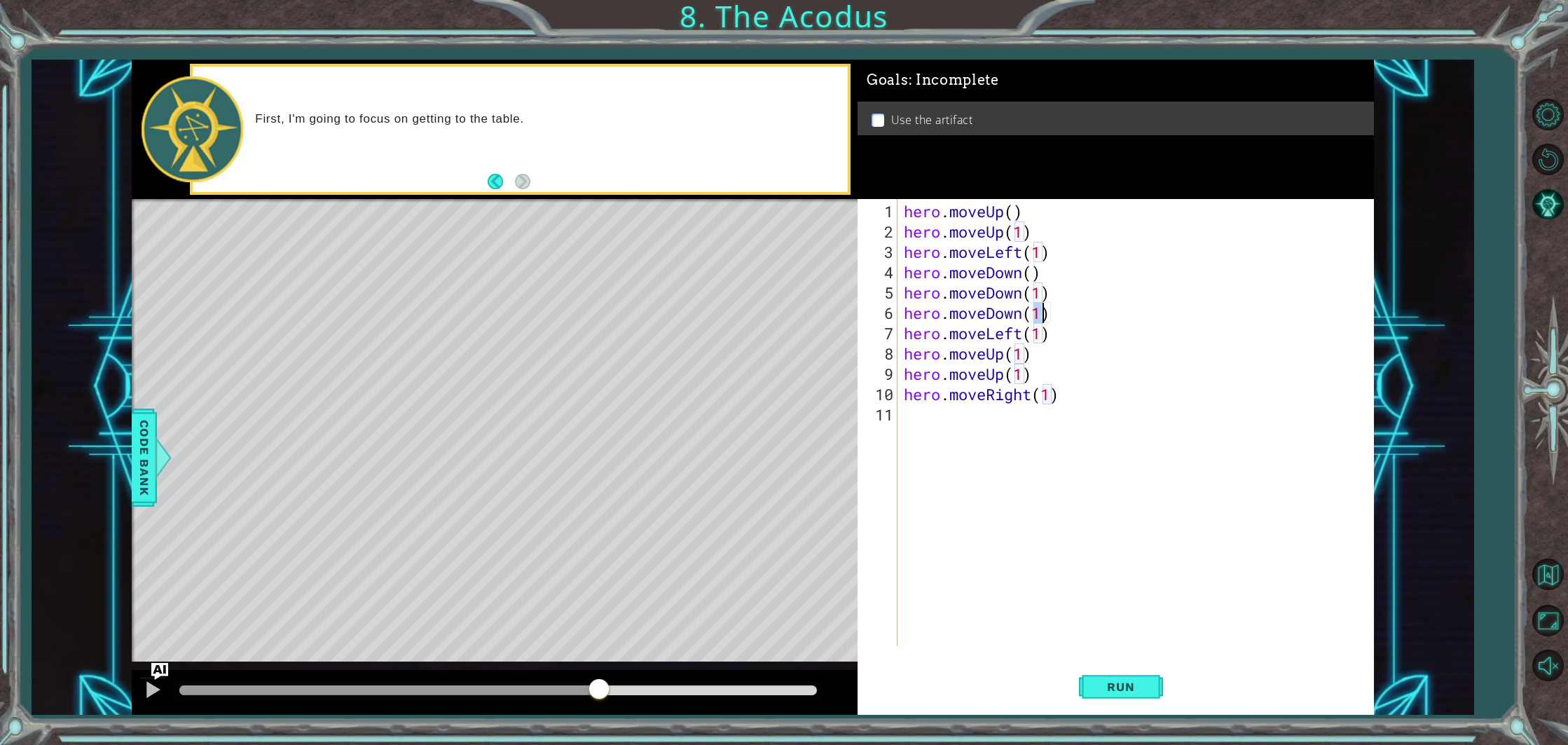
click at [829, 357] on div "hero . moveUp ( ) hero . moveUp ( 1 ) hero . moveLeft ( 1 ) hero . moveDown ( )…" at bounding box center [1138, 445] width 474 height 488
click at [829, 375] on div "hero.jumpU p press enter" at bounding box center [1026, 388] width 265 height 50
click at [829, 679] on button "Run" at bounding box center [1120, 687] width 84 height 52
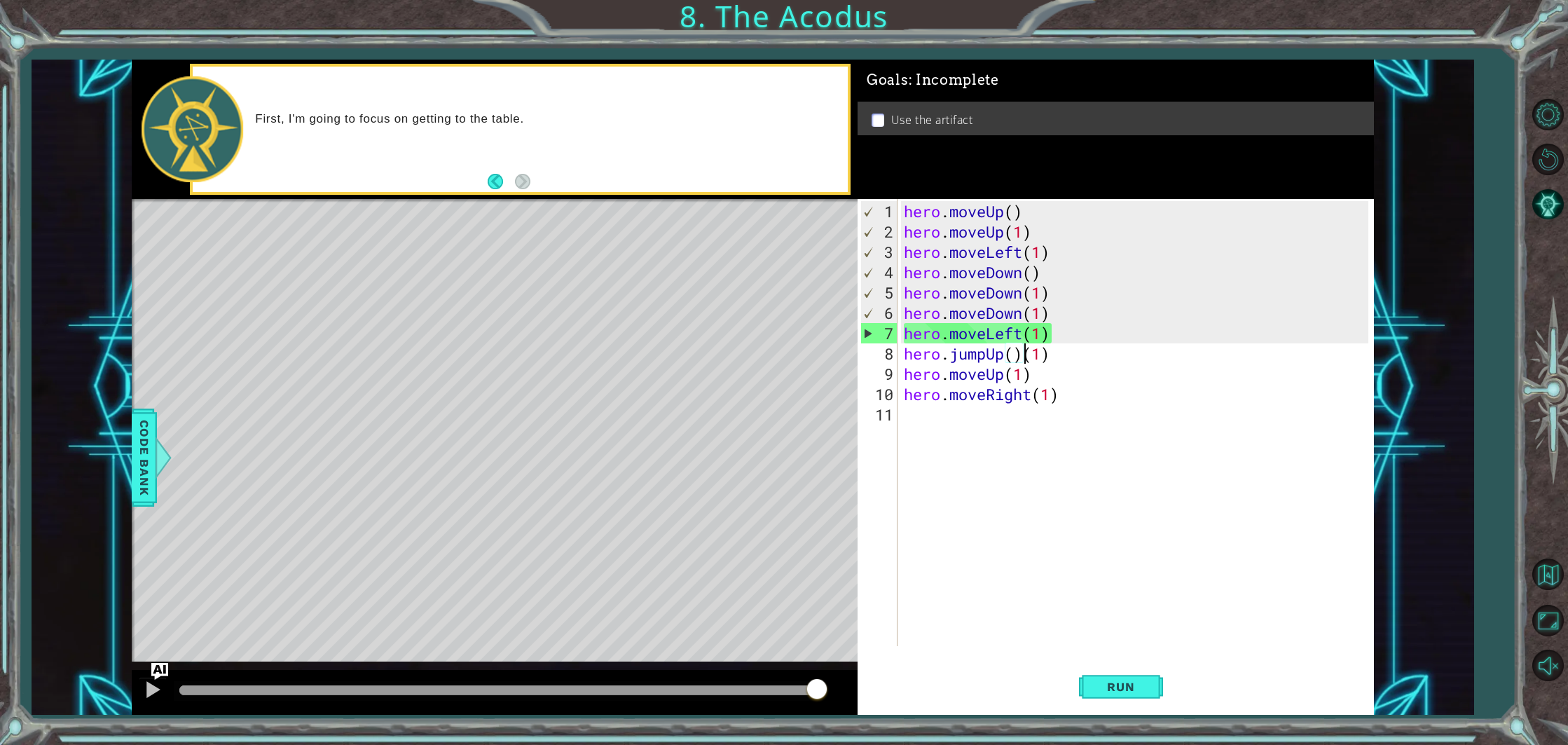
click at [829, 335] on div "hero . moveUp ( ) hero . moveUp ( 1 ) hero . moveLeft ( 1 ) hero . moveDown ( )…" at bounding box center [1138, 445] width 474 height 488
click at [829, 337] on div "hero . moveUp ( ) hero . moveUp ( 1 ) hero . moveLeft ( 1 ) hero . moveDown ( )…" at bounding box center [1138, 445] width 474 height 488
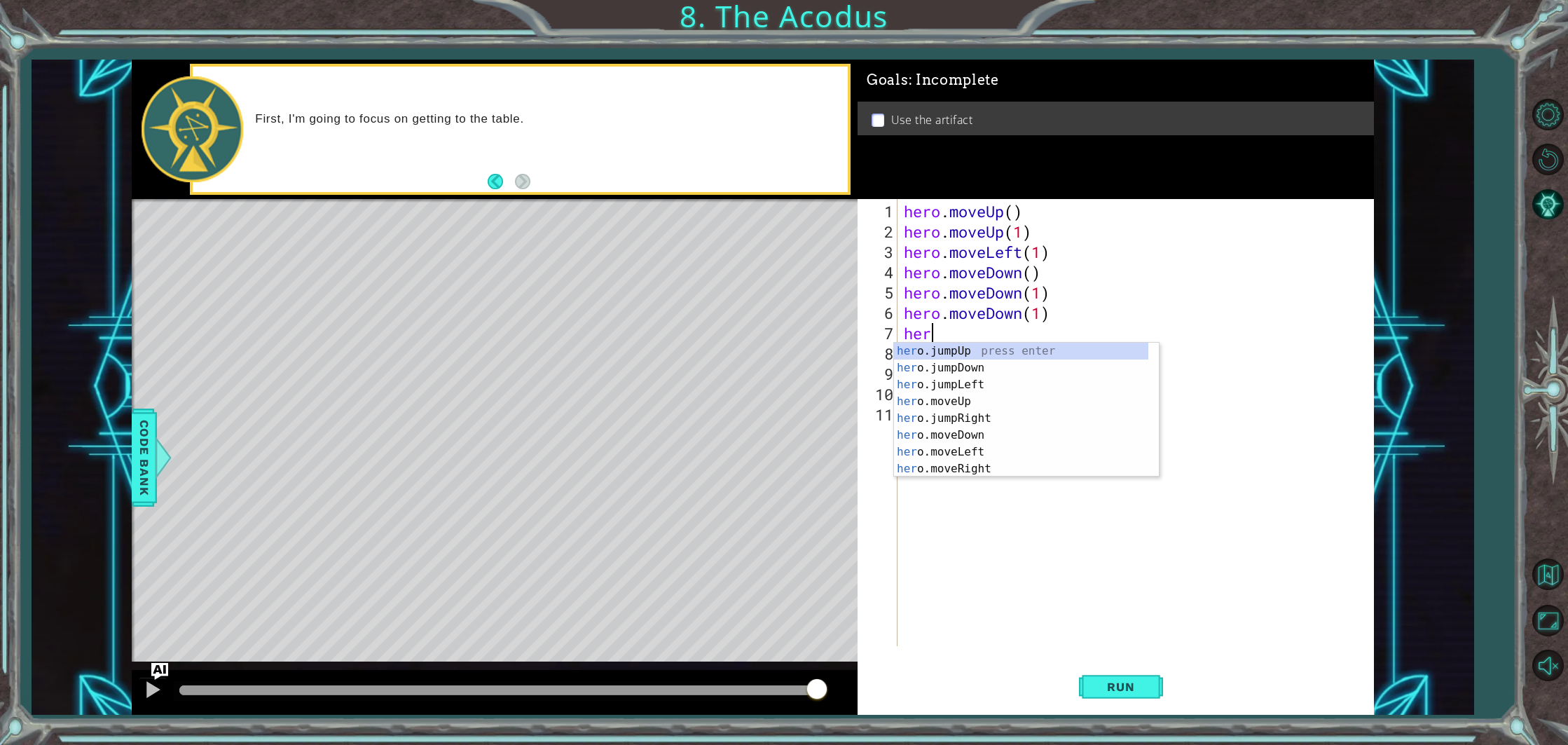
scroll to position [0, 0]
type textarea "h"
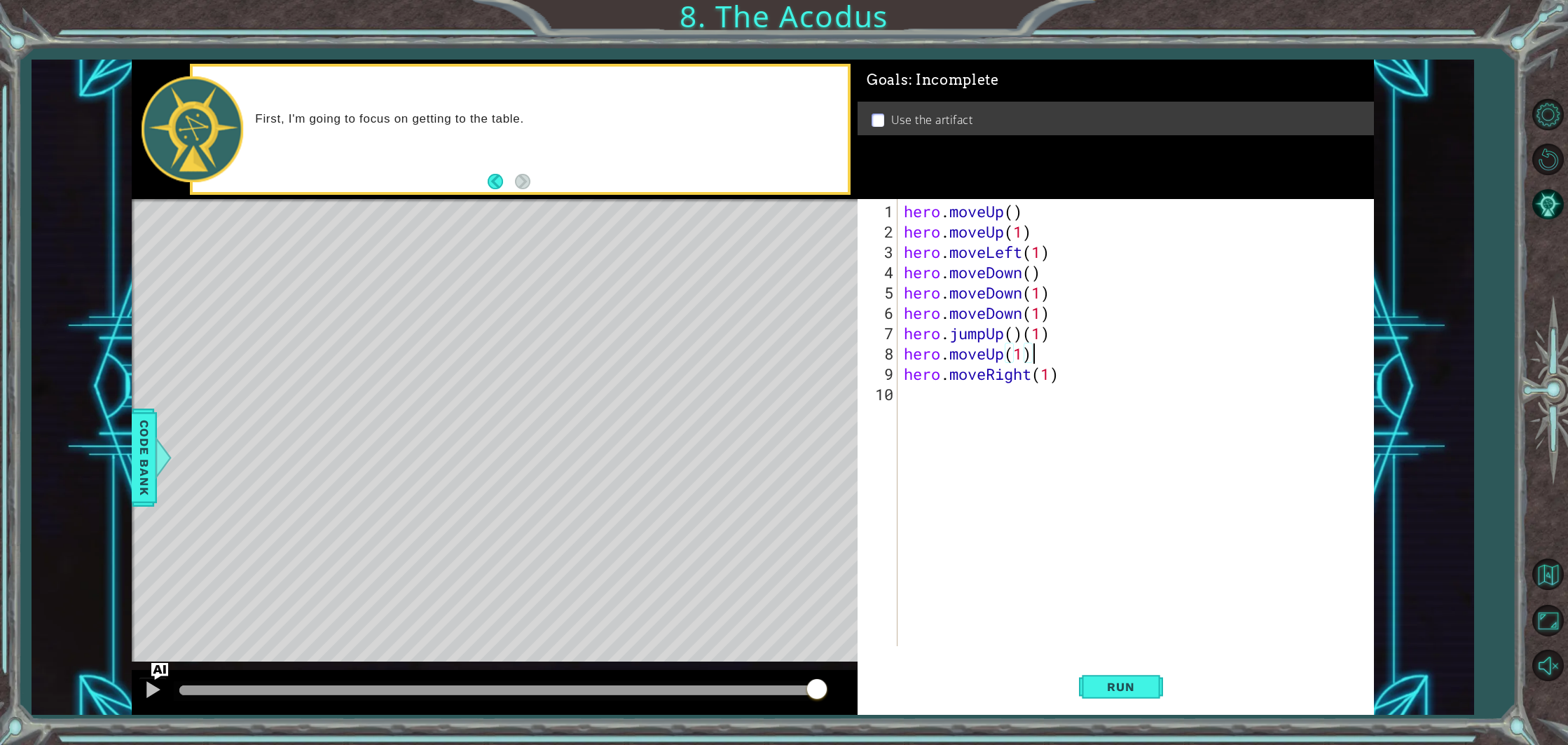
click at [829, 357] on div "hero . moveUp ( ) hero . moveUp ( 1 ) hero . moveLeft ( 1 ) hero . moveDown ( )…" at bounding box center [1138, 445] width 474 height 488
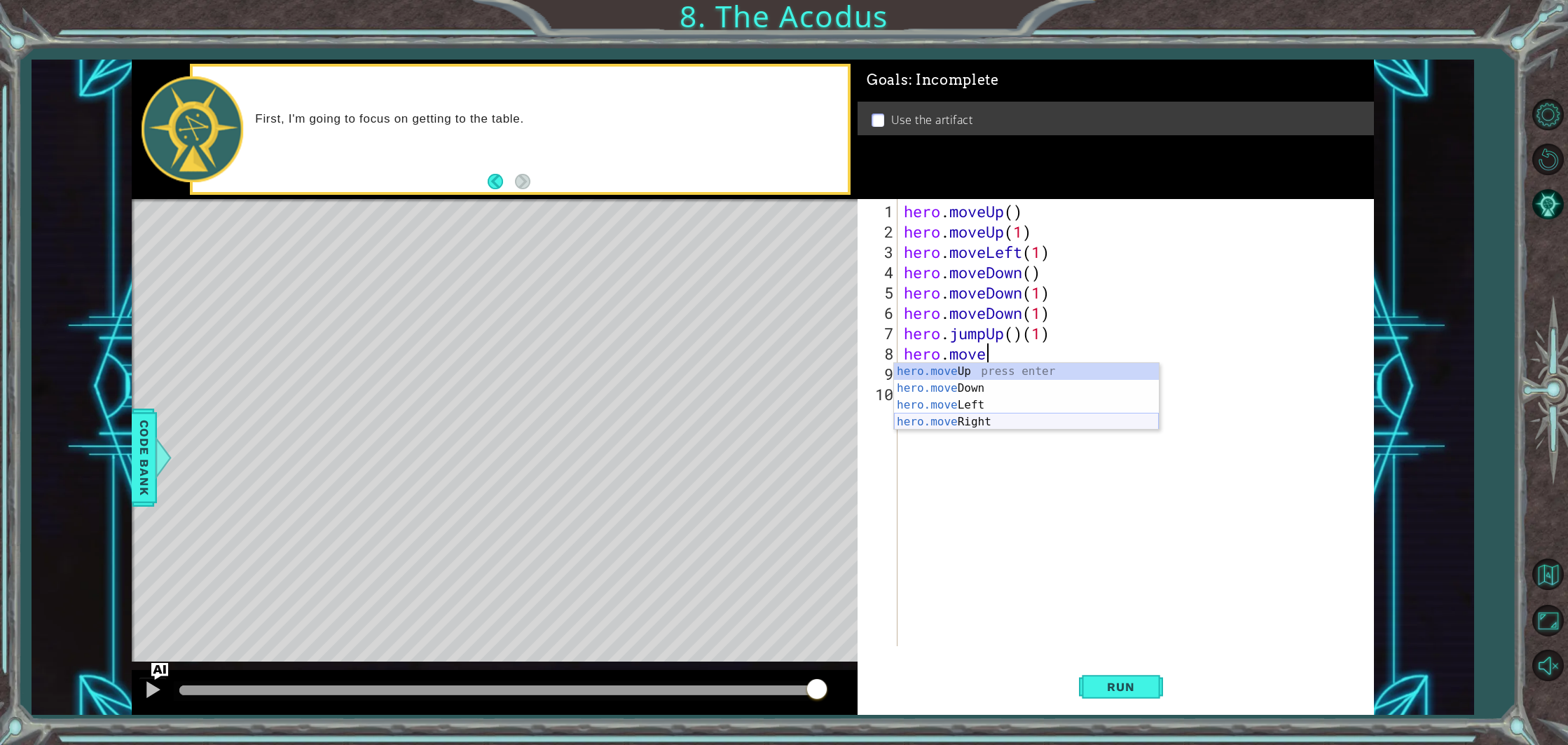
click at [829, 422] on div "hero.move Up press enter hero.move Down press enter hero.move Left press enter …" at bounding box center [1026, 414] width 265 height 101
type textarea "hero.moveRight(1)"
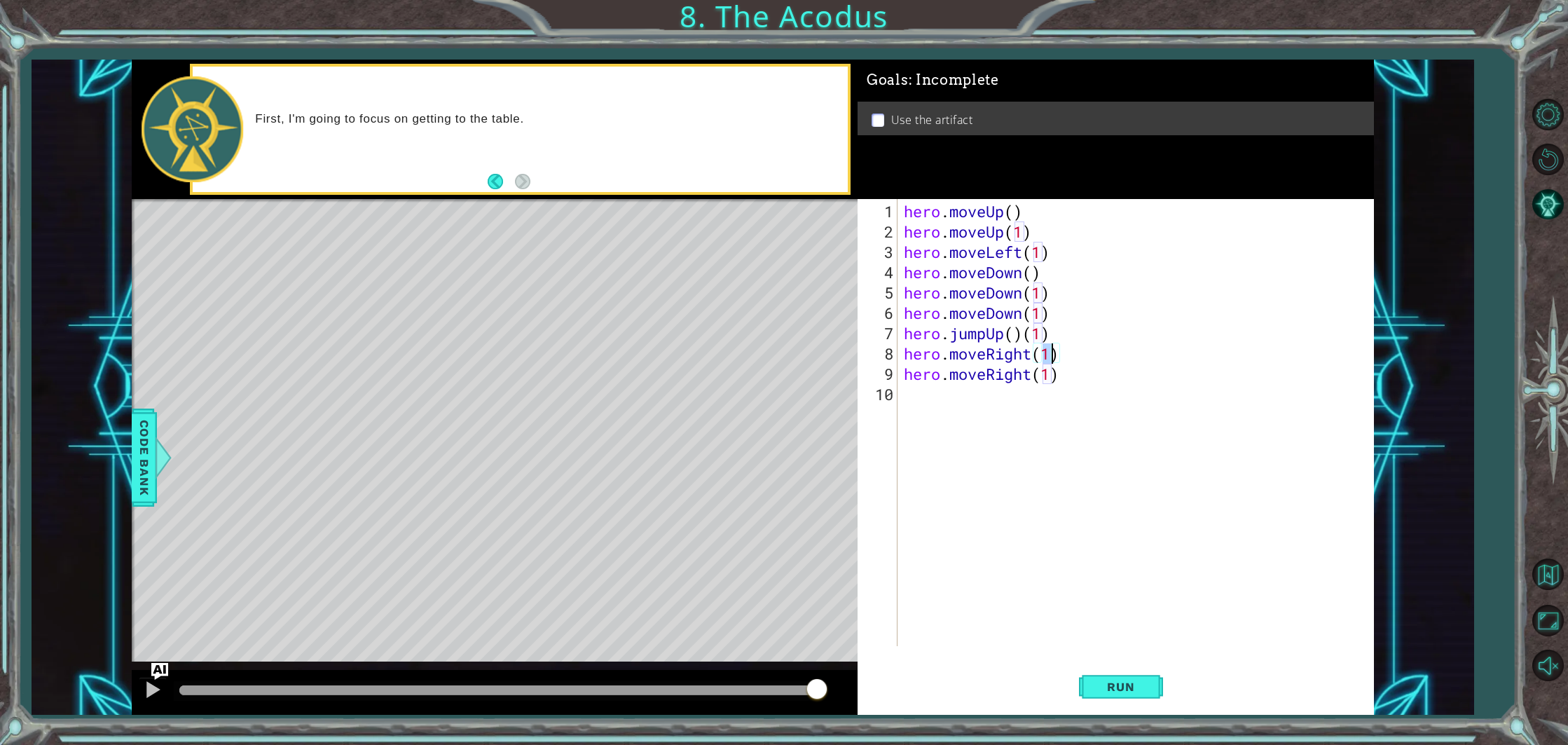
click at [829, 360] on div "hero . moveUp ( ) hero . moveUp ( 1 ) hero . moveLeft ( 1 ) hero . moveDown ( )…" at bounding box center [1138, 445] width 474 height 488
click at [829, 384] on div "hero . moveUp ( ) hero . moveUp ( 1 ) hero . moveLeft ( 1 ) hero . moveDown ( )…" at bounding box center [1138, 445] width 474 height 488
click at [829, 375] on div "hero . moveUp ( ) hero . moveUp ( 1 ) hero . moveLeft ( 1 ) hero . moveDown ( )…" at bounding box center [1138, 445] width 474 height 488
click at [829, 390] on div "hero.move Up press enter hero.move Down press enter hero.move Left press enter …" at bounding box center [1026, 434] width 265 height 101
type textarea "hero.moveUp(1)"
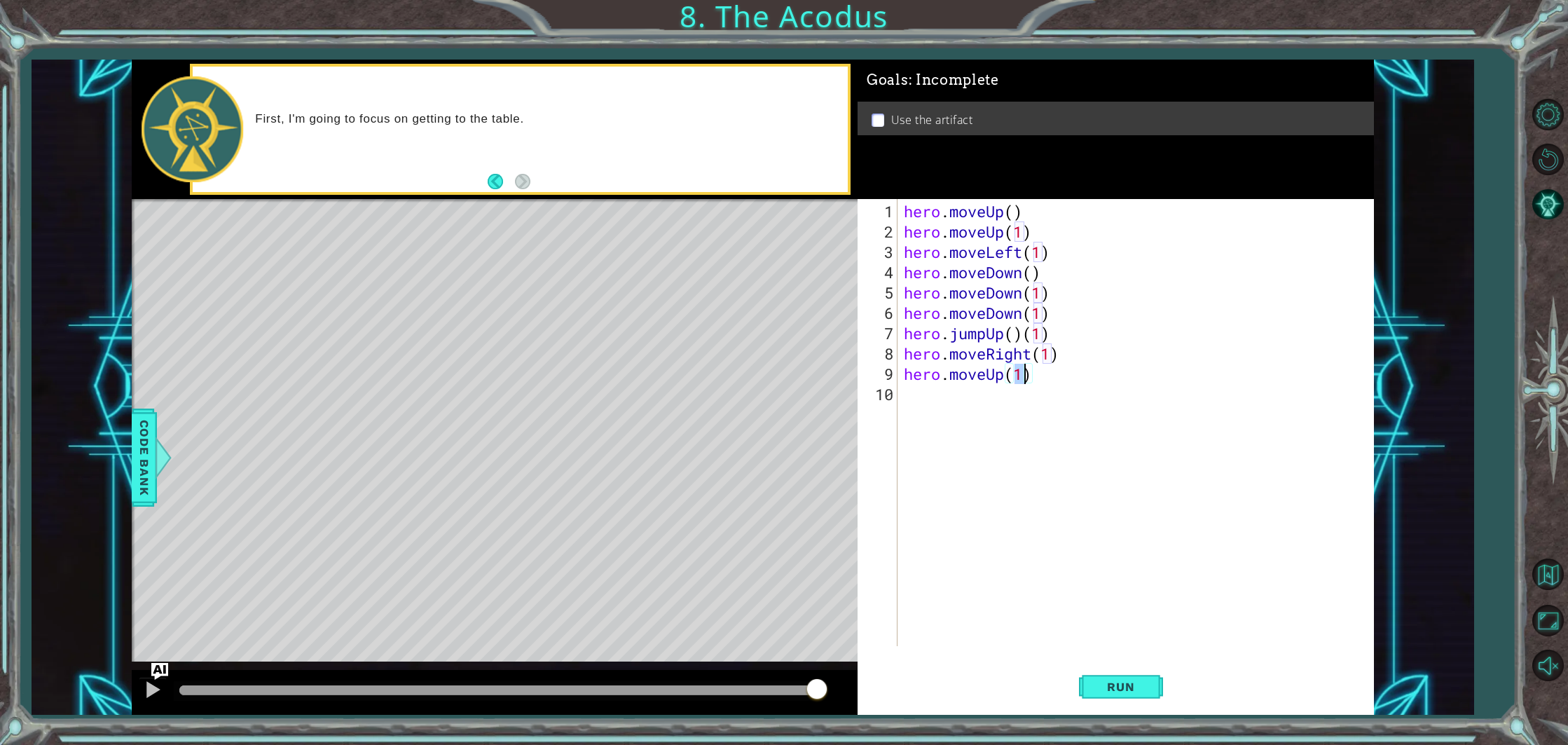
click at [829, 399] on div "hero . moveUp ( ) hero . moveUp ( 1 ) hero . moveLeft ( 1 ) hero . moveDown ( )…" at bounding box center [1138, 445] width 474 height 488
click at [829, 409] on div "hero. mo veUp press enter hero. mo veDown press enter hero. mo veLeft press ent…" at bounding box center [1026, 462] width 265 height 118
type textarea "hero.moveUp(1)"
click at [829, 421] on div "hero . moveUp ( ) hero . moveUp ( 1 ) hero . moveLeft ( 1 ) hero . moveDown ( )…" at bounding box center [1138, 445] width 474 height 488
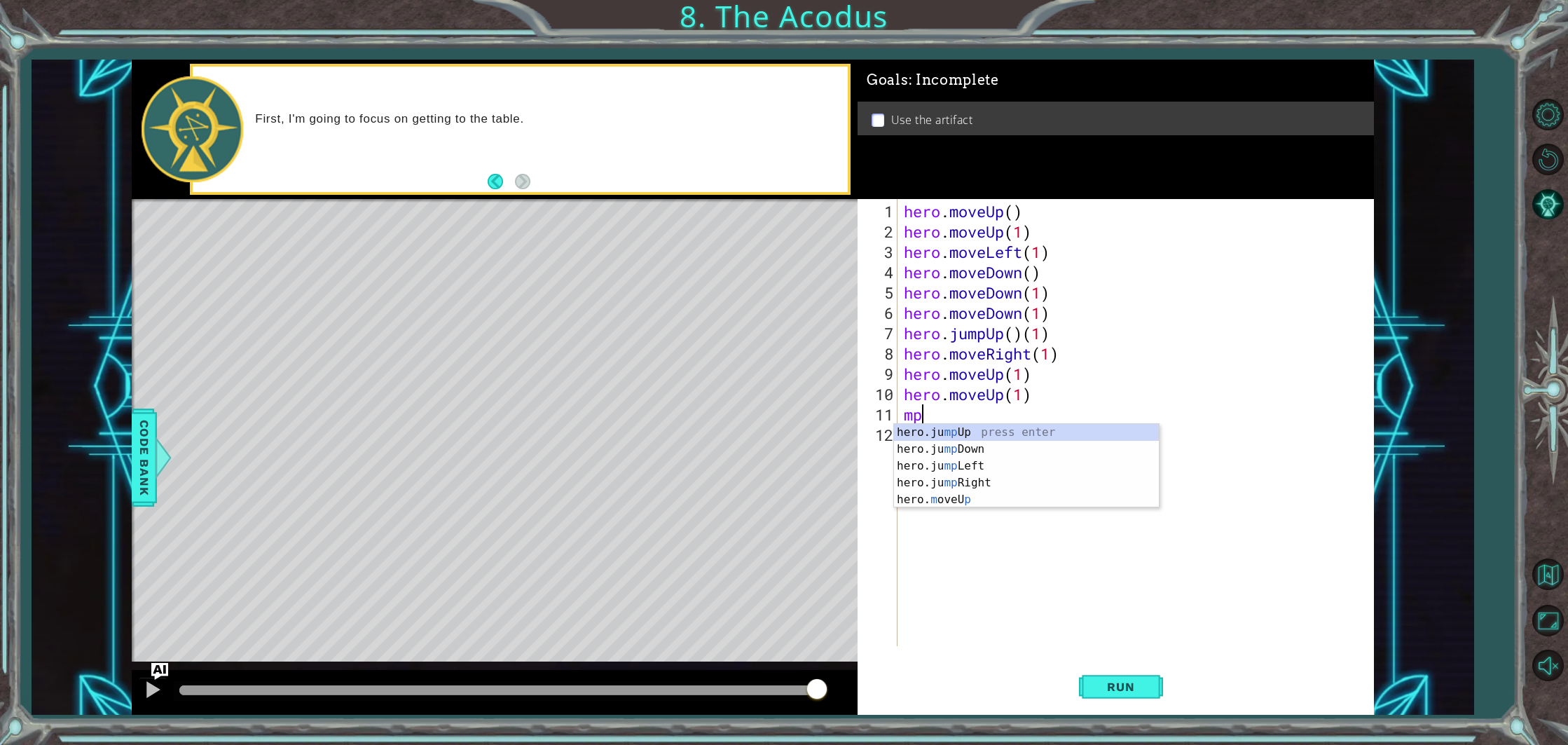
type textarea "m"
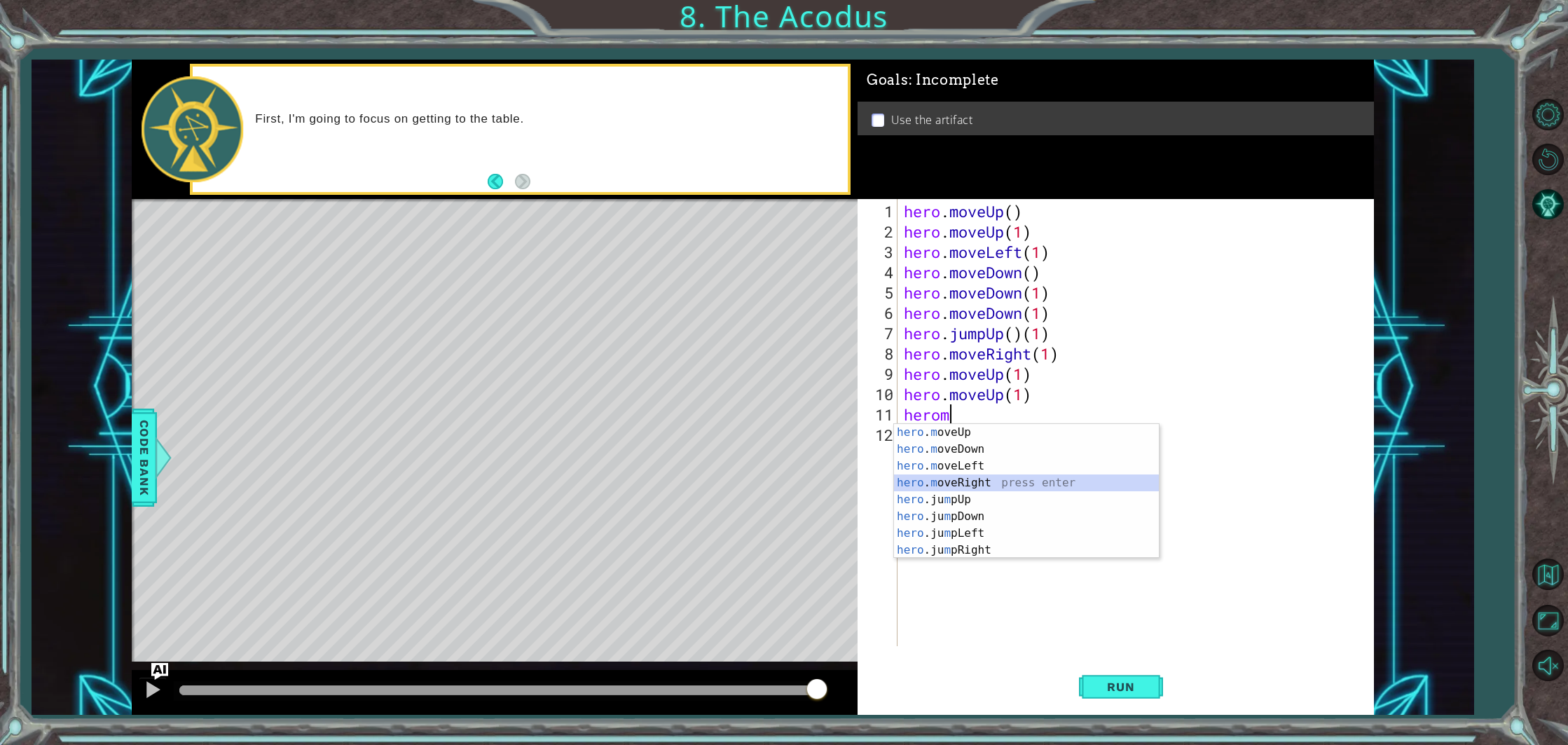
click at [829, 490] on div "hero . m oveUp press enter hero . m oveDown press enter hero . m oveLeft press …" at bounding box center [1026, 508] width 265 height 168
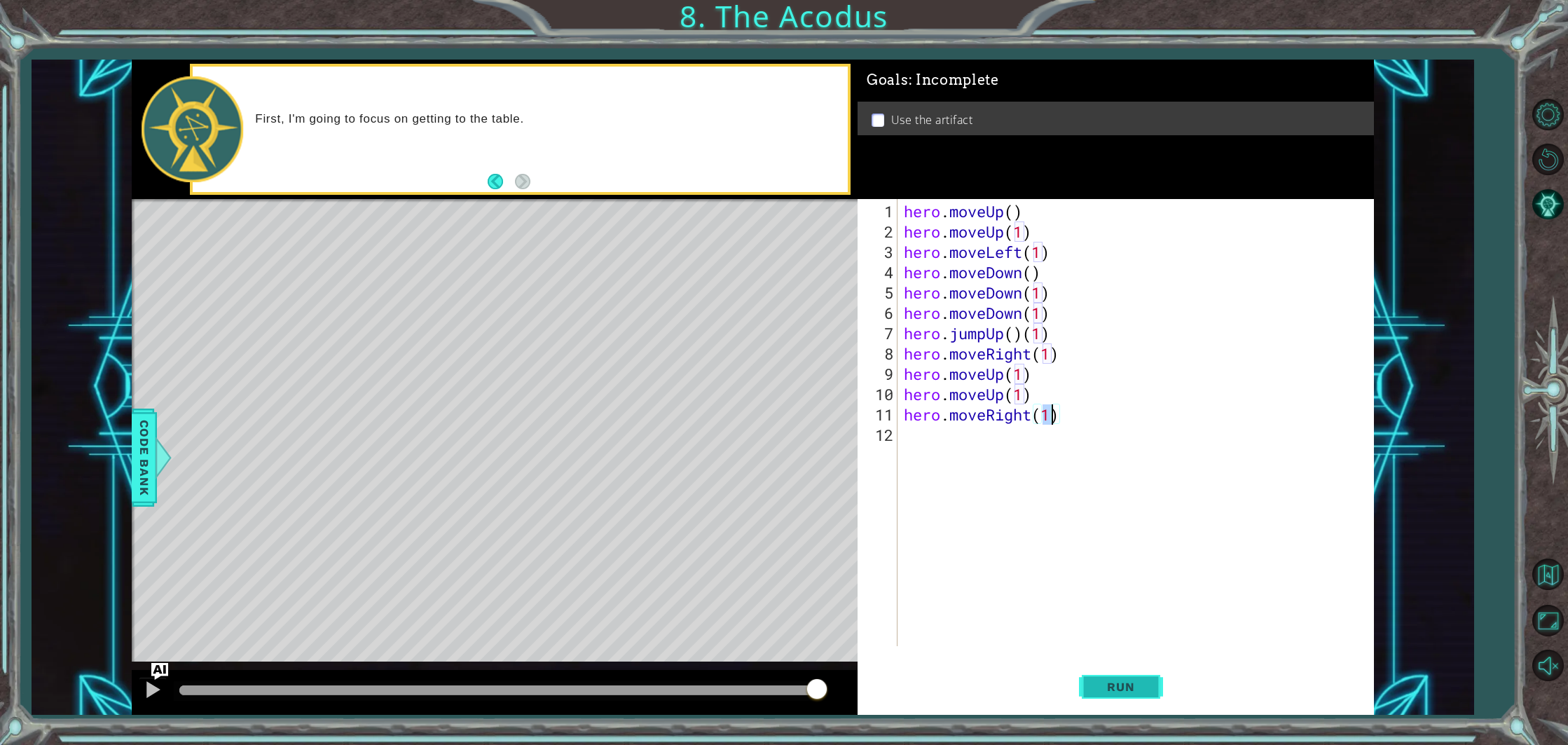
click at [829, 677] on button "Run" at bounding box center [1120, 687] width 84 height 52
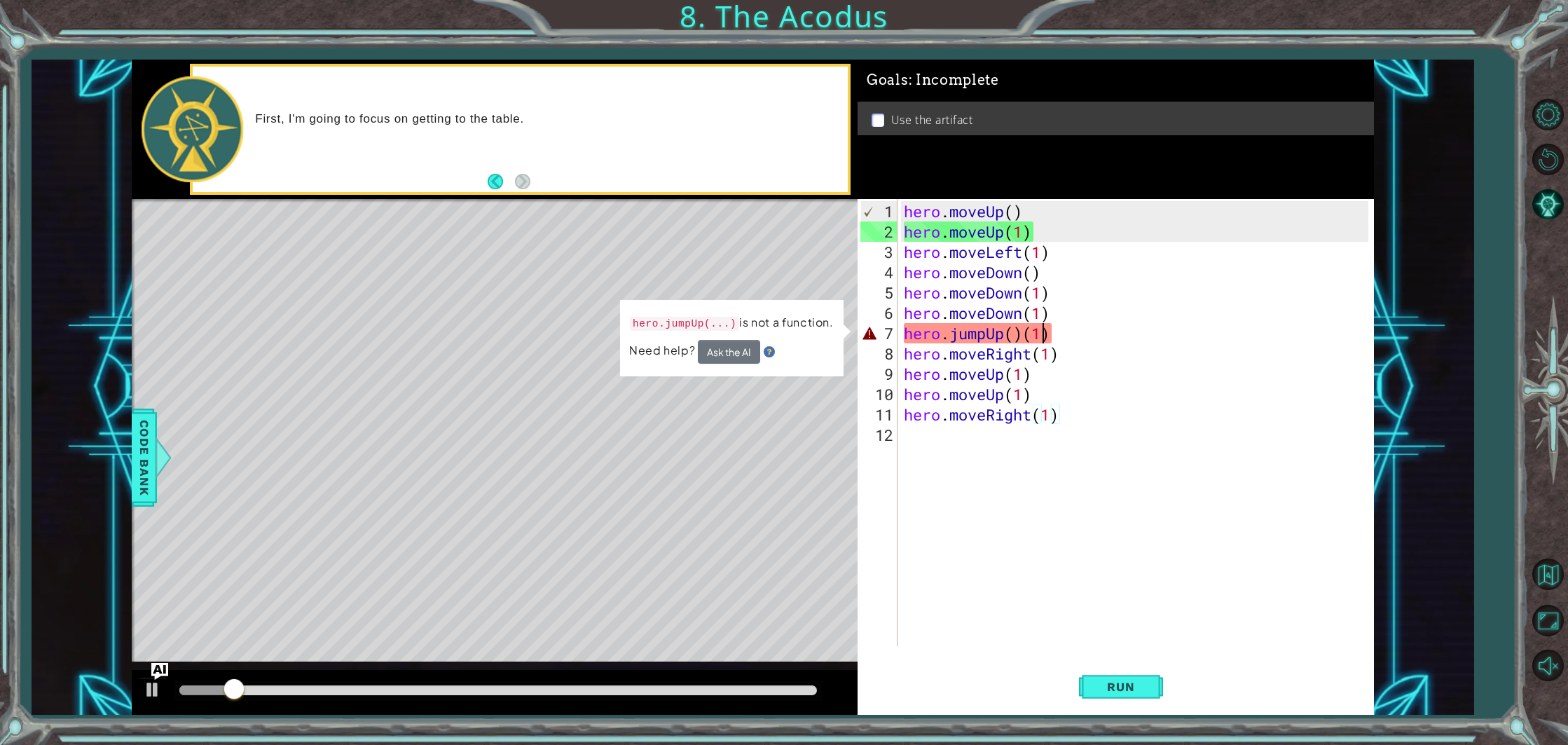
click at [829, 340] on div "hero . moveUp ( ) hero . moveUp ( 1 ) hero . moveLeft ( 1 ) hero . moveDown ( )…" at bounding box center [1138, 445] width 474 height 488
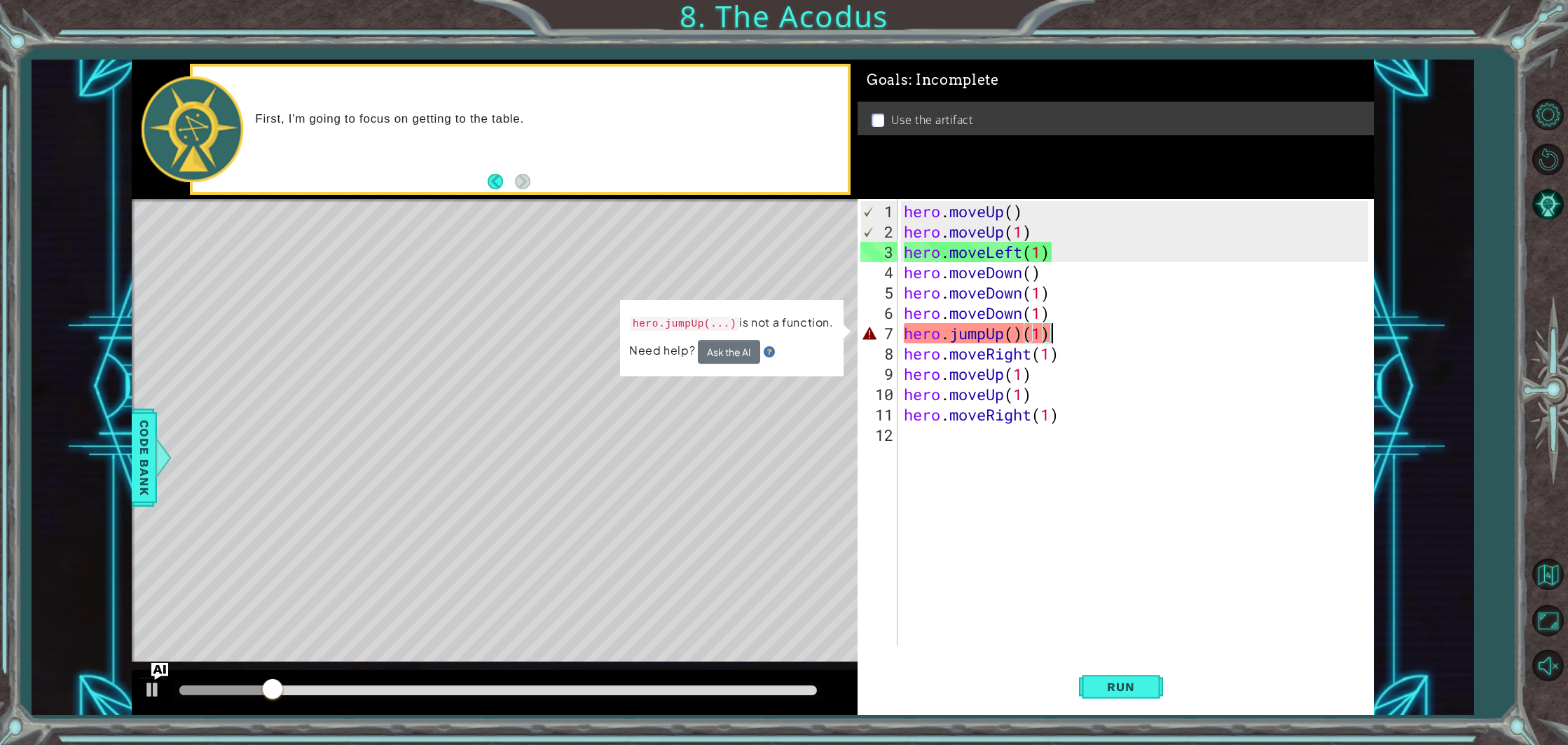
click at [829, 340] on div "hero . moveUp ( ) hero . moveUp ( 1 ) hero . moveLeft ( 1 ) hero . moveDown ( )…" at bounding box center [1138, 445] width 474 height 488
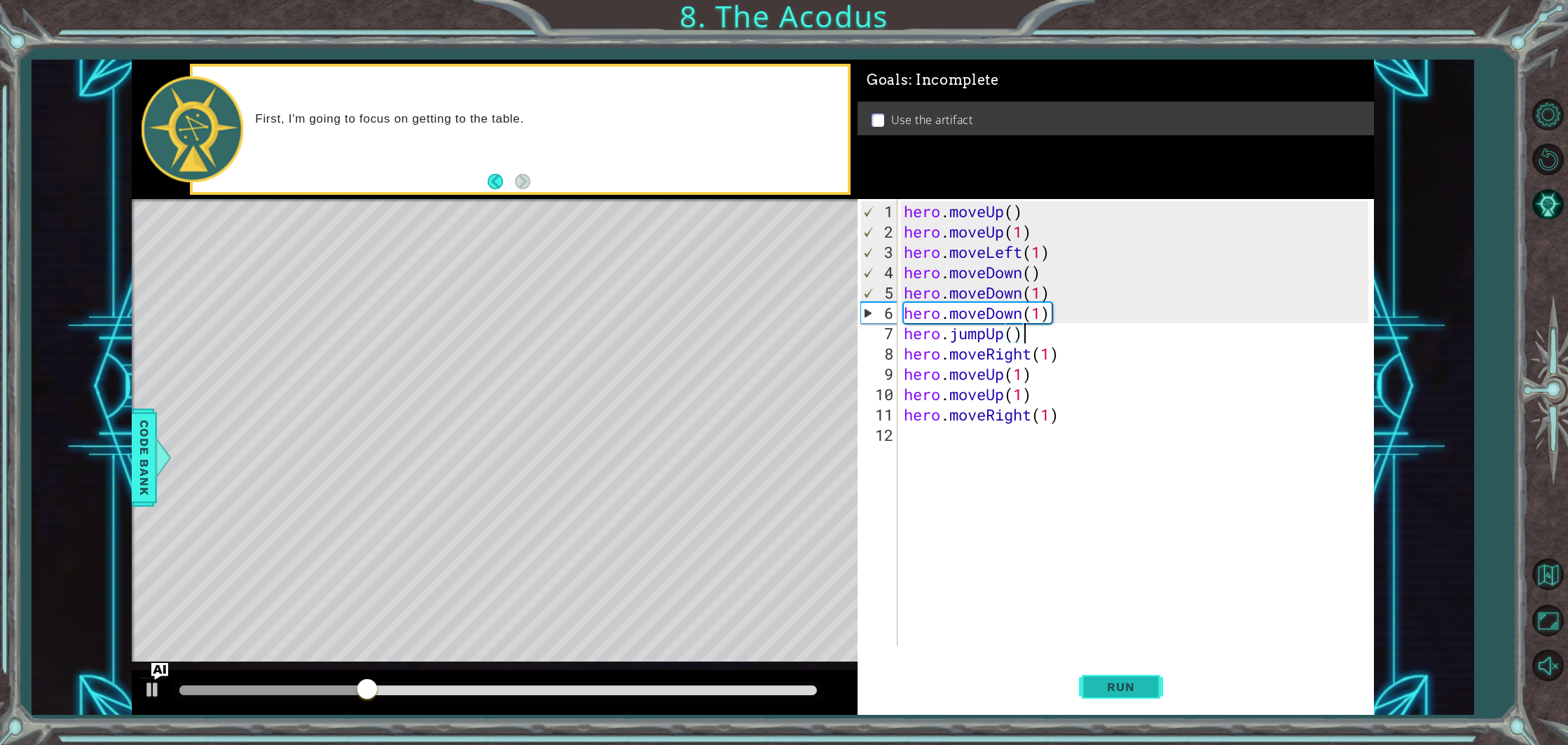
click at [829, 672] on button "Run" at bounding box center [1120, 687] width 84 height 52
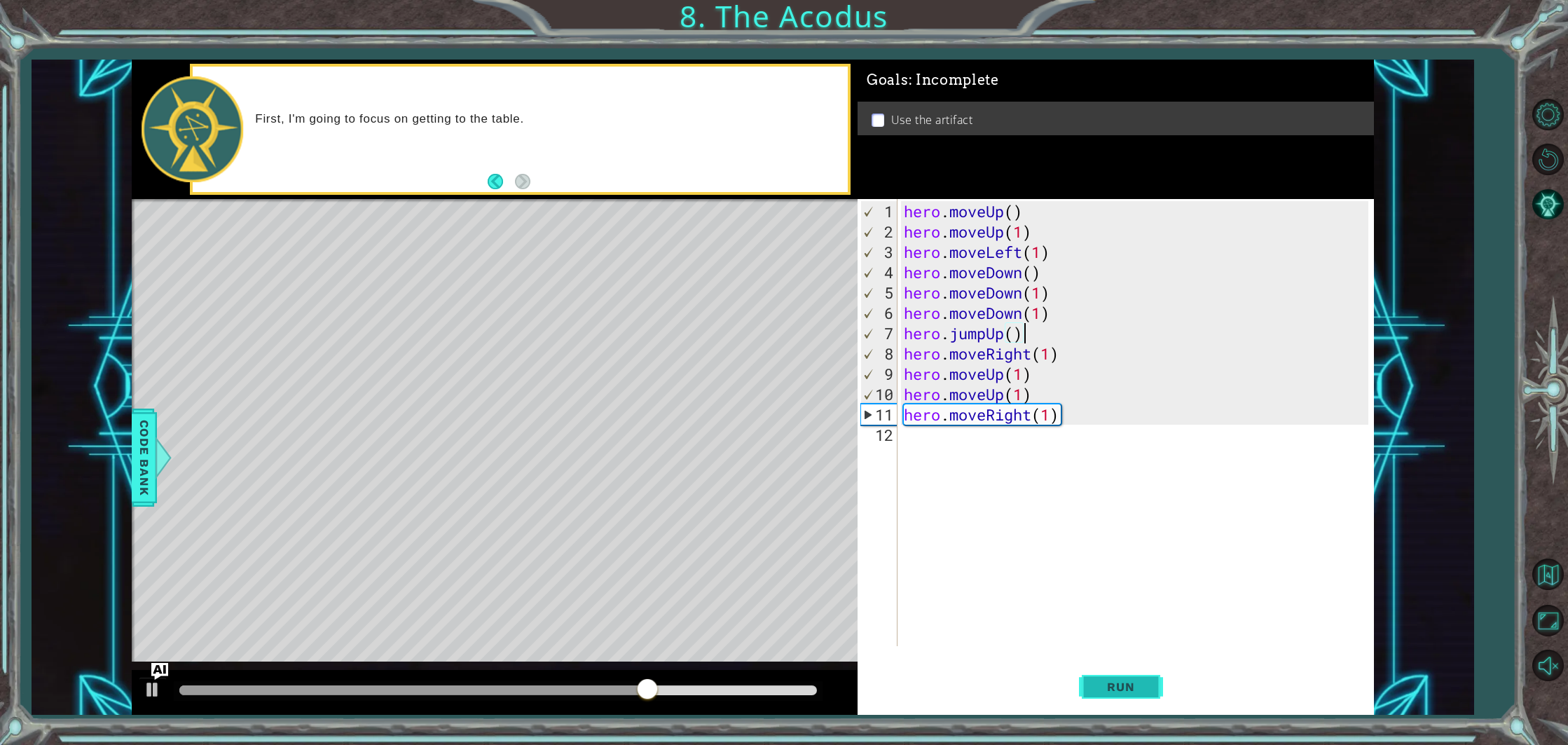
click at [829, 668] on button "Run" at bounding box center [1120, 687] width 84 height 52
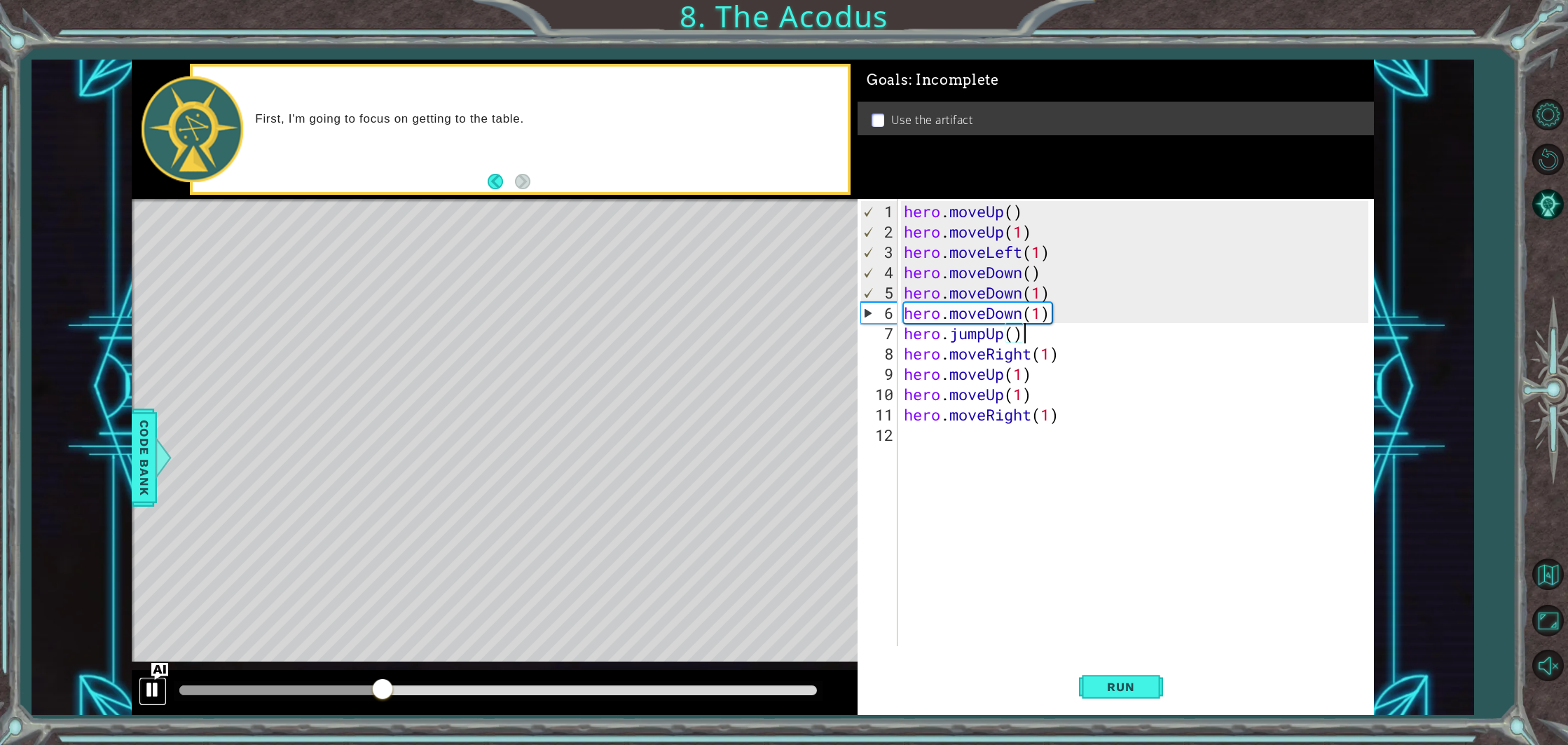
click at [154, 696] on div at bounding box center [153, 689] width 19 height 19
click at [829, 315] on div "hero . moveUp ( ) hero . moveUp ( 1 ) hero . moveLeft ( 1 ) hero . moveDown ( )…" at bounding box center [1138, 445] width 474 height 488
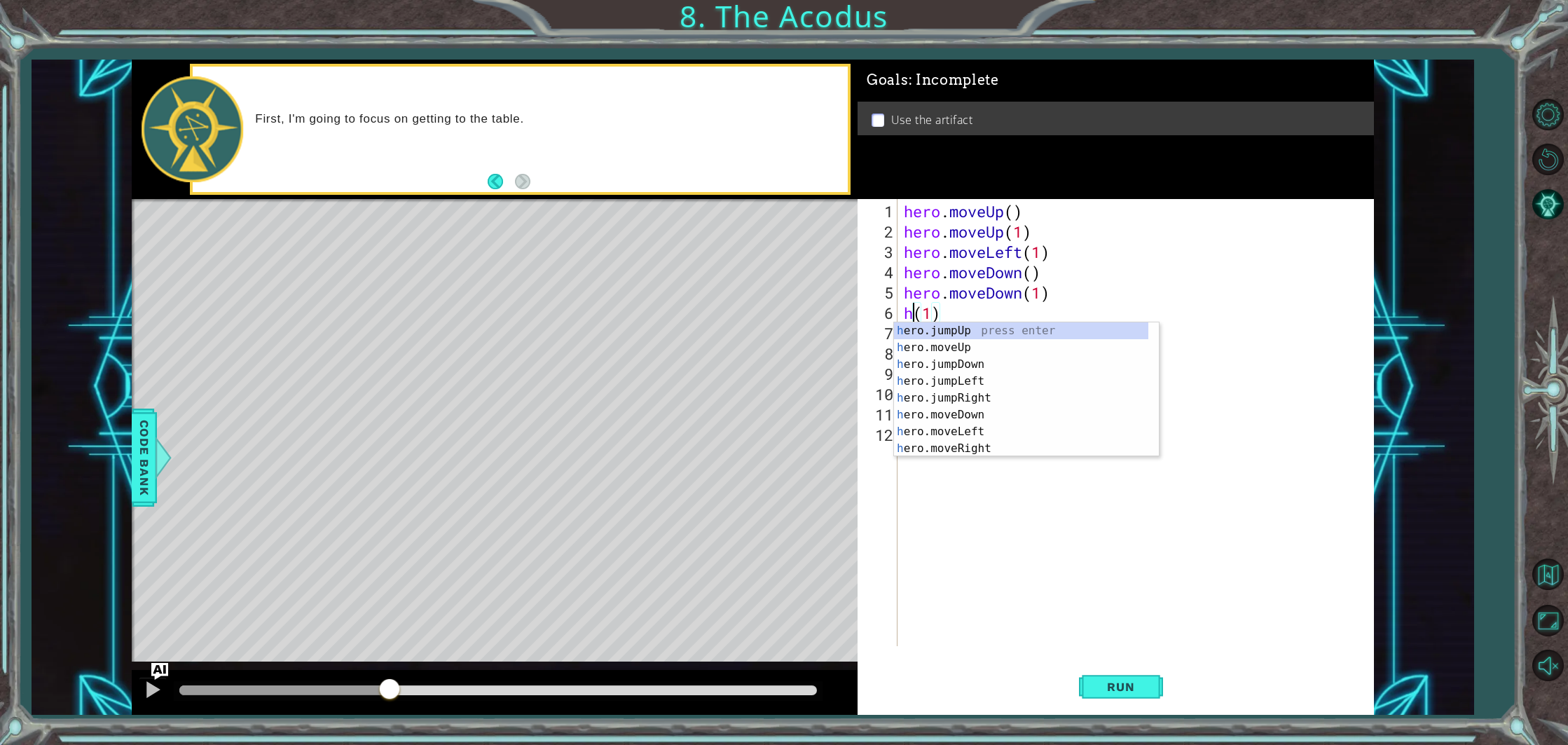
scroll to position [0, 1]
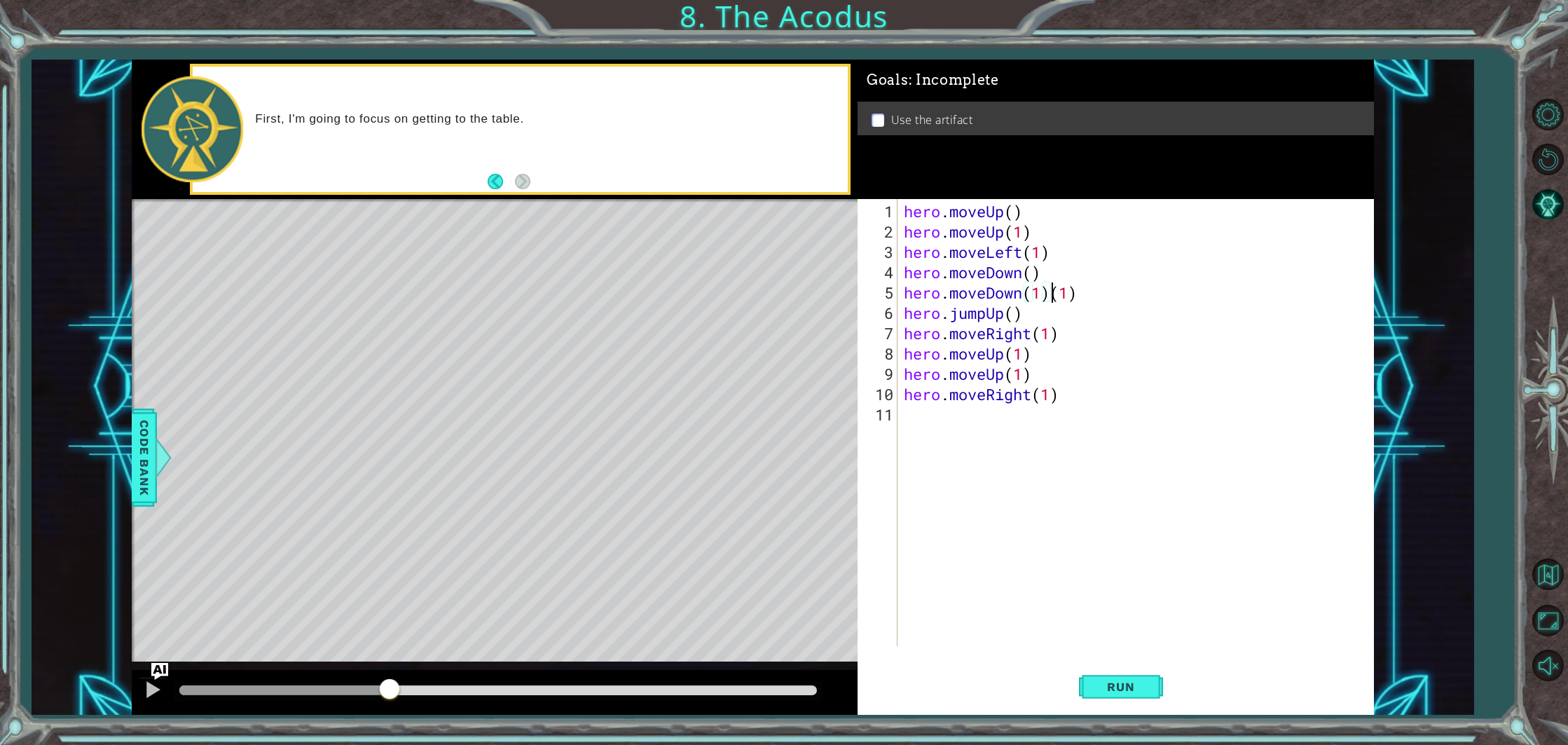
click at [829, 273] on div "hero . moveUp ( ) hero . moveUp ( 1 ) hero . moveLeft ( 1 ) hero . moveDown ( )…" at bounding box center [1138, 445] width 474 height 488
click at [829, 306] on div "hero . moveUp ( ) hero . moveUp ( 1 ) hero . moveLeft ( 1 ) hero . moveDown ( )…" at bounding box center [1138, 445] width 474 height 488
click at [829, 290] on div "hero . moveUp ( ) hero . moveUp ( 1 ) hero . moveLeft ( 1 ) hero . moveDown ( )…" at bounding box center [1138, 445] width 474 height 488
click at [829, 696] on button "Run" at bounding box center [1120, 687] width 84 height 52
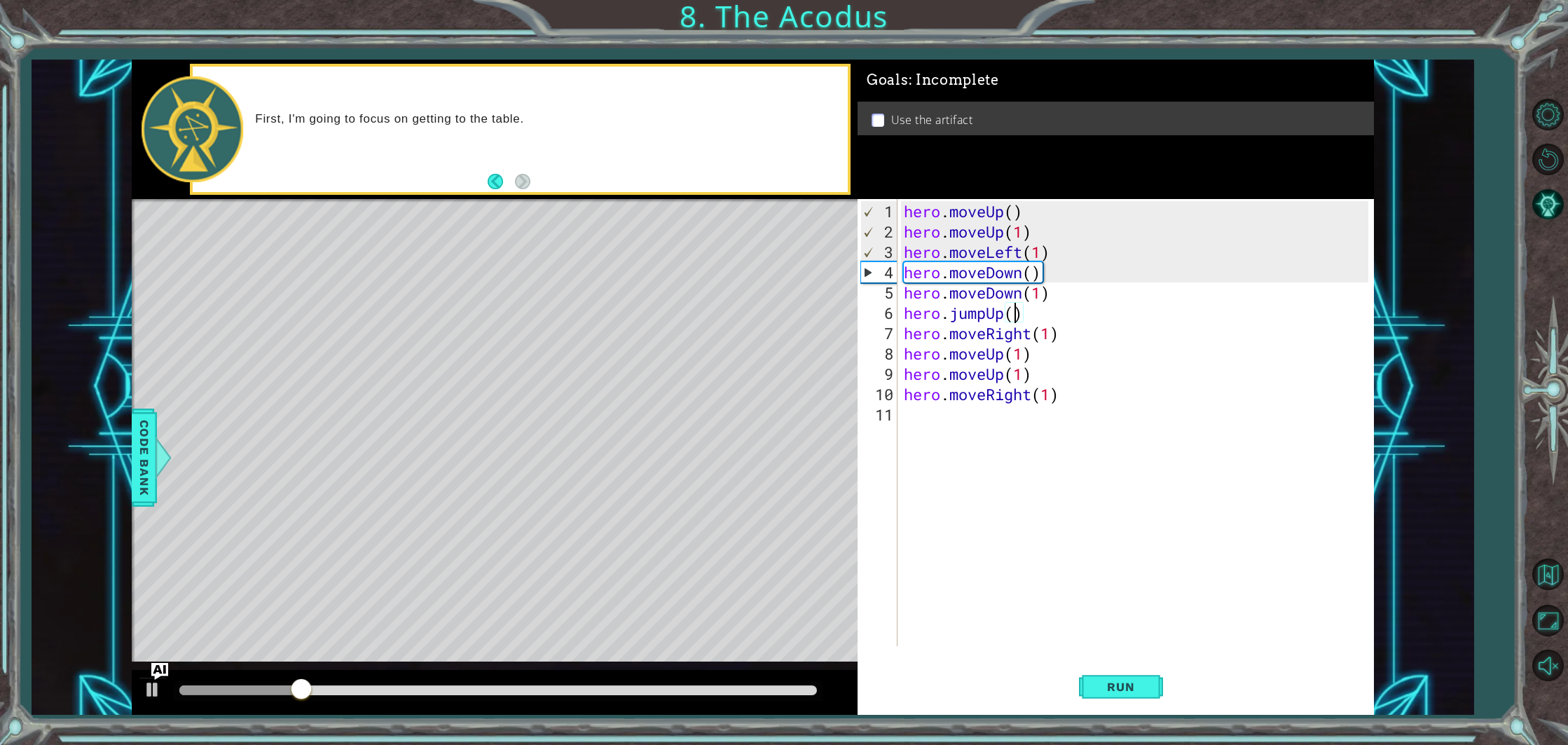
click at [829, 314] on div "hero . moveUp ( ) hero . moveUp ( 1 ) hero . moveLeft ( 1 ) hero . moveDown ( )…" at bounding box center [1138, 445] width 474 height 488
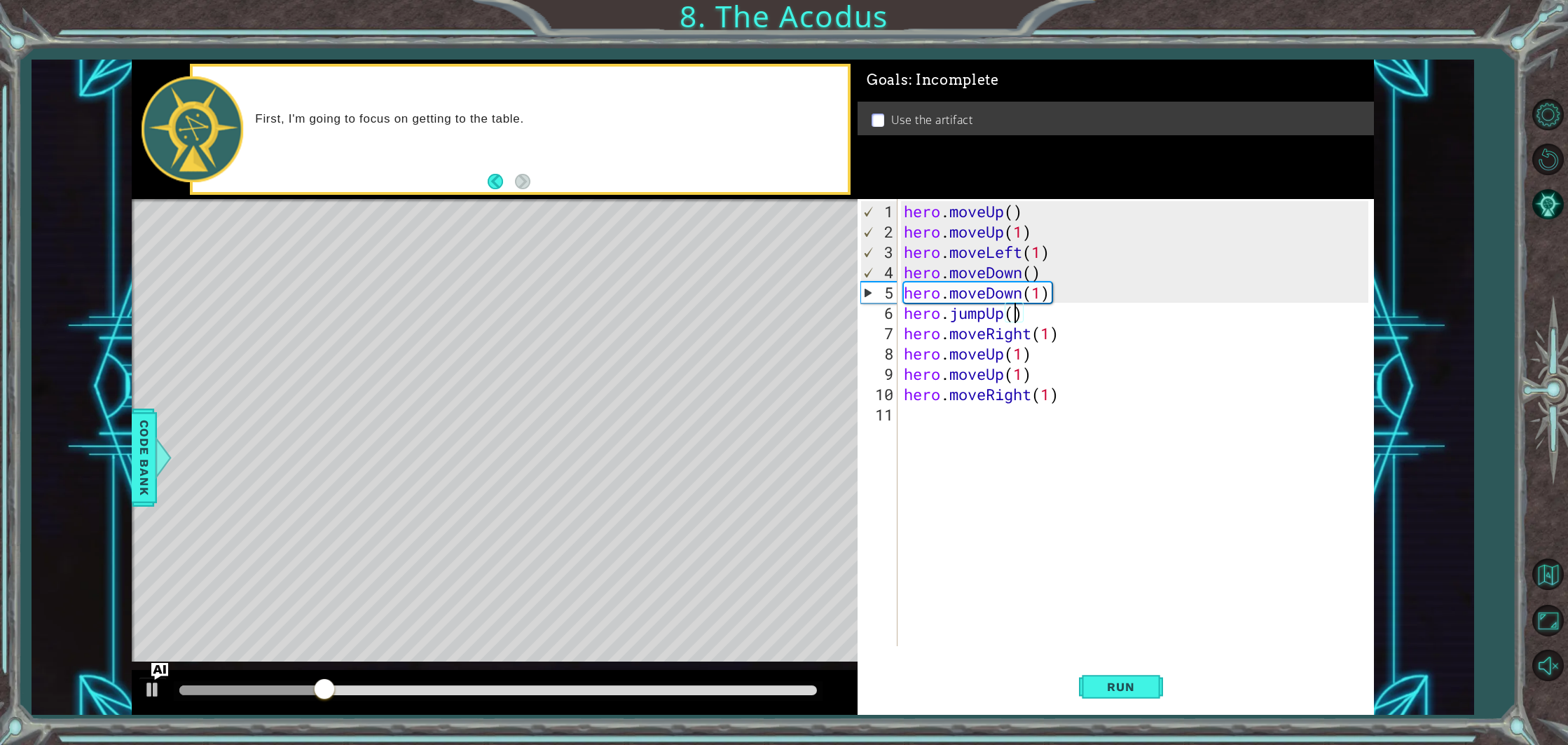
scroll to position [0, 5]
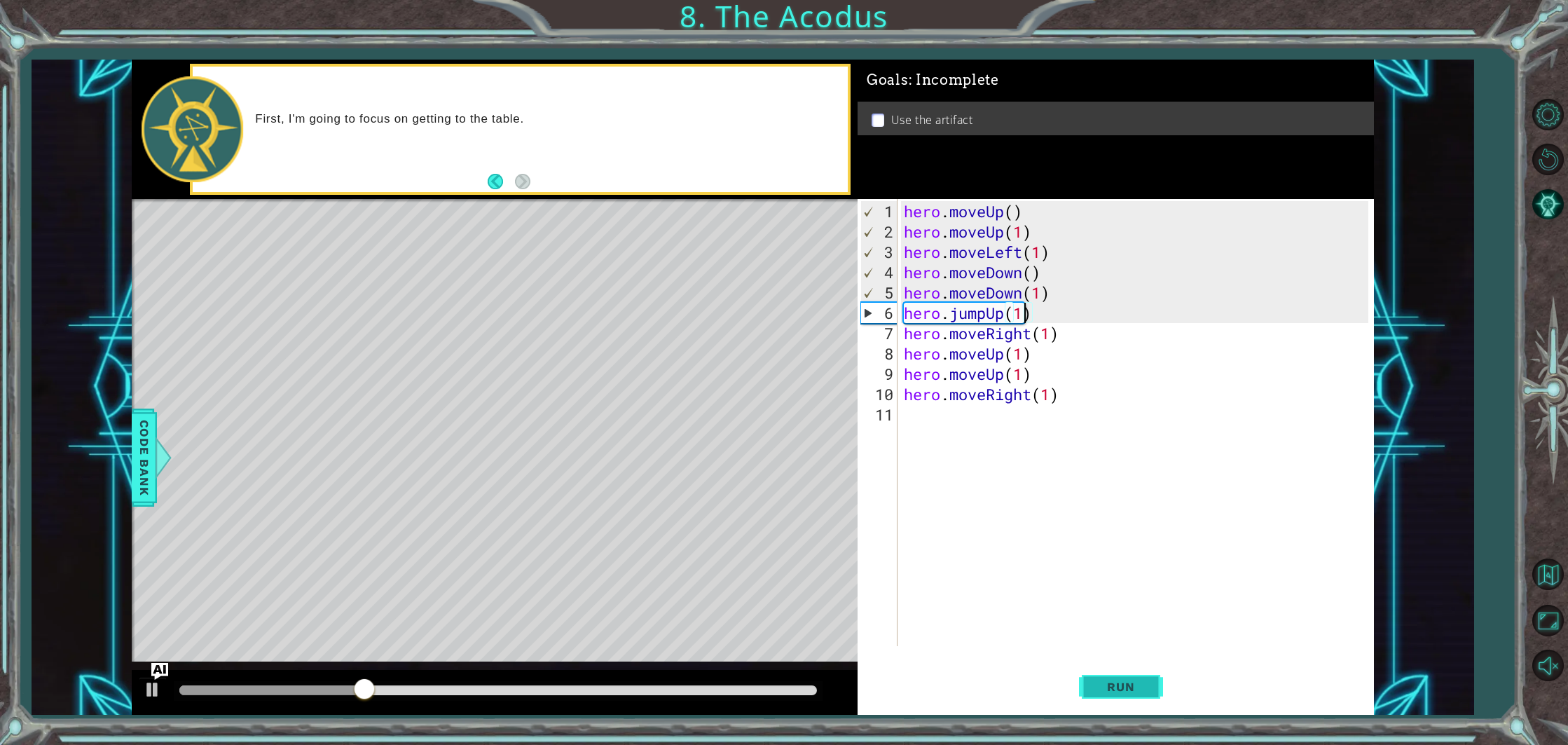
click at [829, 692] on span "Run" at bounding box center [1120, 687] width 56 height 14
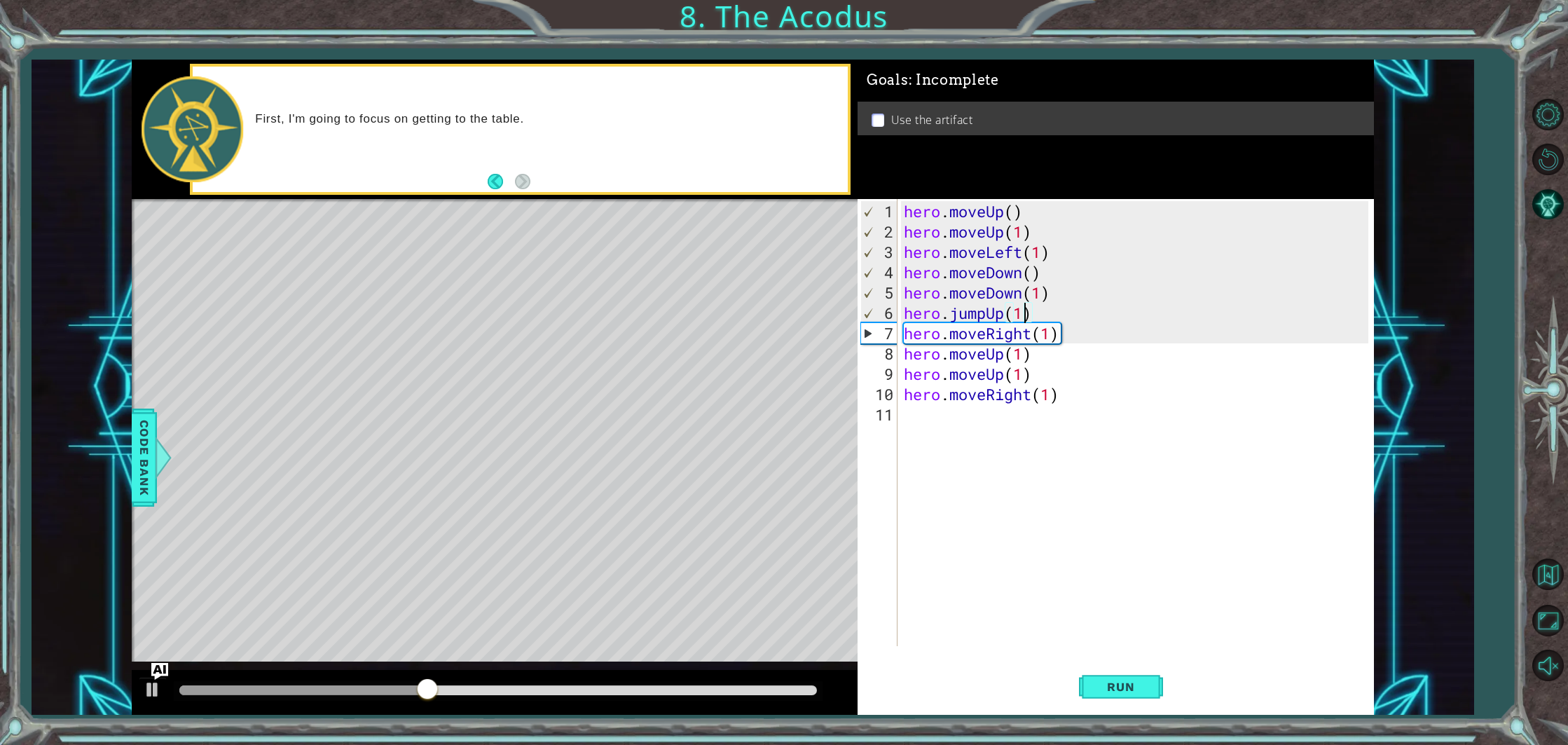
click at [829, 318] on div "hero . moveUp ( ) hero . moveUp ( 1 ) hero . moveLeft ( 1 ) hero . moveDown ( )…" at bounding box center [1138, 445] width 474 height 488
click at [829, 317] on div "hero . moveUp ( ) hero . moveUp ( 1 ) hero . moveLeft ( 1 ) hero . moveDown ( )…" at bounding box center [1138, 445] width 474 height 488
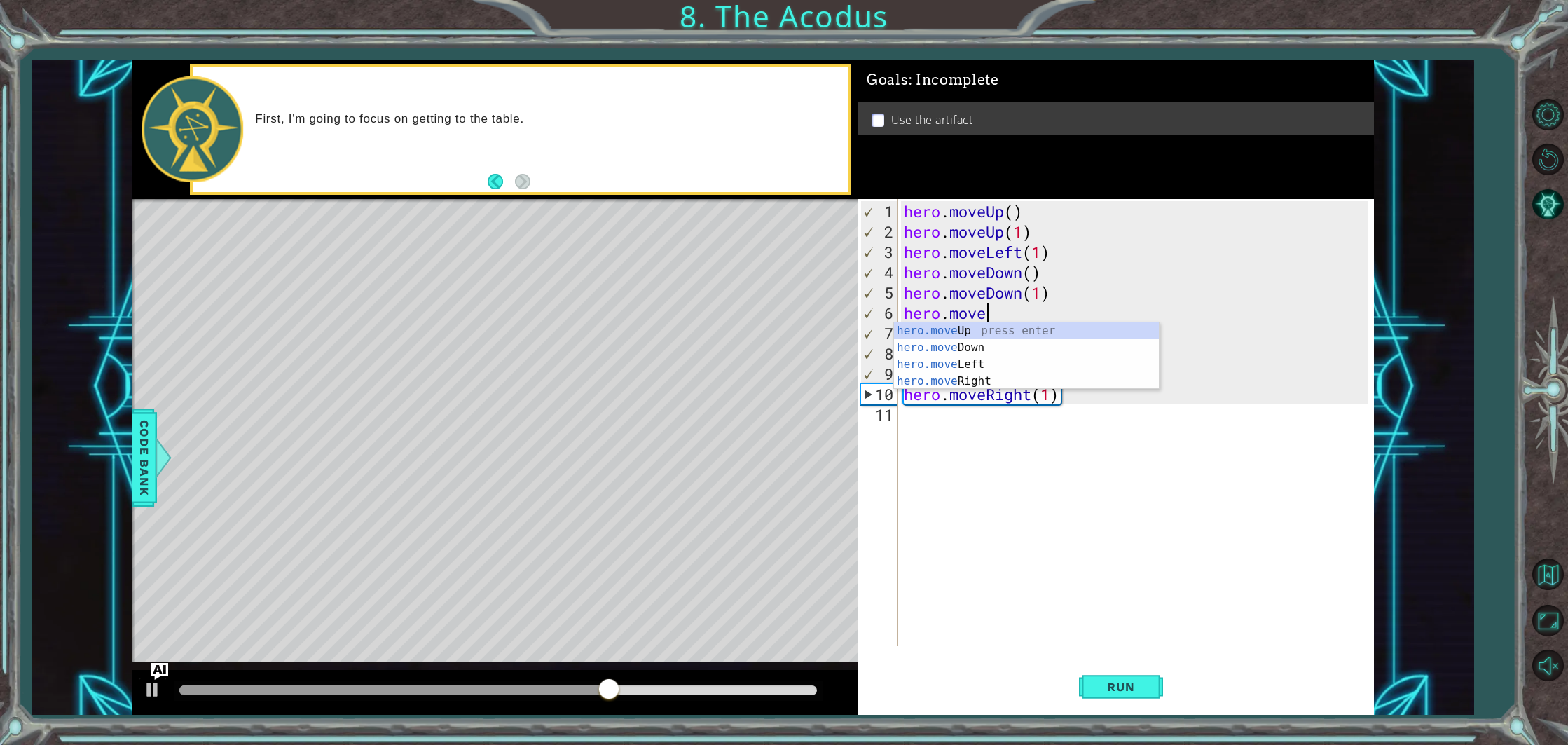
scroll to position [0, 3]
click at [829, 364] on div "hero.move Up press enter hero.move Down press enter hero.move Left press enter …" at bounding box center [1026, 373] width 265 height 101
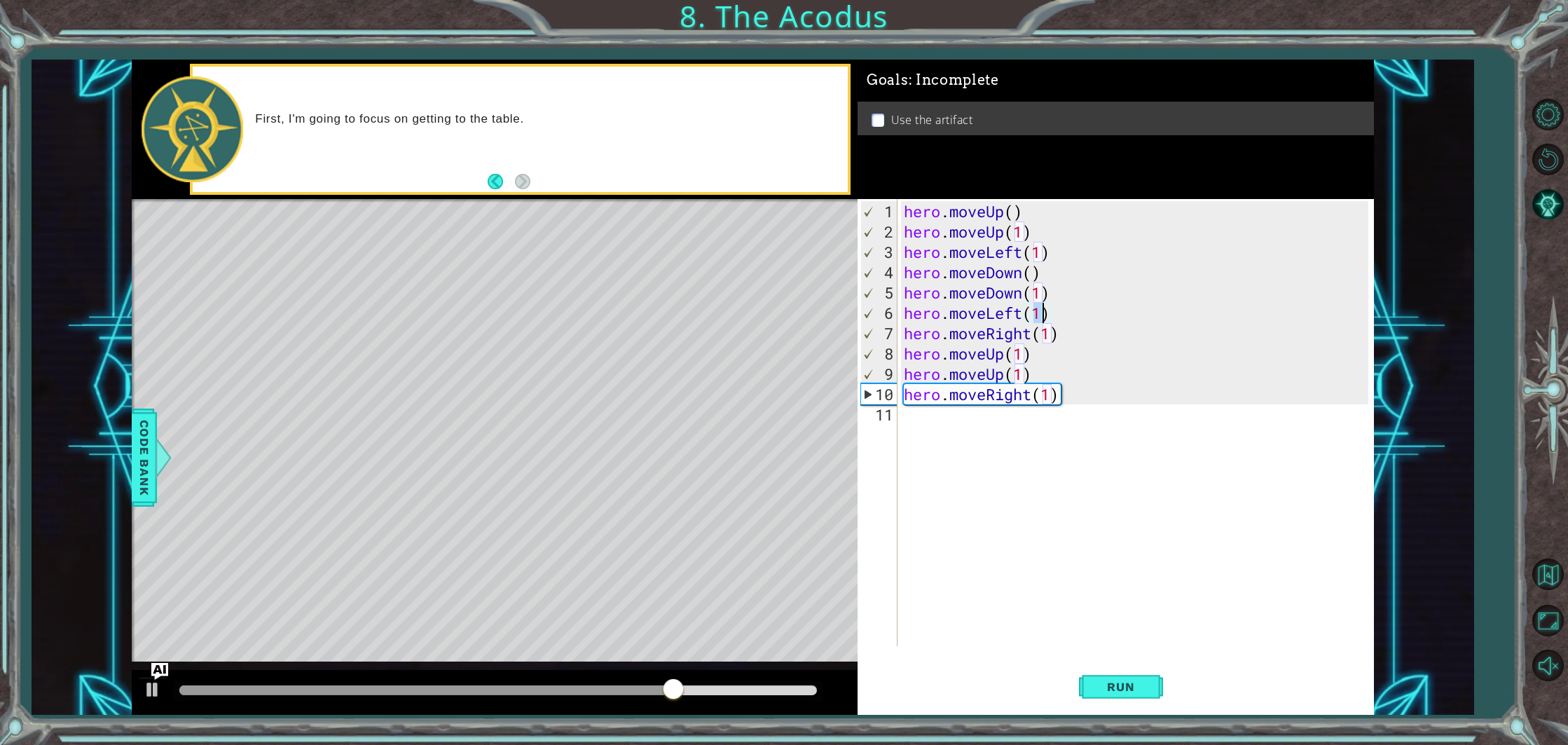
click at [829, 327] on div "hero . moveUp ( ) hero . moveUp ( 1 ) hero . moveLeft ( 1 ) hero . moveDown ( )…" at bounding box center [1138, 445] width 474 height 488
click at [829, 318] on div "hero . moveUp ( ) hero . moveUp ( 1 ) hero . moveLeft ( 1 ) hero . moveDown ( )…" at bounding box center [1138, 445] width 474 height 488
type textarea "hero.moveLeft(1)"
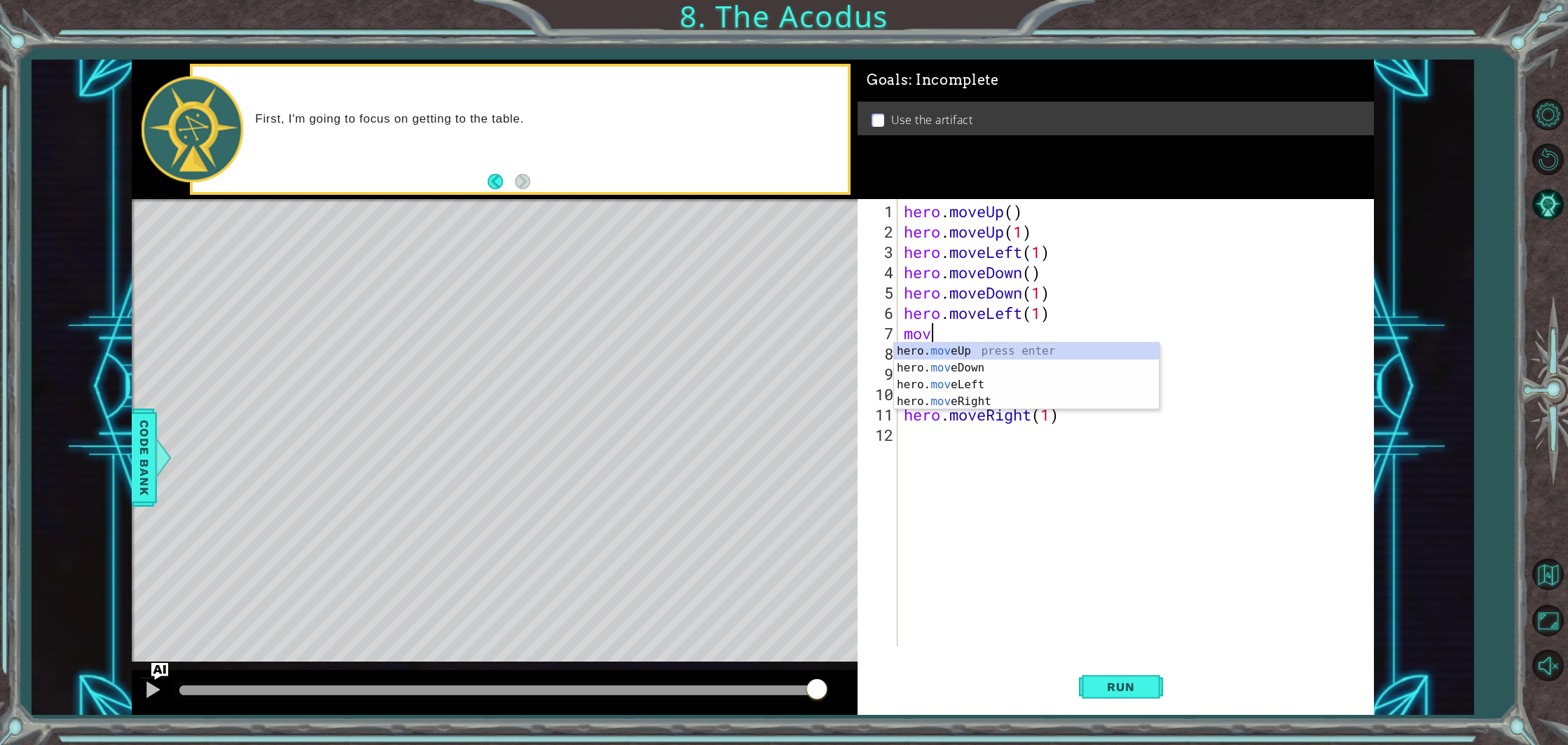
scroll to position [0, 0]
type textarea "m"
type textarea "jum"
click at [829, 353] on div "hero. jum pUp press enter hero. jum pDown press enter hero. jum pLeft press ent…" at bounding box center [1026, 393] width 265 height 101
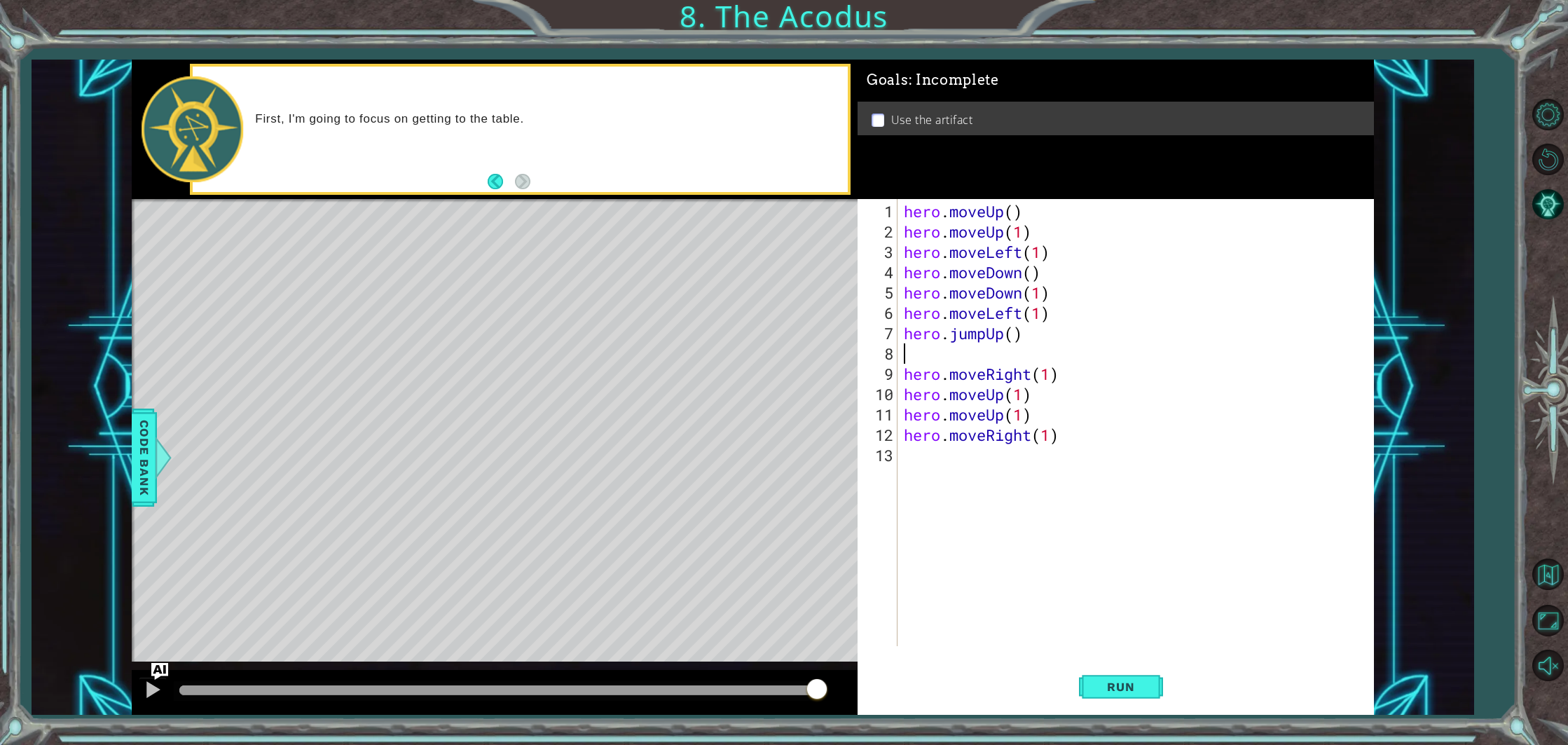
scroll to position [0, 0]
click at [829, 686] on span "Run" at bounding box center [1120, 687] width 56 height 14
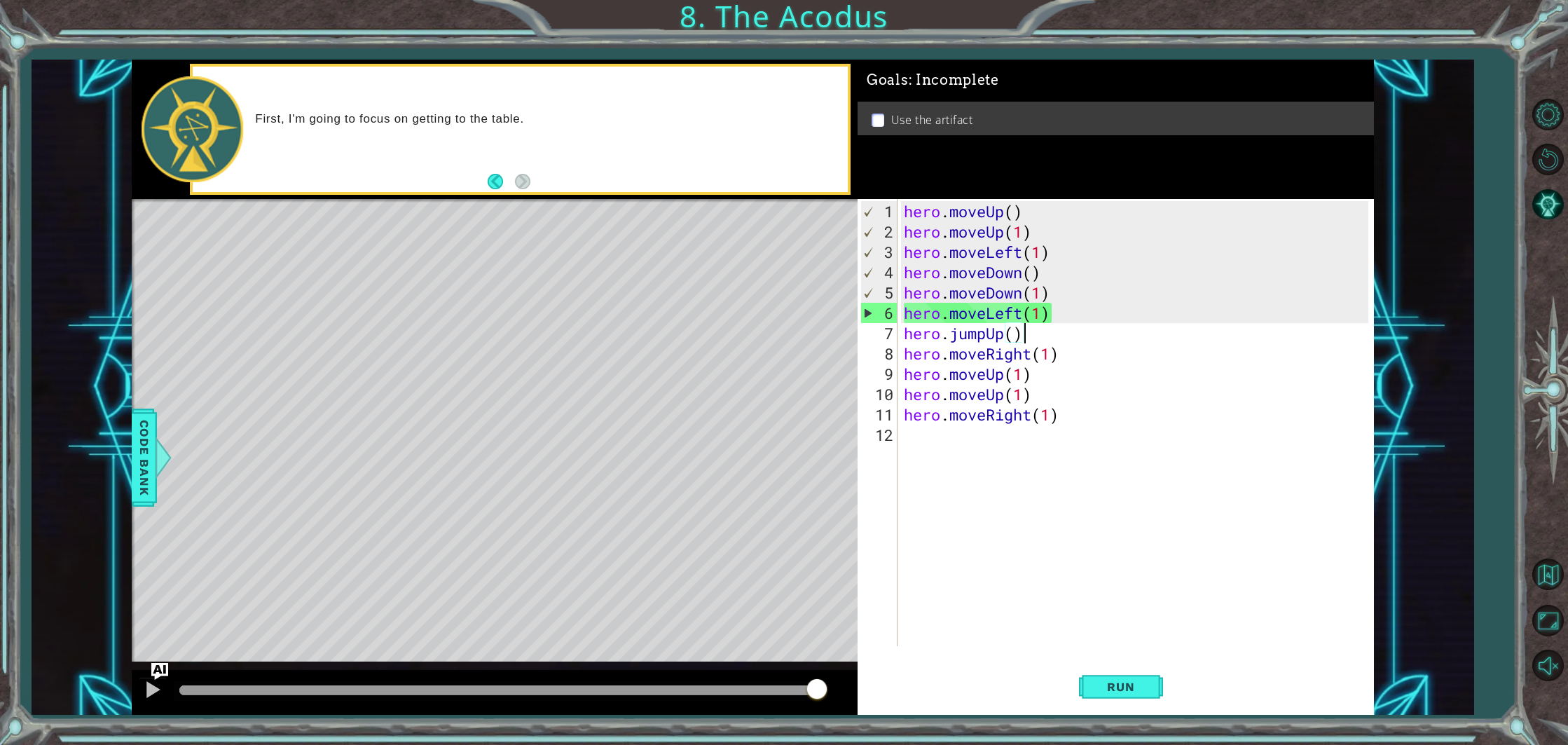
click at [829, 309] on div "hero . moveUp ( ) hero . moveUp ( 1 ) hero . moveLeft ( 1 ) hero . moveDown ( )…" at bounding box center [1138, 445] width 474 height 488
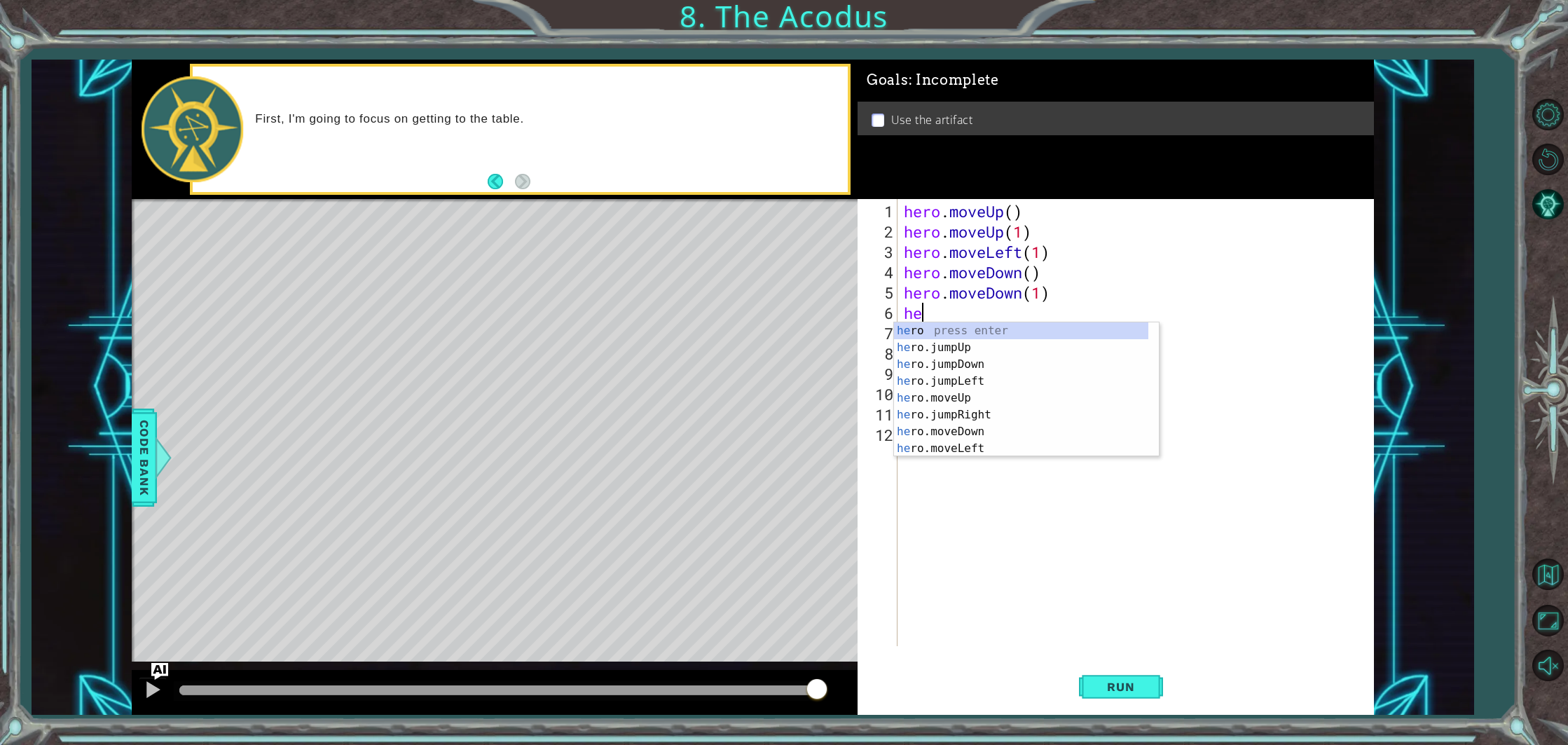
type textarea "h"
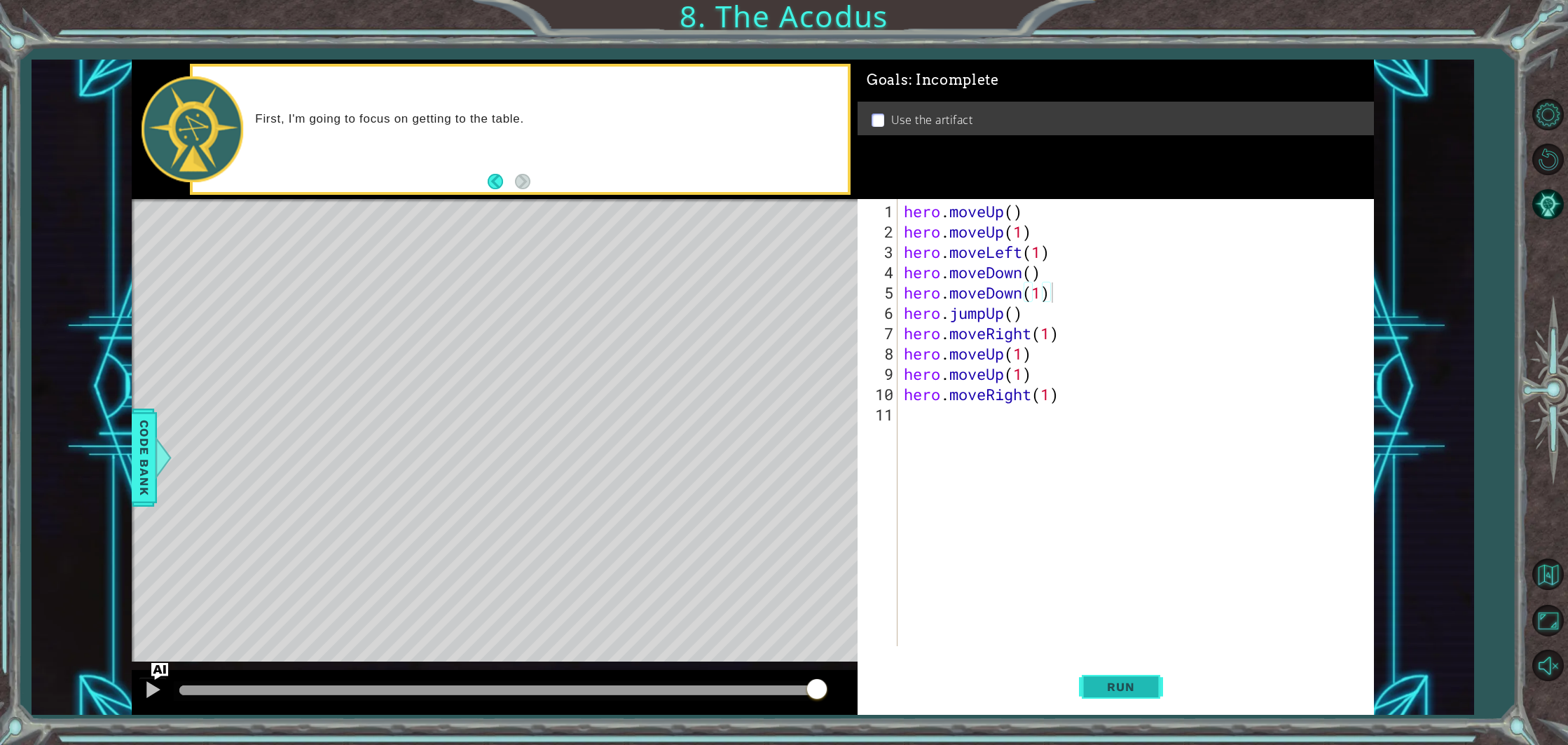
click at [829, 680] on button "Run" at bounding box center [1120, 687] width 84 height 52
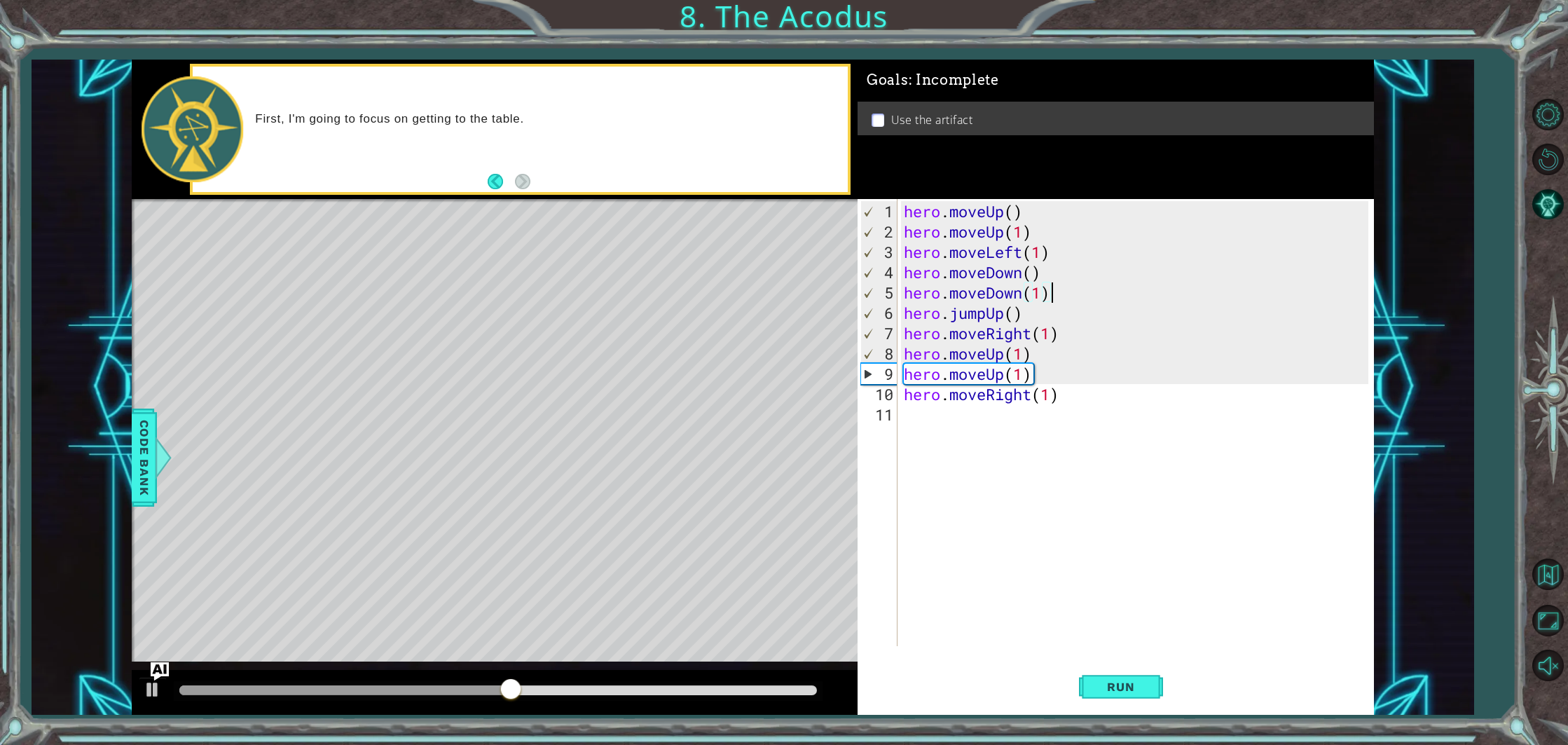
click at [155, 677] on img "Ask AI" at bounding box center [160, 672] width 19 height 19
click at [154, 675] on body "1 ההההההההההההההההההההההההההההההההההההההההההההההההההההההההההההההההההההההההההההה…" at bounding box center [784, 372] width 1568 height 745
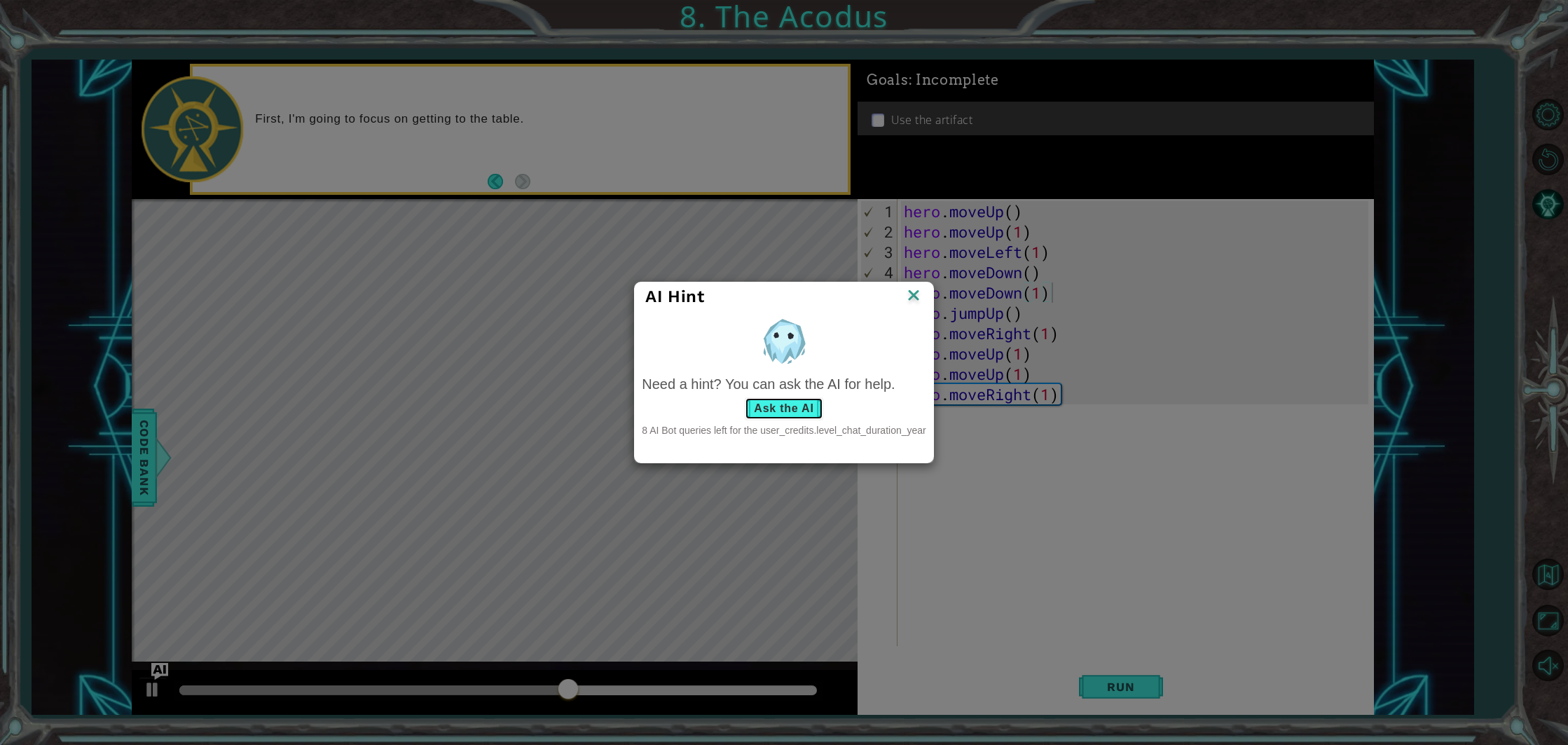
click at [784, 408] on button "Ask the AI" at bounding box center [784, 408] width 78 height 22
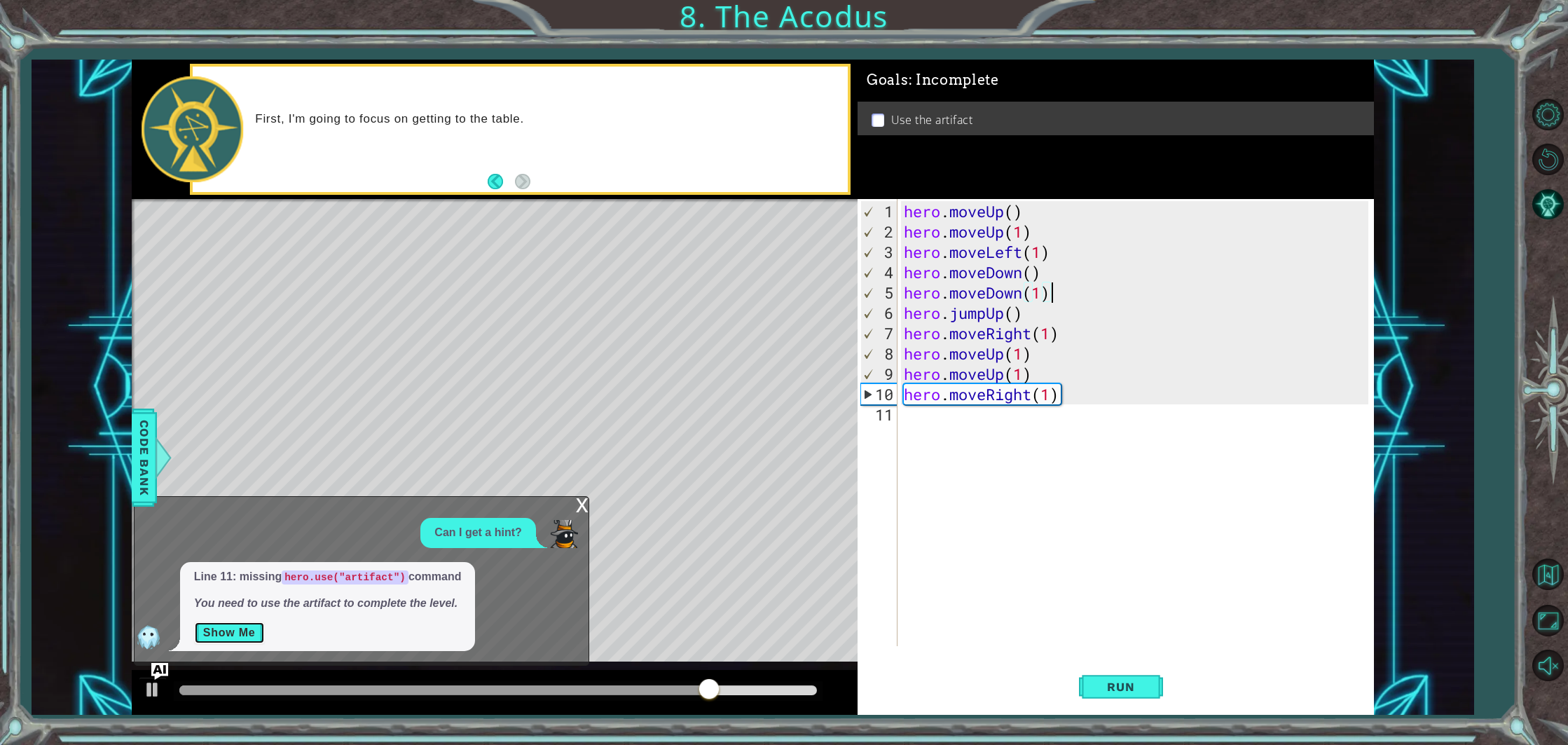
click at [215, 643] on button "Show Me" at bounding box center [230, 633] width 71 height 22
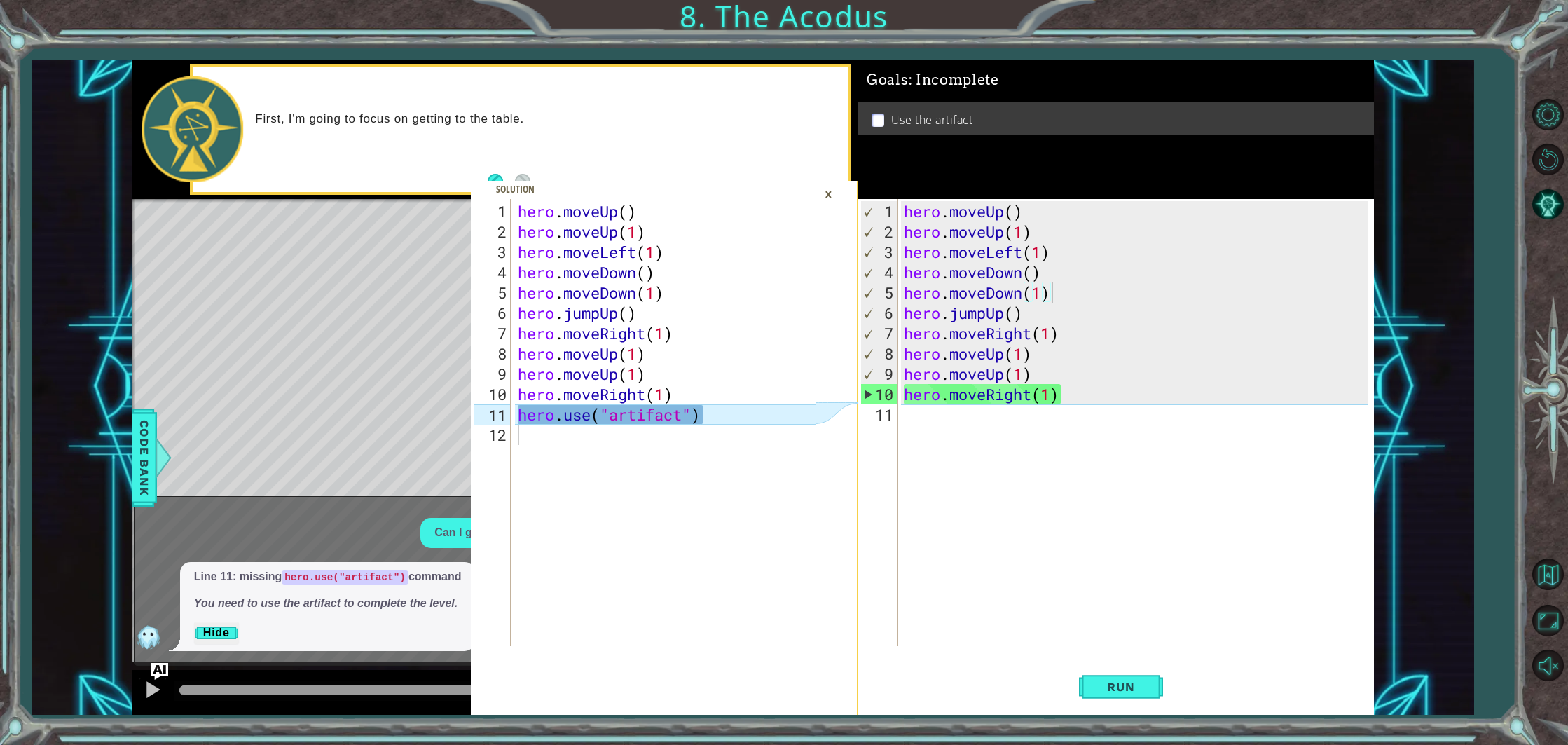
click at [829, 398] on div "hero . moveUp ( ) hero . moveUp ( 1 ) hero . moveLeft ( 1 ) hero . moveDown ( )…" at bounding box center [1138, 445] width 474 height 488
click at [829, 399] on div "hero . moveUp ( ) hero . moveUp ( 1 ) hero . moveLeft ( 1 ) hero . moveDown ( )…" at bounding box center [1138, 445] width 474 height 488
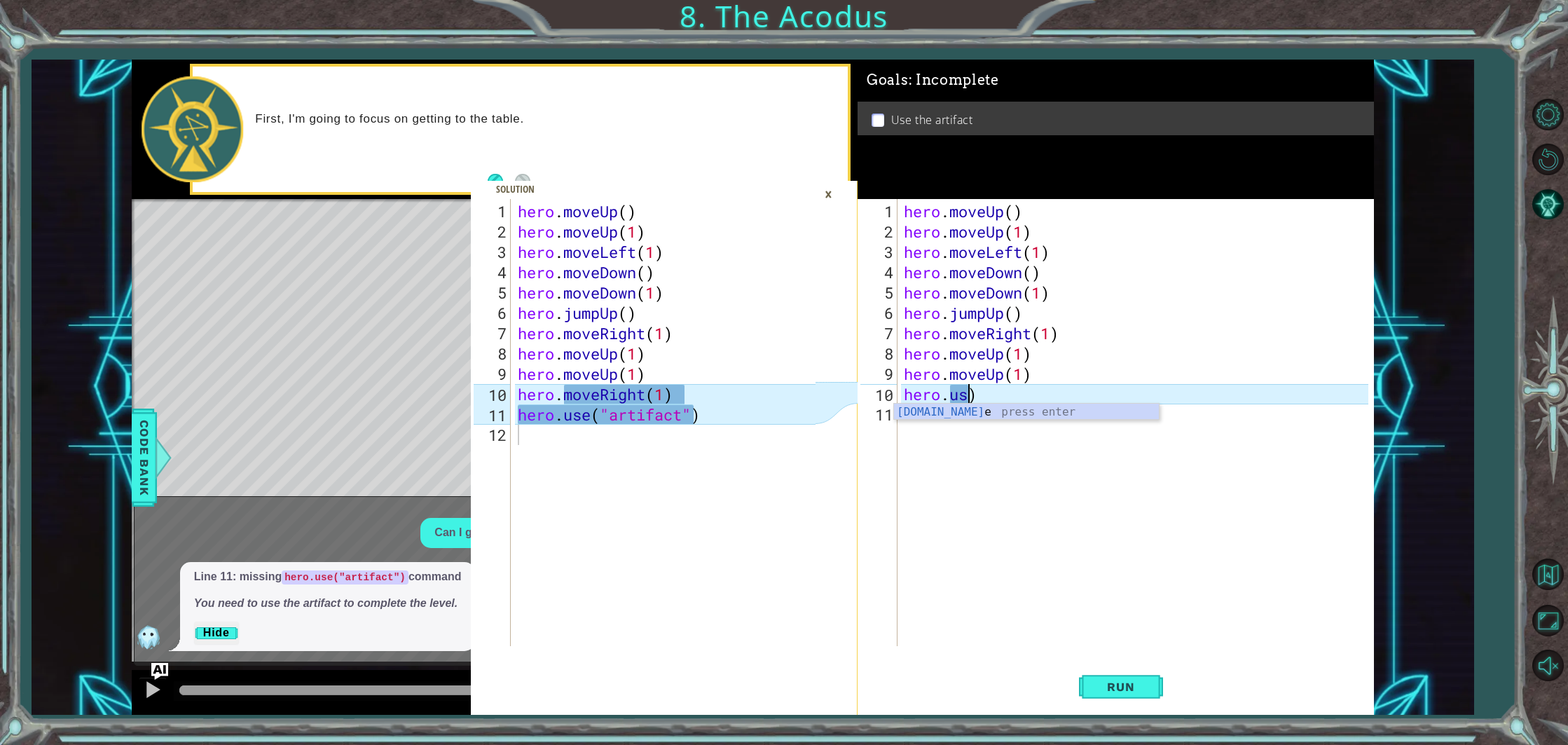
scroll to position [0, 3]
click at [829, 419] on body "1 2 3 4 5 6 7 8 9 10 11 12 hero . moveUp ( ) hero . moveUp ( 1 ) hero . moveLef…" at bounding box center [784, 372] width 1568 height 745
click at [829, 396] on div "hero . moveUp ( ) hero . moveUp ( 1 ) hero . moveLeft ( 1 ) hero . moveDown ( )…" at bounding box center [1138, 445] width 474 height 488
click at [829, 413] on div "[DOMAIN_NAME] e press enter" at bounding box center [1026, 429] width 265 height 50
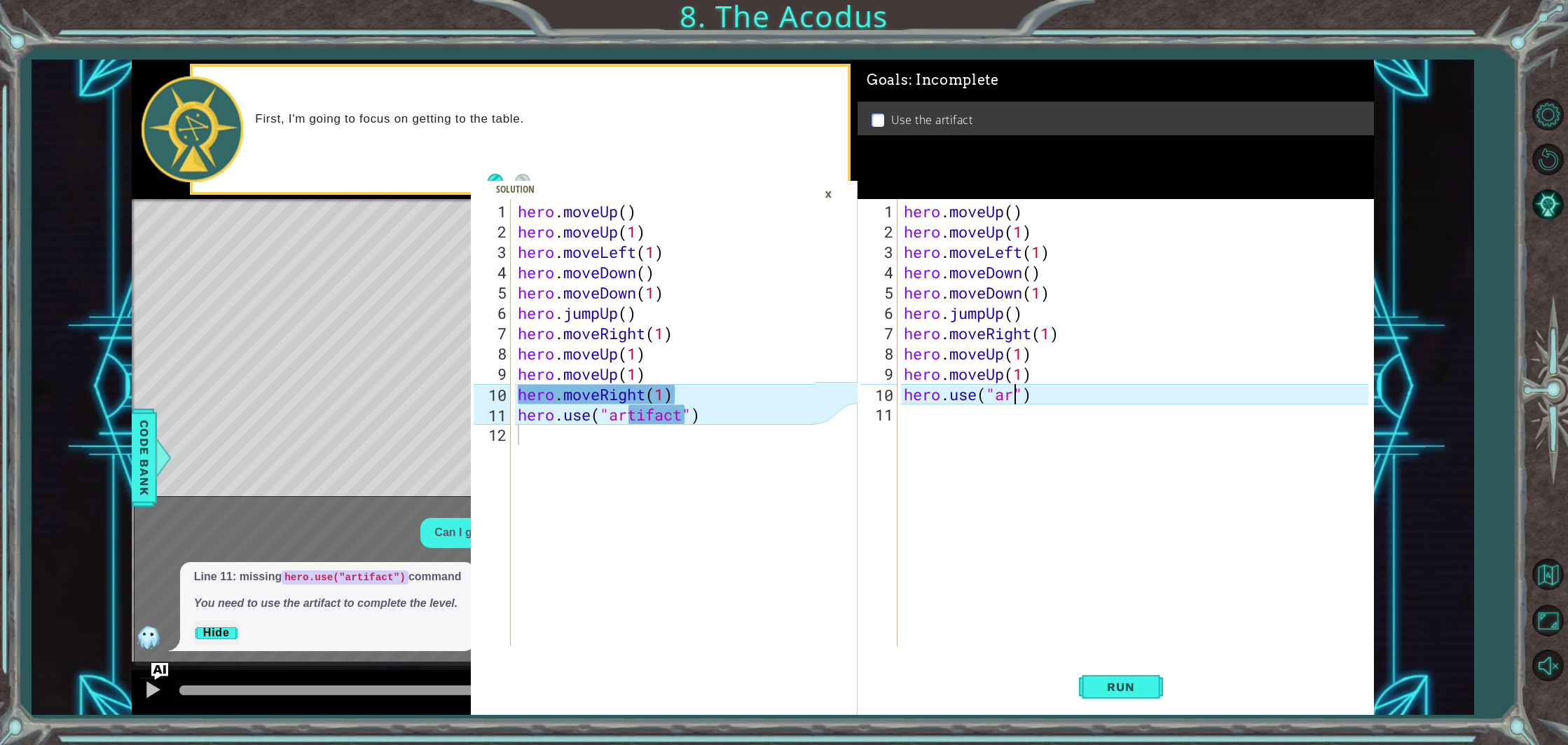
scroll to position [0, 5]
type textarea "hero.use("artifact")"
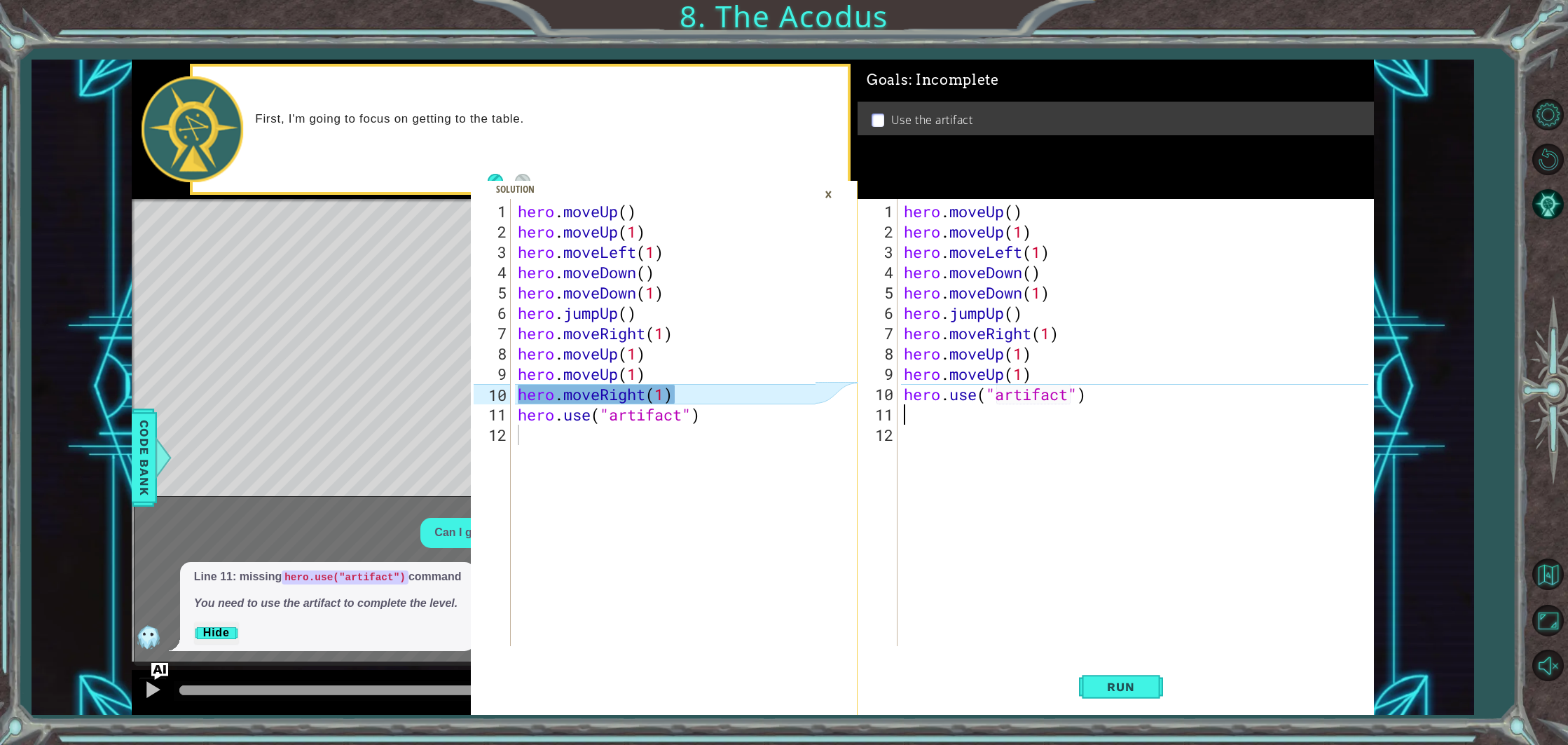
scroll to position [0, 0]
click at [829, 398] on div "hero . moveUp ( ) hero . moveUp ( 1 ) hero . moveLeft ( 1 ) hero . moveDown ( )…" at bounding box center [1138, 445] width 474 height 488
type textarea "hero.use("artifact")"
click at [829, 399] on div "hero . moveUp ( ) hero . moveUp ( 1 ) hero . moveLeft ( 1 ) hero . moveDown ( )…" at bounding box center [1138, 445] width 474 height 488
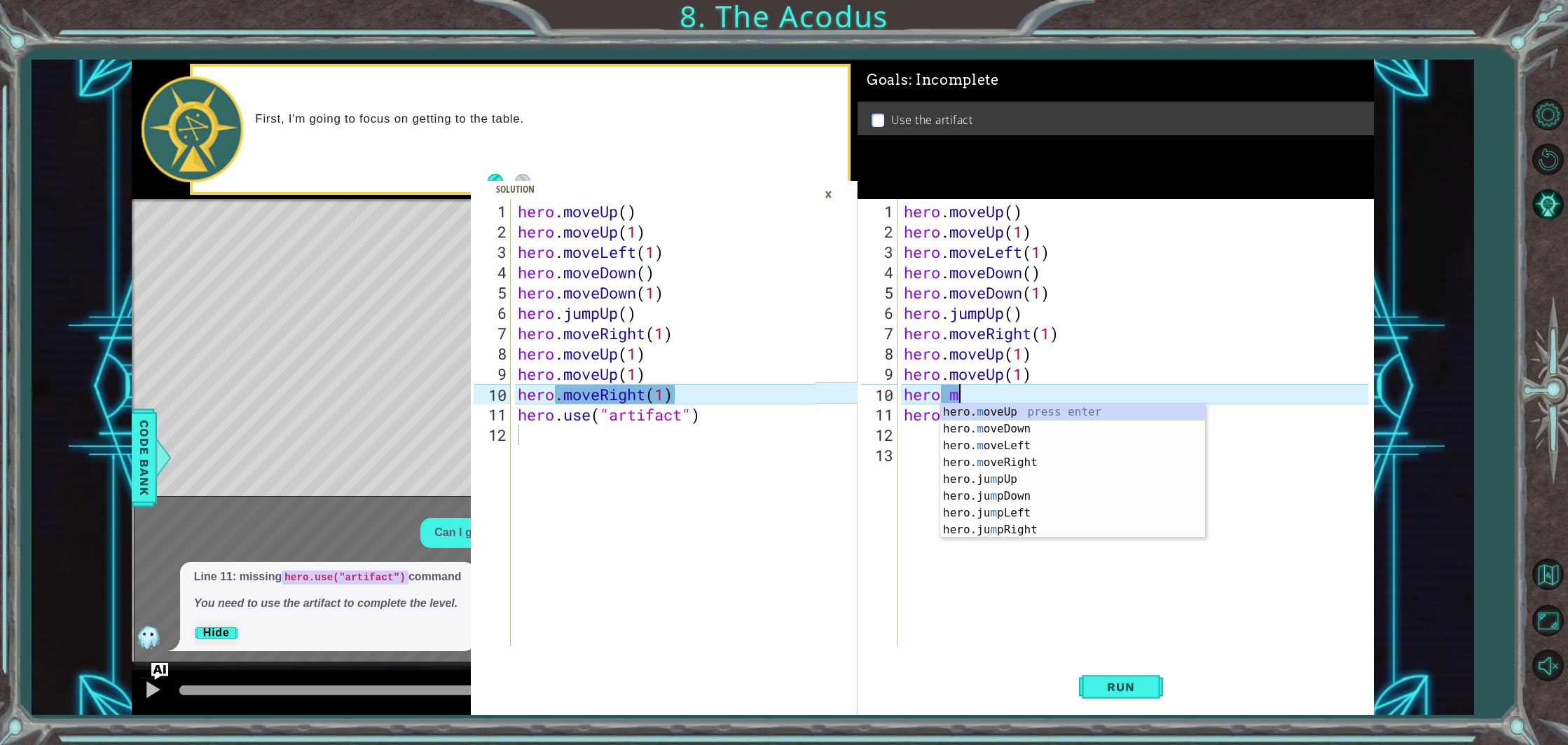
scroll to position [0, 2]
click at [829, 460] on div "hero. mo veUp press enter hero. mo veDown press enter hero. mo veLeft press ent…" at bounding box center [1072, 462] width 265 height 118
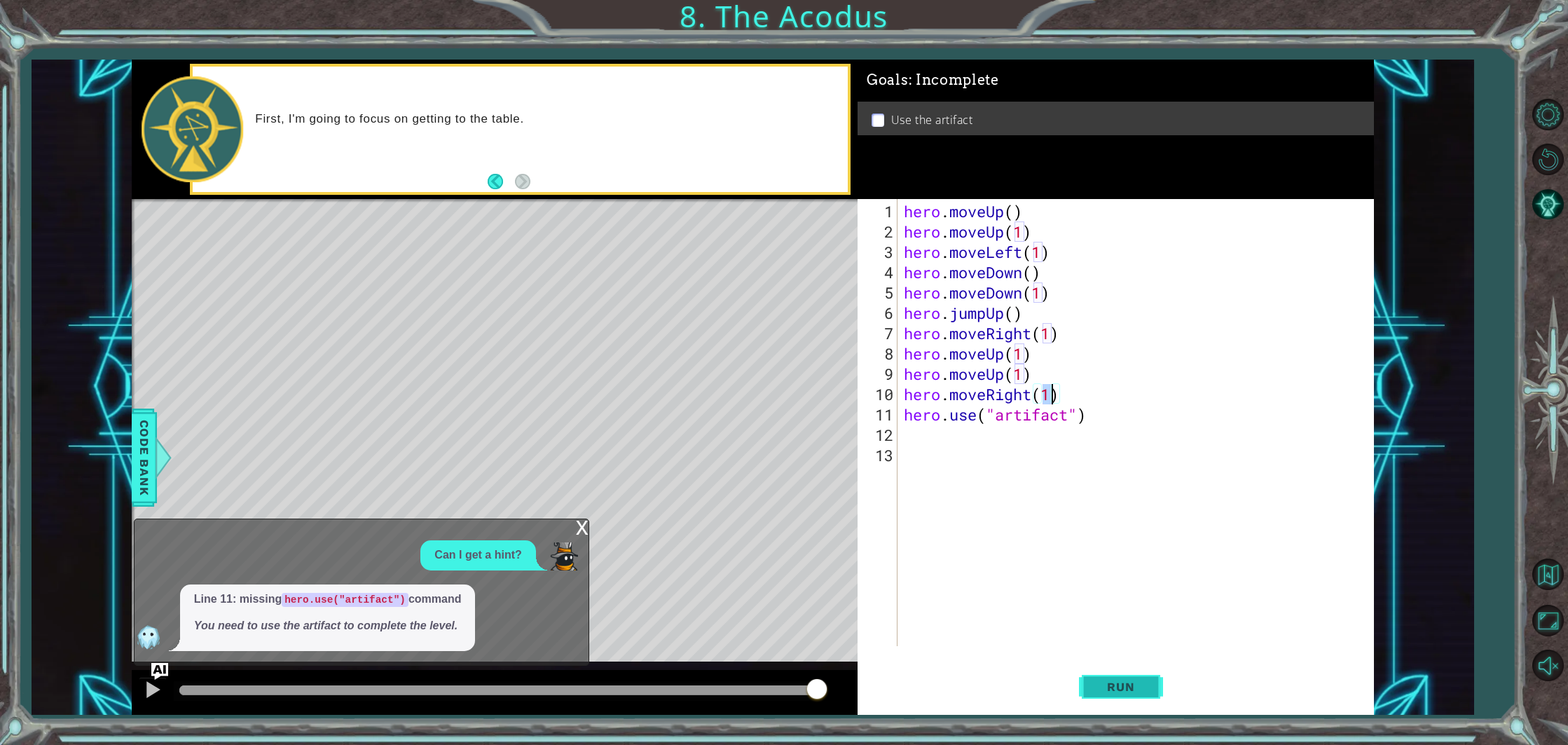
click at [829, 683] on span "Run" at bounding box center [1120, 687] width 56 height 14
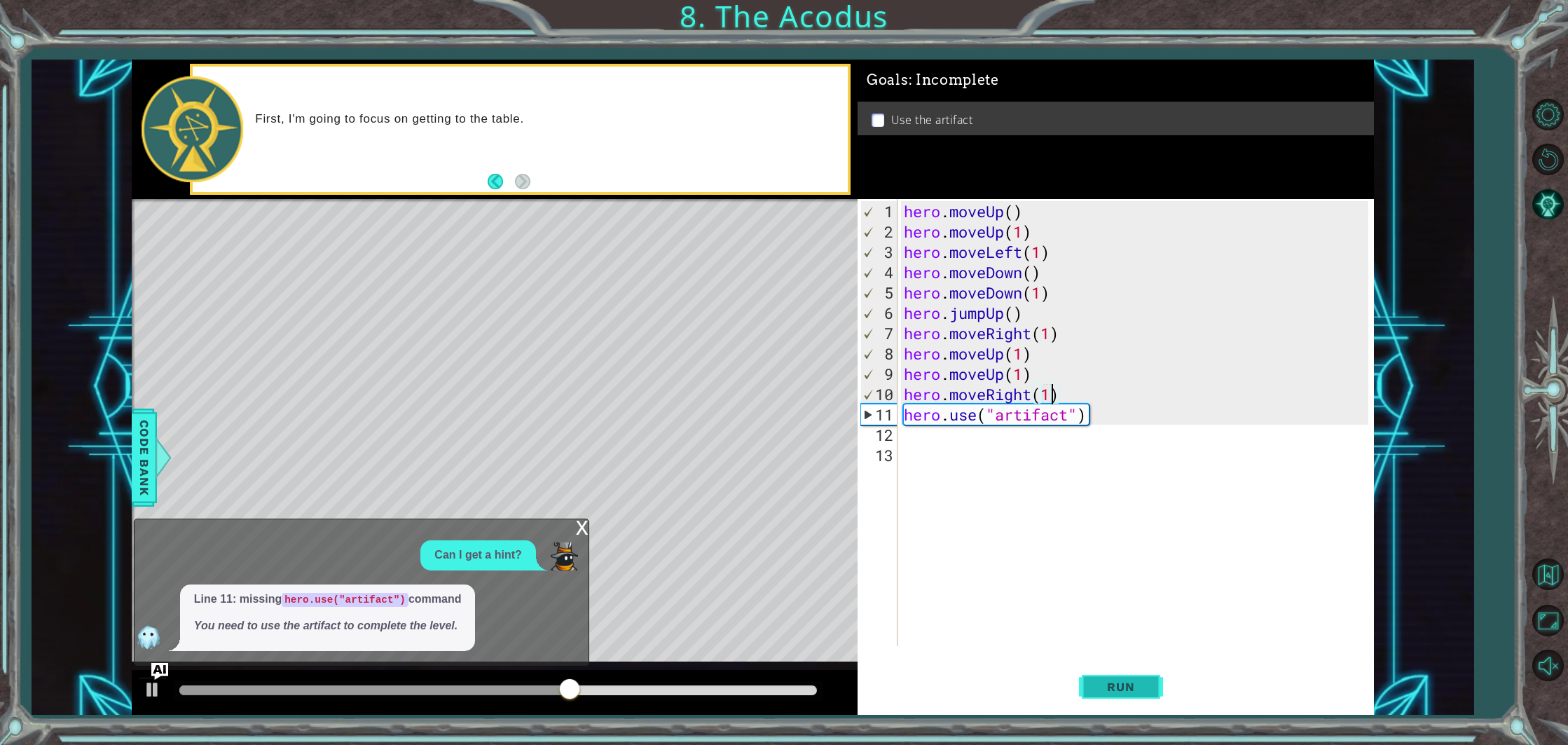
click at [829, 682] on span "Run" at bounding box center [1120, 687] width 56 height 14
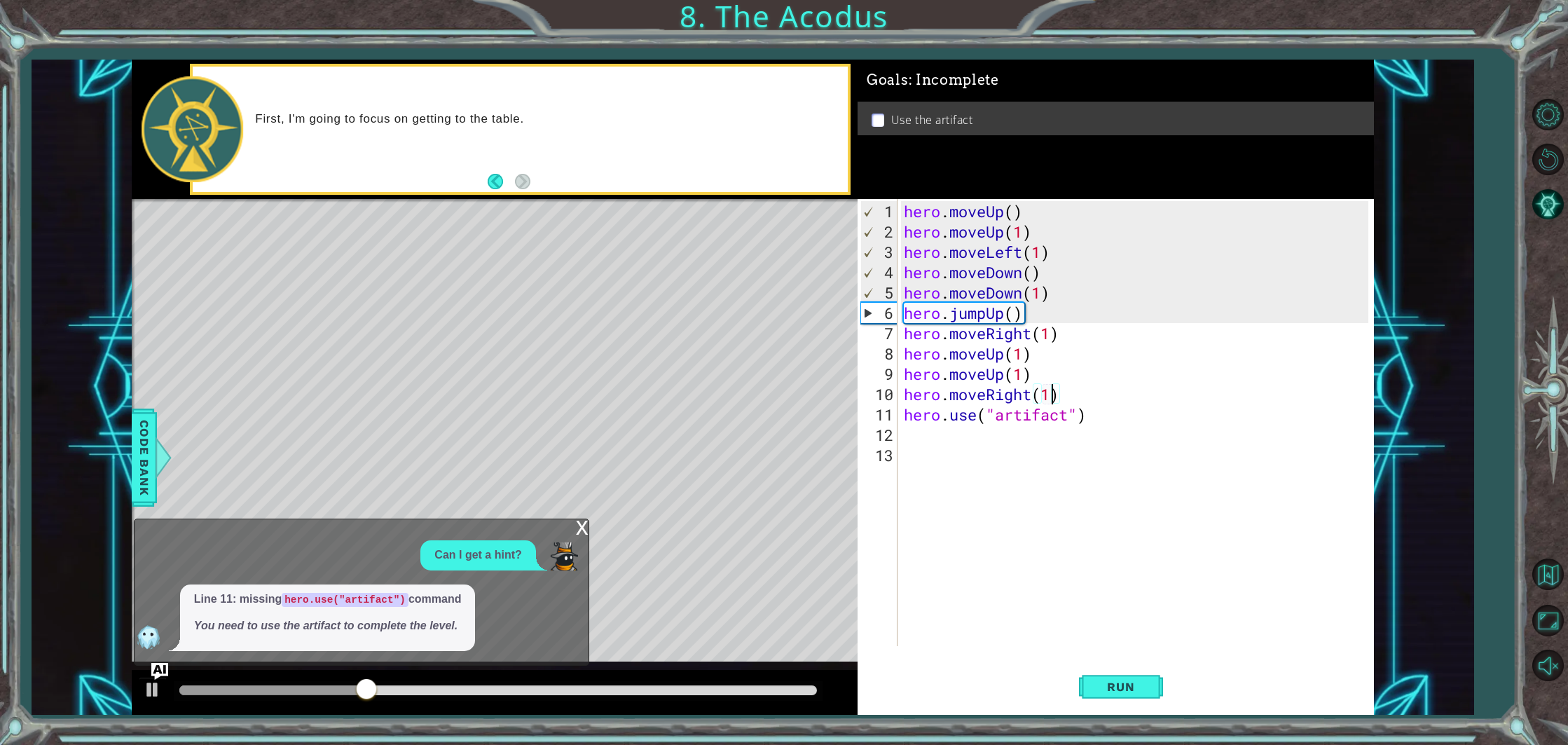
click at [578, 523] on div "x" at bounding box center [582, 527] width 12 height 14
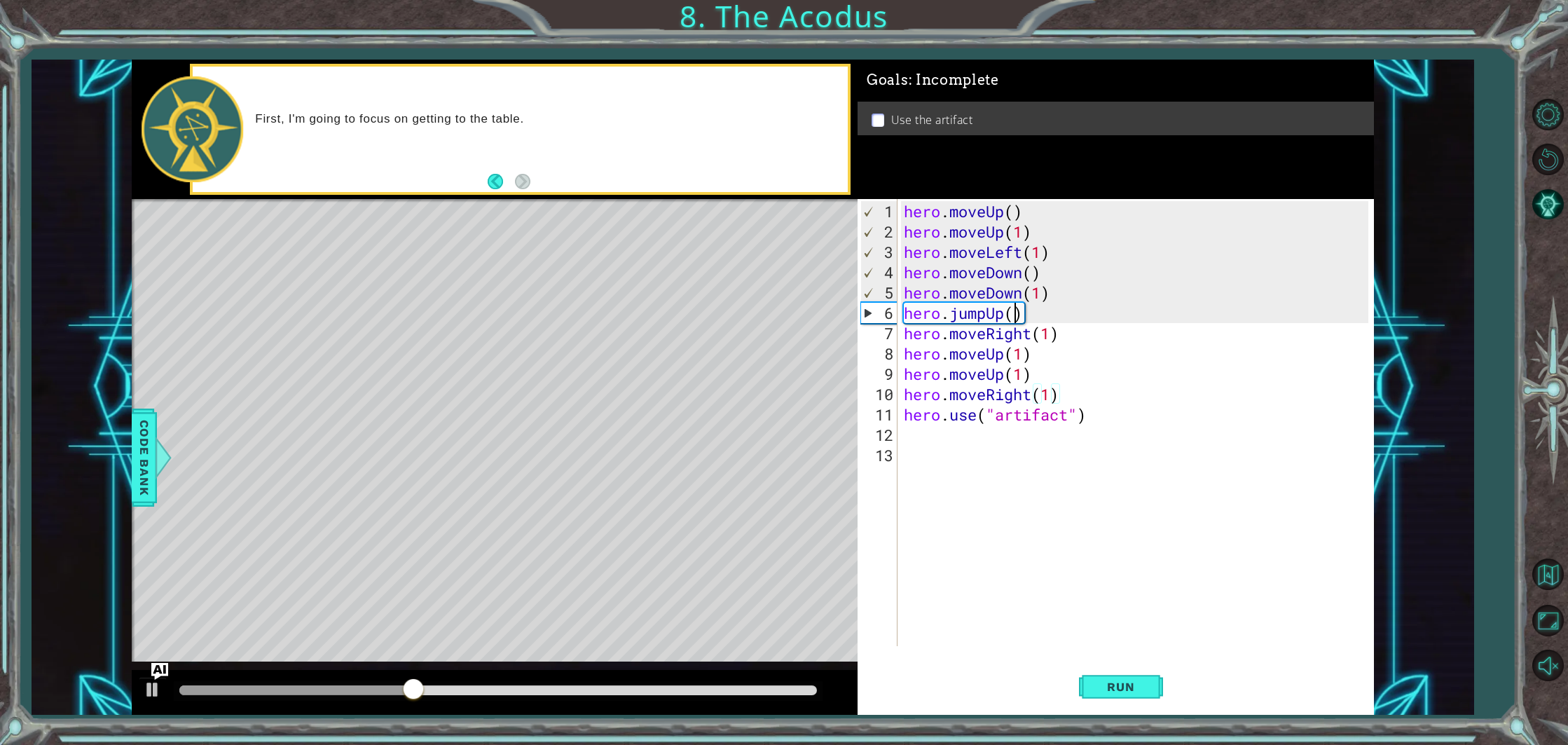
click at [829, 317] on div "hero . moveUp ( ) hero . moveUp ( 1 ) hero . moveLeft ( 1 ) hero . moveDown ( )…" at bounding box center [1138, 445] width 474 height 488
click at [829, 316] on div "hero . moveUp ( ) hero . moveUp ( 1 ) hero . moveLeft ( 1 ) hero . moveDown ( )…" at bounding box center [1138, 445] width 474 height 488
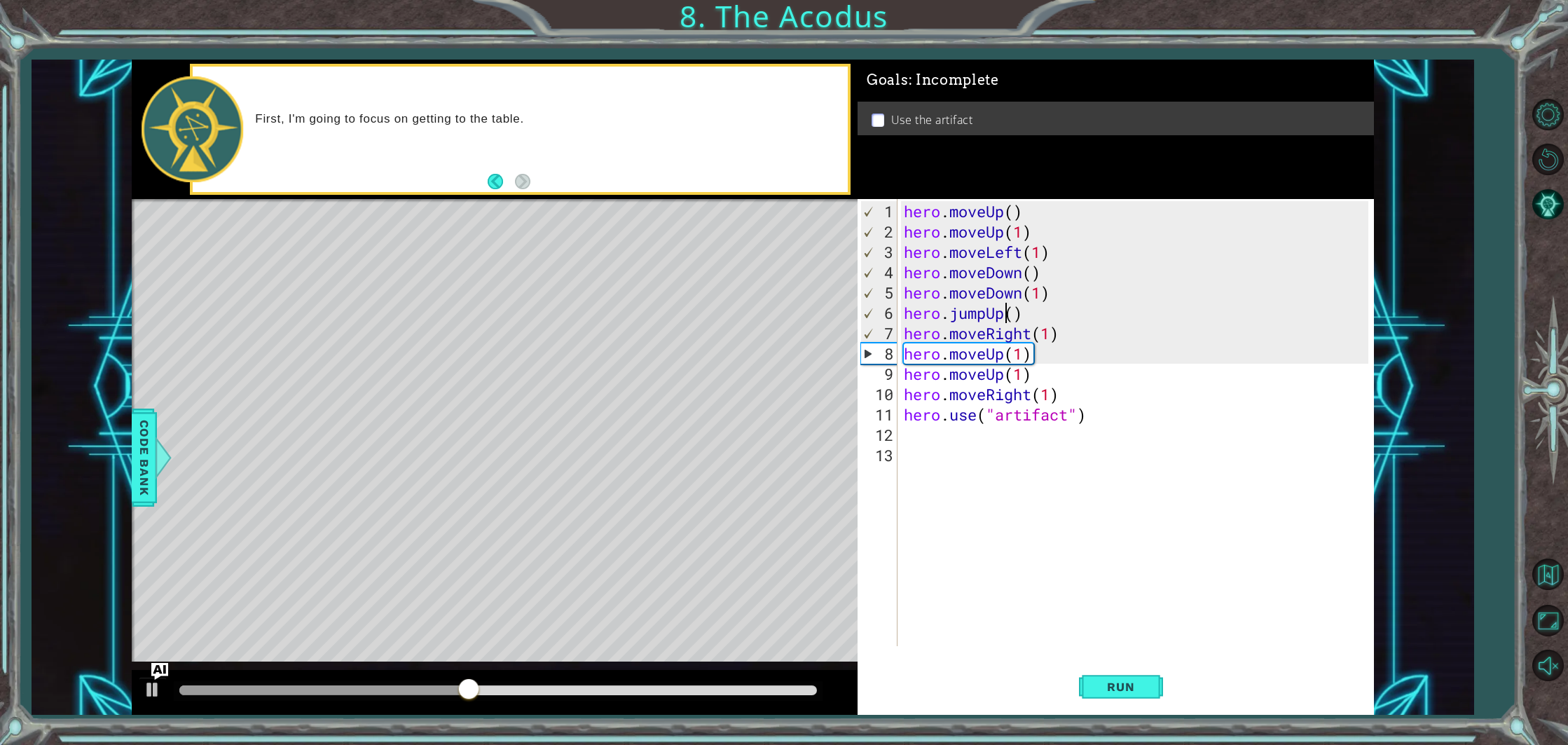
click at [829, 318] on div "hero . moveUp ( ) hero . moveUp ( 1 ) hero . moveLeft ( 1 ) hero . moveDown ( )…" at bounding box center [1138, 445] width 474 height 488
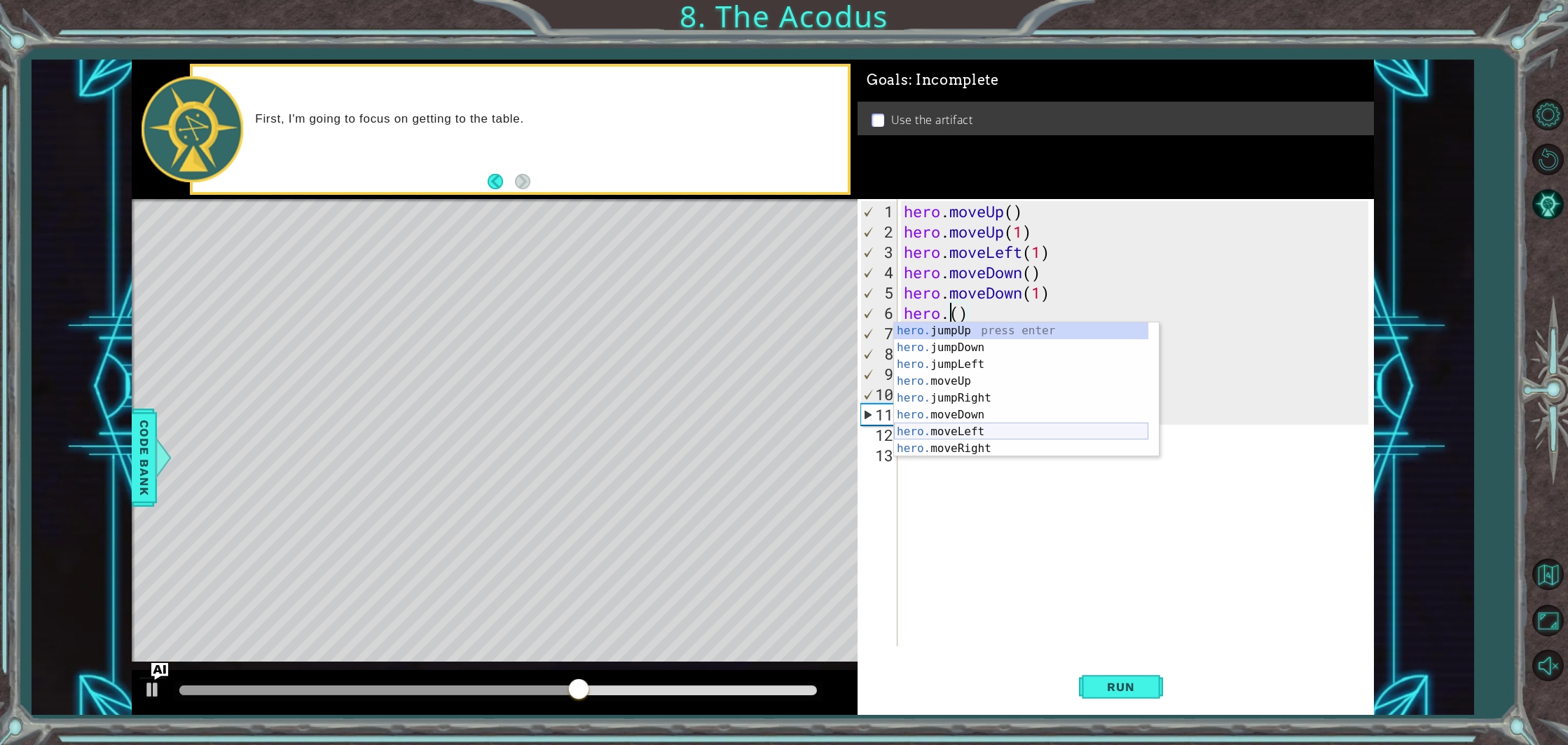
click at [829, 430] on div "hero. jumpUp press enter hero. jumpDown press enter hero. jumpLeft press enter …" at bounding box center [1021, 407] width 254 height 168
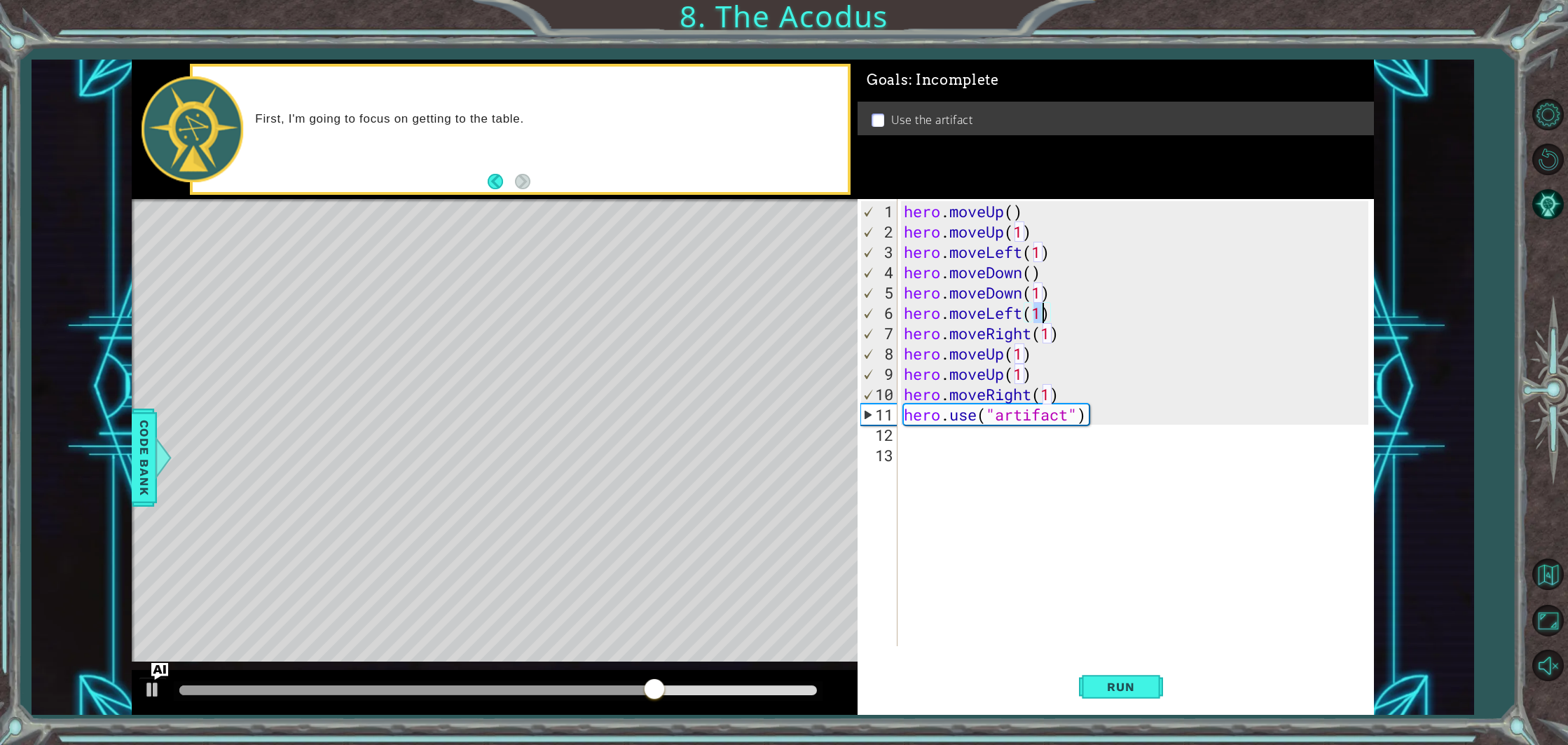
click at [829, 332] on div "hero . moveUp ( ) hero . moveUp ( 1 ) hero . moveLeft ( 1 ) hero . moveDown ( )…" at bounding box center [1138, 445] width 474 height 488
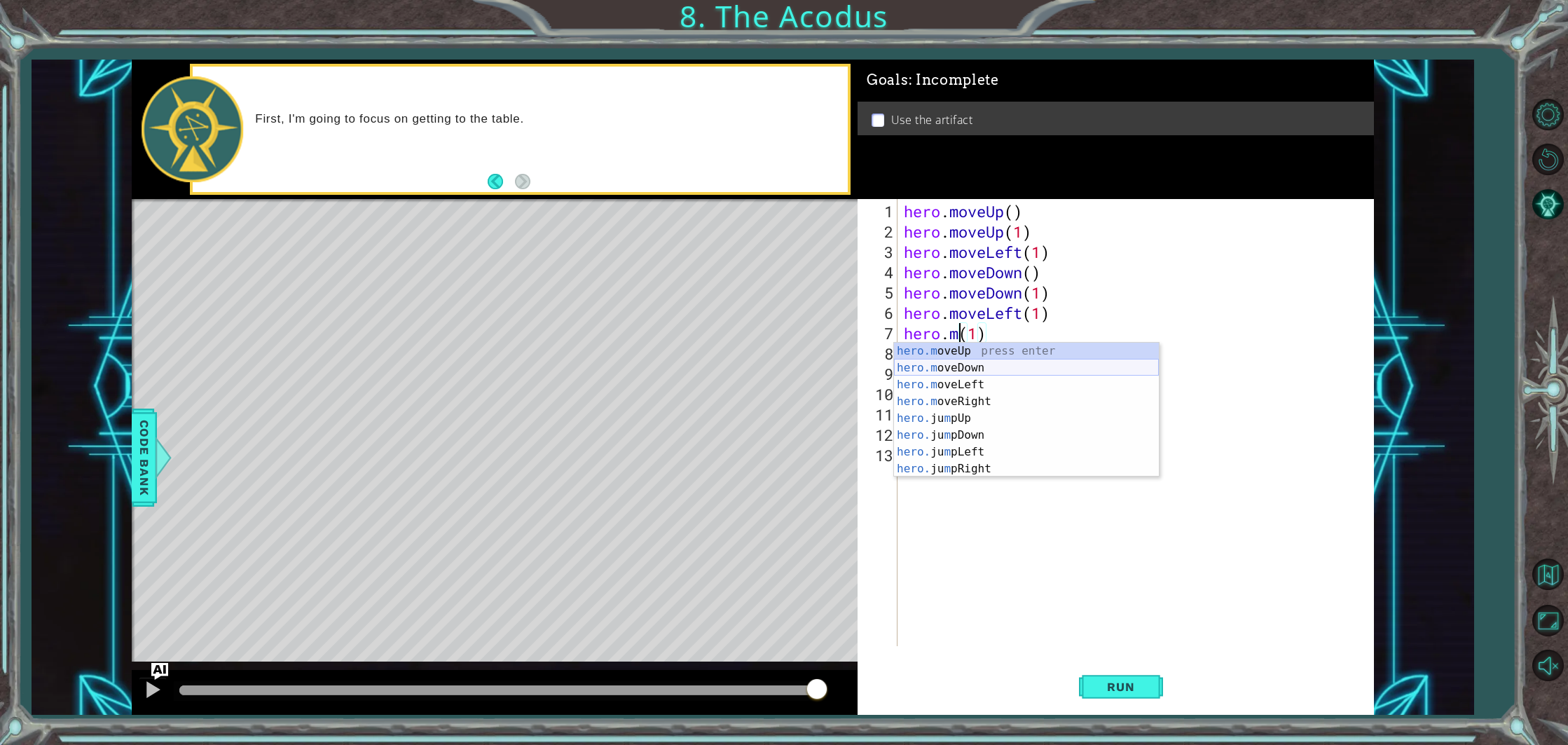
scroll to position [0, 3]
click at [829, 353] on div "hero. jumpUp press enter hero. jumpDown press enter hero. jumpLeft press enter …" at bounding box center [1021, 427] width 254 height 168
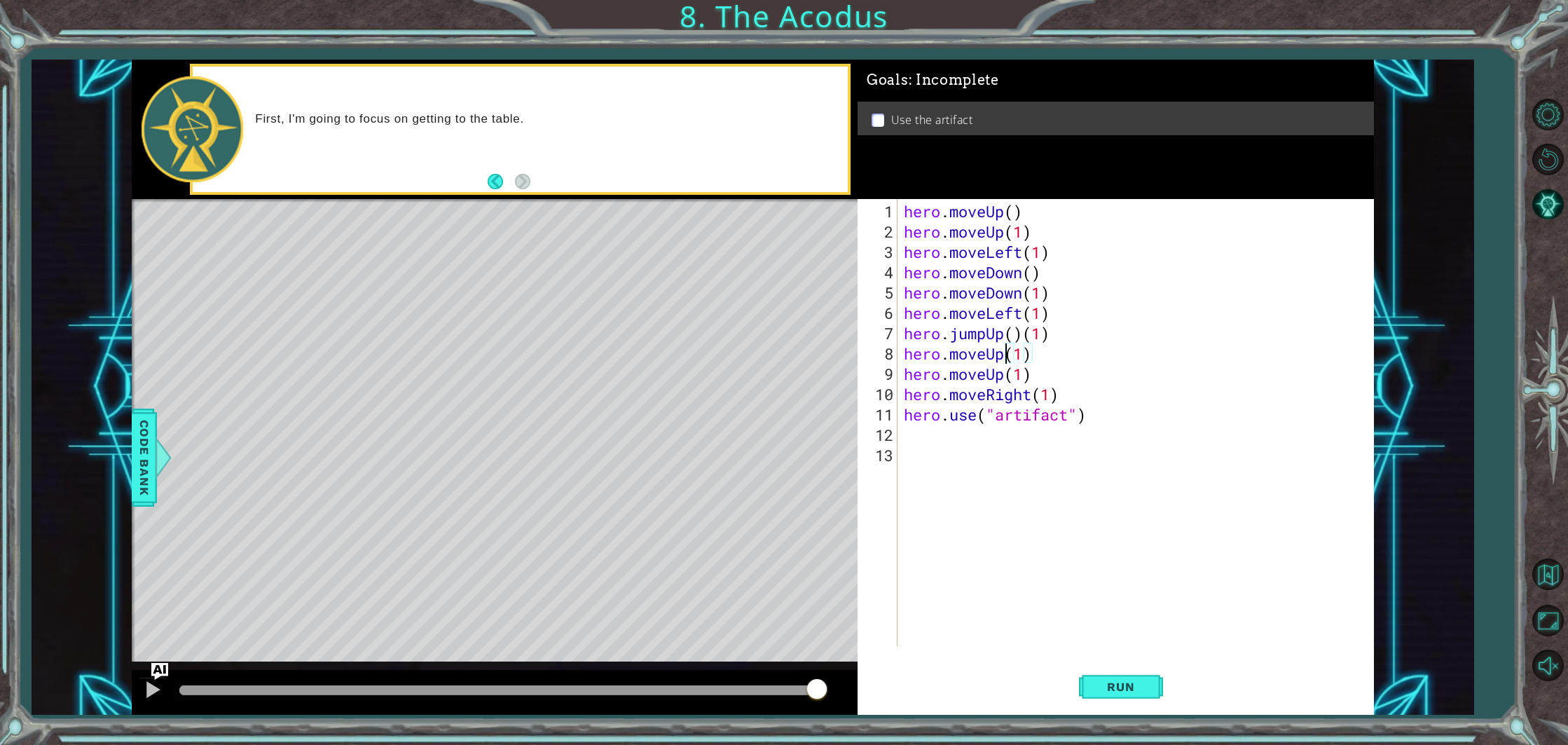
click at [829, 355] on div "hero . moveUp ( ) hero . moveUp ( 1 ) hero . moveLeft ( 1 ) hero . moveDown ( )…" at bounding box center [1138, 445] width 474 height 488
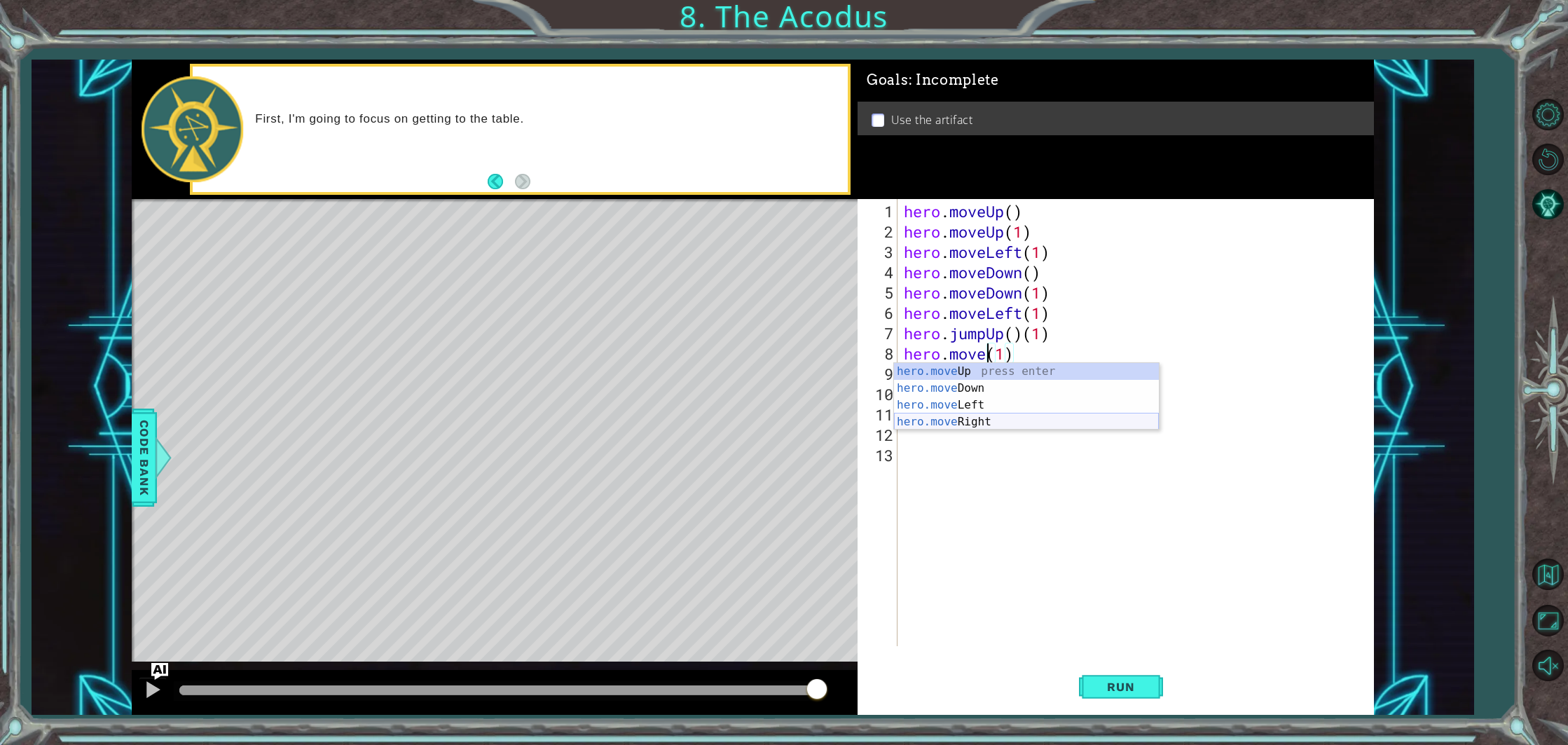
click at [829, 426] on div "hero.move Up press enter hero.move Down press enter hero.move Left press enter …" at bounding box center [1026, 414] width 265 height 101
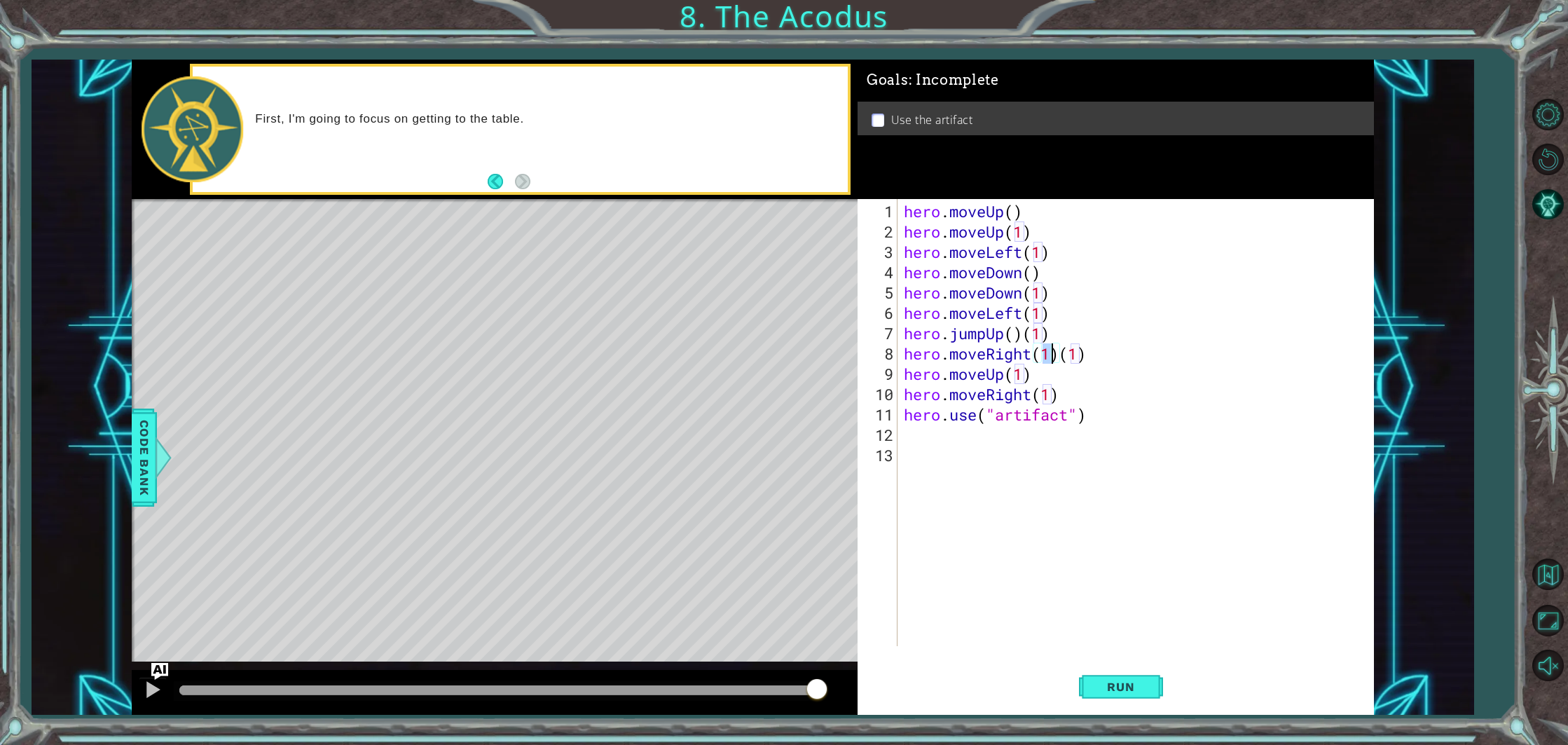
click at [829, 378] on div "hero . moveUp ( ) hero . moveUp ( 1 ) hero . moveLeft ( 1 ) hero . moveDown ( )…" at bounding box center [1138, 445] width 474 height 488
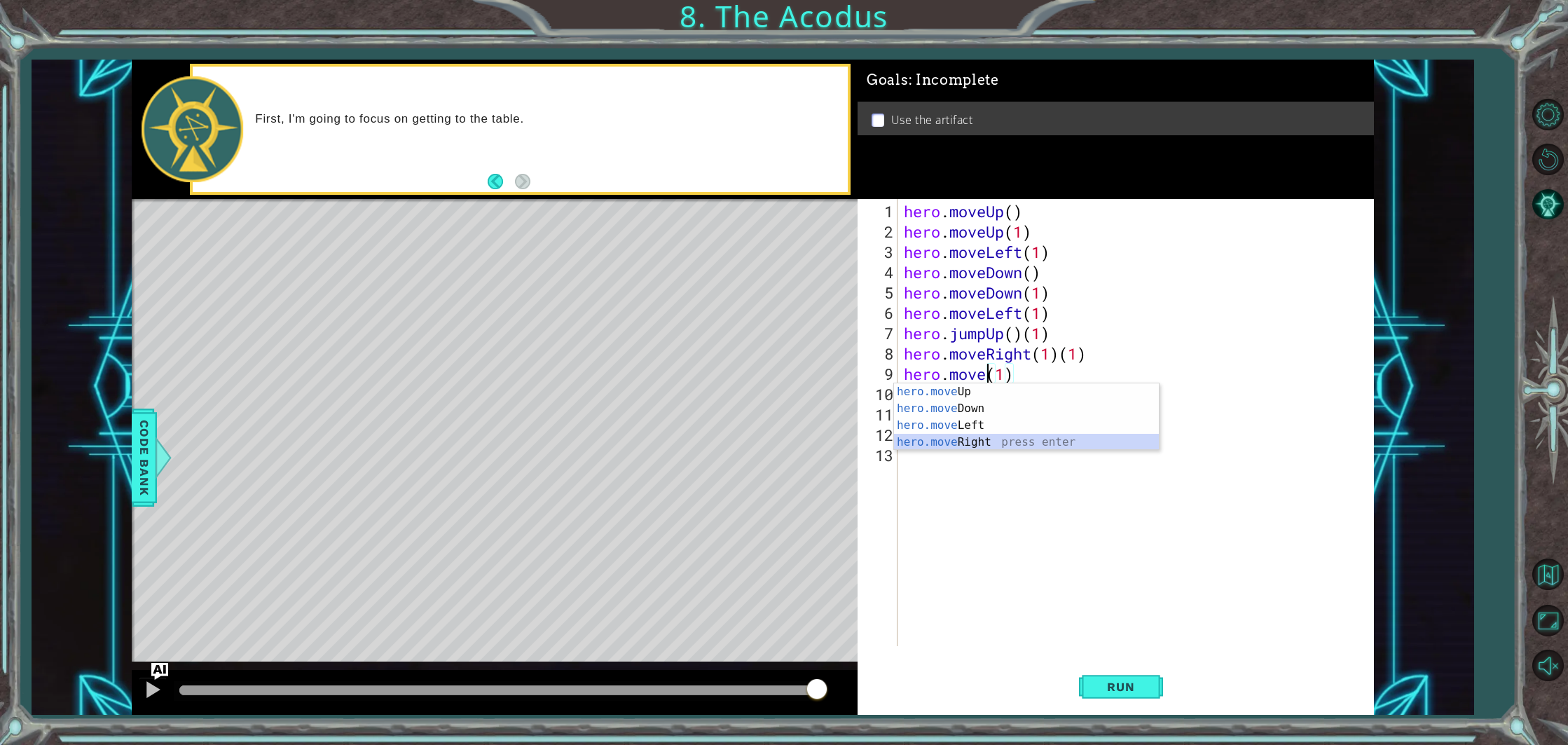
drag, startPoint x: 993, startPoint y: 443, endPoint x: 993, endPoint y: 422, distance: 21.0
click at [829, 442] on div "hero.move Up press enter hero.move Down press enter hero.move Left press enter …" at bounding box center [1026, 434] width 265 height 101
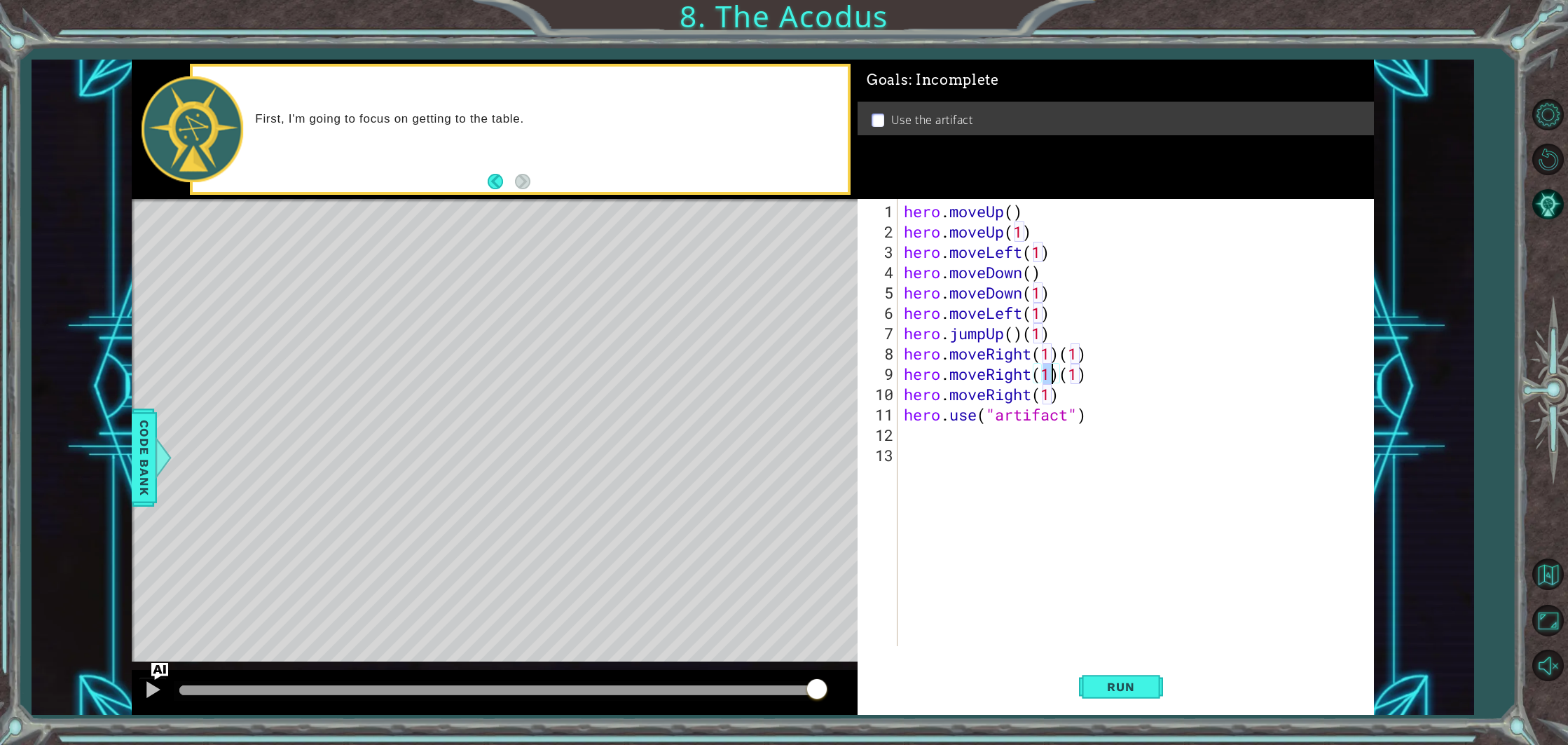
click at [829, 399] on div "hero . moveUp ( ) hero . moveUp ( 1 ) hero . moveLeft ( 1 ) hero . moveDown ( )…" at bounding box center [1138, 445] width 474 height 488
click at [829, 413] on div "hero.moveUp press enter" at bounding box center [1026, 429] width 265 height 50
click at [829, 396] on div "hero . moveUp ( ) hero . moveUp ( 1 ) hero . moveLeft ( 1 ) hero . moveDown ( )…" at bounding box center [1138, 445] width 474 height 488
click at [829, 376] on div "hero . moveUp ( ) hero . moveUp ( 1 ) hero . moveLeft ( 1 ) hero . moveDown ( )…" at bounding box center [1138, 445] width 474 height 488
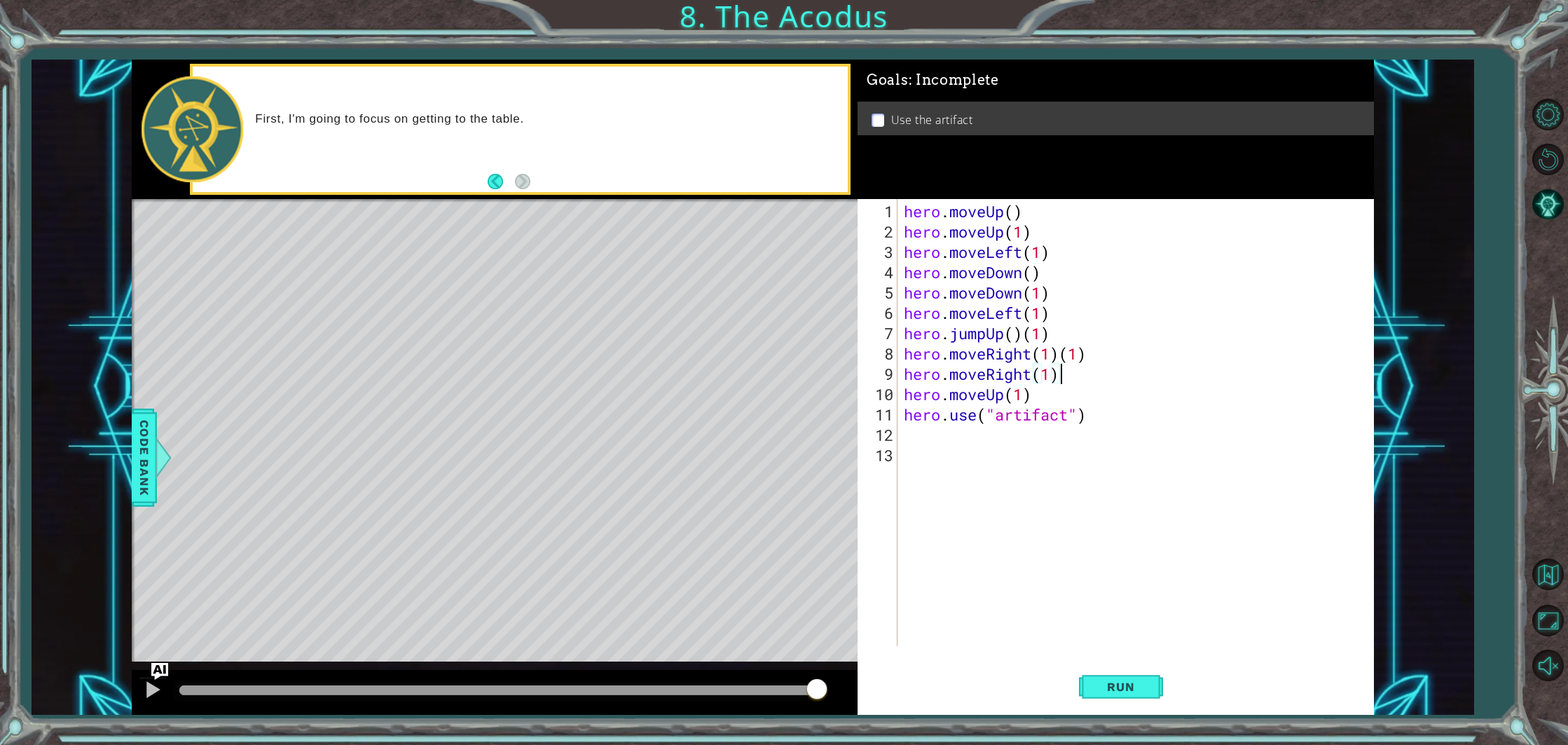
click at [829, 365] on div "hero . moveUp ( ) hero . moveUp ( 1 ) hero . moveLeft ( 1 ) hero . moveDown ( )…" at bounding box center [1138, 445] width 474 height 488
click at [829, 354] on div "hero . moveUp ( ) hero . moveUp ( 1 ) hero . moveLeft ( 1 ) hero . moveDown ( )…" at bounding box center [1138, 445] width 474 height 488
click at [829, 338] on div "hero . moveUp ( ) hero . moveUp ( 1 ) hero . moveLeft ( 1 ) hero . moveDown ( )…" at bounding box center [1138, 445] width 474 height 488
click at [829, 391] on div "hero . moveUp ( ) hero . moveUp ( 1 ) hero . moveLeft ( 1 ) hero . moveDown ( )…" at bounding box center [1138, 445] width 474 height 488
click at [829, 677] on button "Run" at bounding box center [1120, 687] width 84 height 52
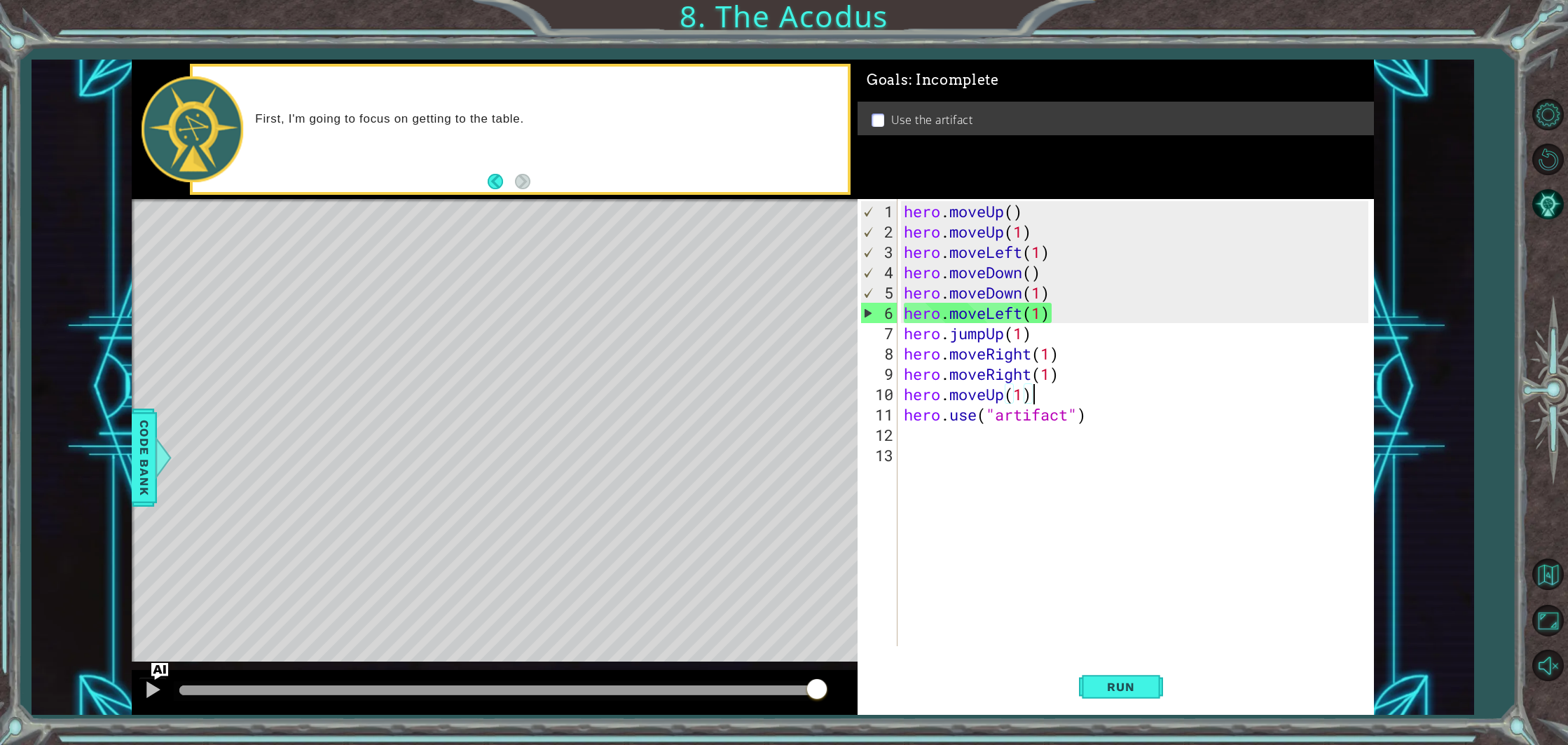
click at [829, 317] on div "hero . moveUp ( ) hero . moveUp ( 1 ) hero . moveLeft ( 1 ) hero . moveDown ( )…" at bounding box center [1138, 445] width 474 height 488
type textarea "hero.moveLeft(1)"
drag, startPoint x: 1054, startPoint y: 317, endPoint x: 875, endPoint y: 310, distance: 179.1
click at [829, 310] on div "hero.moveLeft(1) 1 2 3 4 5 6 7 8 9 10 11 12 13 hero . moveUp ( ) hero . moveUp …" at bounding box center [1113, 422] width 511 height 447
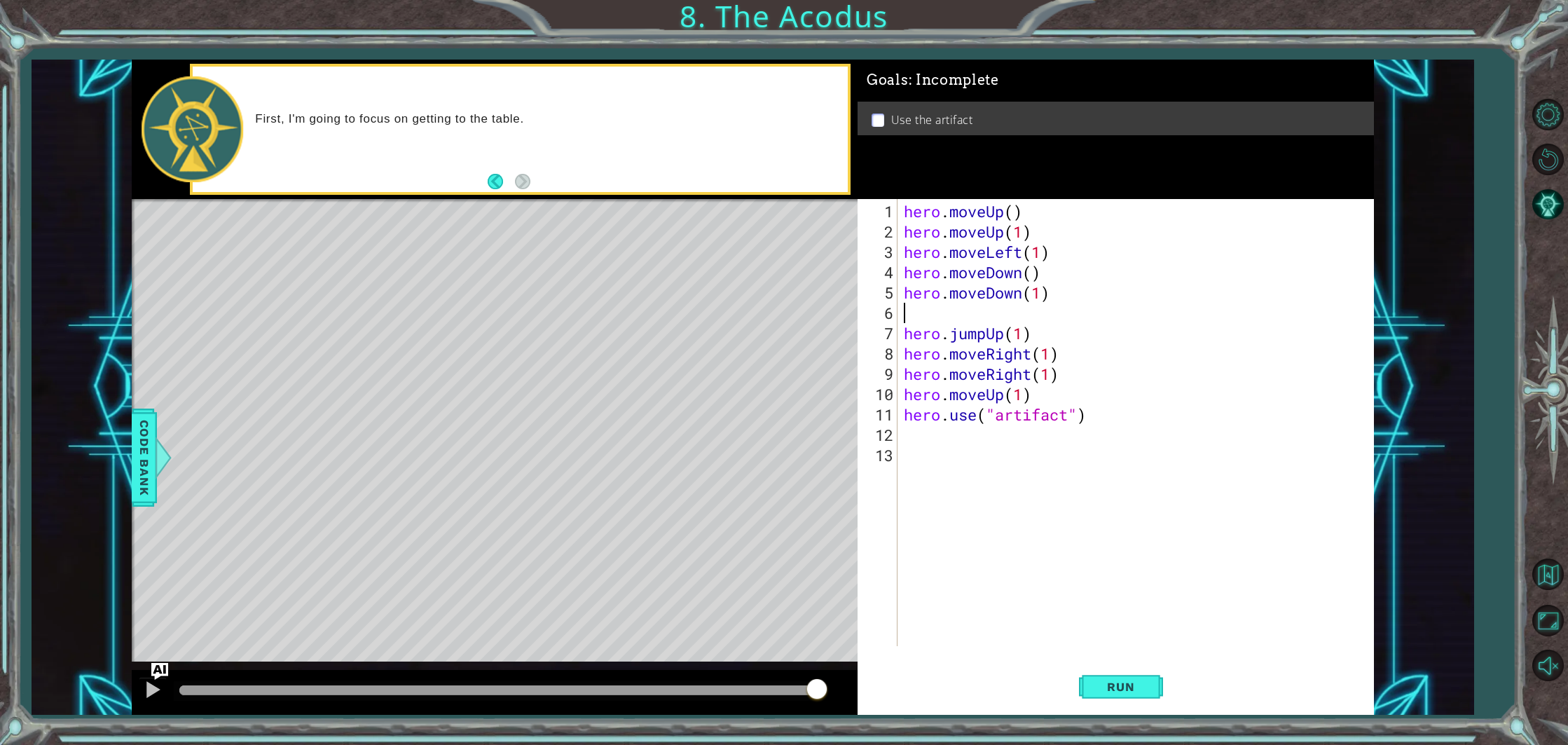
scroll to position [0, 0]
click at [829, 682] on span "Run" at bounding box center [1120, 687] width 56 height 14
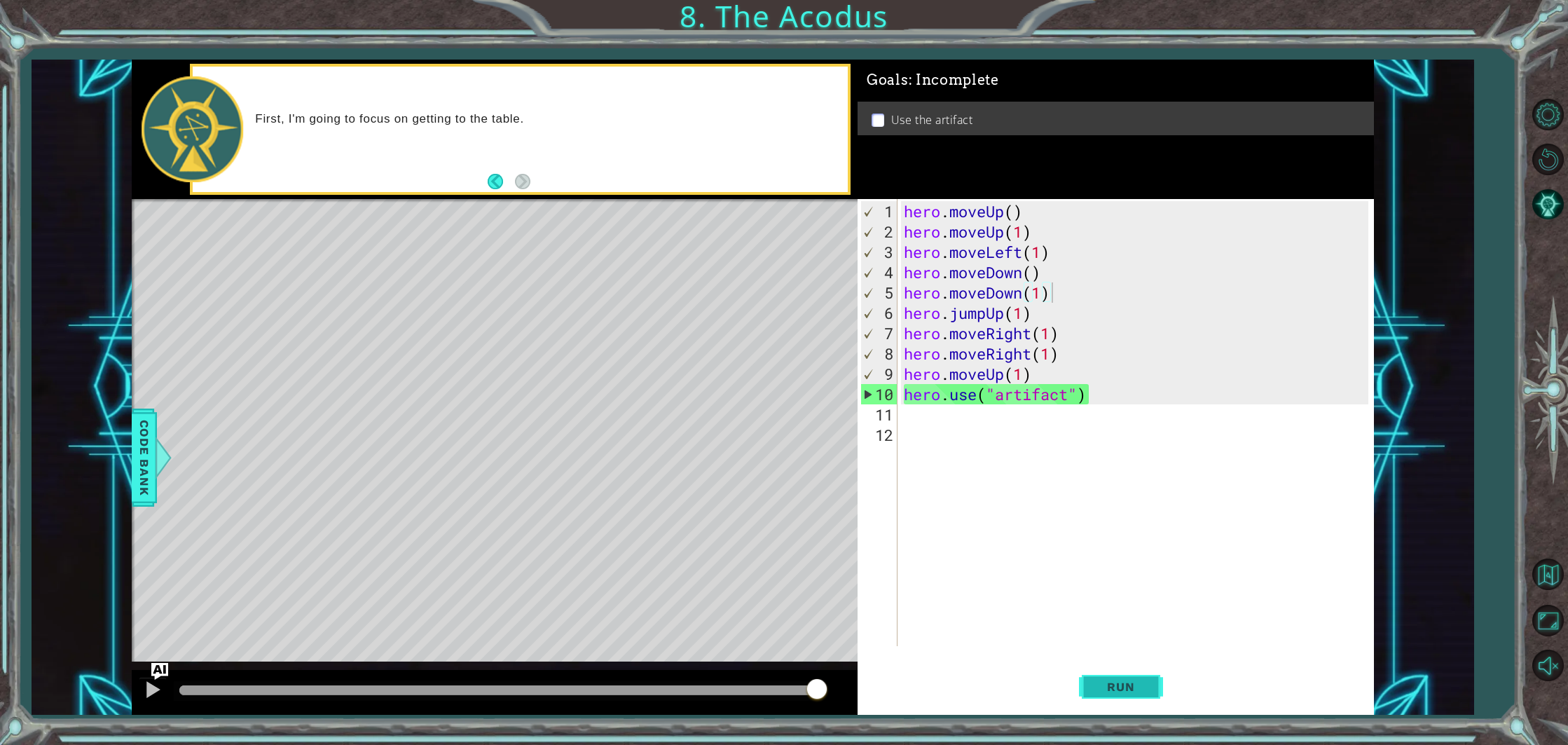
click at [829, 692] on span "Run" at bounding box center [1120, 687] width 56 height 14
click at [829, 317] on div "hero . moveUp ( ) hero . moveUp ( 1 ) hero . moveLeft ( 1 ) hero . moveDown ( )…" at bounding box center [1138, 445] width 474 height 488
click at [829, 315] on div "hero . moveUp ( ) hero . moveUp ( 1 ) hero . moveLeft ( 1 ) hero . moveDown ( )…" at bounding box center [1138, 445] width 474 height 488
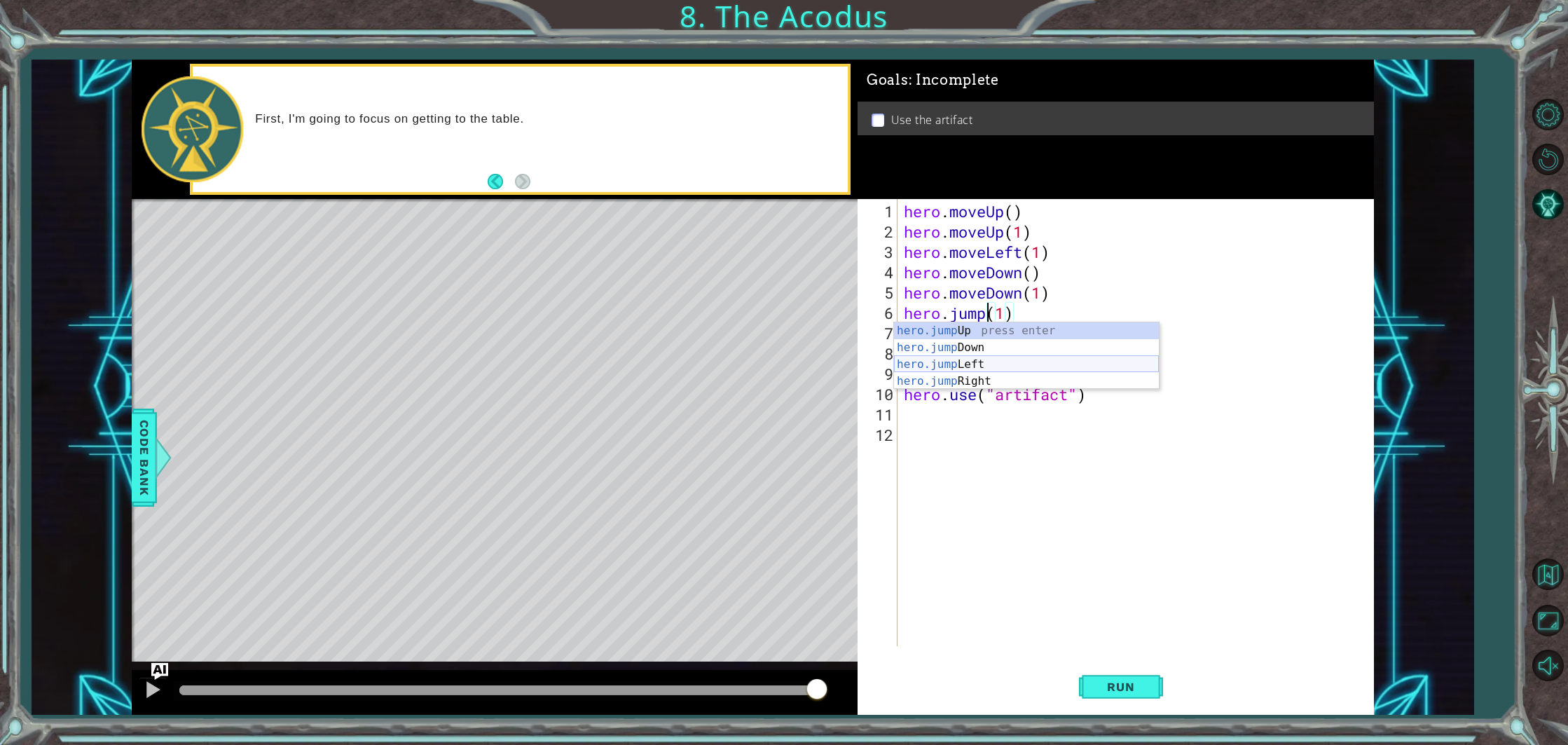
click at [829, 360] on div "hero.jump Up press enter hero.jump Down press enter hero.jump Left press enter …" at bounding box center [1026, 373] width 265 height 101
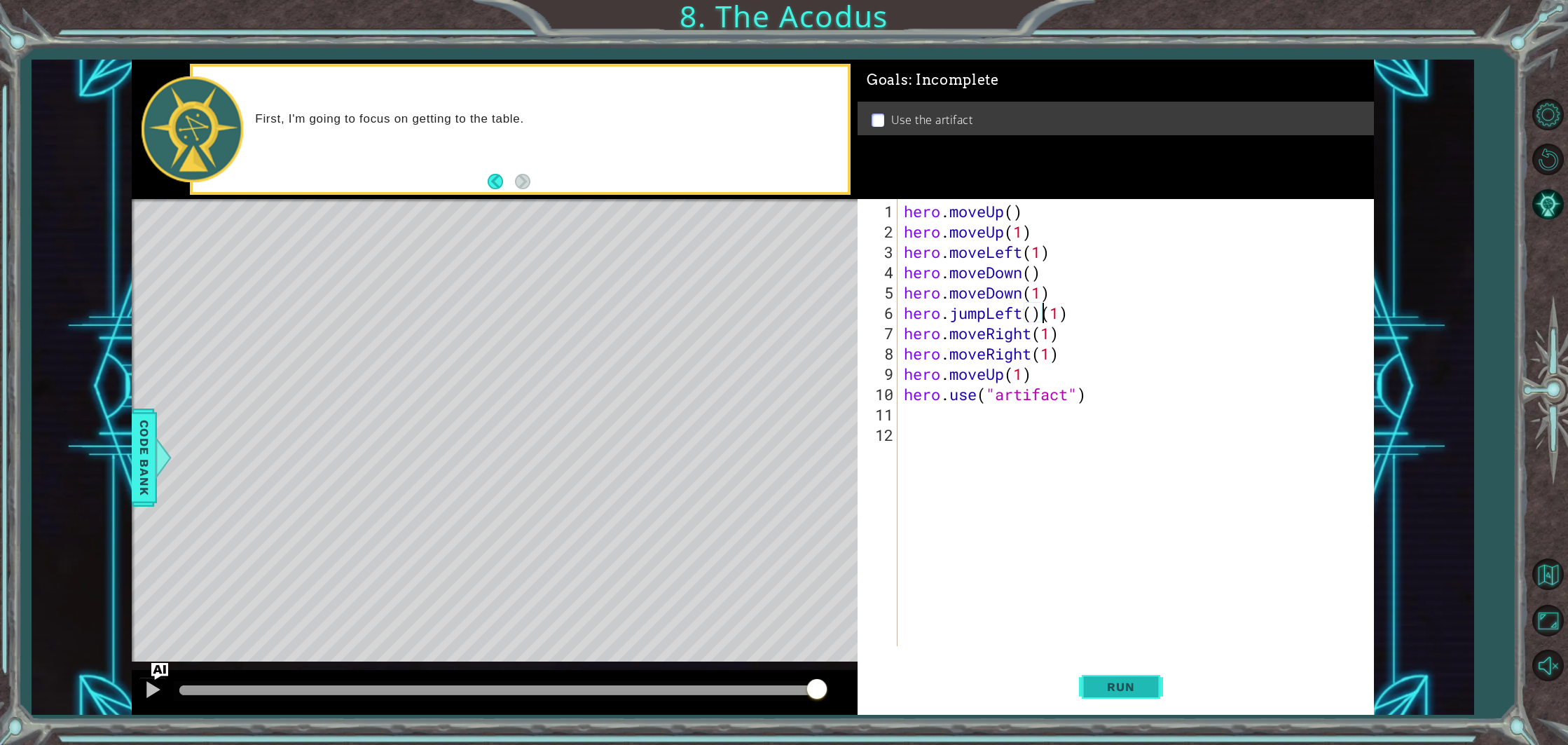
click at [829, 683] on button "Run" at bounding box center [1120, 687] width 84 height 52
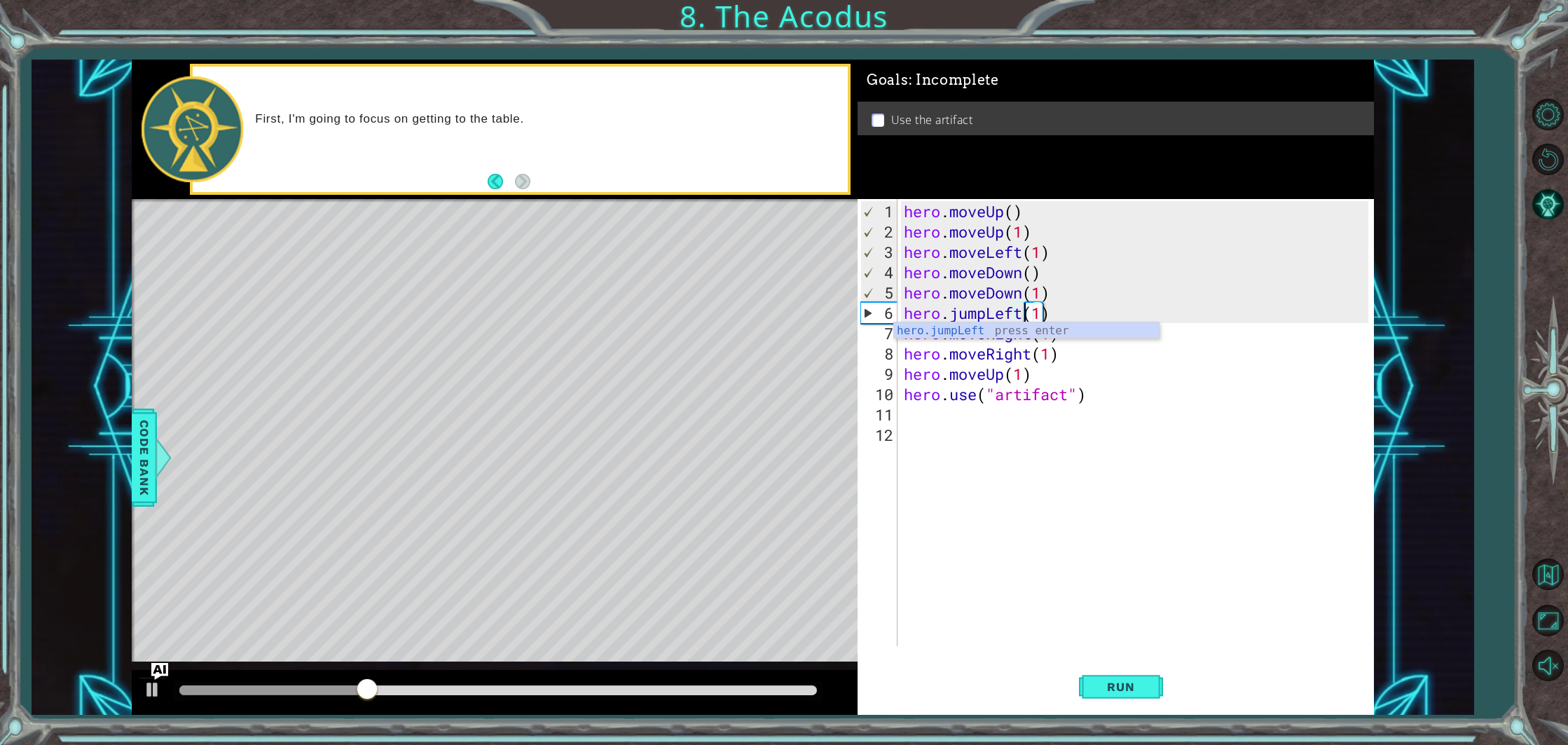
scroll to position [0, 5]
click at [829, 686] on span "Run" at bounding box center [1120, 687] width 56 height 14
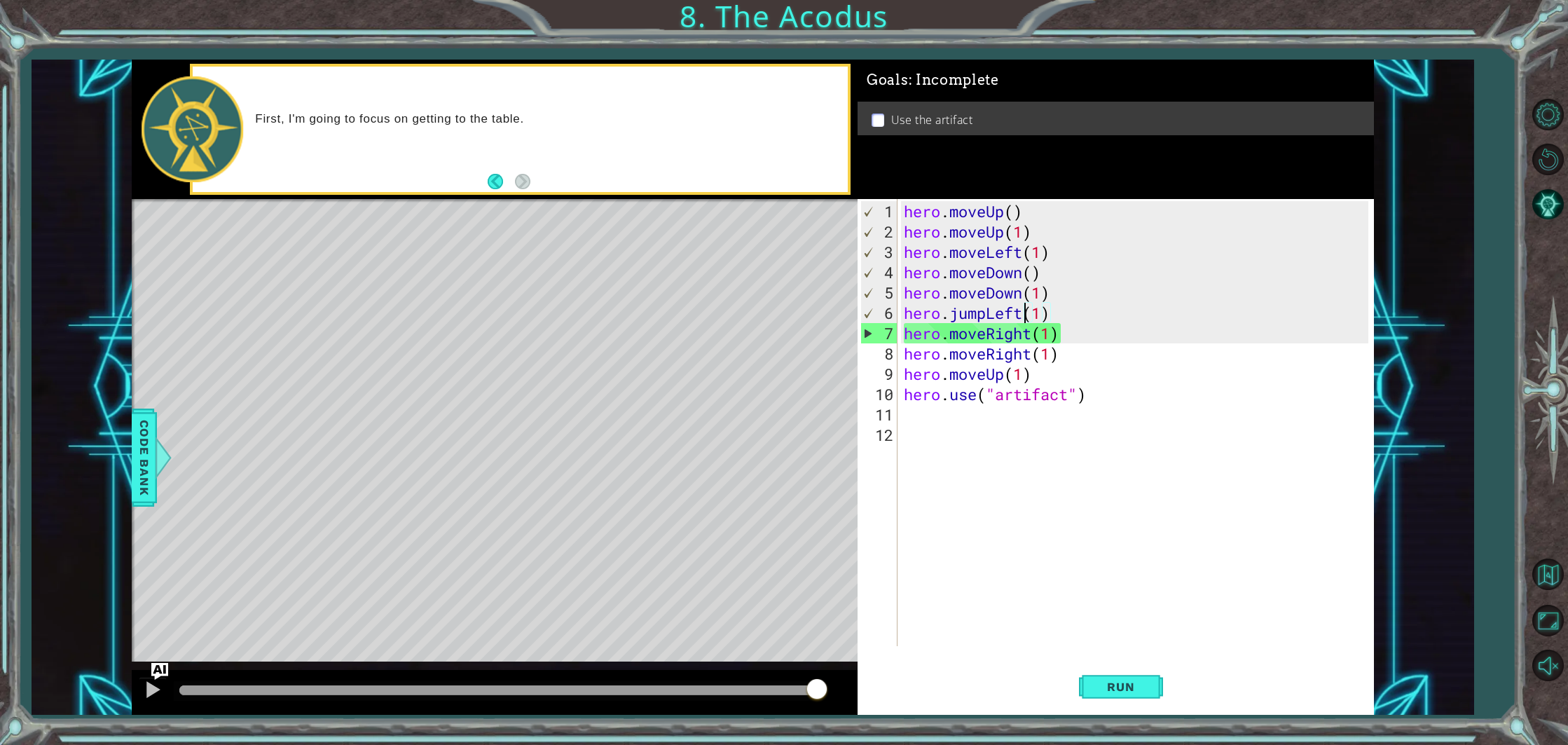
drag, startPoint x: 1099, startPoint y: 388, endPoint x: 1101, endPoint y: 399, distance: 11.2
click at [829, 389] on div "hero . moveUp ( ) hero . moveUp ( 1 ) hero . moveLeft ( 1 ) hero . moveDown ( )…" at bounding box center [1138, 445] width 474 height 488
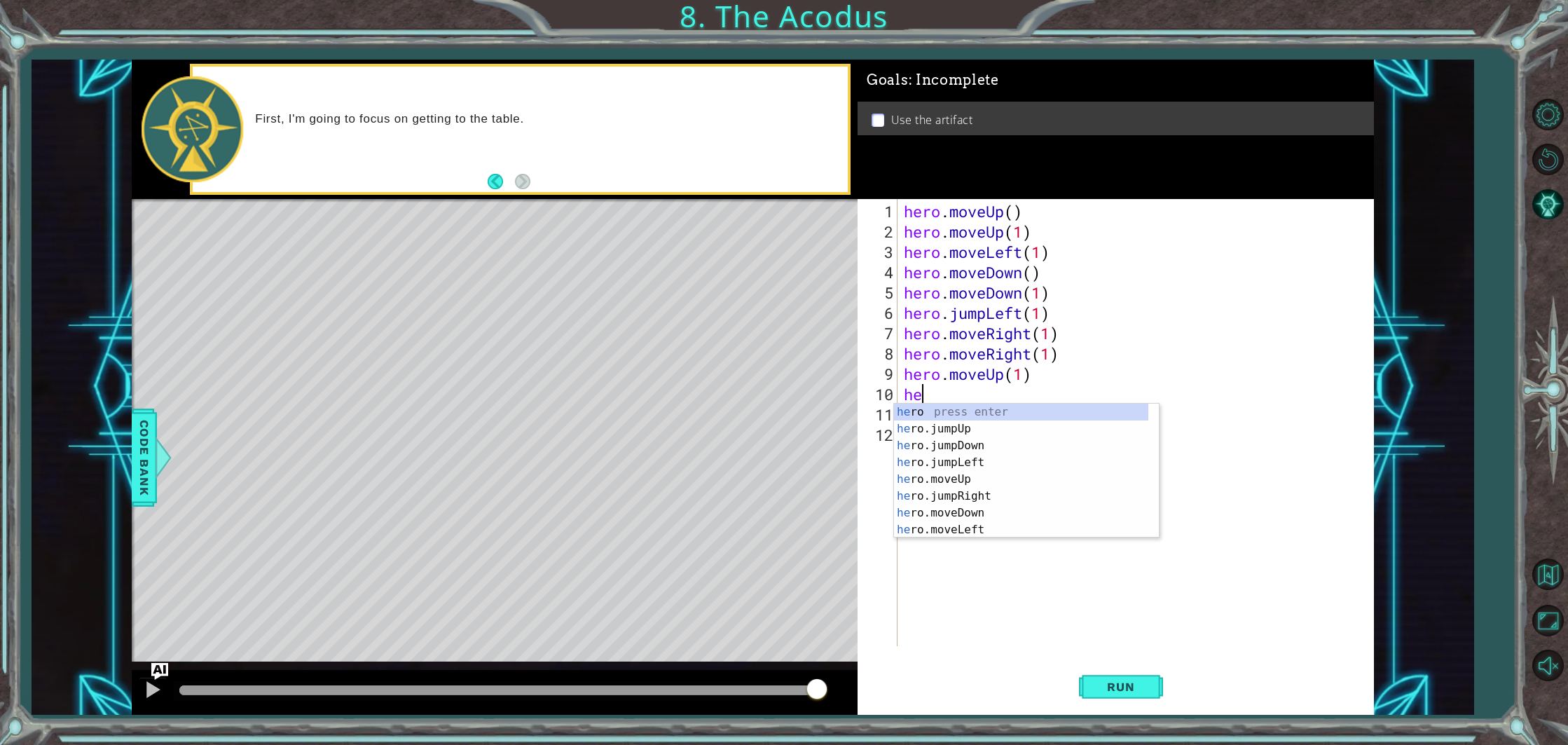
scroll to position [0, 0]
type textarea "h"
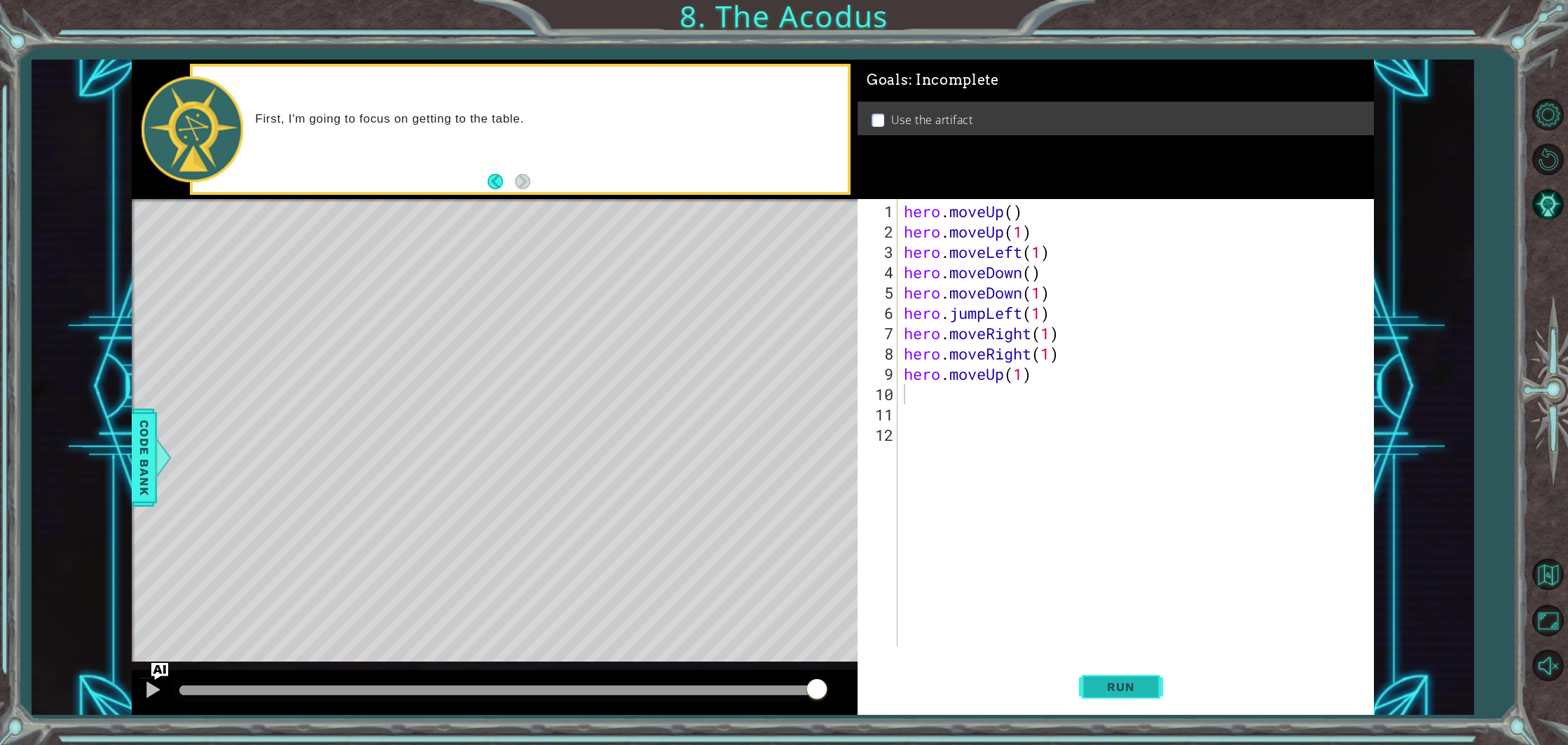
click at [829, 677] on button "Run" at bounding box center [1120, 687] width 84 height 52
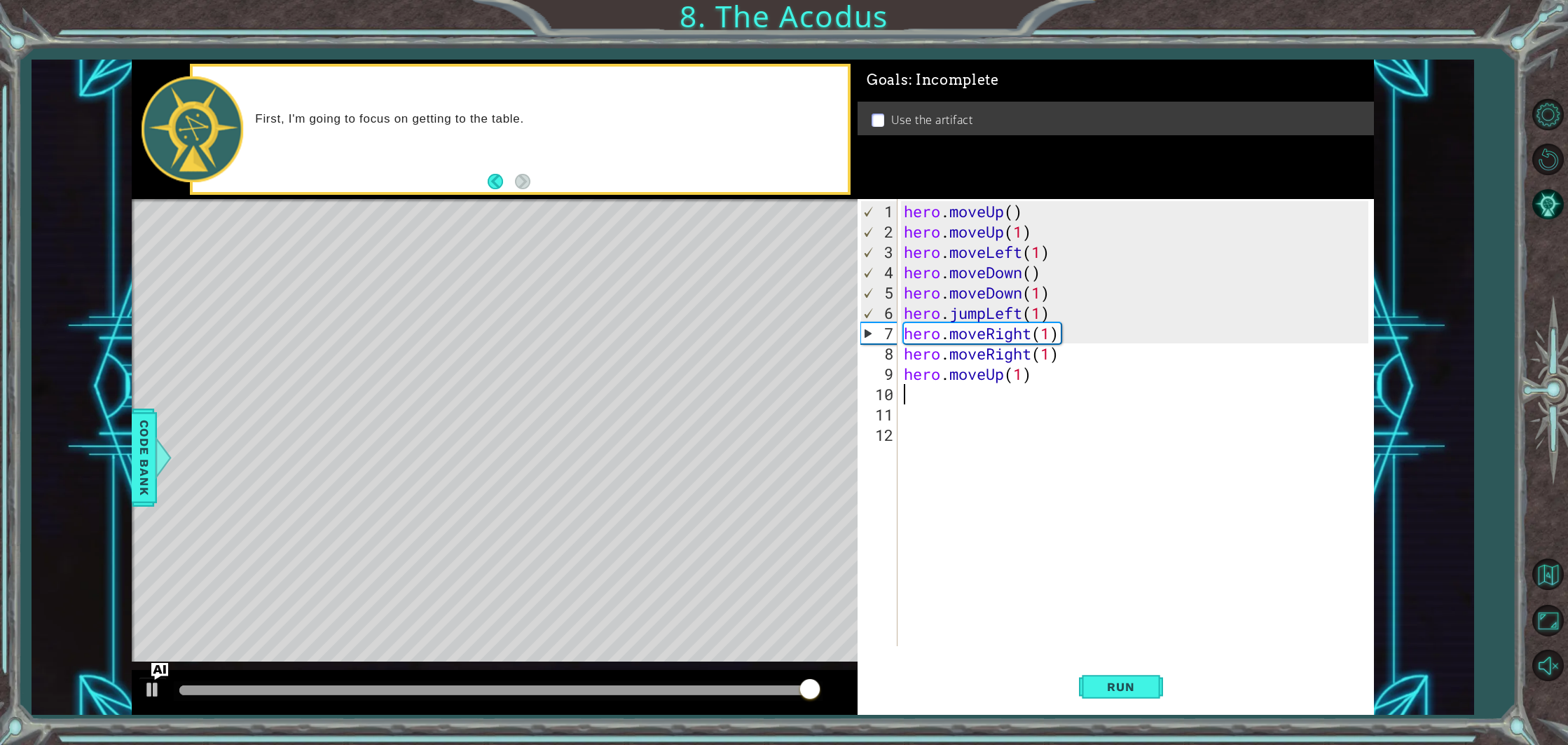
click at [829, 358] on div "hero . moveUp ( ) hero . moveUp ( 1 ) hero . moveLeft ( 1 ) hero . moveDown ( )…" at bounding box center [1138, 445] width 474 height 488
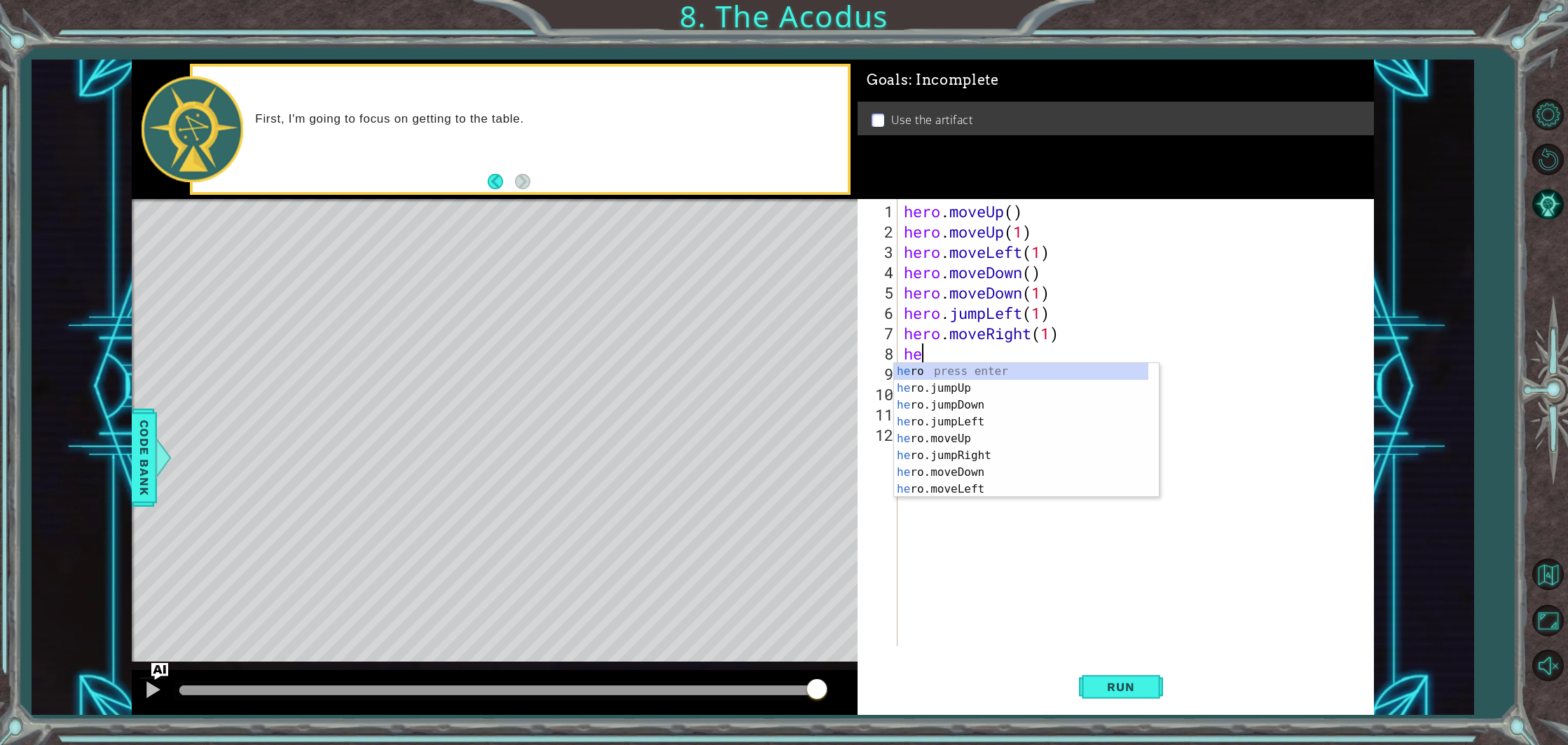
type textarea "h"
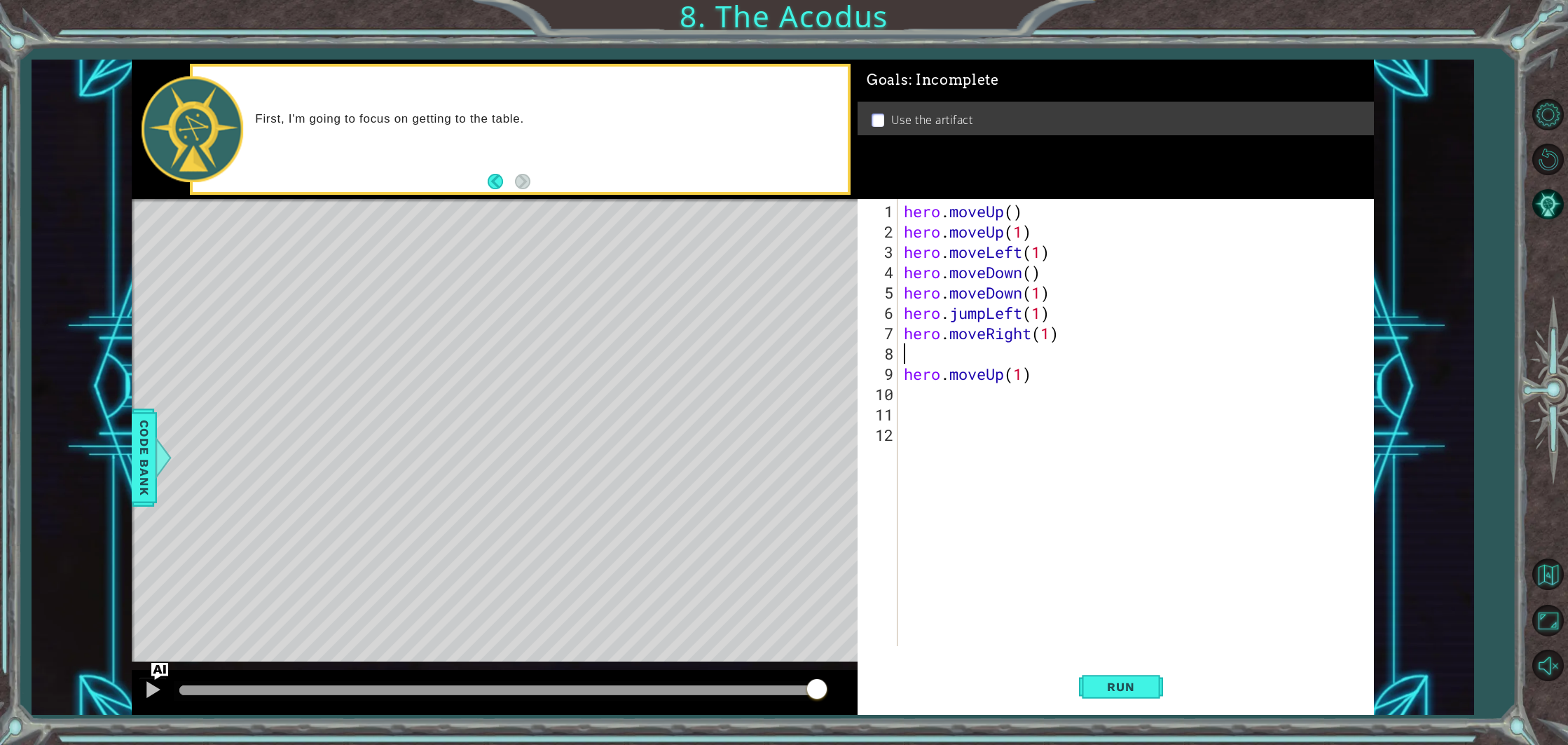
type textarea "hero.moveRight(1)"
click at [829, 369] on div "hero . moveUp ( ) hero . moveUp ( 1 ) hero . moveLeft ( 1 ) hero . moveDown ( )…" at bounding box center [1138, 445] width 474 height 488
click at [829, 392] on div "hero. mo veUp press enter hero. mo veDown press enter hero. mo veLeft press ent…" at bounding box center [1026, 442] width 265 height 118
type textarea "hero.moveUp(1)"
click at [829, 405] on div "hero . moveUp ( ) hero . moveUp ( 1 ) hero . moveLeft ( 1 ) hero . moveDown ( )…" at bounding box center [1138, 445] width 474 height 488
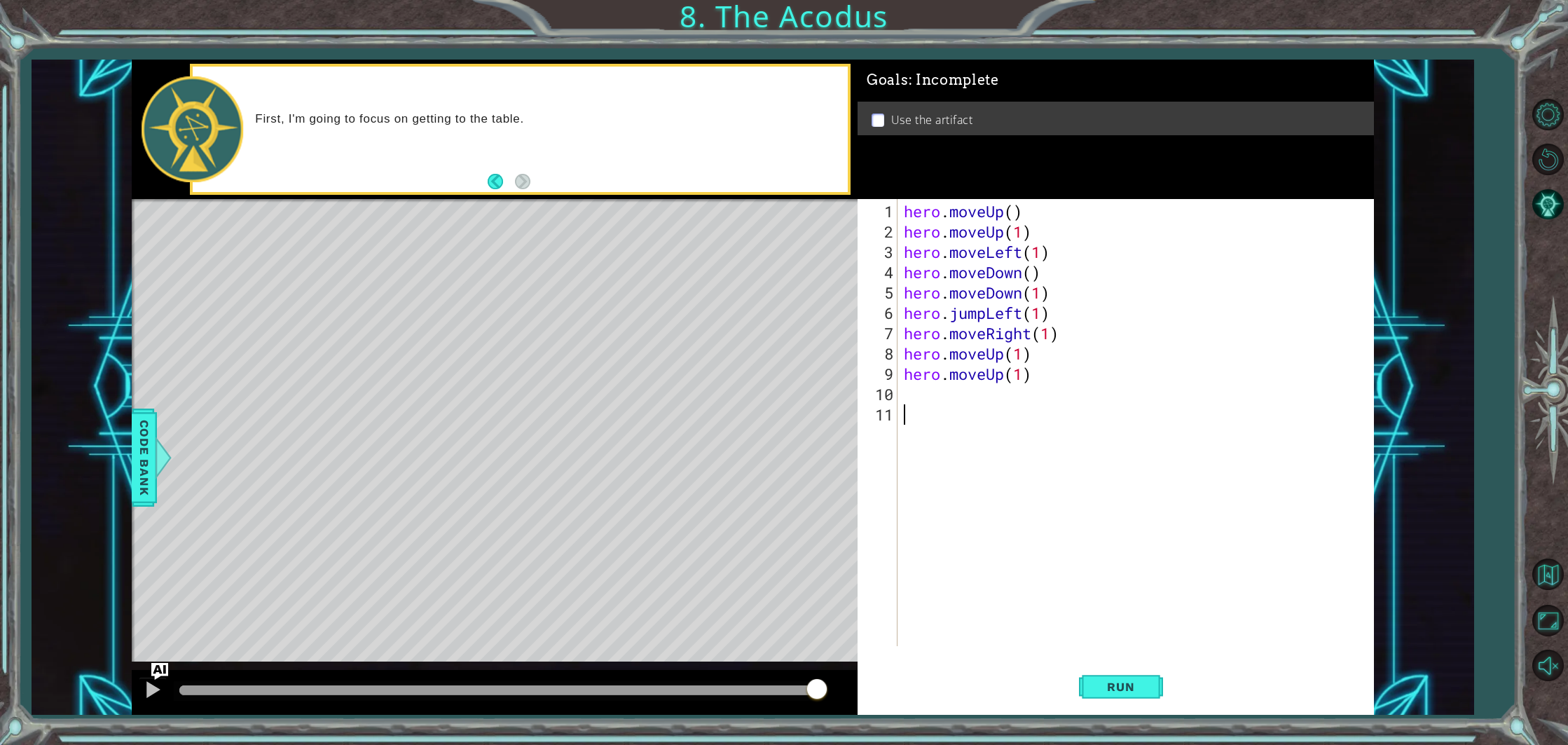
click at [829, 401] on div "hero . moveUp ( ) hero . moveUp ( 1 ) hero . moveLeft ( 1 ) hero . moveDown ( )…" at bounding box center [1138, 445] width 474 height 488
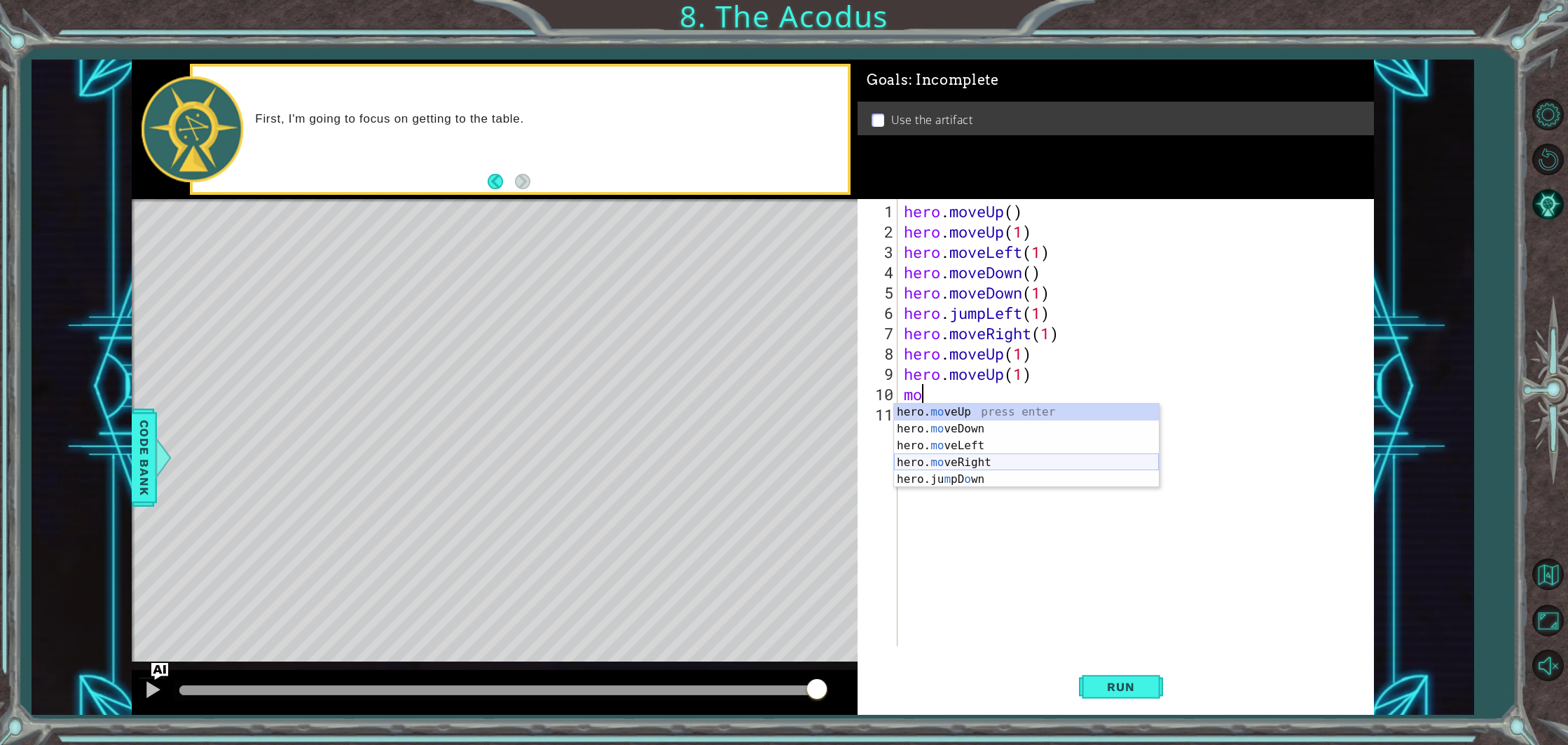
click at [829, 460] on div "hero. mo veUp press enter hero. mo veDown press enter hero. mo veLeft press ent…" at bounding box center [1026, 462] width 265 height 118
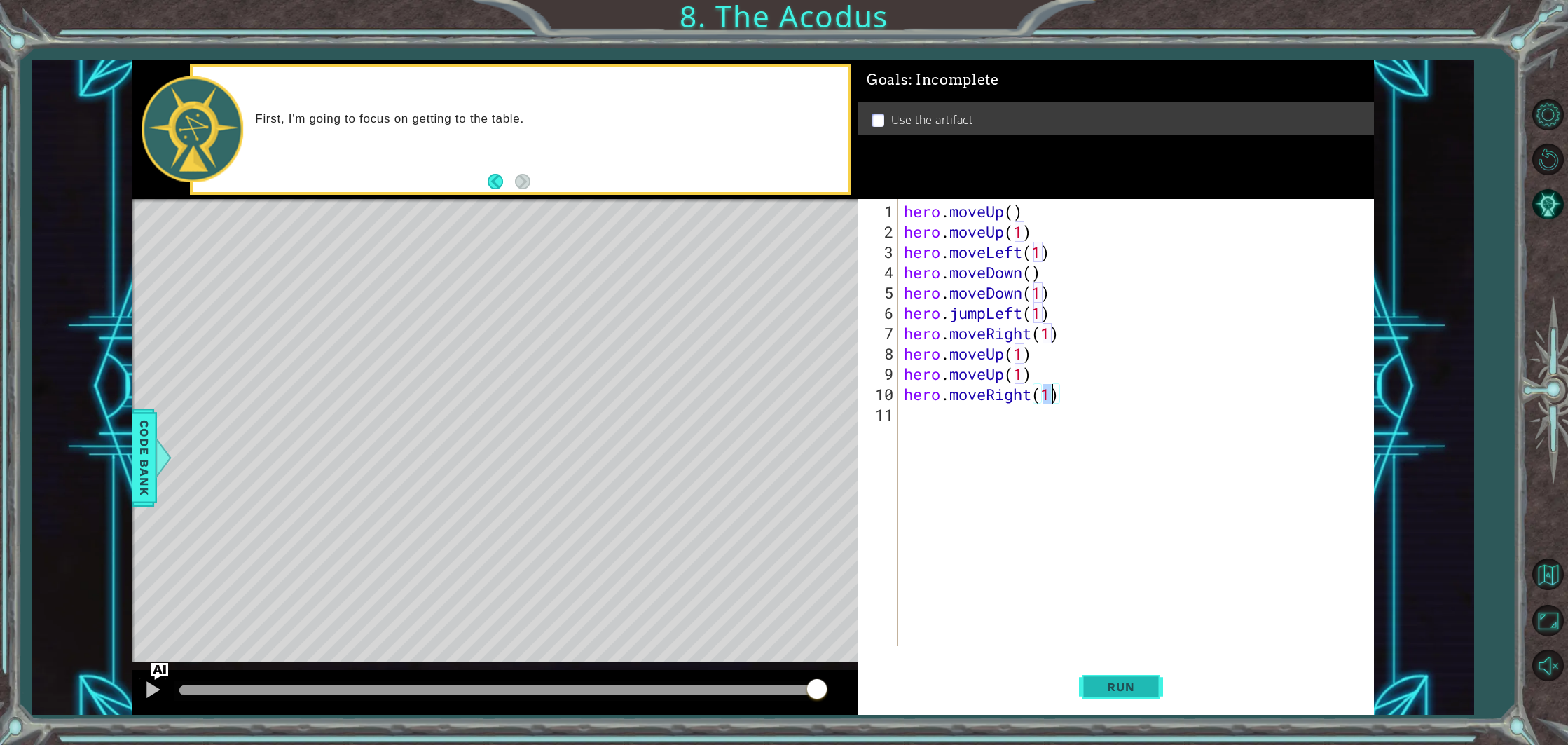
click at [829, 676] on button "Run" at bounding box center [1120, 687] width 84 height 52
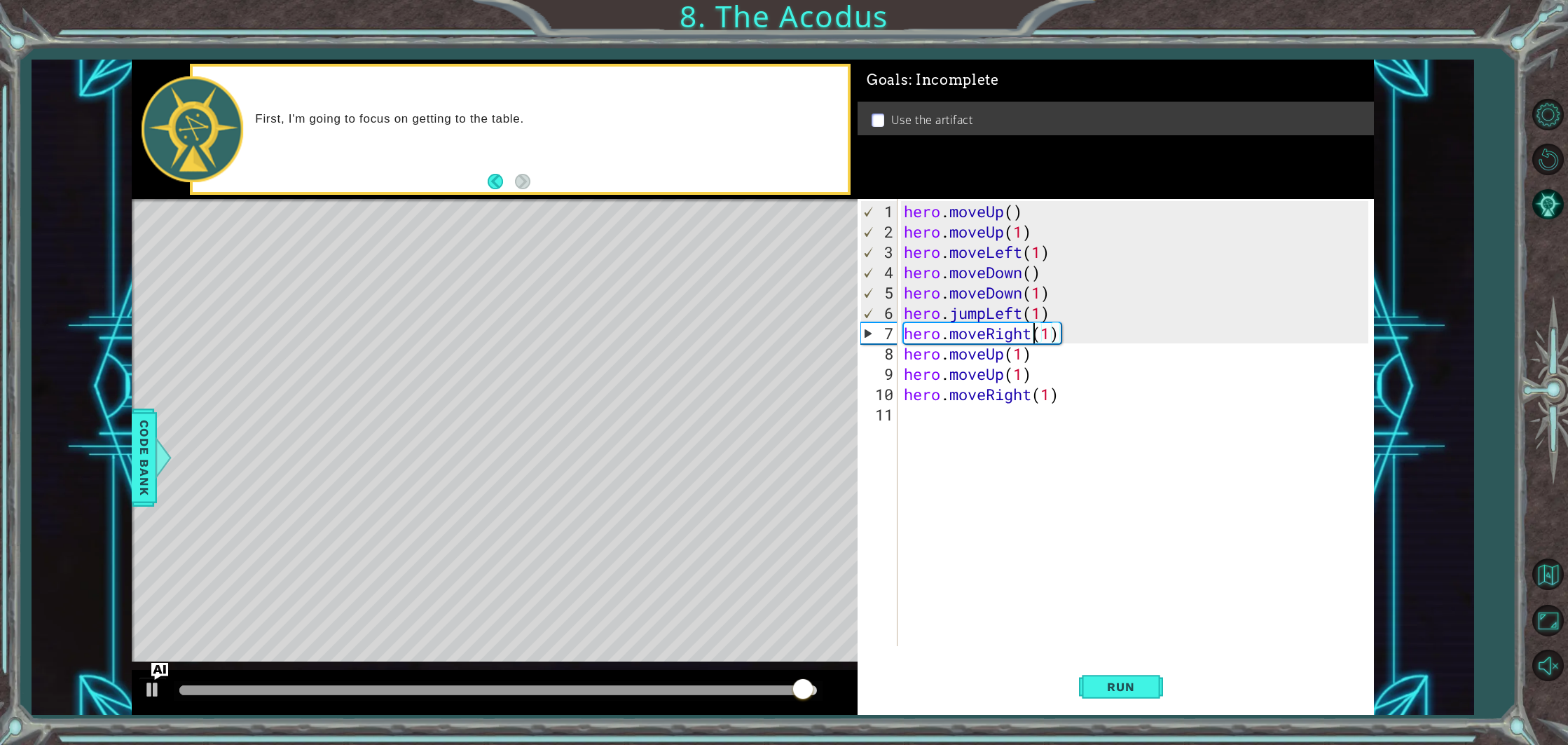
click at [829, 336] on div "hero . moveUp ( ) hero . moveUp ( 1 ) hero . moveLeft ( 1 ) hero . moveDown ( )…" at bounding box center [1138, 445] width 474 height 488
click at [829, 338] on div "hero . moveUp ( ) hero . moveUp ( 1 ) hero . moveLeft ( 1 ) hero . moveDown ( )…" at bounding box center [1138, 445] width 474 height 488
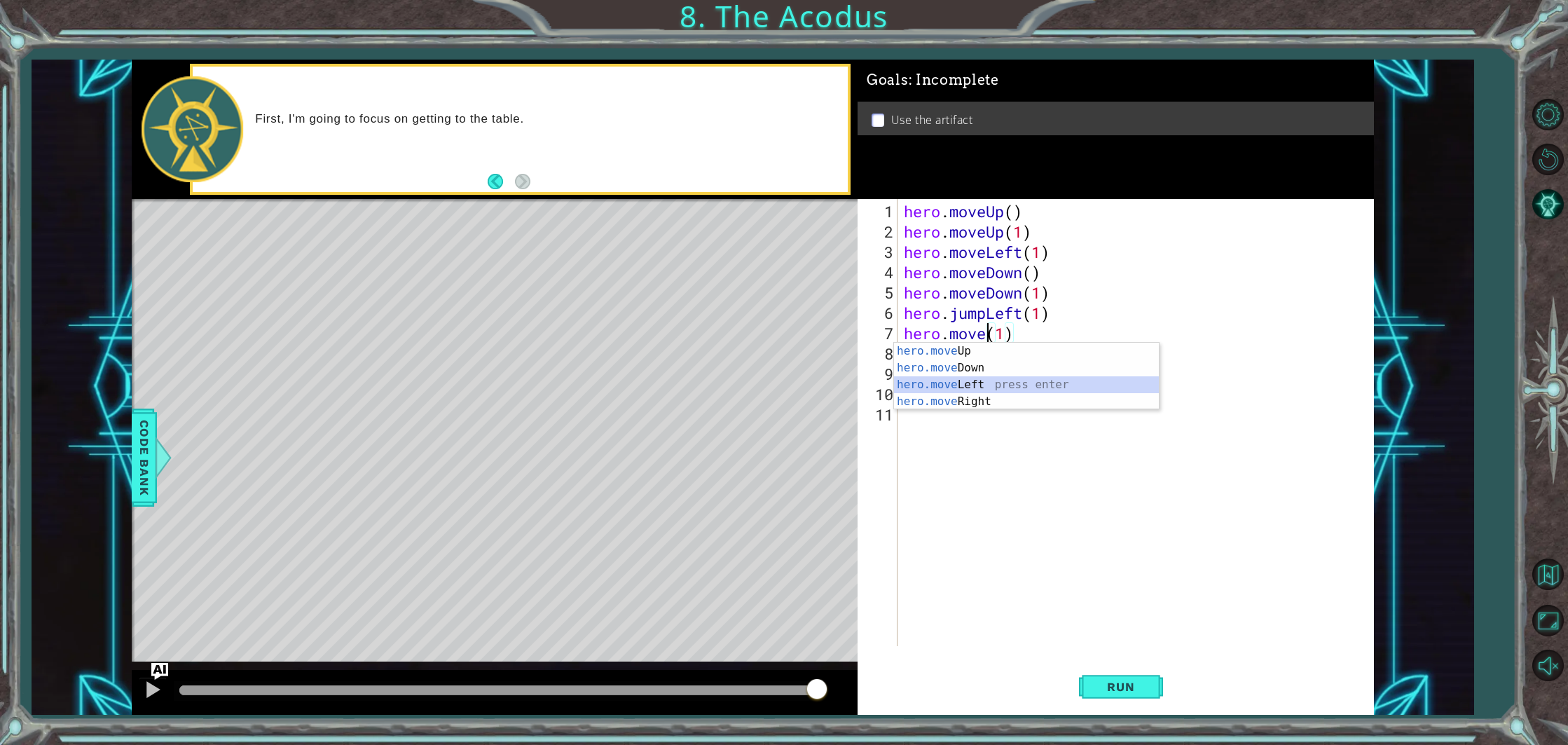
click at [829, 380] on div "hero.move Up press enter hero.move Down press enter hero.move Left press enter …" at bounding box center [1026, 393] width 265 height 101
click at [829, 338] on div "hero . moveUp ( ) hero . moveUp ( 1 ) hero . moveLeft ( 1 ) hero . moveDown ( )…" at bounding box center [1138, 445] width 474 height 488
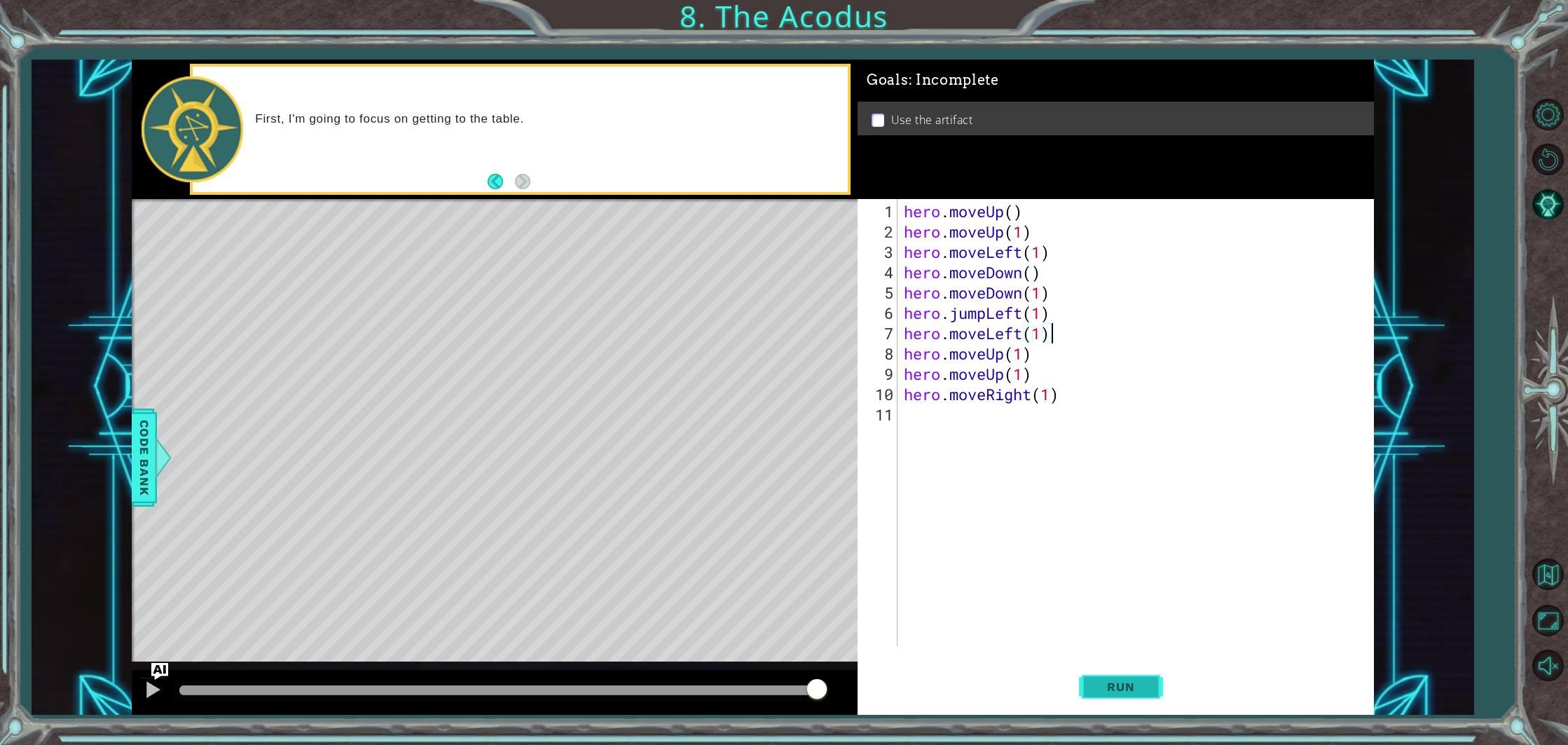
click at [829, 689] on span "Run" at bounding box center [1120, 687] width 56 height 14
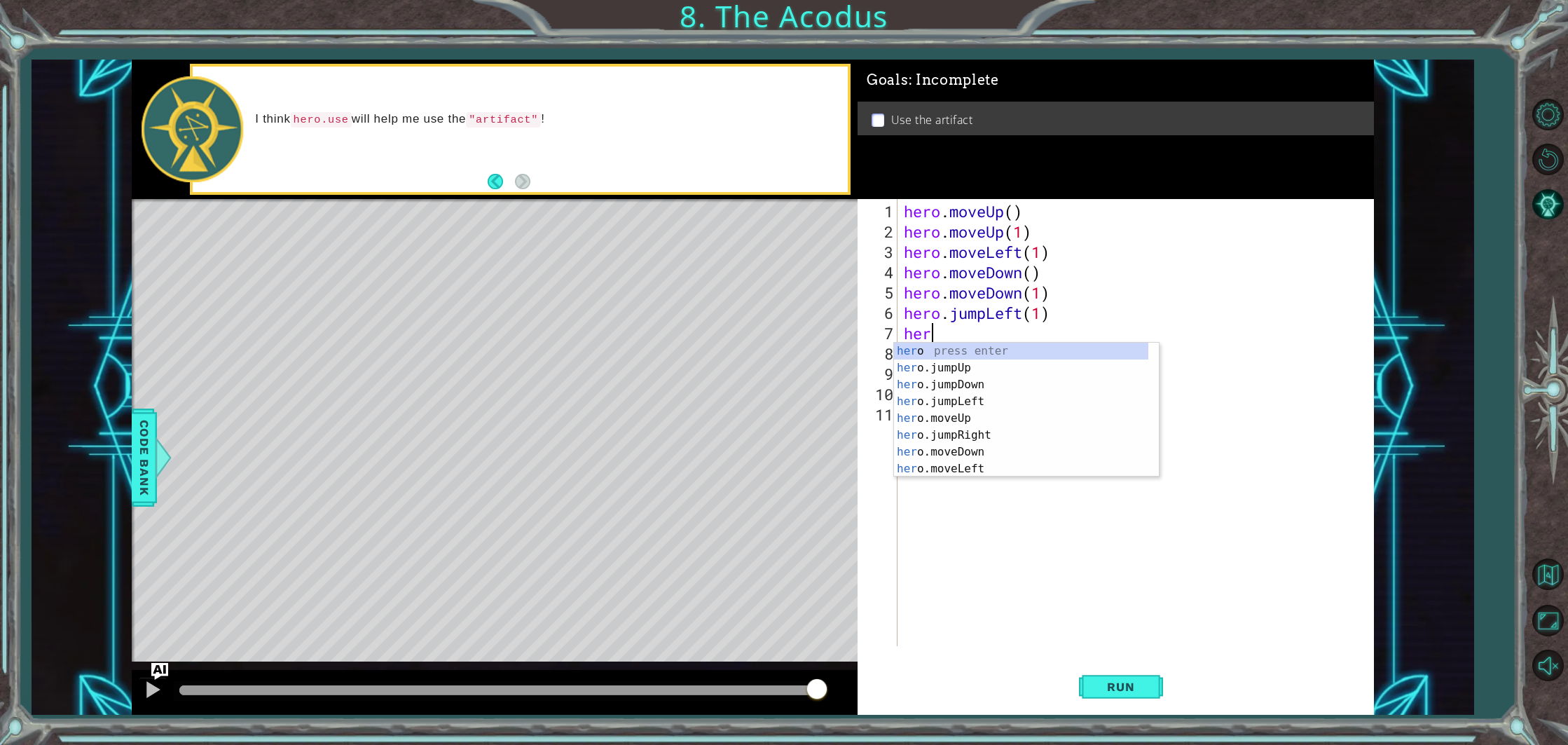
type textarea "h"
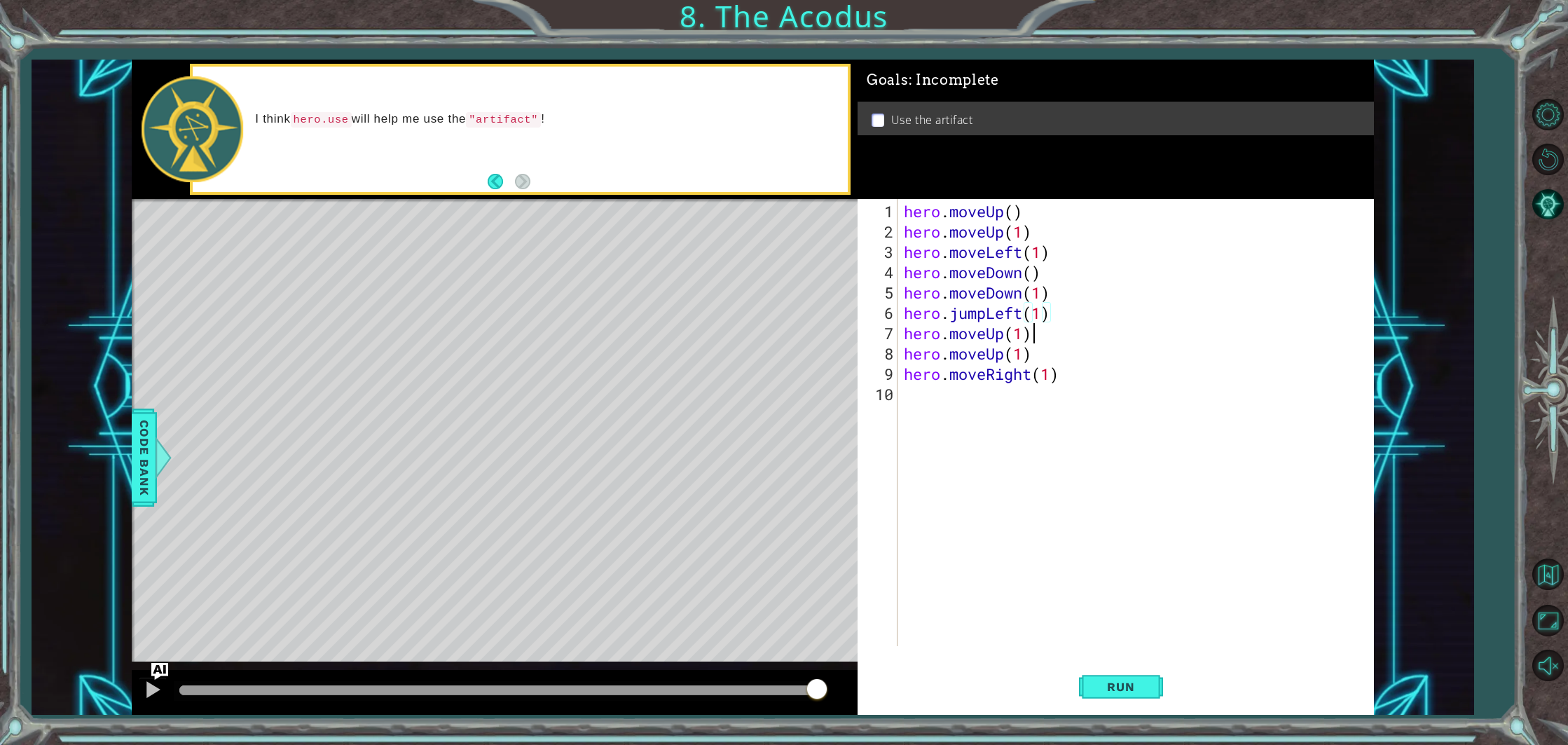
click at [829, 337] on div "hero . moveUp ( ) hero . moveUp ( 1 ) hero . moveLeft ( 1 ) hero . moveDown ( )…" at bounding box center [1138, 445] width 474 height 488
type textarea "hero.moveUp(1)"
click at [829, 335] on div "hero.moveUp(1) 1 2 3 4 5 6 7 8 9 10 hero . moveUp ( ) hero . moveUp ( 1 ) hero …" at bounding box center [1113, 422] width 511 height 447
click at [829, 332] on div "hero . moveUp ( ) hero . moveUp ( 1 ) hero . moveLeft ( 1 ) hero . moveDown ( )…" at bounding box center [1138, 445] width 474 height 488
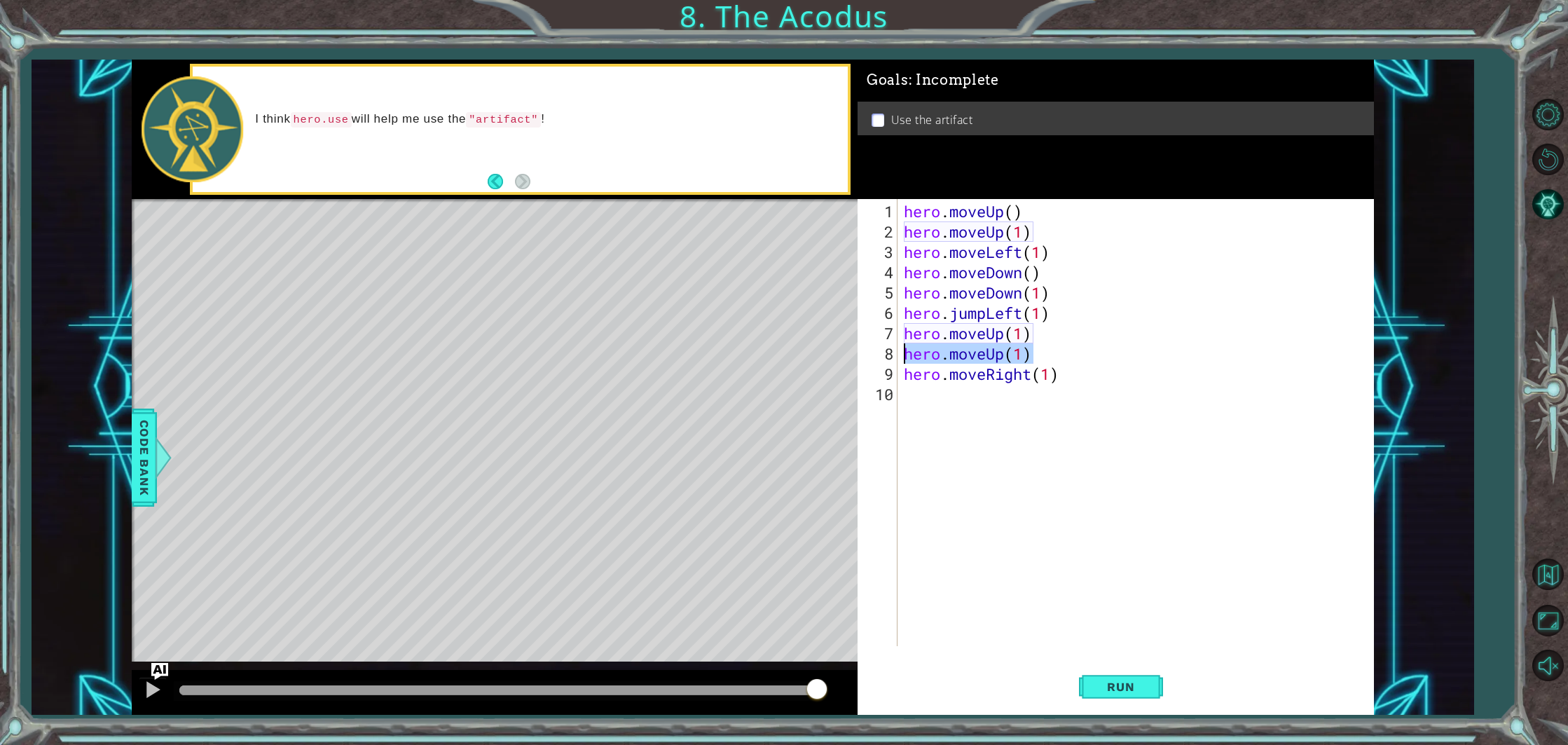
drag, startPoint x: 1032, startPoint y: 351, endPoint x: 898, endPoint y: 356, distance: 134.1
click at [829, 356] on div "hero.moveUp(1) 1 2 3 4 5 6 7 8 9 10 hero . moveUp ( ) hero . moveUp ( 1 ) hero …" at bounding box center [1113, 422] width 511 height 447
click at [829, 335] on div "hero . moveUp ( ) hero . moveUp ( 1 ) hero . moveLeft ( 1 ) hero . moveDown ( )…" at bounding box center [1133, 445] width 483 height 488
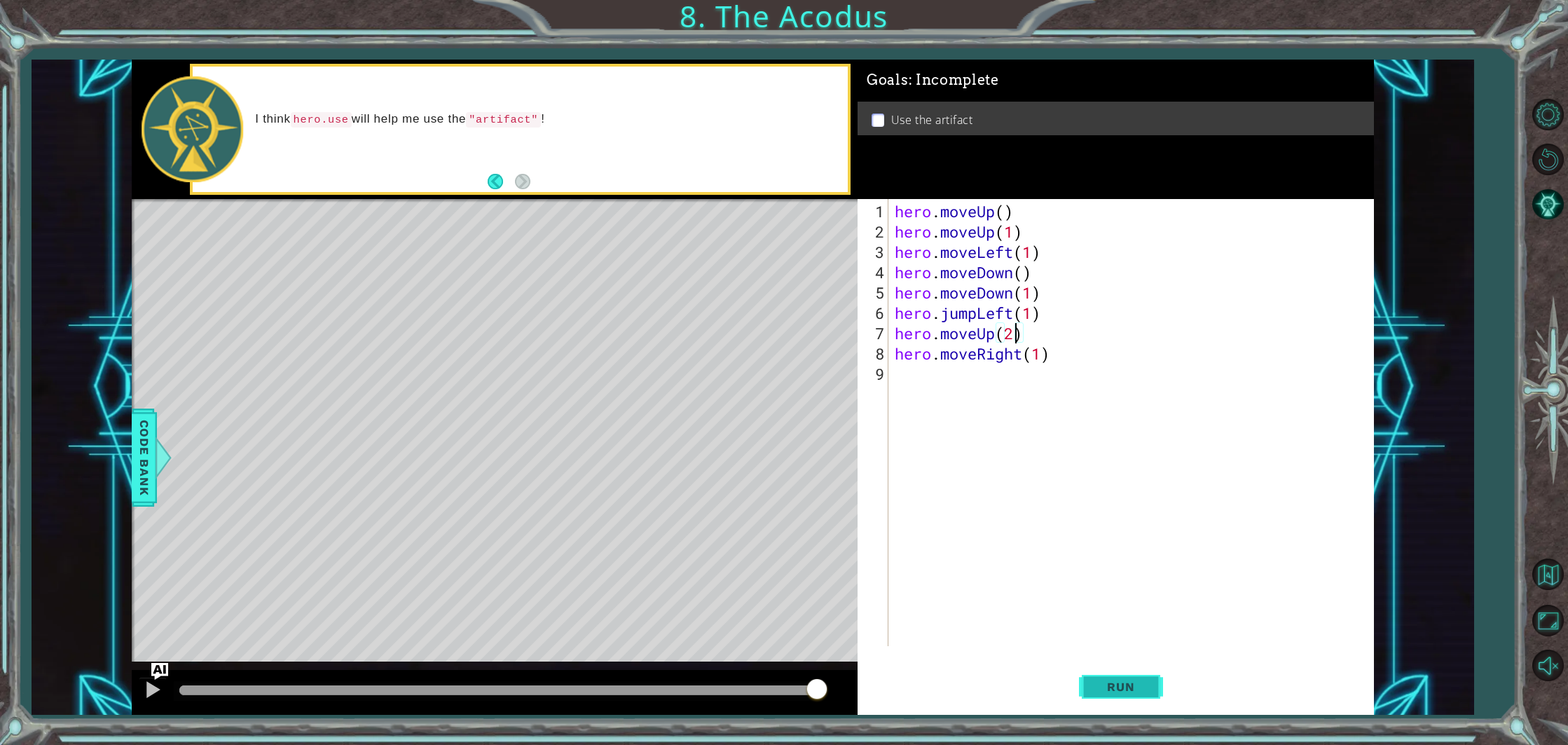
type textarea "hero.moveUp(2)"
click at [829, 686] on span "Run" at bounding box center [1120, 687] width 56 height 14
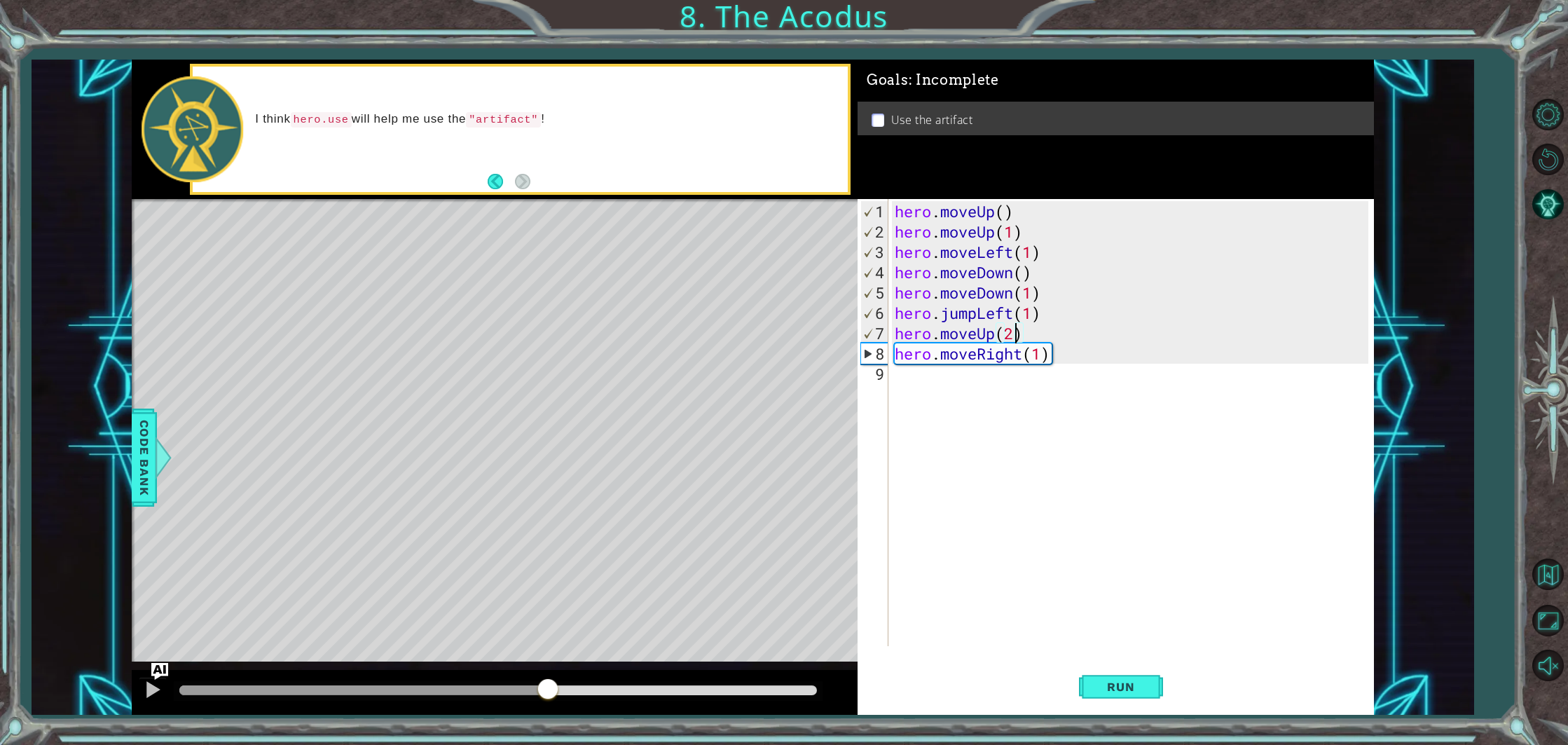
drag, startPoint x: 354, startPoint y: 690, endPoint x: 547, endPoint y: 686, distance: 193.0
click at [547, 686] on div at bounding box center [498, 690] width 638 height 10
click at [829, 377] on div "hero . moveUp ( ) hero . moveUp ( 1 ) hero . moveLeft ( 1 ) hero . moveDown ( )…" at bounding box center [1133, 445] width 483 height 488
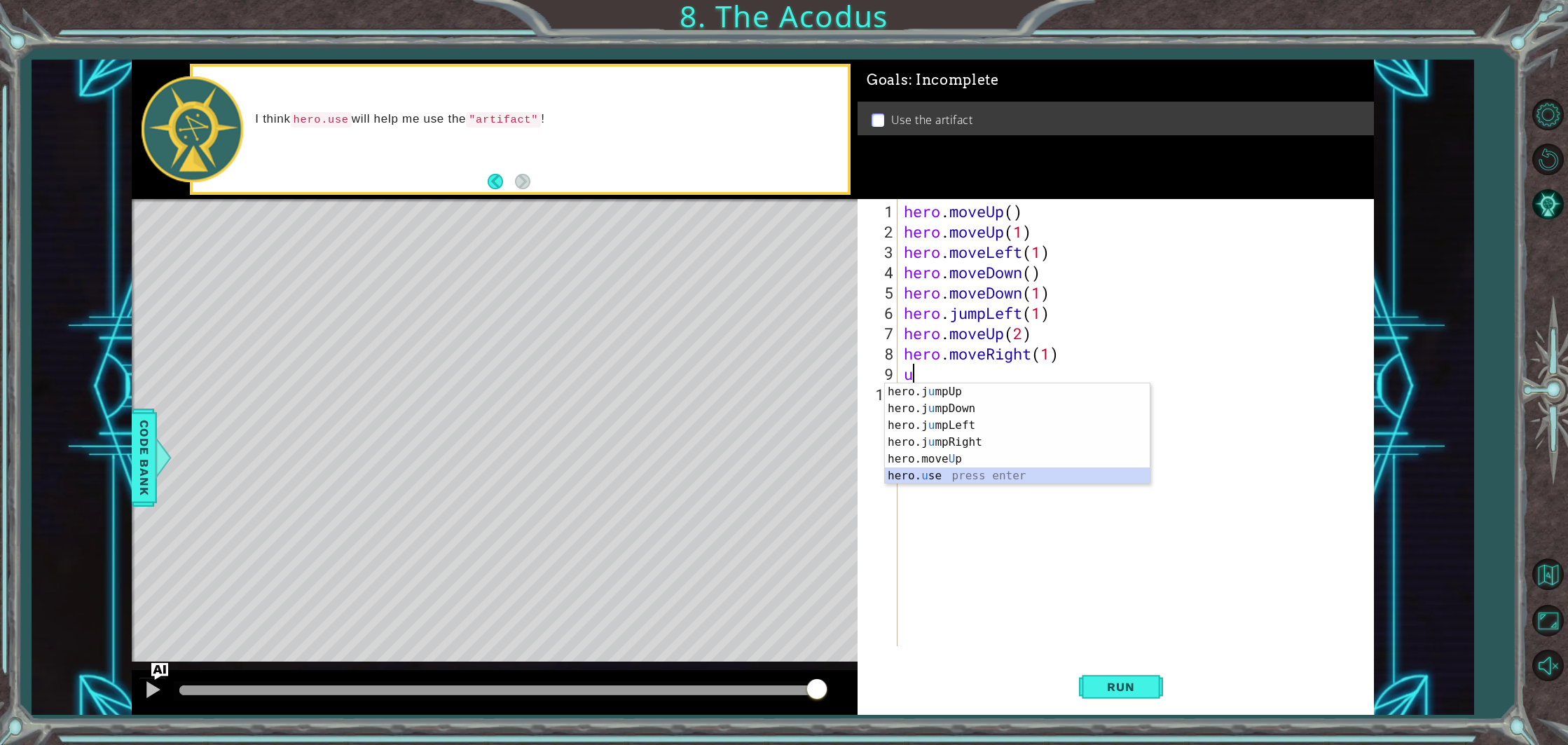
click at [829, 473] on div "hero.j u mpUp press enter hero.j u mpDown press enter hero.j u mpLeft press ent…" at bounding box center [1018, 451] width 265 height 134
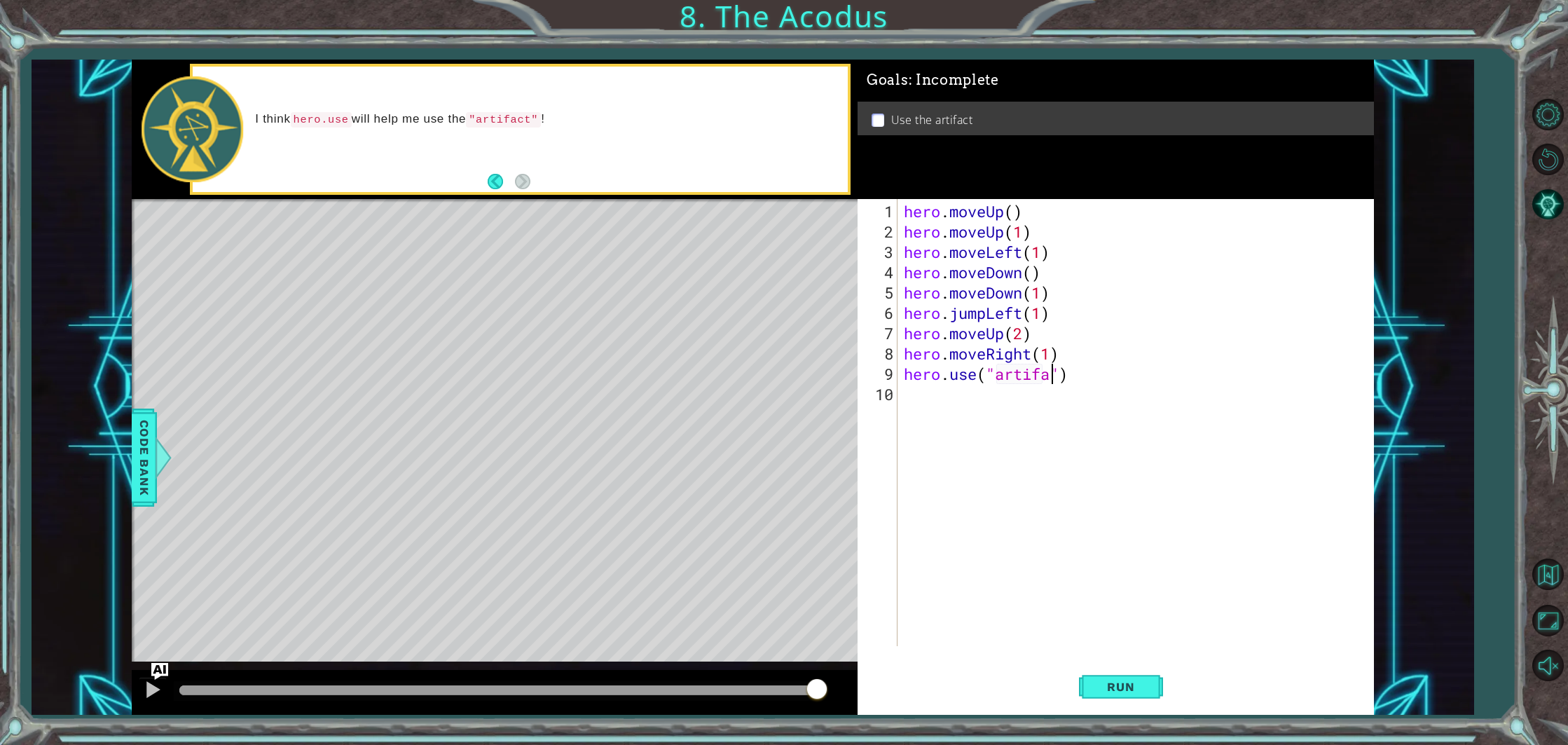
scroll to position [0, 8]
type textarea "hero.use("artifact")"
click at [829, 690] on span "Run" at bounding box center [1120, 687] width 56 height 14
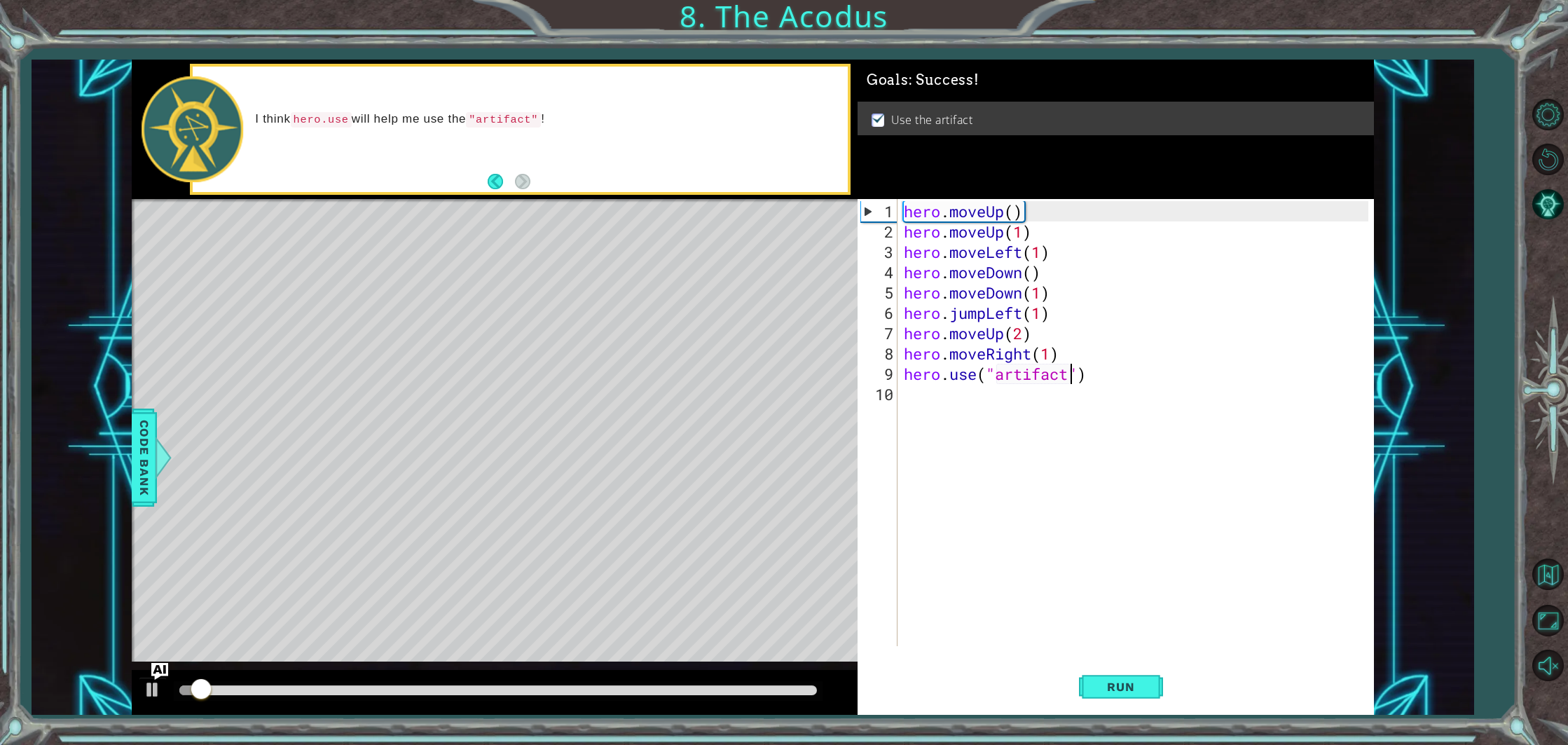
drag, startPoint x: 795, startPoint y: 694, endPoint x: 805, endPoint y: 693, distance: 10.0
click at [798, 693] on div at bounding box center [498, 690] width 638 height 10
click at [807, 693] on div at bounding box center [498, 690] width 638 height 10
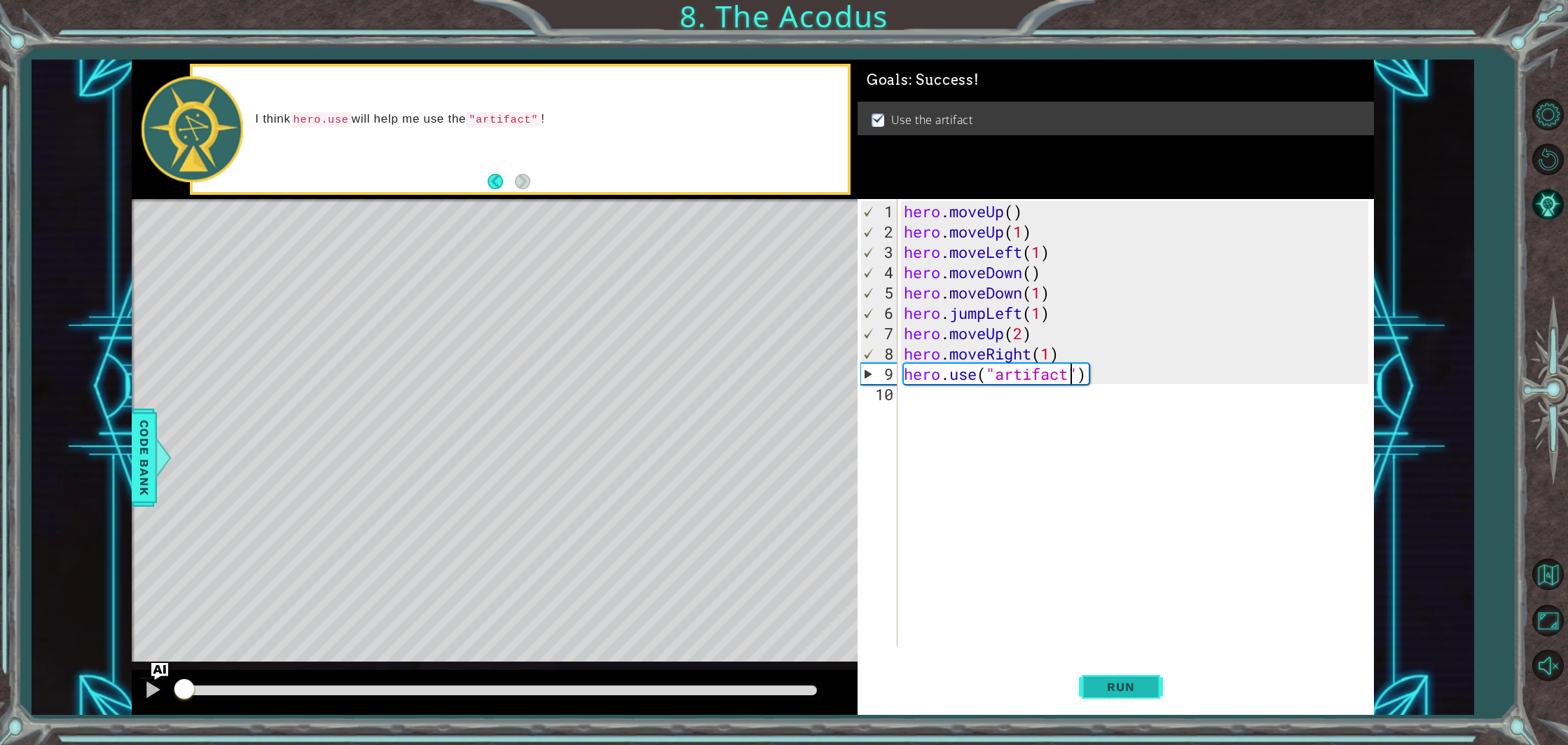
click at [829, 682] on button "Run" at bounding box center [1120, 687] width 84 height 52
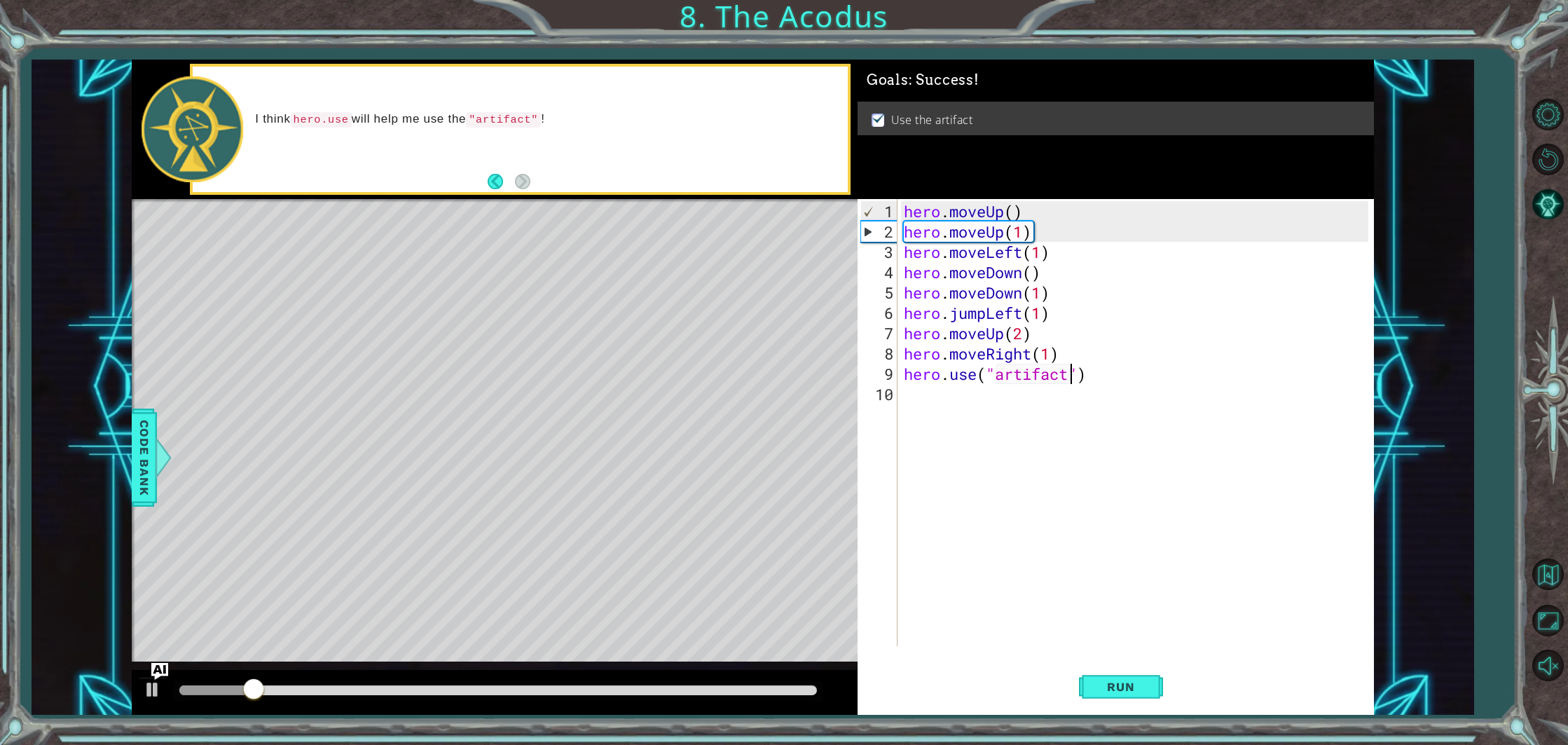
click at [779, 692] on div at bounding box center [498, 690] width 638 height 10
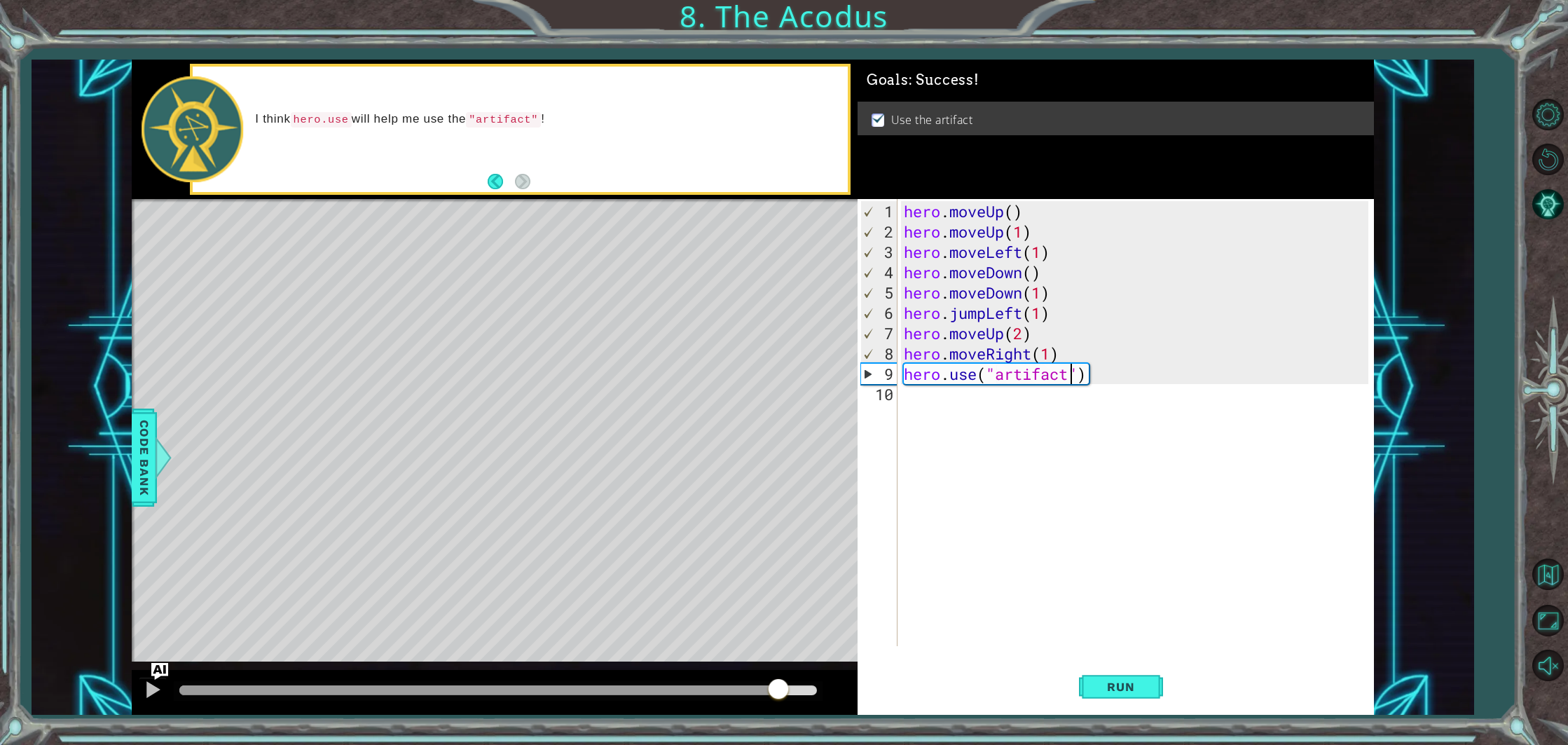
click at [797, 693] on div at bounding box center [498, 690] width 638 height 10
click at [154, 689] on div at bounding box center [153, 689] width 19 height 19
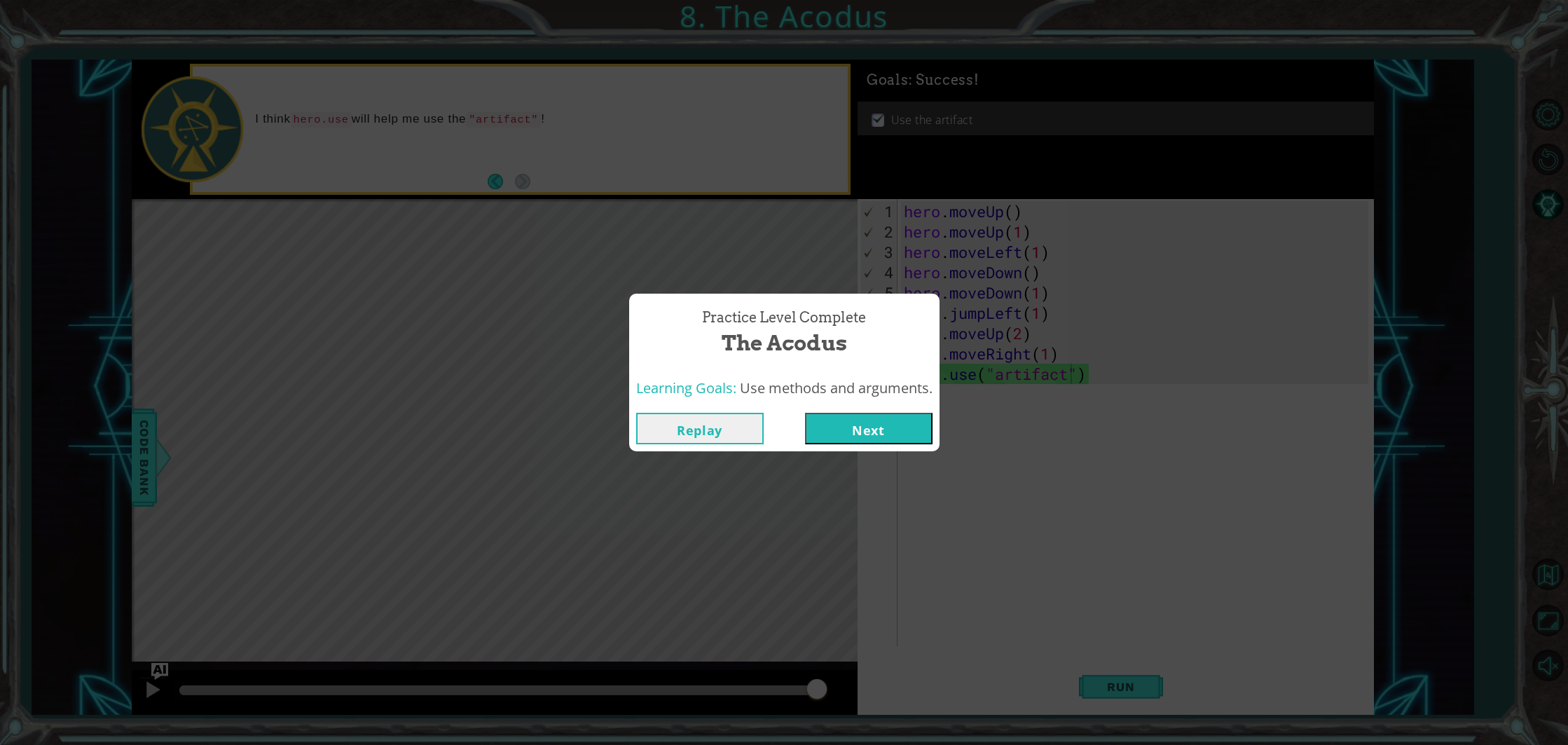
click at [829, 426] on button "Next" at bounding box center [868, 429] width 127 height 32
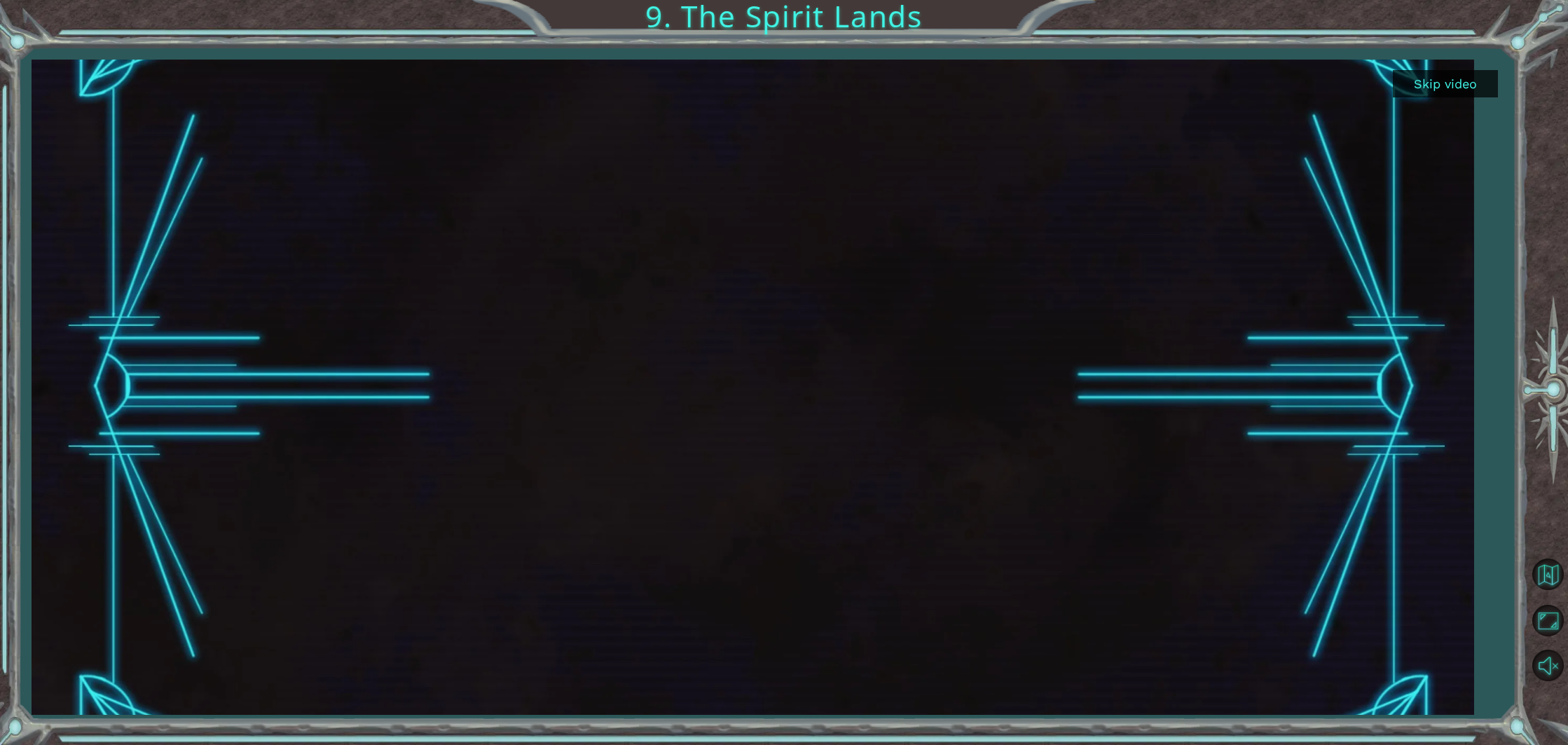
click at [633, 592] on div at bounding box center [753, 387] width 1165 height 656
click at [829, 78] on button "Skip video" at bounding box center [1445, 83] width 105 height 27
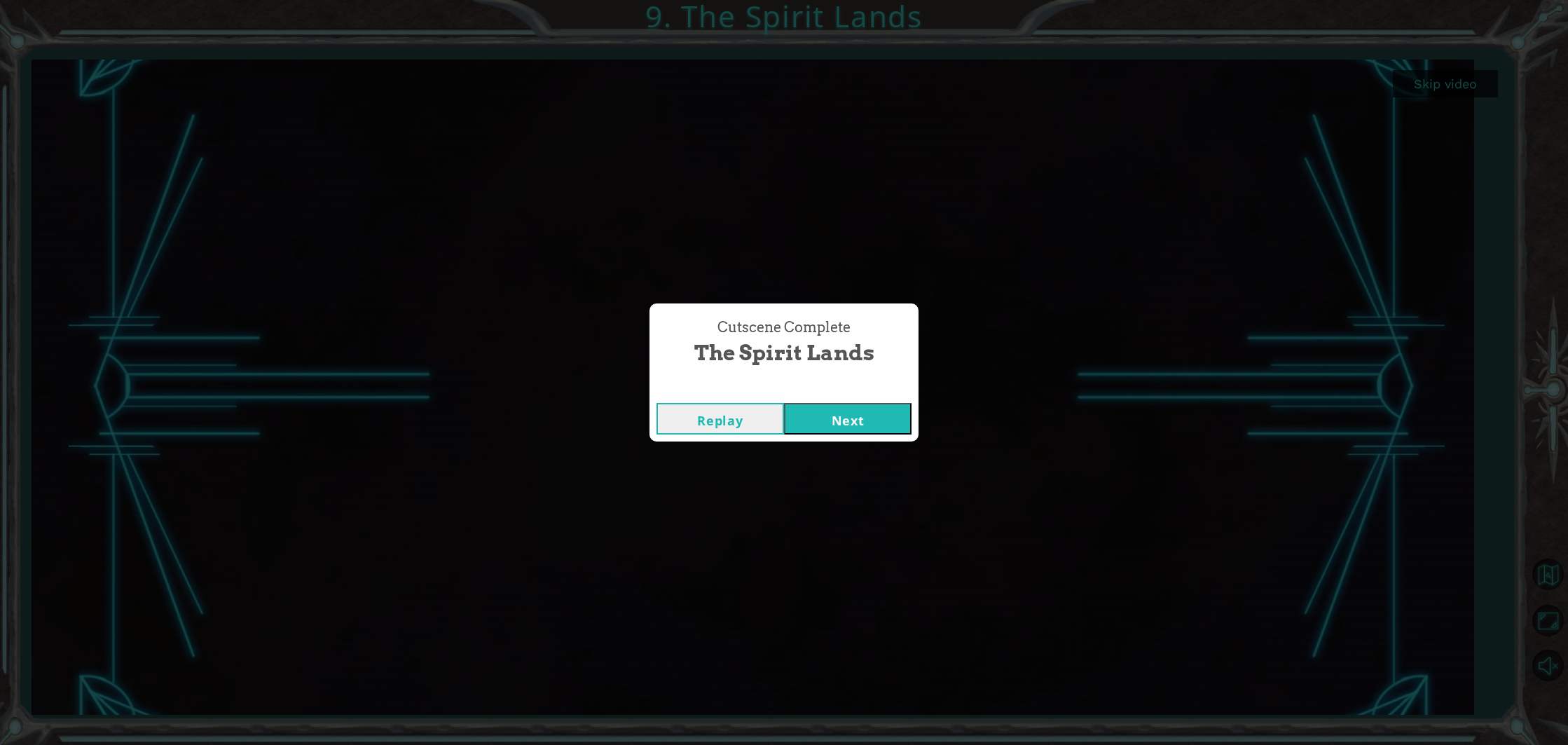
click at [829, 417] on button "Next" at bounding box center [848, 419] width 127 height 32
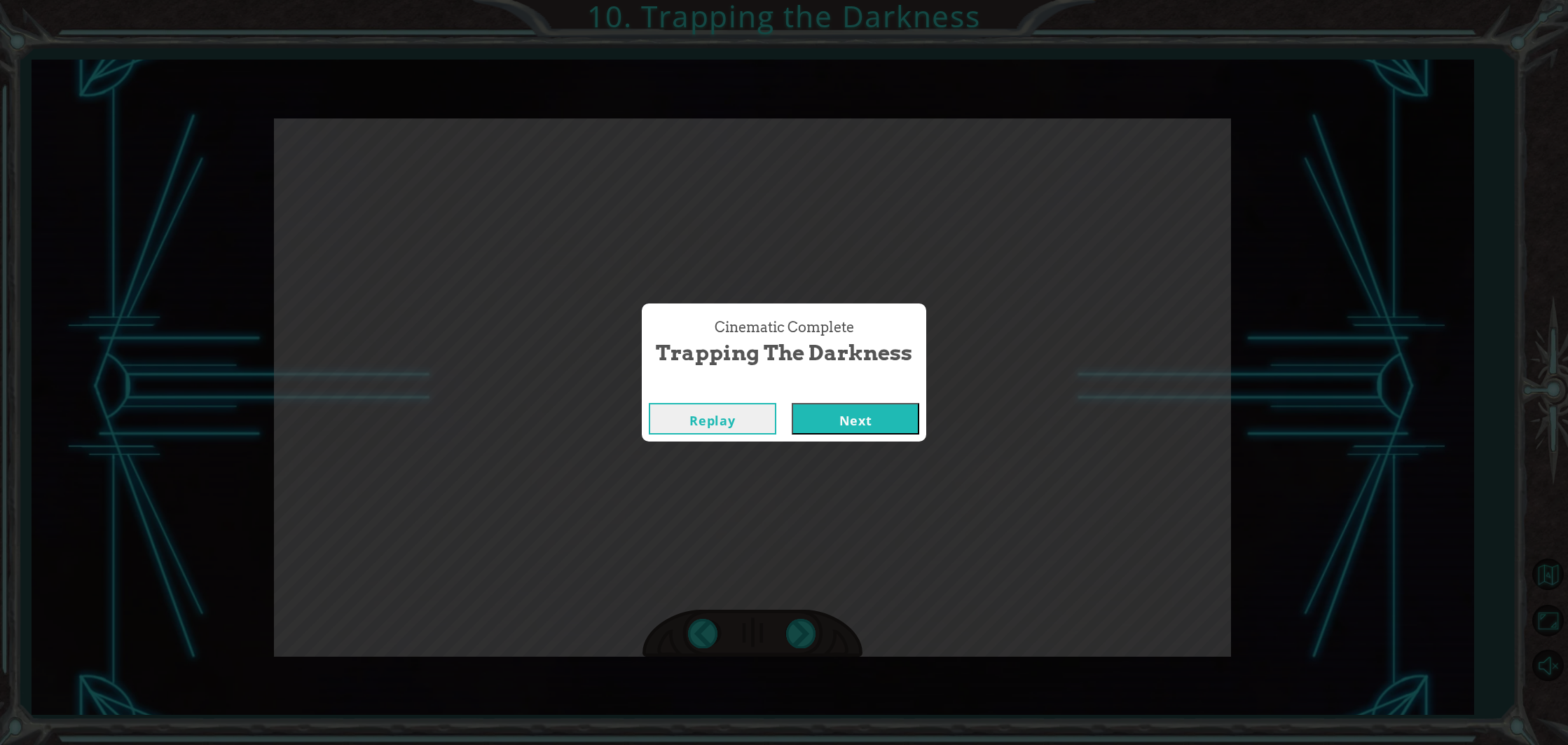
click at [829, 405] on button "Next" at bounding box center [855, 419] width 127 height 32
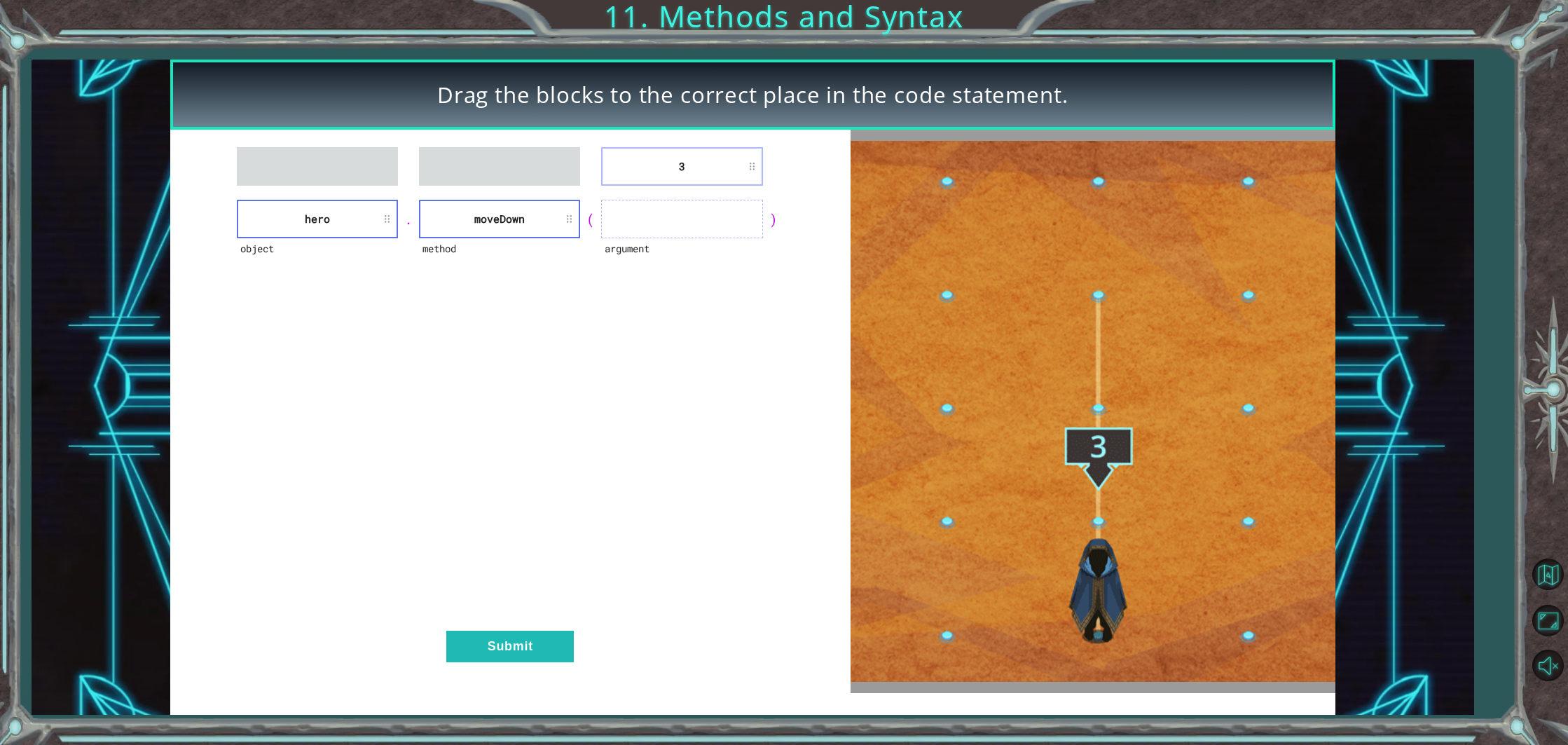
drag, startPoint x: 526, startPoint y: 161, endPoint x: 672, endPoint y: 155, distance: 146.1
click at [605, 156] on div "3" at bounding box center [511, 167] width 645 height 39
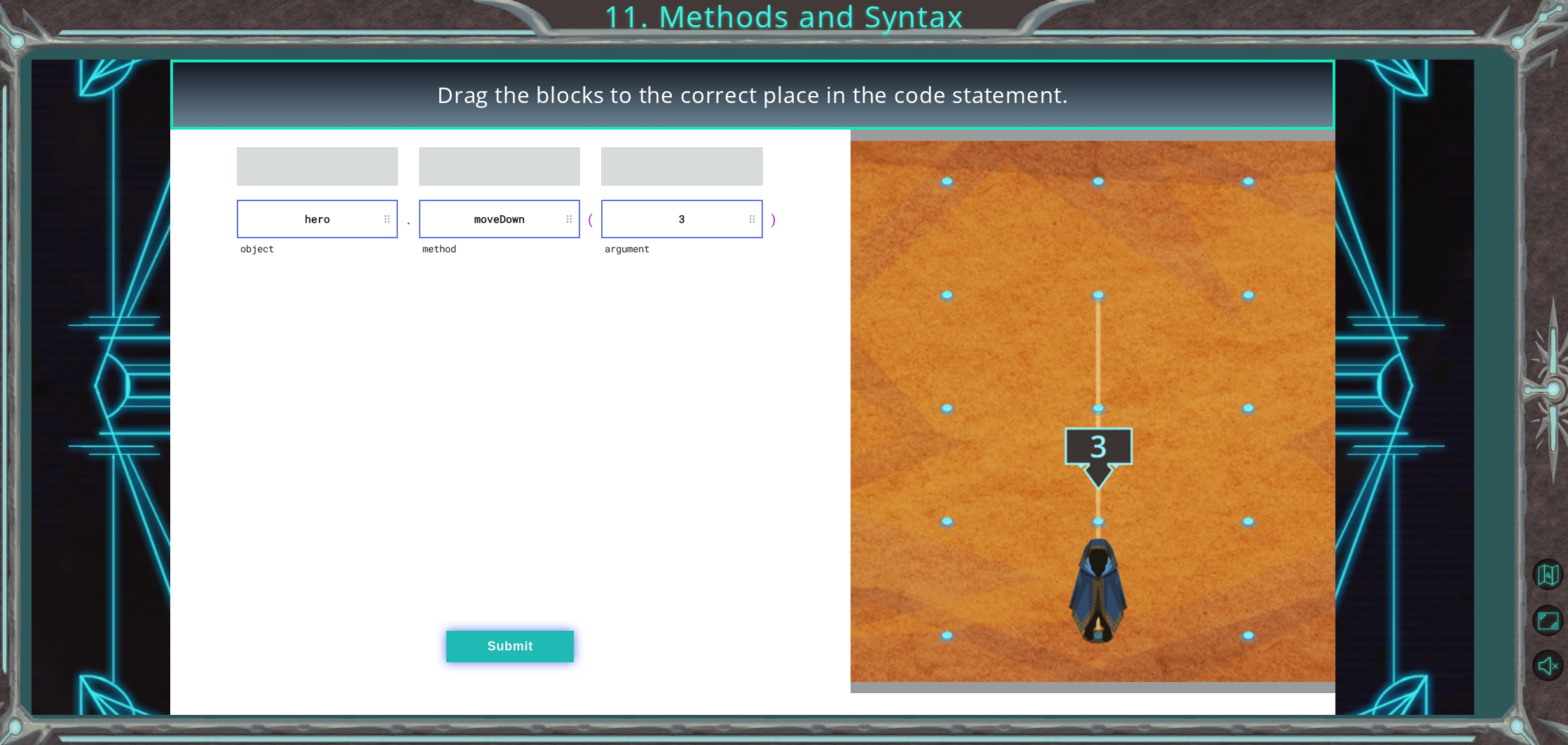
click at [554, 658] on button "Submit" at bounding box center [510, 647] width 127 height 32
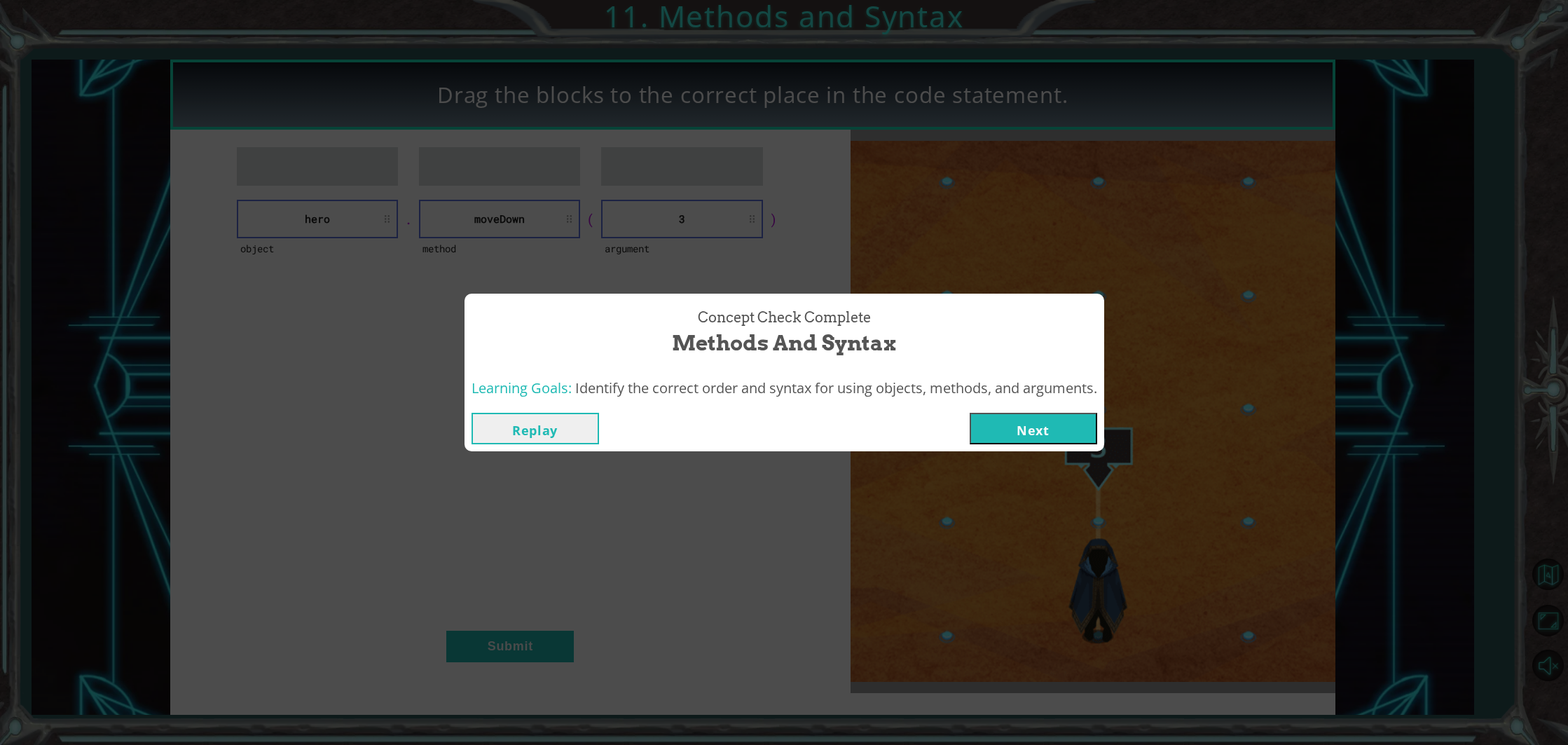
click at [829, 424] on button "Next" at bounding box center [1034, 429] width 127 height 32
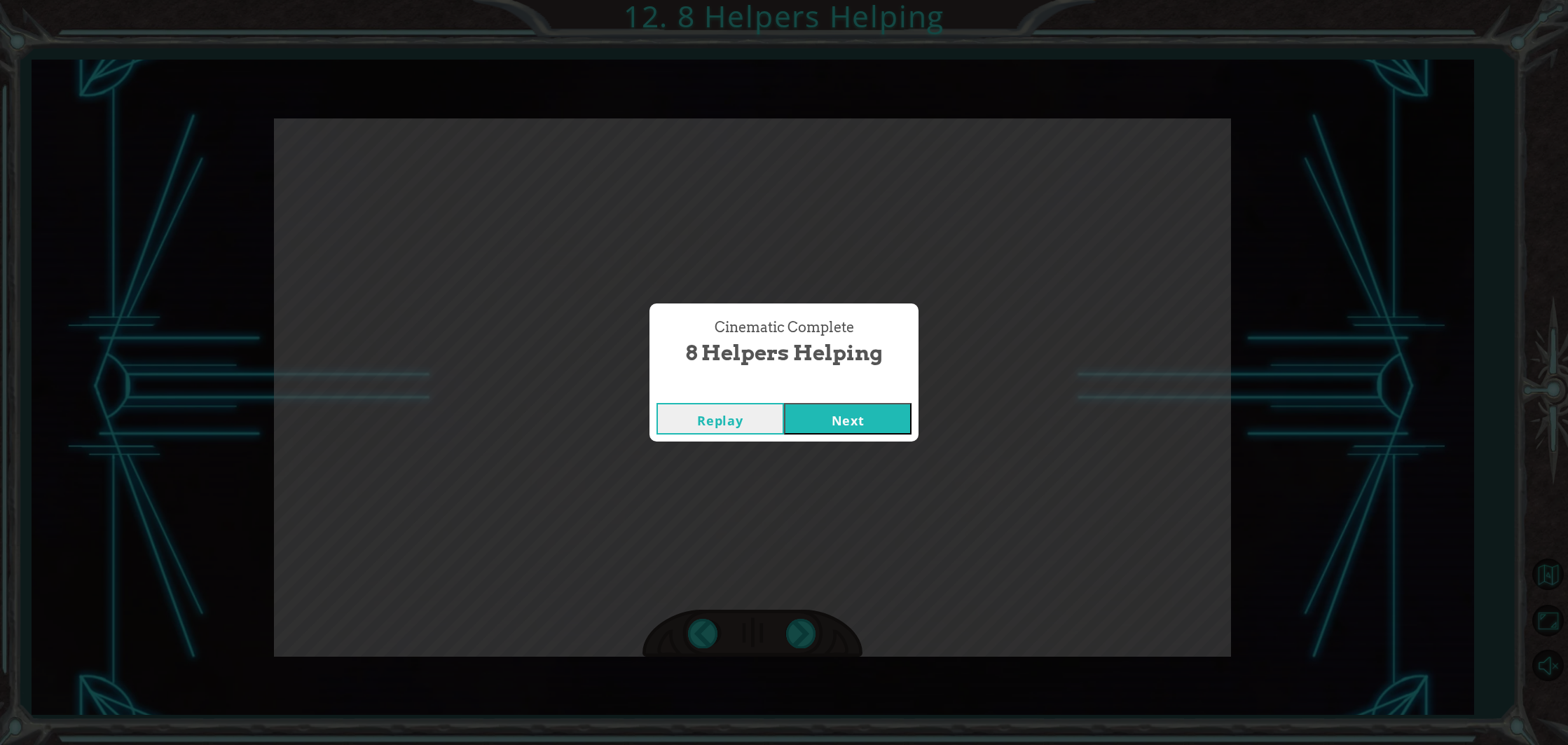
click at [829, 408] on button "Next" at bounding box center [848, 419] width 127 height 32
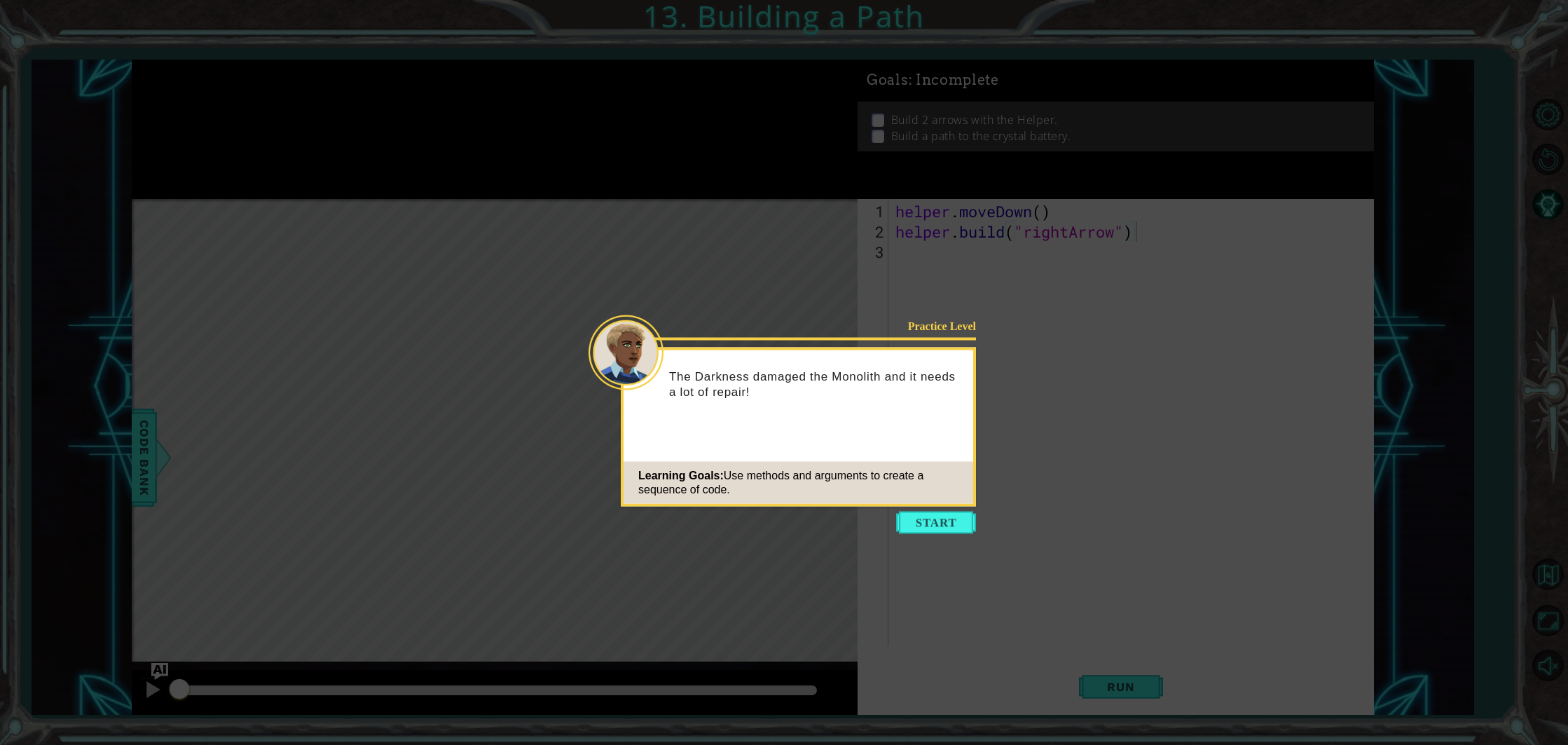
drag, startPoint x: 942, startPoint y: 519, endPoint x: 932, endPoint y: 522, distance: 10.4
click at [829, 519] on button "Start" at bounding box center [935, 522] width 80 height 22
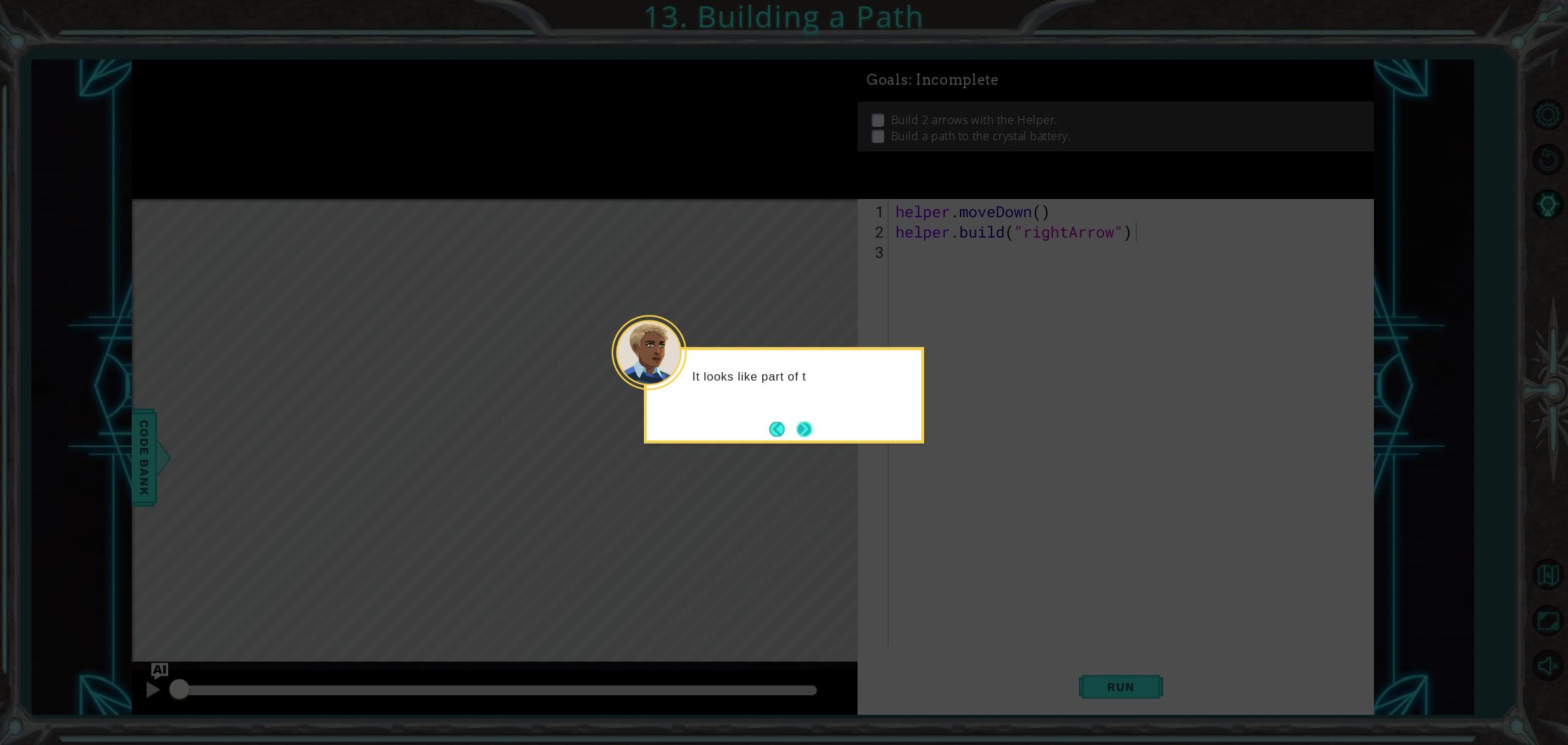
click at [807, 423] on button "Next" at bounding box center [804, 429] width 15 height 15
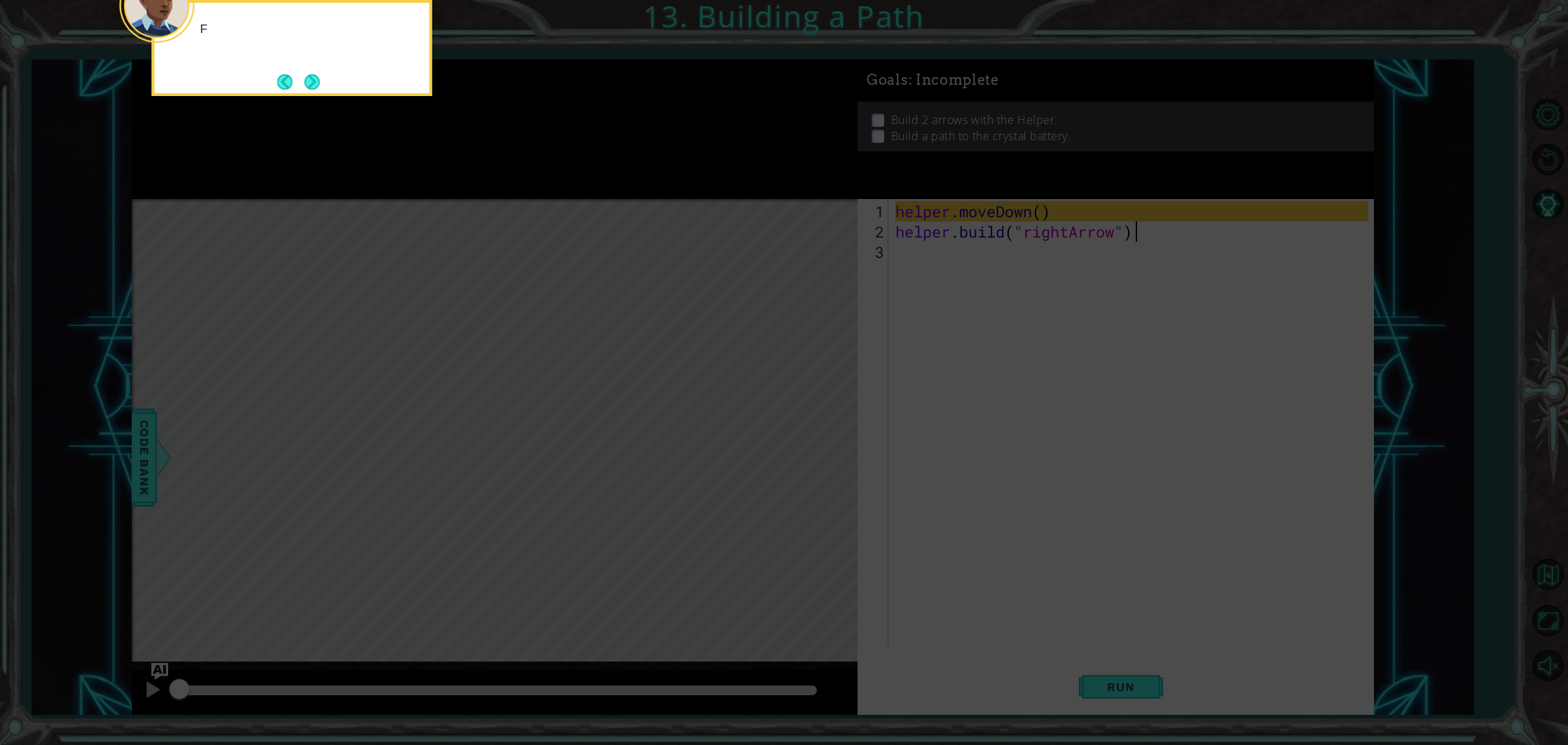
click at [807, 423] on icon at bounding box center [784, 111] width 1568 height 1267
click at [311, 87] on button "Next" at bounding box center [311, 81] width 15 height 15
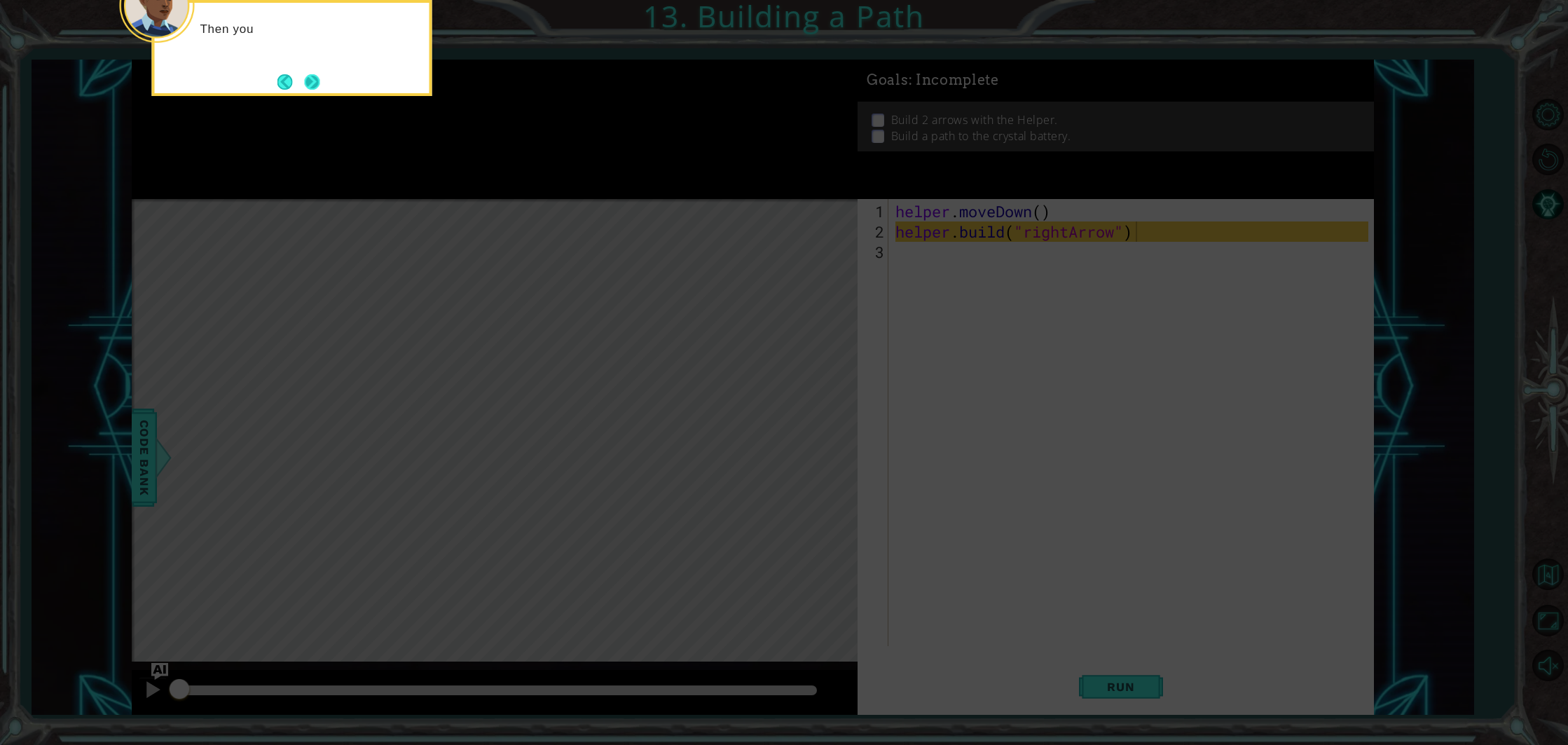
click at [309, 84] on button "Next" at bounding box center [311, 81] width 15 height 15
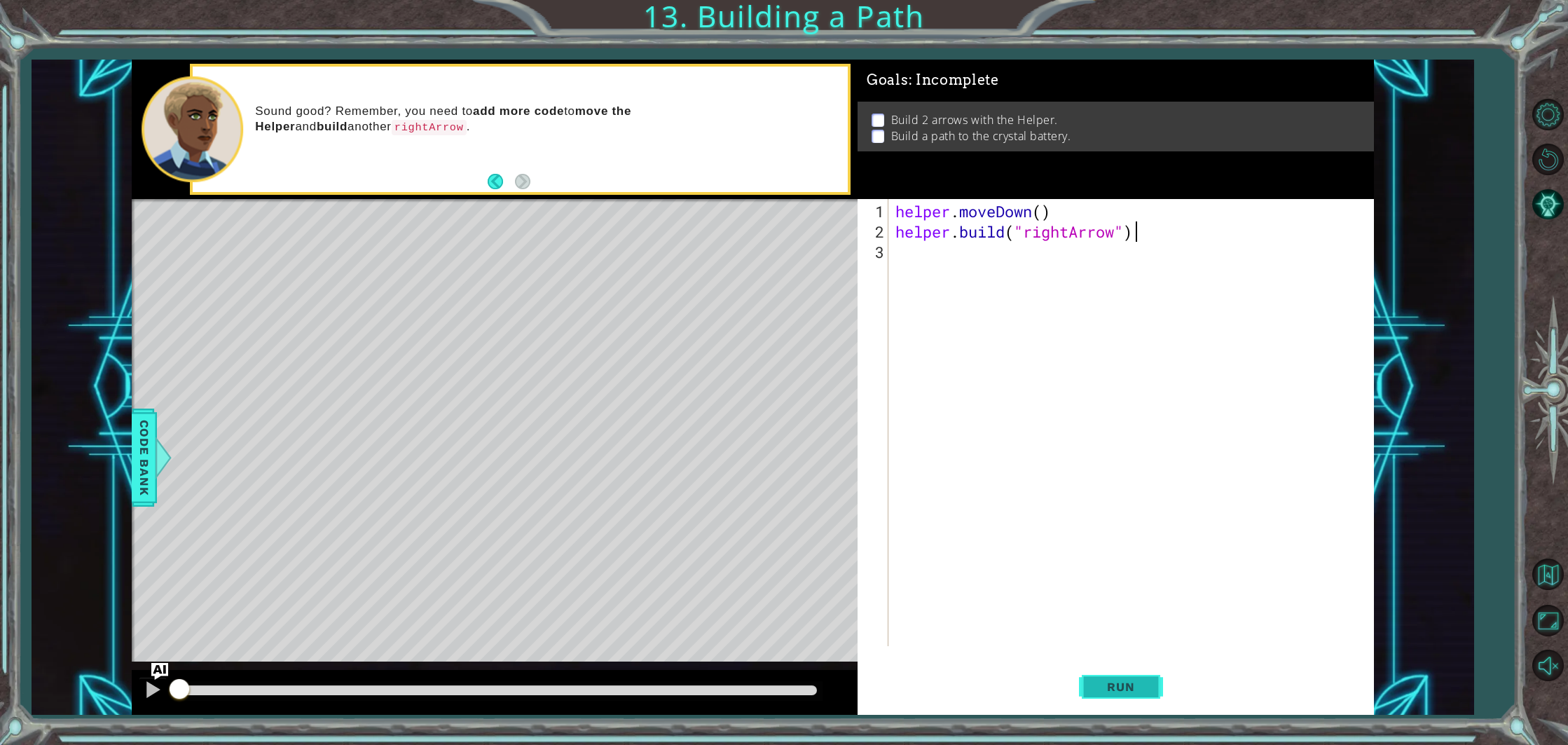
click at [829, 689] on span "Run" at bounding box center [1120, 687] width 56 height 14
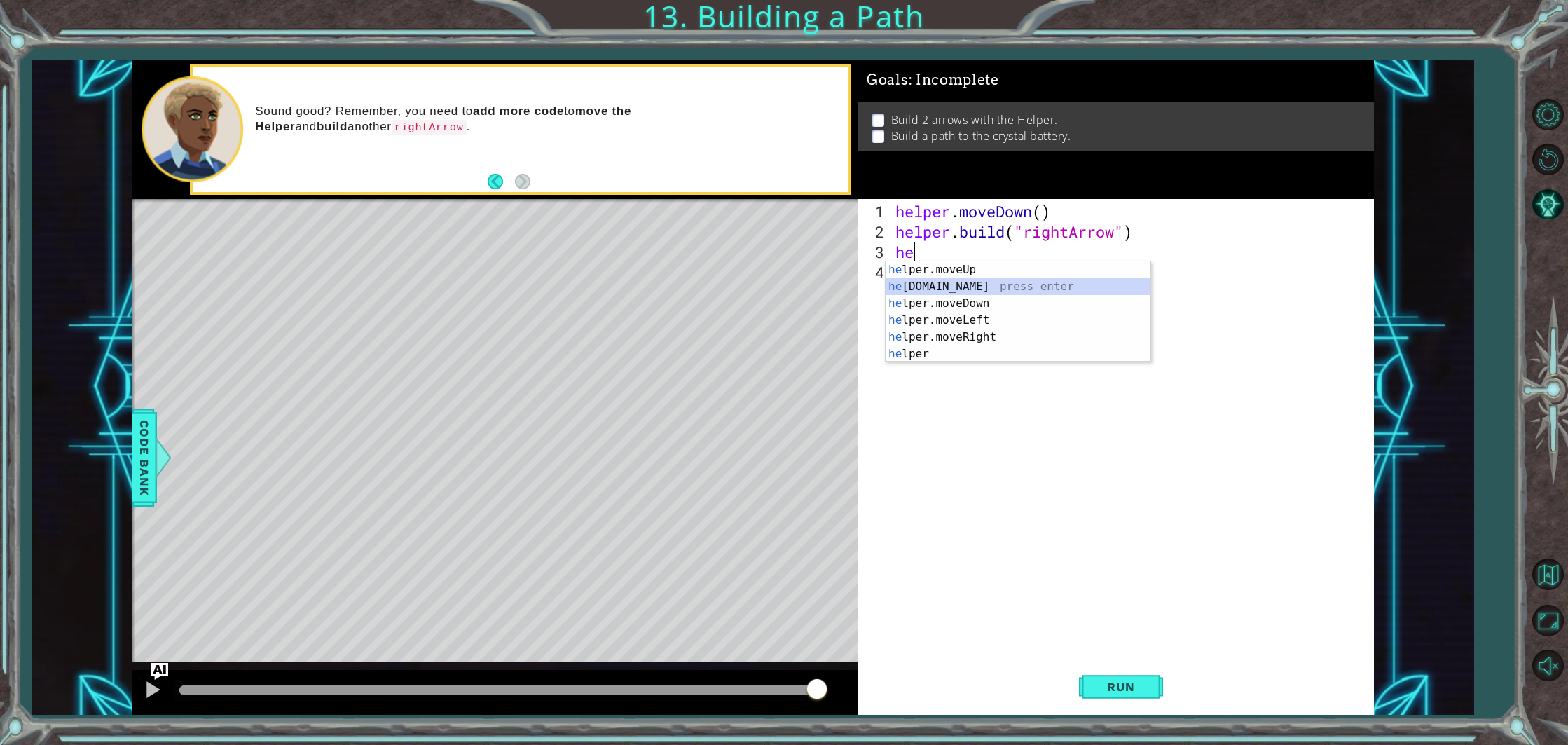
click at [829, 285] on div "he lper.moveUp press enter he [DOMAIN_NAME] press enter he lper.moveDown press …" at bounding box center [1019, 329] width 265 height 134
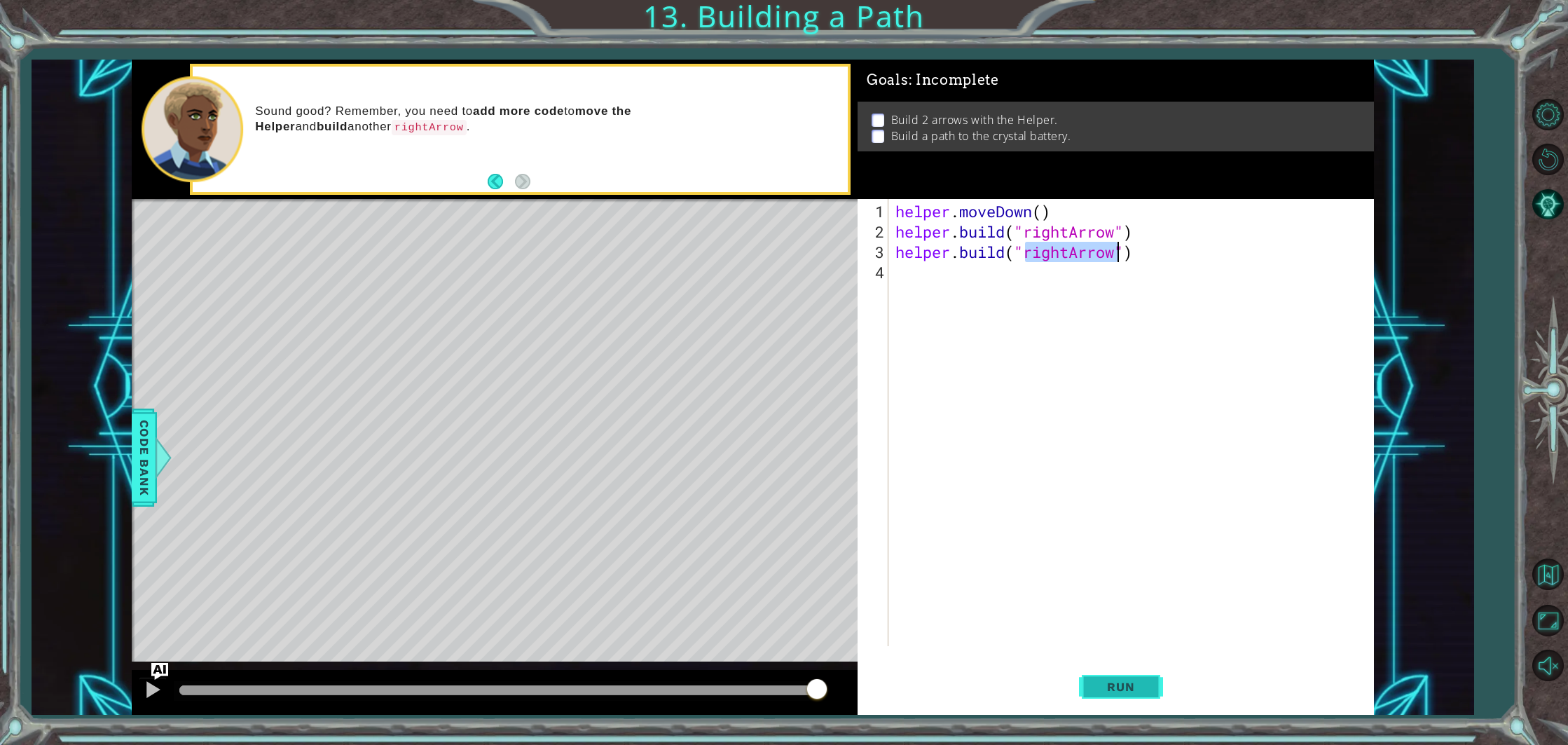
click at [829, 691] on span "Run" at bounding box center [1120, 687] width 56 height 14
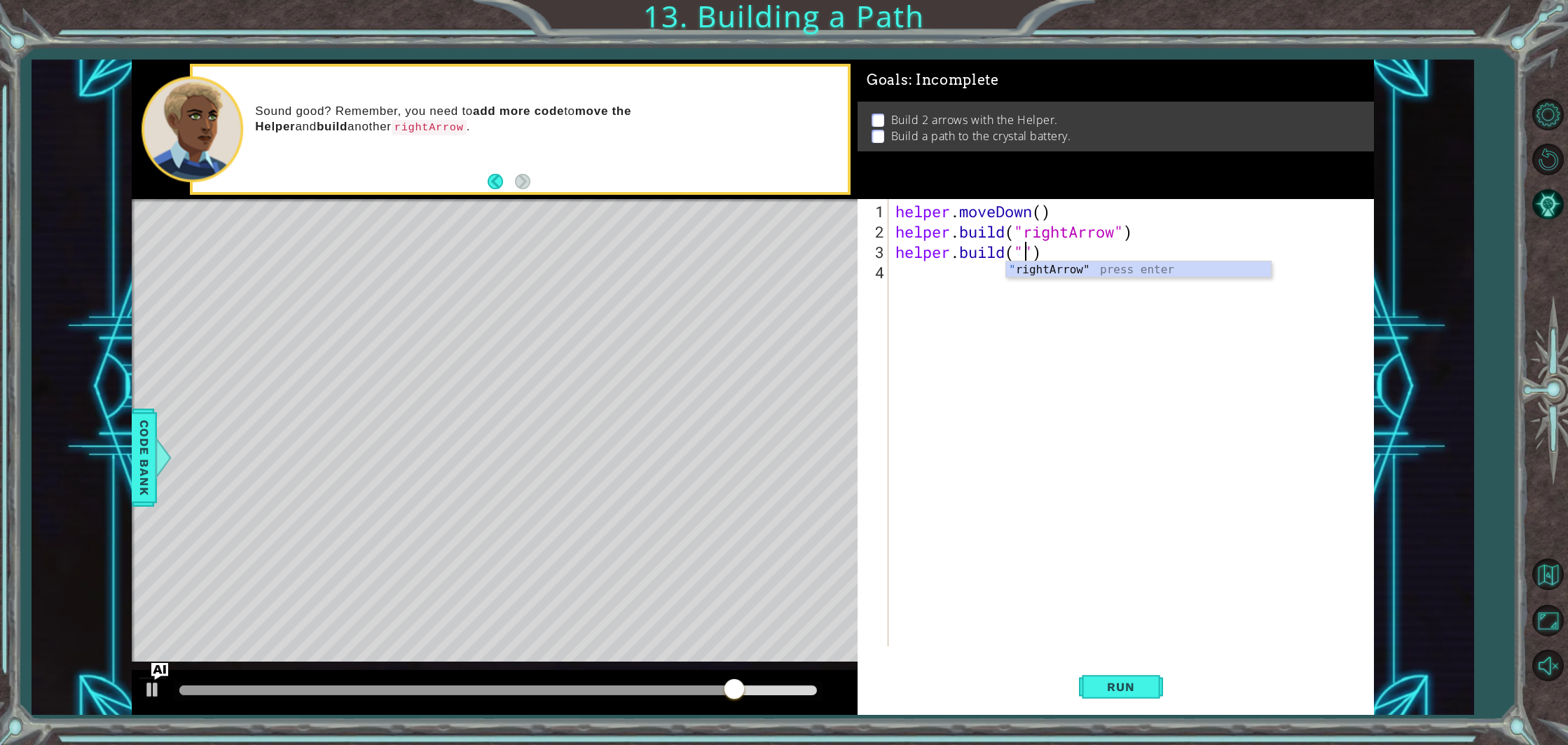
type textarea "[DOMAIN_NAME](")"
click at [829, 276] on div "helper . moveDown ( ) helper . build ( "rightArrow" ) helper . build ( ")" at bounding box center [1133, 445] width 482 height 488
click at [829, 269] on div "helper . moveDown ( ) helper . build ( "rightArrow" ) helper . build ( ")" at bounding box center [1133, 445] width 482 height 488
click at [829, 262] on div "helper . moveDown ( ) helper . build ( "rightArrow" ) helper . build ( ")" at bounding box center [1133, 445] width 482 height 488
click at [829, 255] on div "helper . moveDown ( ) helper . build ( "rightArrow" ) helper . build ( ")" at bounding box center [1133, 445] width 482 height 488
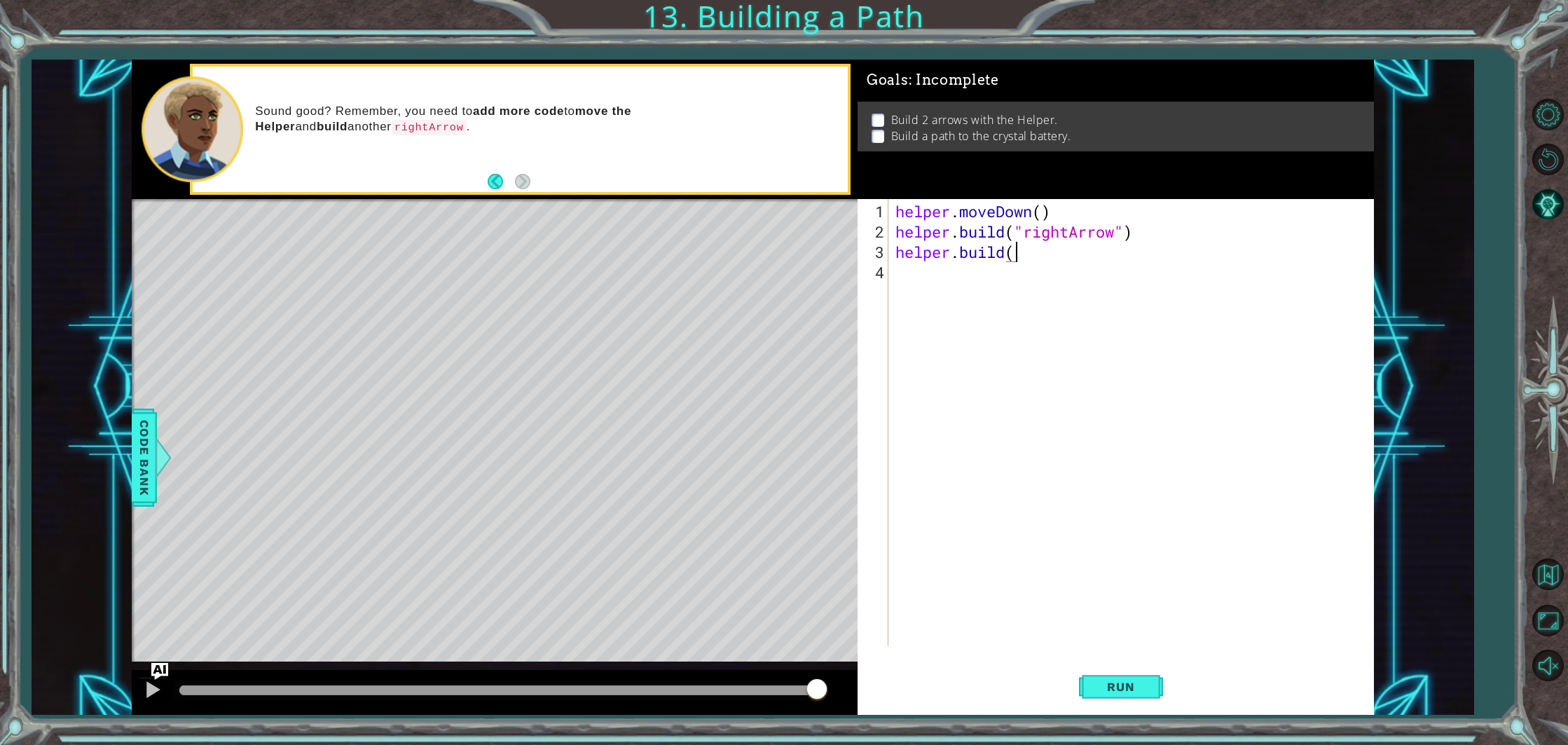
type textarea "[DOMAIN_NAME]"
click at [829, 253] on div "helper . moveDown ( ) helper . build ( "rightArrow" ) helper . build" at bounding box center [1133, 445] width 482 height 488
type textarea "[DOMAIN_NAME]"
click at [829, 162] on button "Restart Level" at bounding box center [1548, 159] width 41 height 41
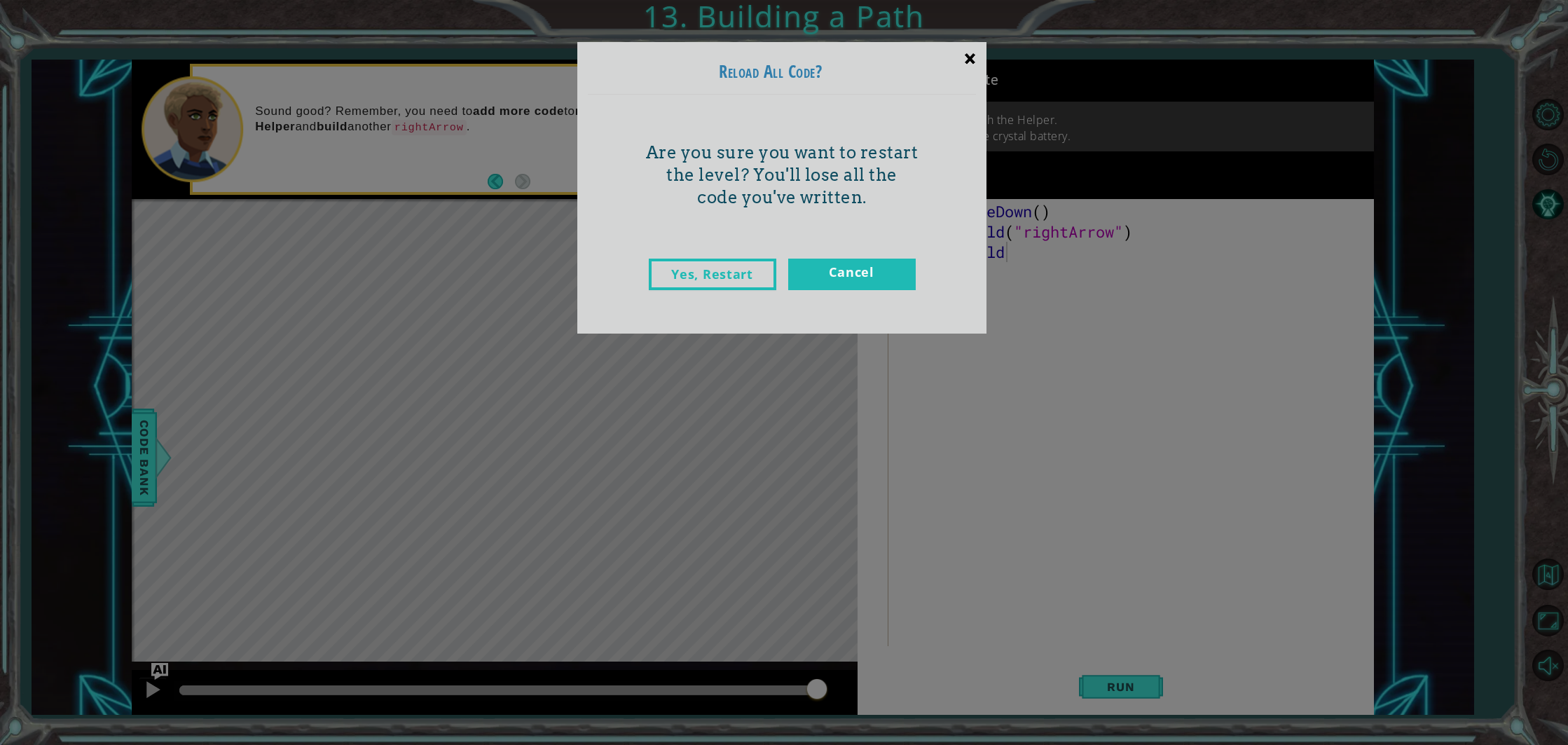
click at [829, 59] on div "×" at bounding box center [969, 58] width 33 height 41
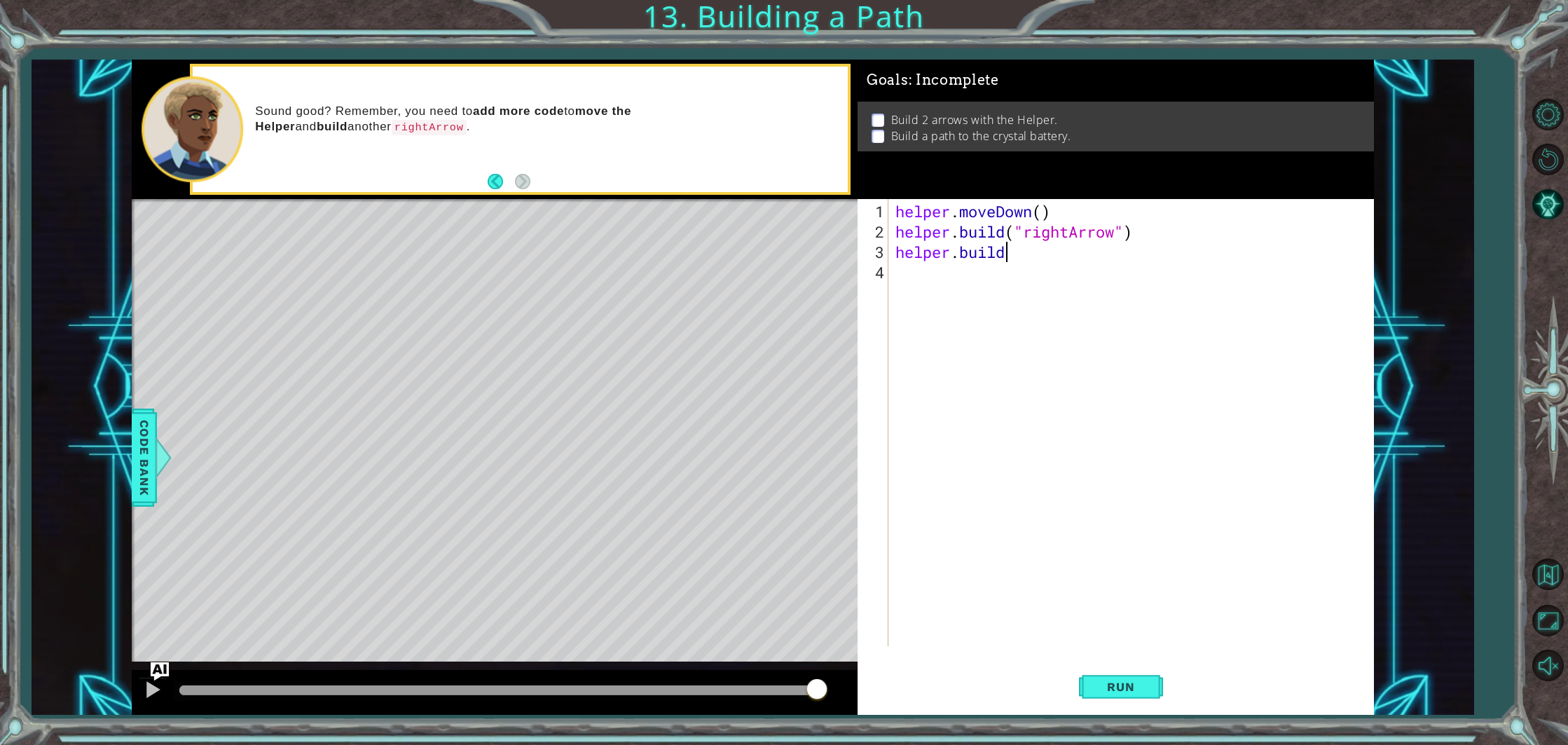
click at [158, 669] on img "Ask AI" at bounding box center [160, 672] width 19 height 19
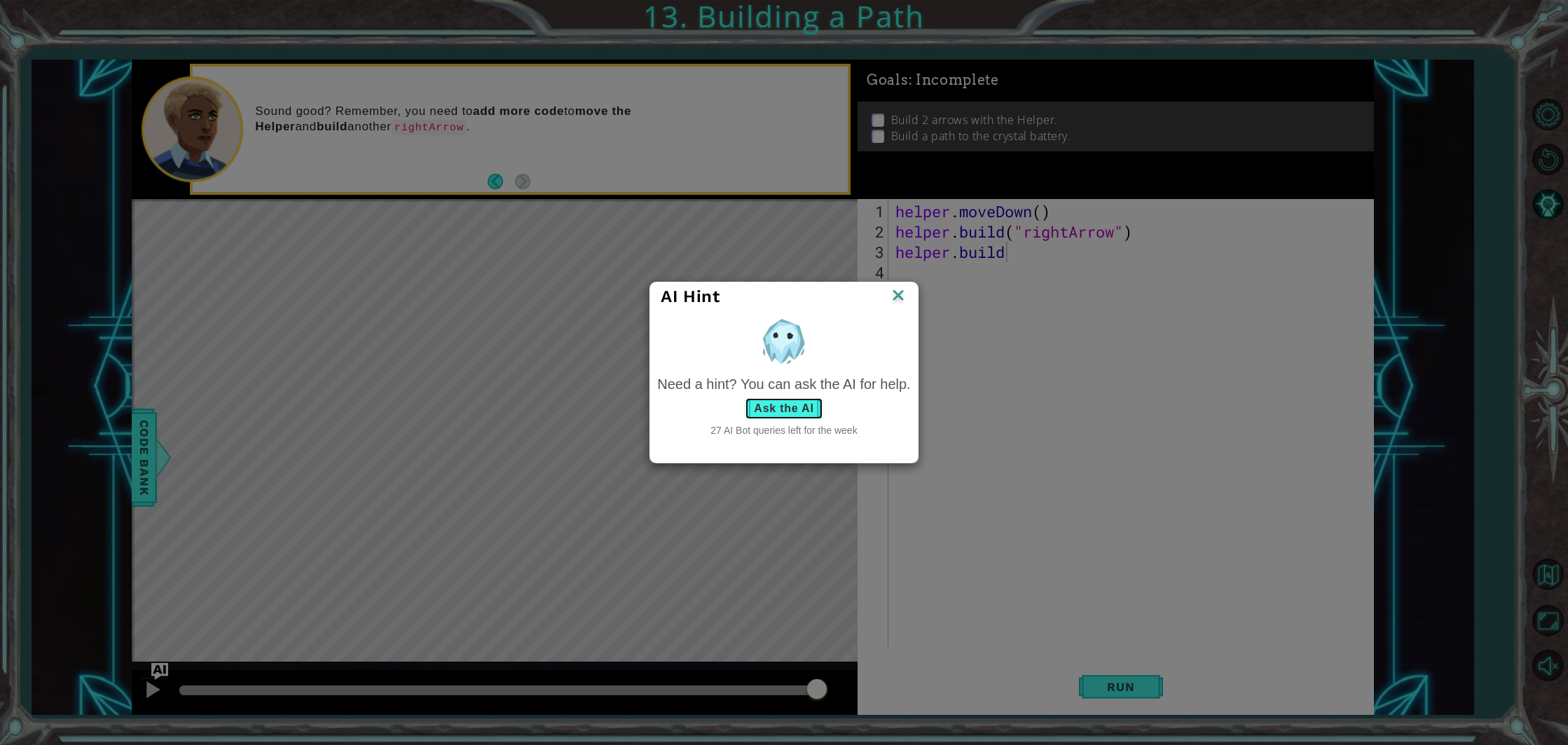
click at [778, 412] on button "Ask the AI" at bounding box center [784, 408] width 78 height 22
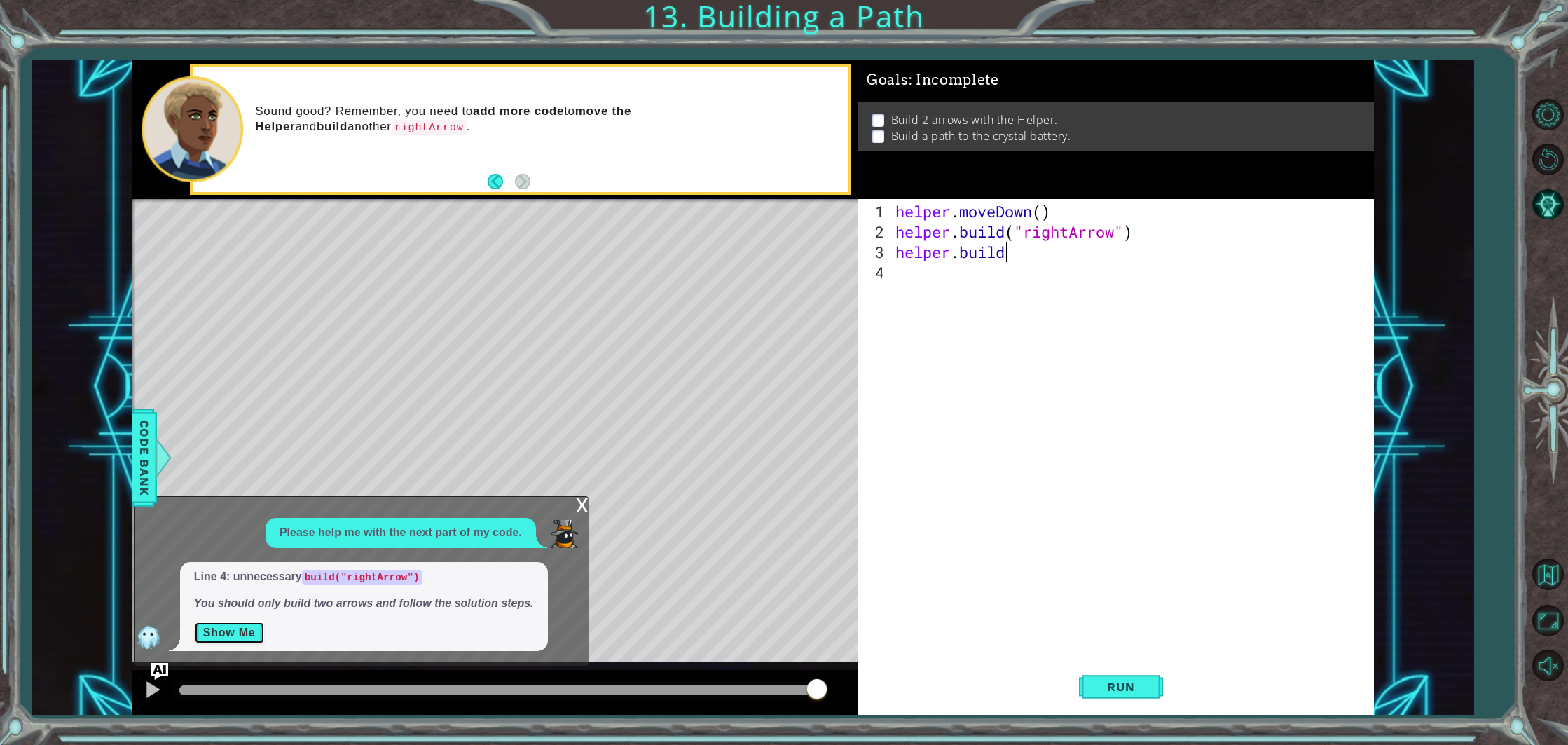
click at [231, 634] on button "Show Me" at bounding box center [230, 633] width 71 height 22
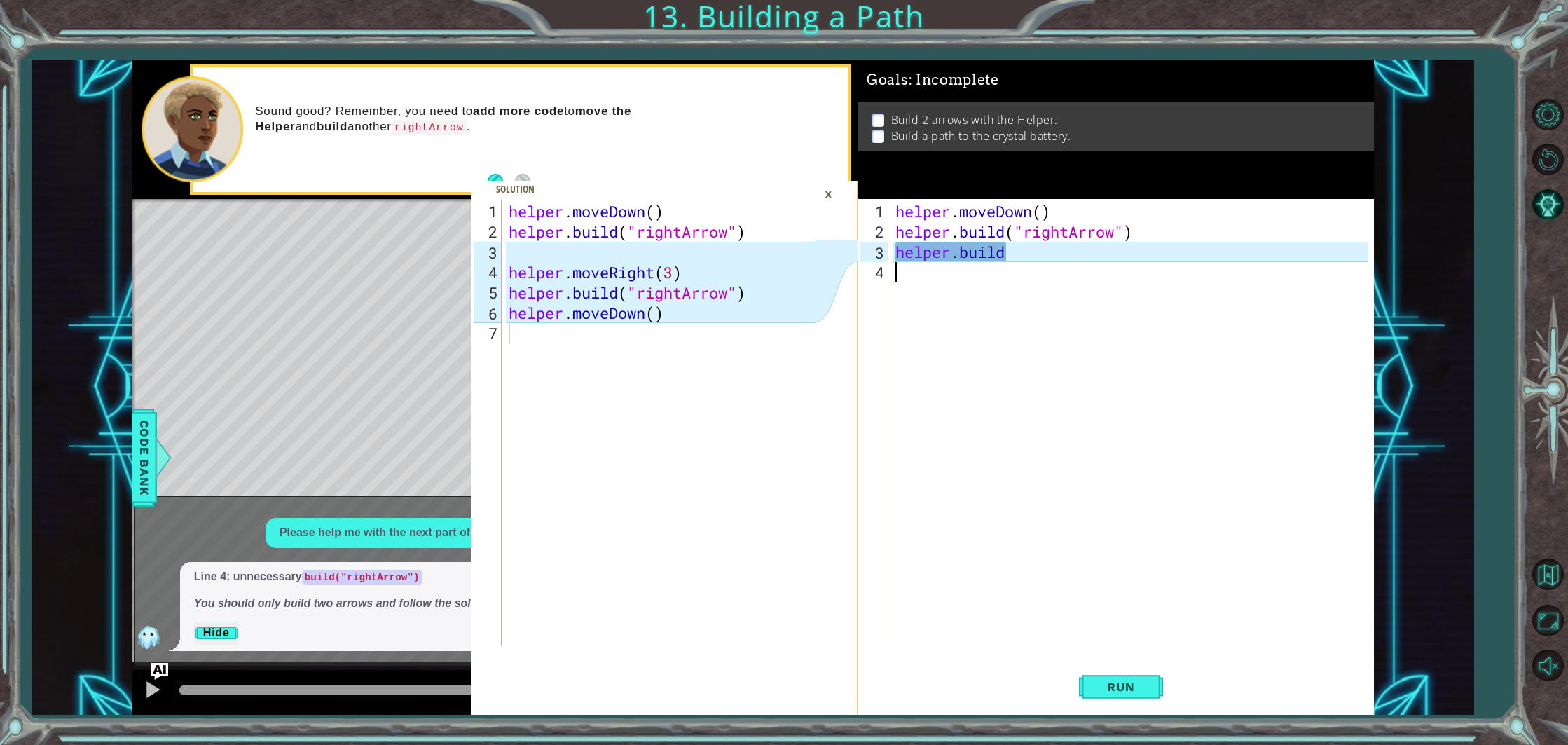
click at [829, 262] on div "helper . moveDown ( ) helper . build ( "rightArrow" ) helper . build" at bounding box center [1133, 445] width 482 height 488
click at [829, 257] on div "helper . moveDown ( ) helper . build ( "rightArrow" ) helper . build" at bounding box center [1133, 445] width 482 height 488
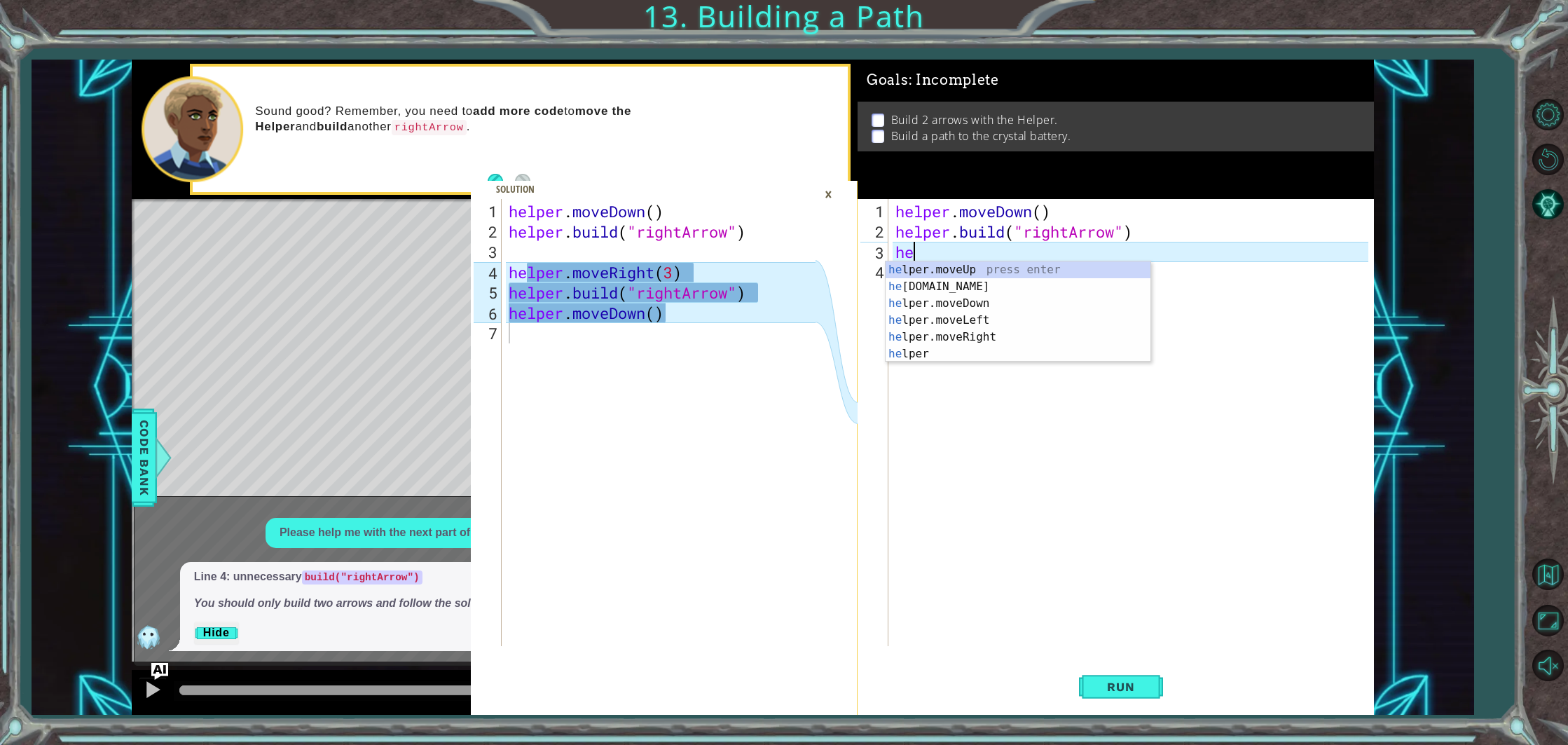
type textarea "h"
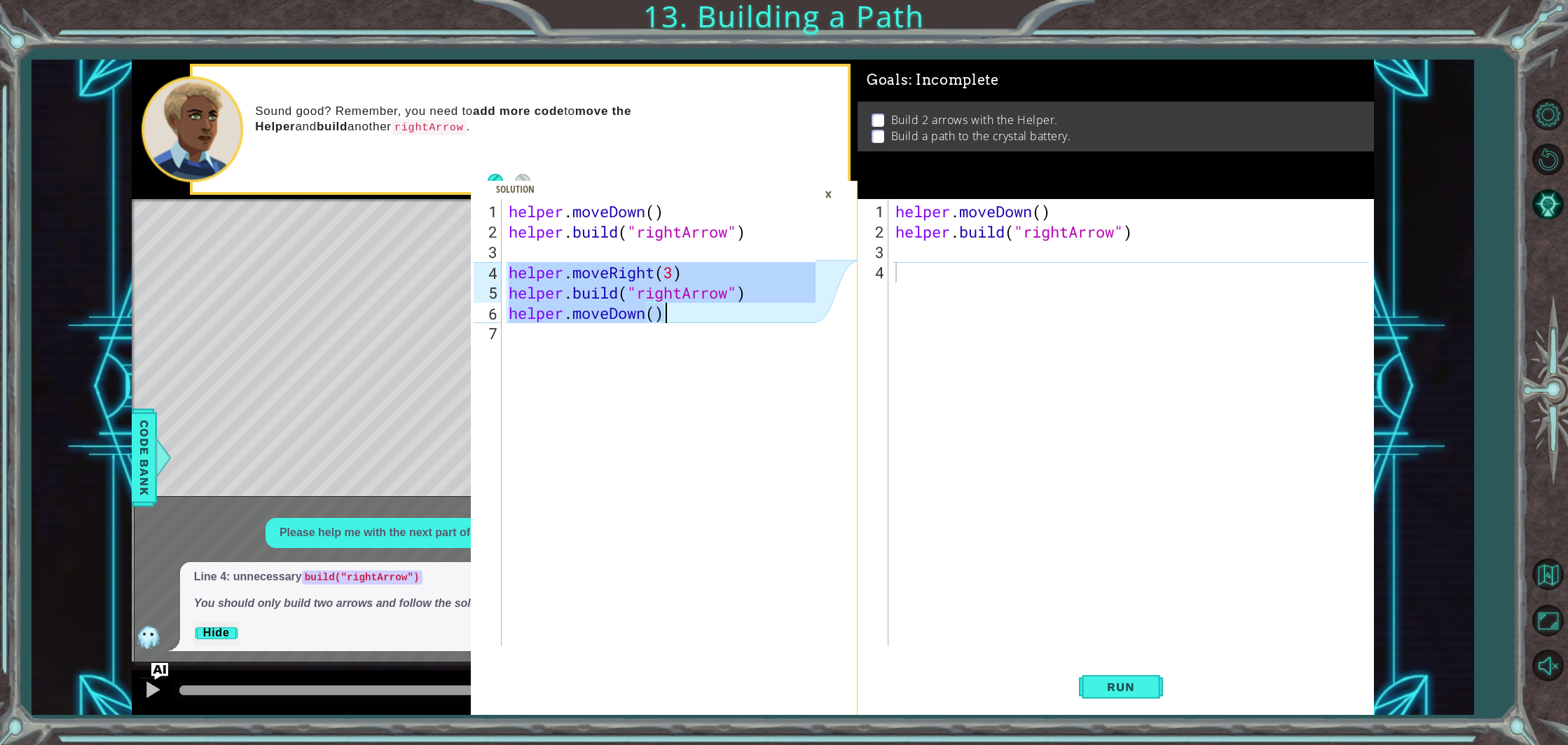
drag, startPoint x: 508, startPoint y: 263, endPoint x: 686, endPoint y: 317, distance: 186.0
click at [695, 320] on div "helper . moveDown ( ) helper . build ( "rightArrow" ) helper . moveRight ( 3 ) …" at bounding box center [664, 445] width 317 height 488
type textarea "[DOMAIN_NAME]("rightArrow") helper.moveDown()"
paste textarea "helper.moveDown()"
type textarea "helper.moveDown()"
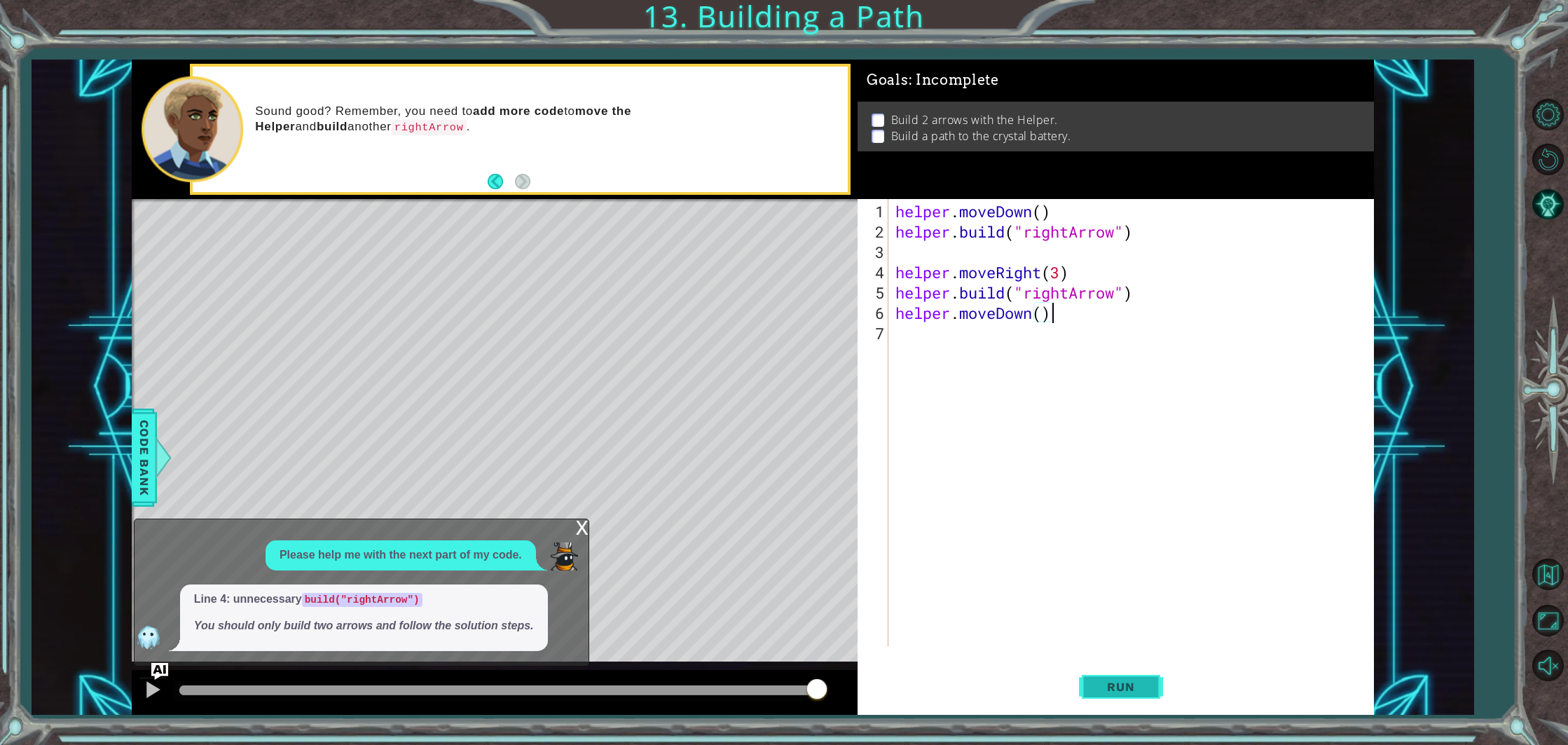
click at [829, 675] on button "Run" at bounding box center [1120, 687] width 84 height 52
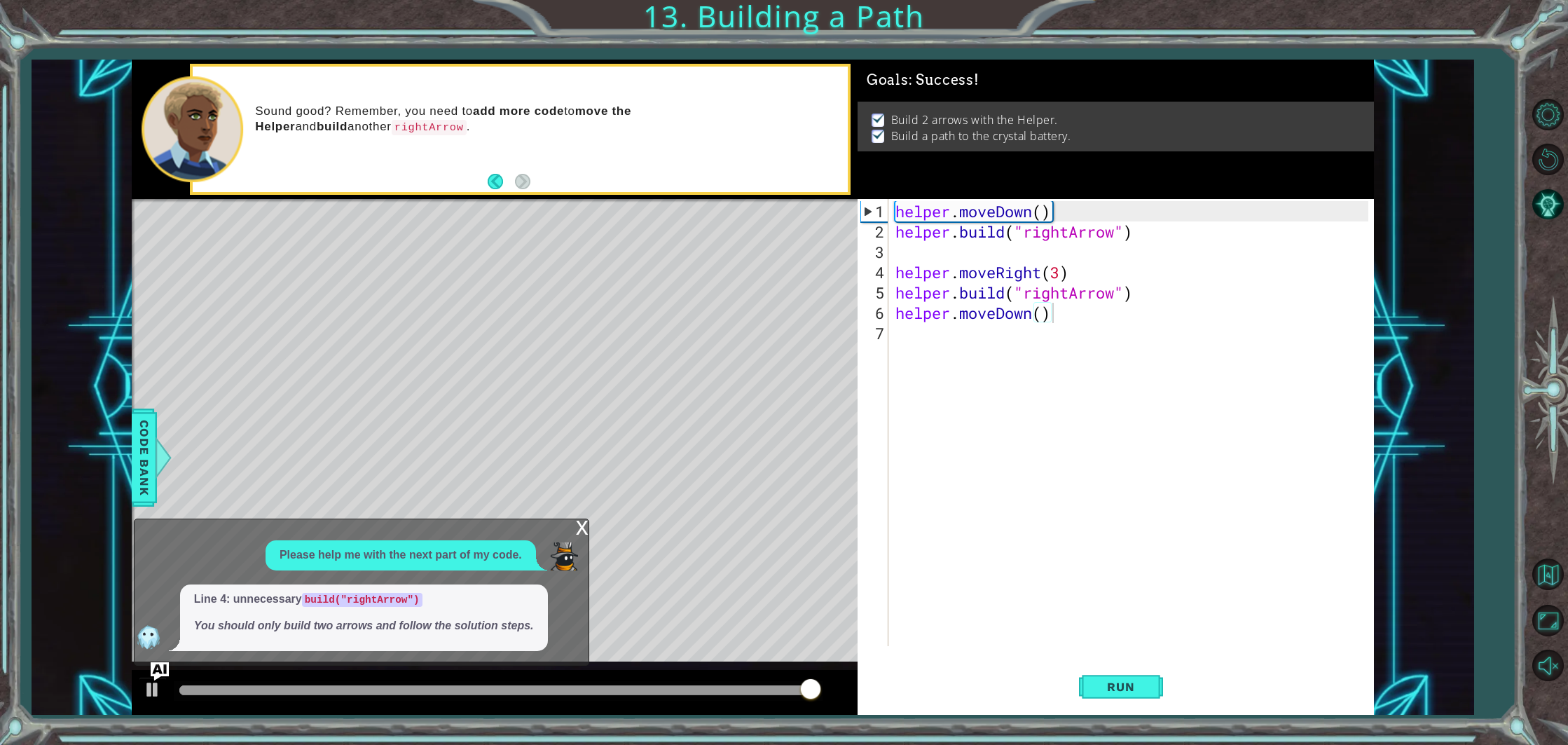
click at [168, 672] on img "Ask AI" at bounding box center [160, 672] width 19 height 19
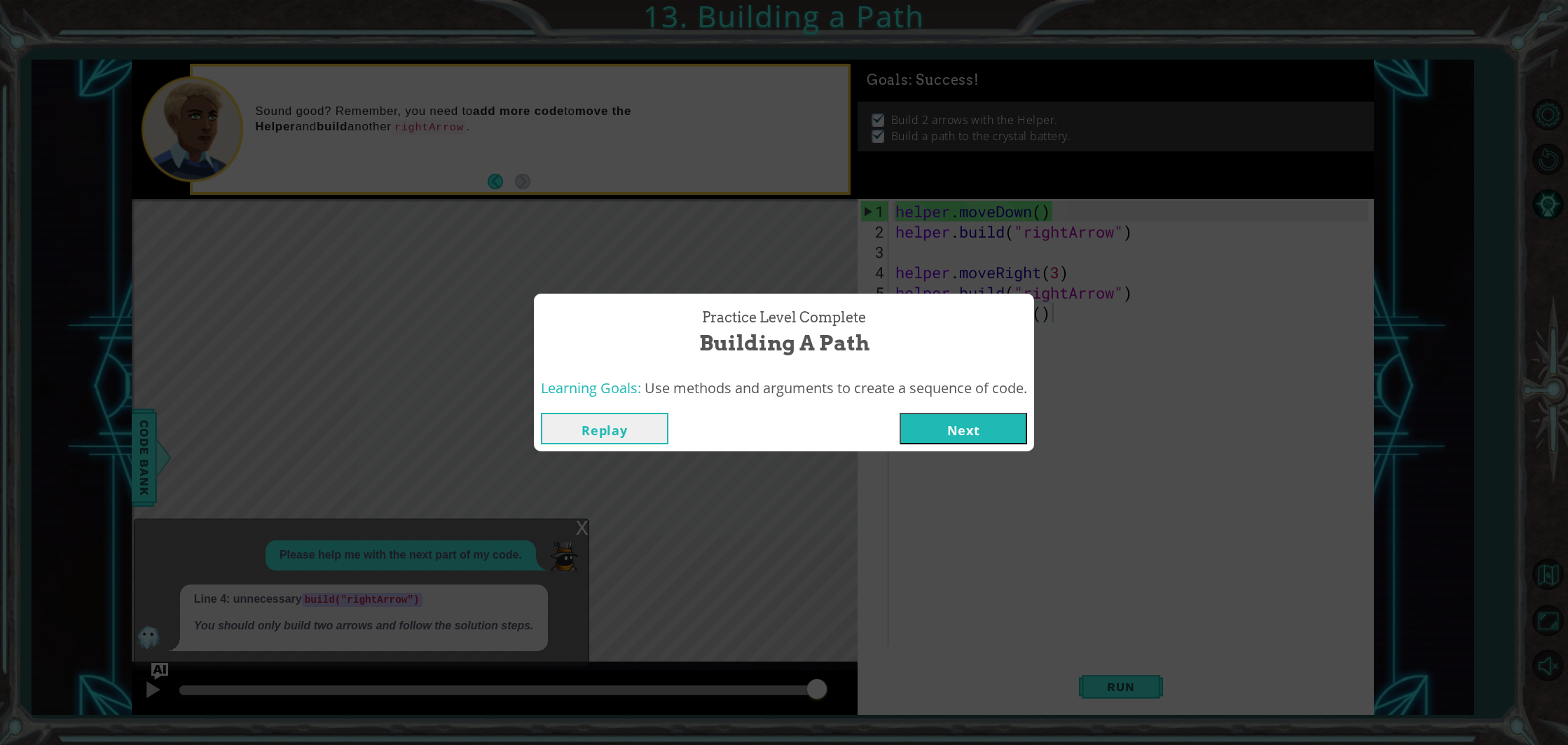
click at [829, 430] on button "Next" at bounding box center [963, 429] width 127 height 32
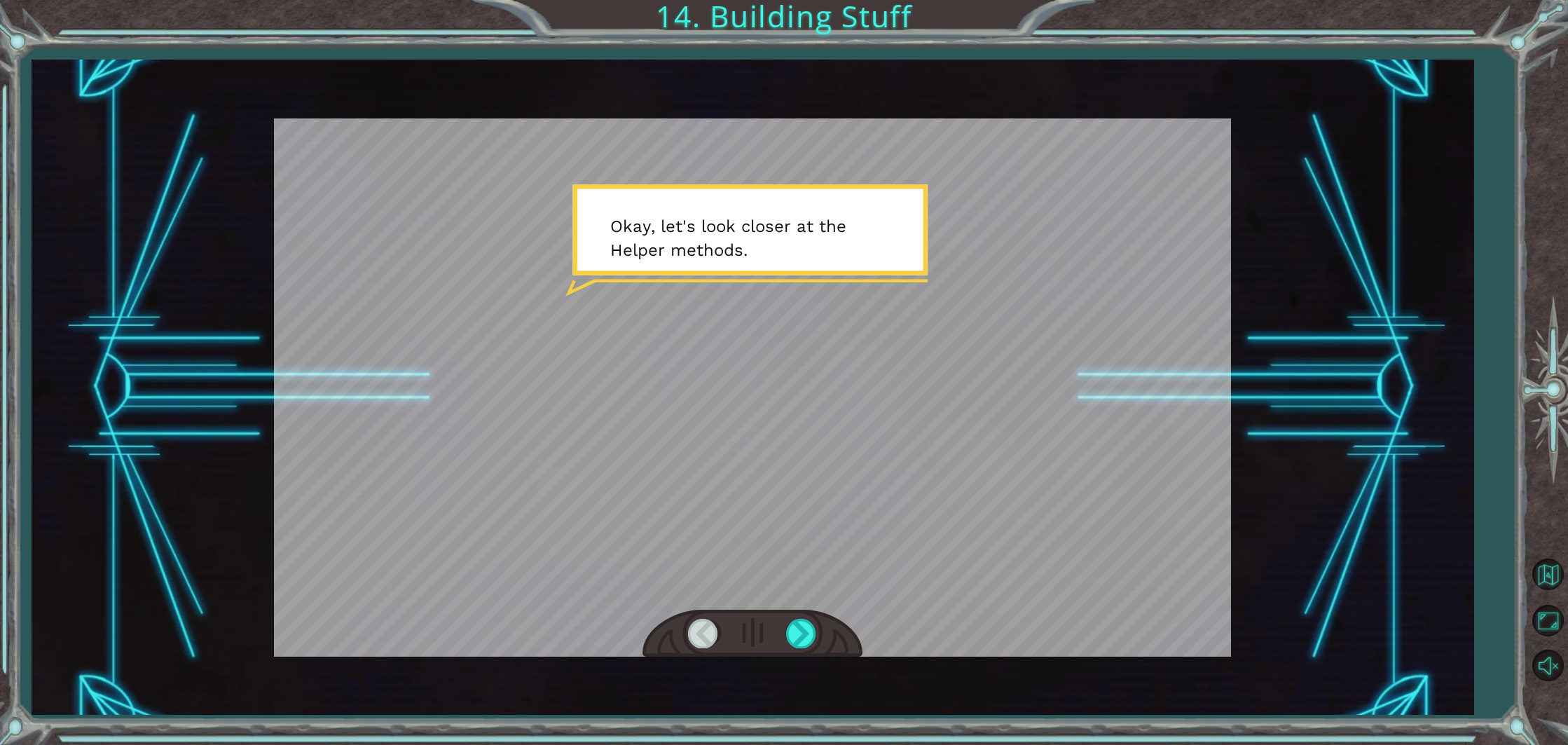
click at [829, 528] on div at bounding box center [752, 387] width 957 height 538
click at [807, 630] on div at bounding box center [802, 633] width 32 height 29
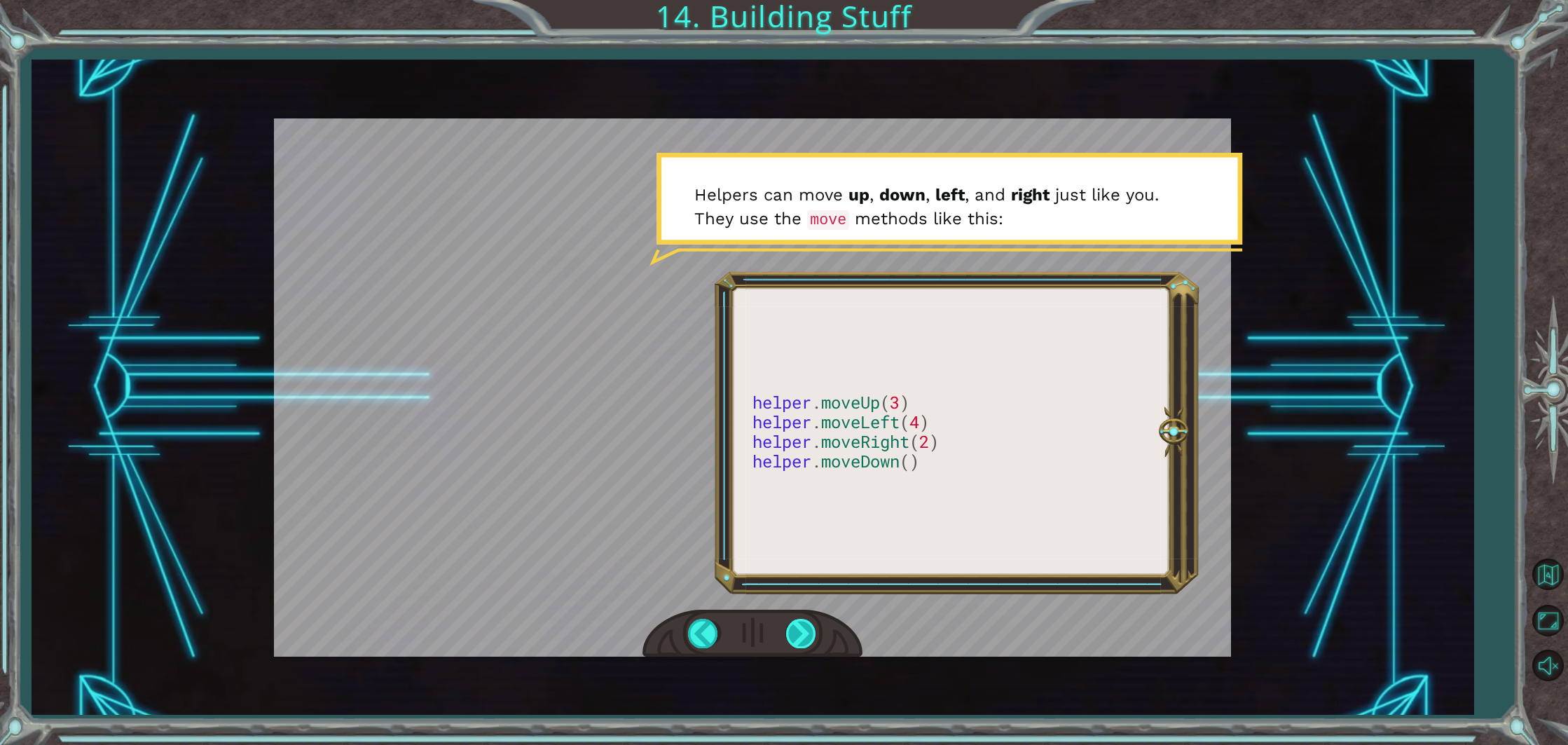
click at [808, 629] on div at bounding box center [802, 633] width 32 height 29
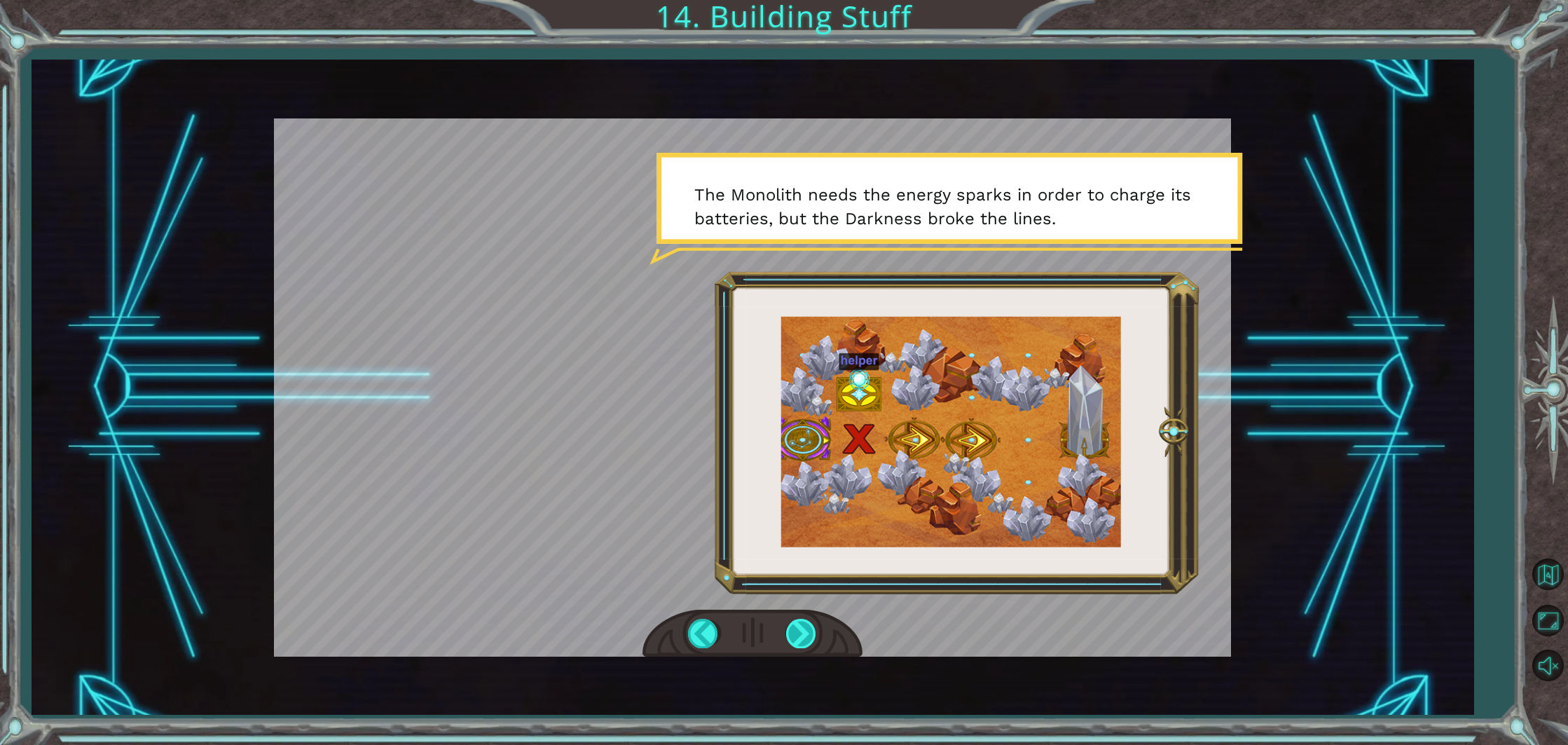
click at [787, 634] on div at bounding box center [802, 633] width 32 height 29
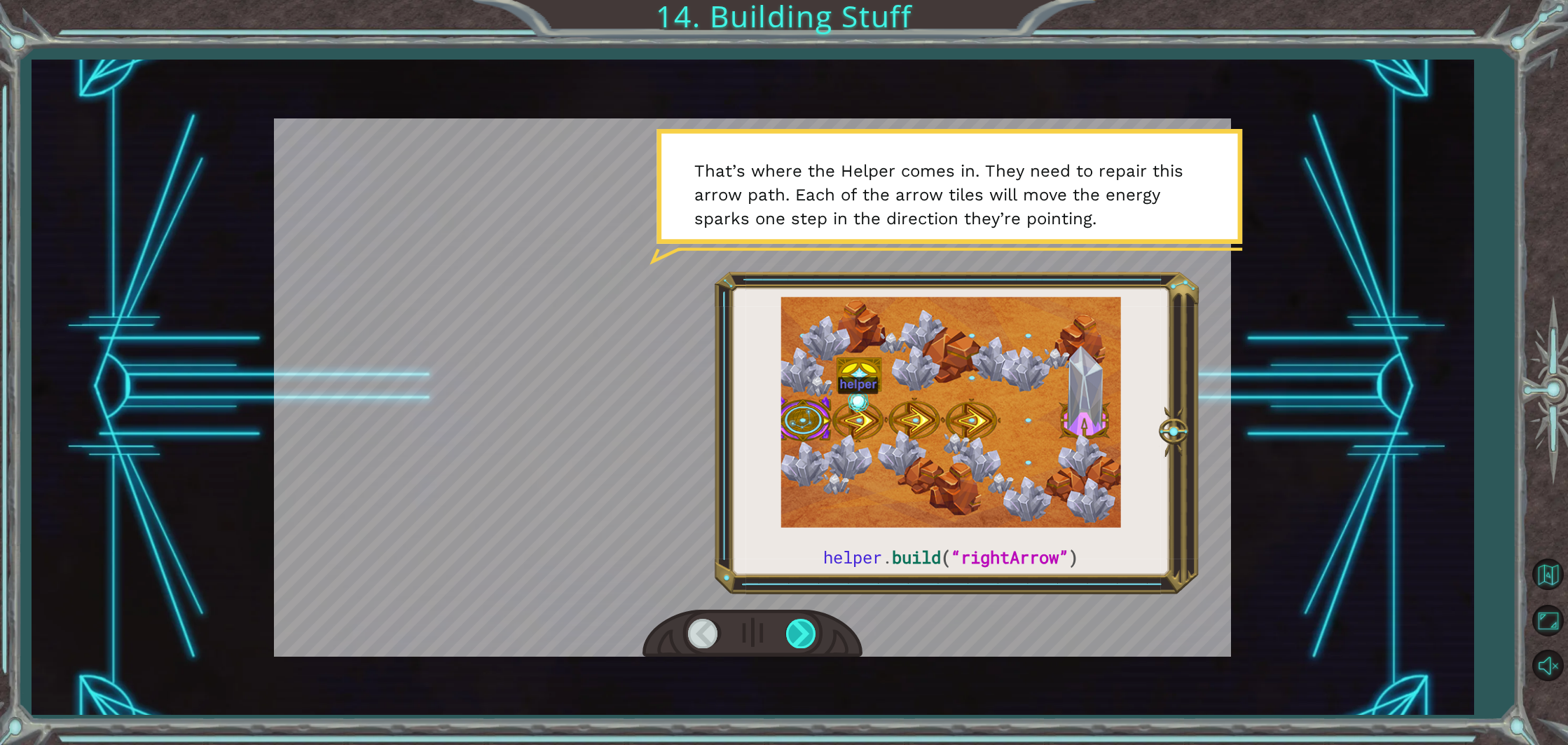
click at [789, 633] on div at bounding box center [802, 633] width 32 height 29
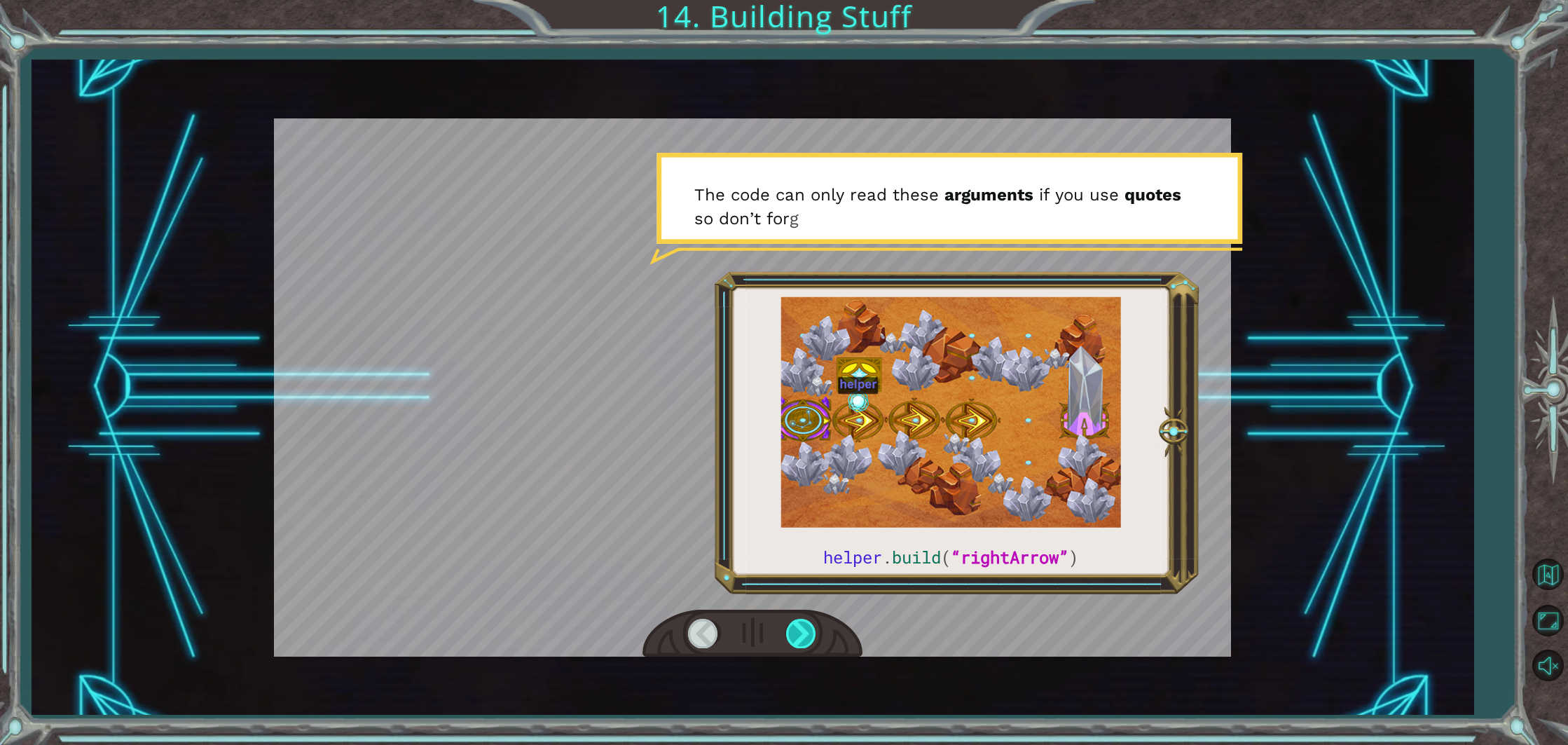
click at [790, 632] on div at bounding box center [802, 633] width 32 height 29
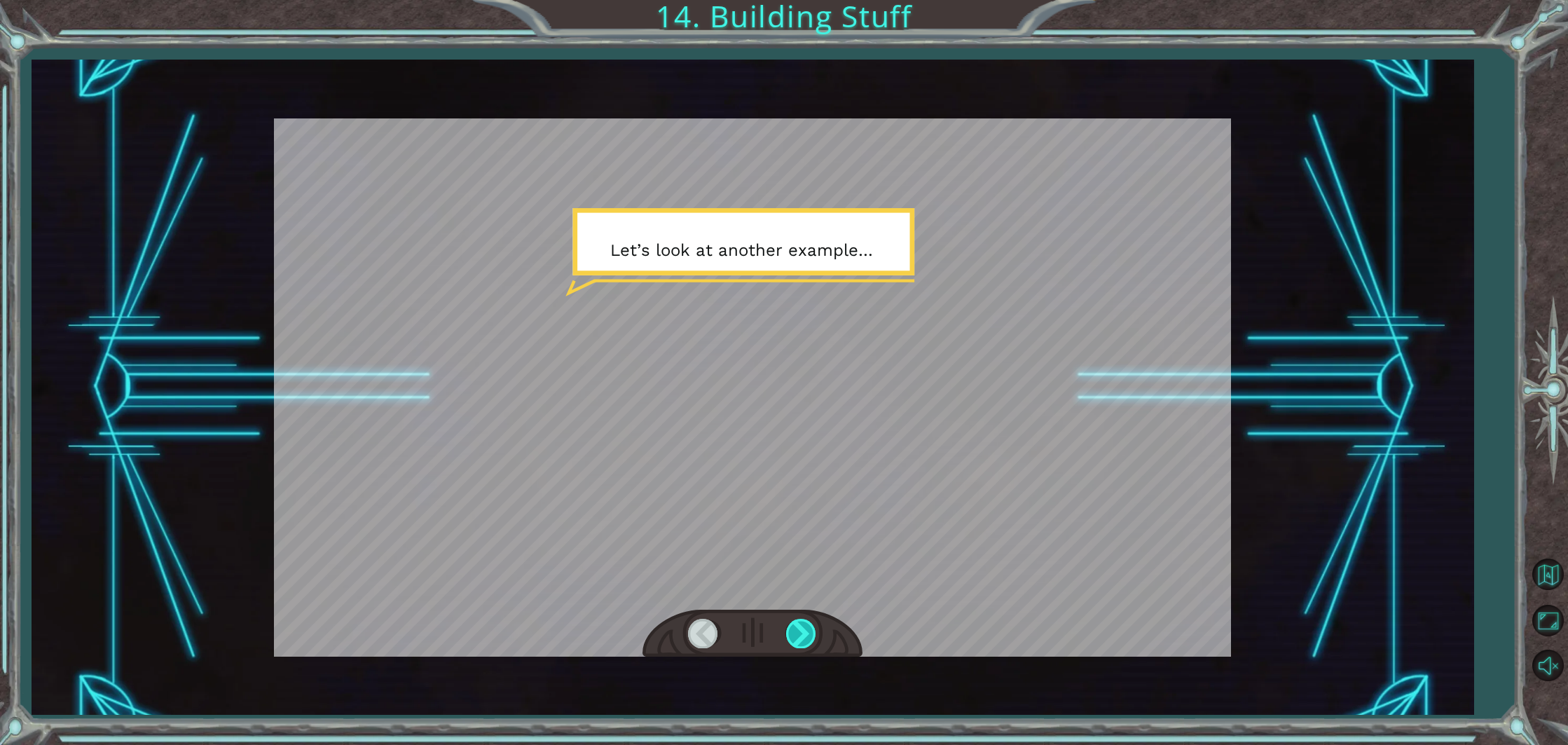
click at [790, 632] on div at bounding box center [802, 633] width 32 height 29
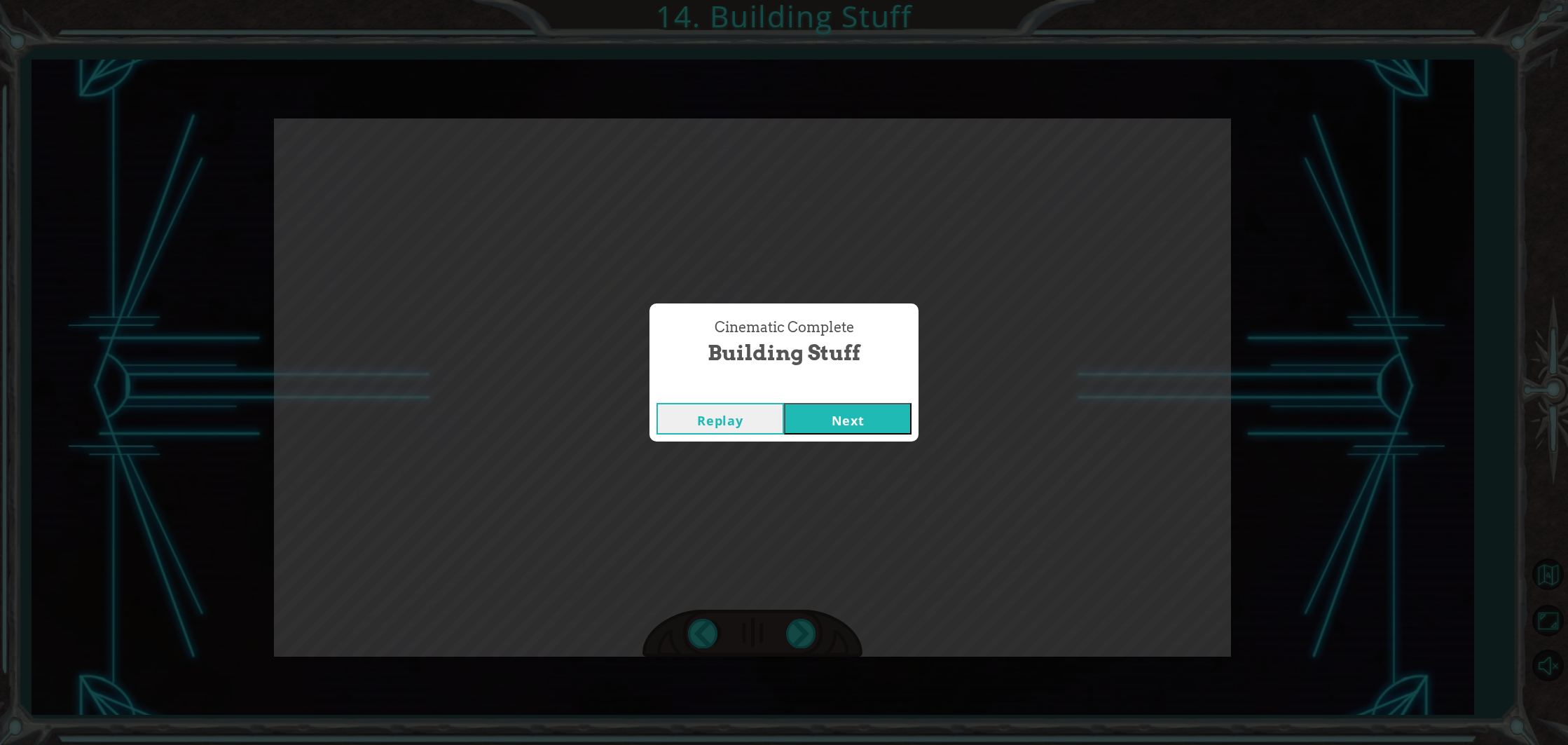
click at [829, 419] on button "Next" at bounding box center [848, 419] width 127 height 32
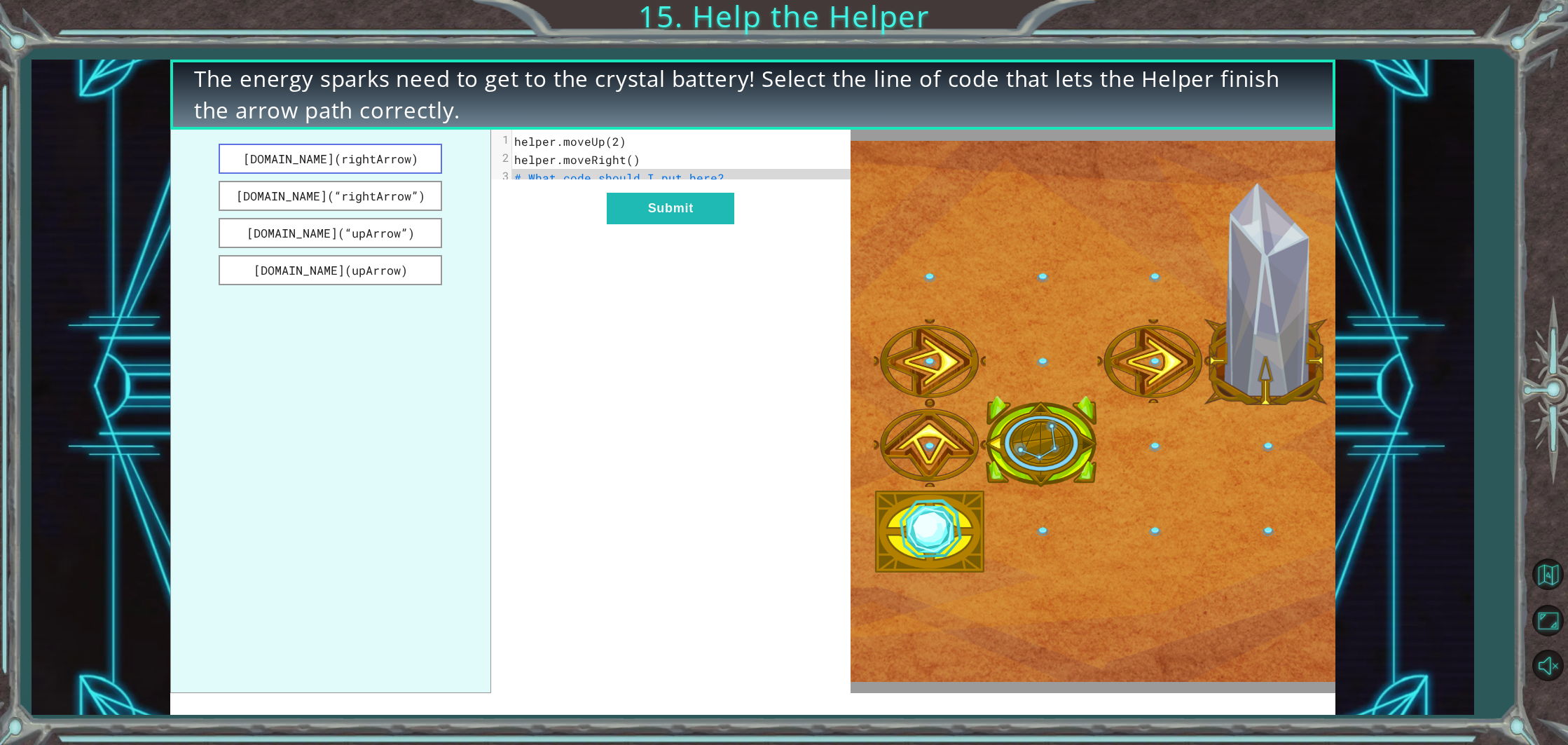
click at [410, 157] on button "[DOMAIN_NAME](rightArrow)" at bounding box center [330, 159] width 223 height 30
click at [420, 190] on button "[DOMAIN_NAME](“rightArrow”)" at bounding box center [330, 196] width 223 height 30
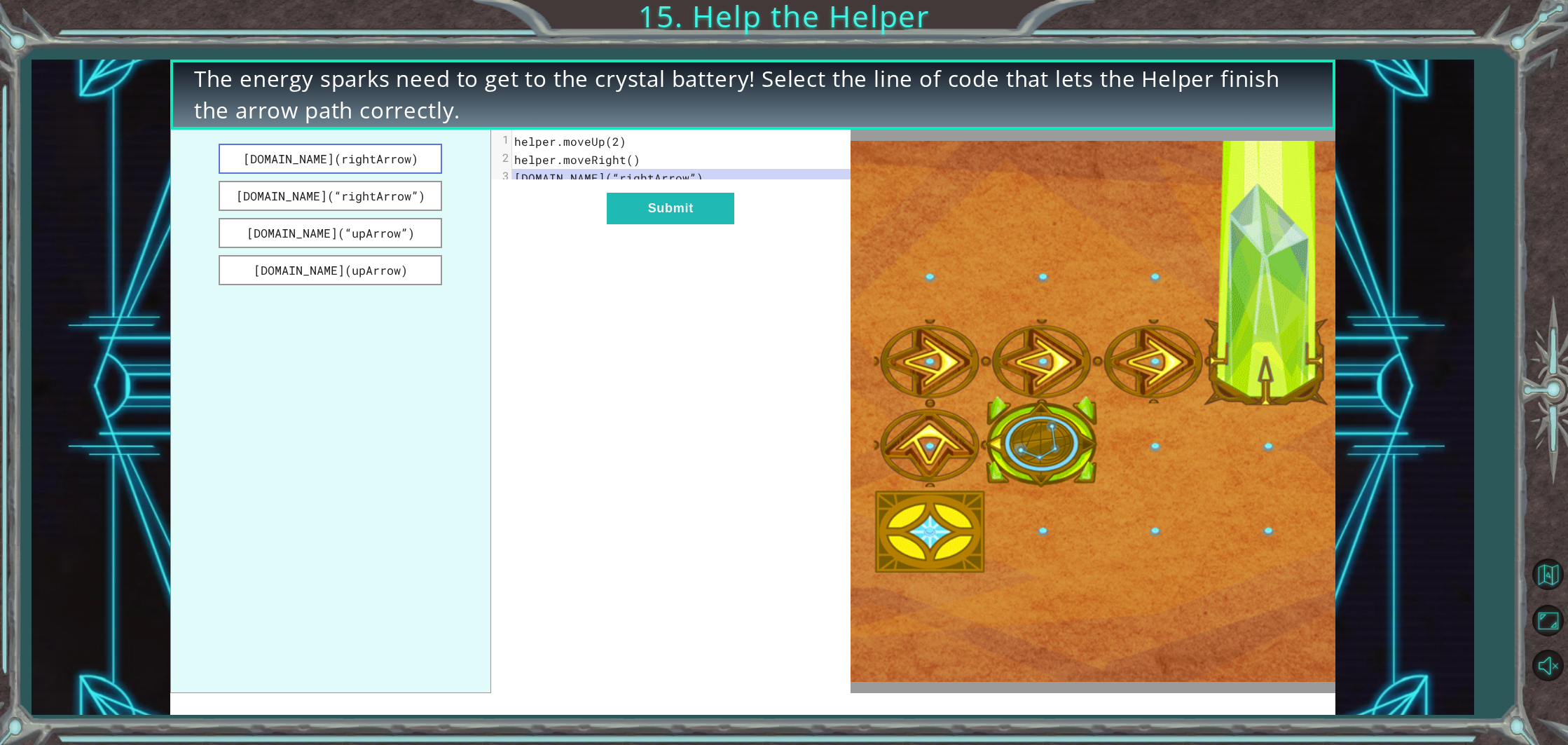
click at [394, 157] on button "[DOMAIN_NAME](rightArrow)" at bounding box center [330, 159] width 223 height 30
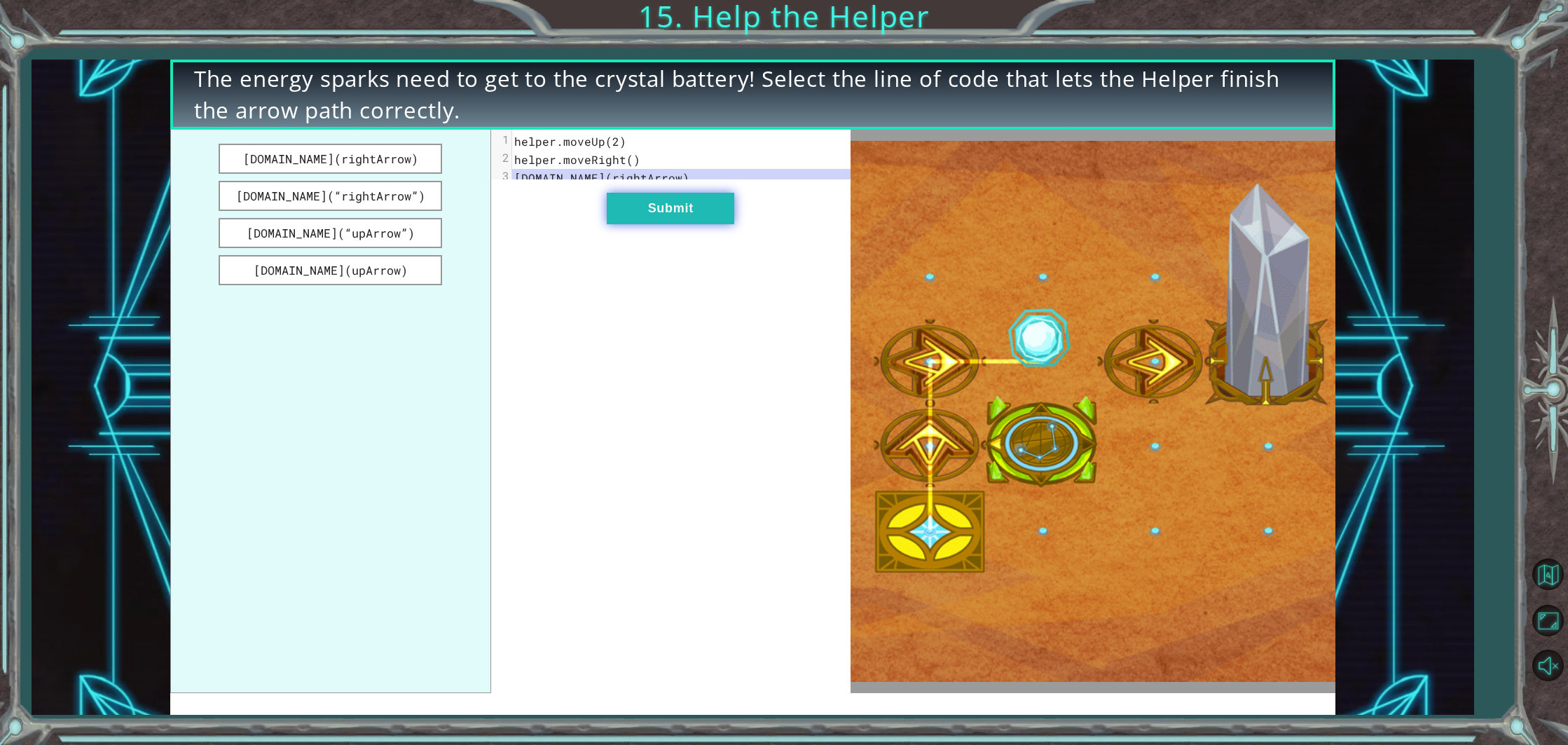
click at [649, 216] on button "Submit" at bounding box center [670, 209] width 127 height 32
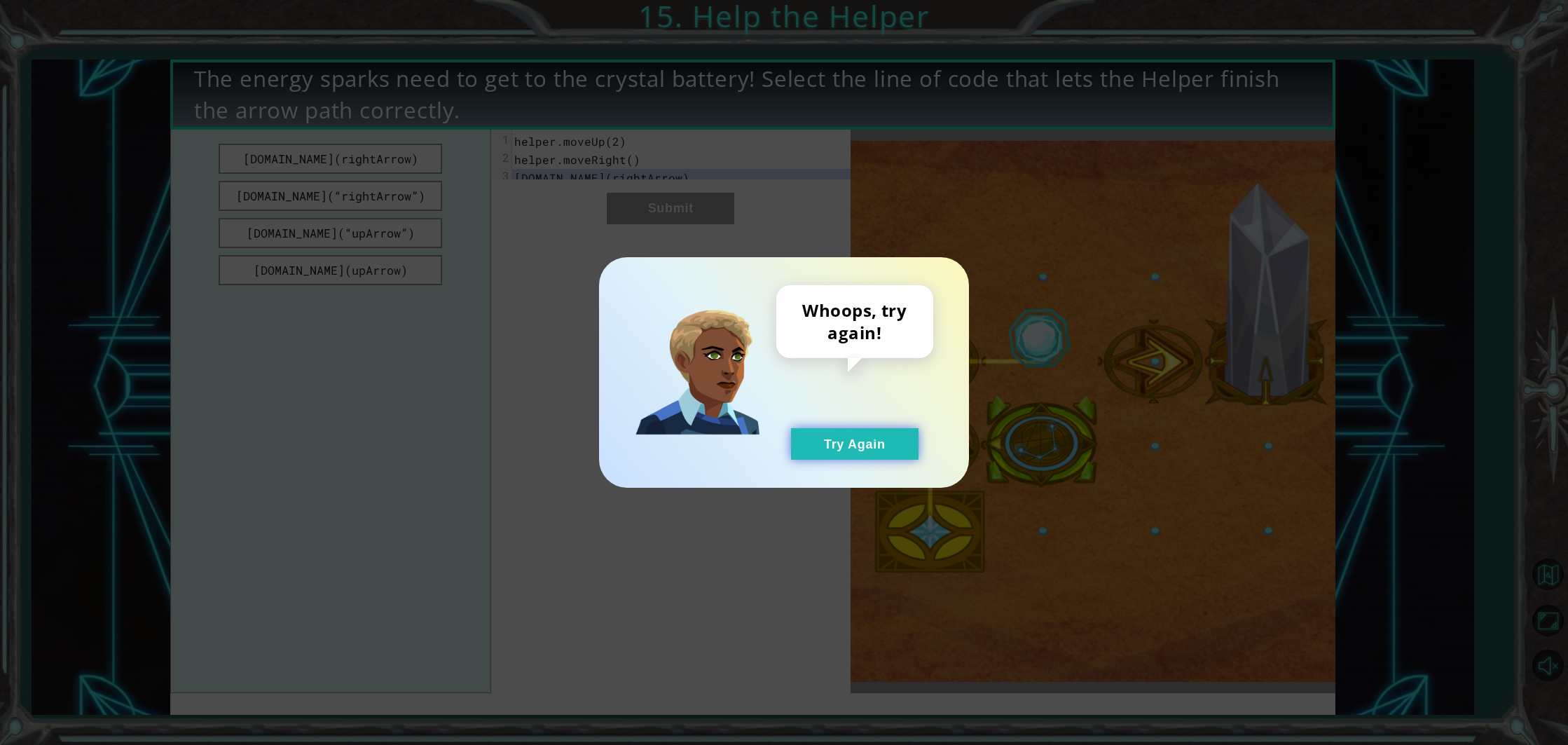
click at [794, 442] on div "Whoops, try again! Try Again" at bounding box center [855, 372] width 157 height 174
click at [795, 444] on button "Try Again" at bounding box center [854, 445] width 127 height 32
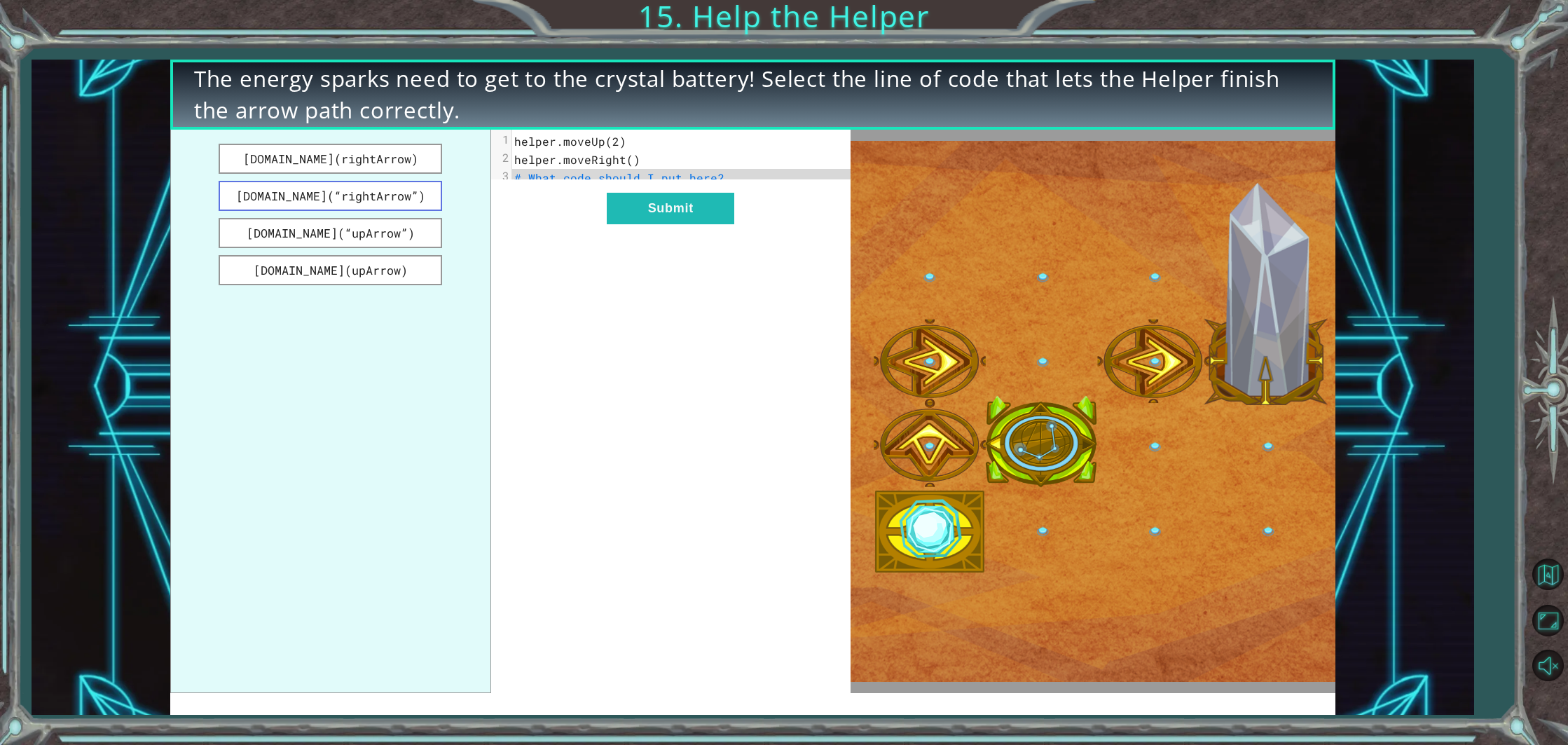
click at [433, 190] on button "[DOMAIN_NAME](“rightArrow”)" at bounding box center [330, 196] width 223 height 30
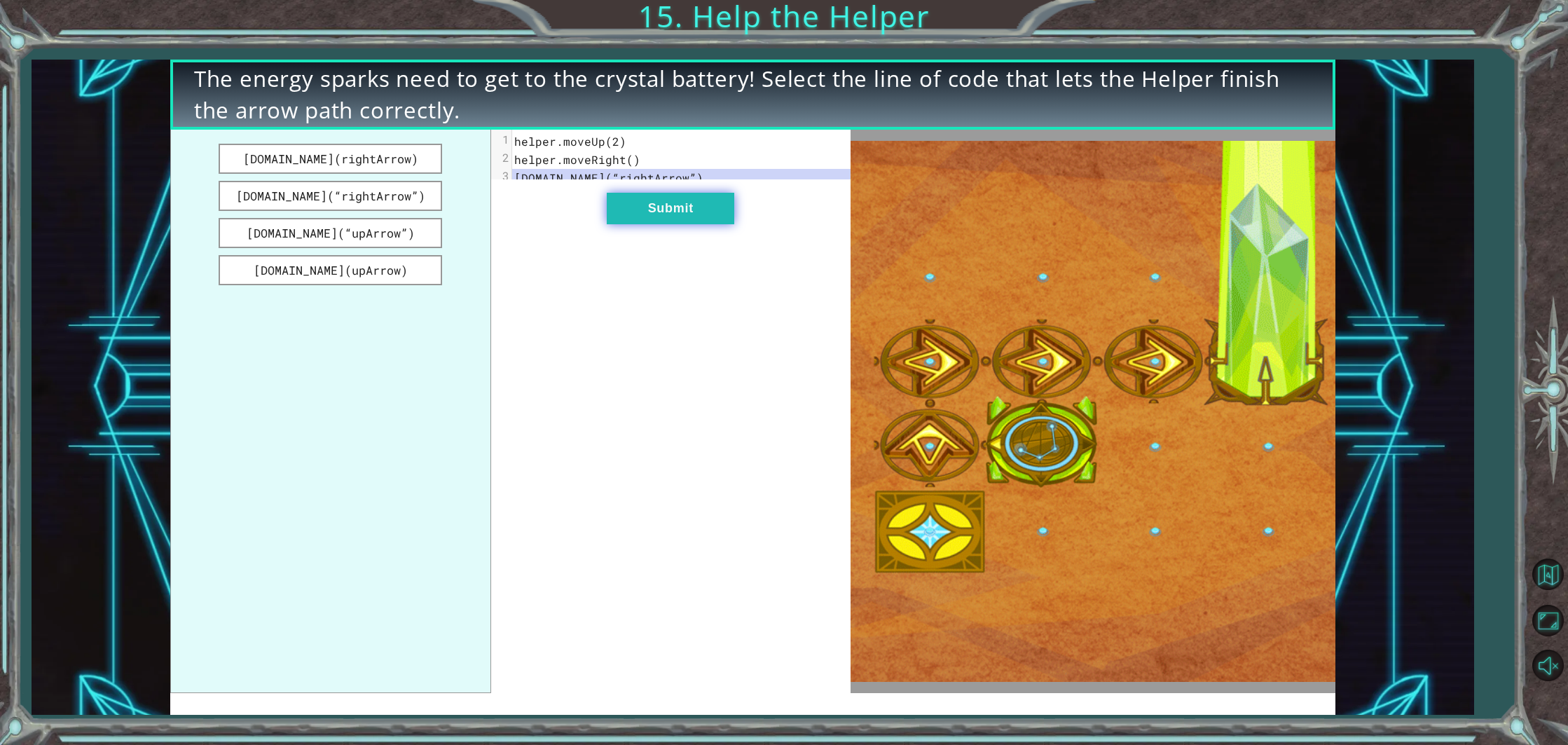
click at [711, 224] on button "Submit" at bounding box center [670, 209] width 127 height 32
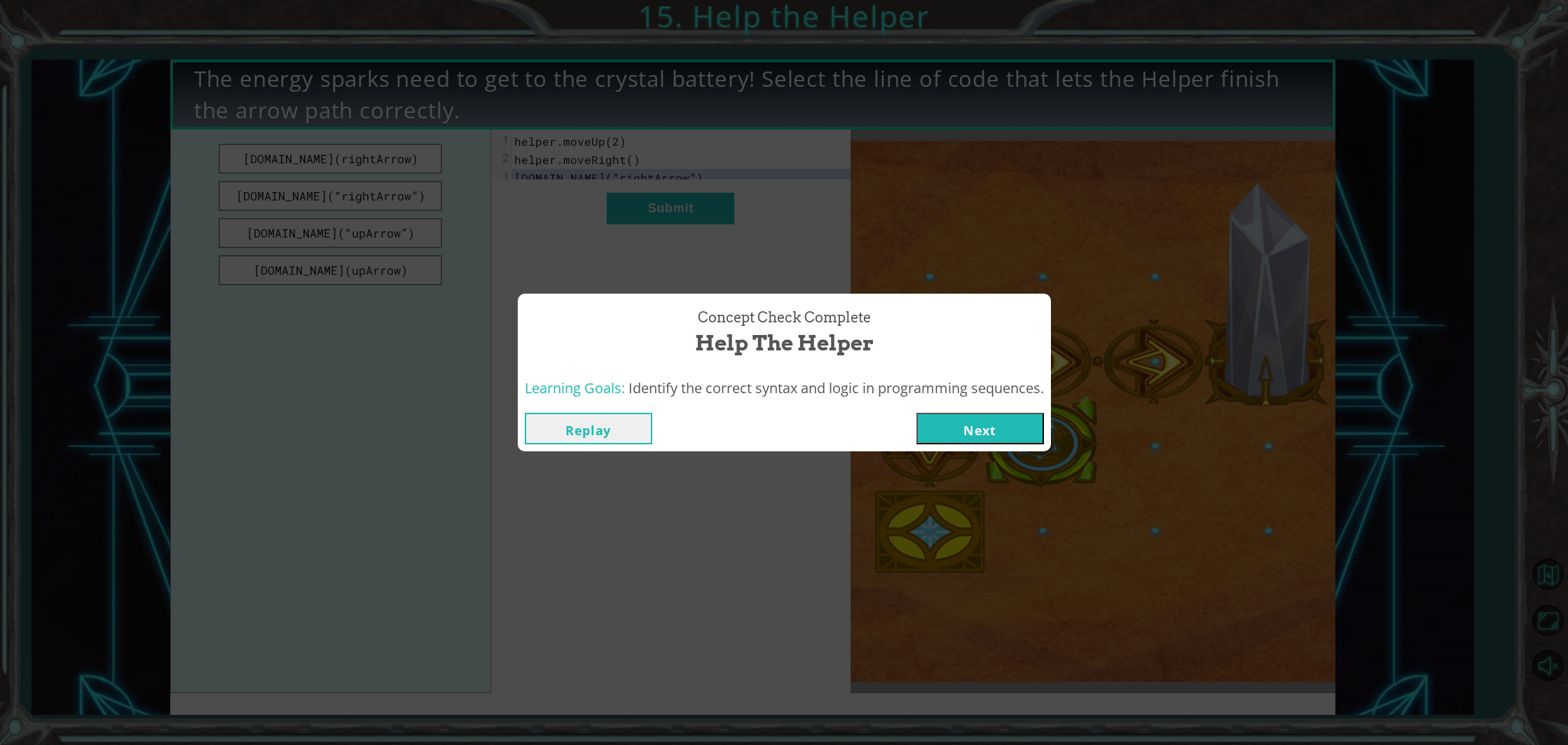
click at [829, 429] on button "Next" at bounding box center [980, 429] width 127 height 32
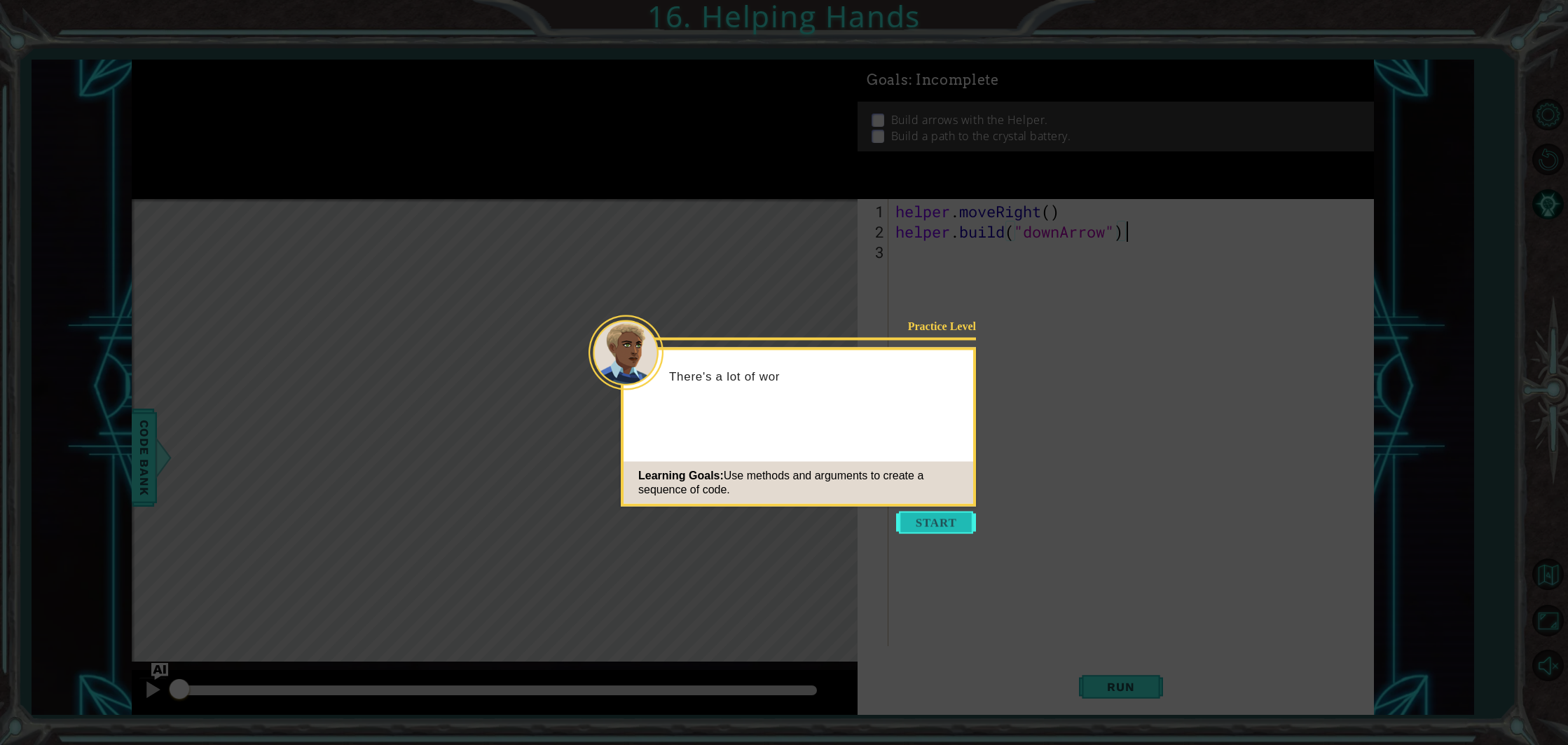
click at [829, 531] on button "Start" at bounding box center [935, 522] width 80 height 22
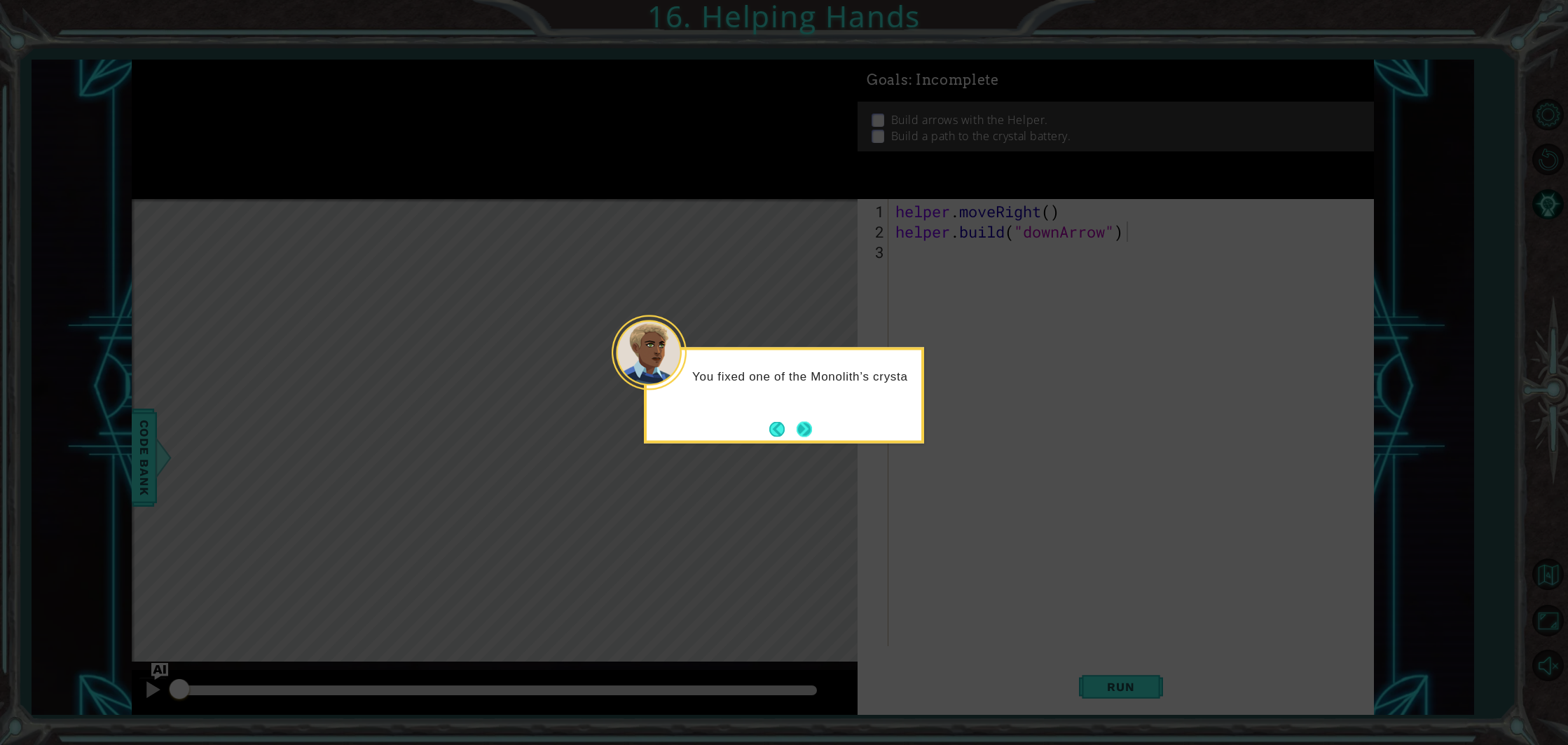
click at [804, 432] on button "Next" at bounding box center [805, 430] width 16 height 16
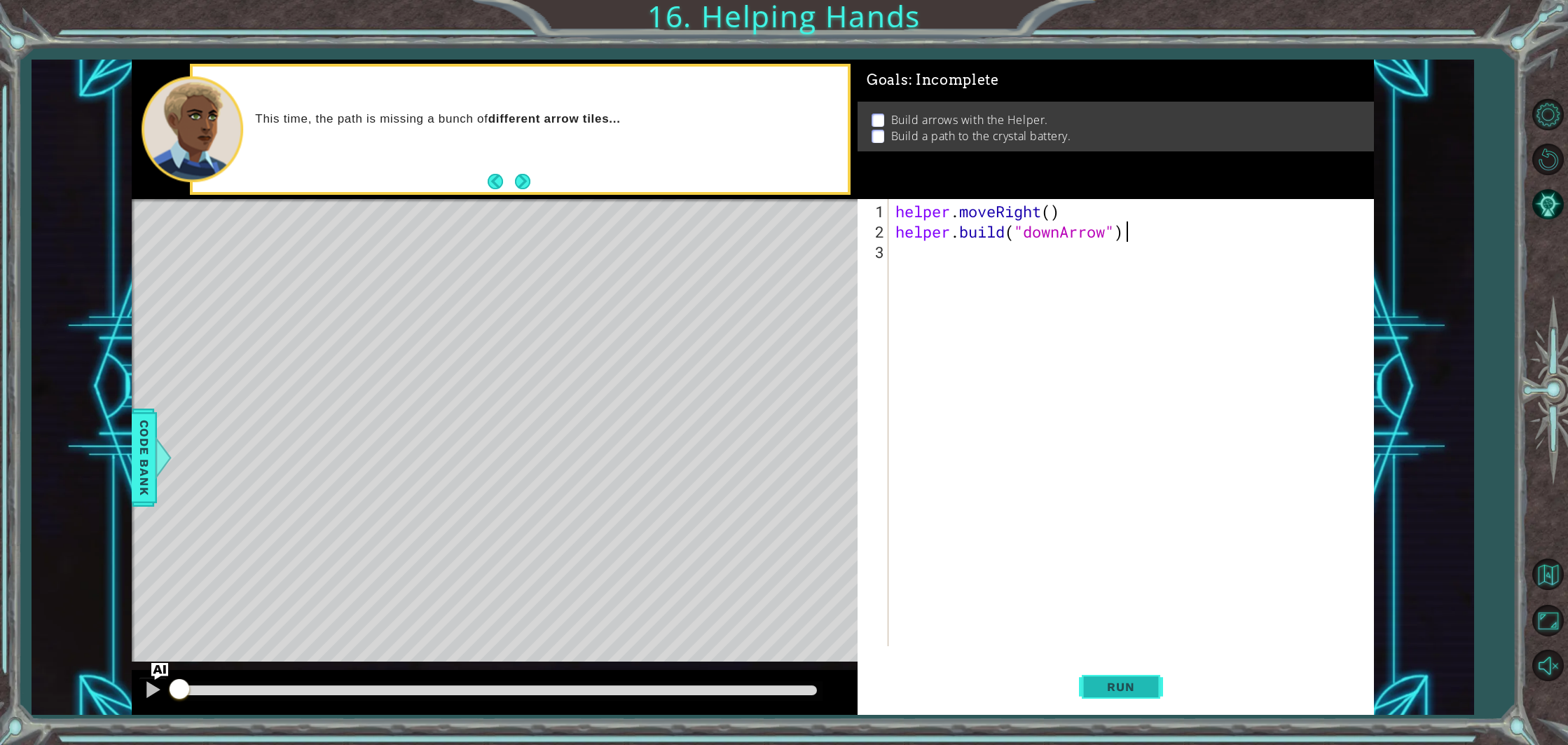
click at [829, 685] on span "Run" at bounding box center [1120, 687] width 56 height 14
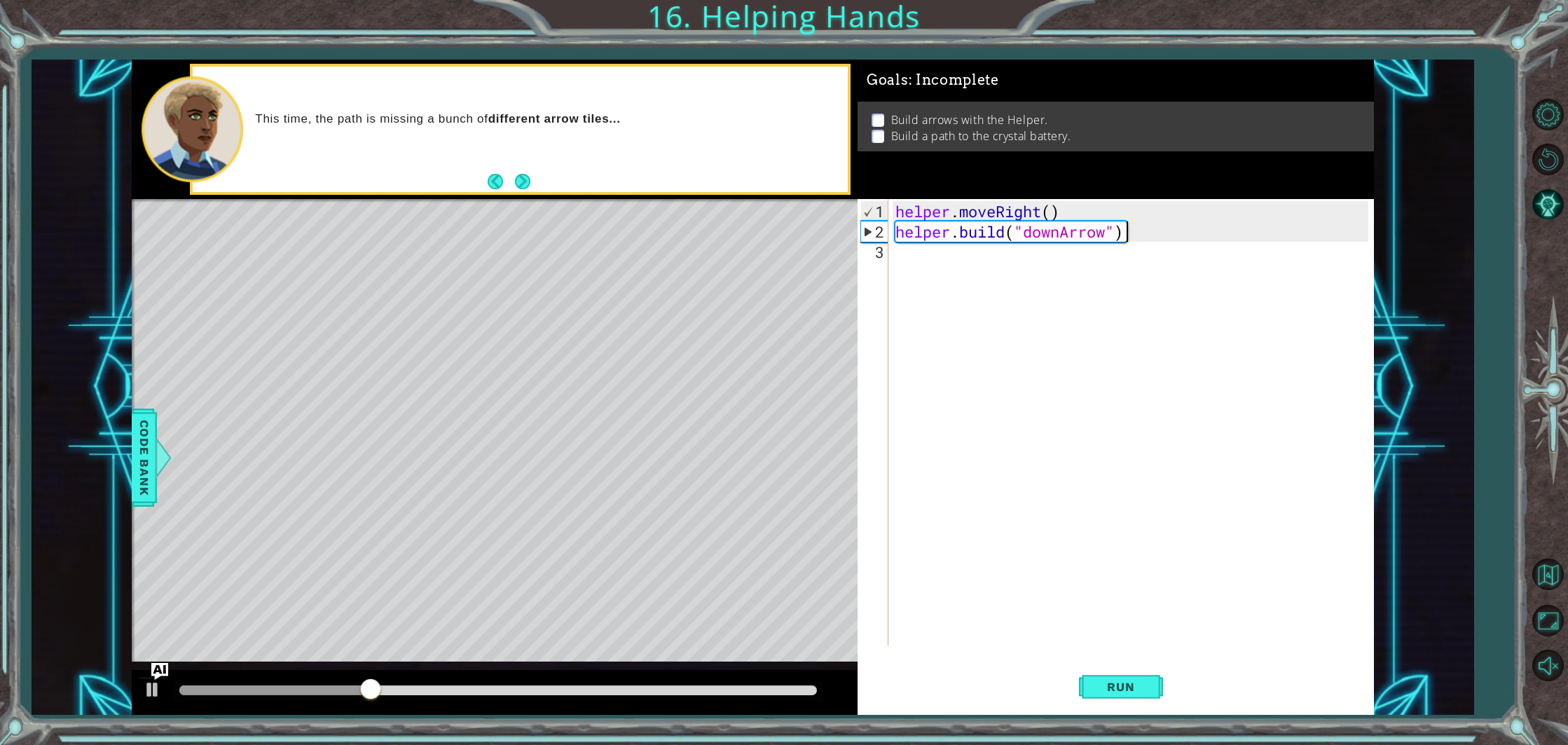
click at [829, 237] on div "helper . moveRight ( ) helper . build ( "downArrow" )" at bounding box center [1133, 445] width 482 height 488
click at [829, 256] on div "helper . moveRight ( ) helper . build ( "downArrow" )" at bounding box center [1133, 445] width 482 height 488
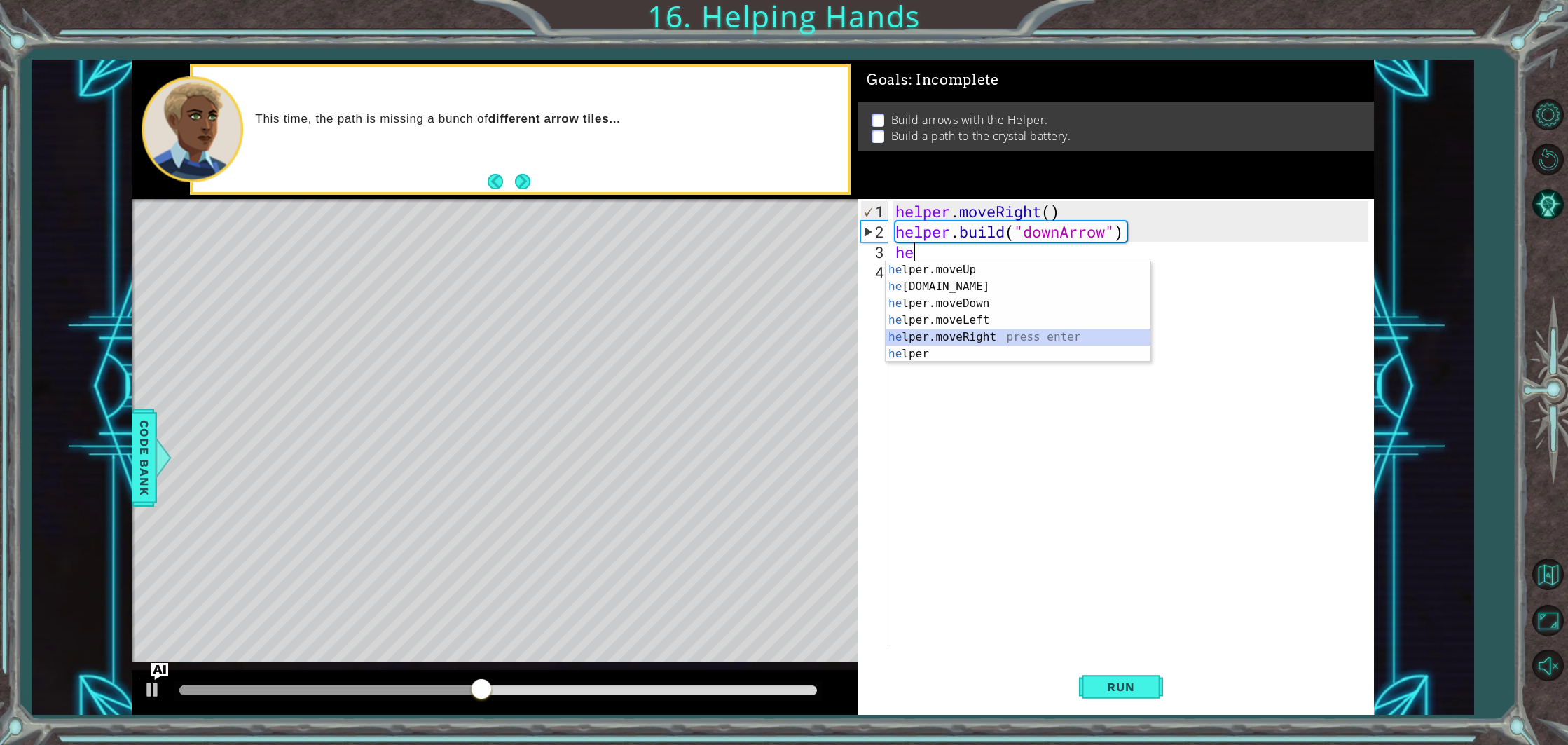
click at [829, 342] on div "he lper.moveUp press enter he [DOMAIN_NAME] press enter he lper.moveDown press …" at bounding box center [1019, 329] width 265 height 134
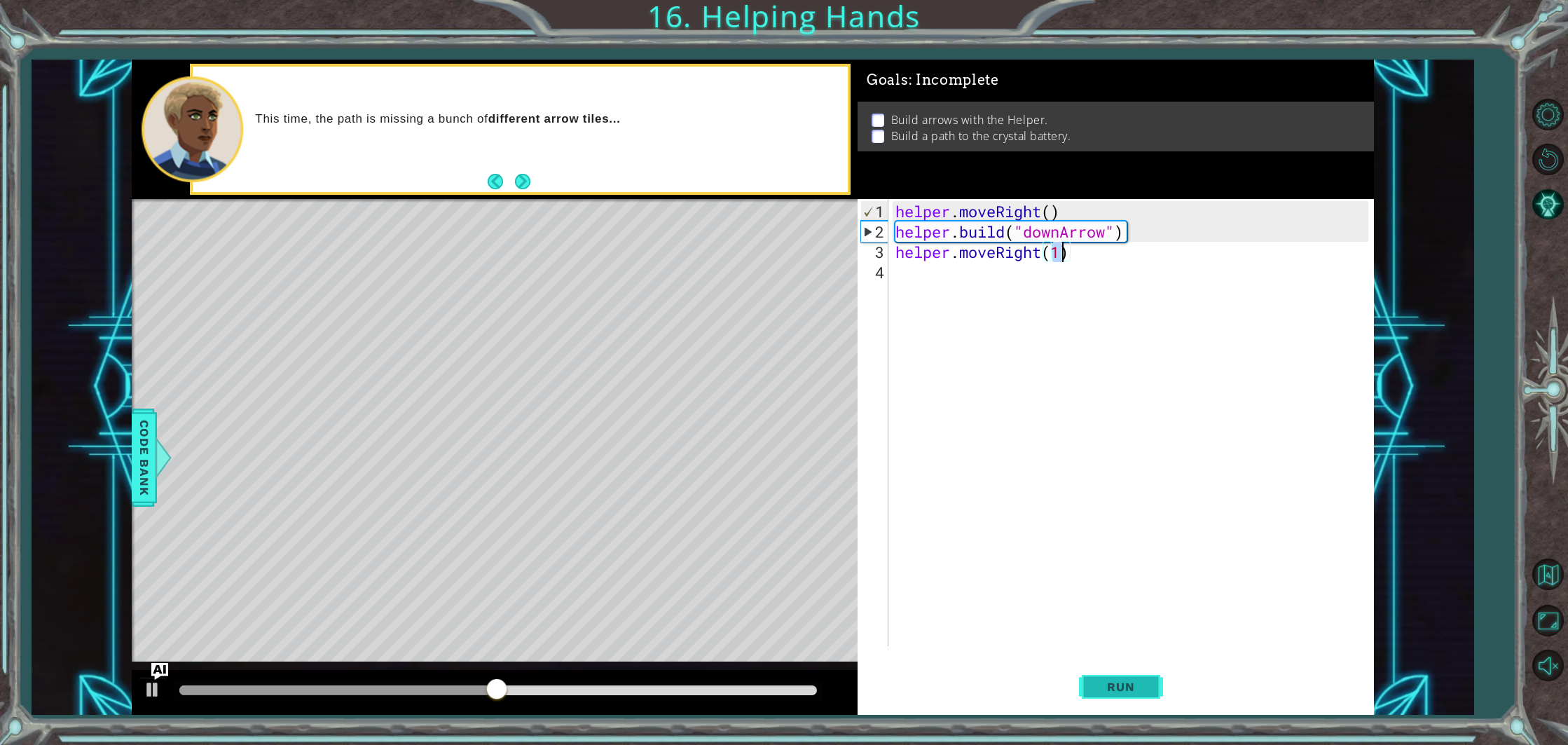
click at [829, 677] on button "Run" at bounding box center [1120, 687] width 84 height 52
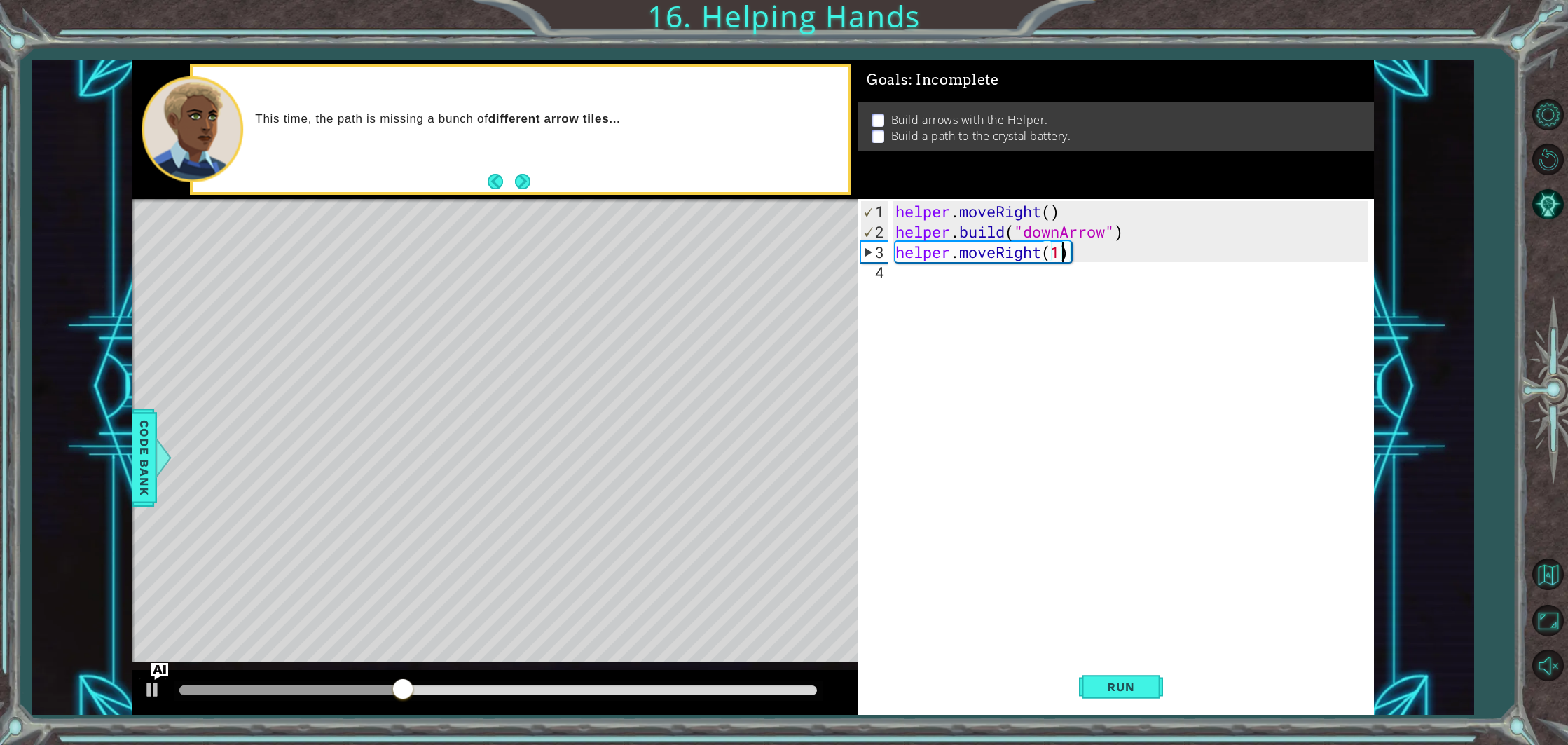
click at [829, 255] on div "helper . moveRight ( ) helper . build ( "downArrow" ) helper . moveRight ( 1 )" at bounding box center [1133, 445] width 482 height 488
click at [829, 254] on div "helper . moveRight ( ) helper . build ( "downArrow" ) helper . moveRight ( 1 )" at bounding box center [1133, 445] width 482 height 488
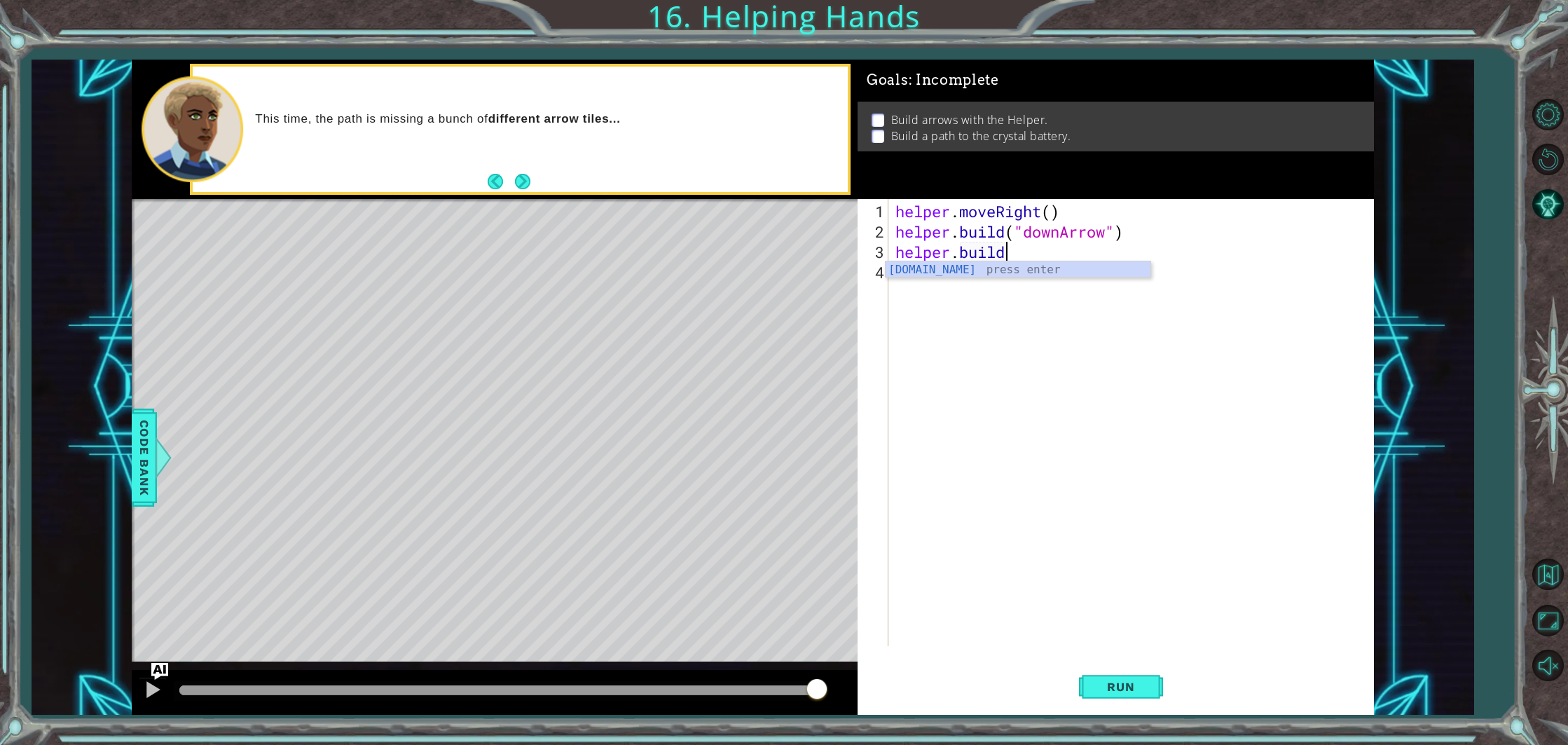
scroll to position [0, 4]
click at [829, 262] on div "[DOMAIN_NAME] press enter" at bounding box center [1019, 286] width 265 height 50
click at [829, 690] on span "Run" at bounding box center [1120, 687] width 56 height 14
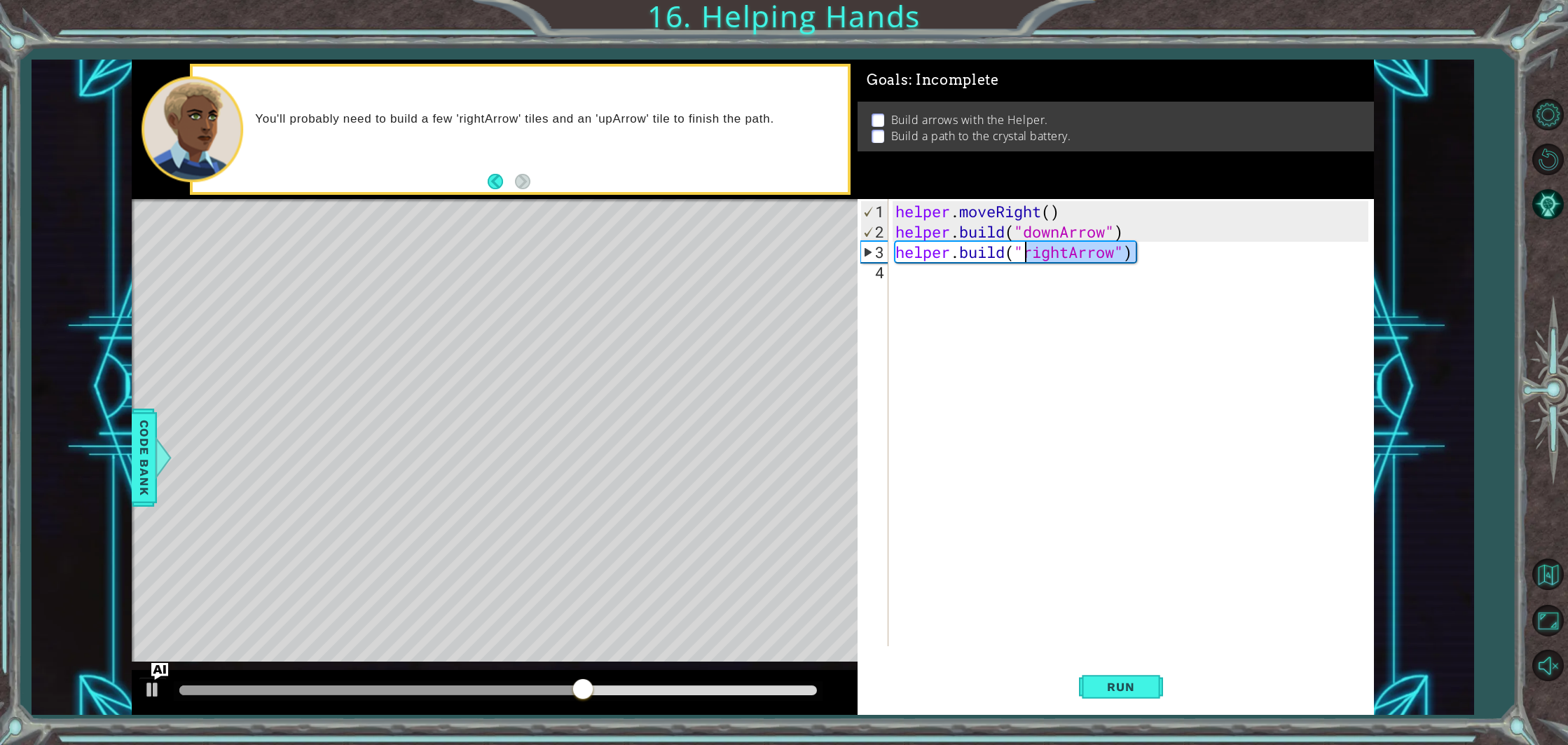
drag, startPoint x: 1147, startPoint y: 250, endPoint x: 1025, endPoint y: 256, distance: 122.1
click at [829, 256] on div "helper . moveRight ( ) helper . build ( "downArrow" ) helper . build ( "rightAr…" at bounding box center [1133, 445] width 482 height 488
click at [829, 253] on div "helper . moveRight ( ) helper . build ( "downArrow" ) helper . build ( "rightAr…" at bounding box center [1133, 445] width 482 height 488
click at [829, 254] on div "helper . moveRight ( ) helper . build ( "downArrow" ) helper . build ( "rightAr…" at bounding box center [1133, 445] width 482 height 488
click at [829, 272] on div "" downArrow" press enter" at bounding box center [1139, 286] width 265 height 50
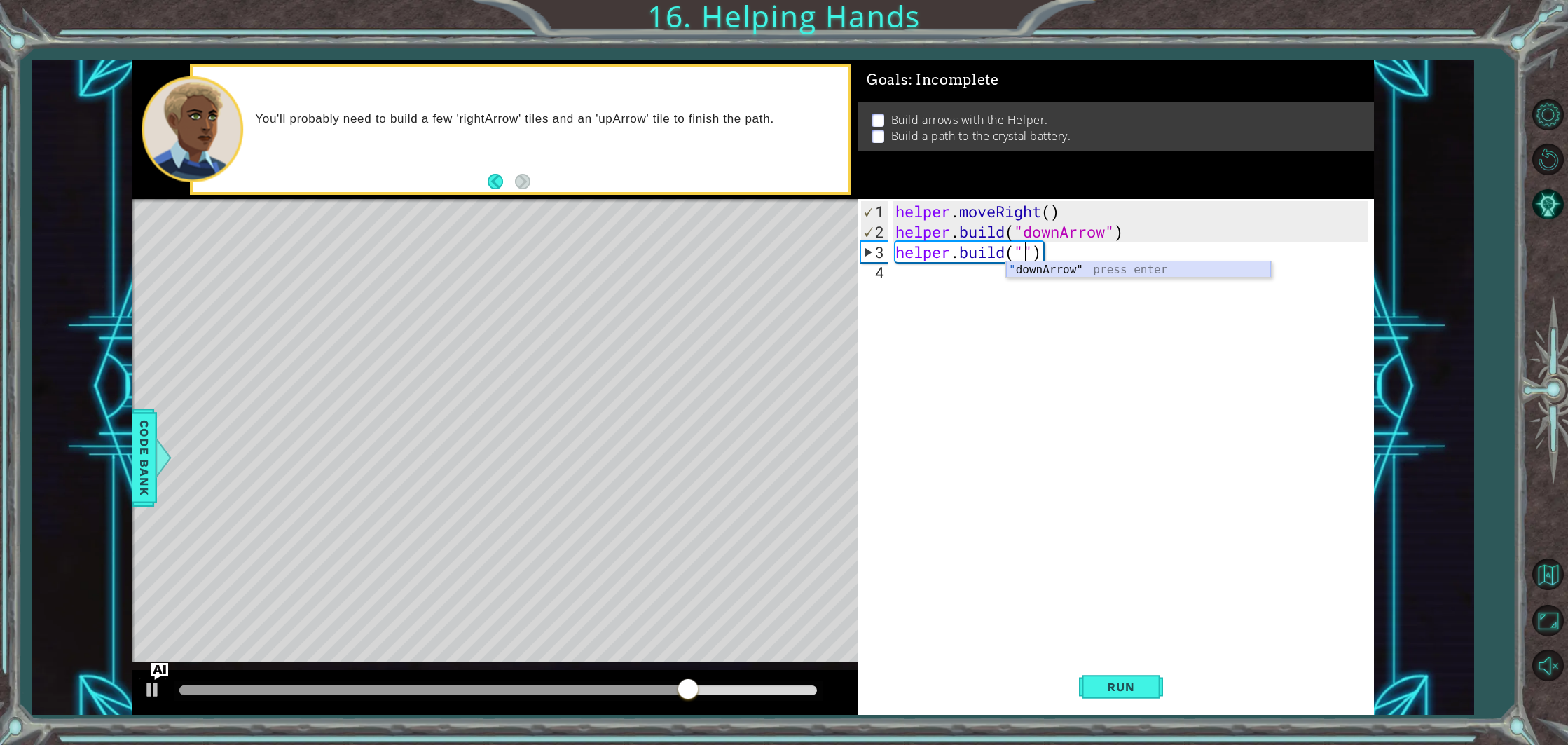
type textarea "[DOMAIN_NAME]("downArrow")"
click at [829, 669] on button "Run" at bounding box center [1120, 687] width 84 height 52
click at [829, 273] on div "helper . moveRight ( ) helper . build ( "downArrow" ) helper . build ( "downArr…" at bounding box center [1133, 445] width 482 height 488
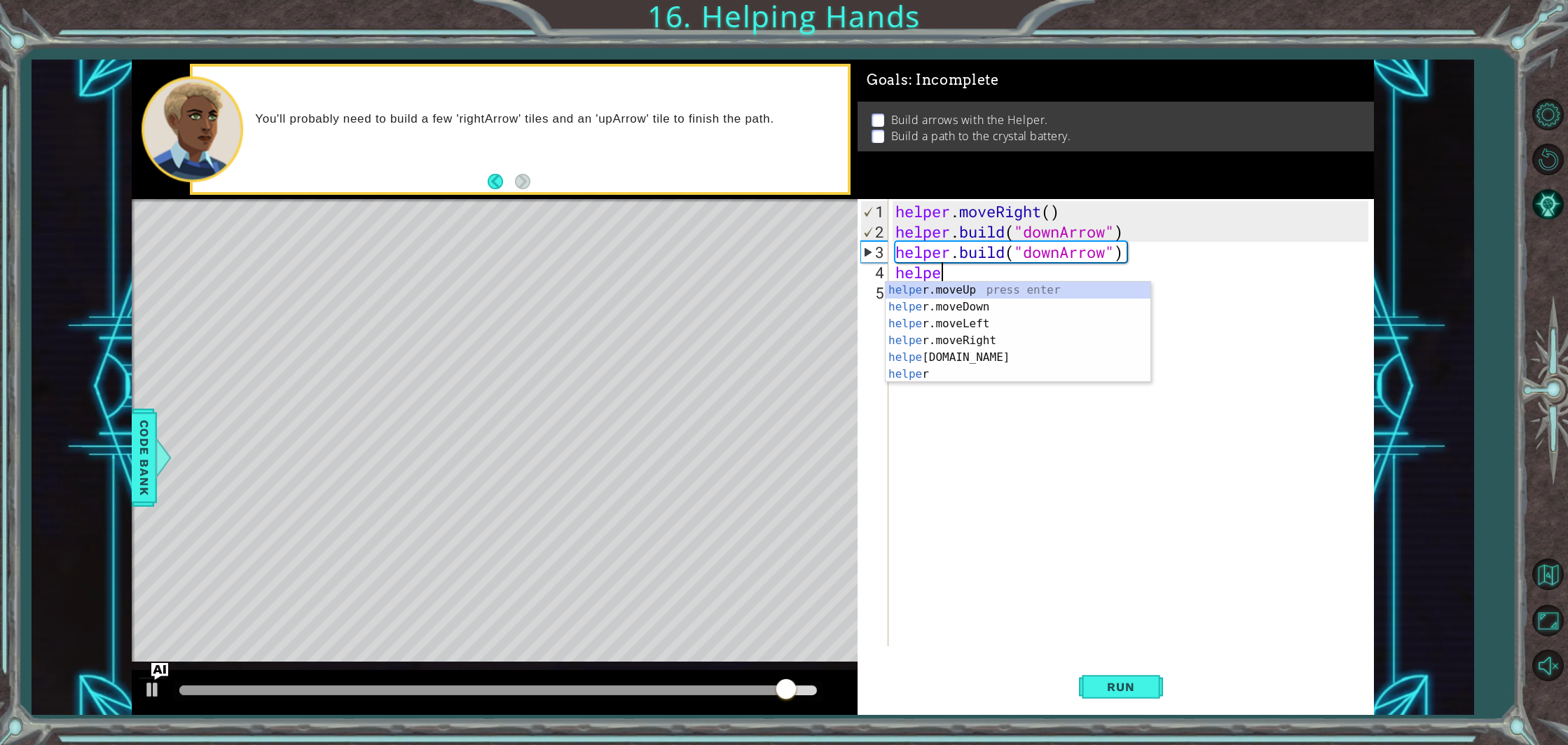
scroll to position [0, 2]
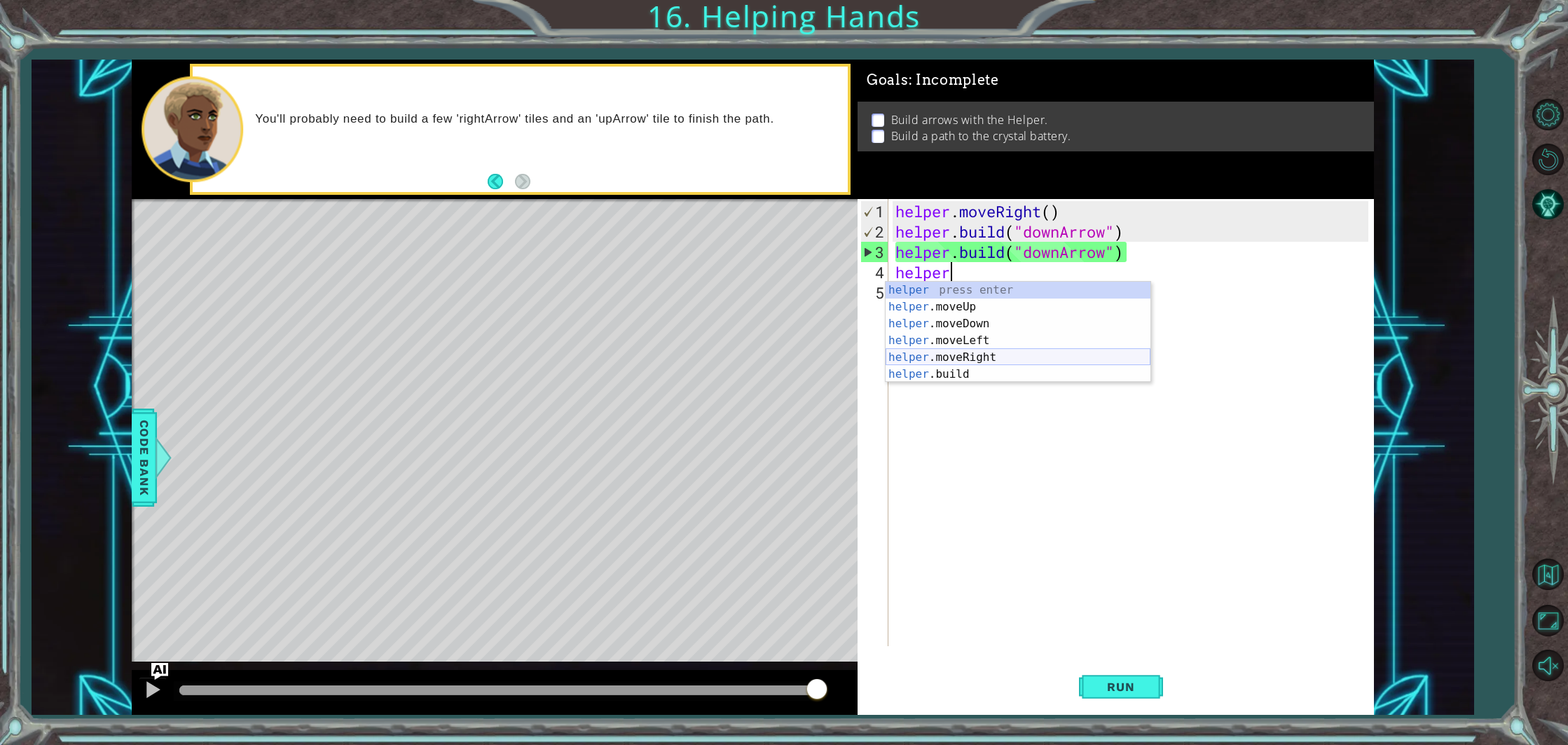
click at [829, 352] on div "helper press enter helper .moveUp press enter helper .moveDown press enter help…" at bounding box center [1019, 349] width 265 height 134
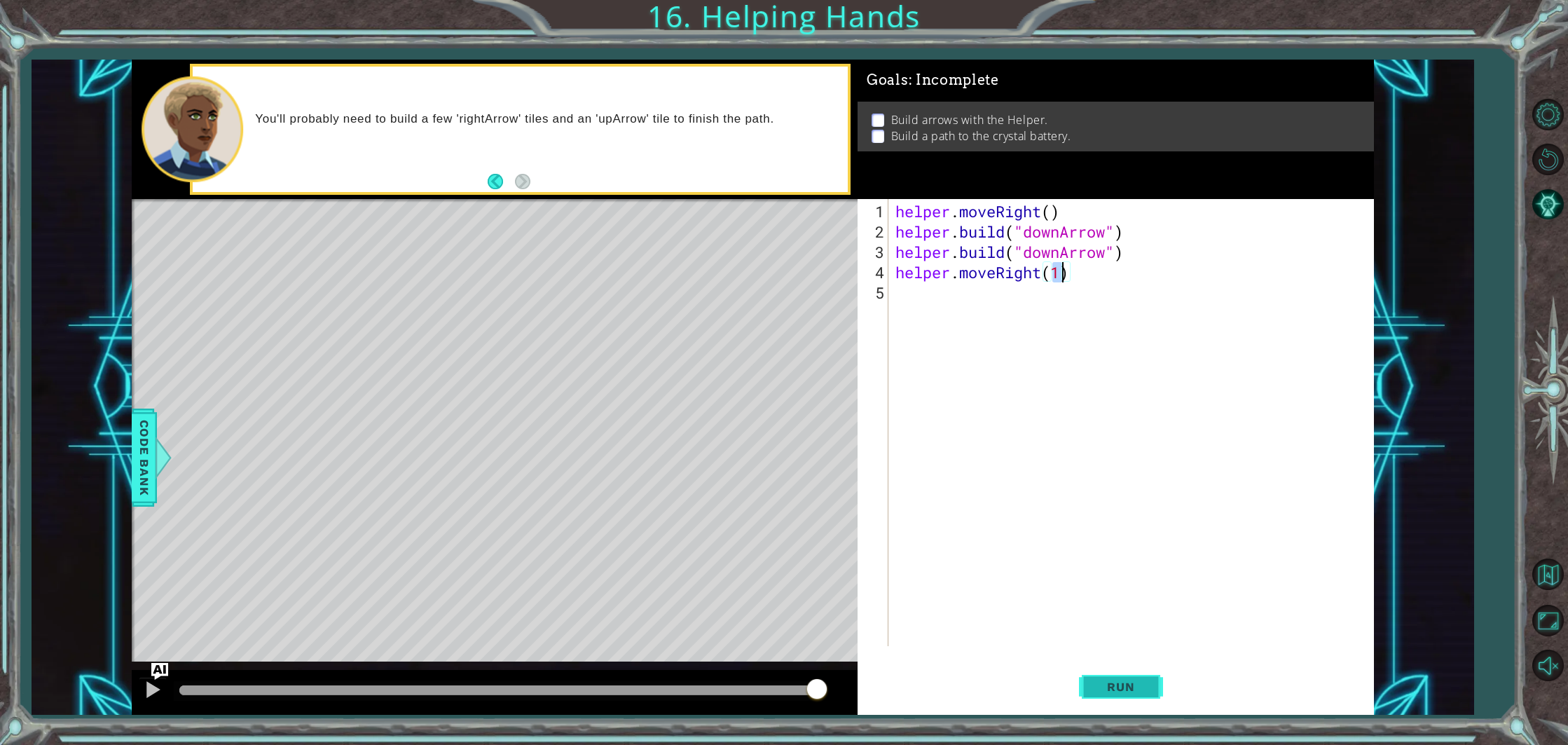
type textarea "helper.moveRight(1)"
click at [829, 674] on button "Run" at bounding box center [1120, 687] width 84 height 52
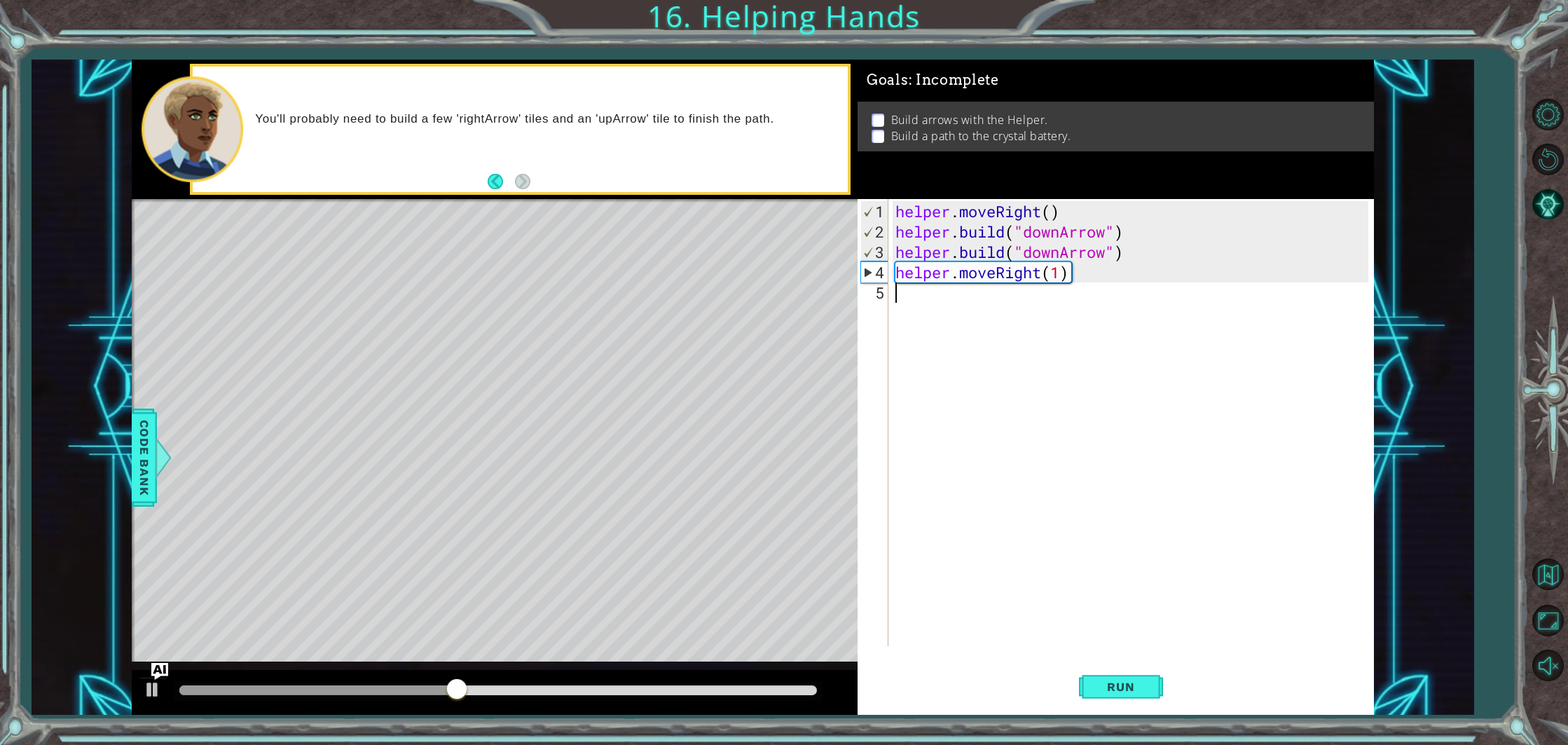
click at [829, 282] on div "helper . moveRight ( ) helper . build ( "downArrow" ) helper . build ( "downArr…" at bounding box center [1133, 445] width 482 height 488
click at [829, 273] on div "helper . moveRight ( ) helper . build ( "downArrow" ) helper . build ( "downArr…" at bounding box center [1133, 445] width 482 height 488
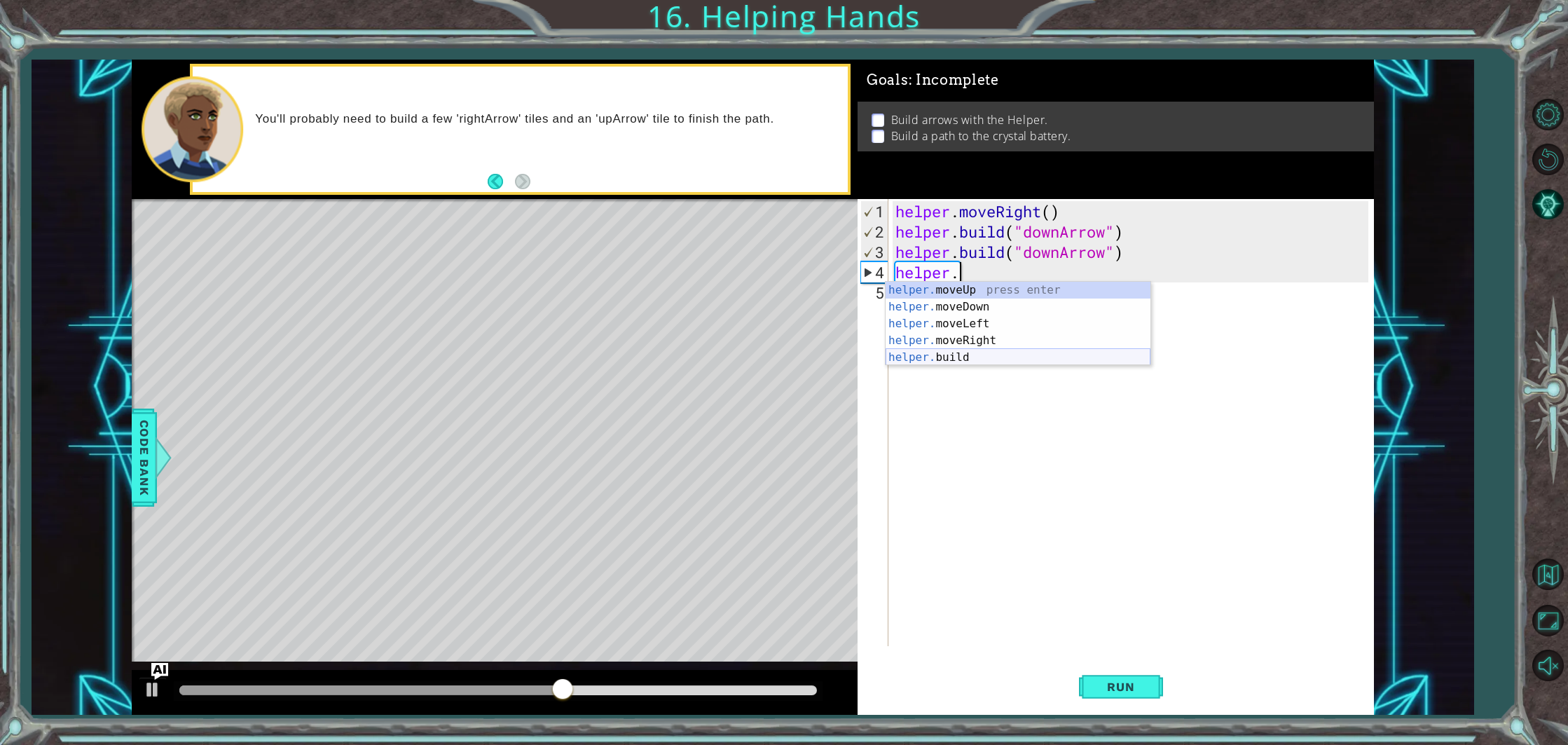
click at [829, 353] on div "helper. moveUp press enter helper. moveDown press enter helper. moveLeft press …" at bounding box center [1019, 340] width 265 height 118
type textarea "[DOMAIN_NAME]("rightArrow")"
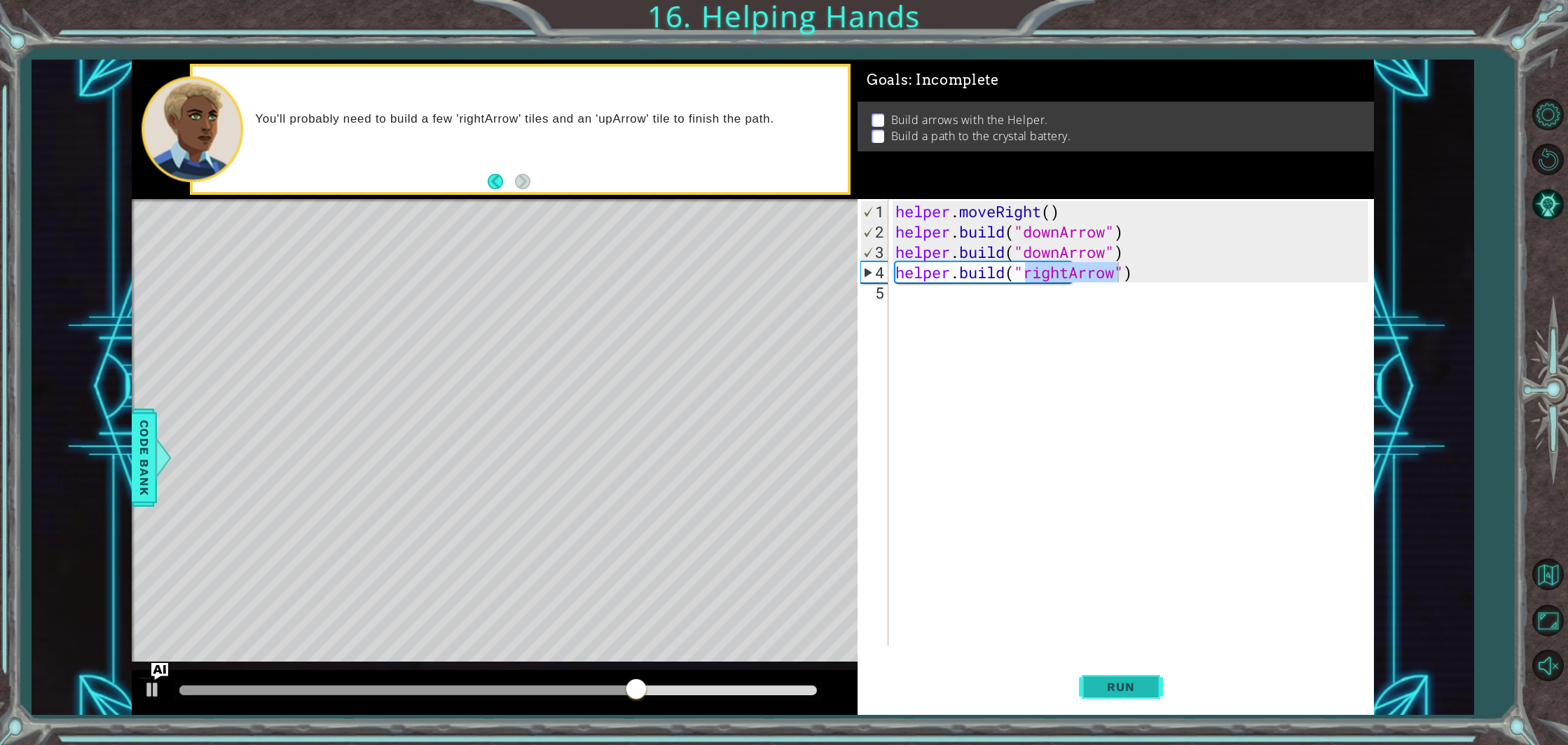
click at [829, 682] on button "Run" at bounding box center [1120, 687] width 84 height 52
